Goal: Task Accomplishment & Management: Complete application form

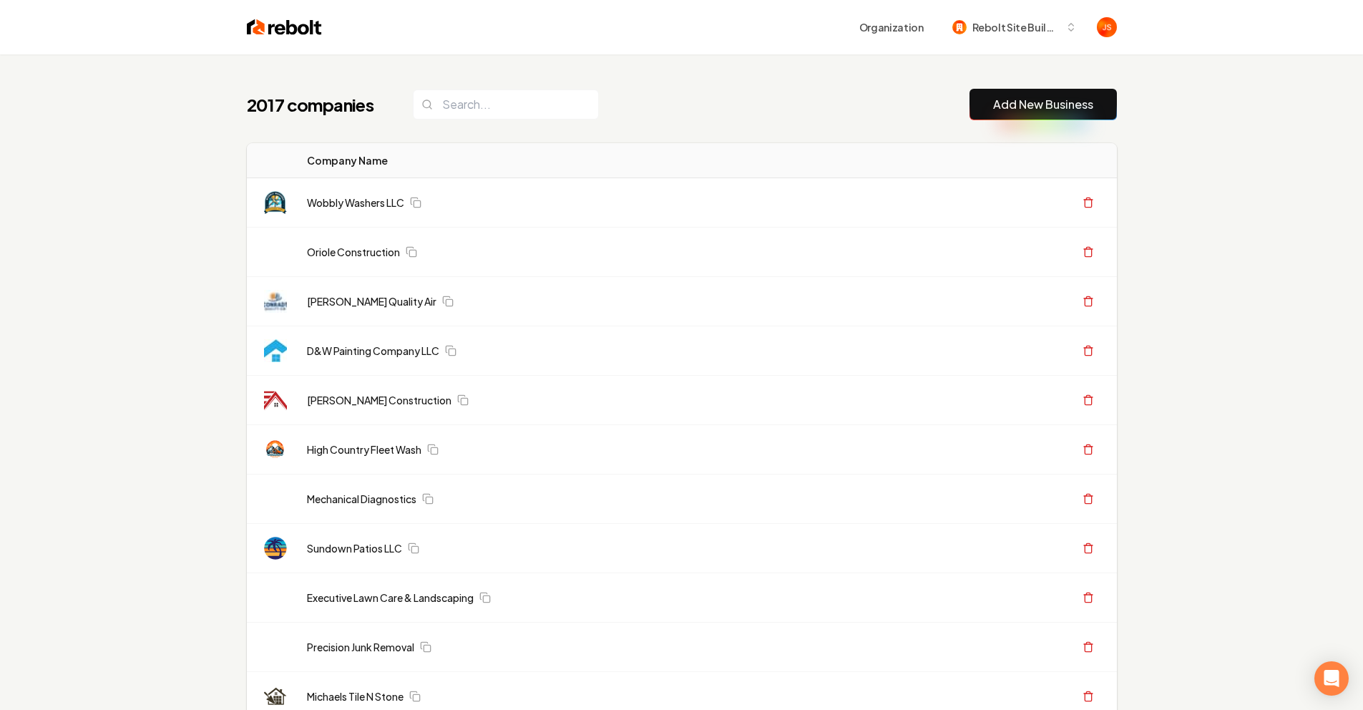
click at [530, 110] on input "search" at bounding box center [506, 104] width 186 height 30
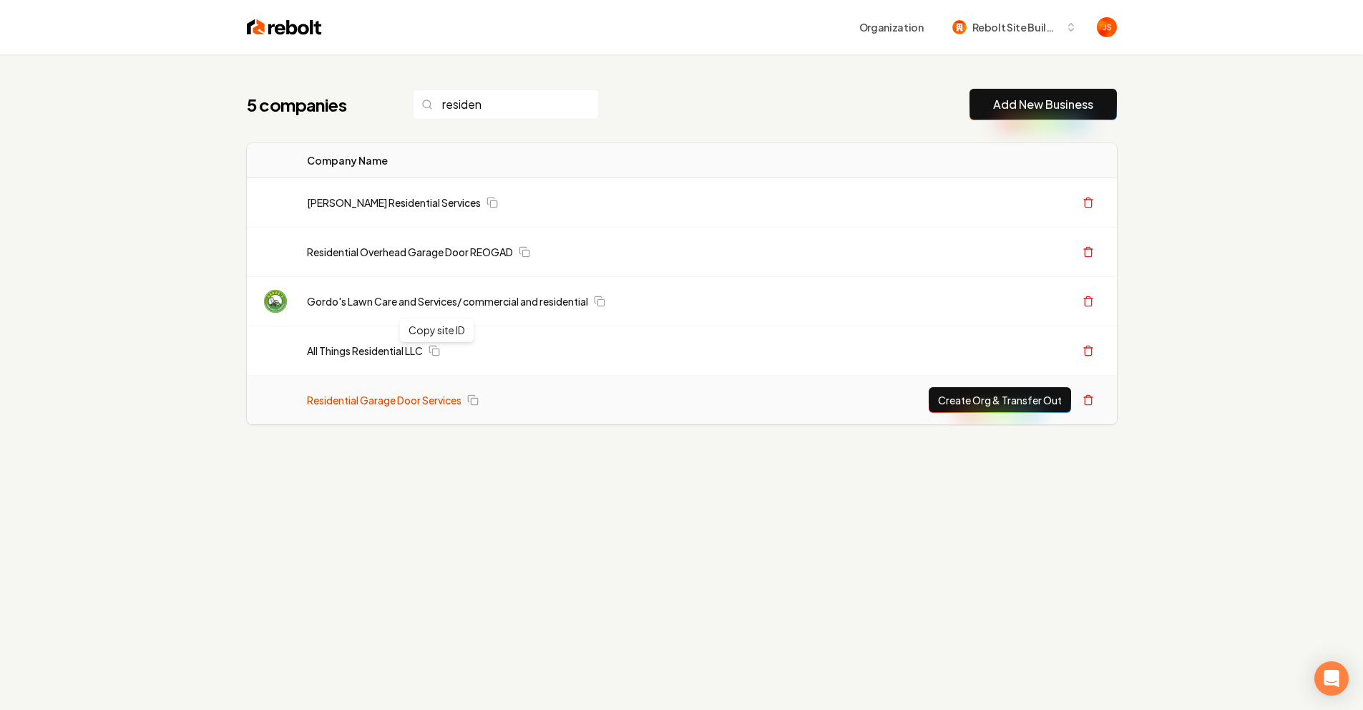
type input "residen"
click at [400, 401] on link "Residential Garage Door Services" at bounding box center [384, 400] width 155 height 14
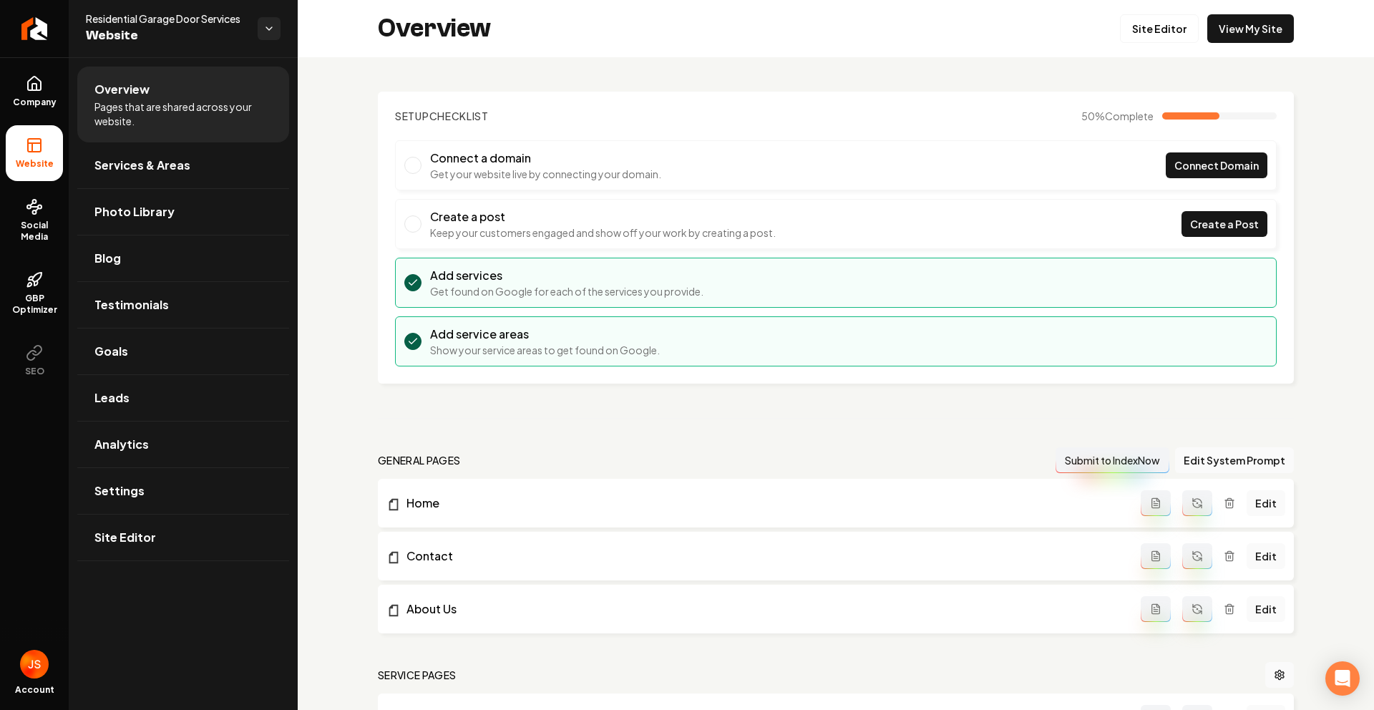
click at [1205, 46] on div "Overview Site Editor View My Site" at bounding box center [836, 28] width 1076 height 57
click at [1210, 42] on link "View My Site" at bounding box center [1250, 28] width 87 height 29
click at [16, 121] on ul "Company Website Social Media GBP Optimizer SEO" at bounding box center [34, 225] width 69 height 337
click at [44, 31] on link "Return to dashboard" at bounding box center [34, 28] width 69 height 57
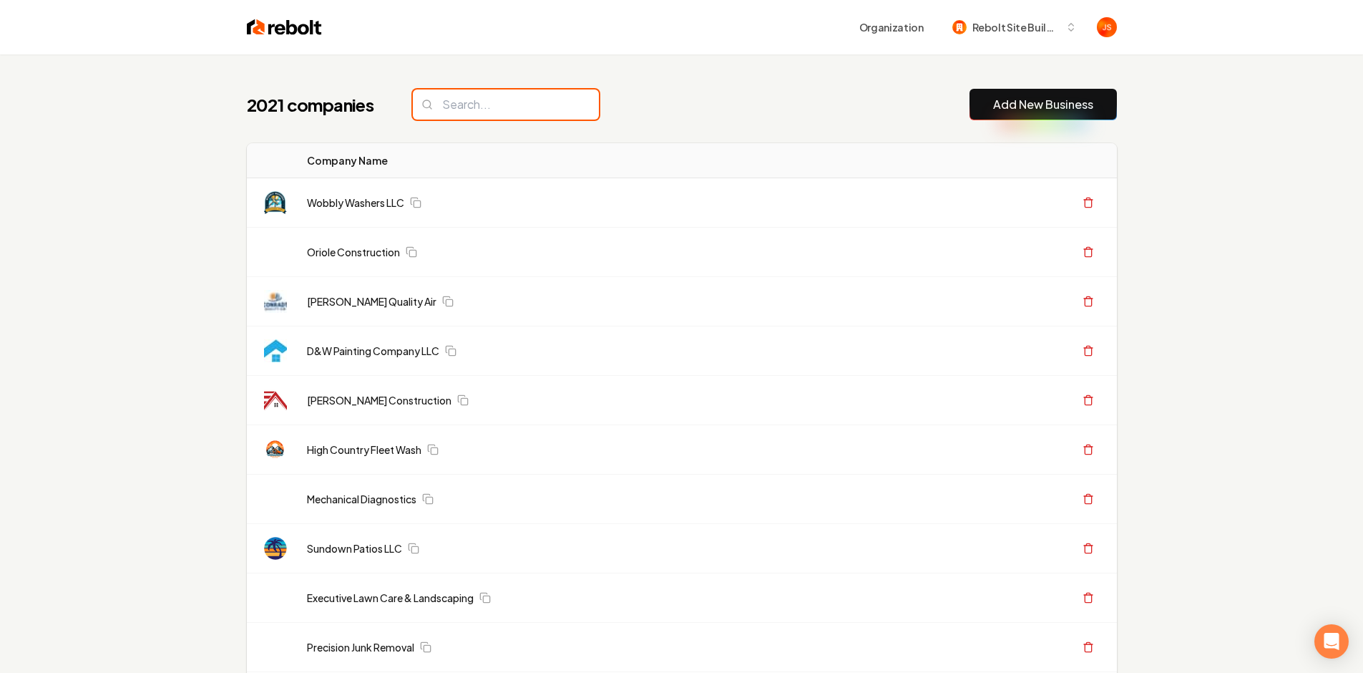
click at [512, 105] on input "search" at bounding box center [506, 104] width 186 height 30
click at [519, 108] on input "search" at bounding box center [506, 104] width 186 height 30
click at [520, 106] on input "search" at bounding box center [506, 104] width 186 height 30
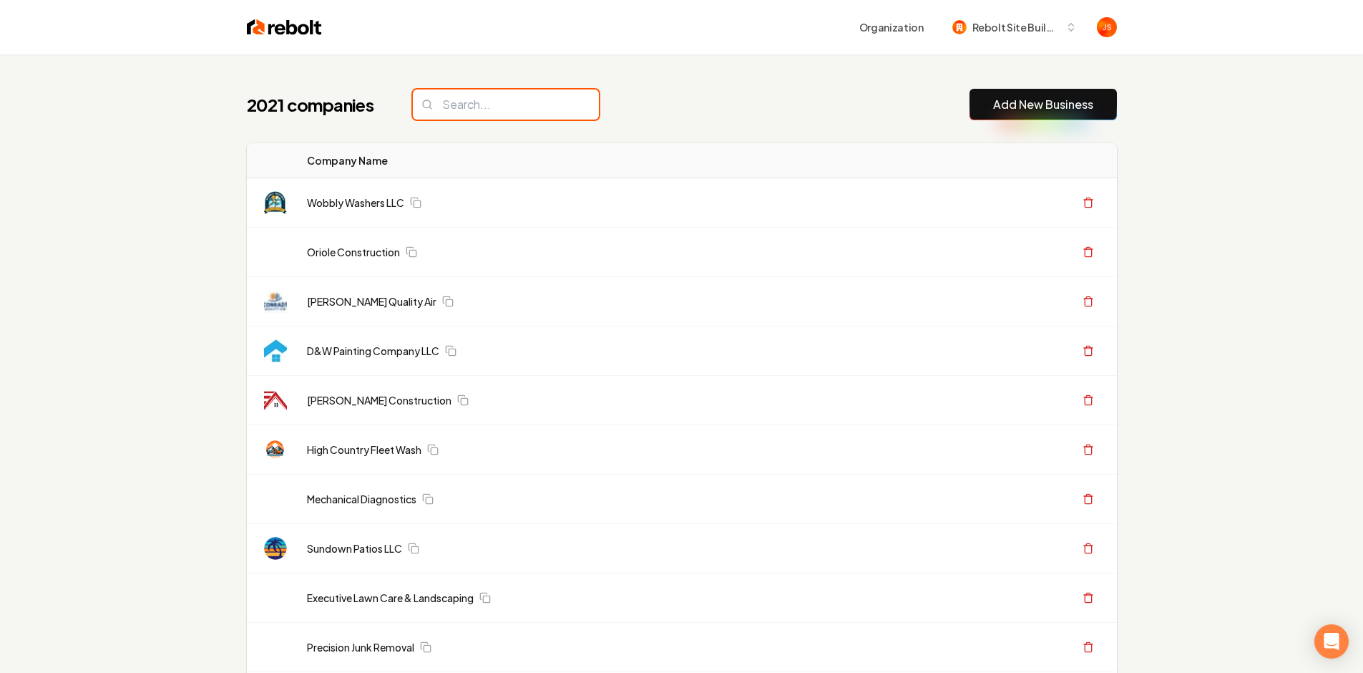
click at [479, 100] on input "search" at bounding box center [506, 104] width 186 height 30
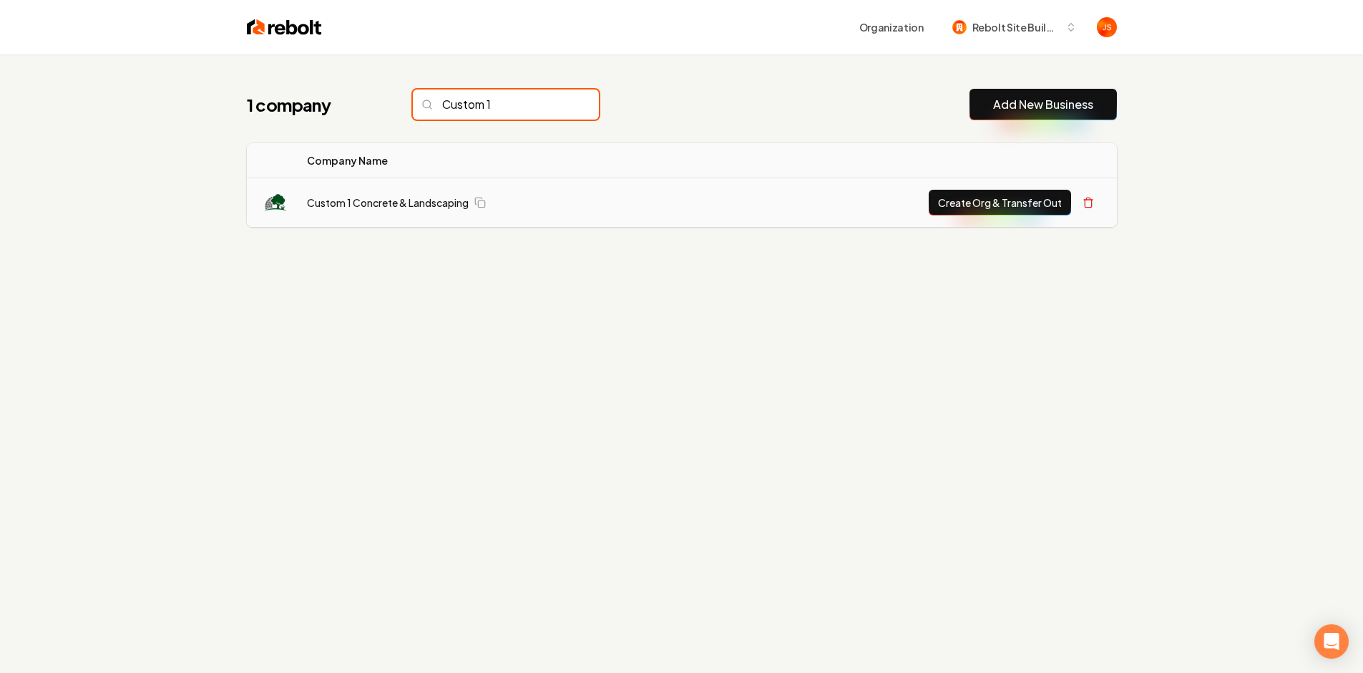
type input "Custom 1"
click at [1004, 200] on button "Create Org & Transfer Out" at bounding box center [1000, 203] width 142 height 26
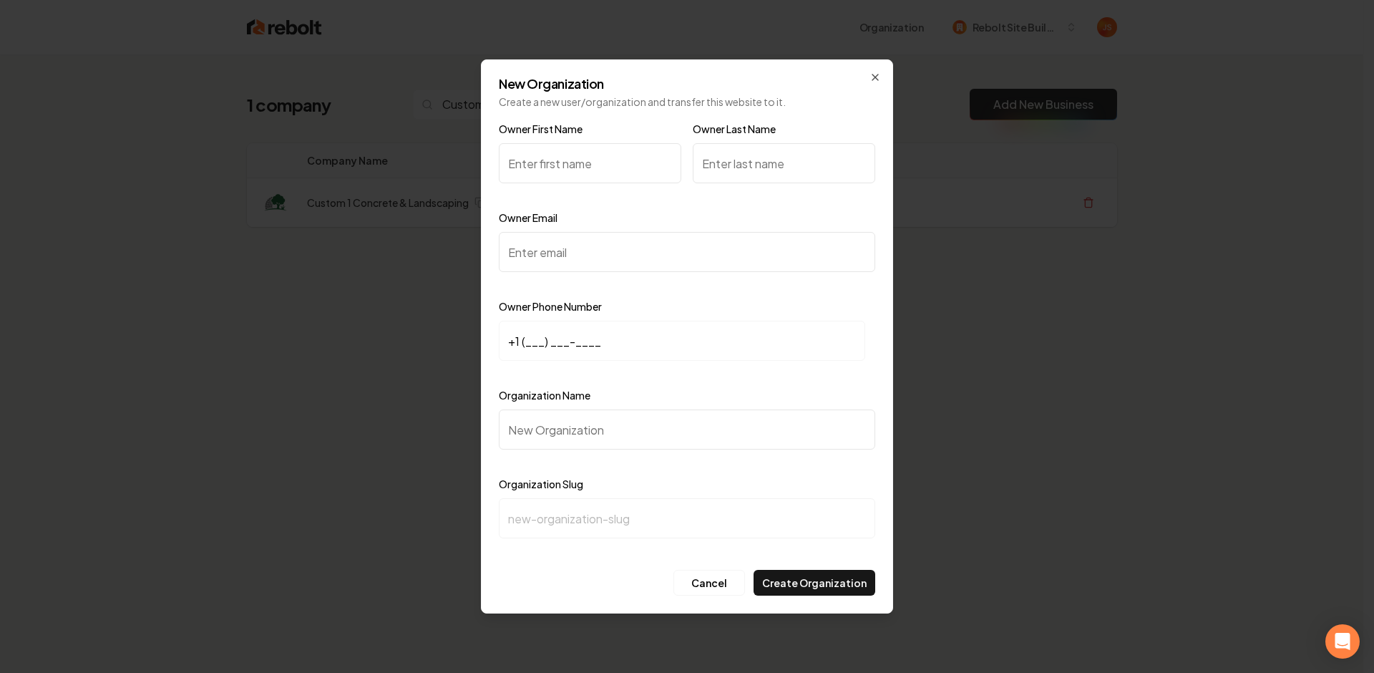
click at [572, 148] on input "Owner First Name" at bounding box center [590, 163] width 182 height 40
paste input "Cayden Merte"
drag, startPoint x: 599, startPoint y: 162, endPoint x: 615, endPoint y: 162, distance: 15.7
click at [555, 165] on input "Cayden Merte" at bounding box center [590, 163] width 182 height 40
type input "Cayden Merte"
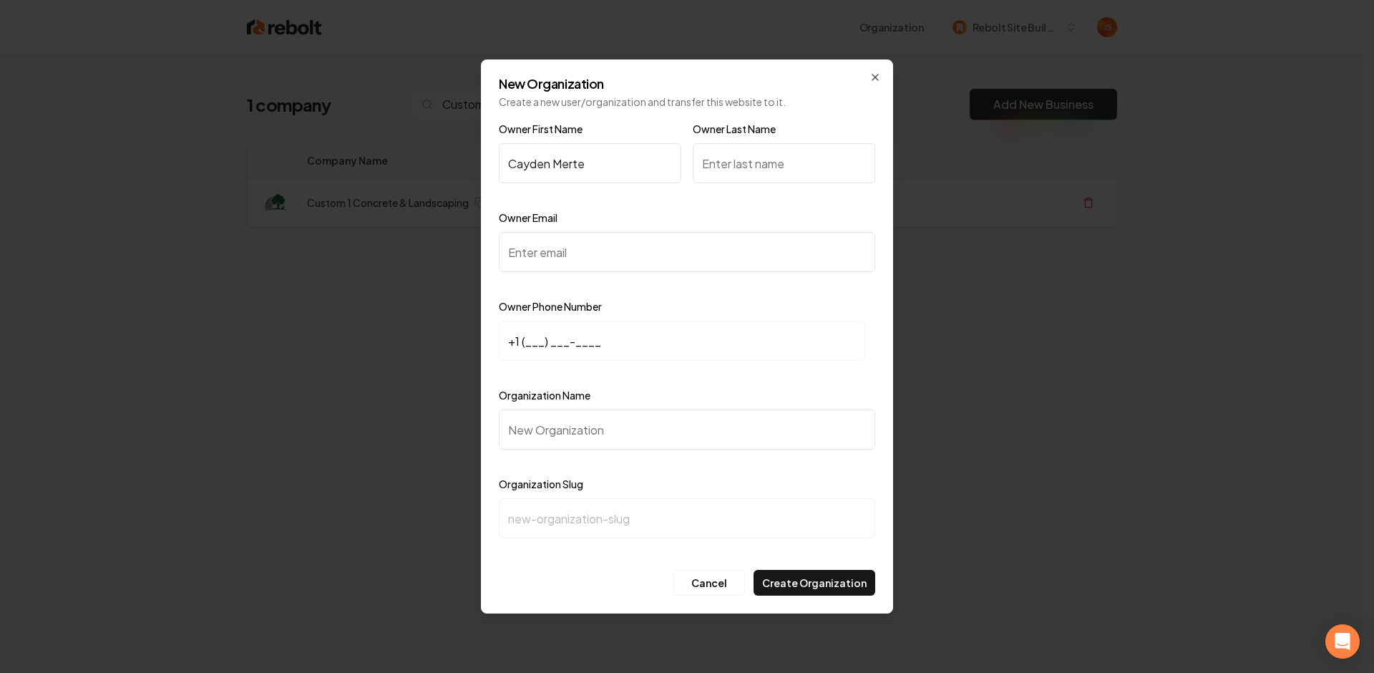
click at [718, 164] on input "Owner Last Name" at bounding box center [784, 163] width 182 height 40
paste input "Merte"
type input "Merten"
drag, startPoint x: 580, startPoint y: 159, endPoint x: 563, endPoint y: 162, distance: 16.7
click at [563, 162] on input "Cayden Merte" at bounding box center [590, 163] width 182 height 40
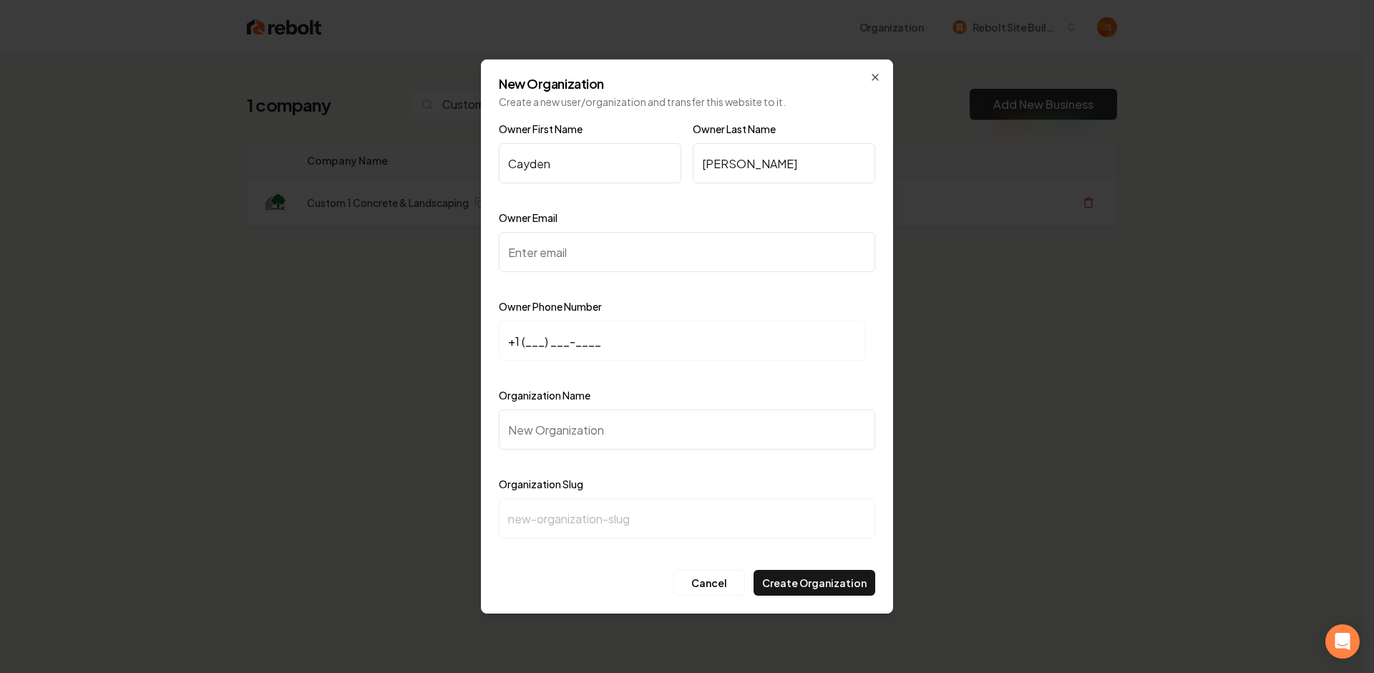
type input "Cayden"
click at [590, 257] on input "Owner Email" at bounding box center [687, 252] width 376 height 40
paste input "Custom1landscaping@gmail.com"
type input "Custom1landscaping@gmail.com"
drag, startPoint x: 603, startPoint y: 210, endPoint x: 620, endPoint y: 258, distance: 50.9
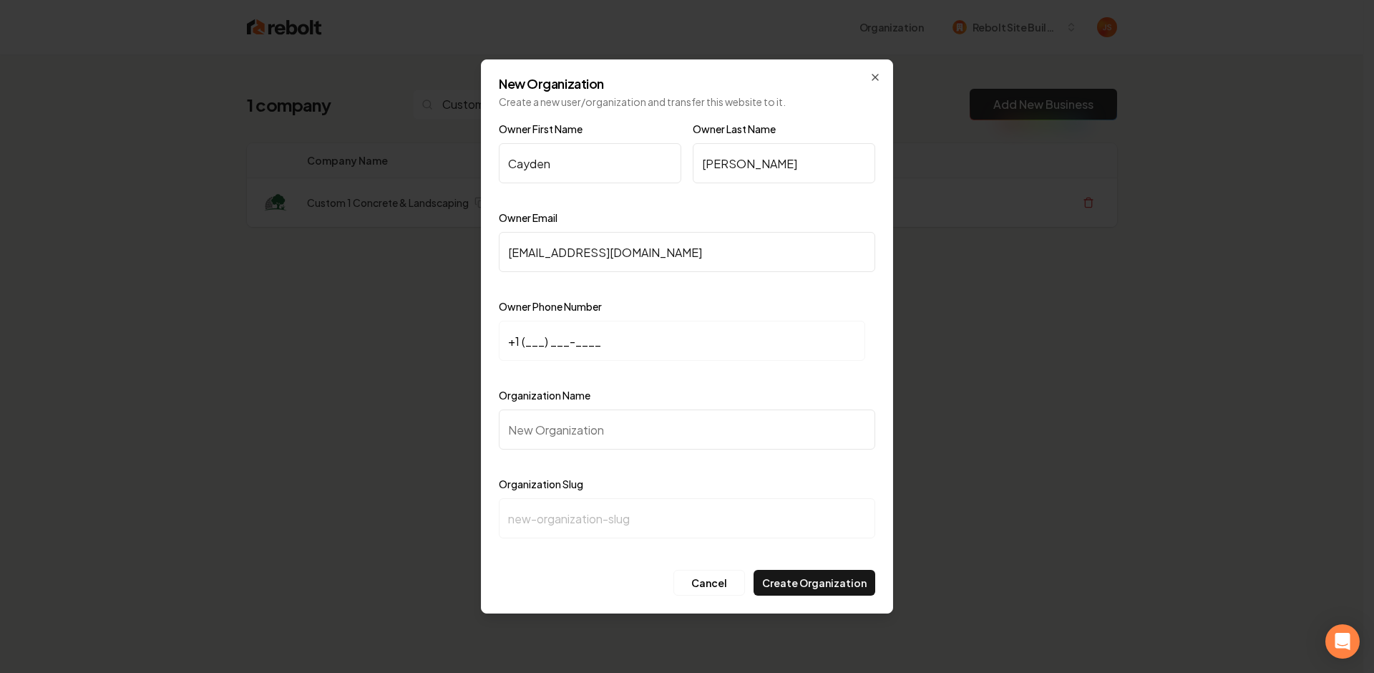
click at [604, 210] on div "Owner Email Custom1landscaping@gmail.com" at bounding box center [687, 250] width 376 height 83
click at [530, 338] on input "+1 (___) ___-____" at bounding box center [682, 341] width 366 height 40
paste input "507) 391-0776"
type input "+1 (507) 391-0776"
click at [548, 418] on input "Organization Name" at bounding box center [687, 429] width 376 height 40
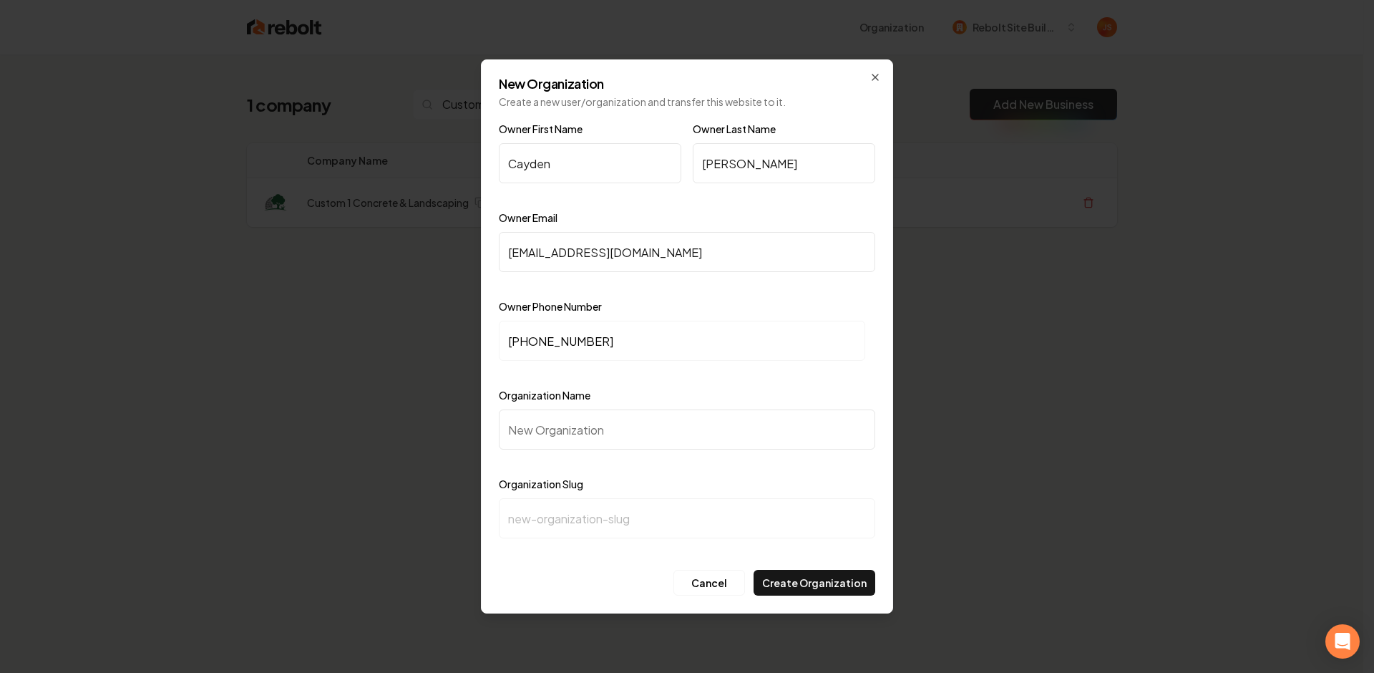
type input "C"
type input "c"
type input "Cu"
type input "cu"
type input "Cus"
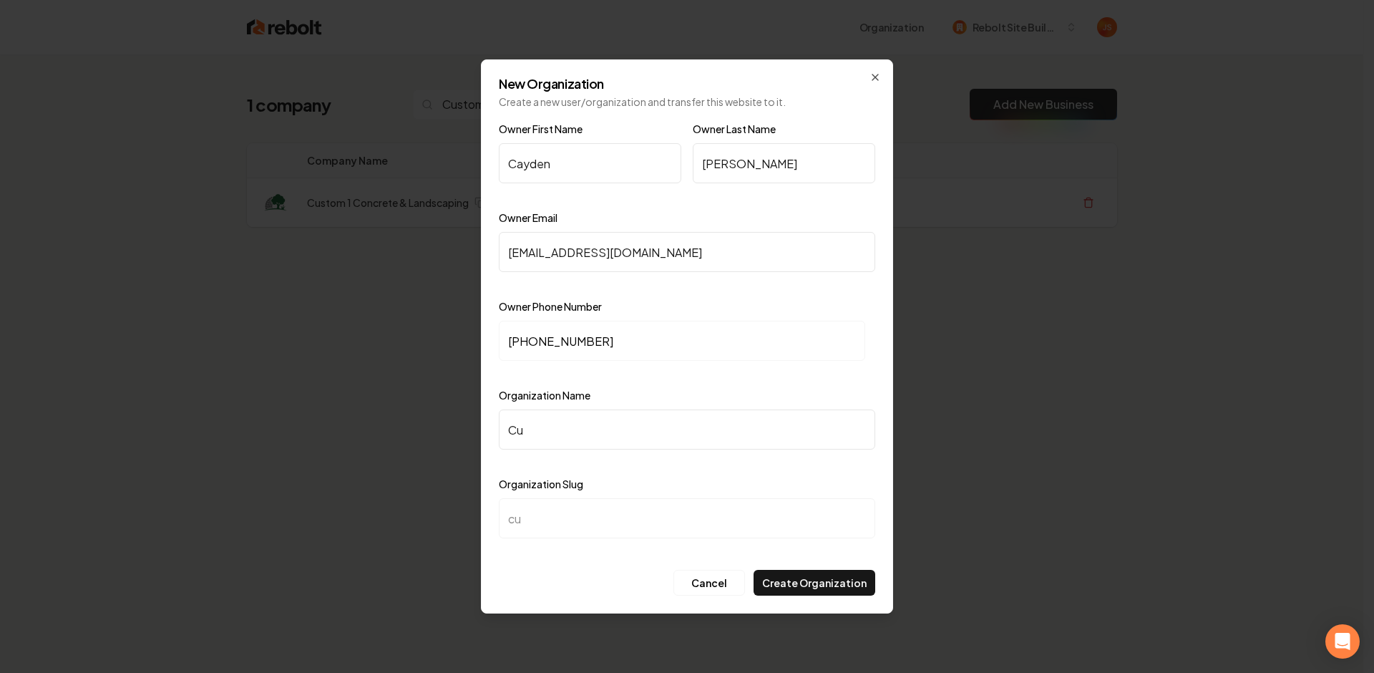
type input "cus"
type input "Cust"
type input "cust"
type input "Custo"
type input "custo"
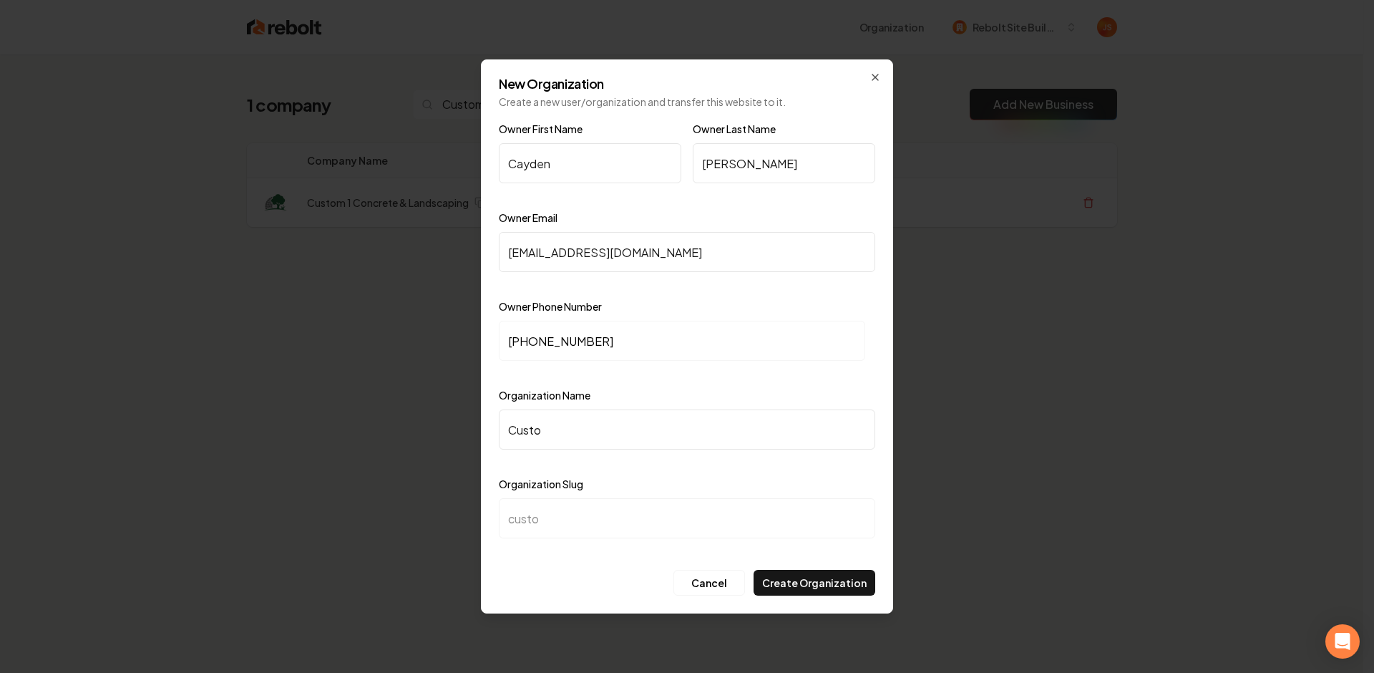
type input "Custom"
type input "custom"
type input "Custom 1"
type input "custom-1"
type input "Custom 1 C"
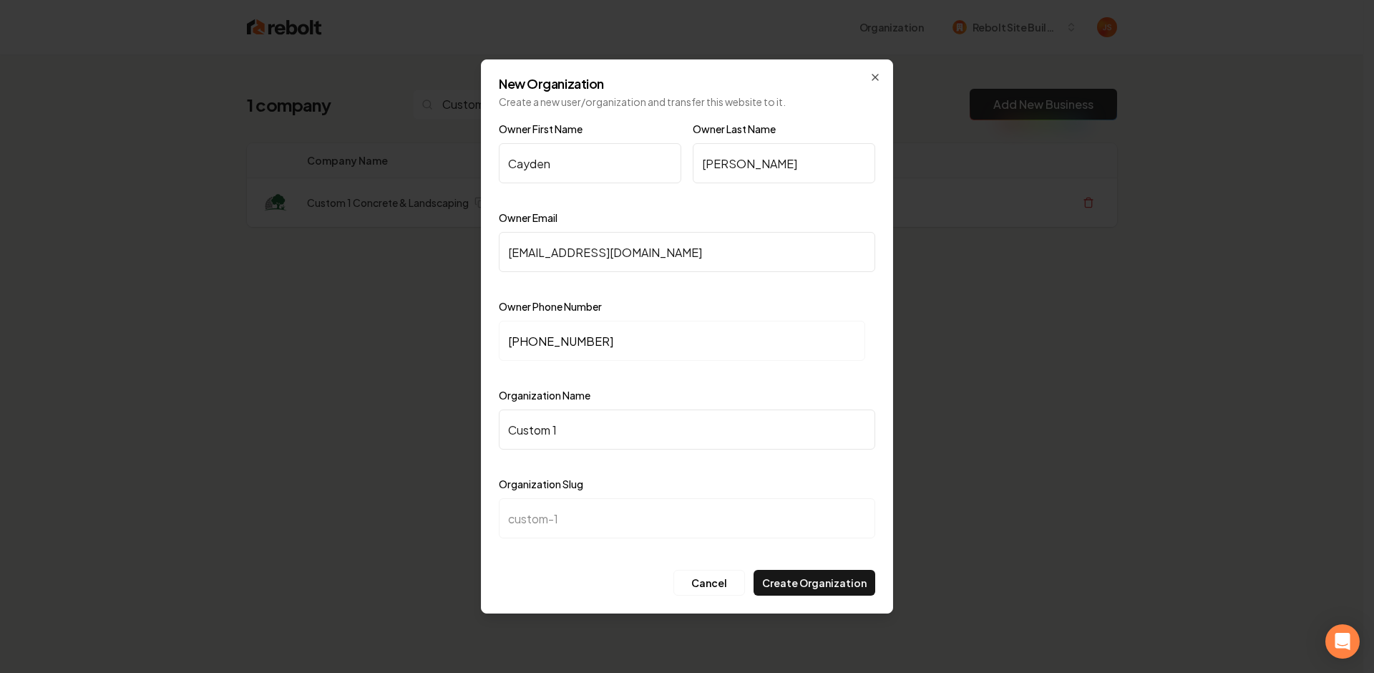
type input "custom-1-c"
type input "Custom 1 Co"
type input "custom-1-co"
type input "Custom 1 Con"
type input "custom-1-con"
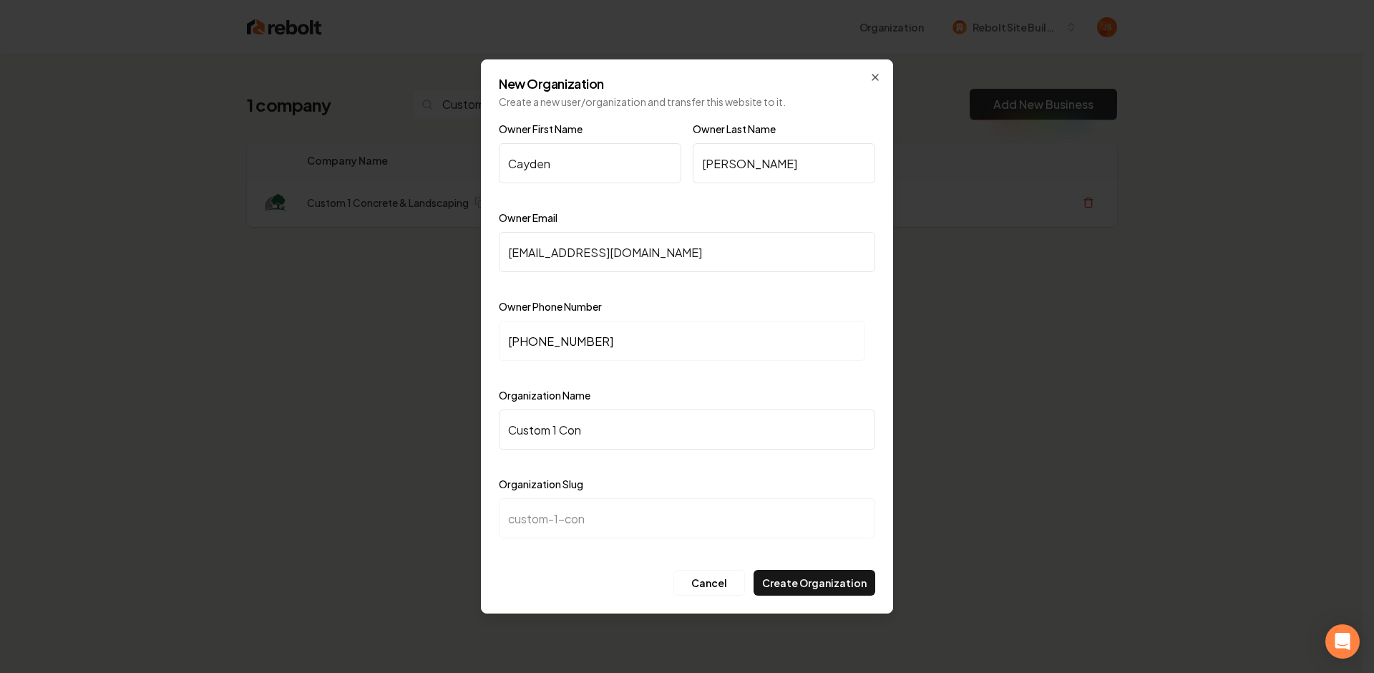
type input "Custom 1 Conc"
type input "custom-1-conc"
type input "Custom 1 Concr"
type input "custom-1-concr"
type input "Custom 1 Concre"
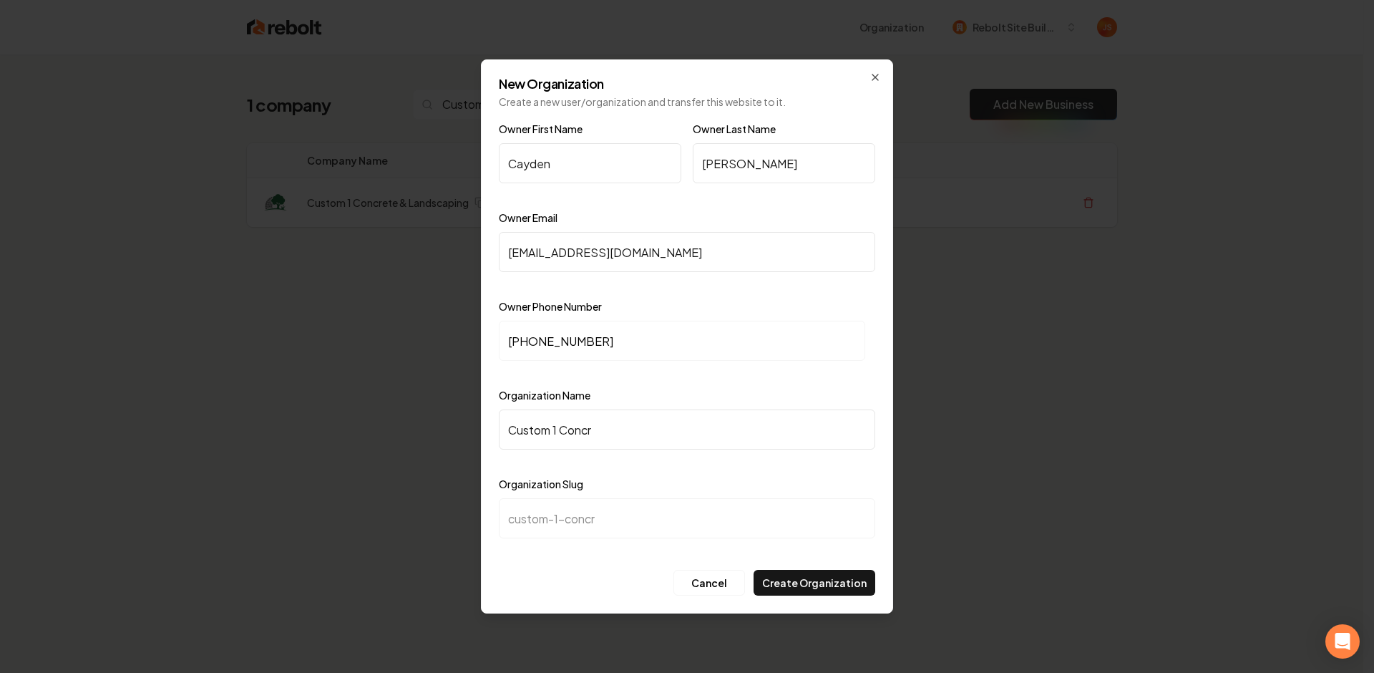
type input "custom-1-concre"
type input "Custom 1 Concret"
type input "custom-1-concret"
type input "Custom 1 Concretr"
type input "custom-1-concretr"
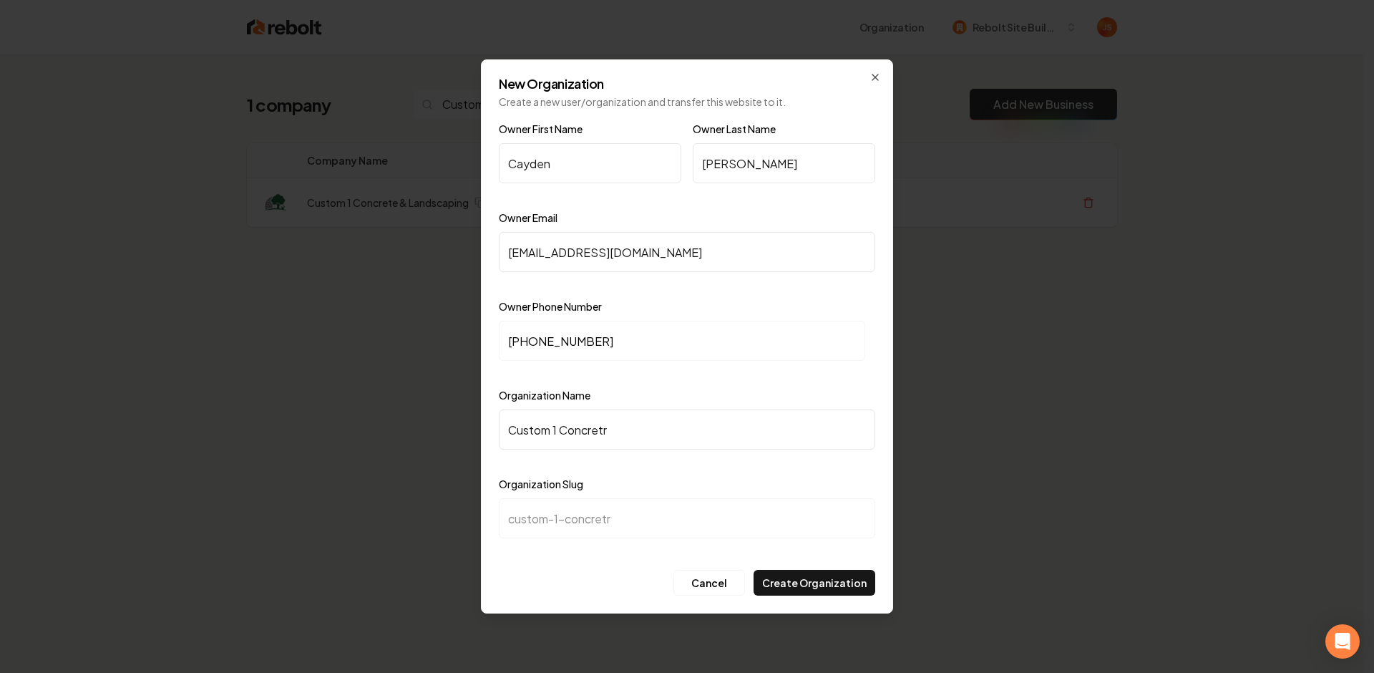
type input "Custom 1 Concret"
type input "custom-1-concret"
type input "Custom 1 Concrete"
type input "custom-1-concrete"
type input "Custom 1 Concrete &"
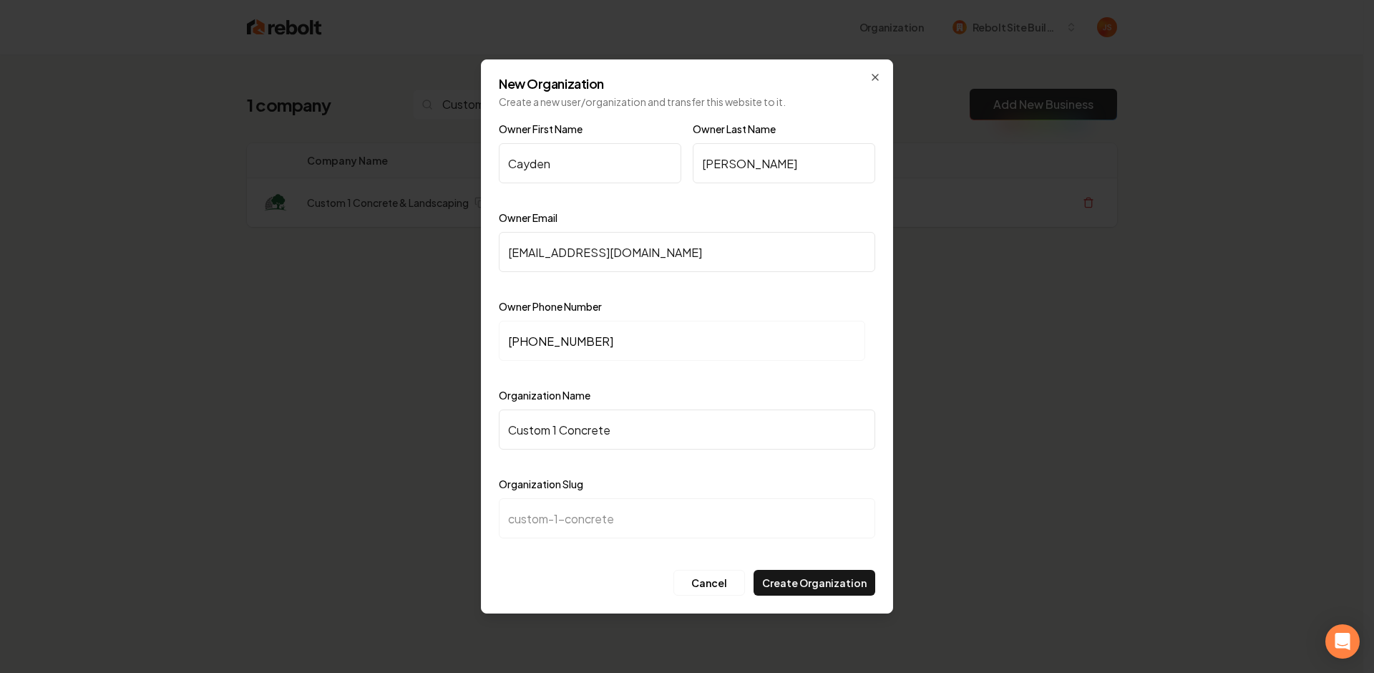
type input "custom-1-concrete-"
type input "Custom 1 Concrete & L"
type input "custom-1-concrete-l"
type input "Custom 1 Concrete & La"
type input "custom-1-concrete-la"
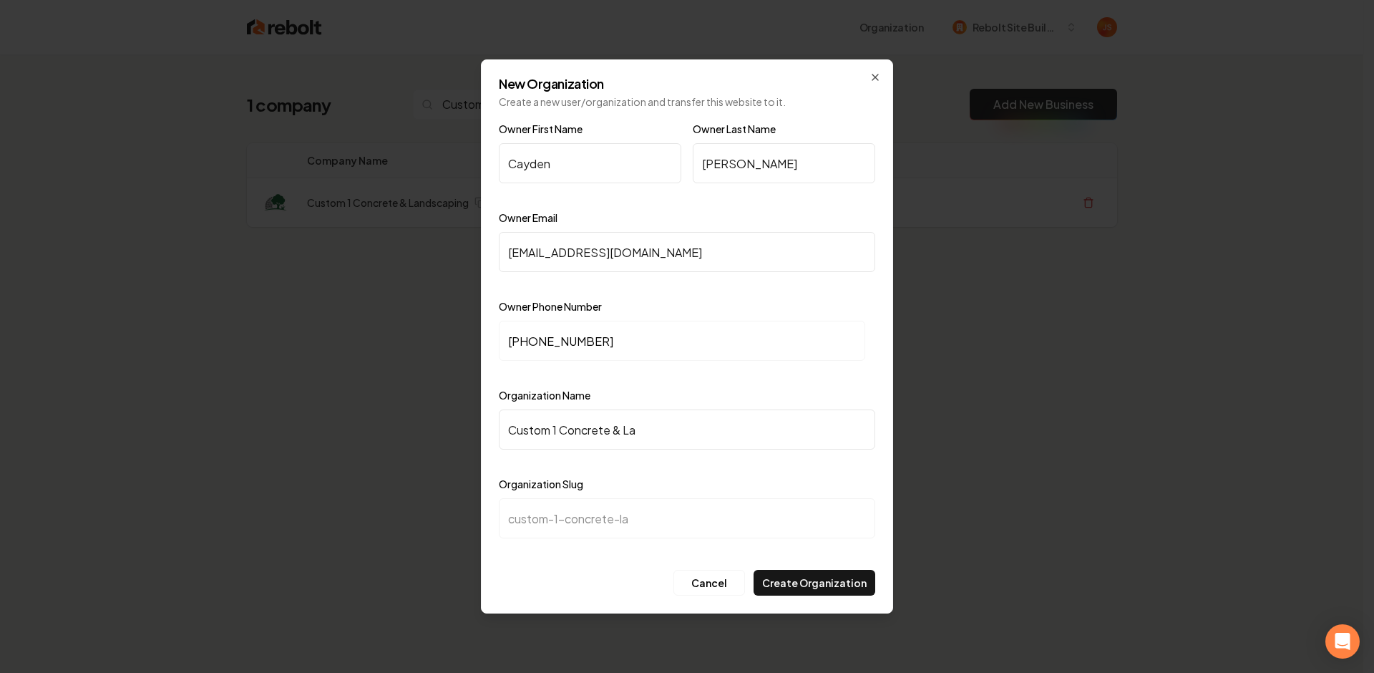
type input "Custom 1 Concrete & Lan"
type input "custom-1-concrete-lan"
type input "Custom 1 Concrete & Land"
type input "custom-1-concrete-land"
type input "Custom 1 Concrete & Lands"
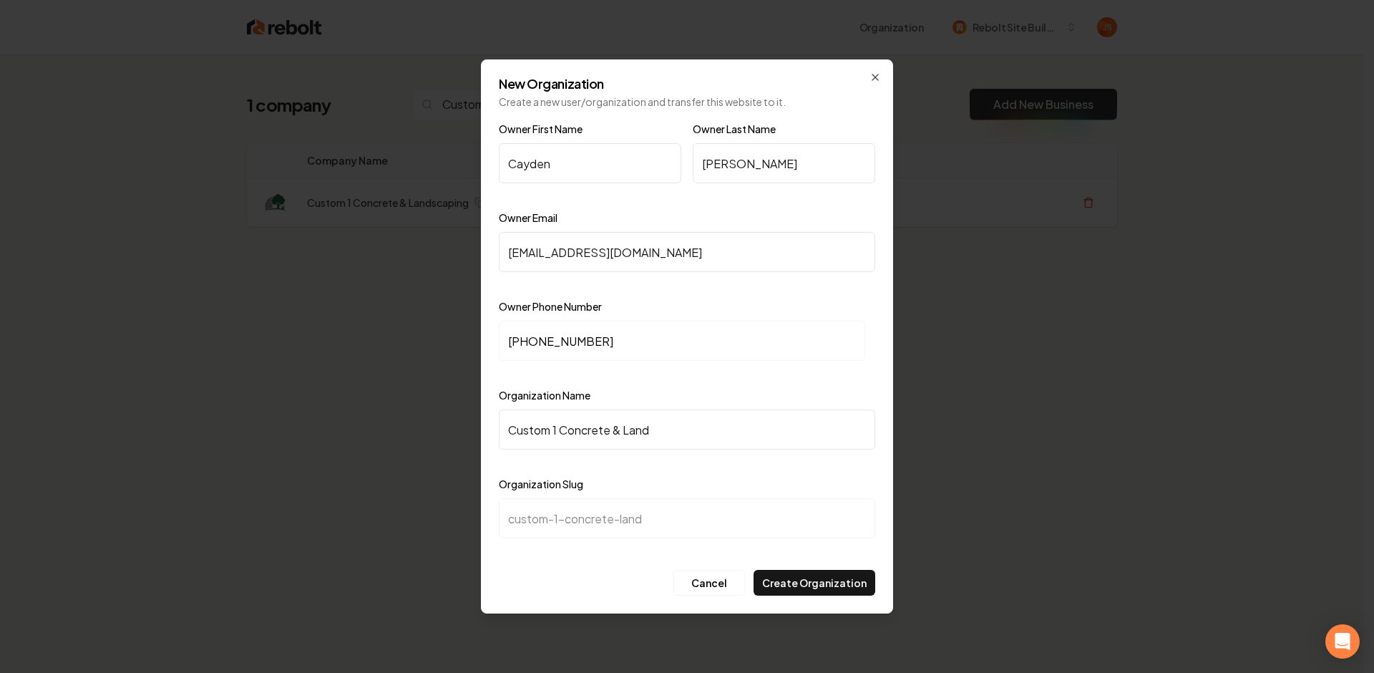
type input "custom-1-concrete-lands"
type input "Custom 1 Concrete & Landsc"
type input "custom-1-concrete-landsc"
type input "Custom 1 Concrete & Landsca"
type input "custom-1-concrete-landsca"
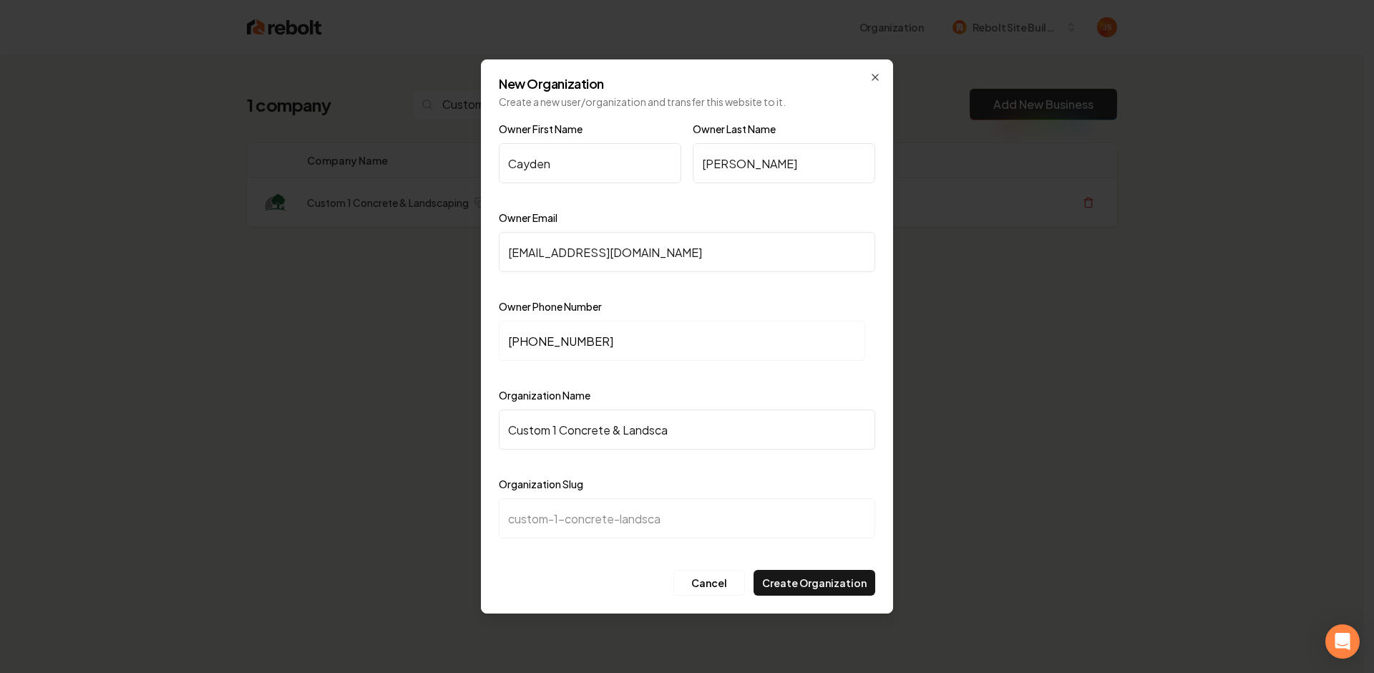
type input "Custom 1 Concrete & Landscap"
type input "custom-1-concrete-landscap"
type input "Custom 1 Concrete & Landscapi"
type input "custom-1-concrete-landscapi"
type input "Custom 1 Concrete & Landscapin"
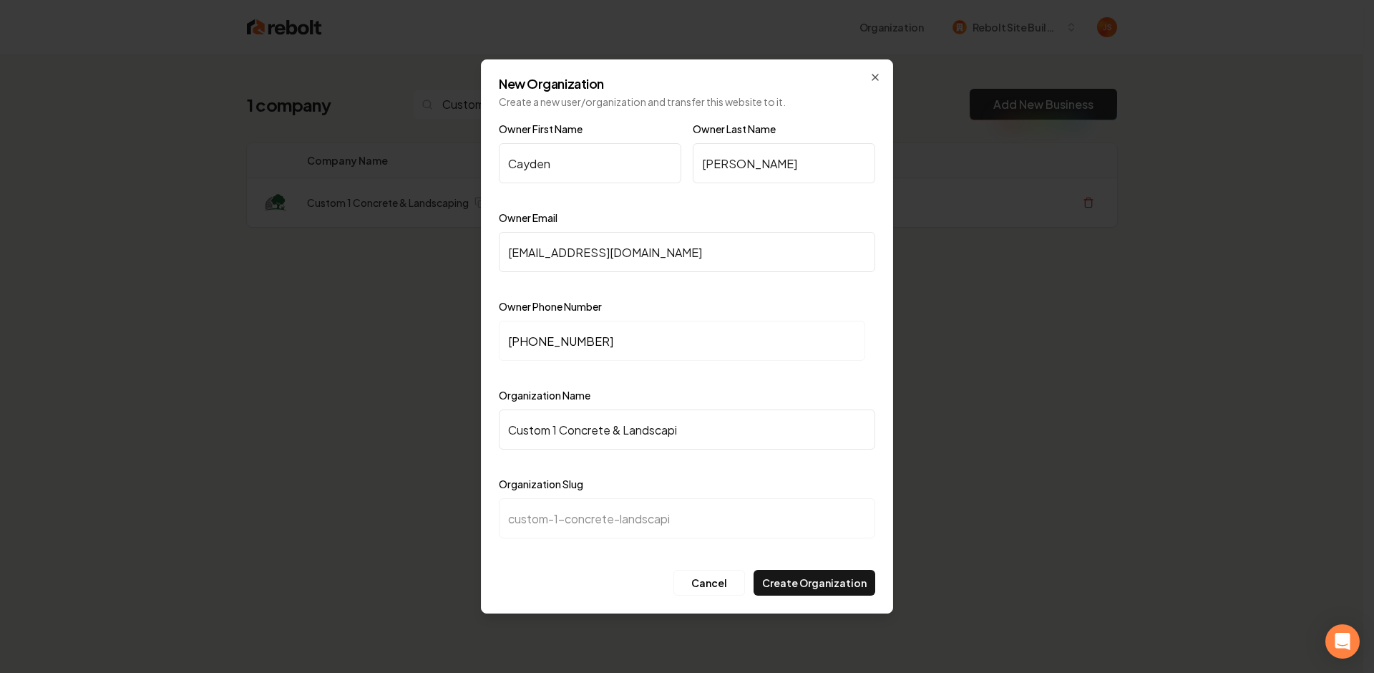
type input "custom-1-concrete-landscapin"
type input "Custom 1 Concrete & Landscaping"
type input "custom-1-concrete-landscaping"
type input "Custom 1 Concrete & Landscaping"
click at [795, 571] on button "Create Organization" at bounding box center [815, 583] width 122 height 26
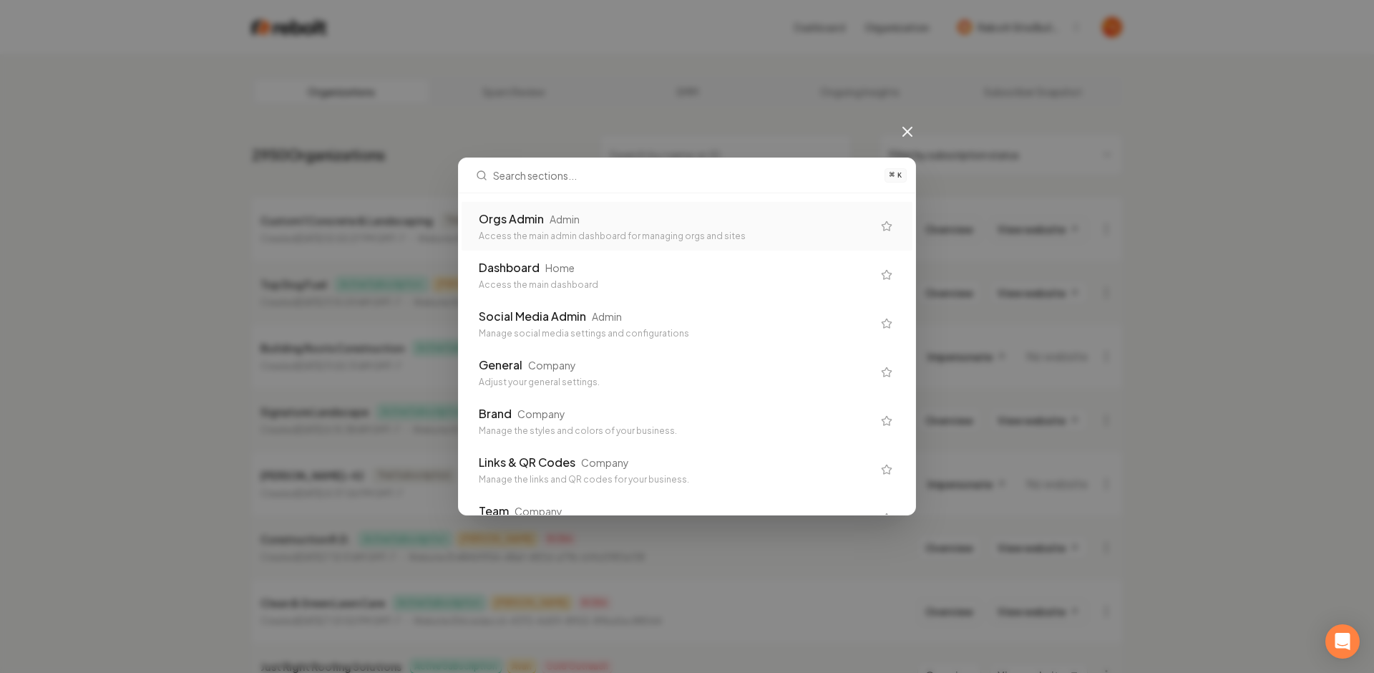
click at [1176, 190] on div "⌘ K Orgs Admin Admin Access the main admin dashboard for managing orgs and site…" at bounding box center [687, 336] width 1374 height 673
click at [906, 129] on icon at bounding box center [907, 131] width 17 height 17
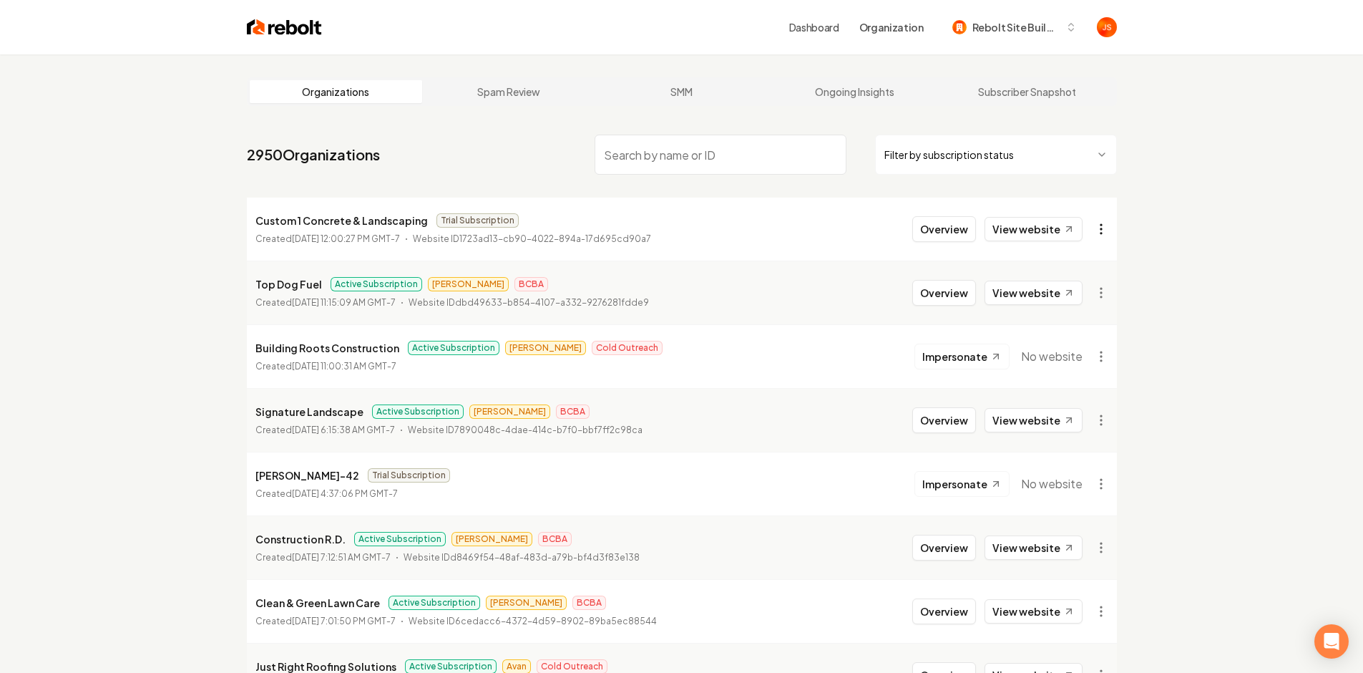
click at [1103, 223] on html "Dashboard Organization Rebolt Site Builder Organizations Spam Review SMM Ongoin…" at bounding box center [681, 336] width 1363 height 673
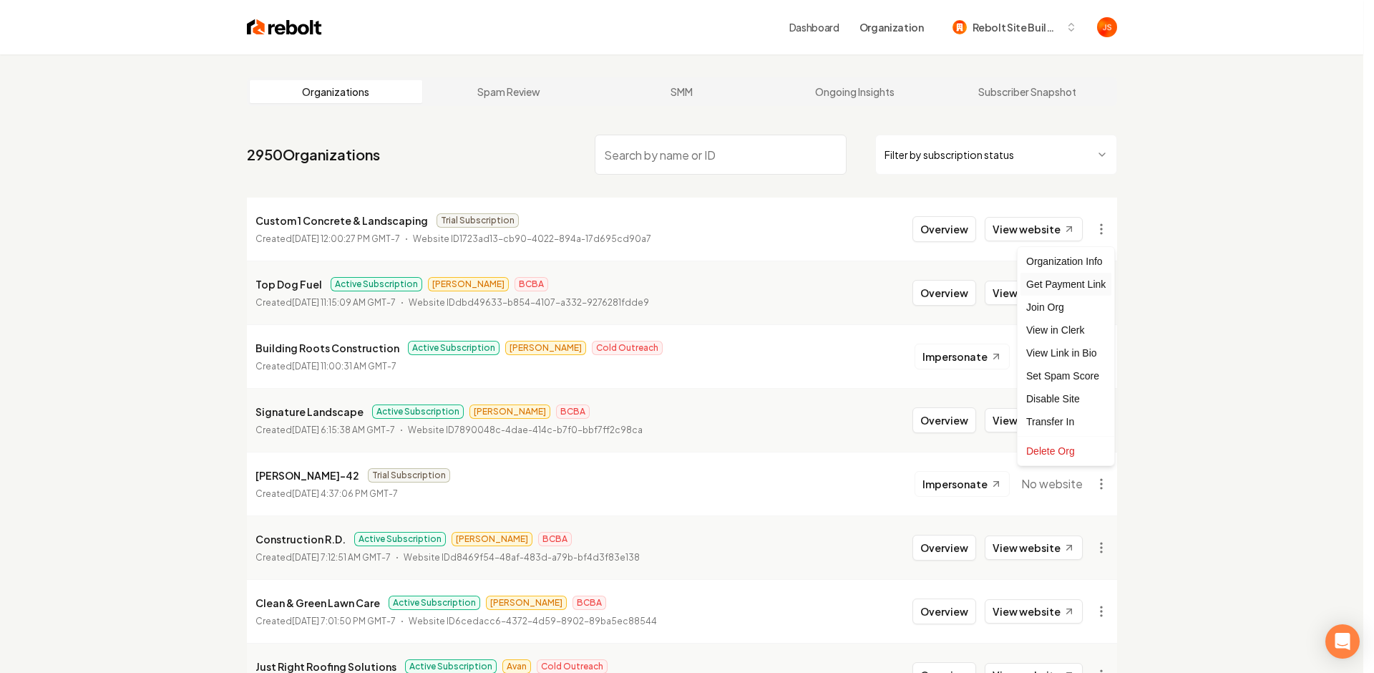
click at [1063, 276] on div "Get Payment Link" at bounding box center [1065, 284] width 91 height 23
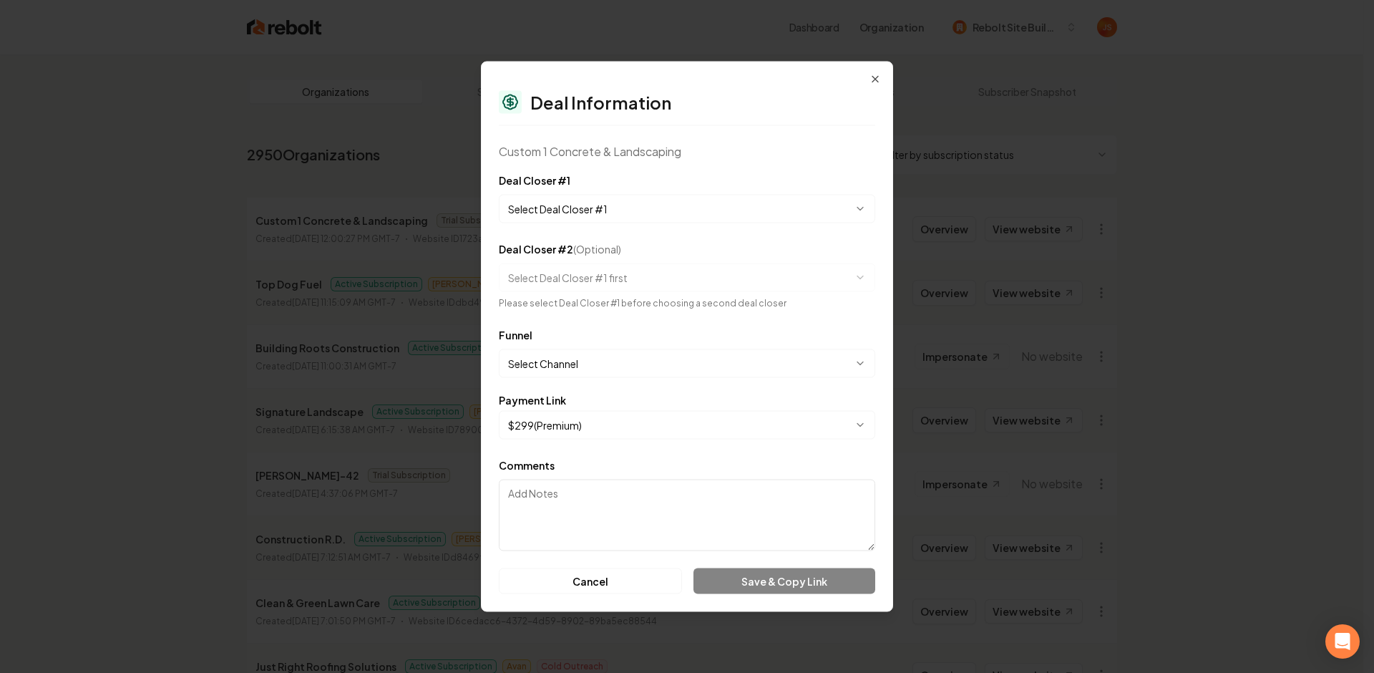
click at [573, 200] on body "Dashboard Organization Rebolt Site Builder Organizations Spam Review SMM Ongoin…" at bounding box center [681, 336] width 1363 height 673
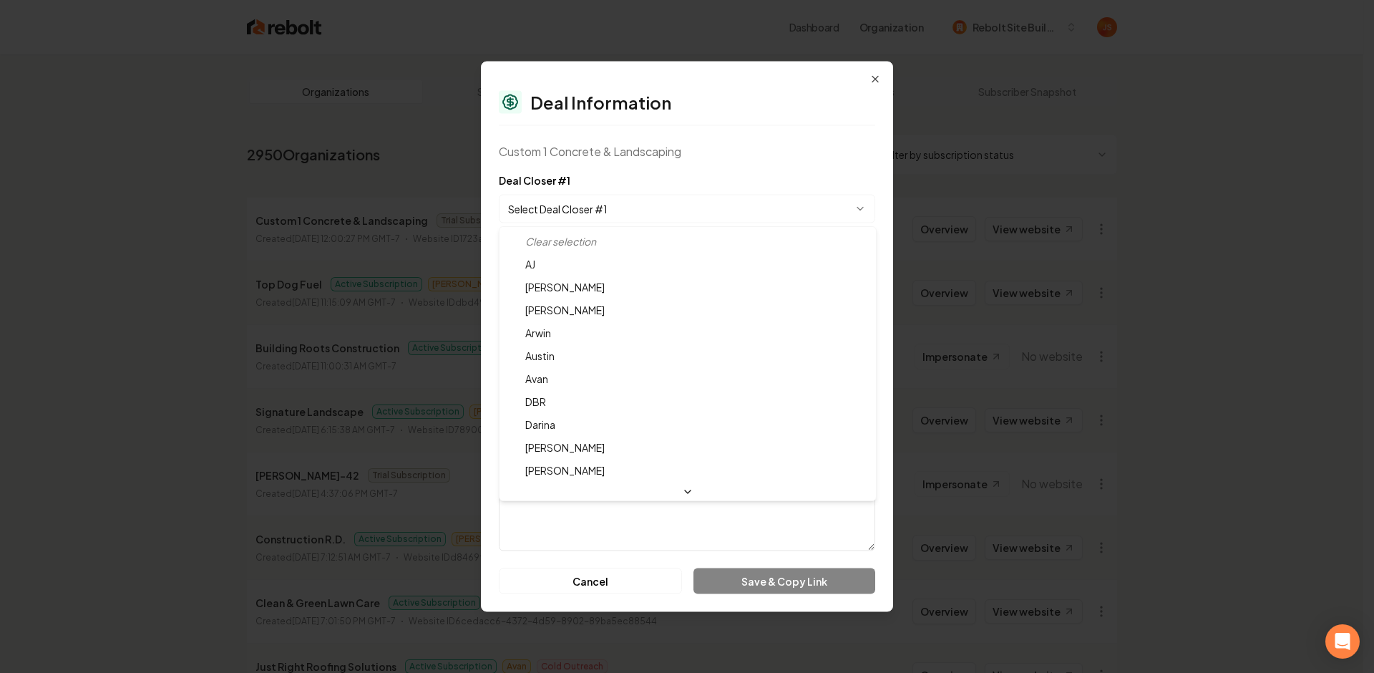
select select "**********"
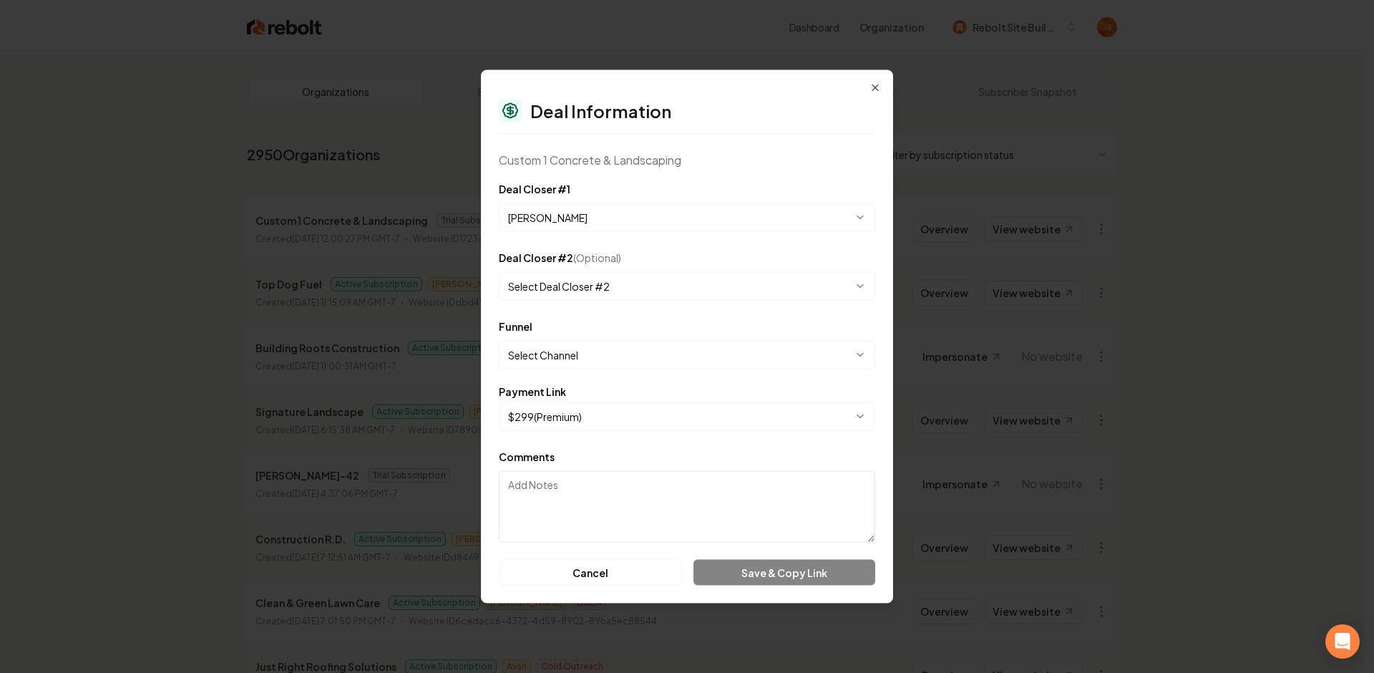
click at [583, 354] on body "Dashboard Organization Rebolt Site Builder Organizations Spam Review SMM Ongoin…" at bounding box center [681, 336] width 1363 height 673
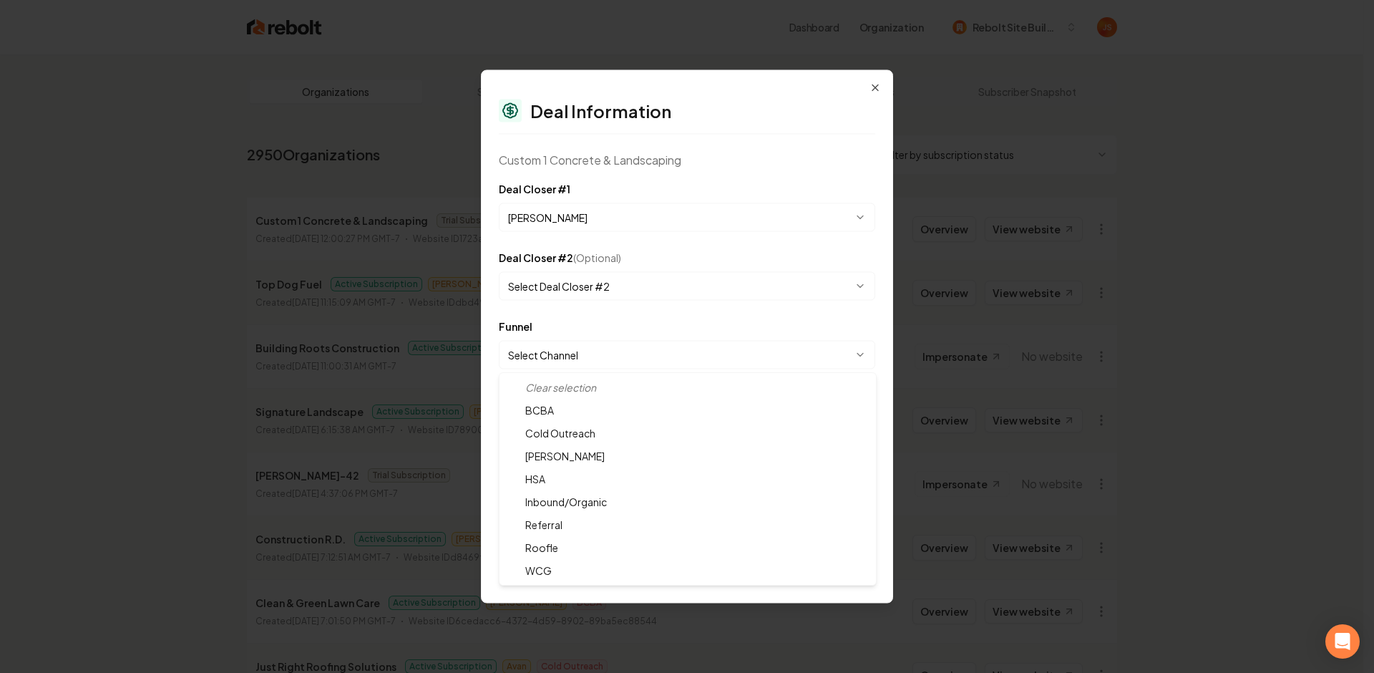
select select "**********"
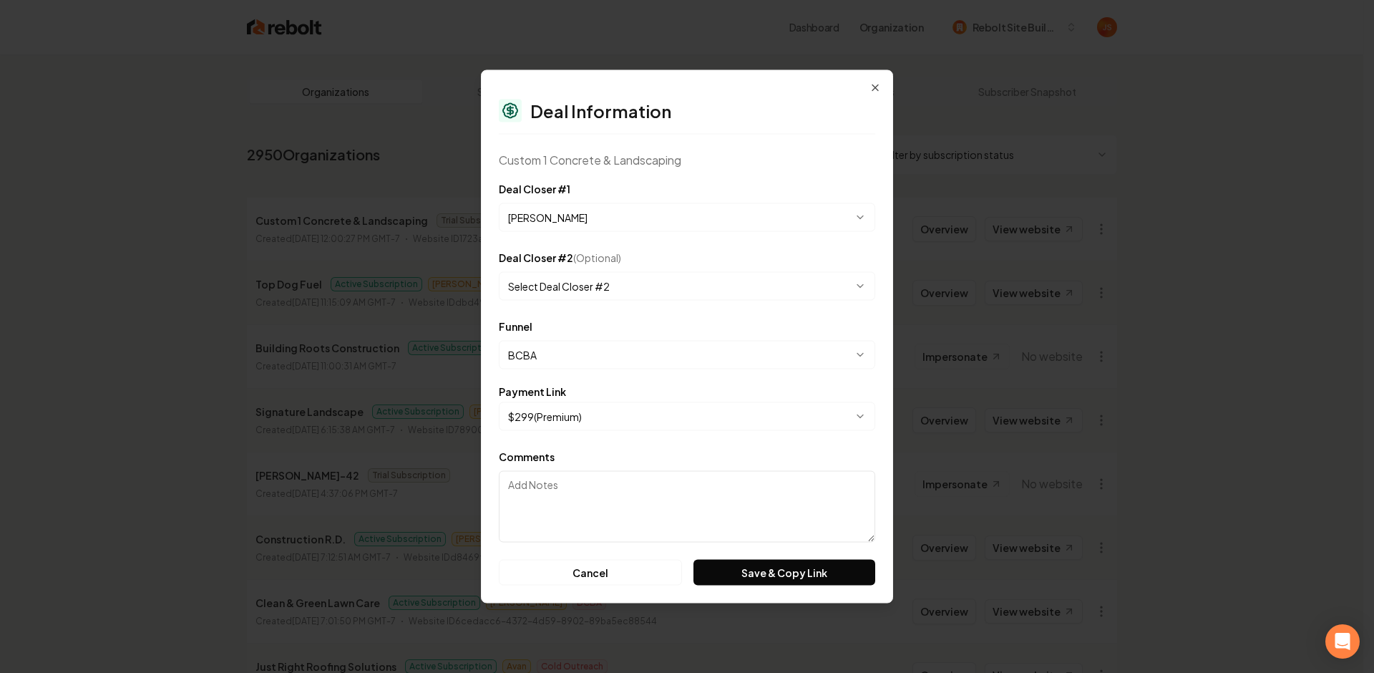
click at [562, 431] on form "**********" at bounding box center [687, 382] width 376 height 405
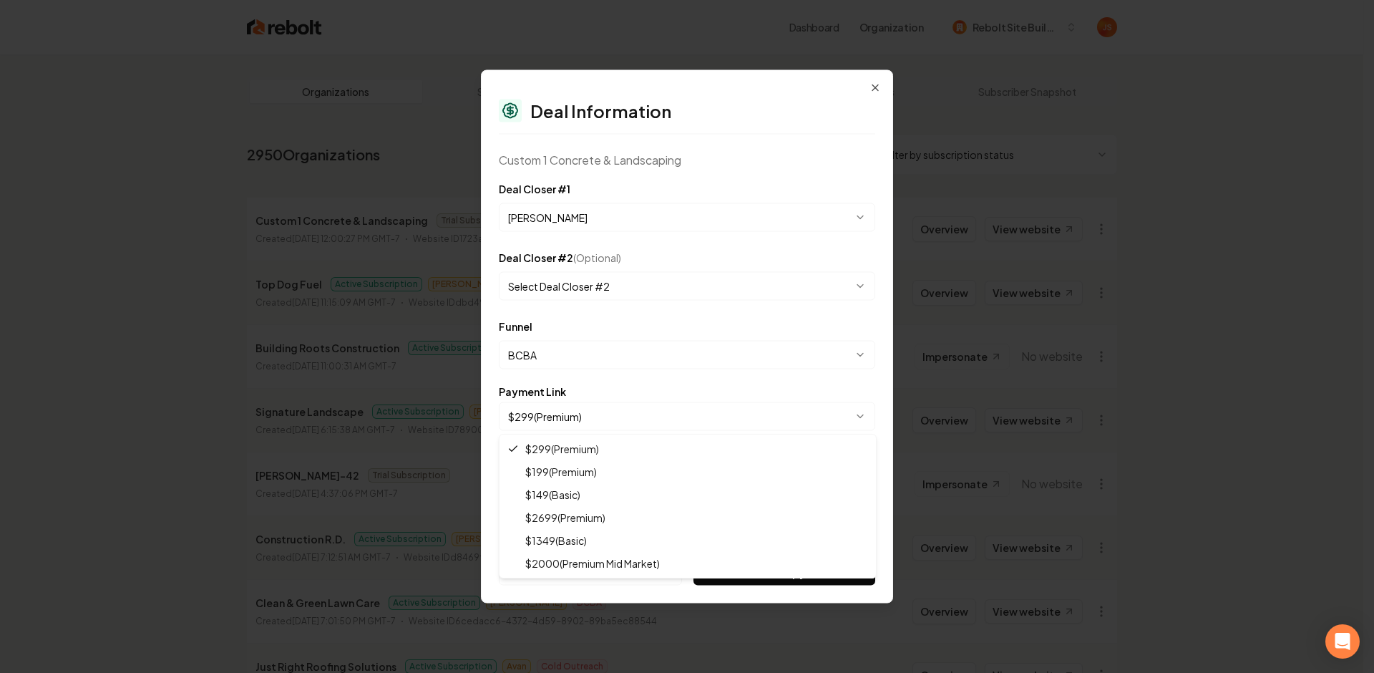
click at [562, 422] on body "Dashboard Organization Rebolt Site Builder Organizations Spam Review SMM Ongoin…" at bounding box center [681, 336] width 1363 height 673
select select "**********"
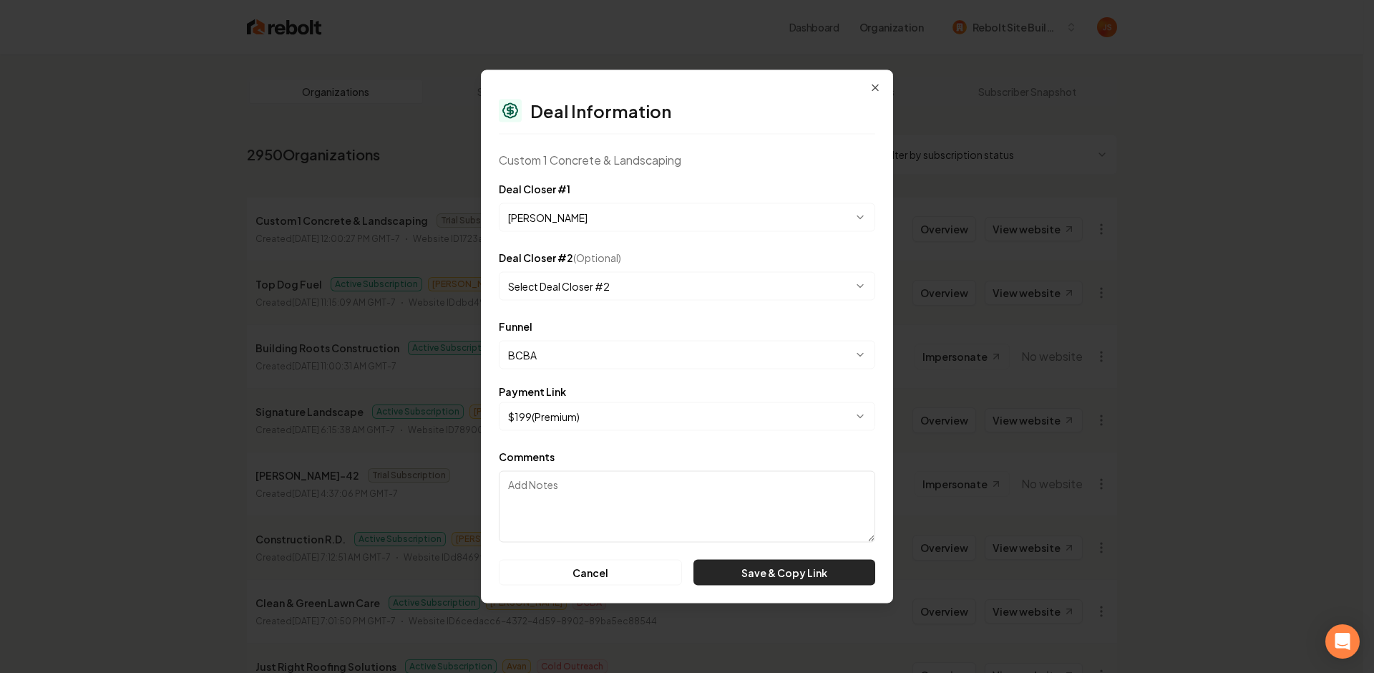
click at [730, 569] on button "Save & Copy Link" at bounding box center [784, 573] width 182 height 26
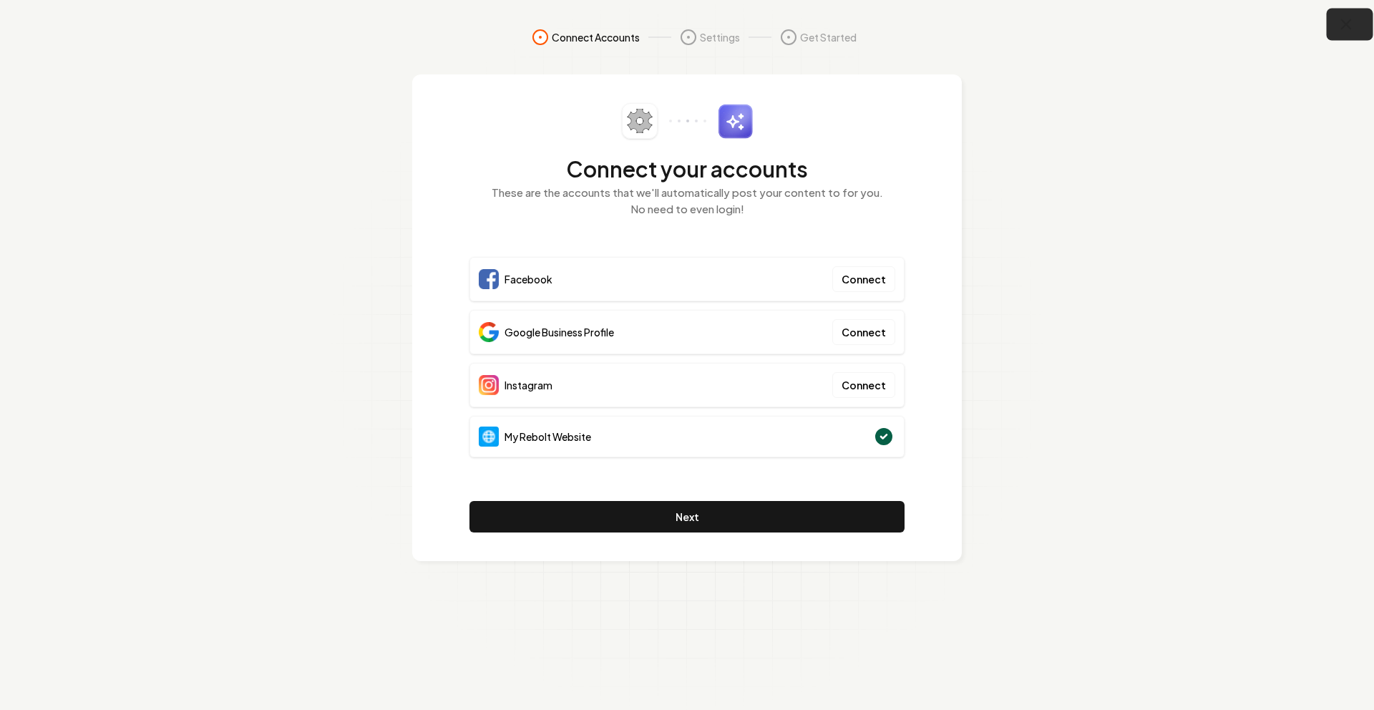
click at [1342, 20] on icon "button" at bounding box center [1346, 24] width 9 height 9
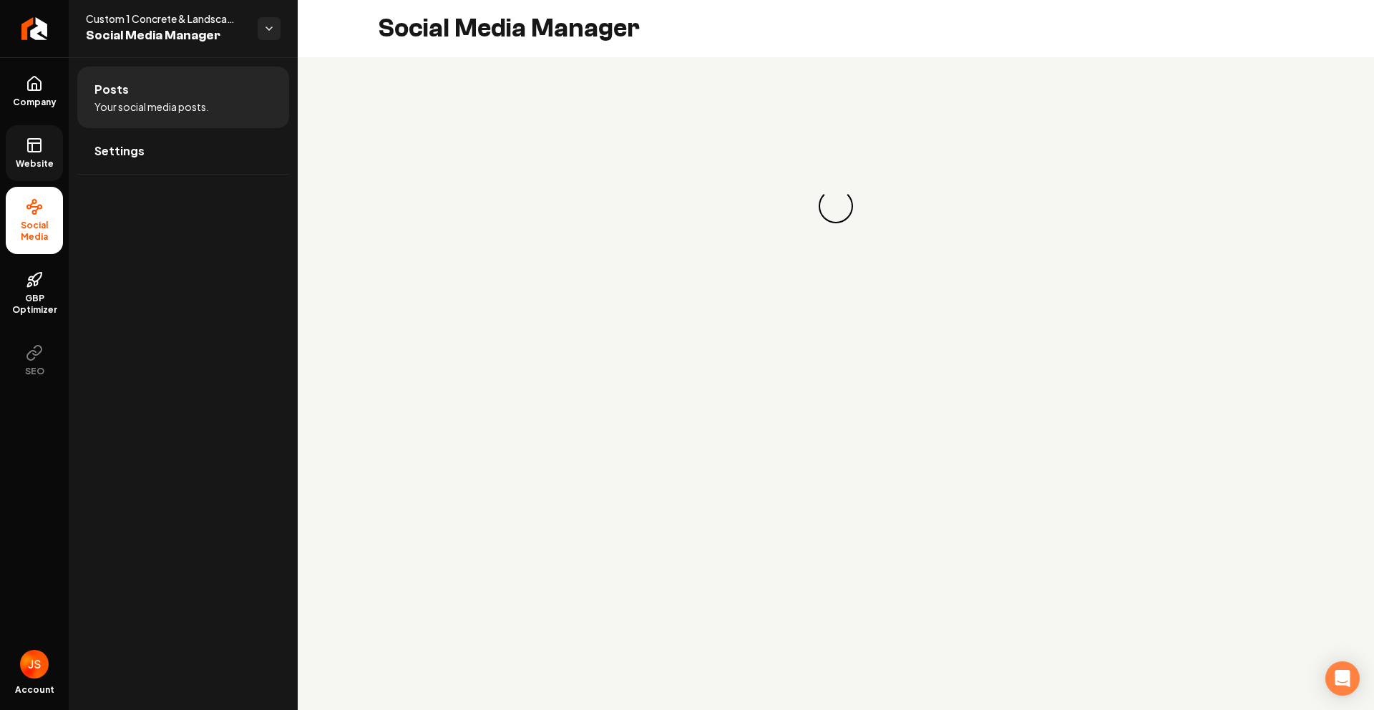
click at [16, 148] on link "Website" at bounding box center [34, 153] width 57 height 56
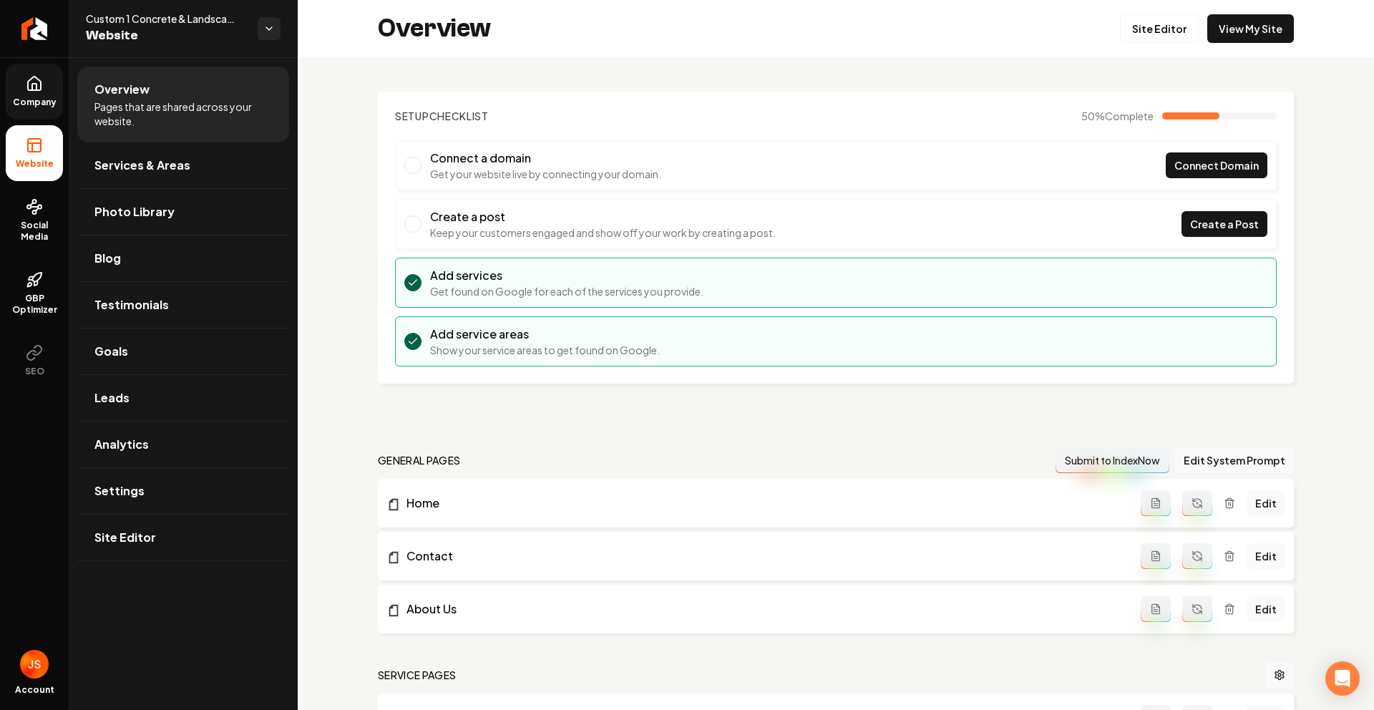
click at [37, 93] on link "Company" at bounding box center [34, 92] width 57 height 56
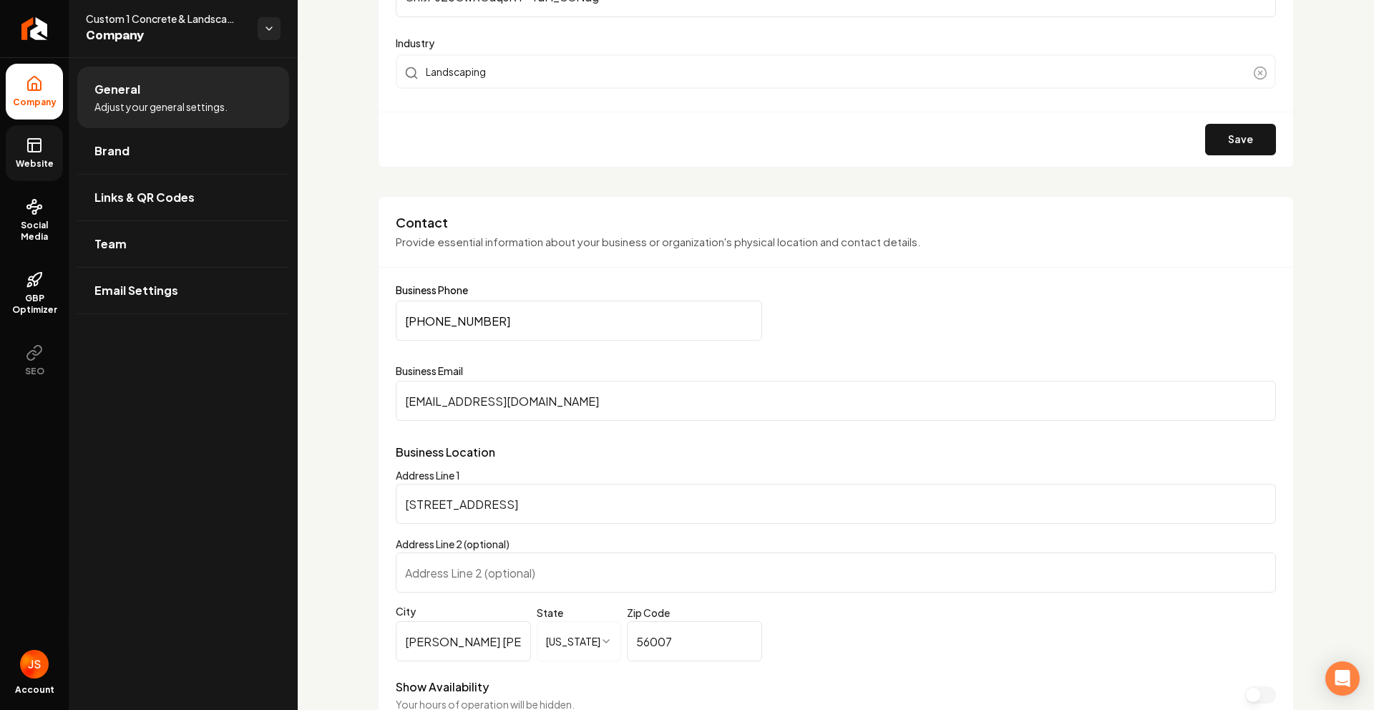
scroll to position [743, 0]
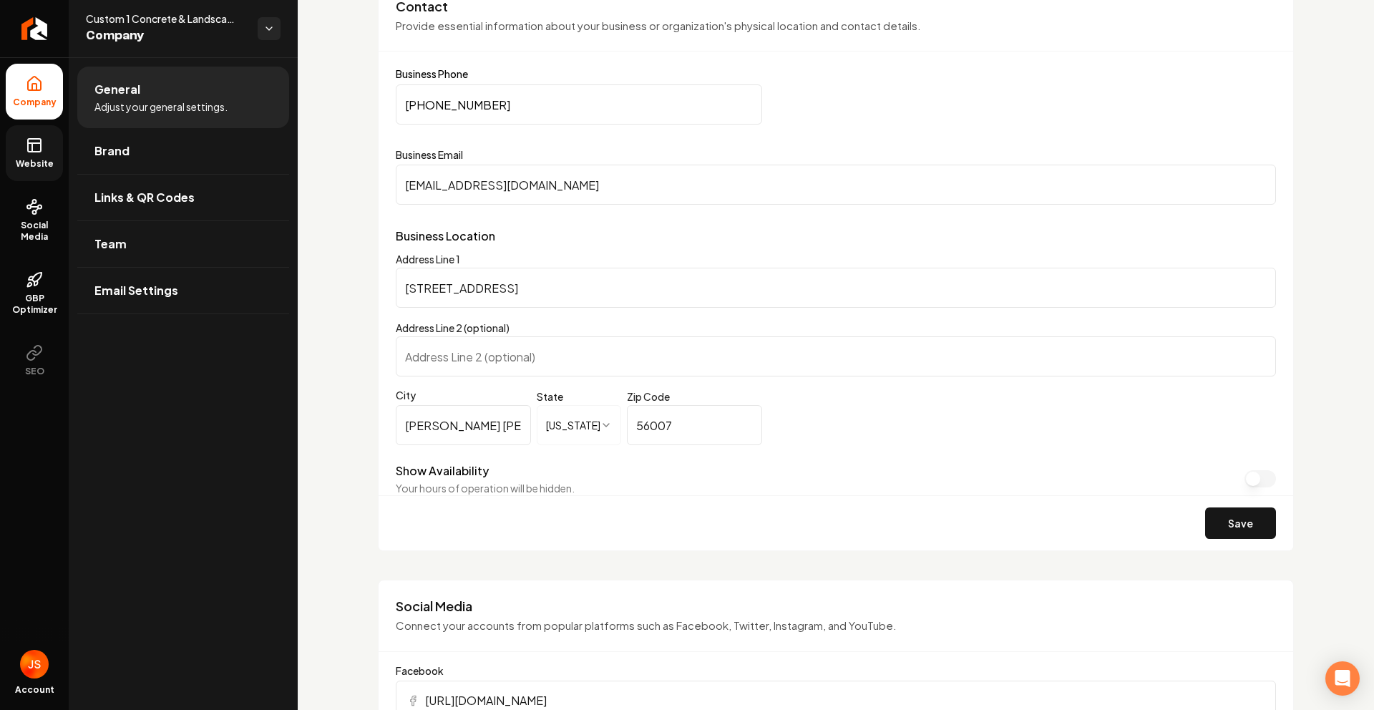
click at [512, 185] on input "Custom1landscaping@gmail.com" at bounding box center [836, 185] width 880 height 40
click at [40, 223] on span "Social Media" at bounding box center [34, 231] width 57 height 23
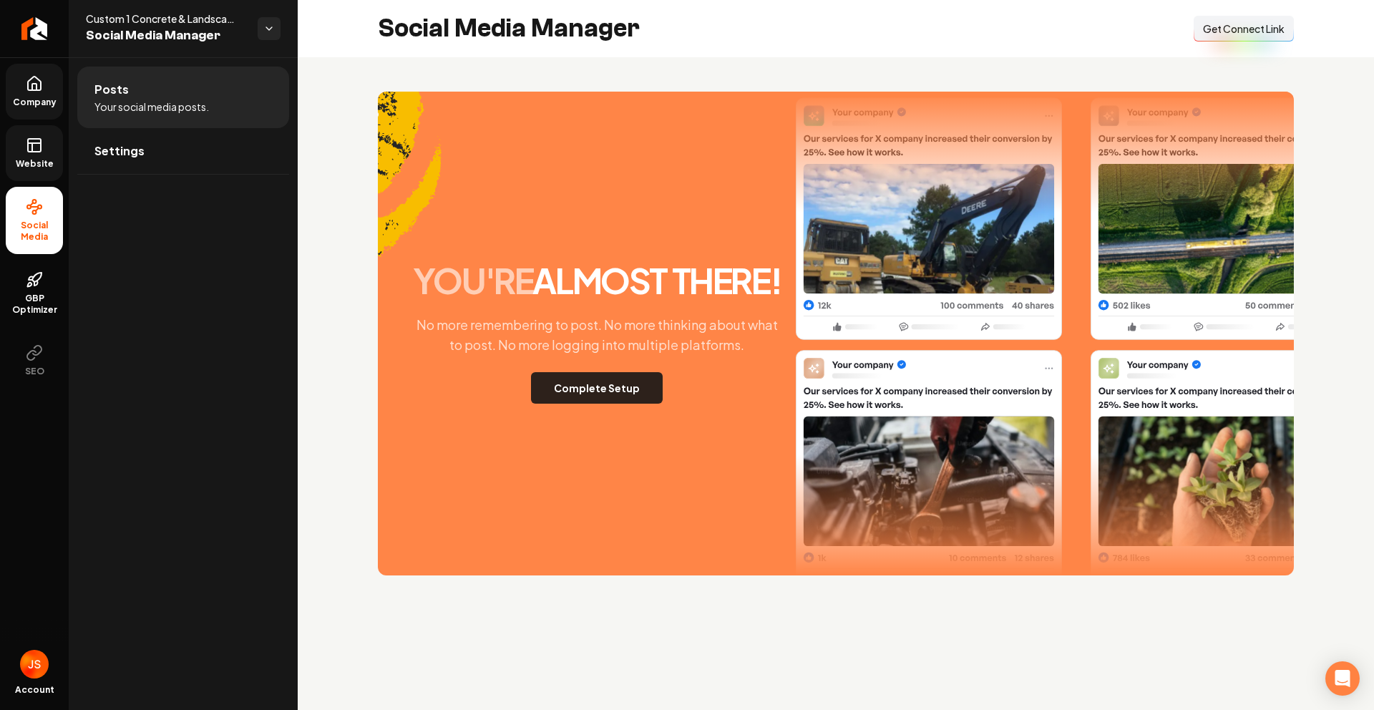
click at [562, 381] on button "Complete Setup" at bounding box center [597, 387] width 132 height 31
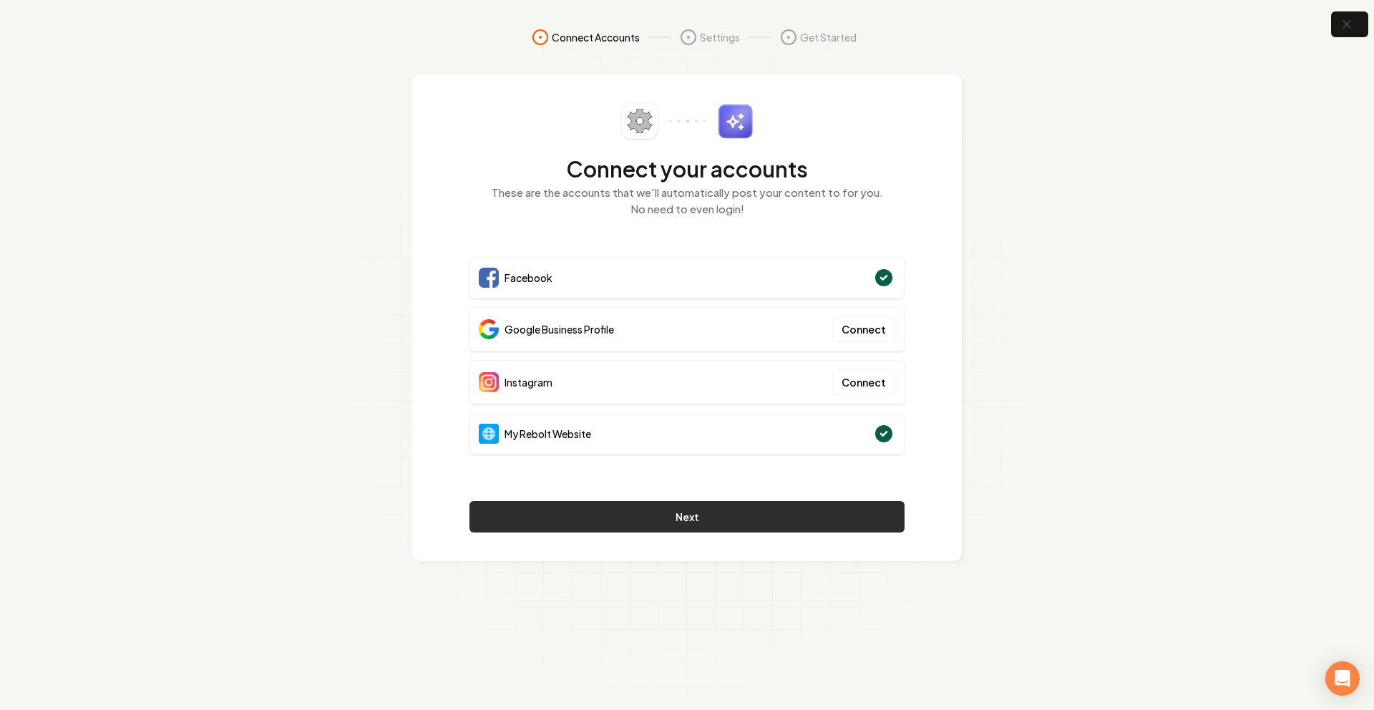
click at [671, 502] on button "Next" at bounding box center [686, 516] width 435 height 31
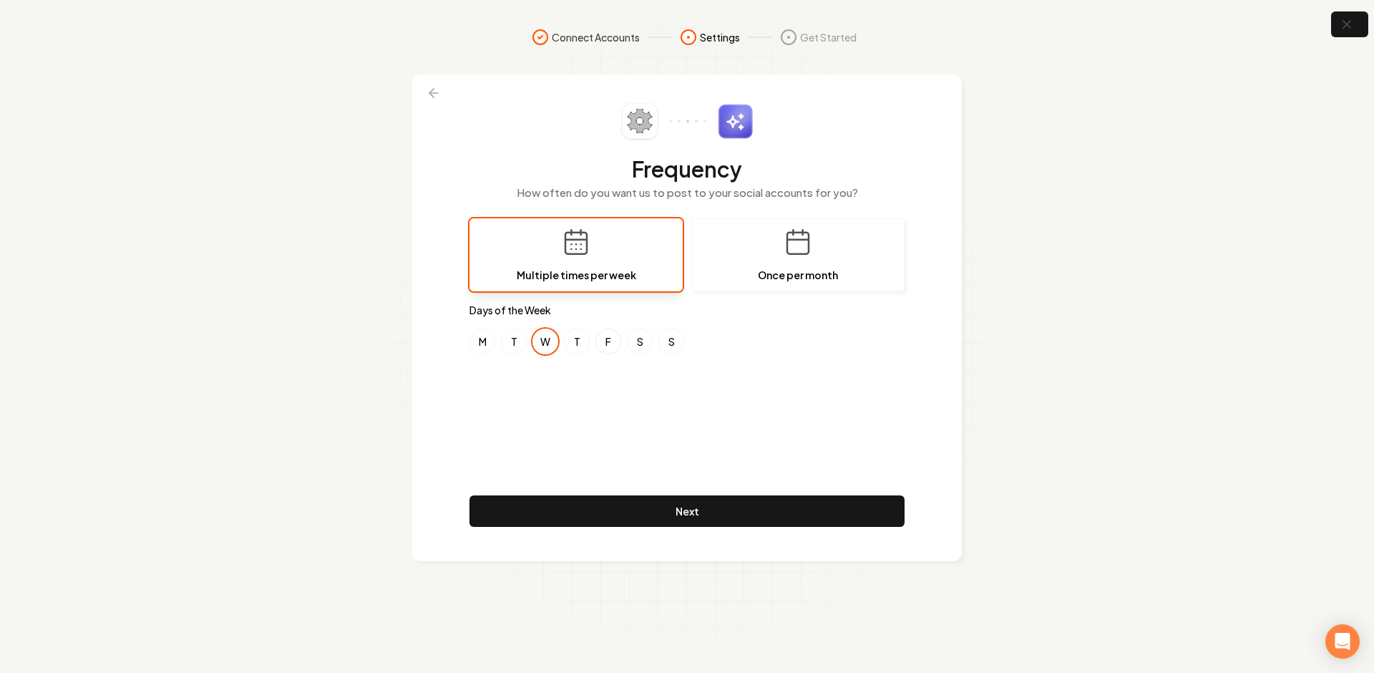
click at [605, 346] on button "F" at bounding box center [608, 341] width 26 height 26
click at [646, 387] on div "Frequency How often do you want us to post to your social accounts for you? Mul…" at bounding box center [686, 317] width 435 height 429
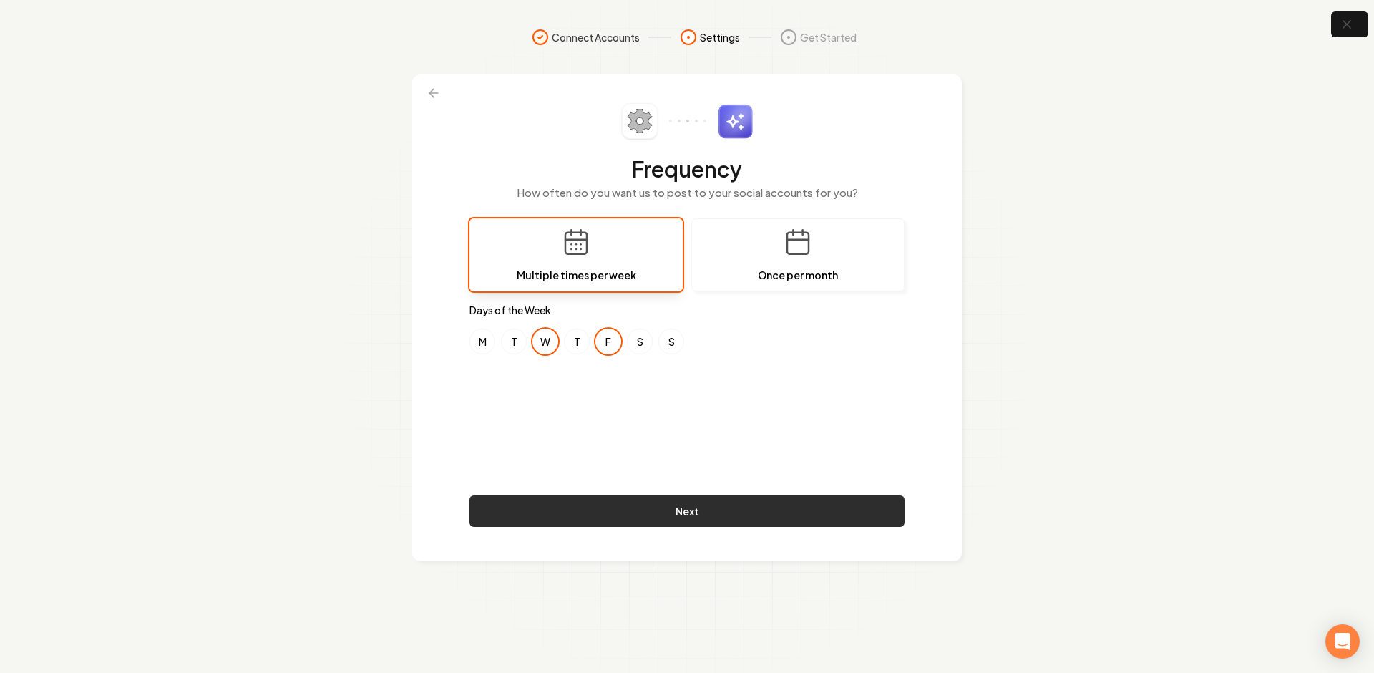
click at [660, 506] on button "Next" at bounding box center [686, 510] width 435 height 31
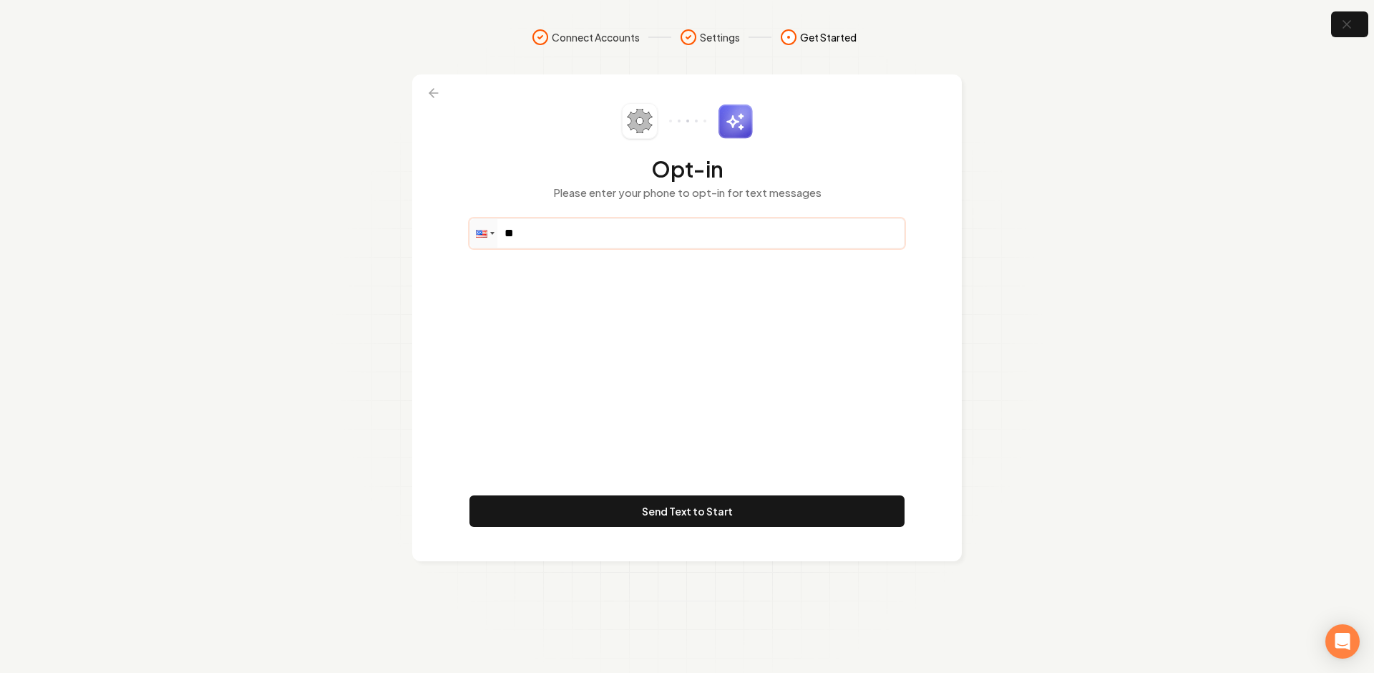
click at [567, 228] on input "**" at bounding box center [687, 233] width 434 height 29
paste input "**********"
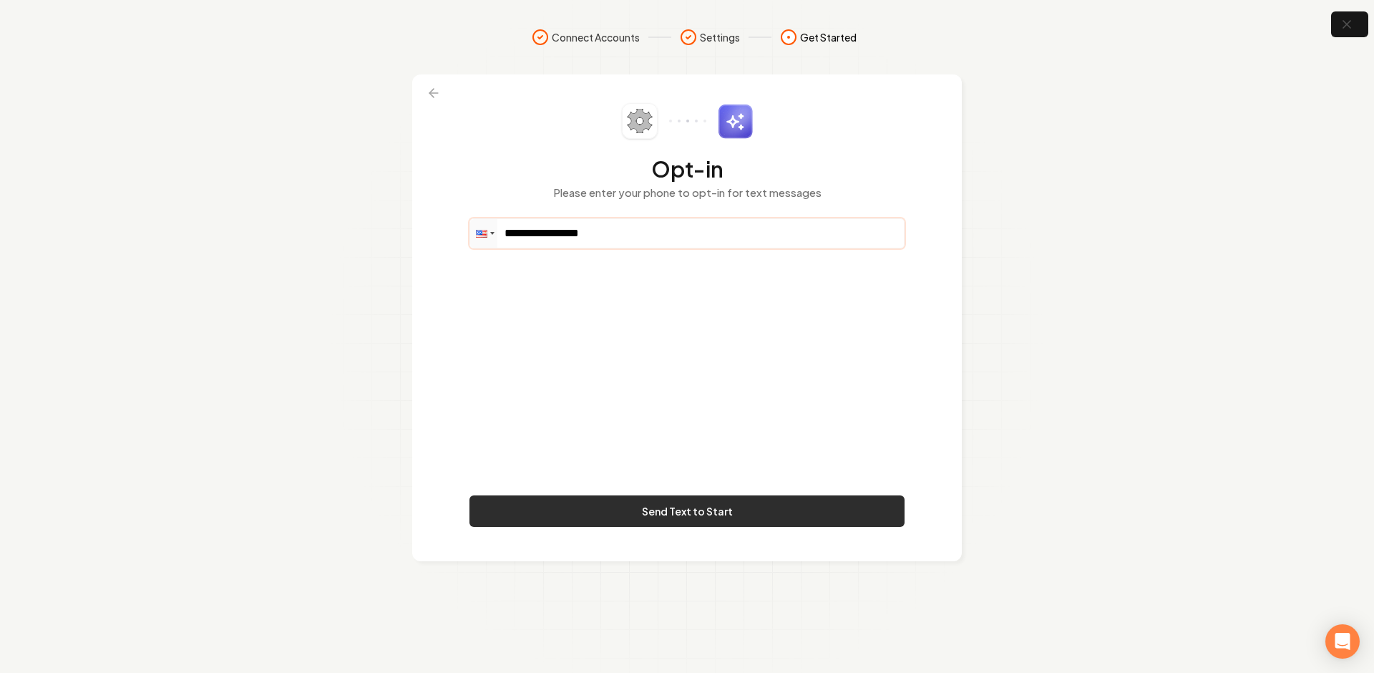
type input "**********"
click at [668, 517] on button "Send Text to Start" at bounding box center [686, 510] width 435 height 31
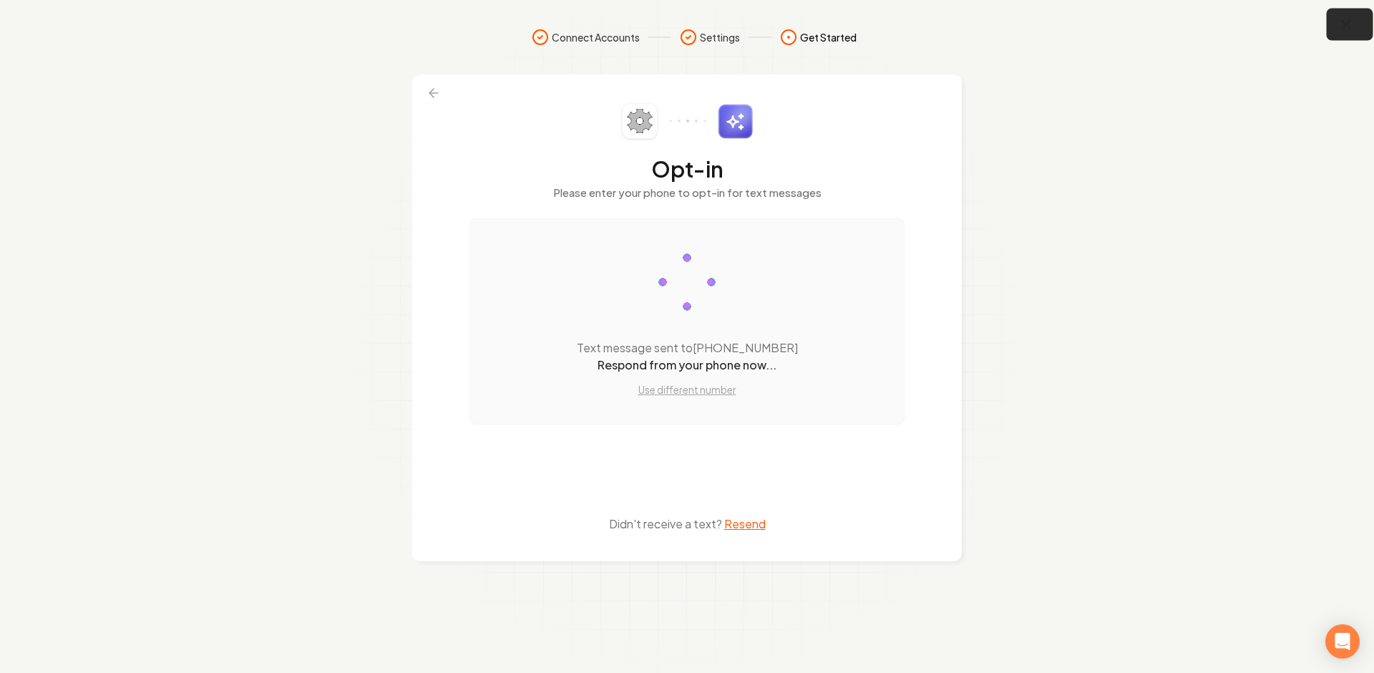
click at [1357, 25] on button "button" at bounding box center [1350, 25] width 47 height 32
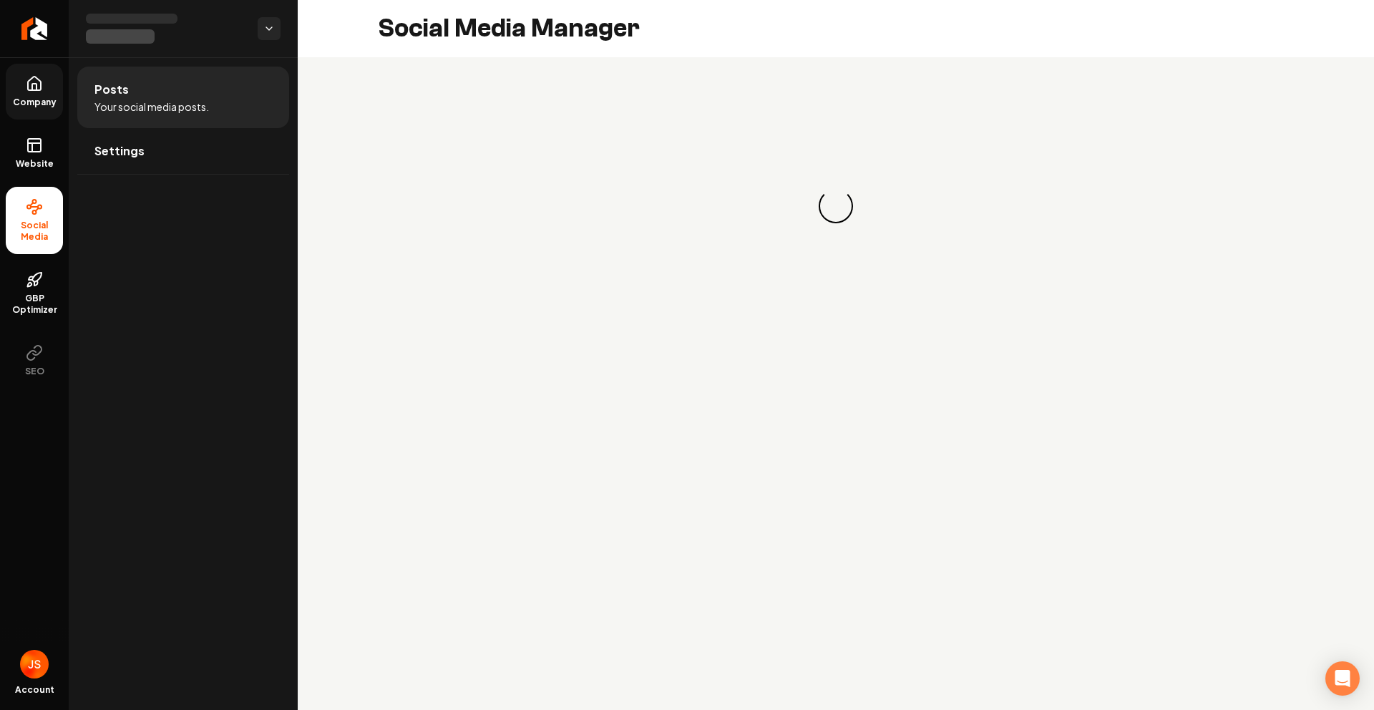
drag, startPoint x: 21, startPoint y: 88, endPoint x: 21, endPoint y: 73, distance: 15.0
click at [21, 87] on link "Company" at bounding box center [34, 92] width 57 height 56
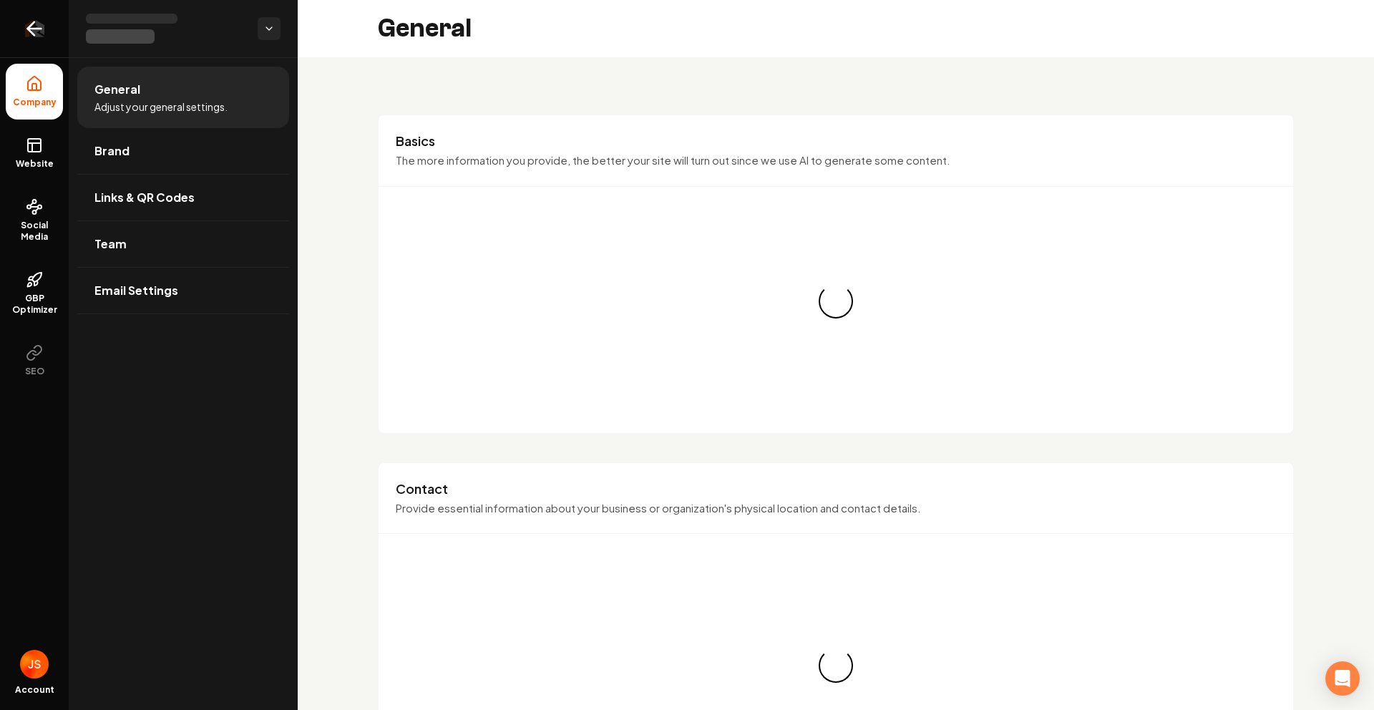
click at [23, 33] on icon "Return to dashboard" at bounding box center [34, 28] width 23 height 23
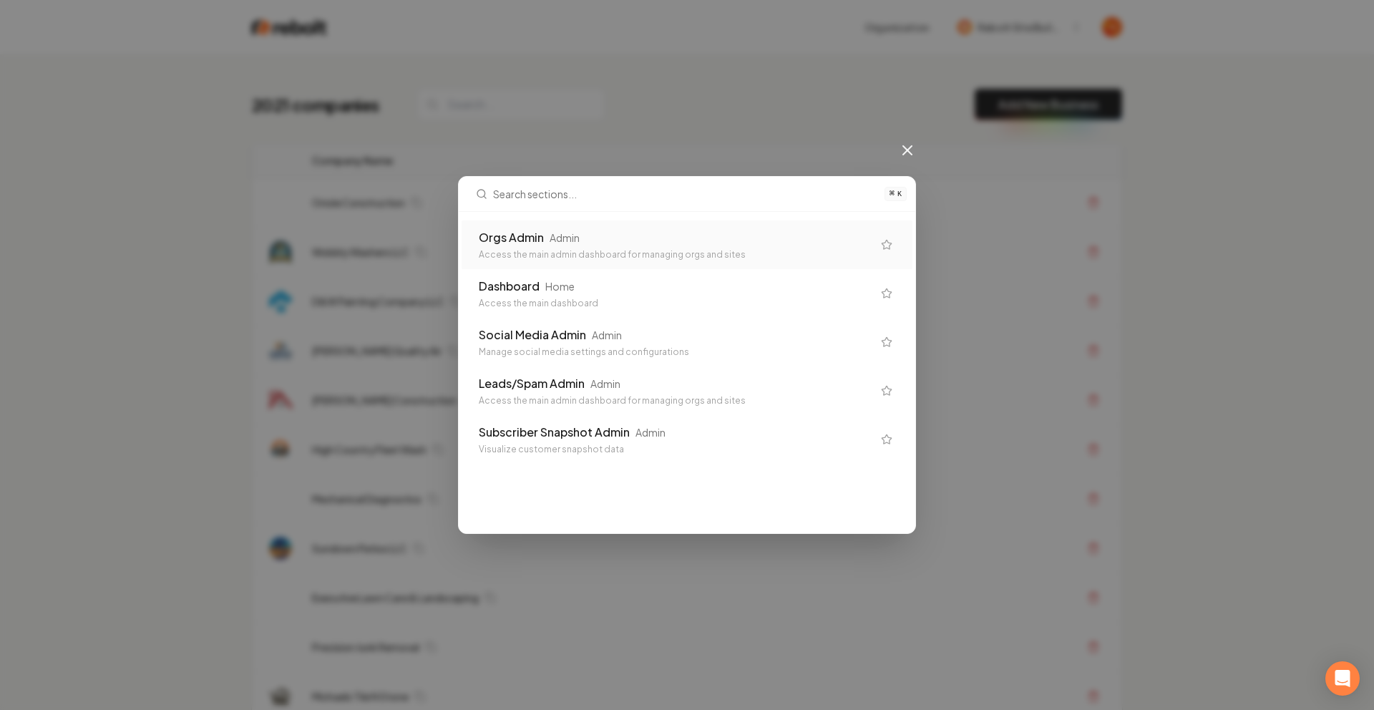
click at [513, 226] on div "Orgs Admin Admin Access the main admin dashboard for managing orgs and sites" at bounding box center [687, 244] width 451 height 49
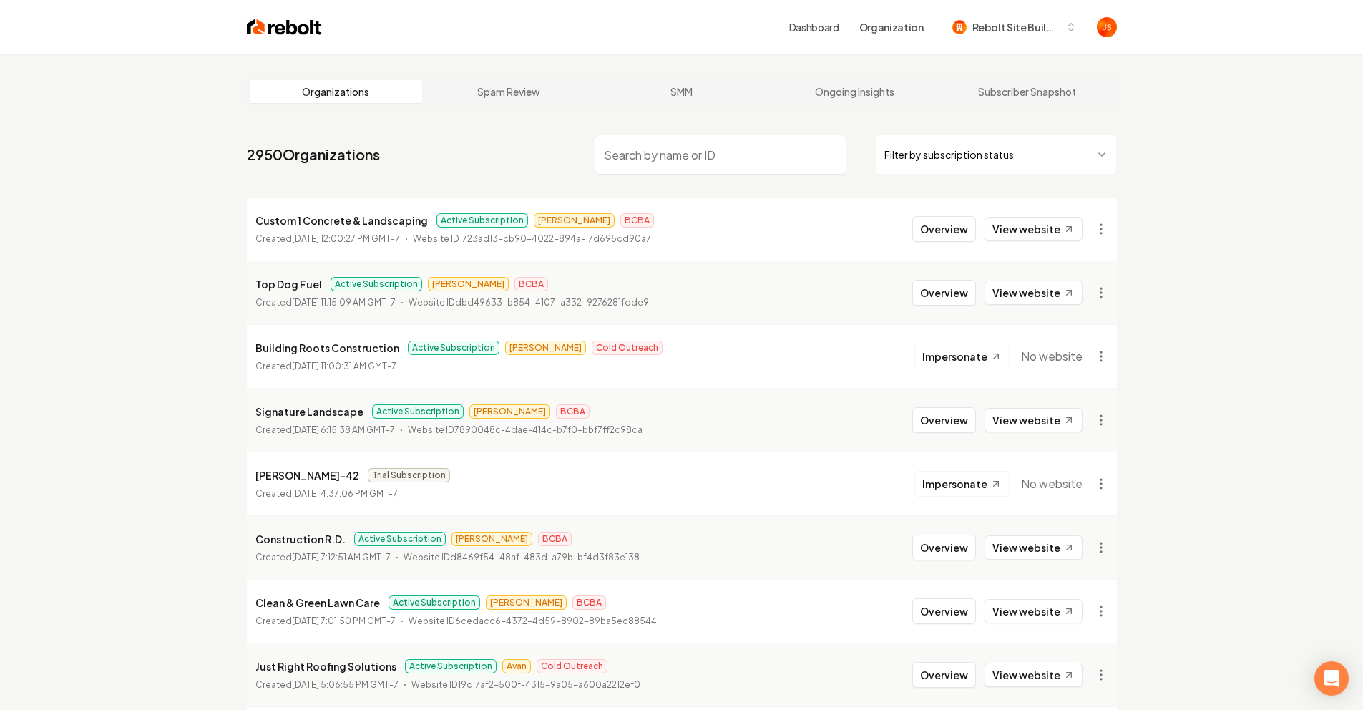
click at [338, 218] on p "Custom 1 Concrete & Landscaping" at bounding box center [341, 220] width 172 height 17
copy p "Custom 1 Concrete & Landscaping"
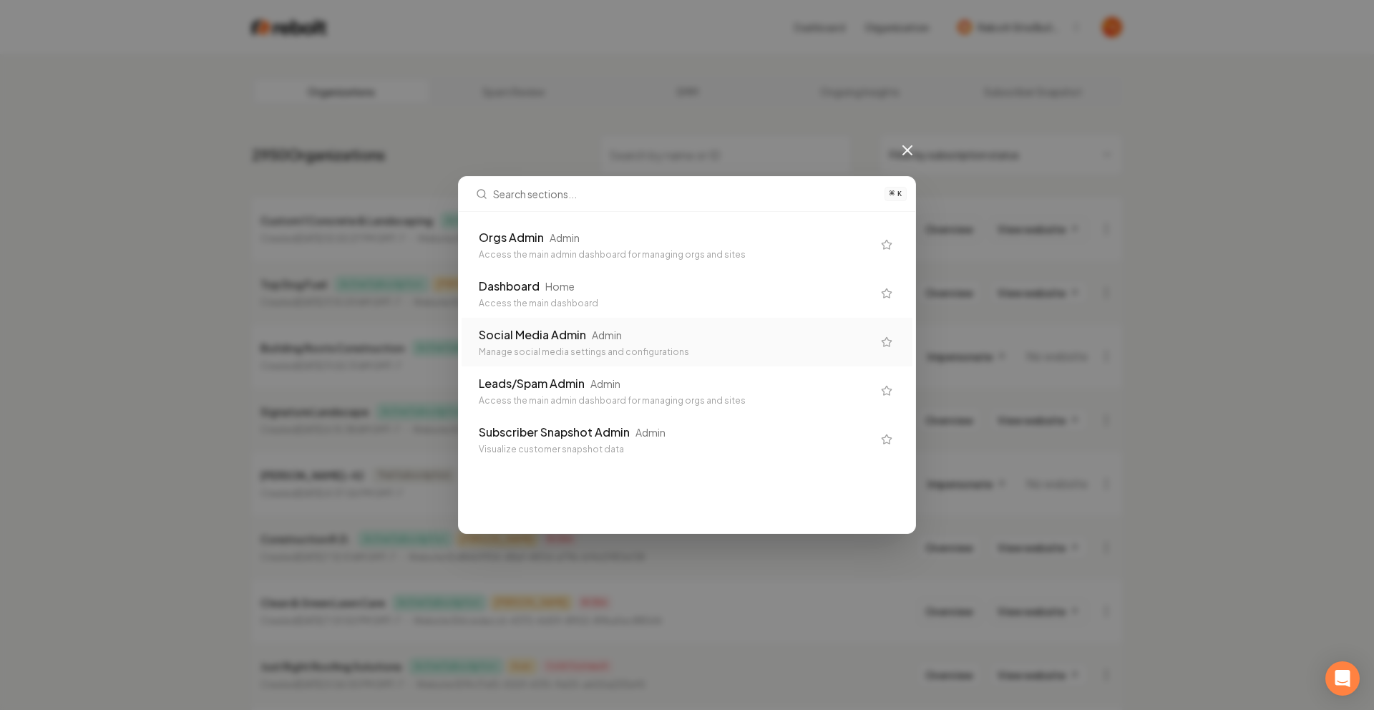
click at [536, 306] on div "Access the main dashboard" at bounding box center [676, 303] width 394 height 11
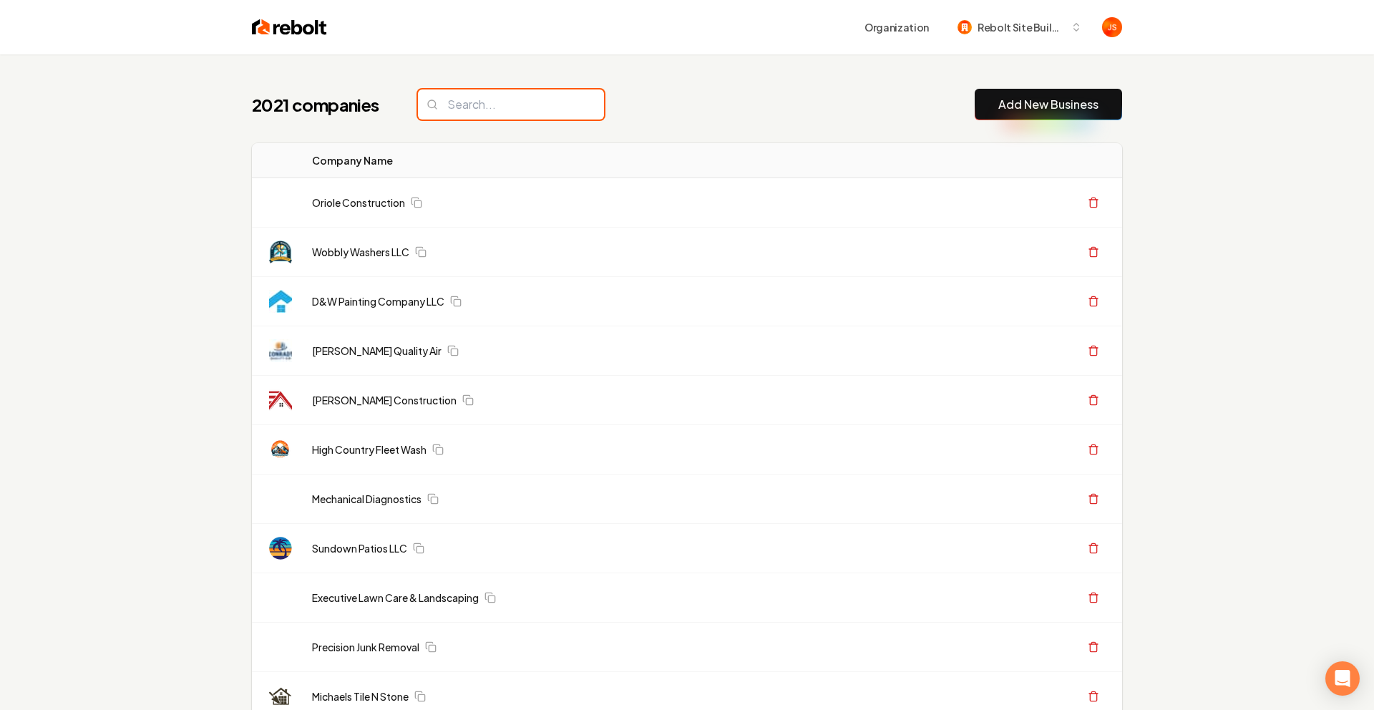
click at [462, 119] on input "search" at bounding box center [511, 104] width 186 height 30
click at [465, 109] on input "search" at bounding box center [511, 104] width 186 height 30
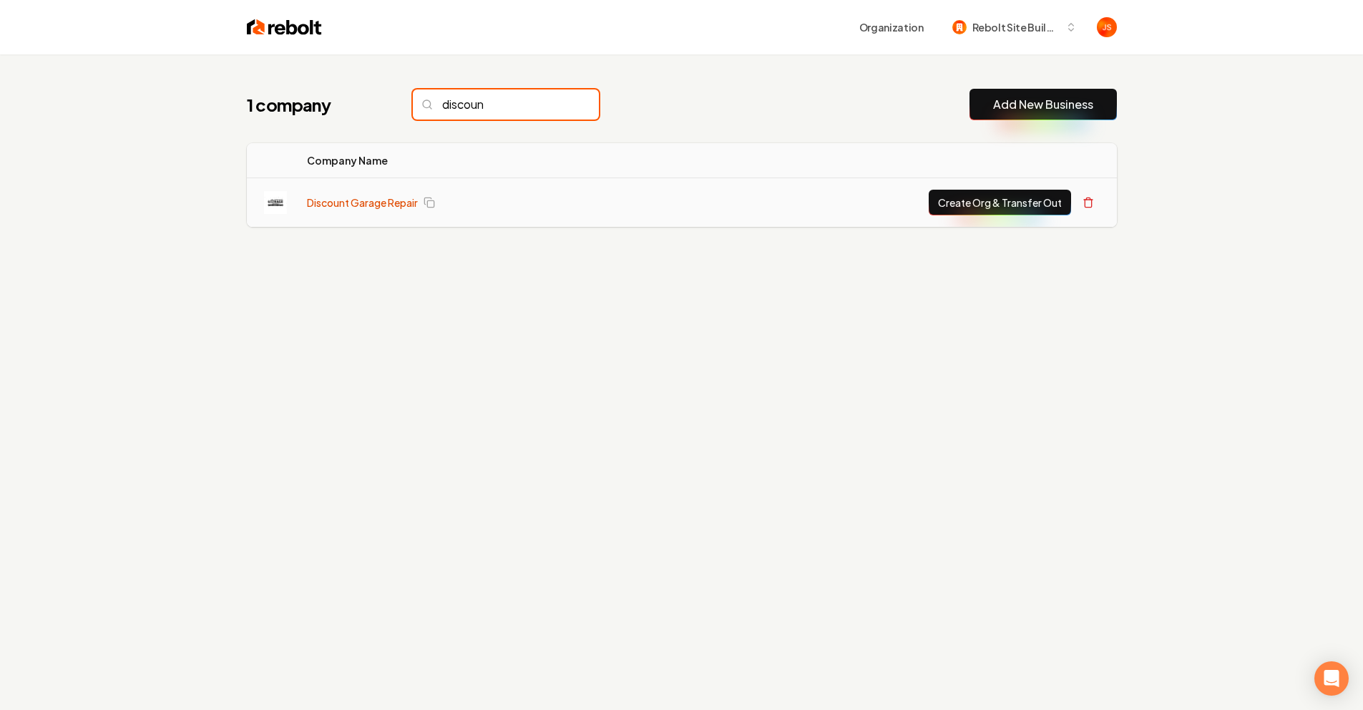
type input "discoun"
click at [373, 200] on link "Discount Garage Repair" at bounding box center [362, 202] width 111 height 14
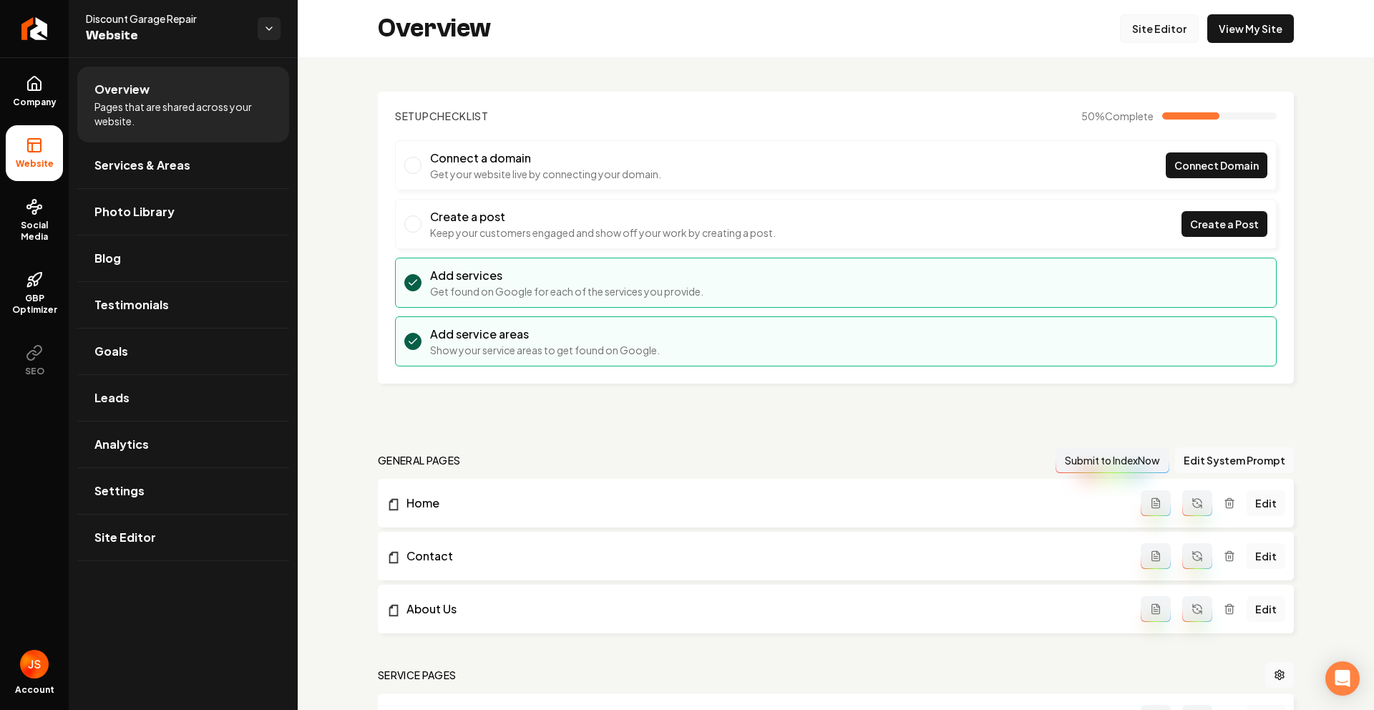
click at [1176, 21] on link "Site Editor" at bounding box center [1159, 28] width 79 height 29
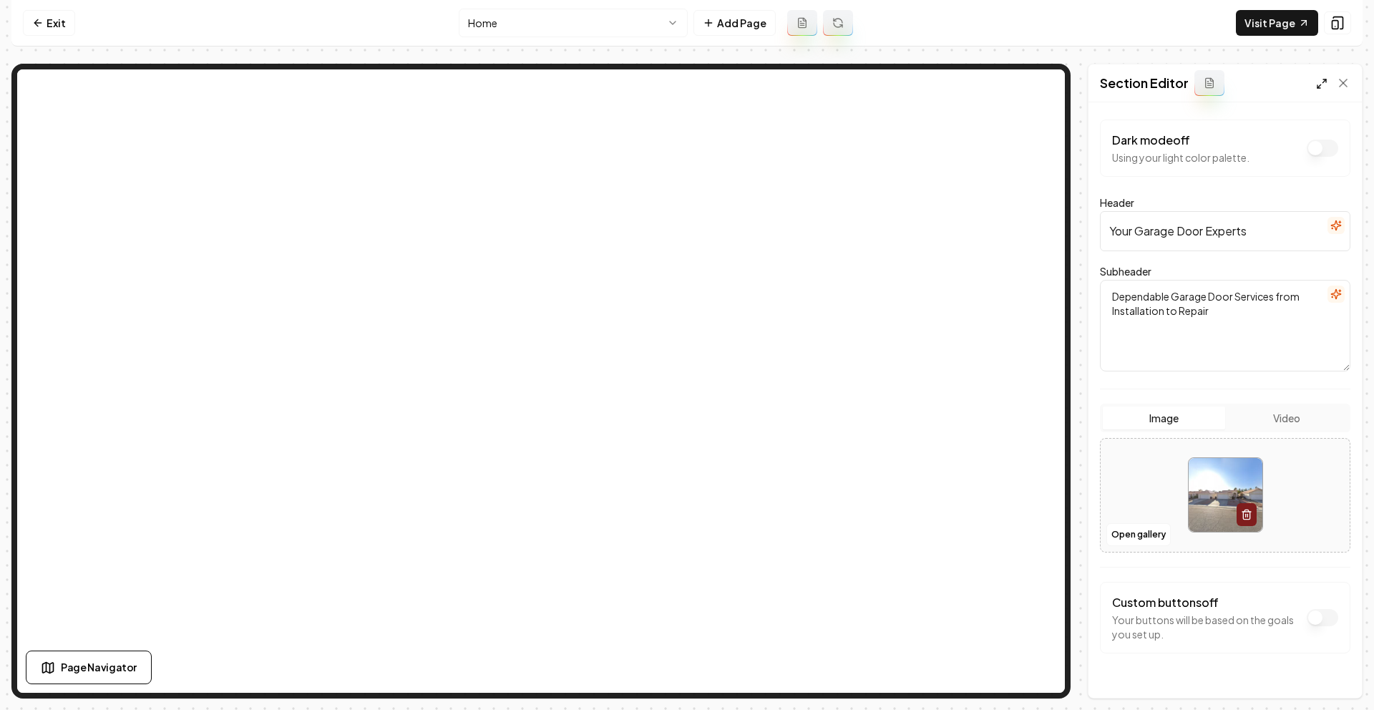
drag, startPoint x: 1342, startPoint y: 74, endPoint x: 1320, endPoint y: 84, distance: 23.7
click at [1342, 74] on div "Section Editor" at bounding box center [1224, 83] width 273 height 38
click at [1141, 530] on button "Open gallery" at bounding box center [1138, 534] width 64 height 23
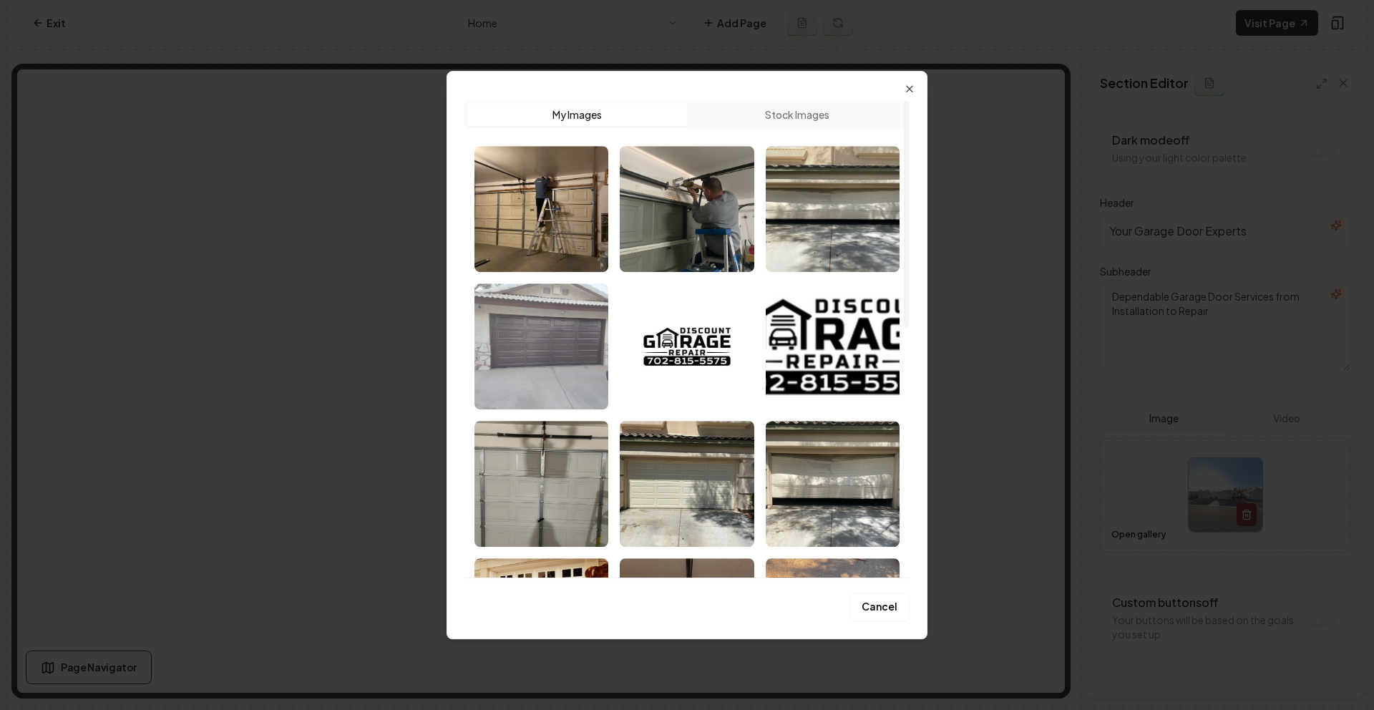
click at [522, 335] on img "Select image image_689e0a565c7cd75eb8f48f1f.webp" at bounding box center [541, 346] width 134 height 126
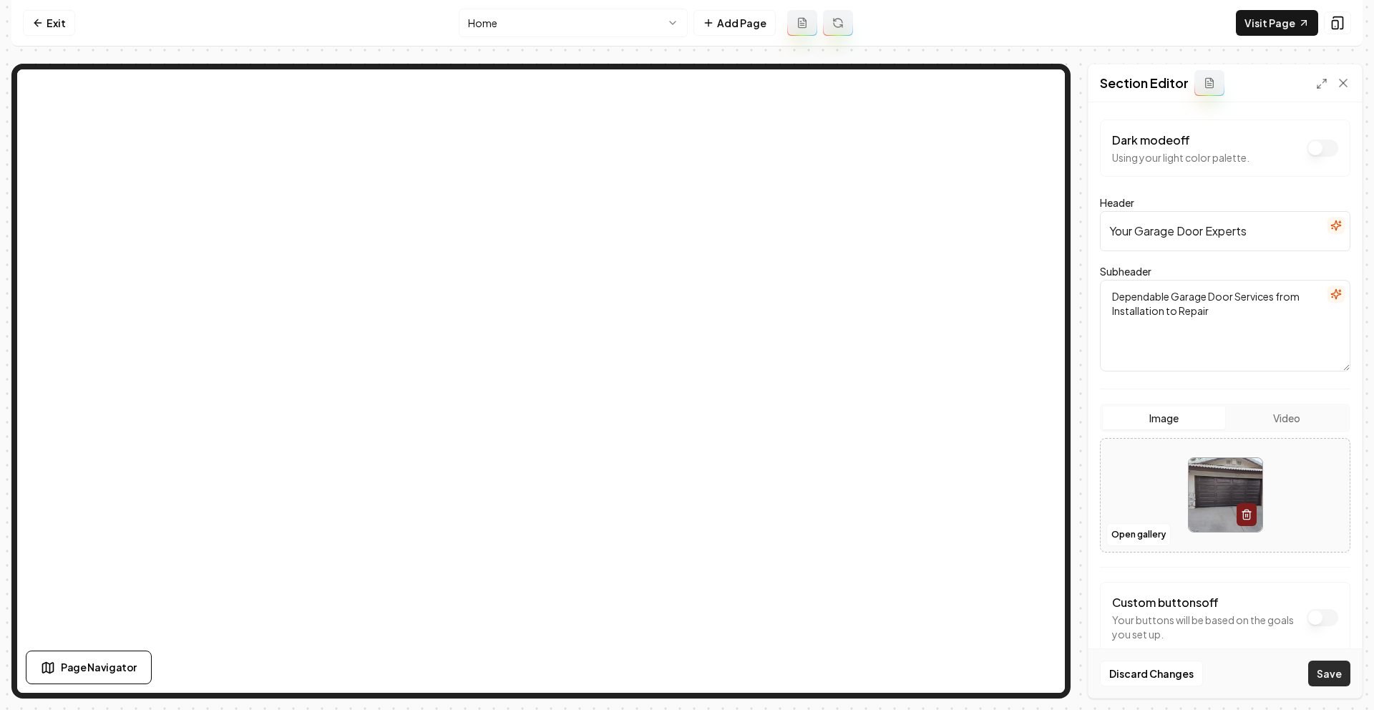
click at [1334, 665] on button "Save" at bounding box center [1329, 673] width 42 height 26
click at [1272, 26] on link "Visit Page" at bounding box center [1277, 23] width 82 height 26
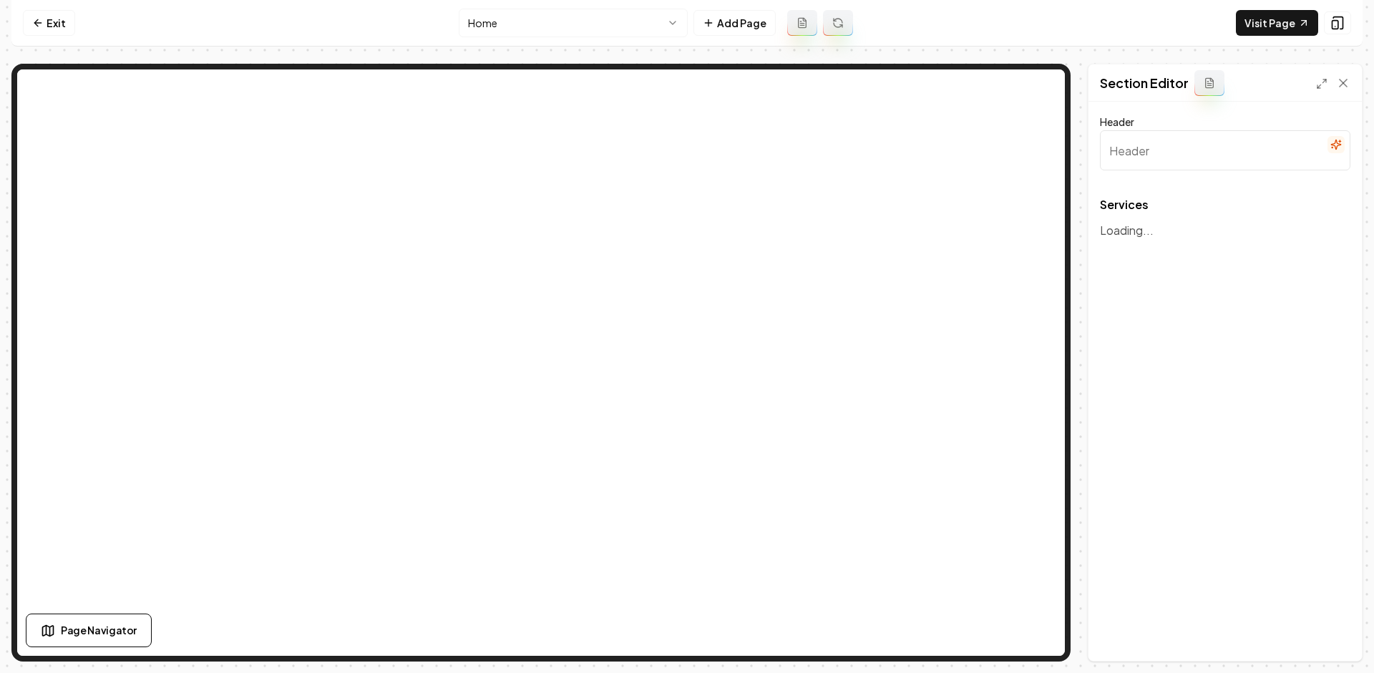
type input "Our Garage Door Solutions"
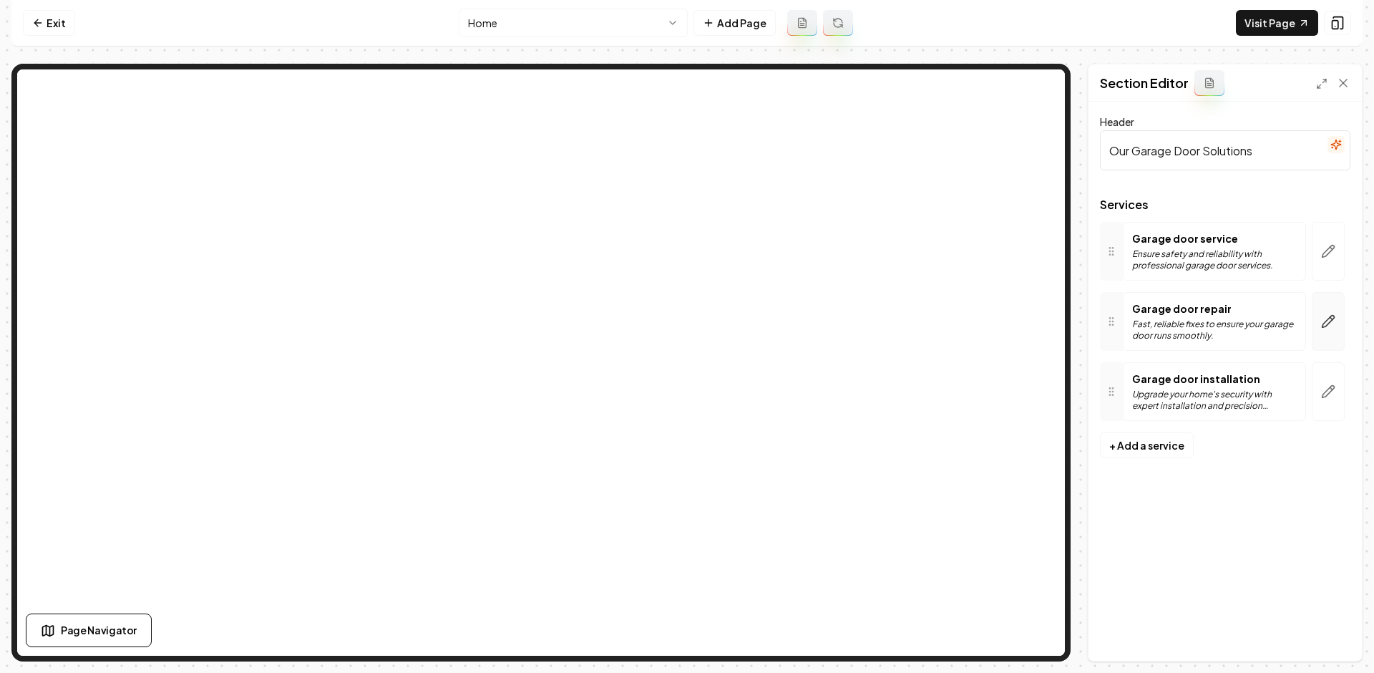
click at [1322, 323] on icon "button" at bounding box center [1328, 321] width 14 height 14
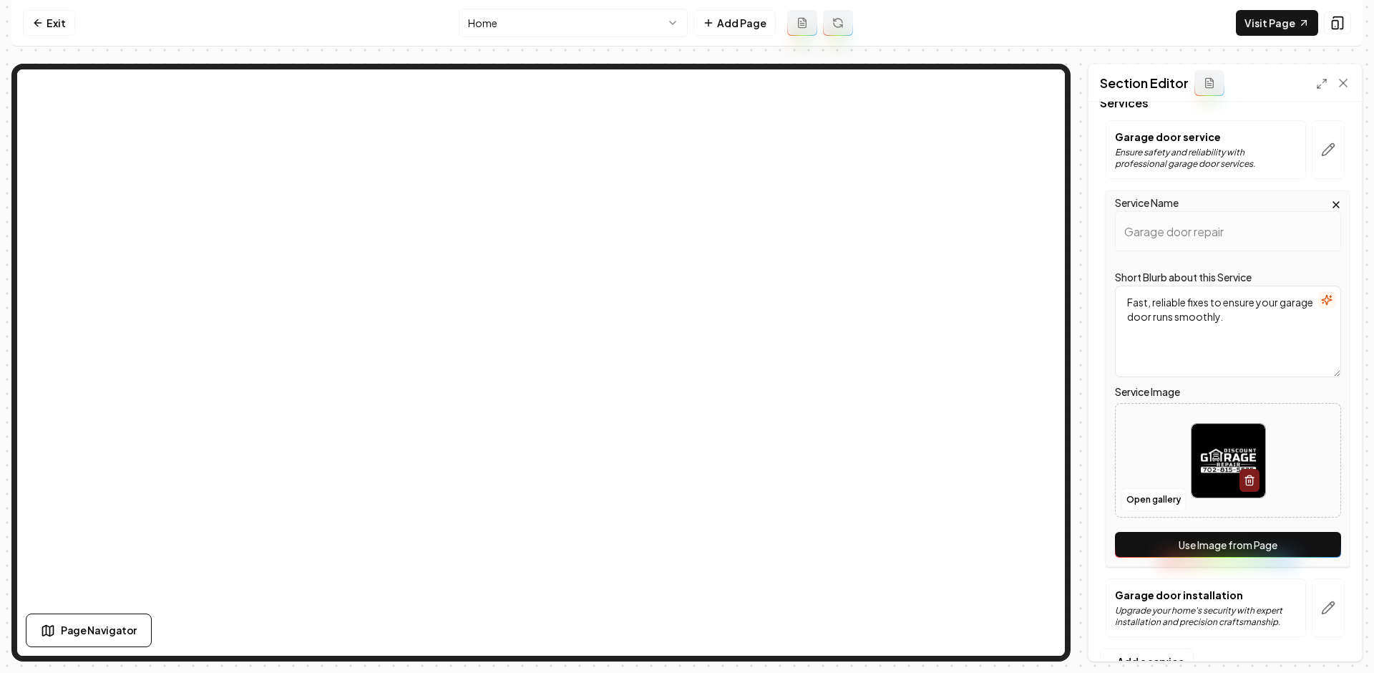
scroll to position [116, 0]
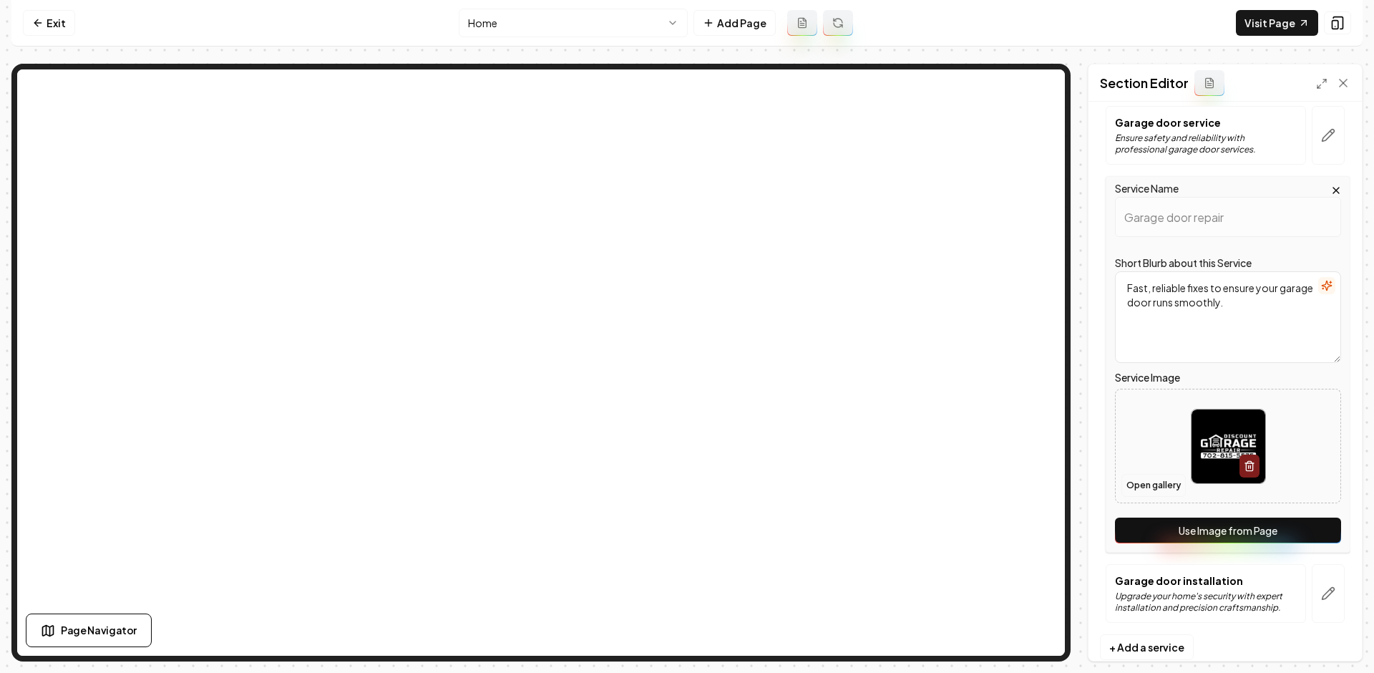
click at [1151, 493] on button "Open gallery" at bounding box center [1153, 485] width 64 height 23
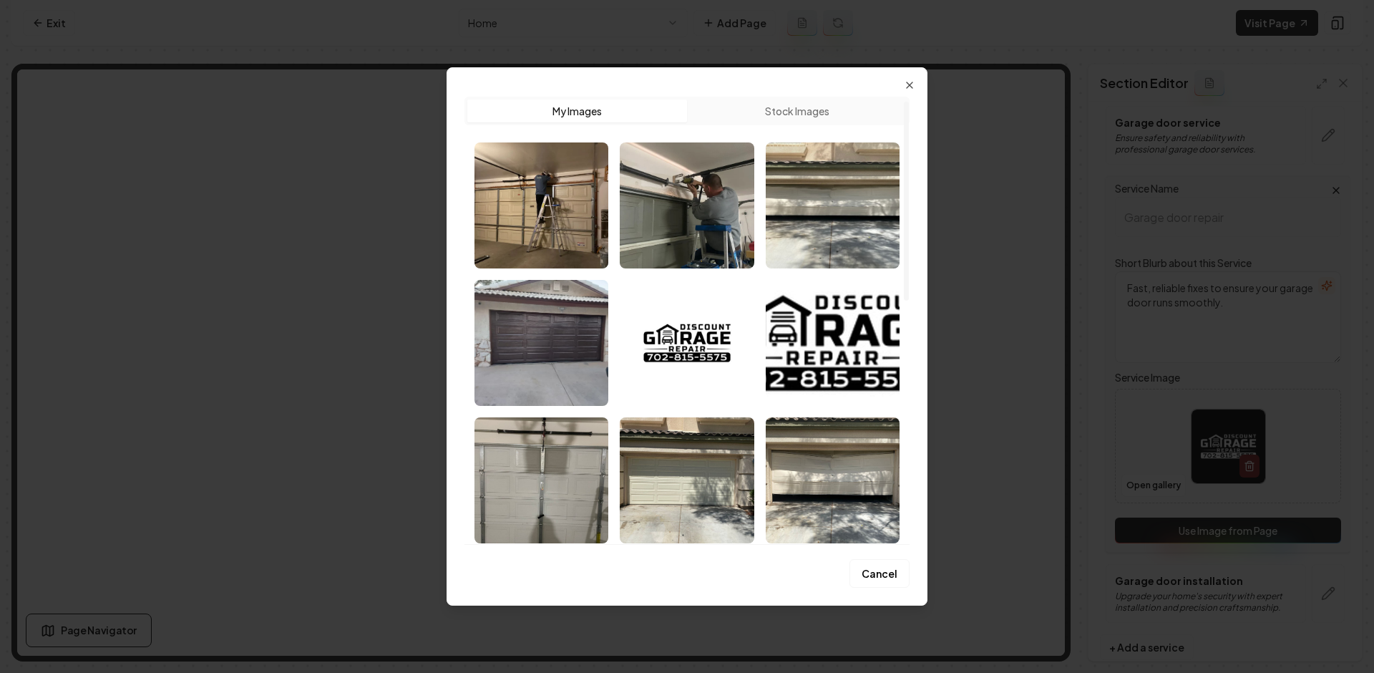
scroll to position [27, 0]
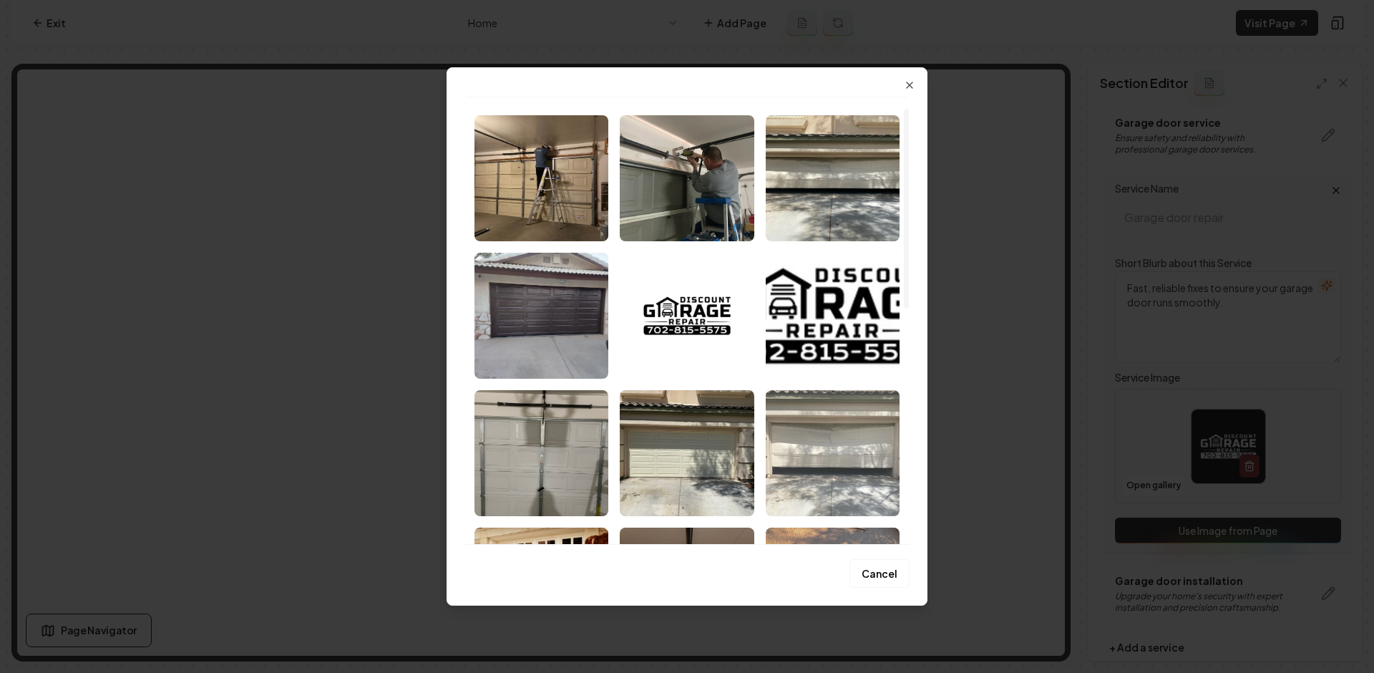
click at [831, 440] on img "Select image image_689e09a55c7cd75eb8ecc7dd.jpeg" at bounding box center [833, 453] width 134 height 126
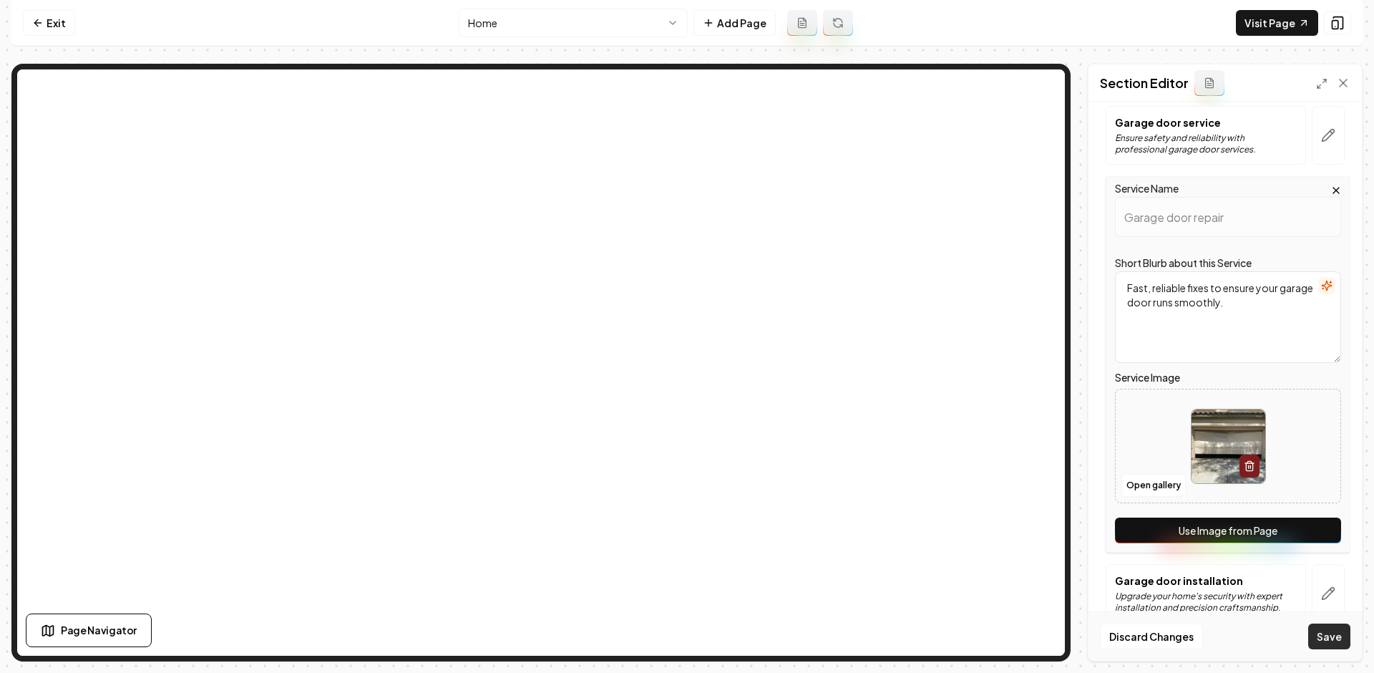
click at [1322, 632] on button "Save" at bounding box center [1329, 636] width 42 height 26
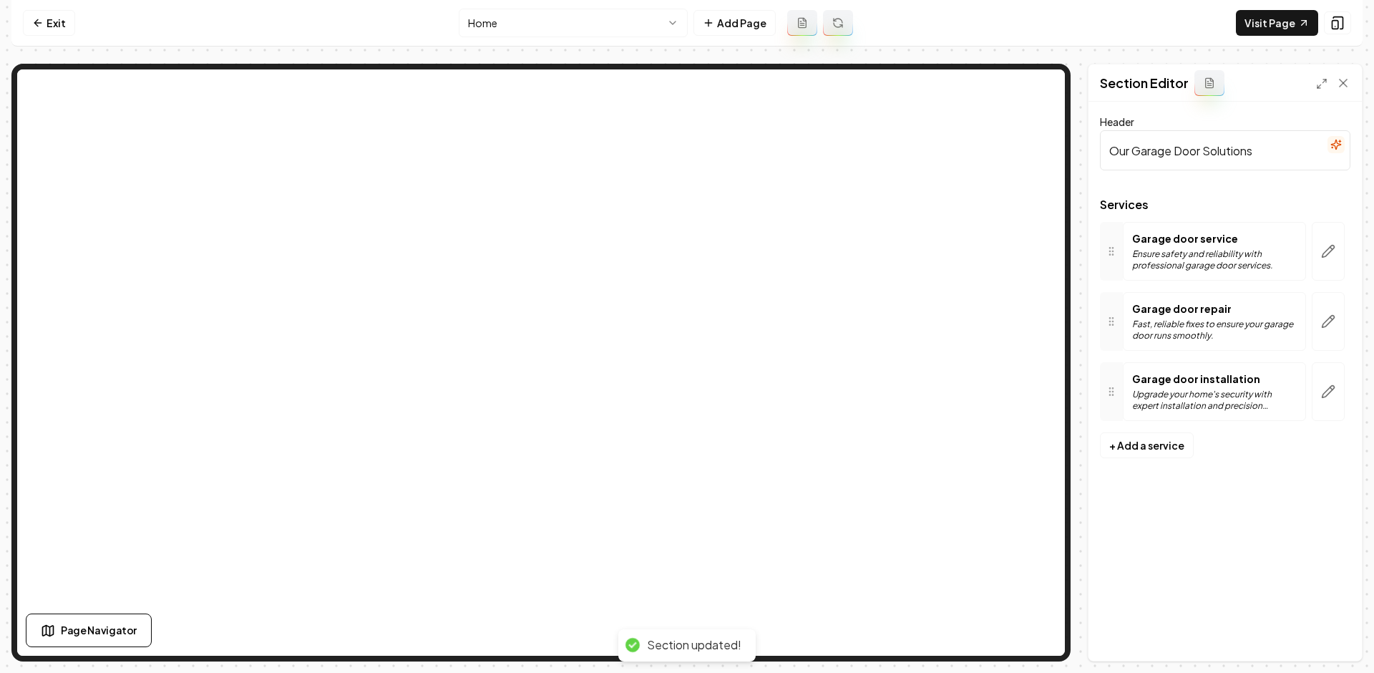
scroll to position [0, 0]
click at [1335, 240] on button "button" at bounding box center [1328, 251] width 33 height 59
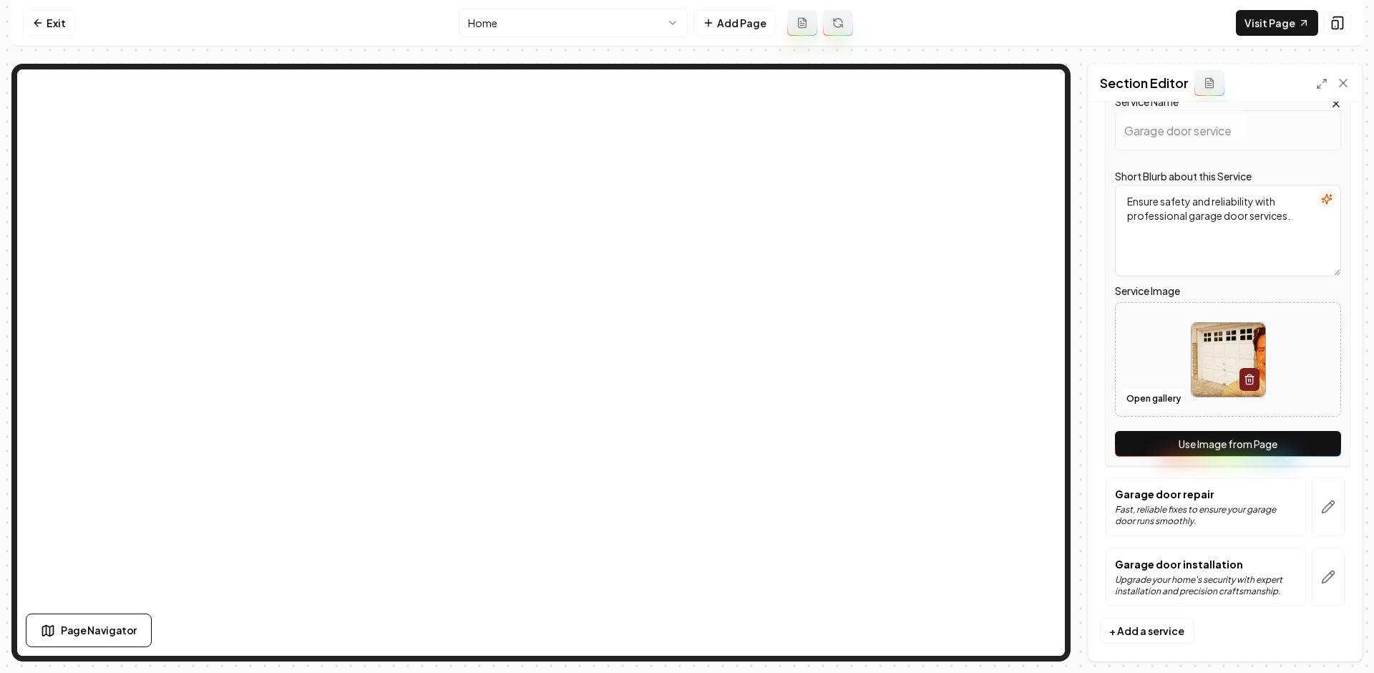
scroll to position [144, 0]
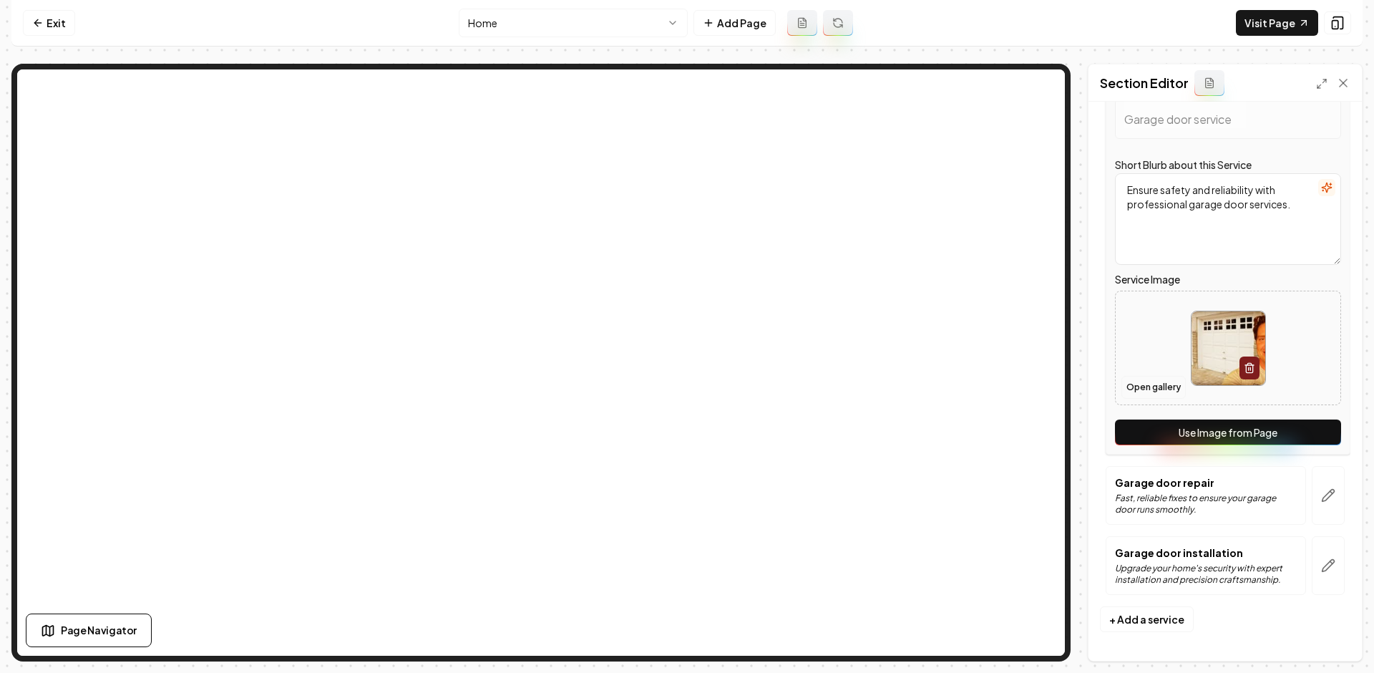
click at [1159, 384] on button "Open gallery" at bounding box center [1153, 387] width 64 height 23
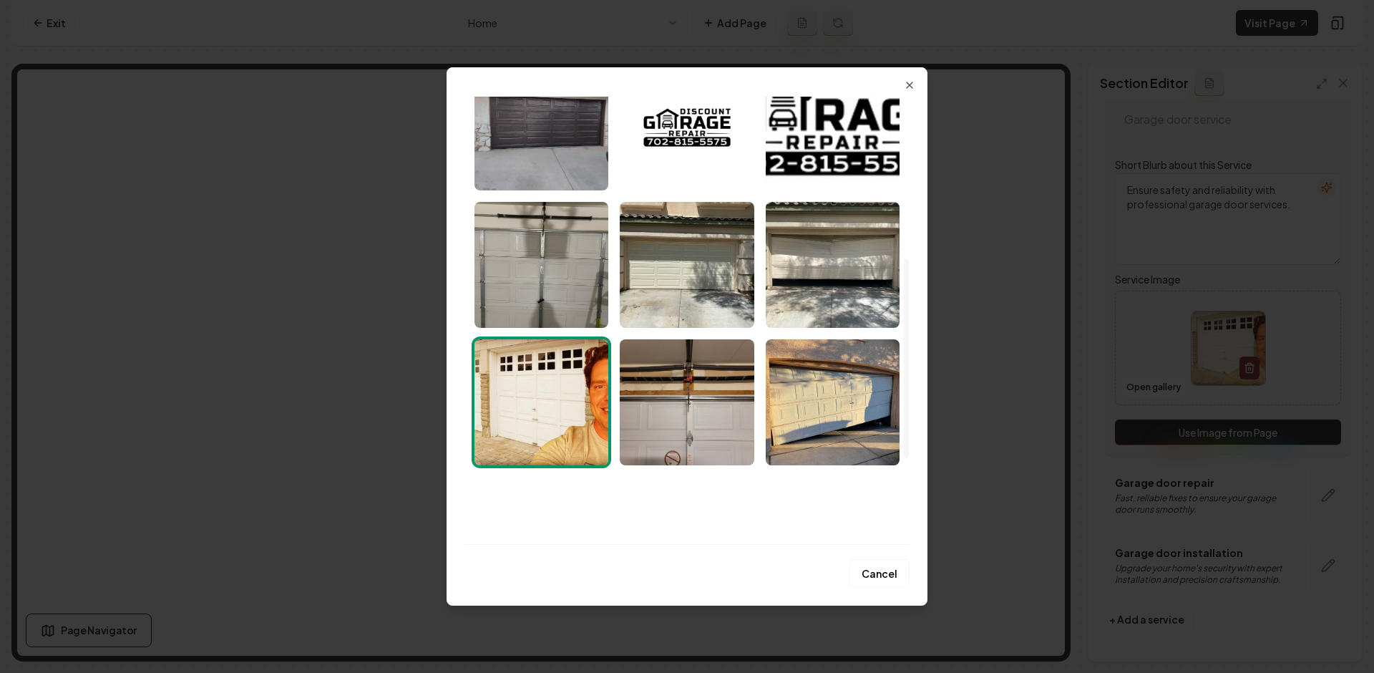
scroll to position [494, 0]
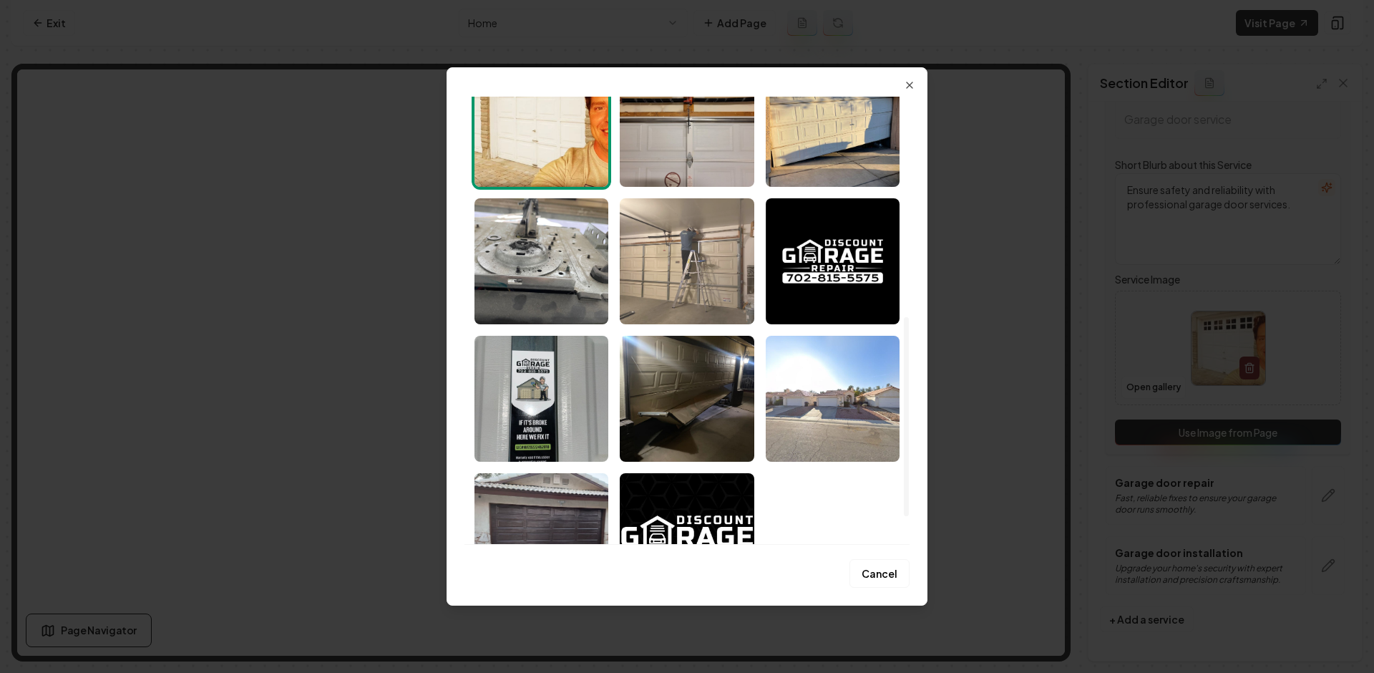
click at [686, 259] on img "Select image image_689e09a55c7cd75eb8ecc5be.jpeg" at bounding box center [687, 261] width 134 height 126
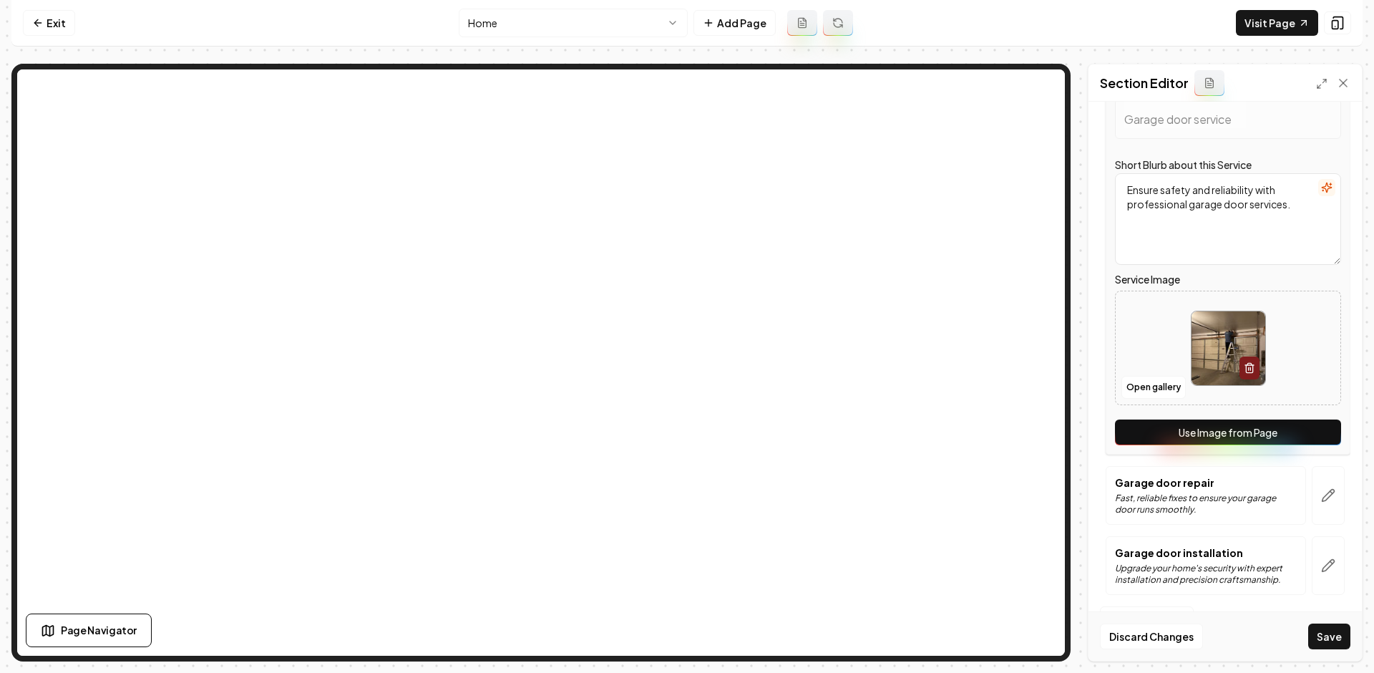
click at [1327, 641] on button "Save" at bounding box center [1329, 636] width 42 height 26
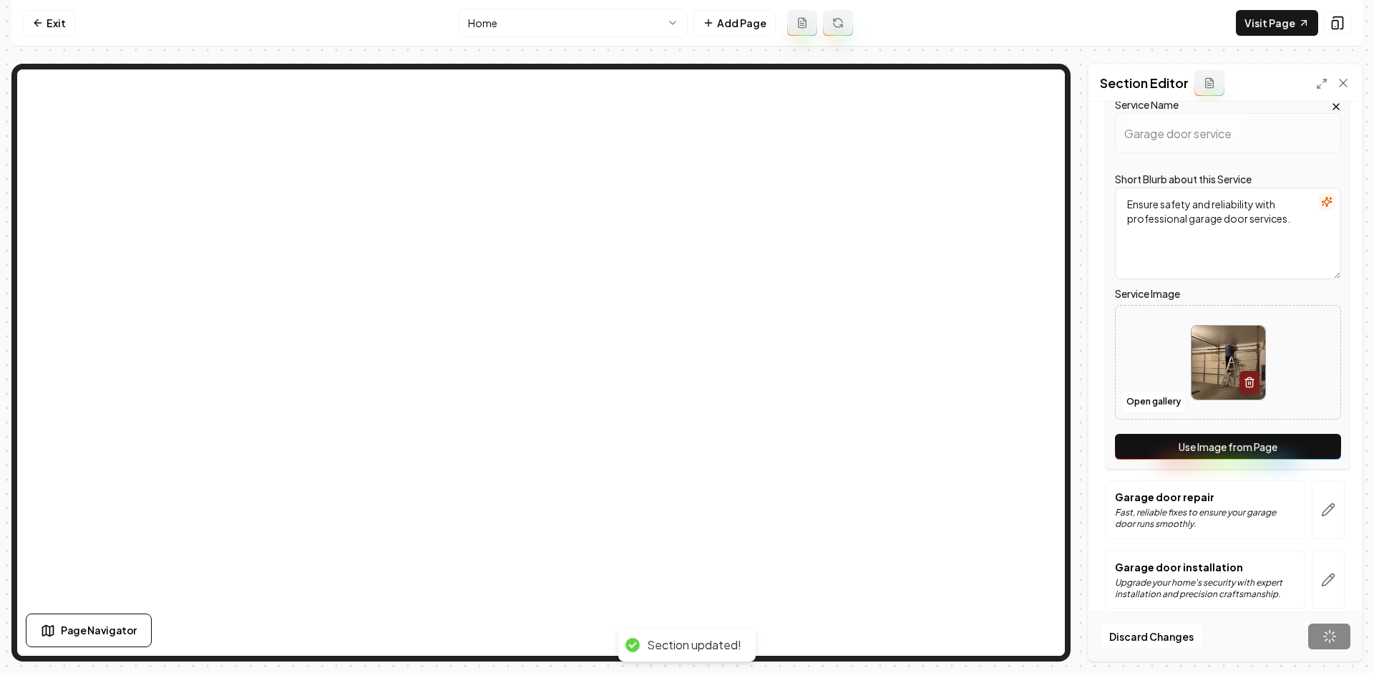
scroll to position [0, 0]
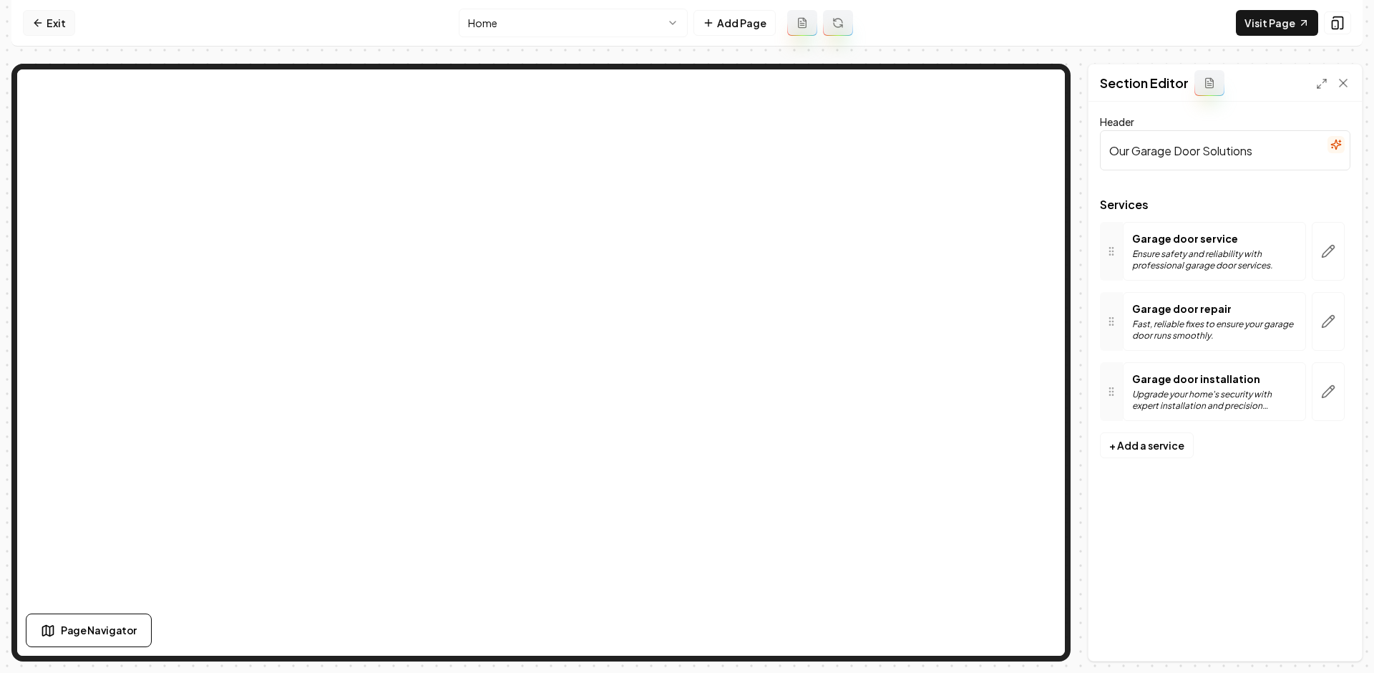
click at [57, 31] on link "Exit" at bounding box center [49, 23] width 52 height 26
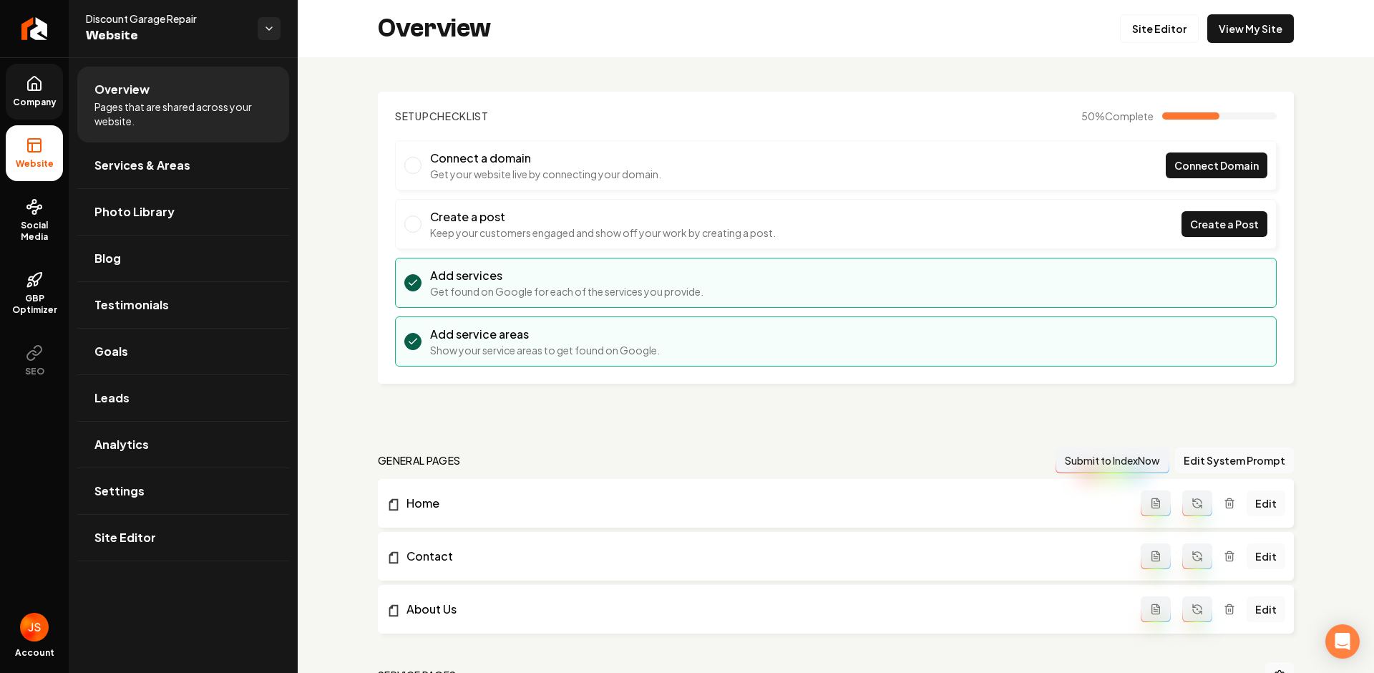
click at [50, 98] on span "Company" at bounding box center [34, 102] width 55 height 11
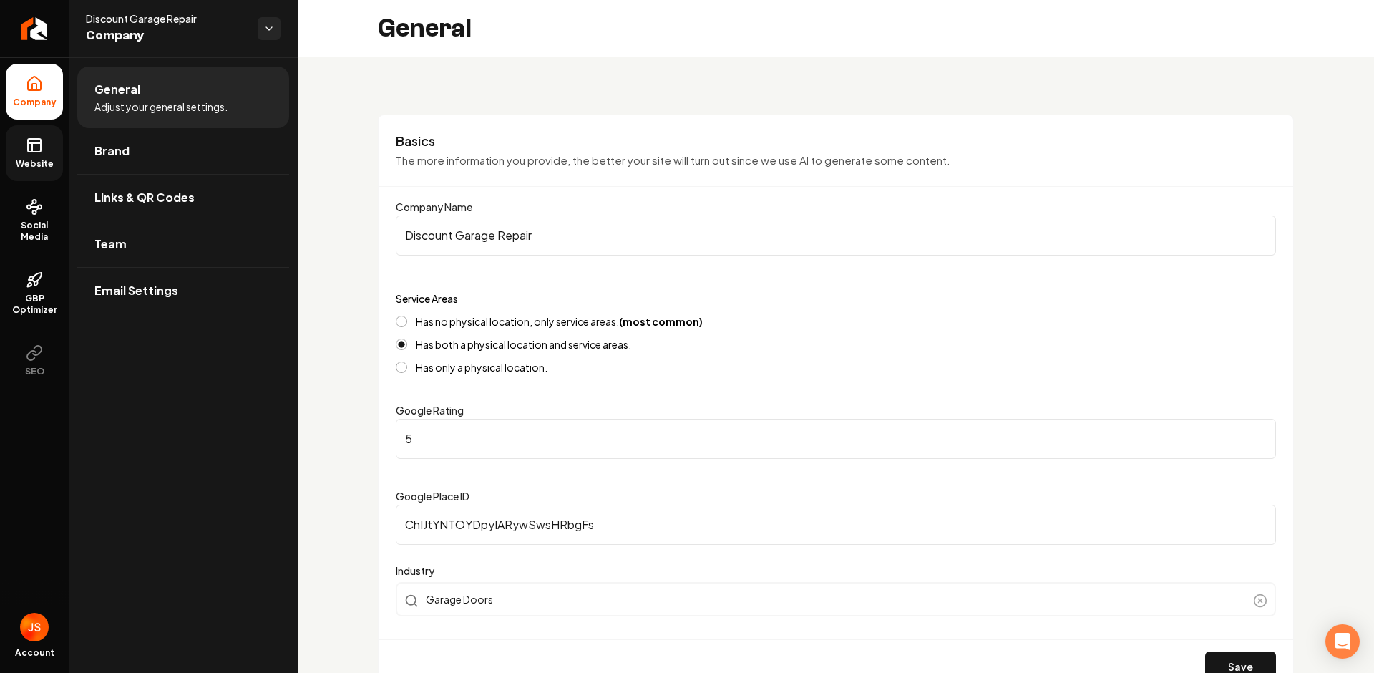
click at [38, 145] on icon at bounding box center [34, 145] width 17 height 17
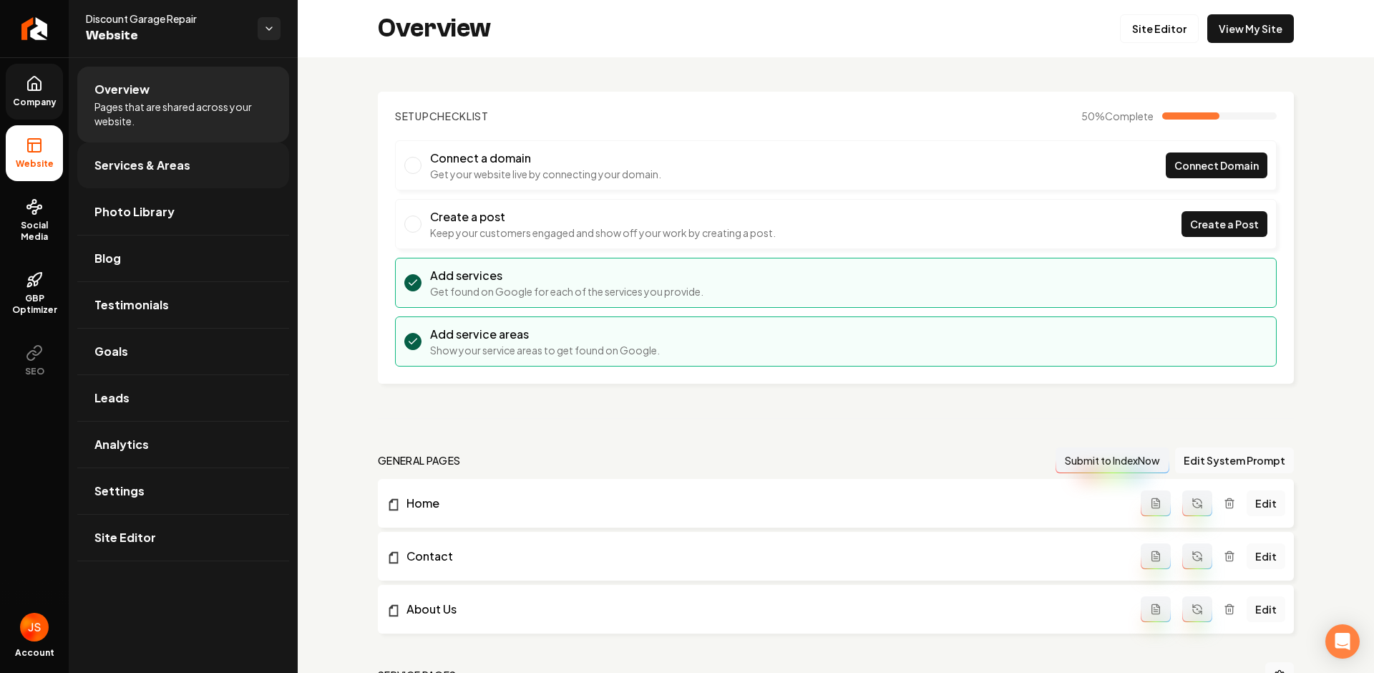
click at [176, 174] on link "Services & Areas" at bounding box center [183, 165] width 212 height 46
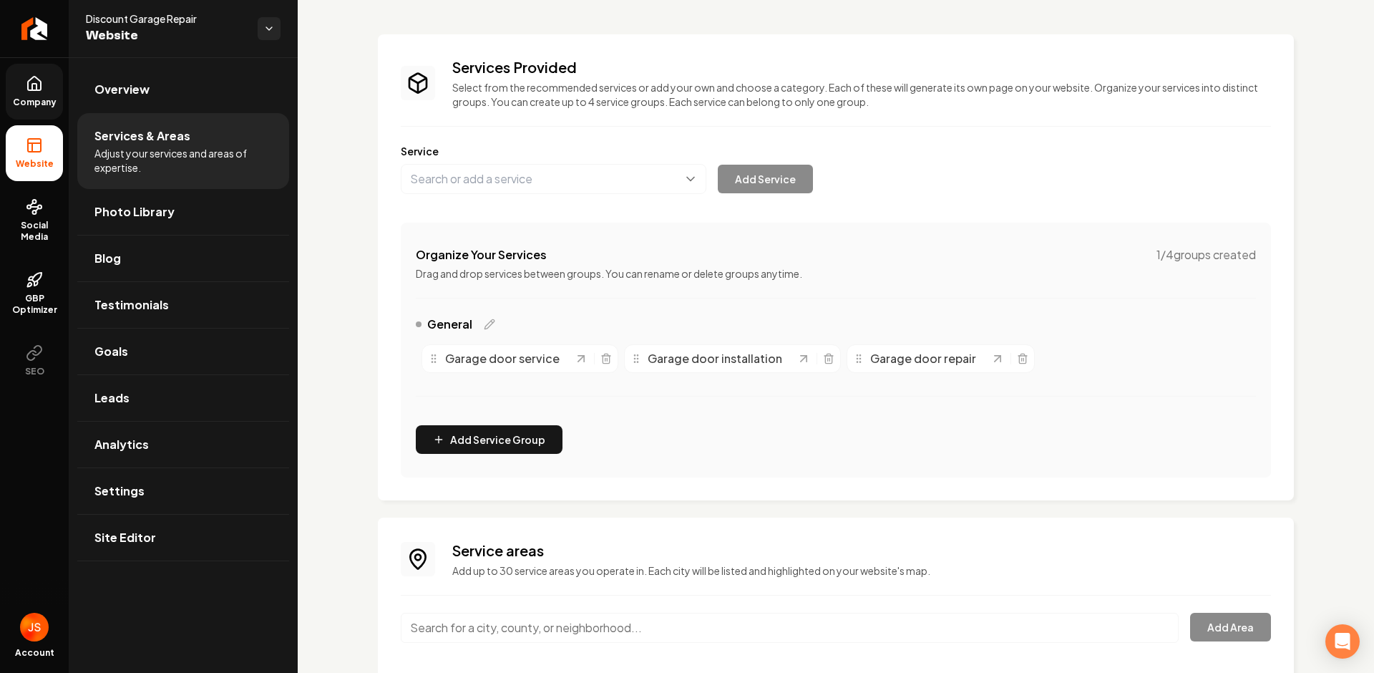
scroll to position [152, 0]
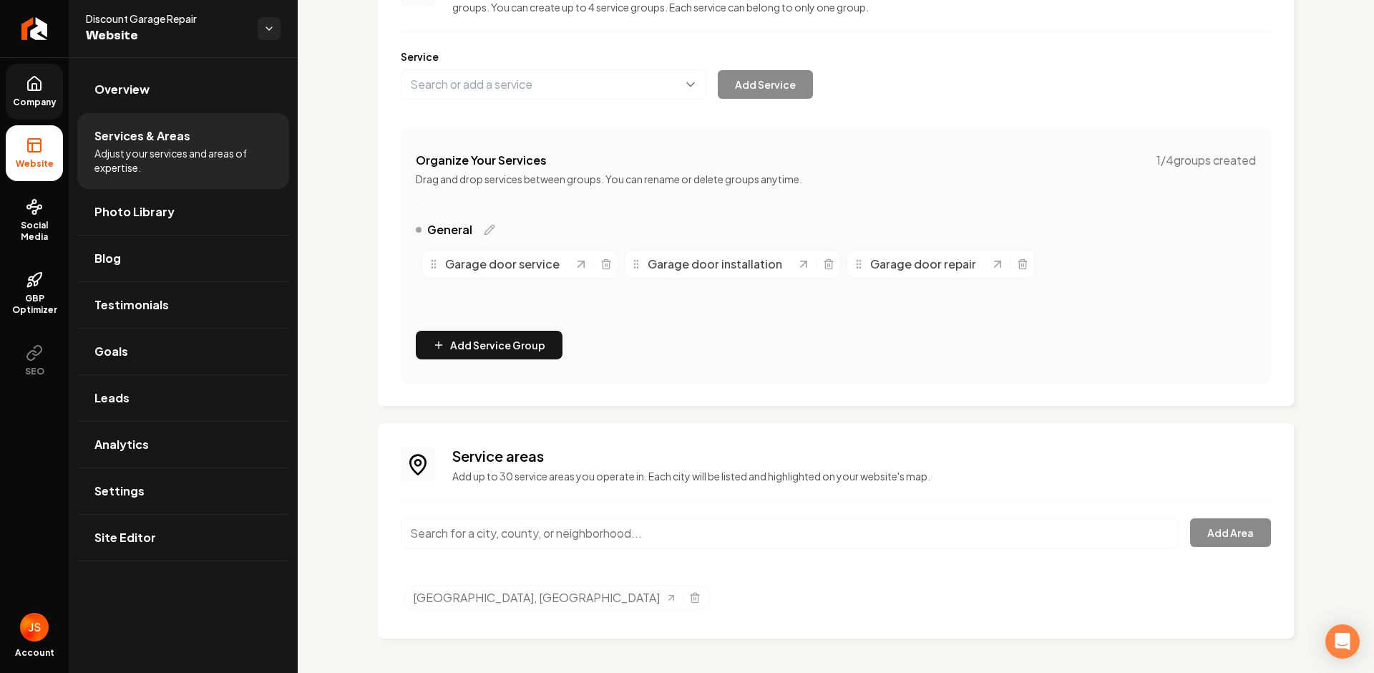
click at [528, 521] on input "Main content area" at bounding box center [790, 533] width 778 height 30
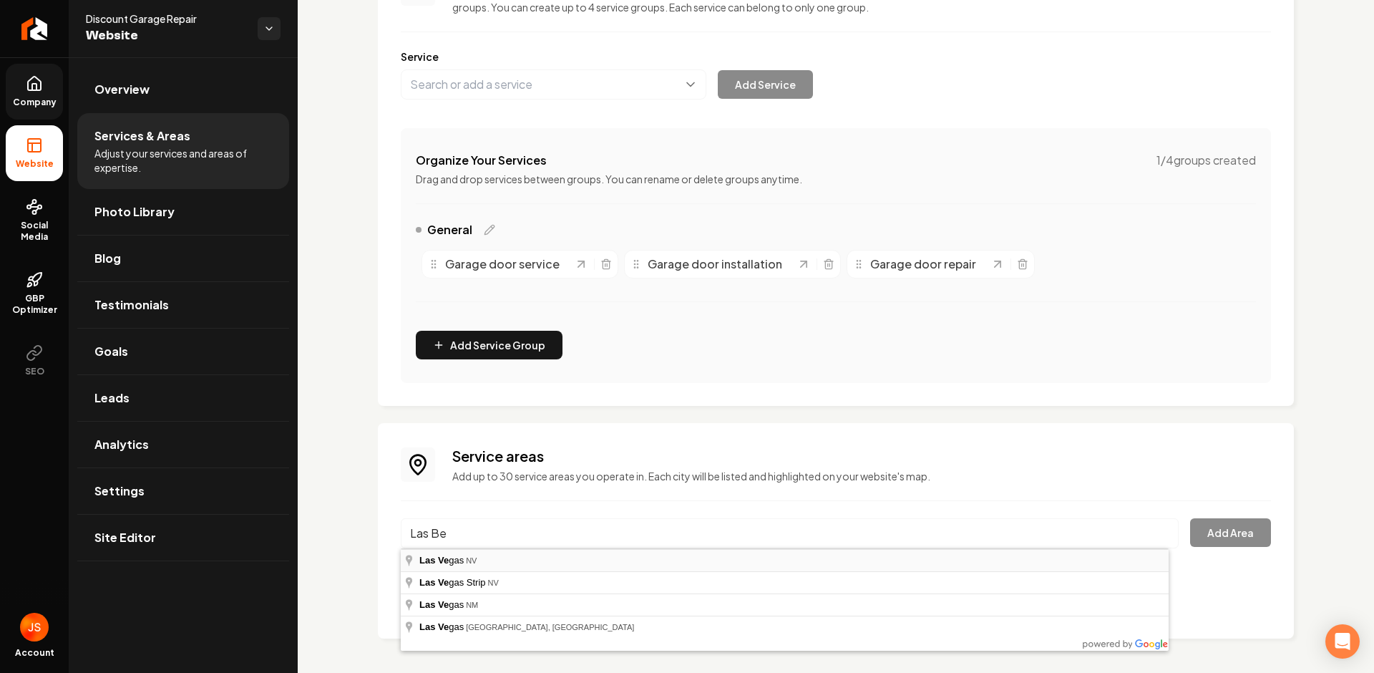
type input "Las Vegas, NV"
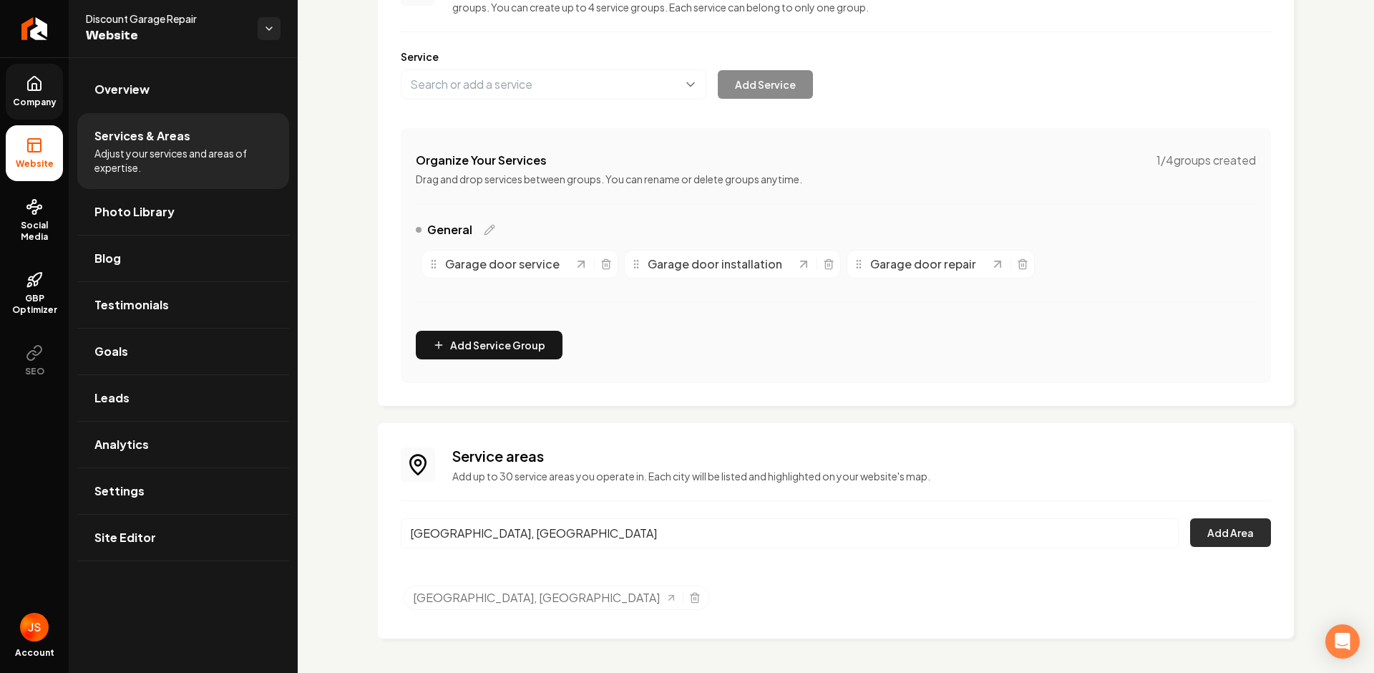
click at [1233, 527] on button "Add Area" at bounding box center [1230, 532] width 81 height 29
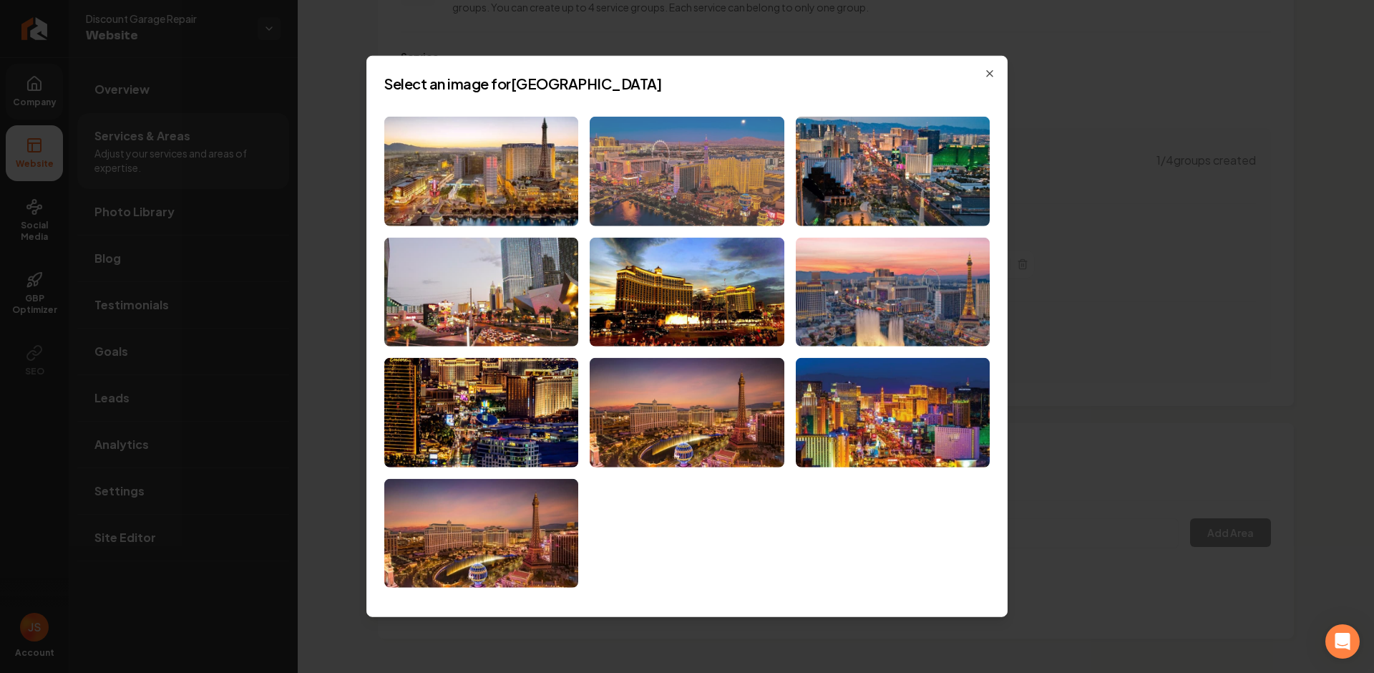
click at [633, 187] on img at bounding box center [687, 171] width 194 height 109
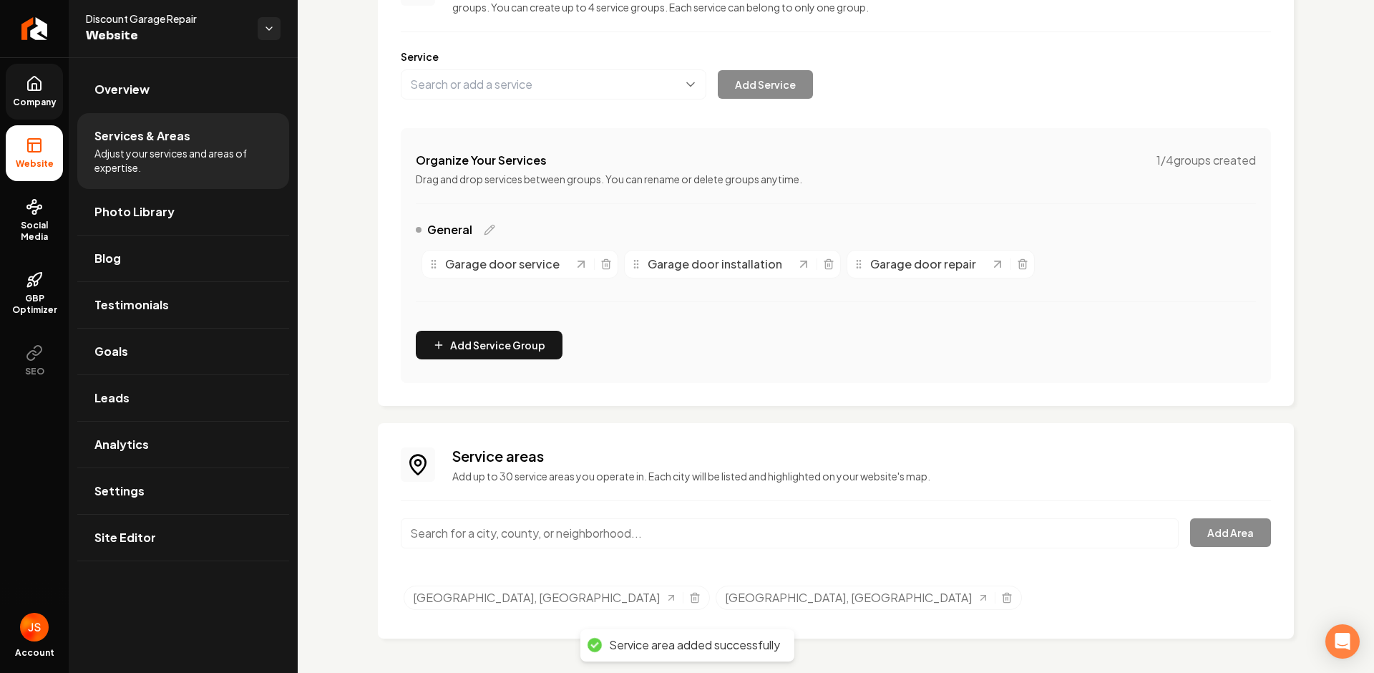
click at [582, 530] on input "Main content area" at bounding box center [790, 533] width 778 height 30
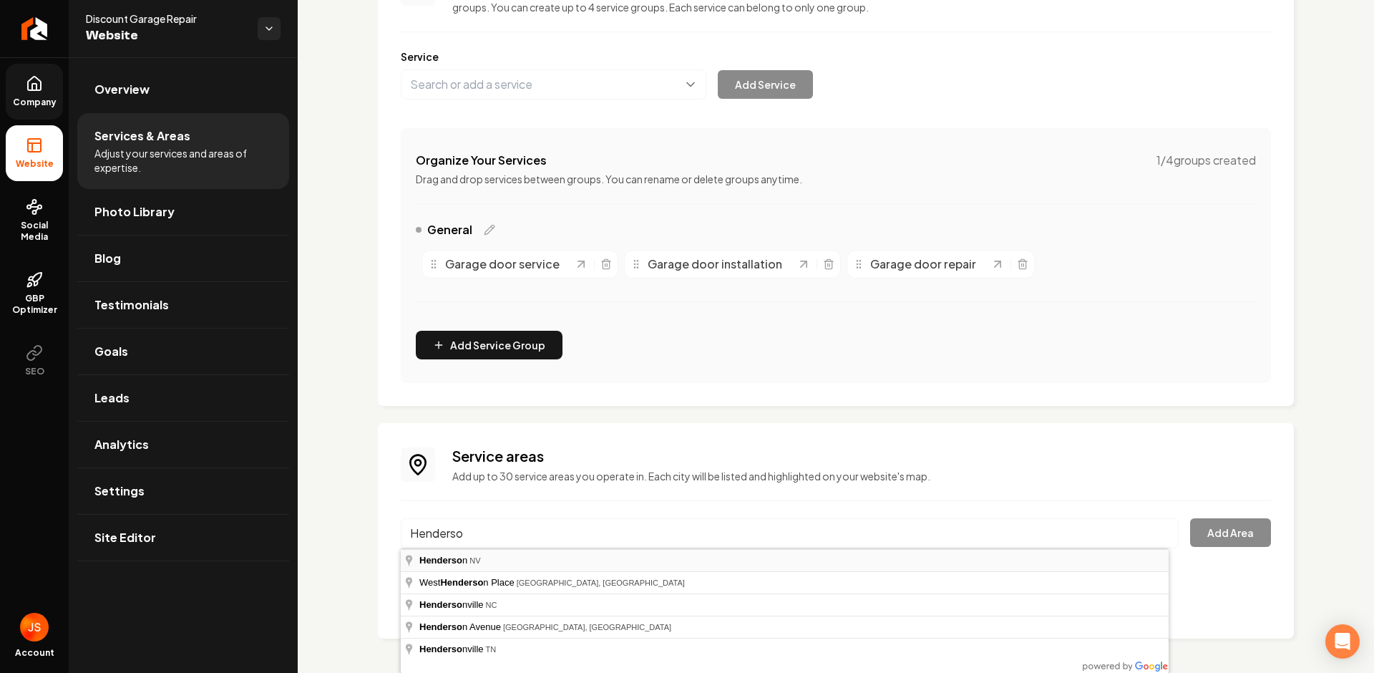
type input "Henderson, NV"
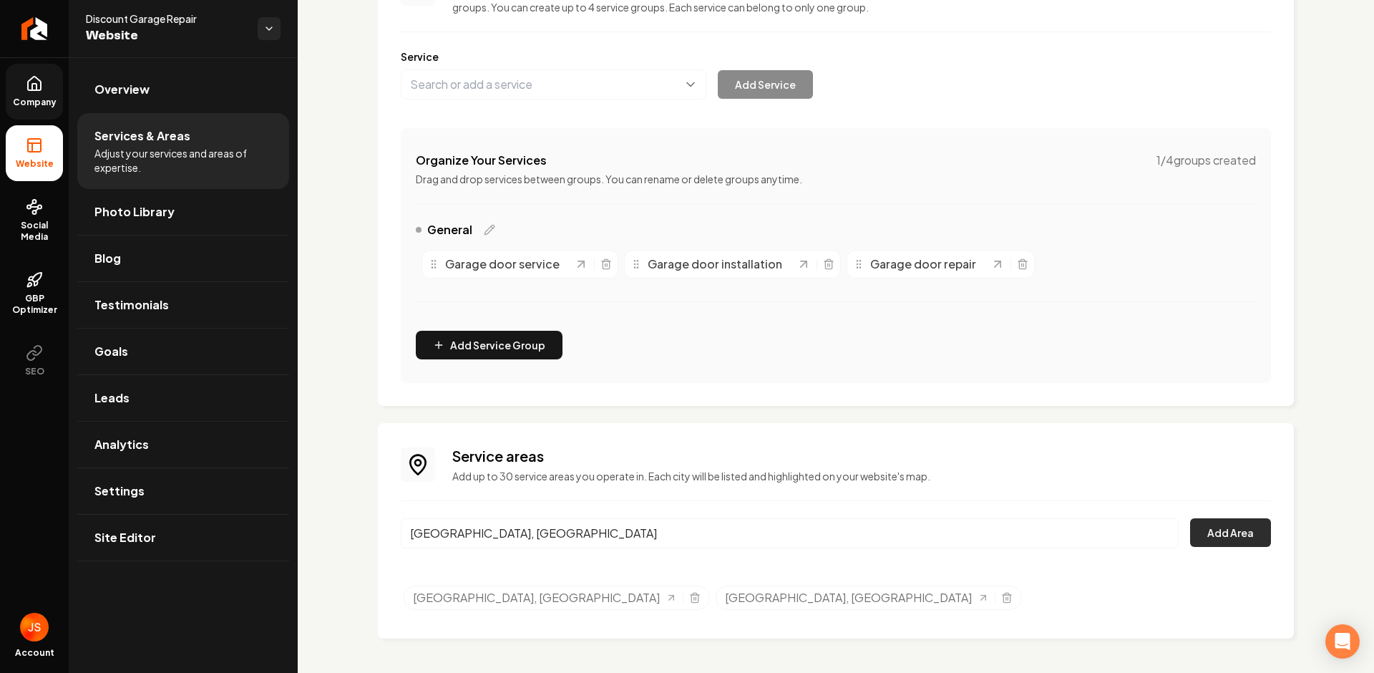
click at [1215, 533] on button "Add Area" at bounding box center [1230, 532] width 81 height 29
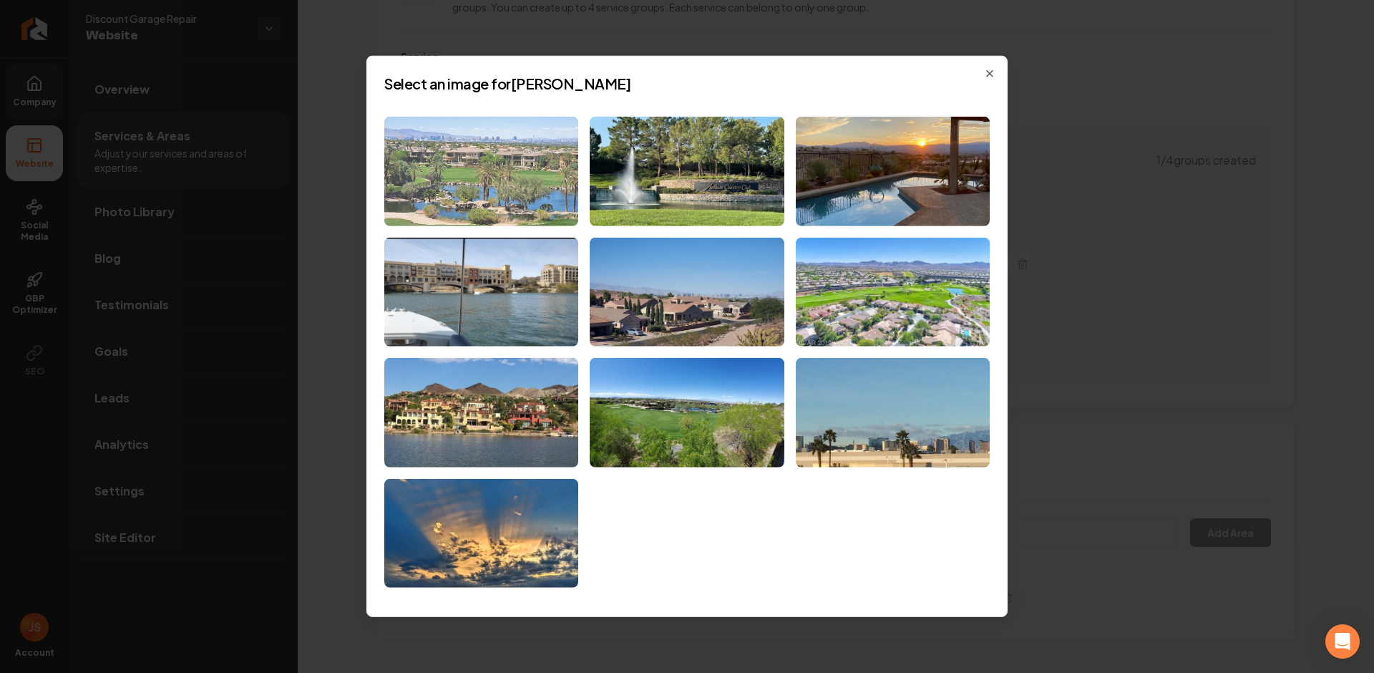
click at [542, 171] on img at bounding box center [481, 171] width 194 height 109
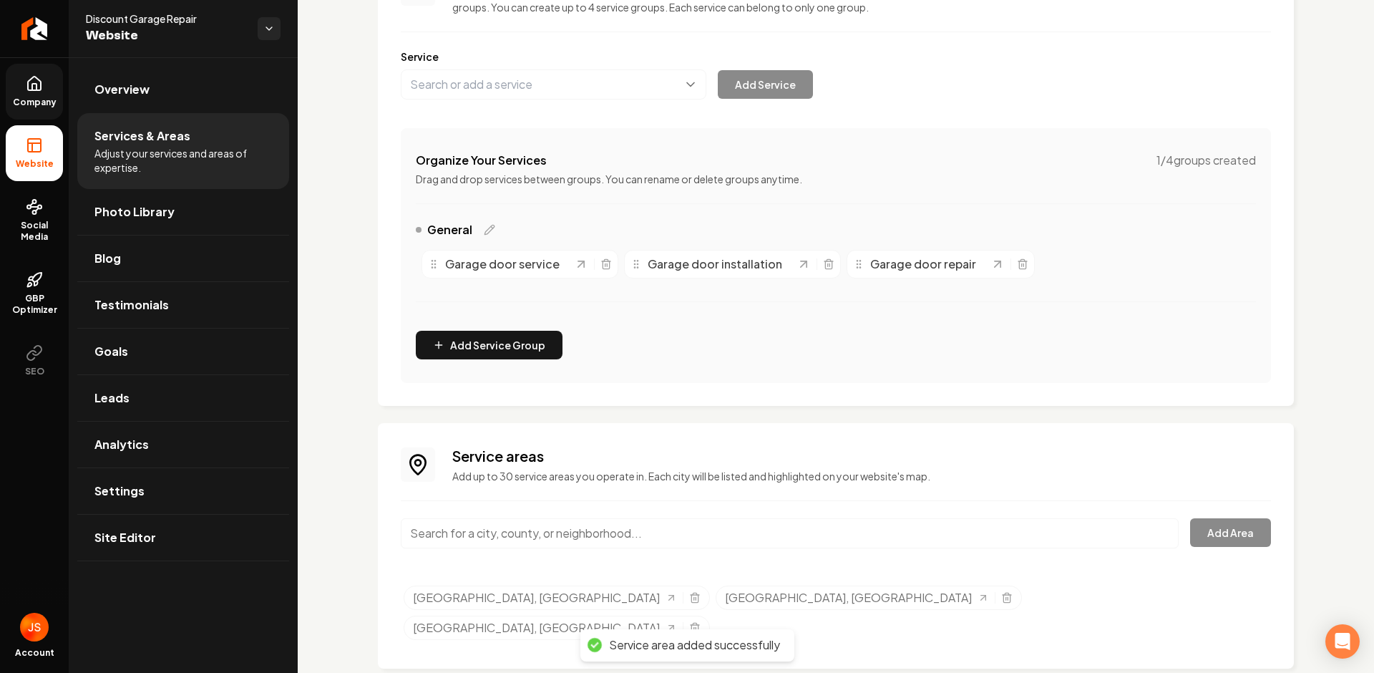
click at [31, 87] on icon at bounding box center [34, 83] width 17 height 17
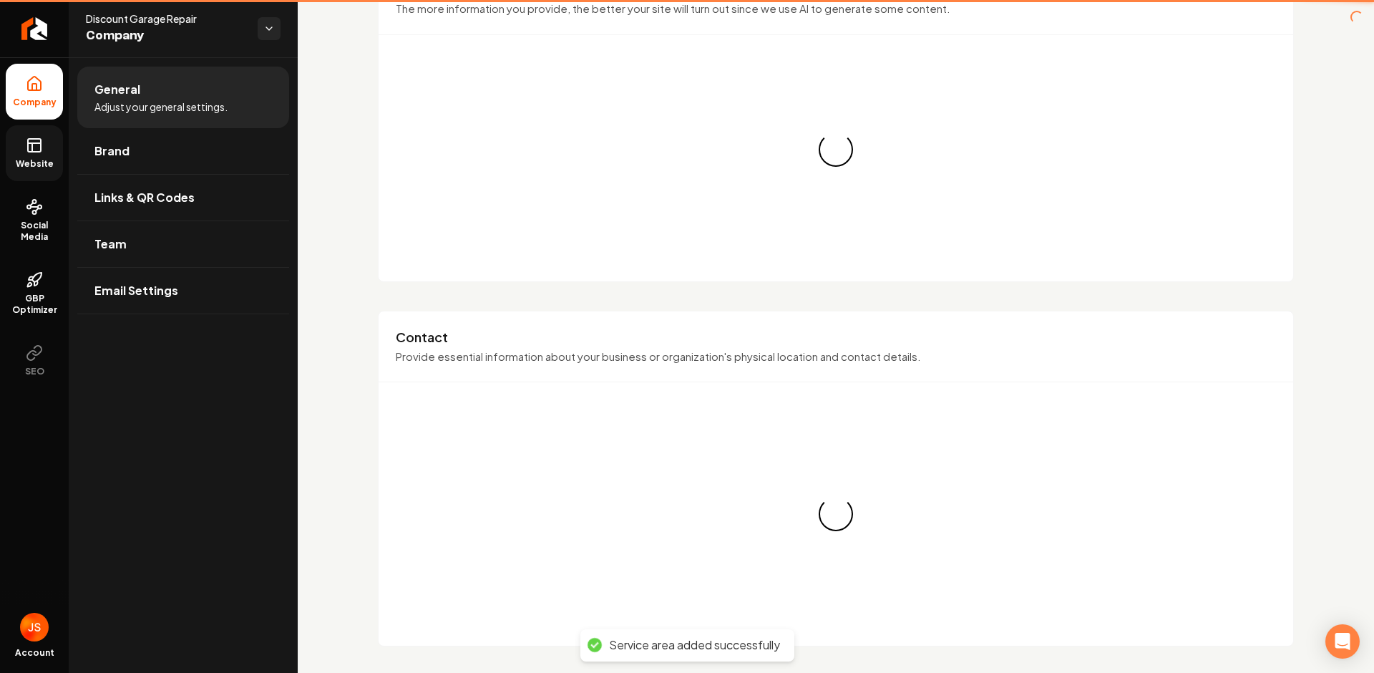
click at [45, 159] on span "Website" at bounding box center [34, 163] width 49 height 11
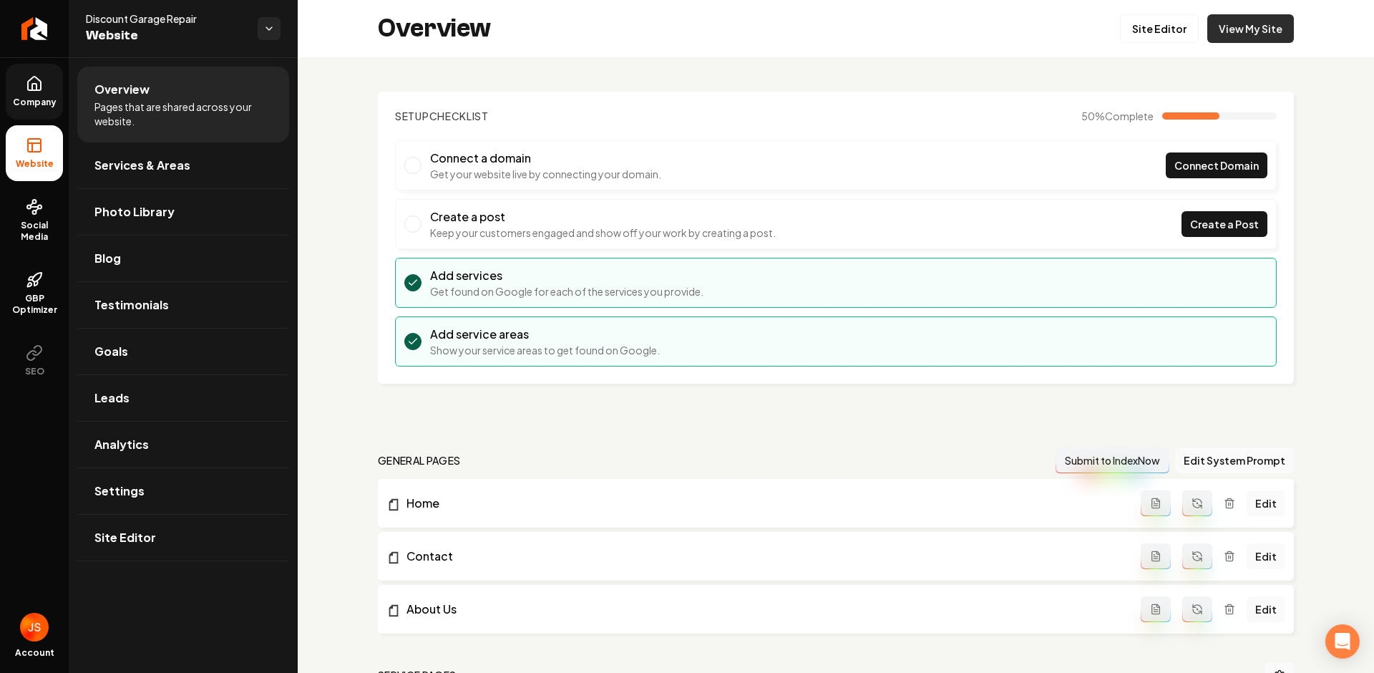
click at [1236, 22] on link "View My Site" at bounding box center [1250, 28] width 87 height 29
click at [138, 160] on span "Services & Areas" at bounding box center [142, 165] width 96 height 17
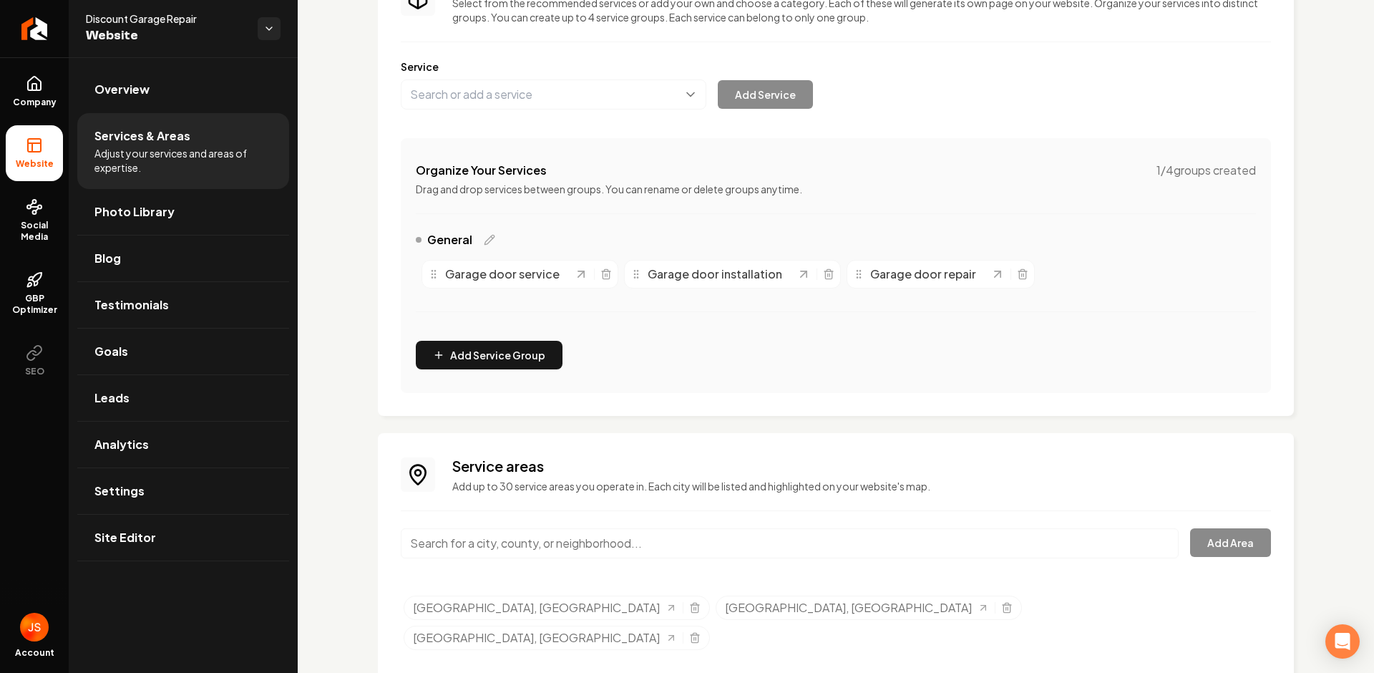
scroll to position [152, 0]
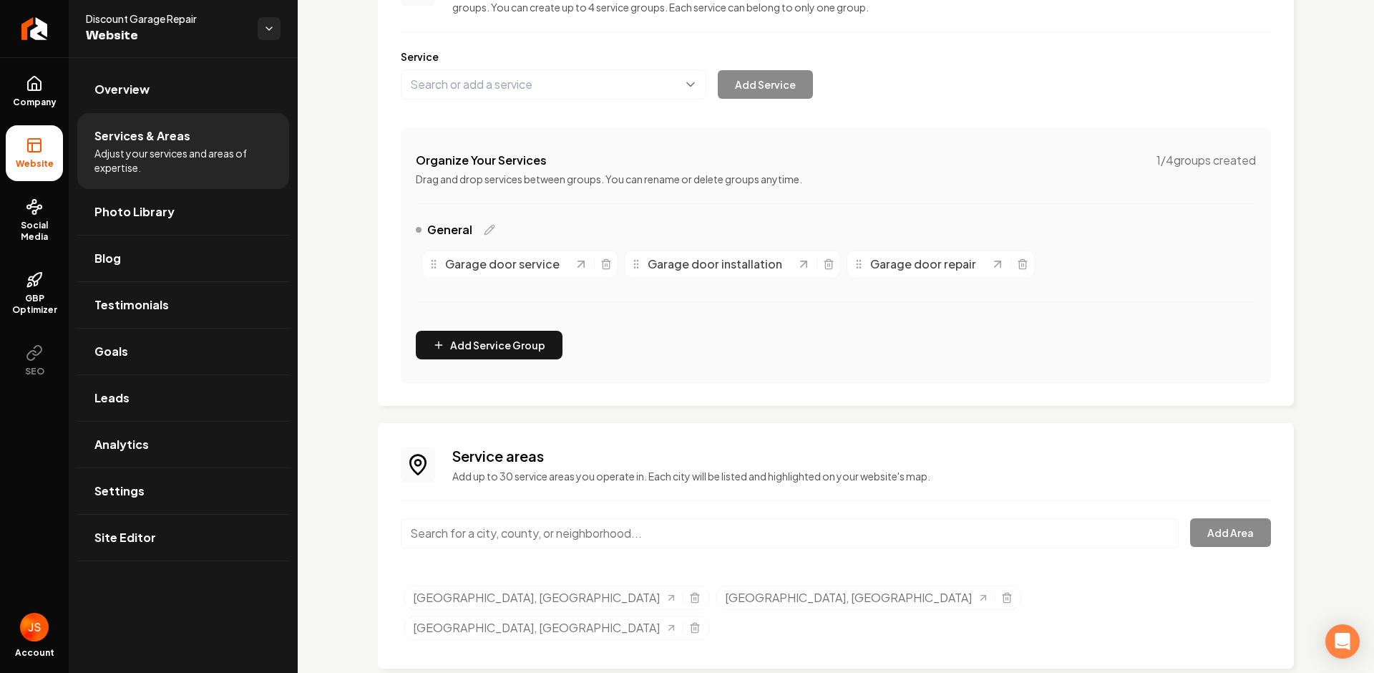
click at [557, 539] on input "Main content area" at bounding box center [790, 533] width 778 height 30
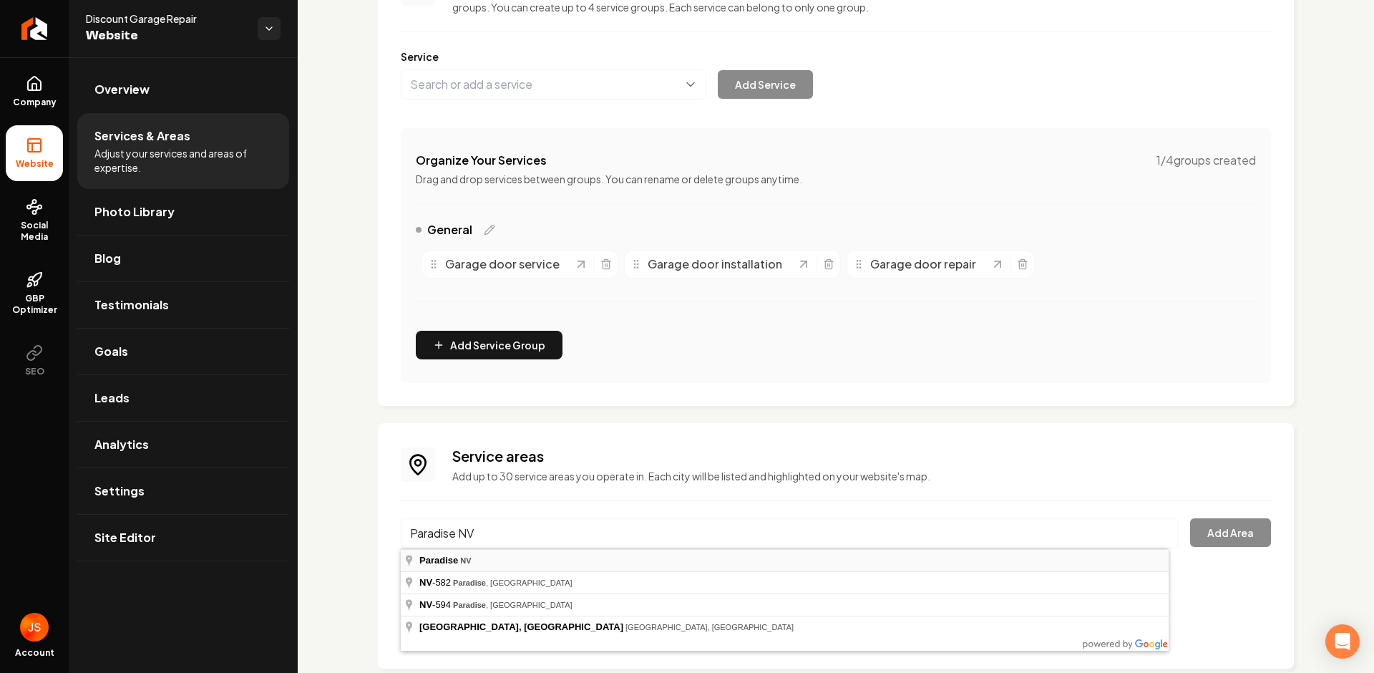
type input "Paradise, NV"
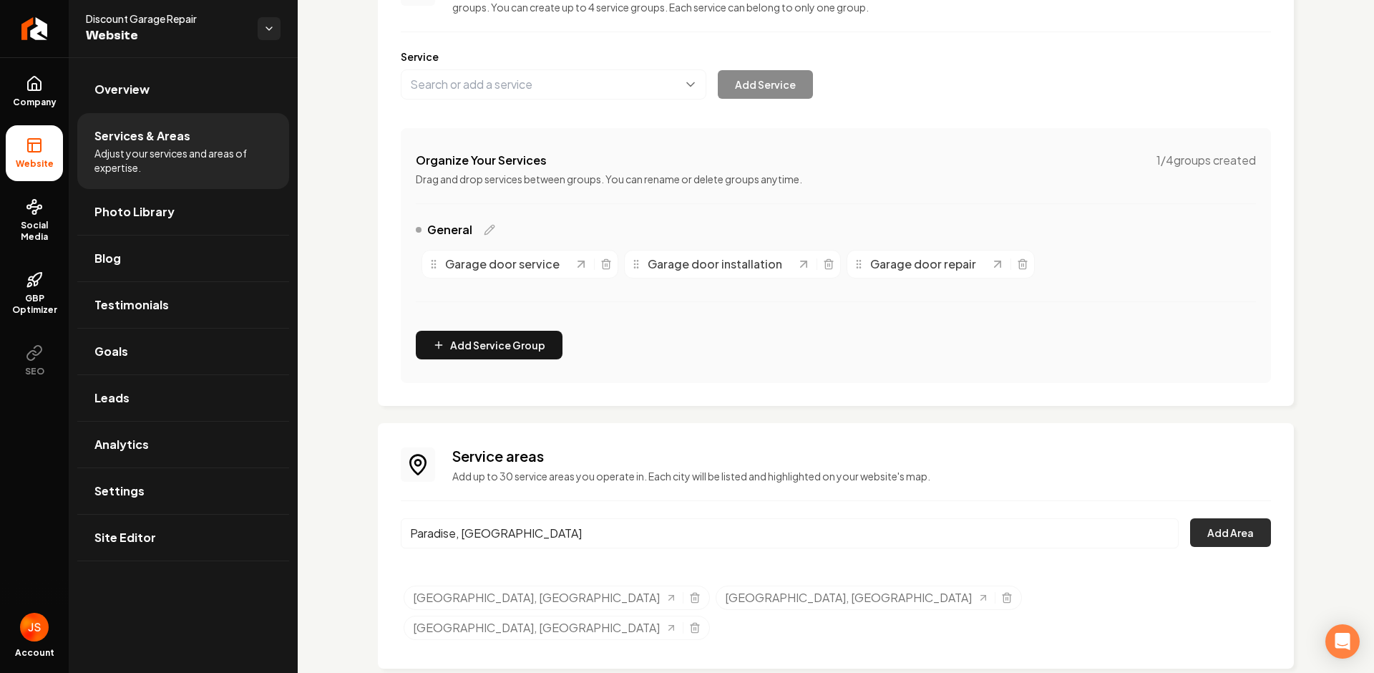
click at [1194, 536] on button "Add Area" at bounding box center [1230, 532] width 81 height 29
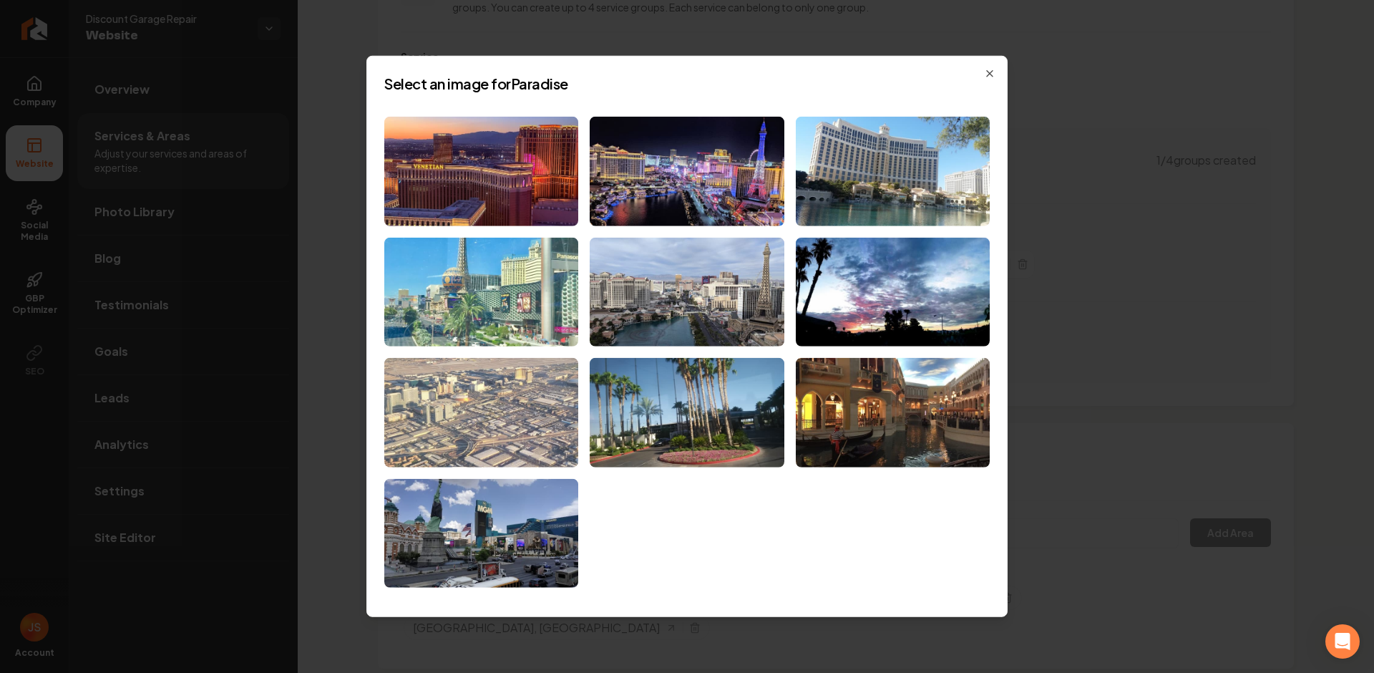
click at [453, 409] on img at bounding box center [481, 412] width 194 height 109
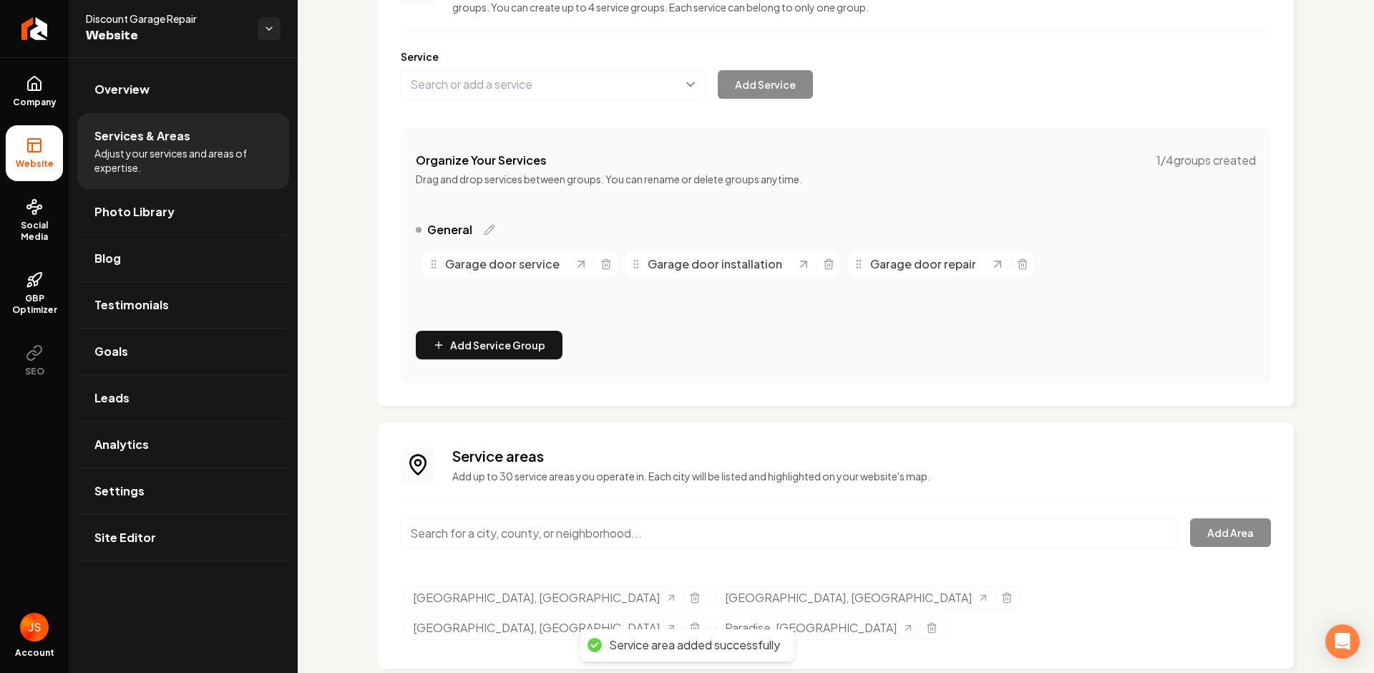
click at [684, 530] on input "Main content area" at bounding box center [790, 533] width 778 height 30
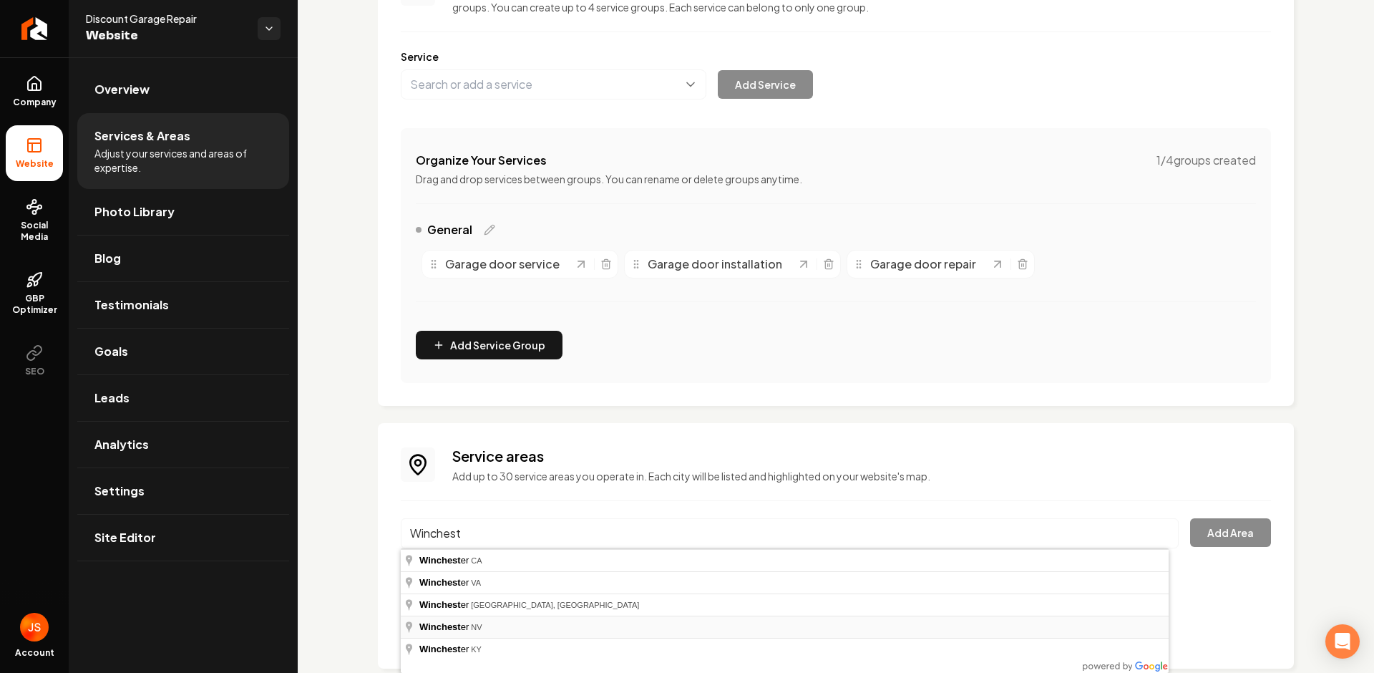
type input "Winchester, NV"
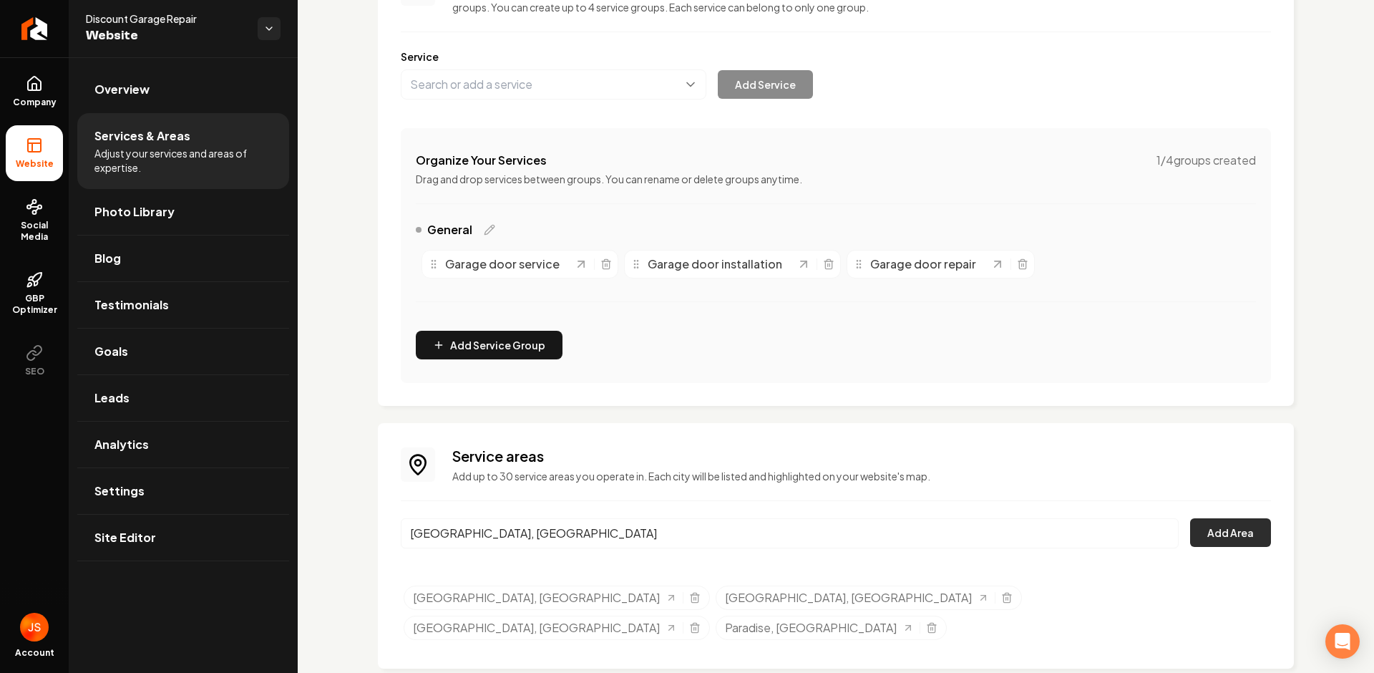
click at [1211, 532] on button "Add Area" at bounding box center [1230, 532] width 81 height 29
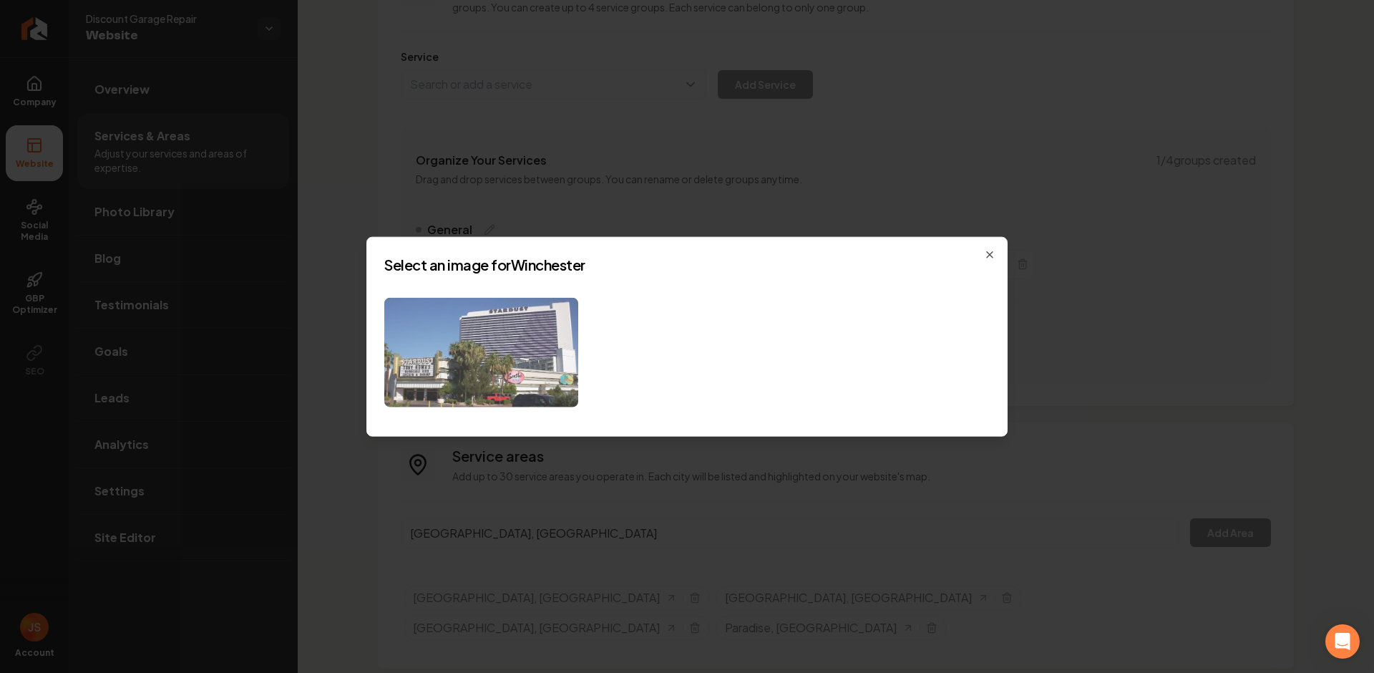
click at [502, 343] on img at bounding box center [481, 352] width 194 height 109
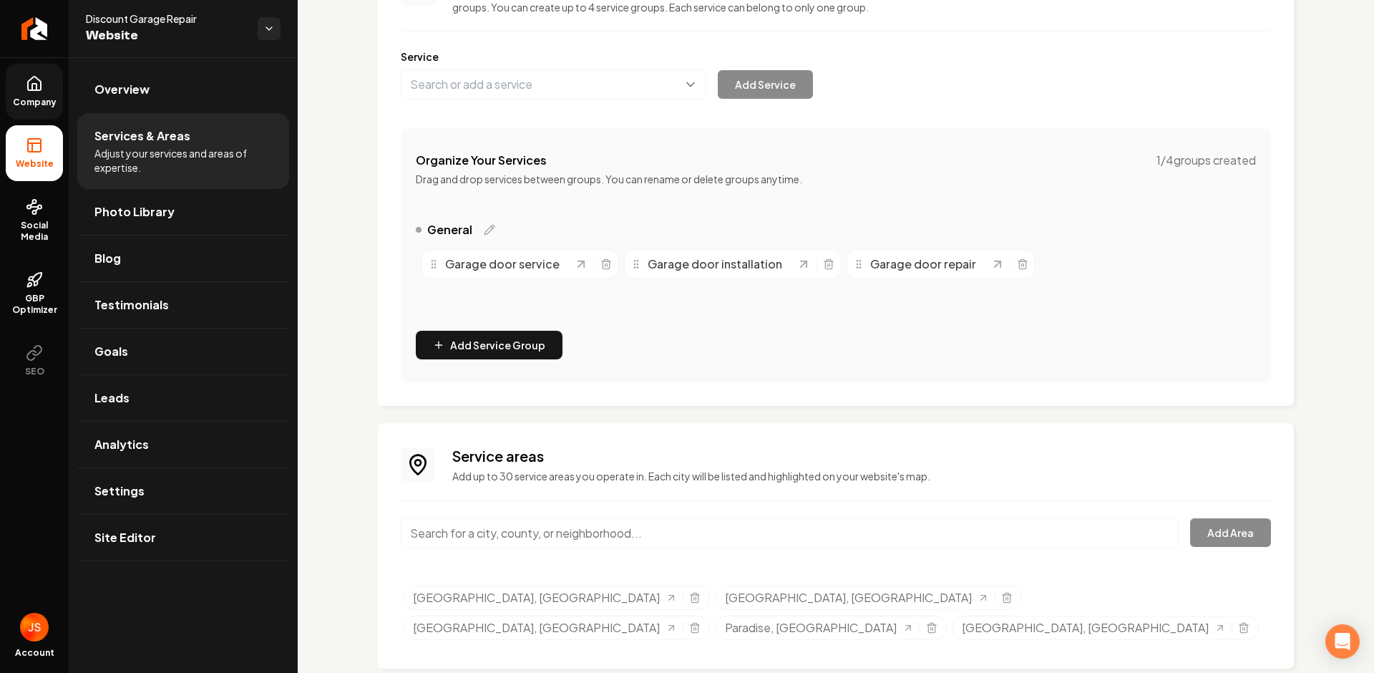
click at [57, 107] on span "Company" at bounding box center [34, 102] width 55 height 11
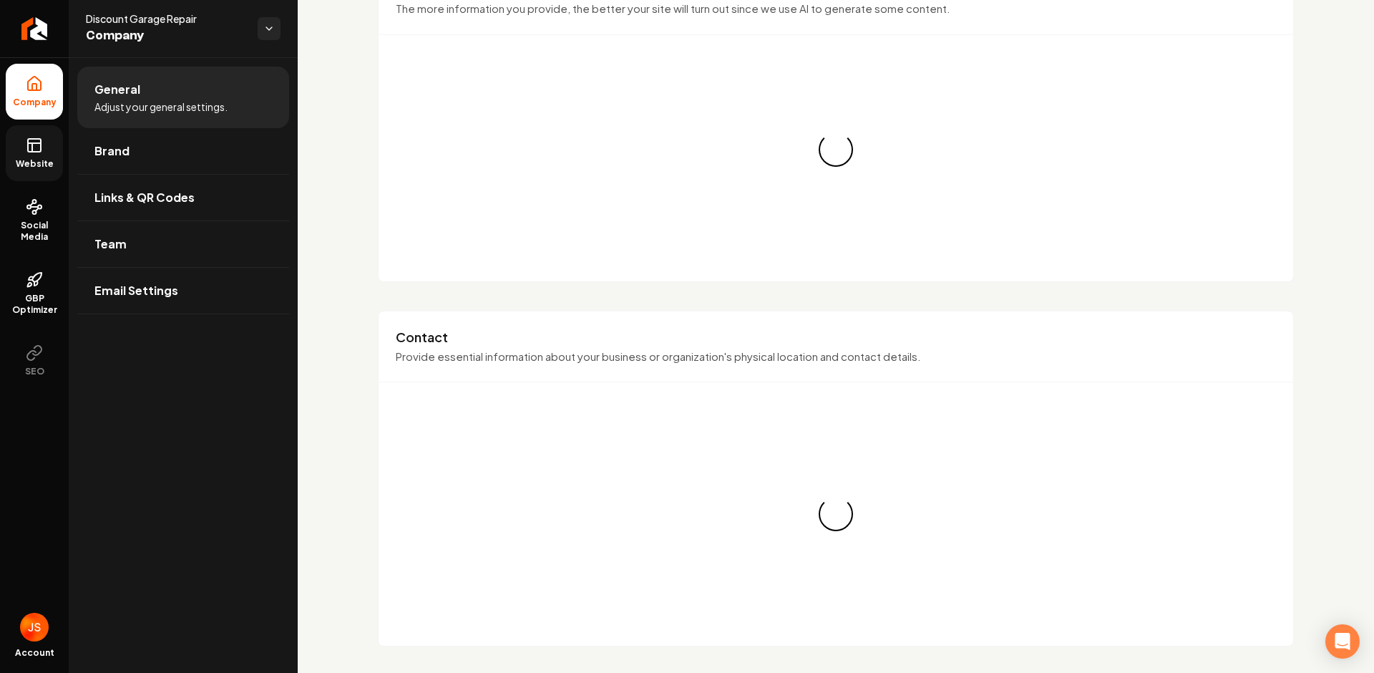
click at [34, 158] on span "Website" at bounding box center [34, 163] width 49 height 11
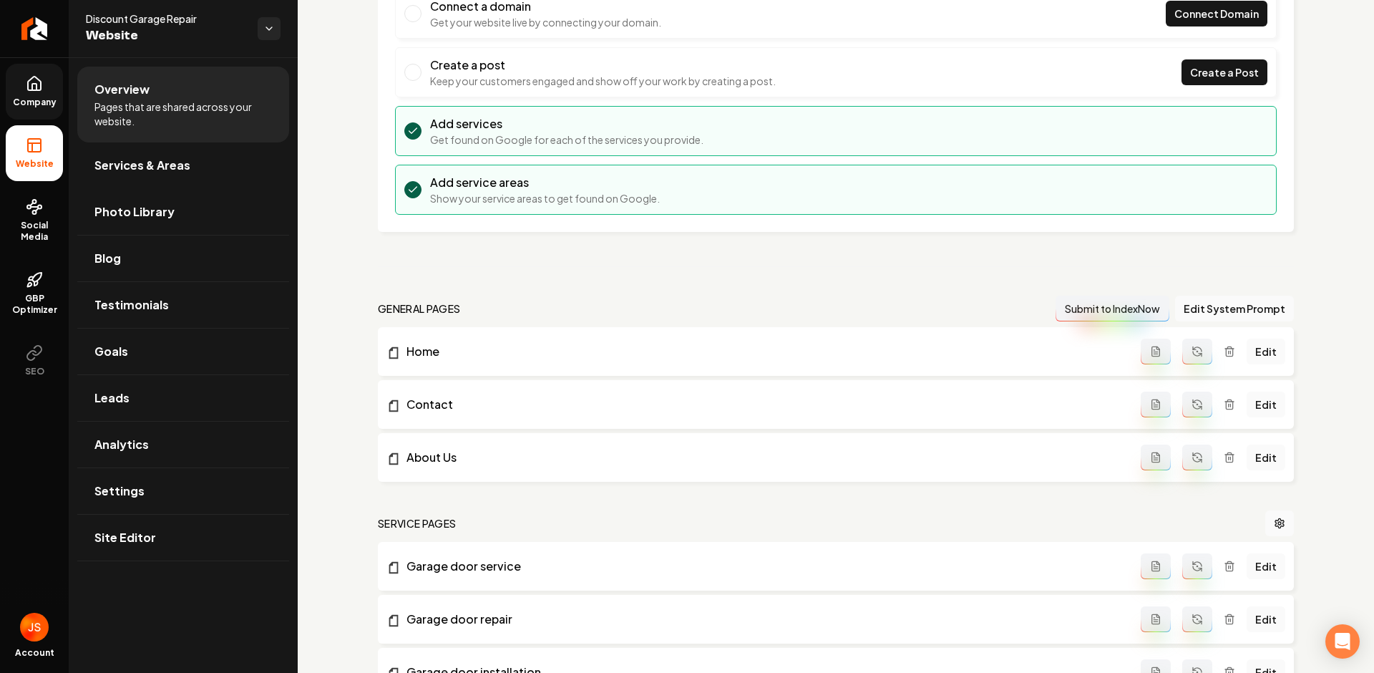
scroll to position [579, 0]
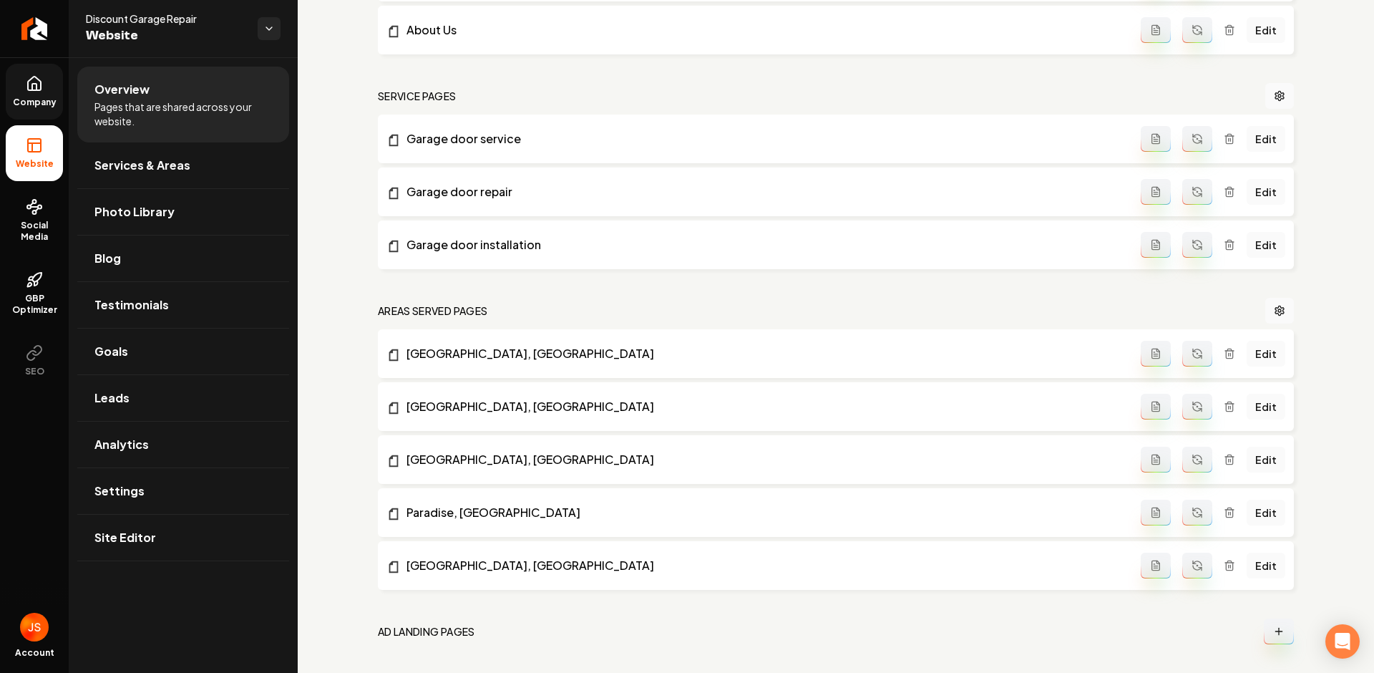
click at [16, 109] on link "Company" at bounding box center [34, 92] width 57 height 56
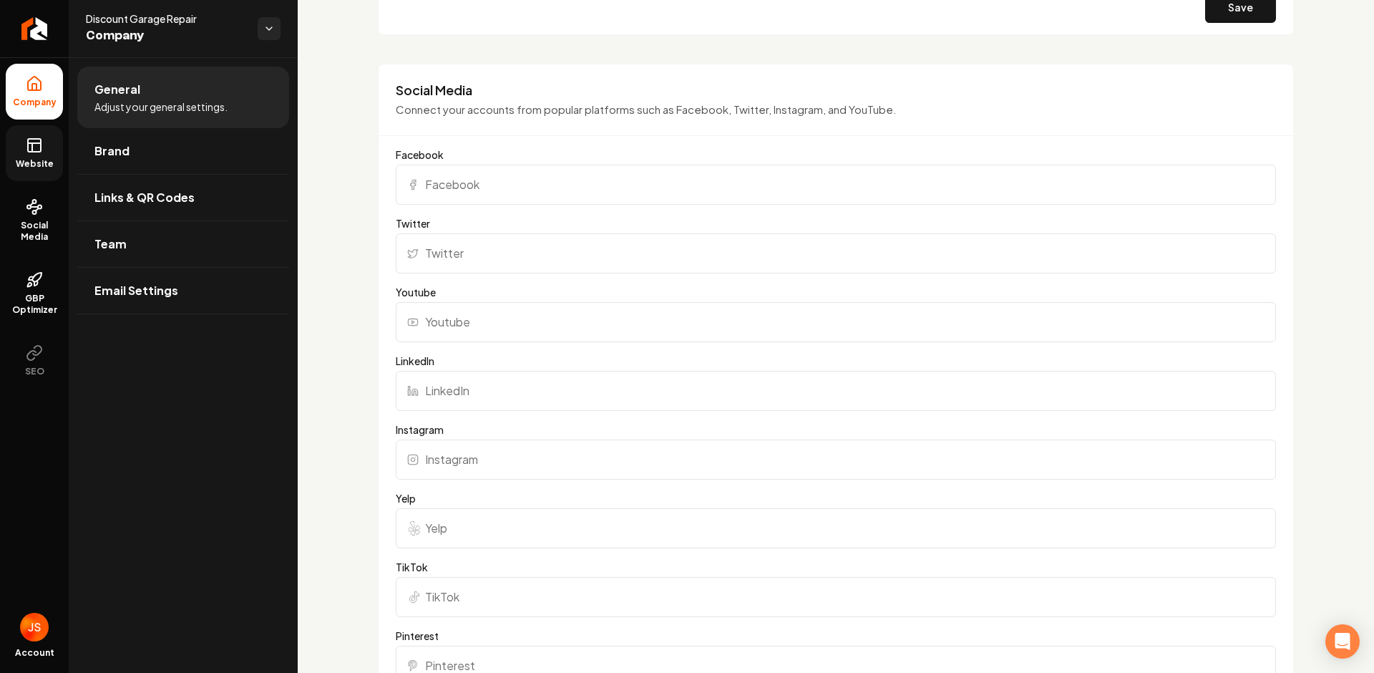
click at [470, 175] on input "Facebook" at bounding box center [836, 185] width 880 height 40
paste input "https://www.facebook.com/discountgaragelv"
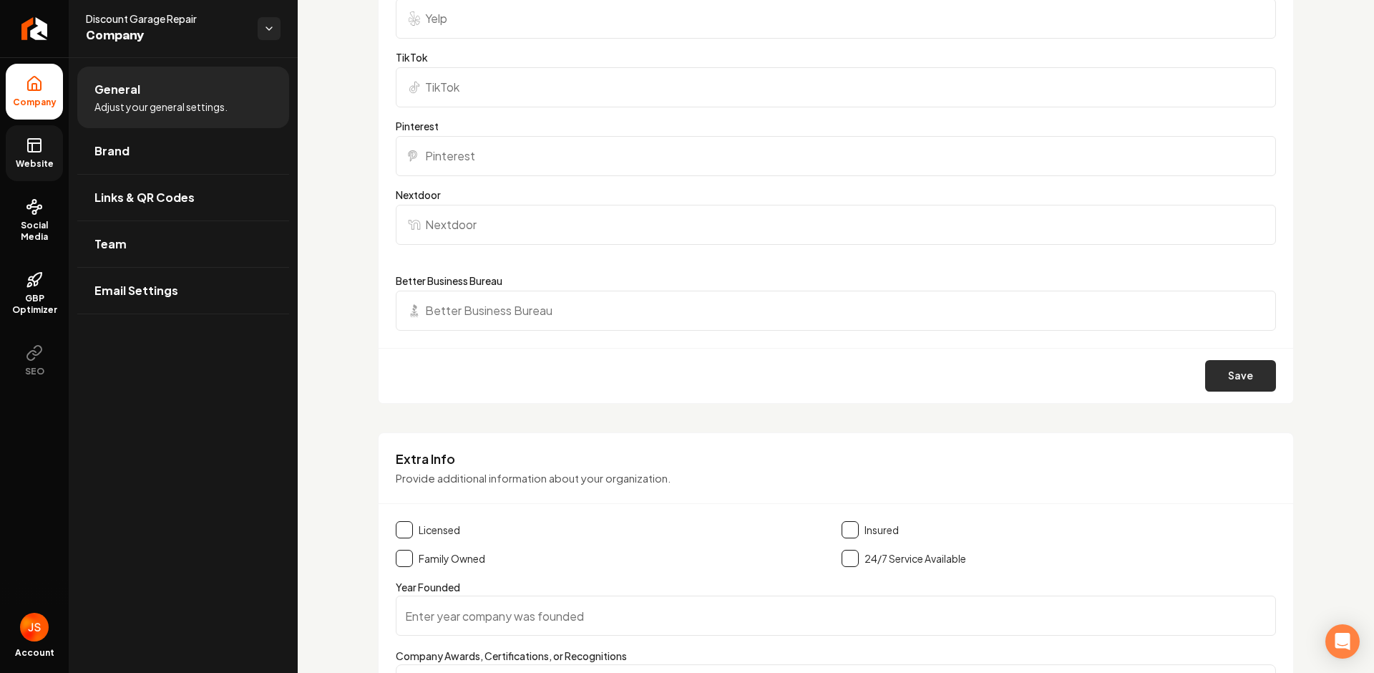
type input "https://www.facebook.com/discountgaragelv"
click at [1211, 373] on button "Save" at bounding box center [1240, 375] width 71 height 31
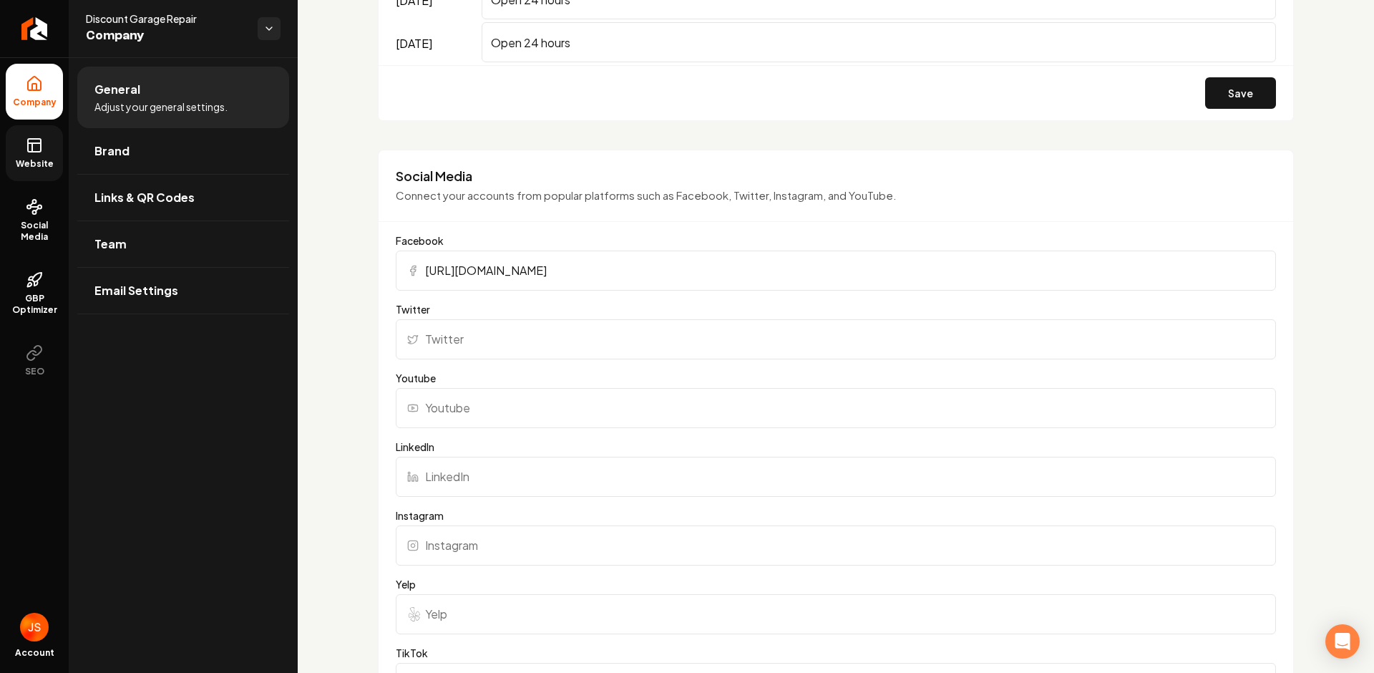
scroll to position [1689, 0]
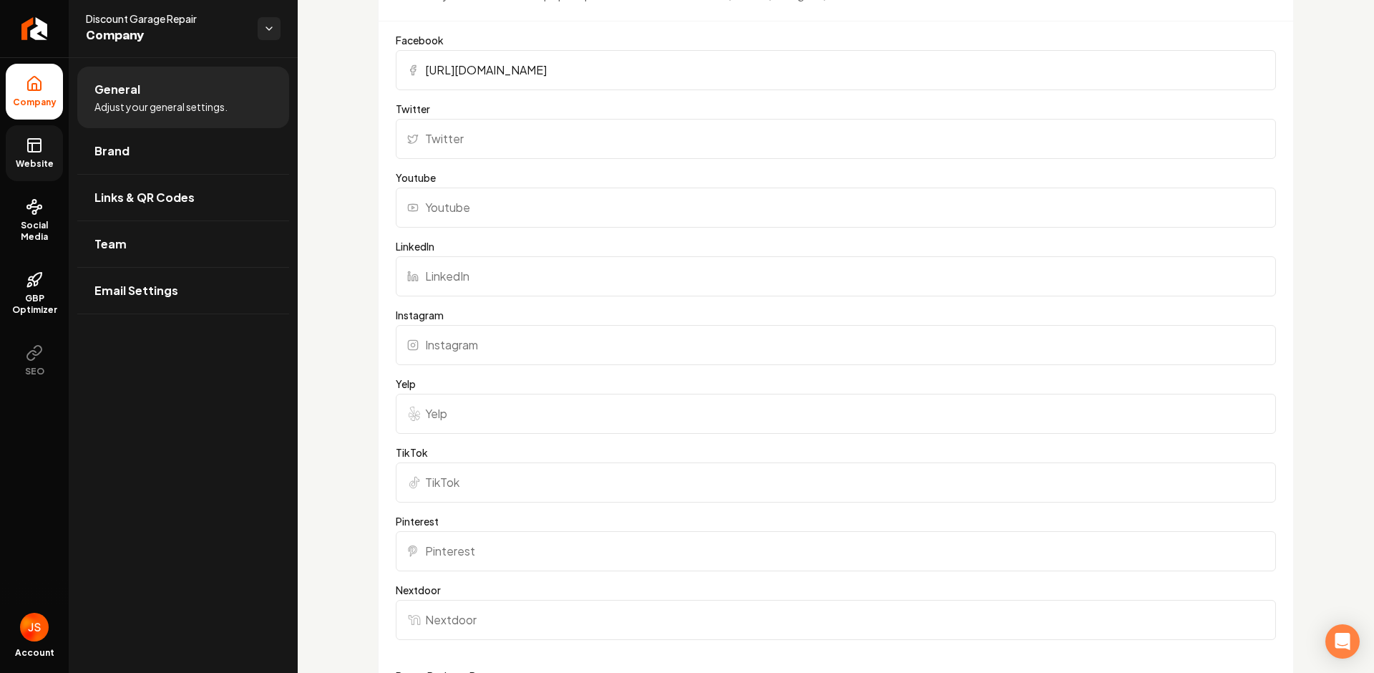
drag, startPoint x: 472, startPoint y: 414, endPoint x: 456, endPoint y: 392, distance: 27.2
click at [472, 414] on input "Yelp" at bounding box center [836, 414] width 880 height 40
paste input "https://www.yelp.com/biz/discount-garage-repair-north-las-vegas"
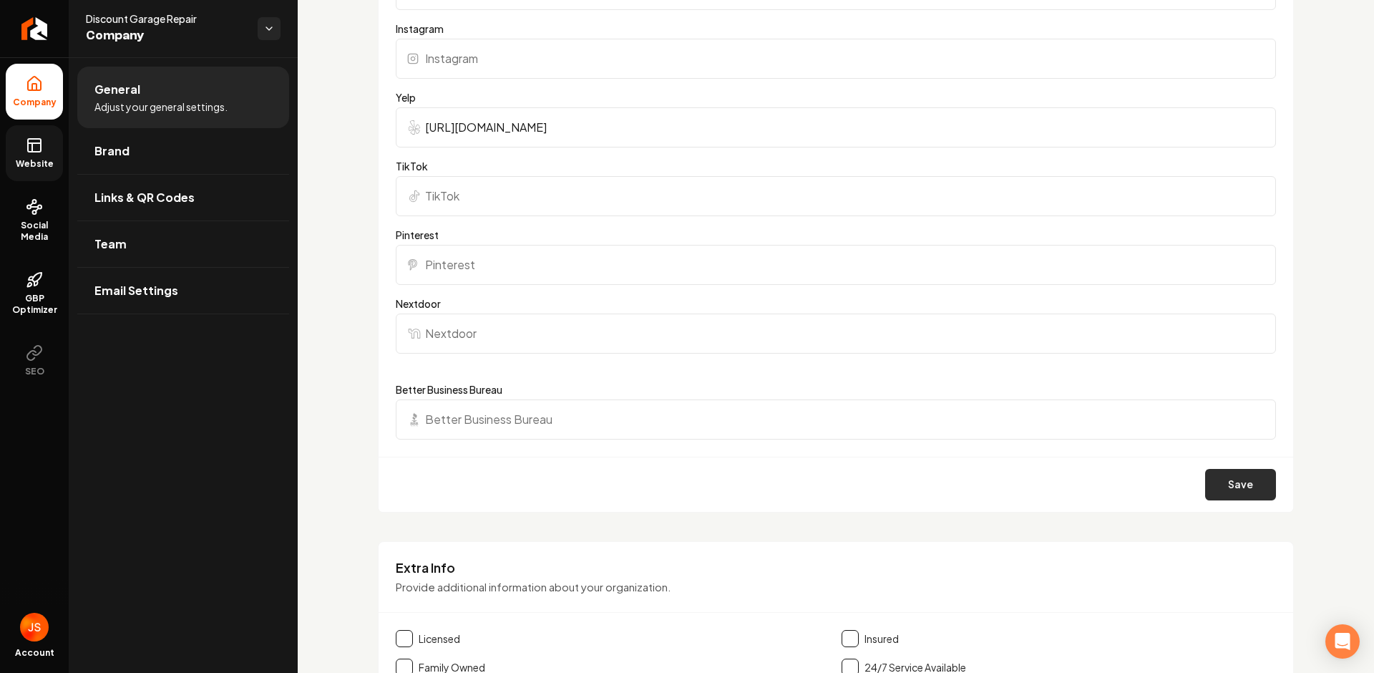
type input "https://www.yelp.com/biz/discount-garage-repair-north-las-vegas"
click at [1247, 479] on button "Save" at bounding box center [1240, 484] width 71 height 31
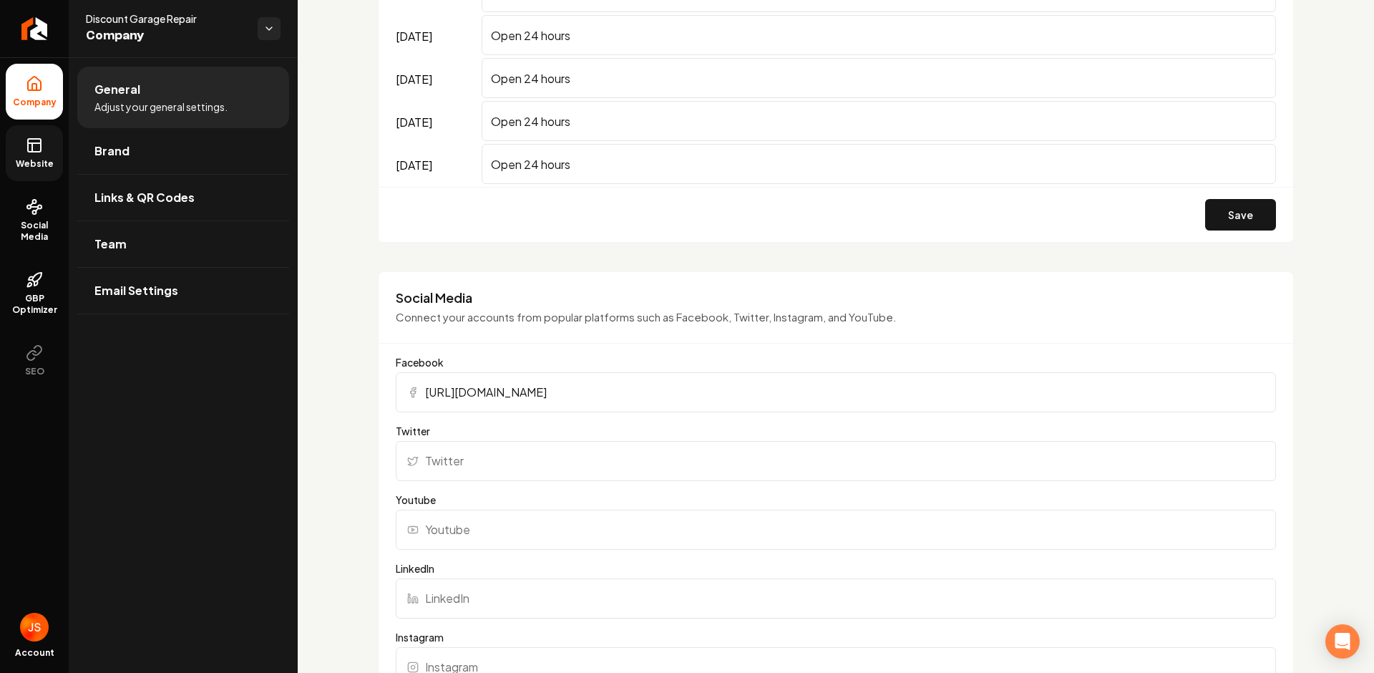
scroll to position [1355, 0]
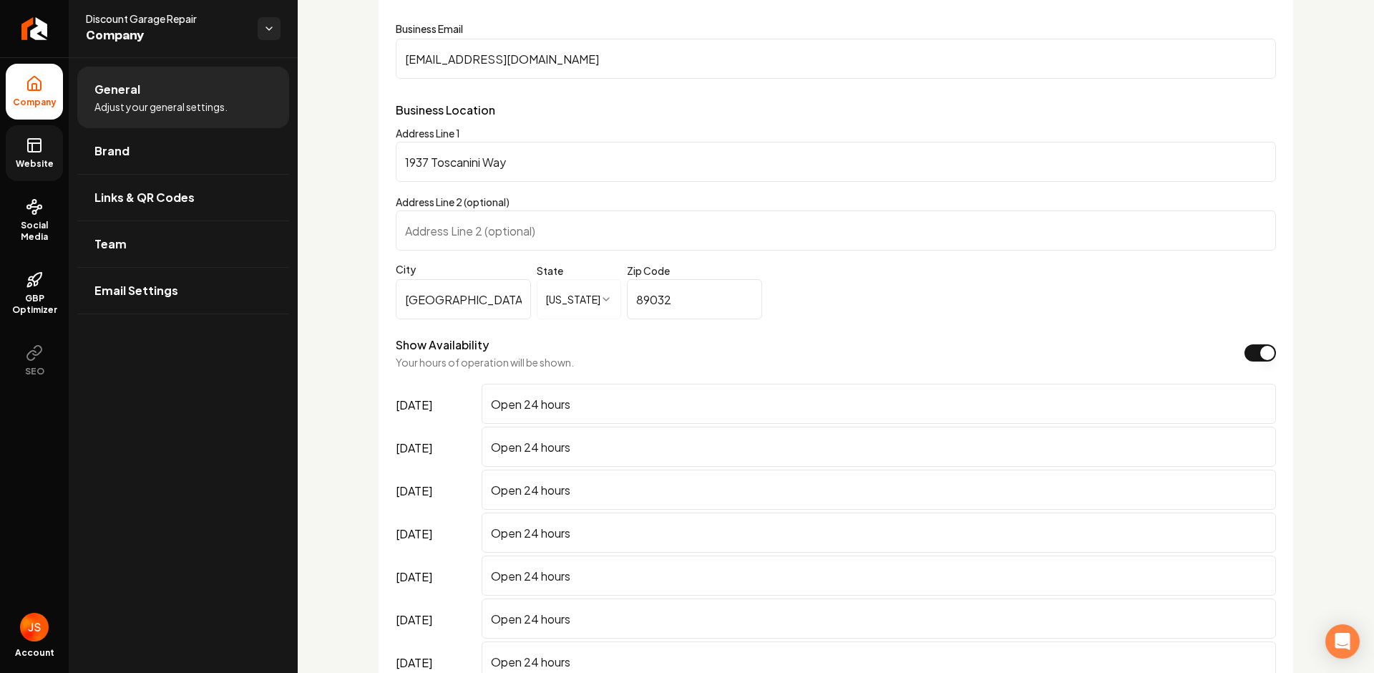
click at [31, 137] on icon at bounding box center [34, 145] width 17 height 17
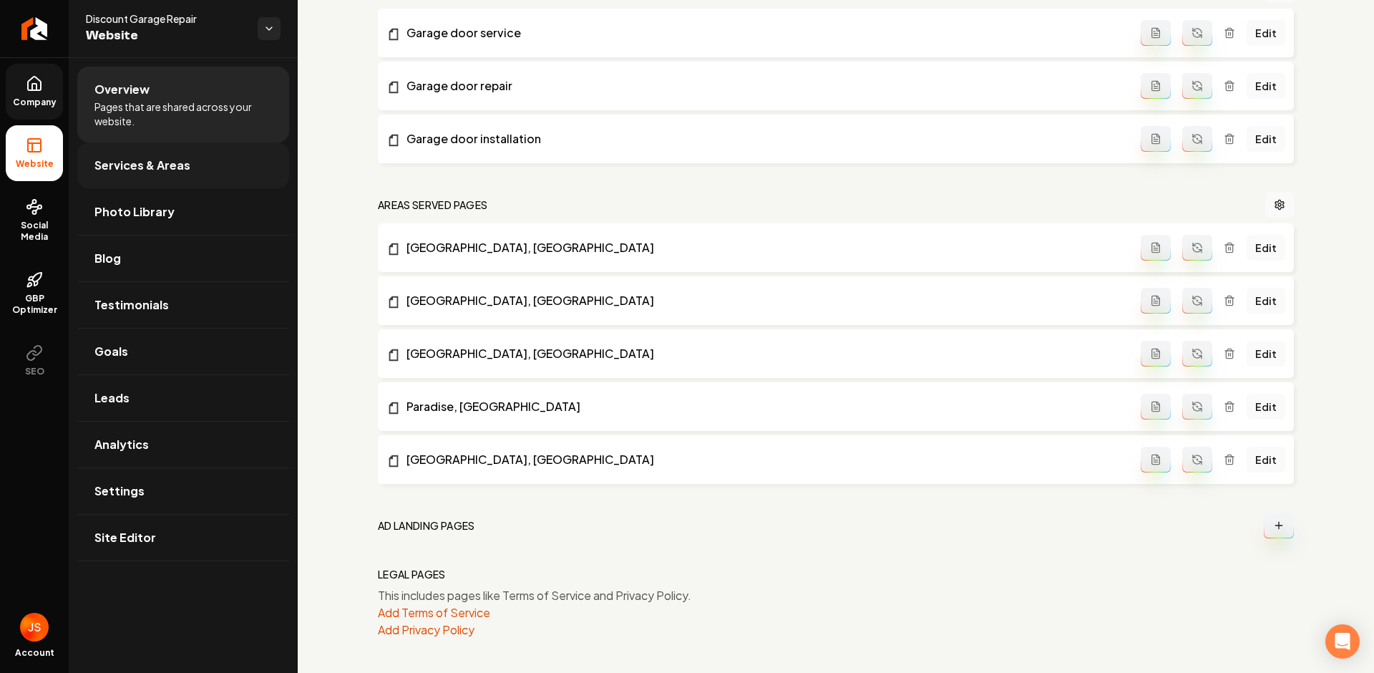
click at [152, 170] on span "Services & Areas" at bounding box center [142, 165] width 96 height 17
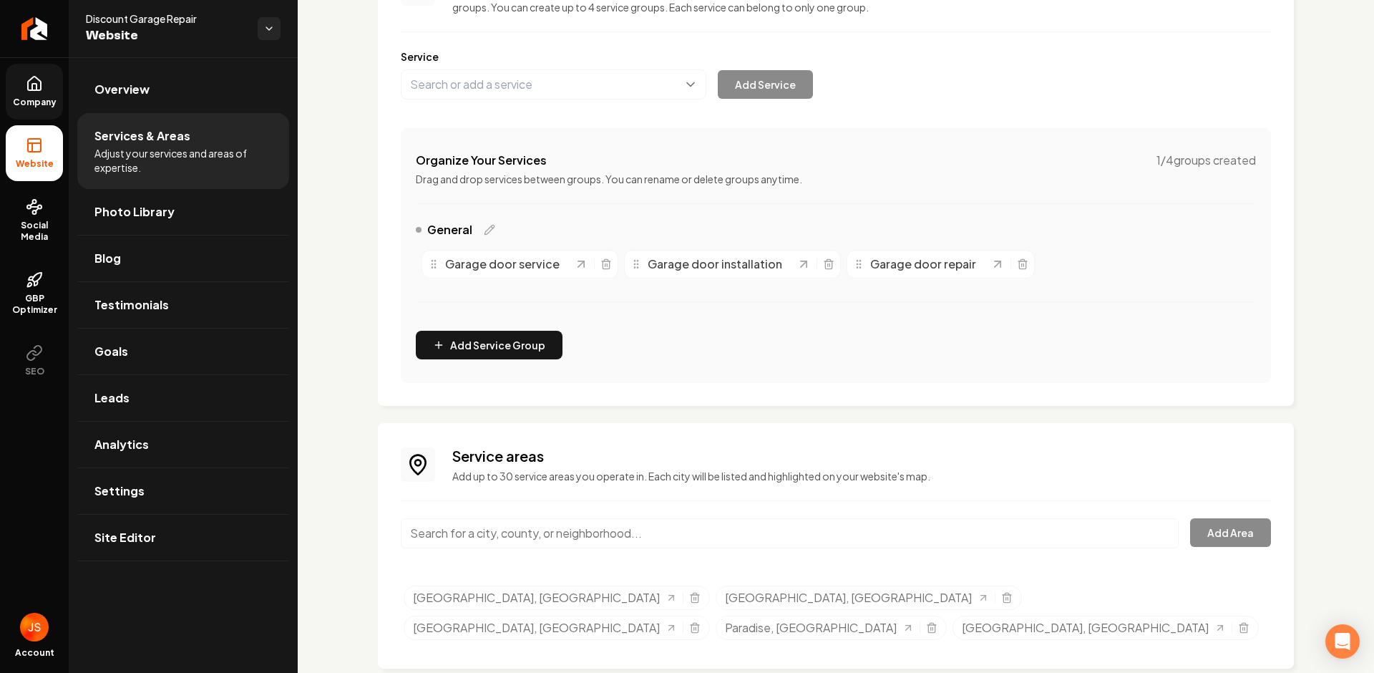
click at [638, 532] on input "Main content area" at bounding box center [790, 533] width 778 height 30
paste input "Summerlin"
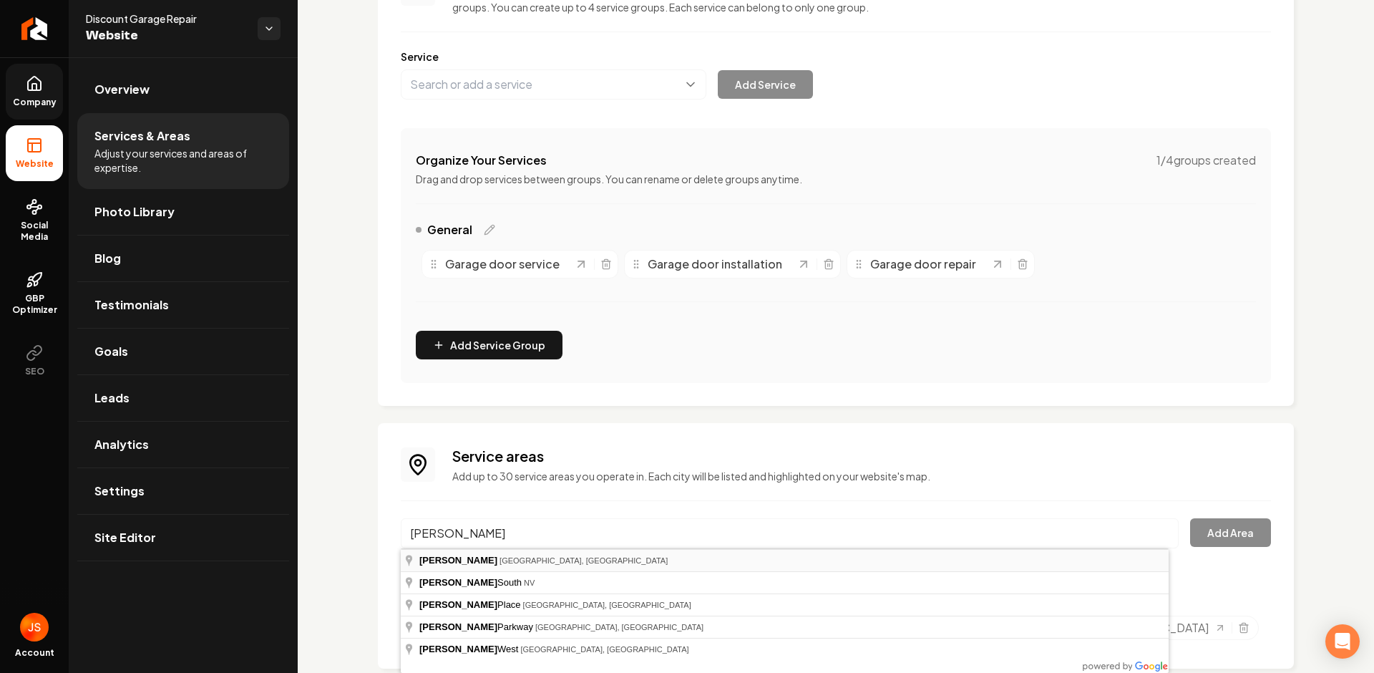
type input "Summerlin, Las Vegas, NV"
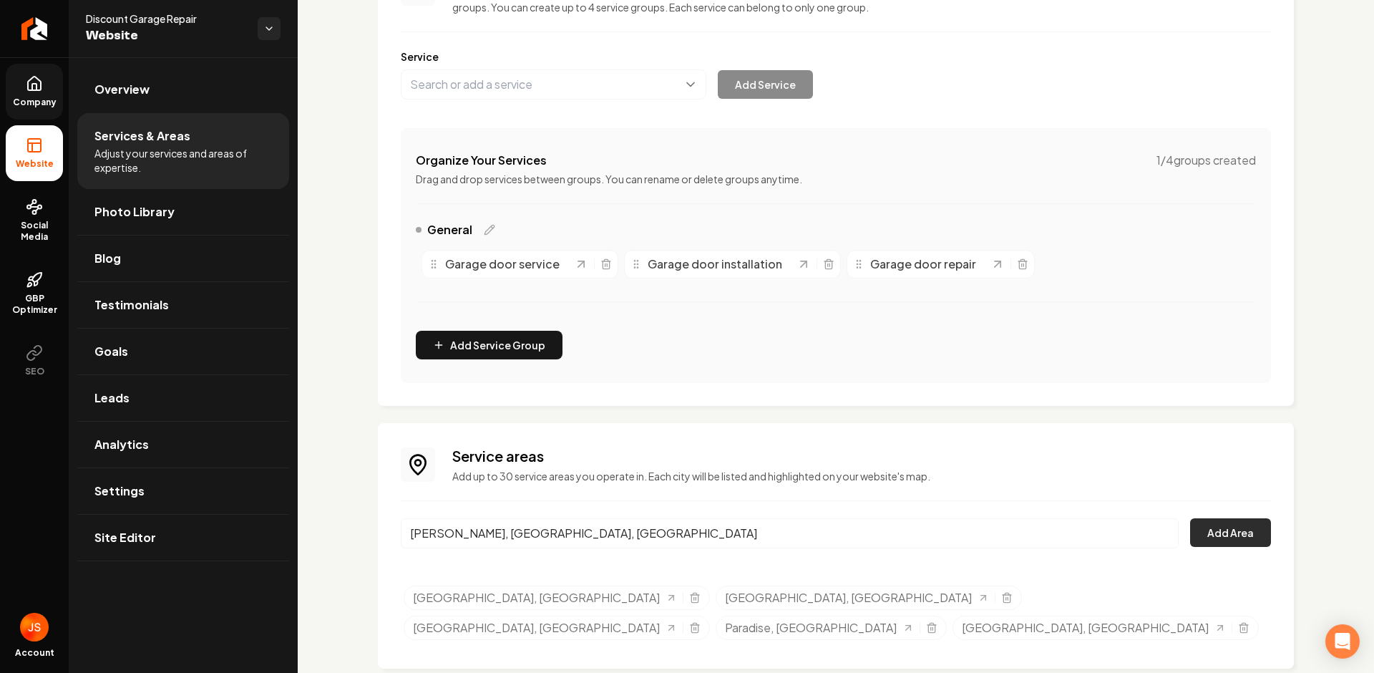
click at [1224, 527] on button "Add Area" at bounding box center [1230, 532] width 81 height 29
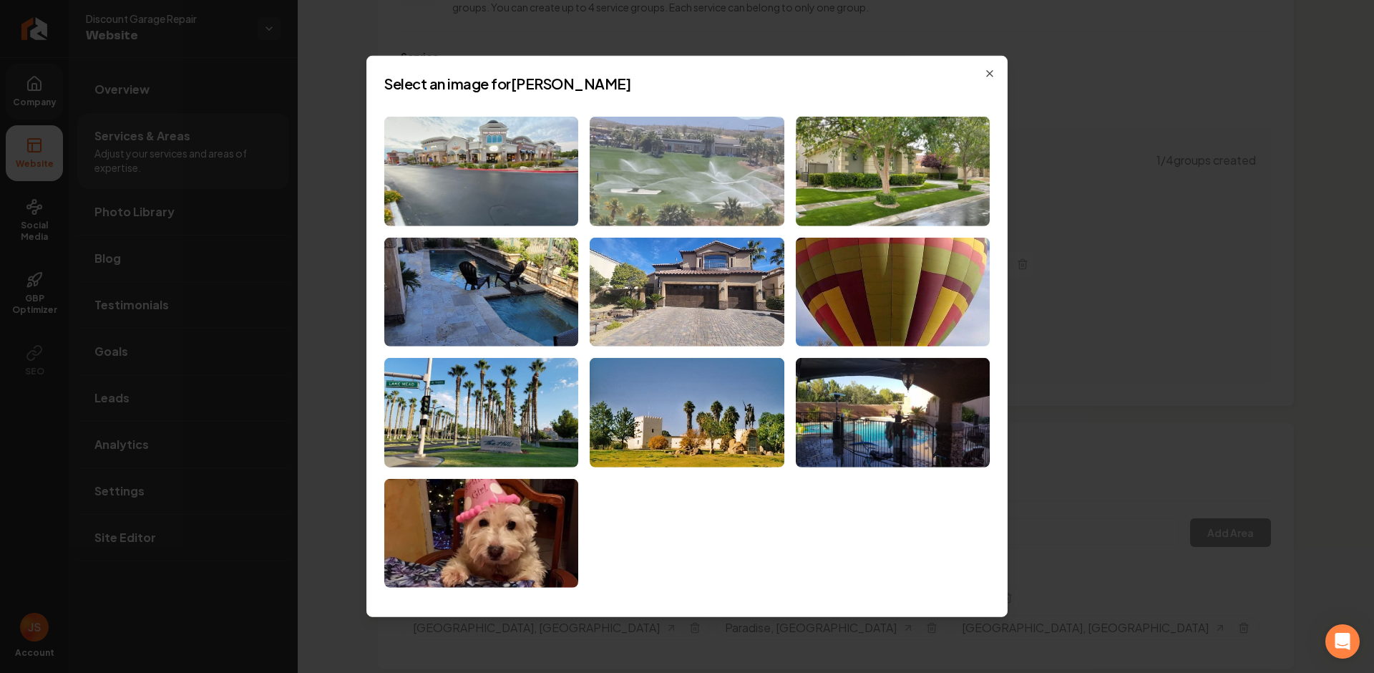
click at [691, 177] on img at bounding box center [687, 171] width 194 height 109
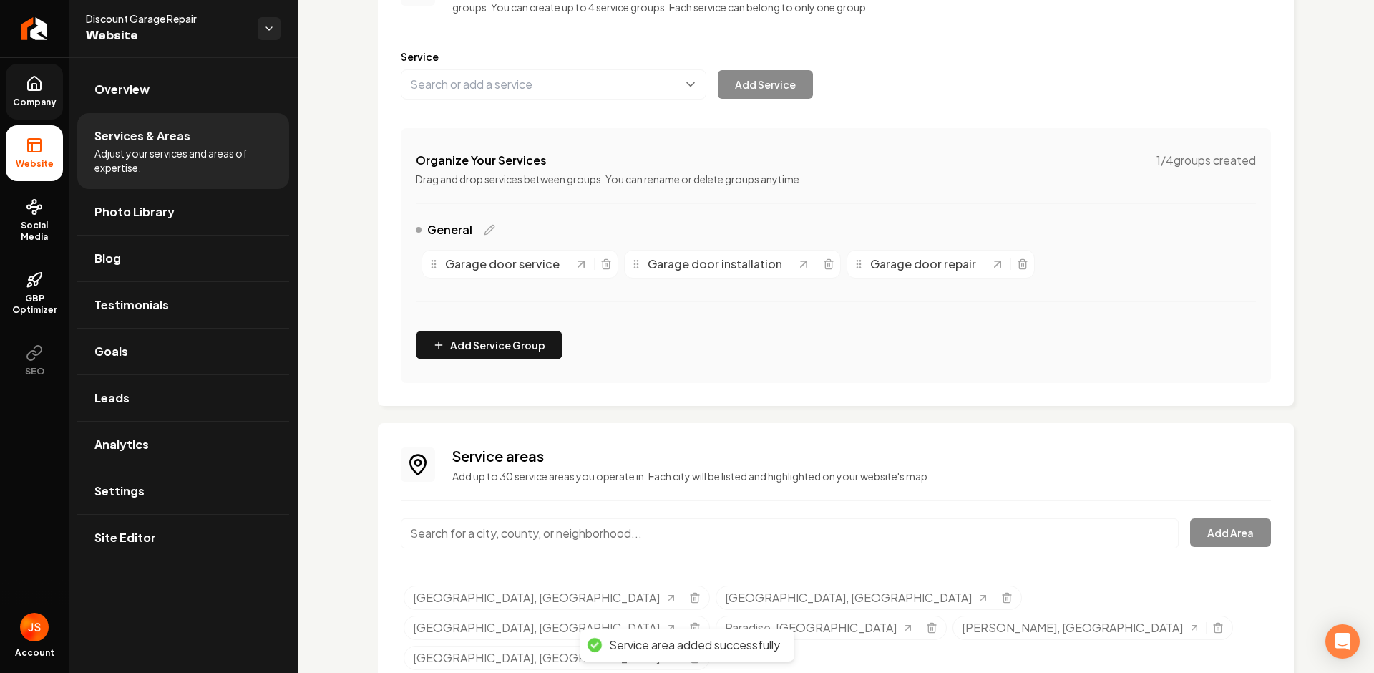
click at [38, 102] on span "Company" at bounding box center [34, 102] width 55 height 11
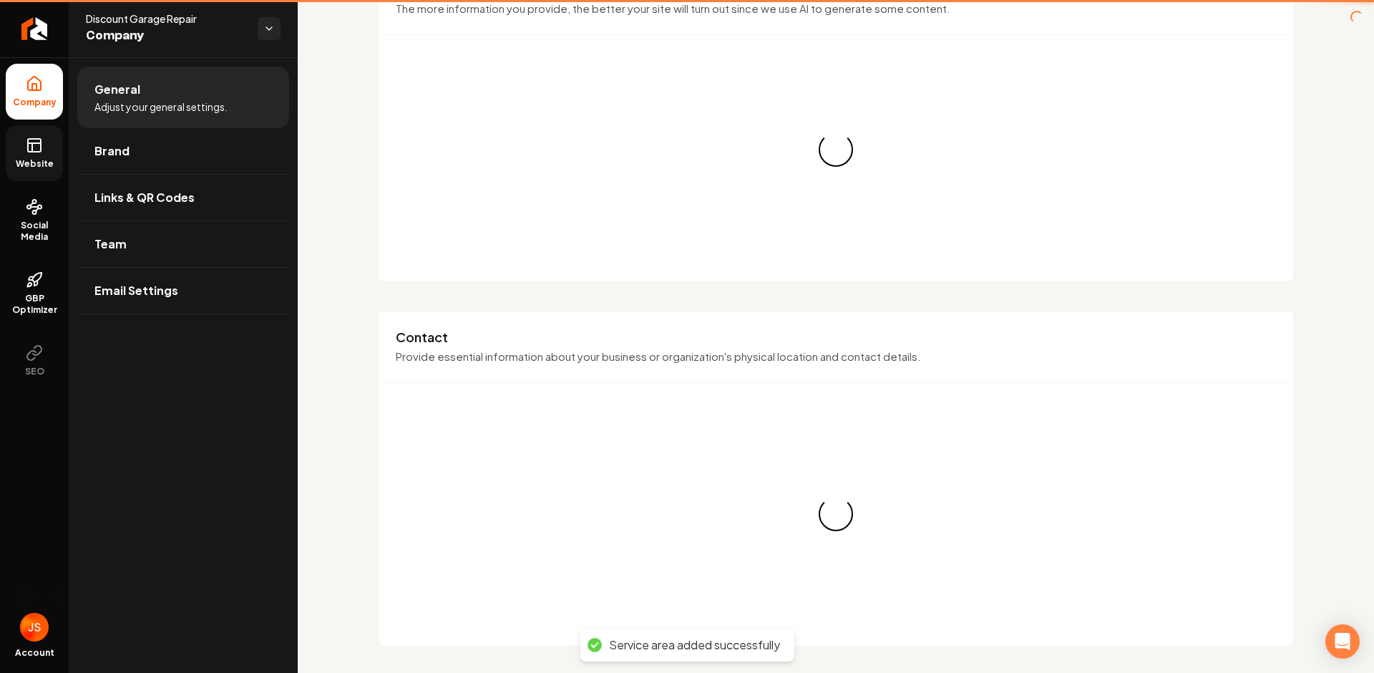
click at [33, 141] on icon at bounding box center [34, 145] width 17 height 17
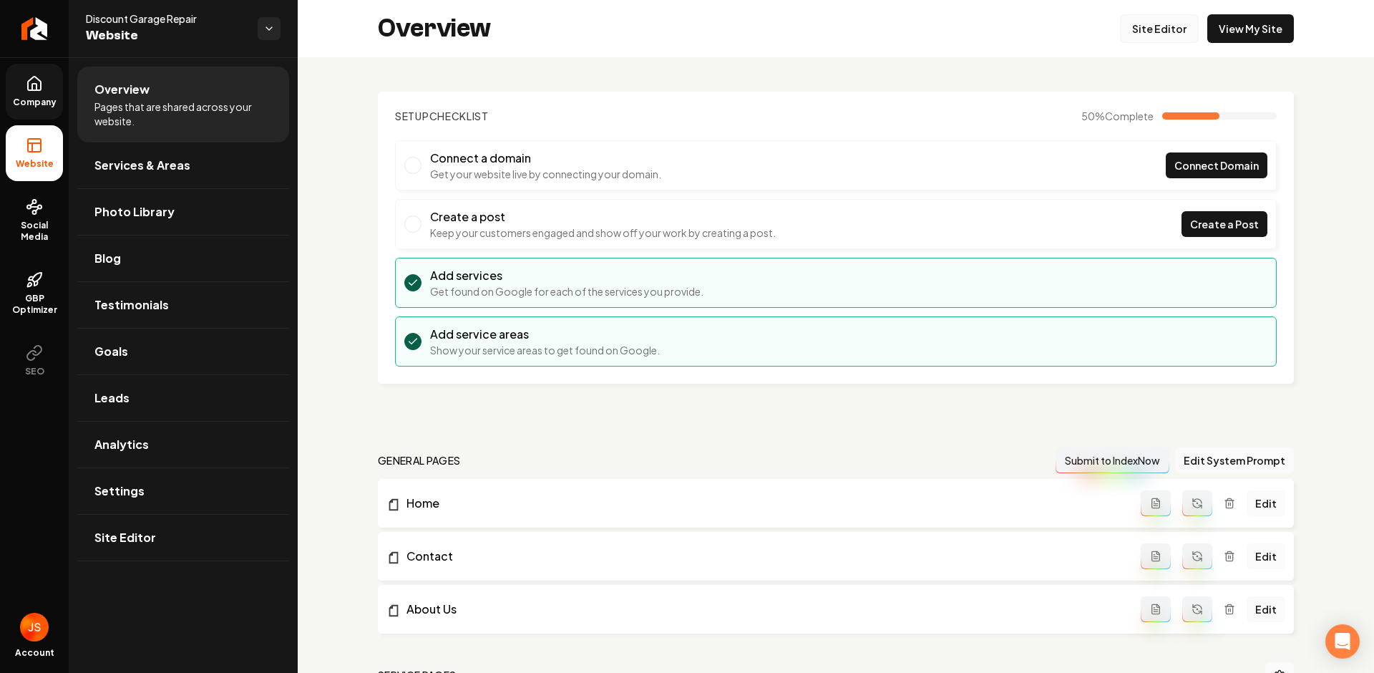
click at [1151, 26] on link "Site Editor" at bounding box center [1159, 28] width 79 height 29
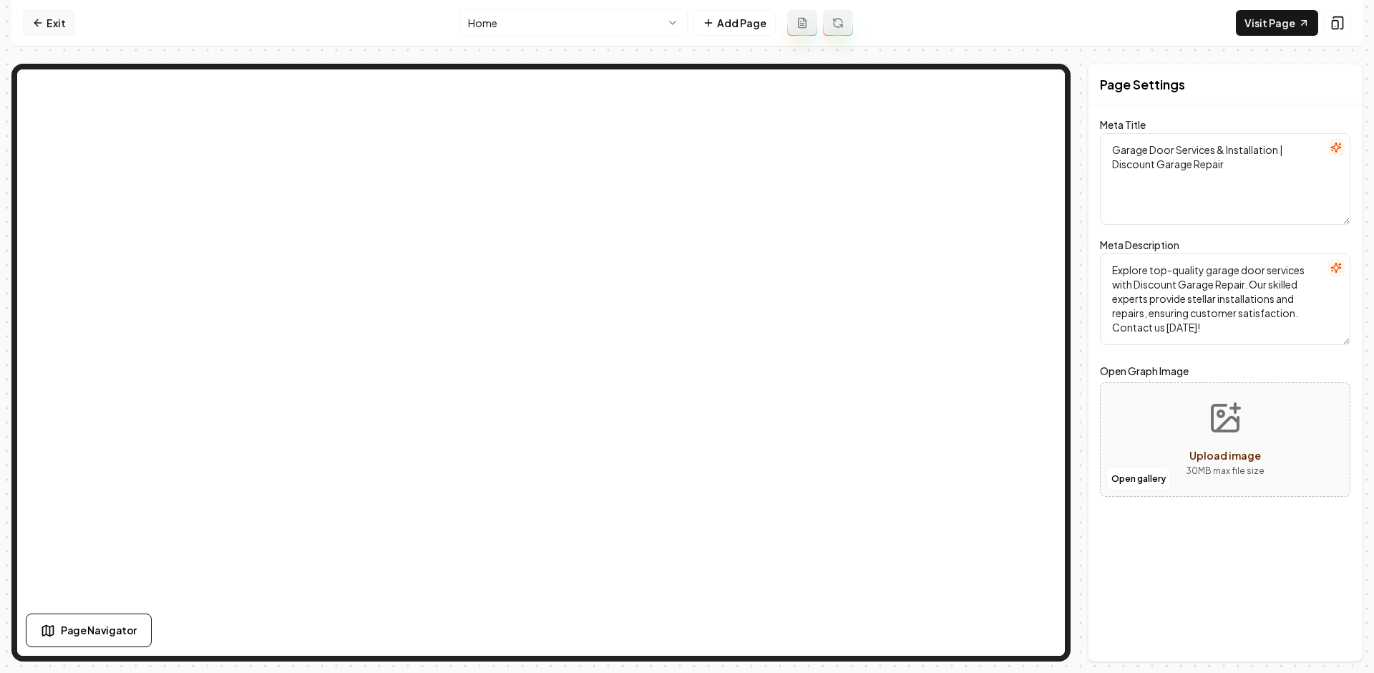
click at [36, 19] on icon at bounding box center [37, 22] width 11 height 11
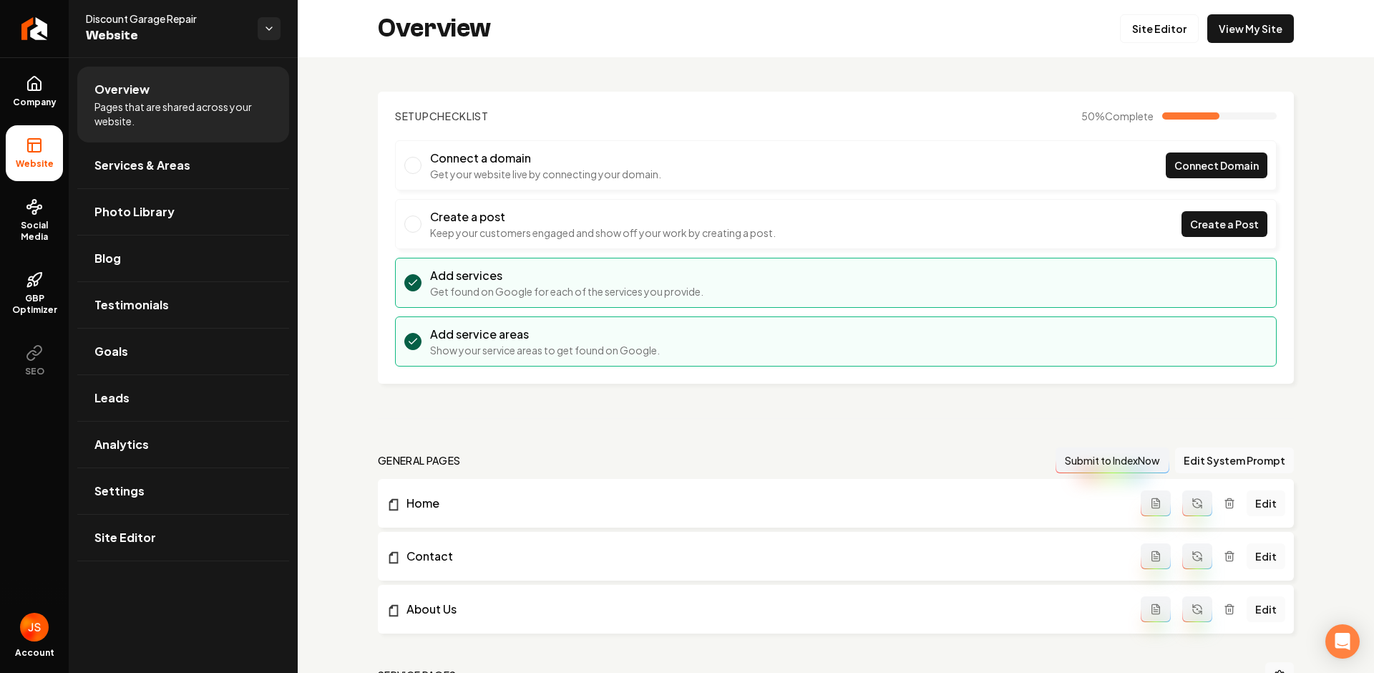
click at [0, 89] on ul "Company Website Social Media GBP Optimizer SEO" at bounding box center [34, 225] width 69 height 337
click at [19, 102] on span "Company" at bounding box center [34, 102] width 55 height 11
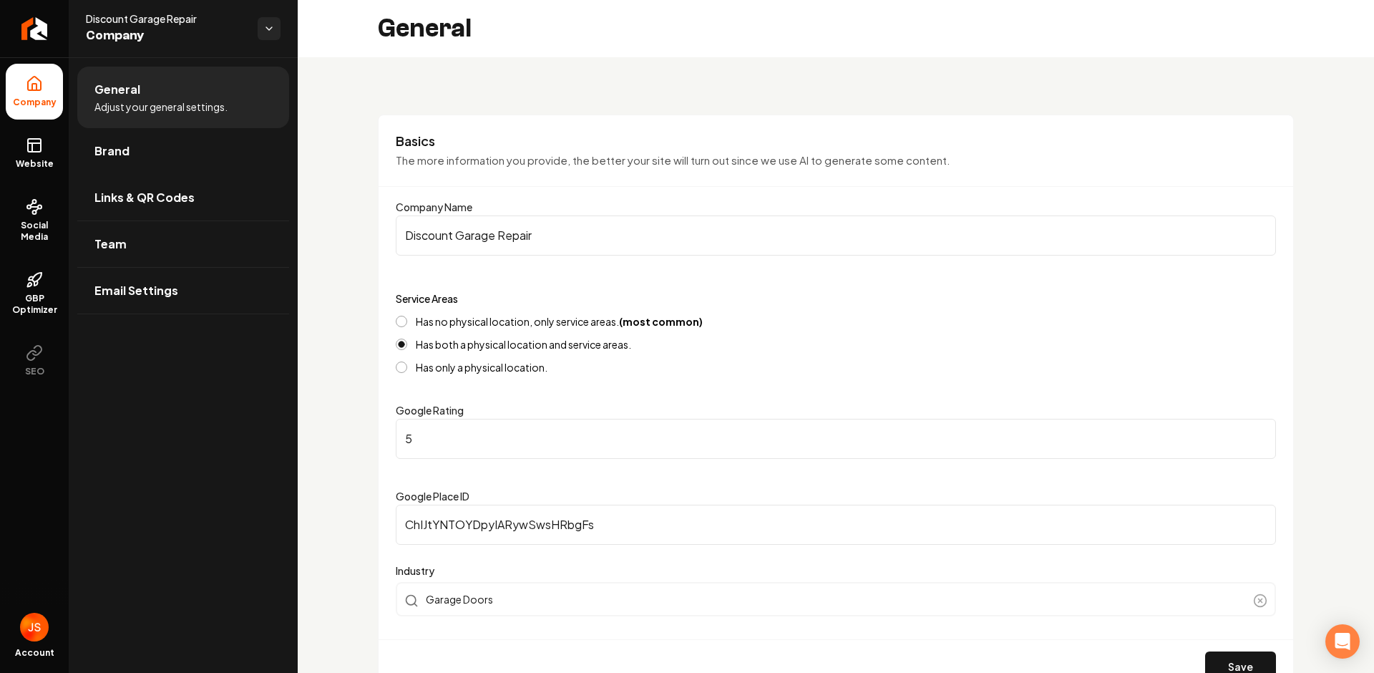
click at [262, 143] on link "Brand" at bounding box center [183, 151] width 212 height 46
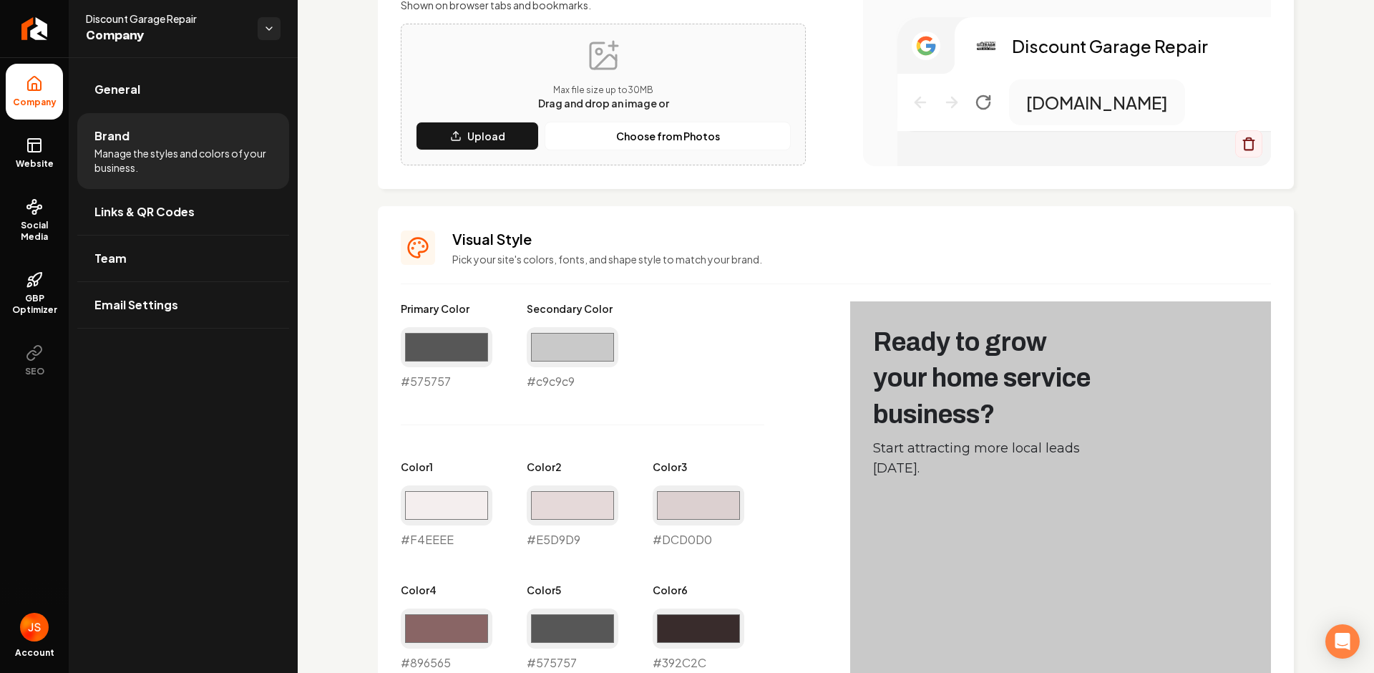
scroll to position [586, 0]
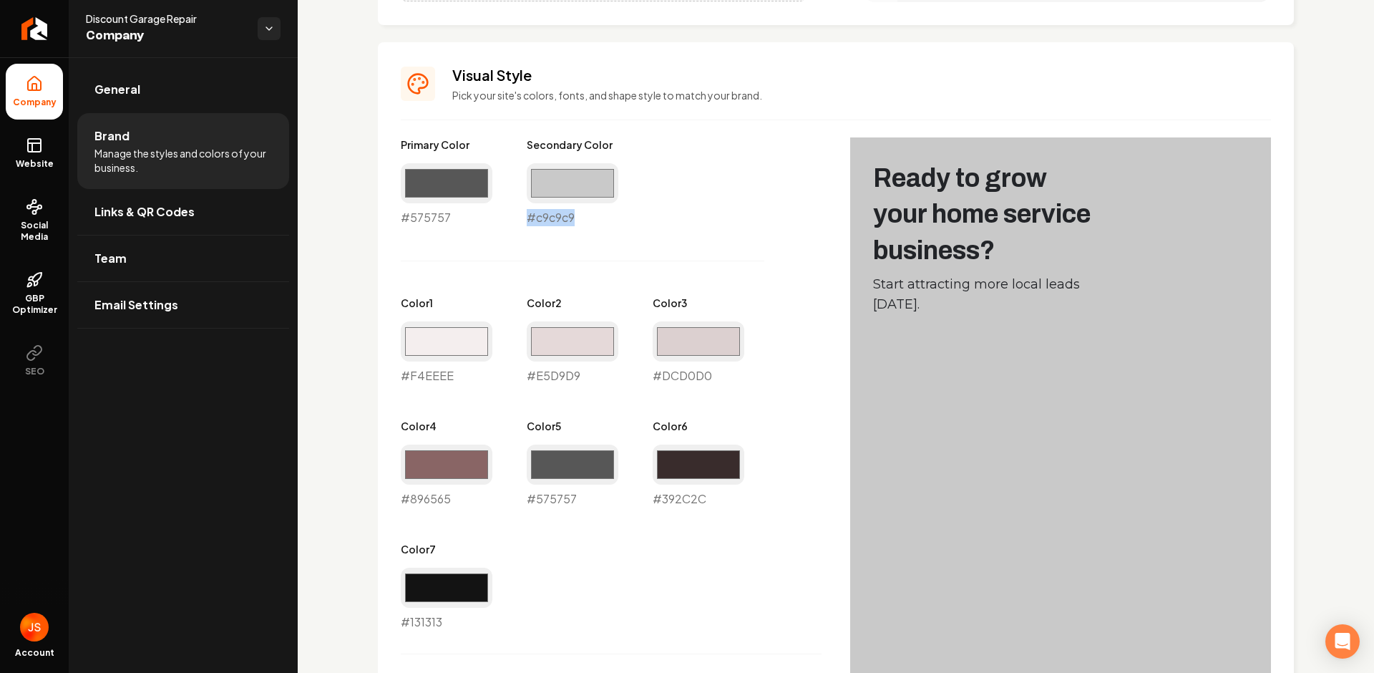
drag, startPoint x: 591, startPoint y: 216, endPoint x: 544, endPoint y: 210, distance: 47.7
click at [536, 208] on div "#c9c9c9 #c9c9c9" at bounding box center [573, 194] width 92 height 63
click at [582, 221] on div "#c9c9c9 #c9c9c9" at bounding box center [573, 194] width 92 height 63
drag, startPoint x: 571, startPoint y: 221, endPoint x: 559, endPoint y: 220, distance: 12.2
click at [557, 220] on div "#c9c9c9 #c9c9c9" at bounding box center [573, 194] width 92 height 63
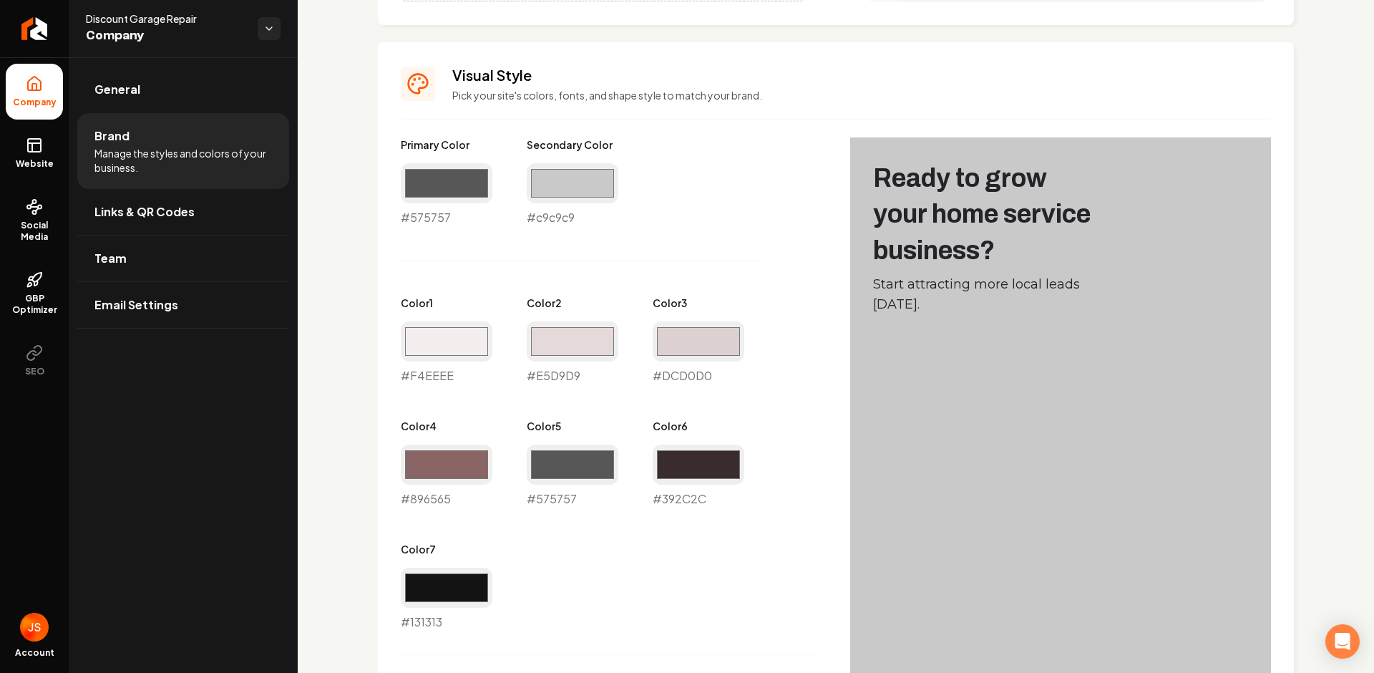
click at [575, 220] on div "#c9c9c9 #c9c9c9" at bounding box center [573, 194] width 92 height 63
drag, startPoint x: 578, startPoint y: 220, endPoint x: 394, endPoint y: 219, distance: 183.9
click at [394, 219] on div "Visual Style Pick your site's colors, fonts, and shape style to match your bran…" at bounding box center [836, 538] width 916 height 992
copy div "#575757 Secondary Color #c9c9c9"
click at [52, 135] on link "Website" at bounding box center [34, 153] width 57 height 56
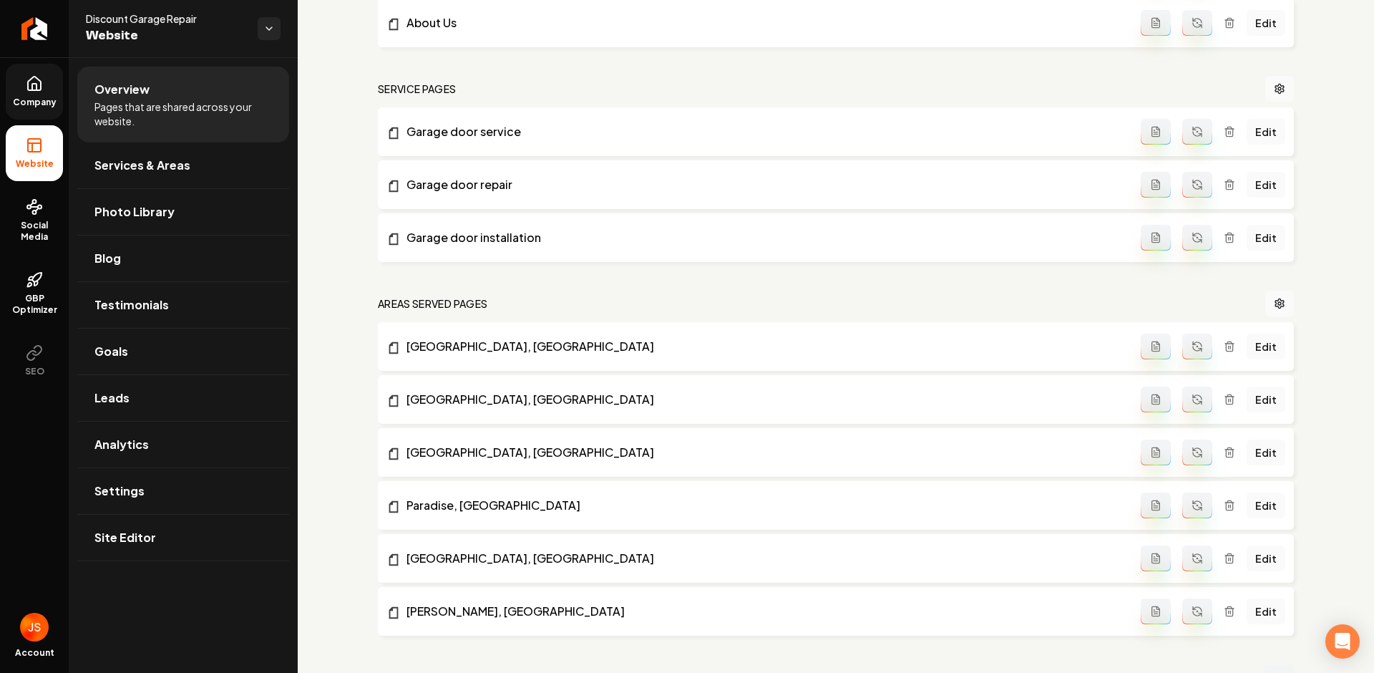
click at [49, 106] on span "Company" at bounding box center [34, 102] width 55 height 11
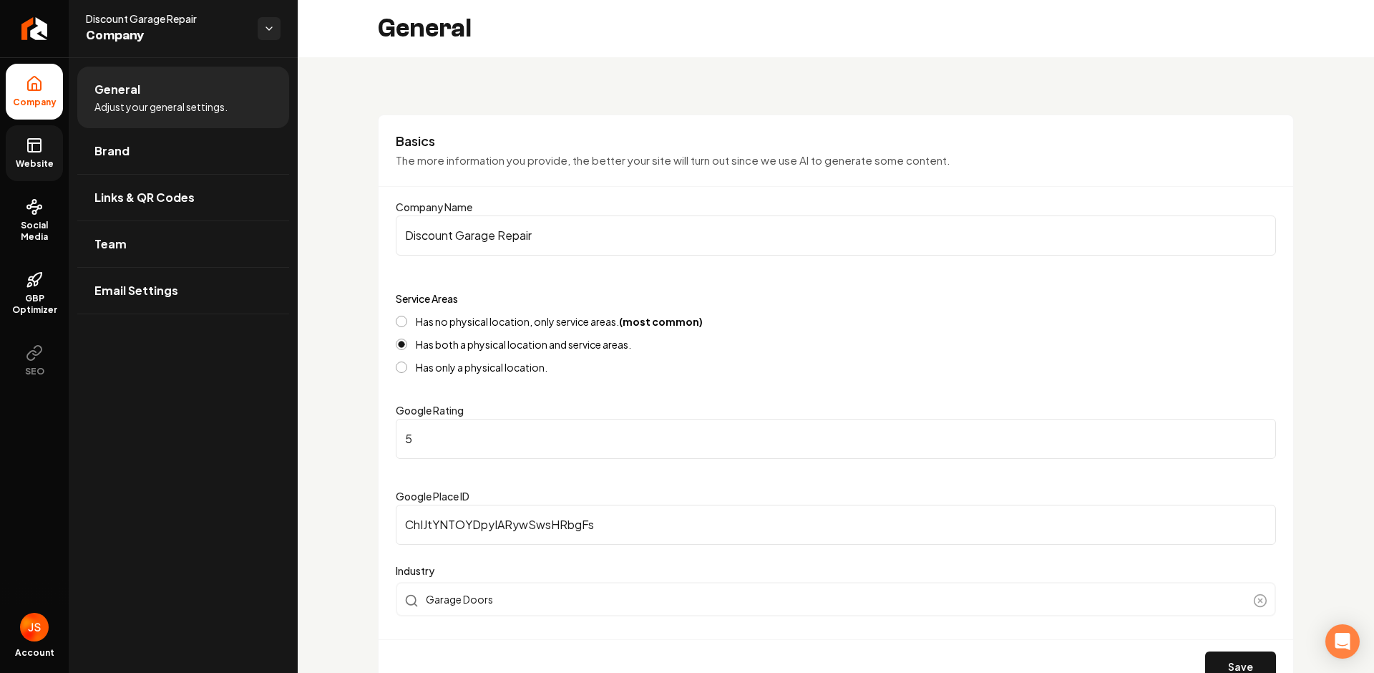
click at [51, 160] on span "Website" at bounding box center [34, 163] width 49 height 11
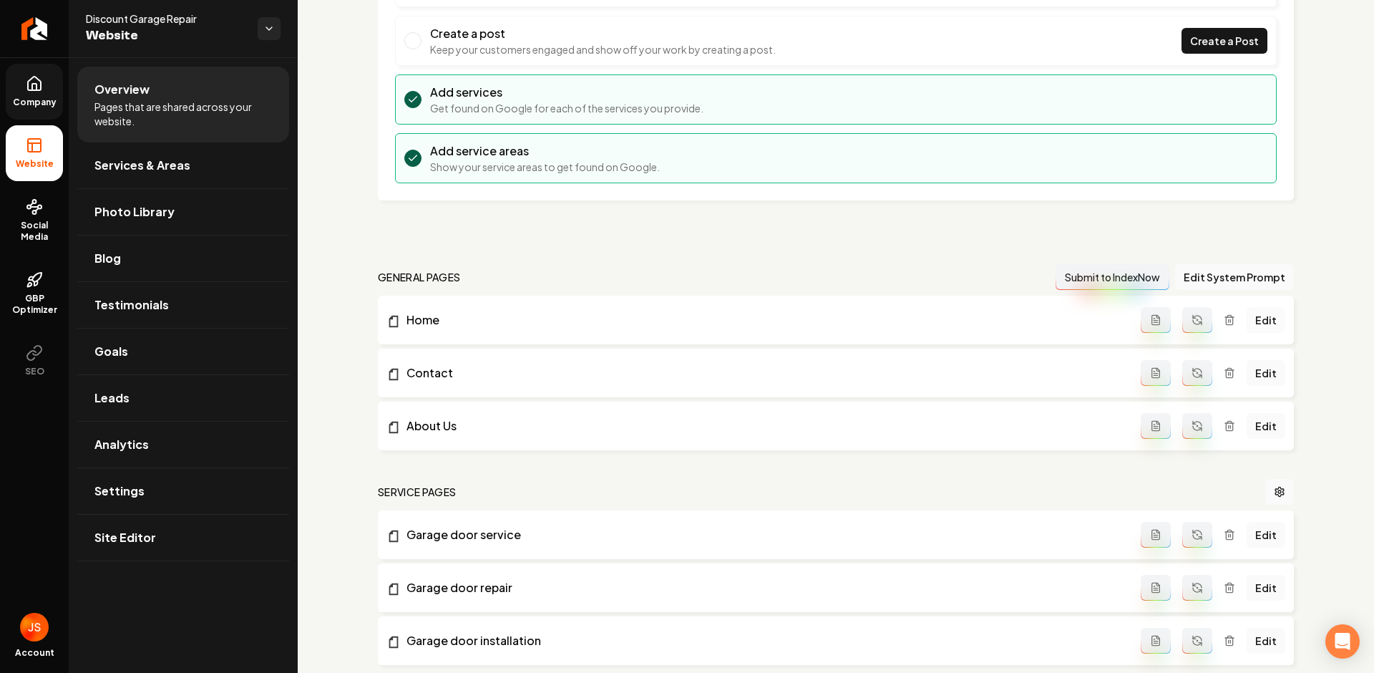
scroll to position [182, 0]
click at [1228, 275] on button "Edit System Prompt" at bounding box center [1234, 278] width 119 height 26
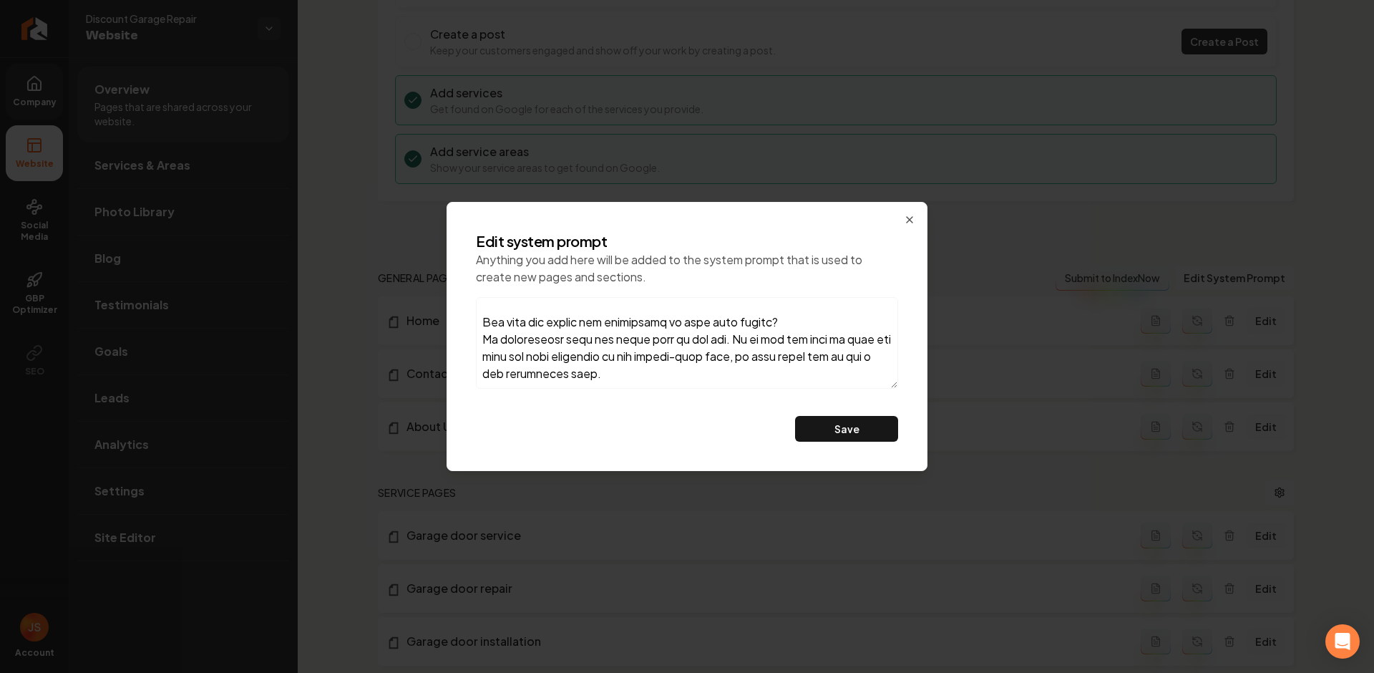
scroll to position [0, 0]
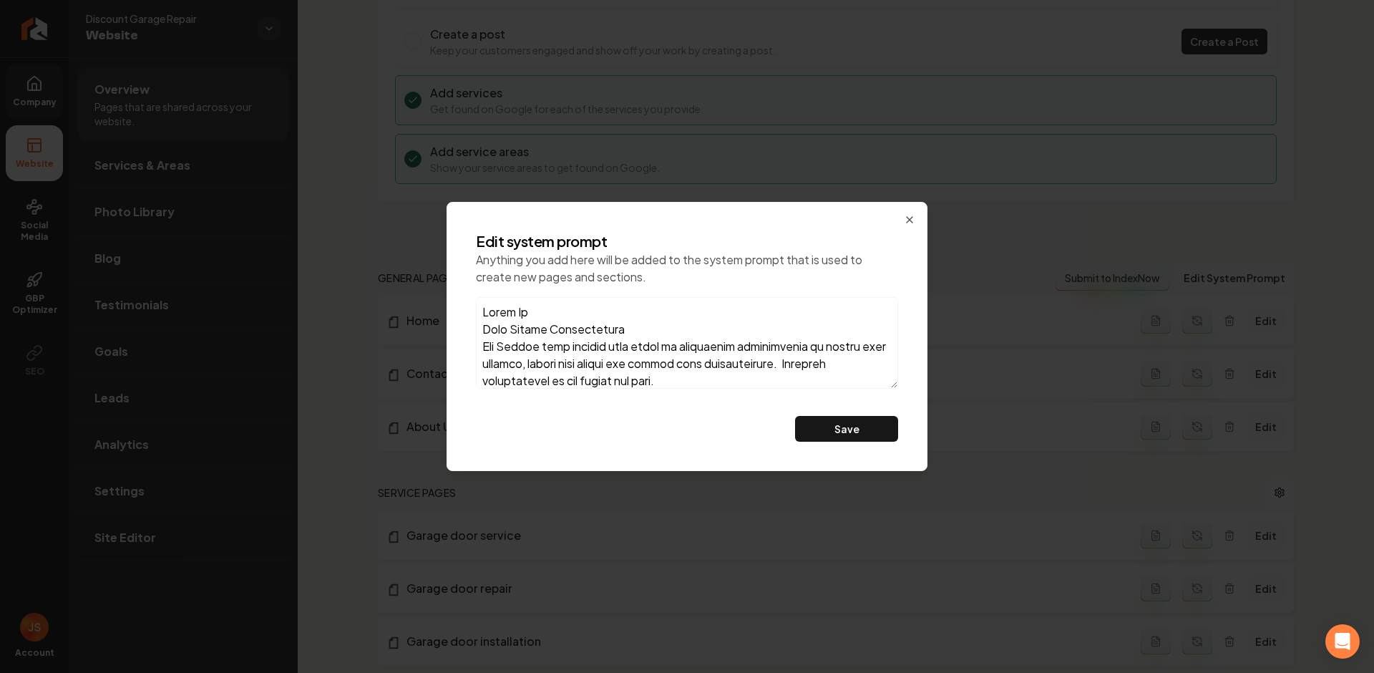
drag, startPoint x: 655, startPoint y: 374, endPoint x: 363, endPoint y: 64, distance: 426.2
click at [363, 64] on body "Company Website Social Media GBP Optimizer SEO Account Discount Garage Repair W…" at bounding box center [687, 336] width 1374 height 673
click at [906, 215] on icon "button" at bounding box center [909, 219] width 11 height 11
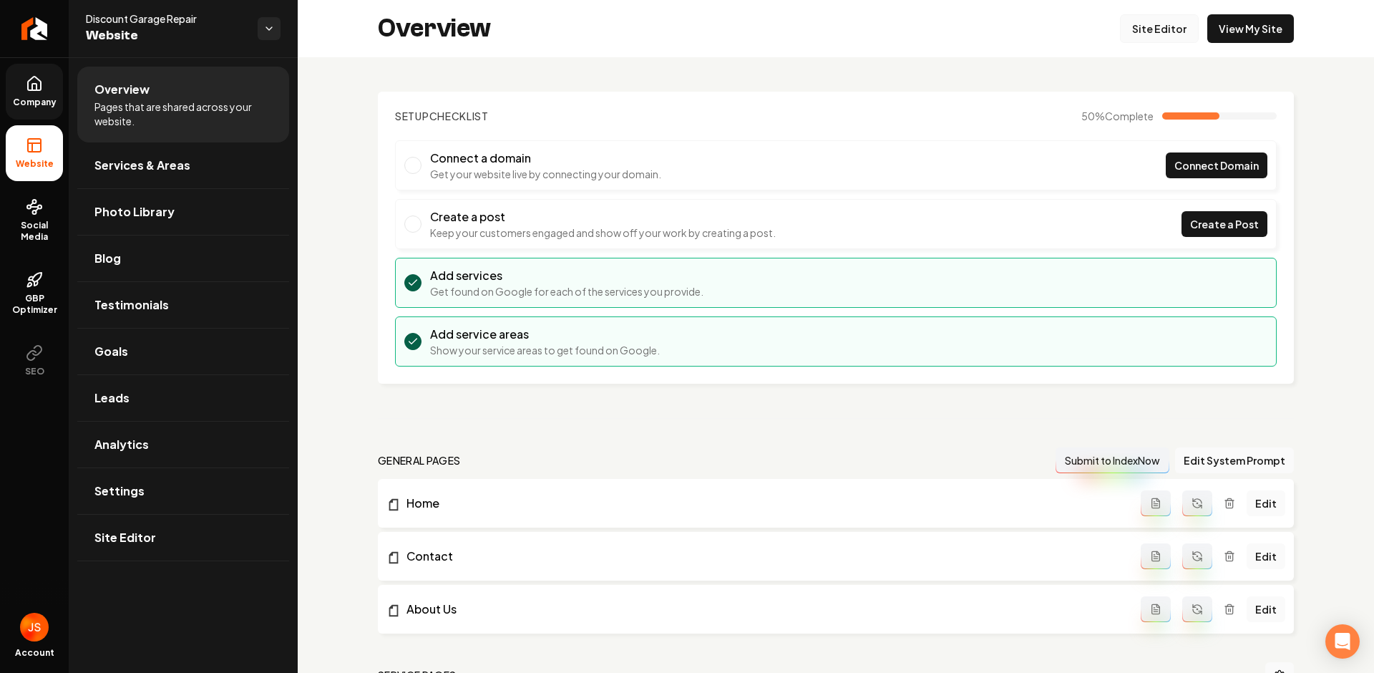
click at [1142, 27] on link "Site Editor" at bounding box center [1159, 28] width 79 height 29
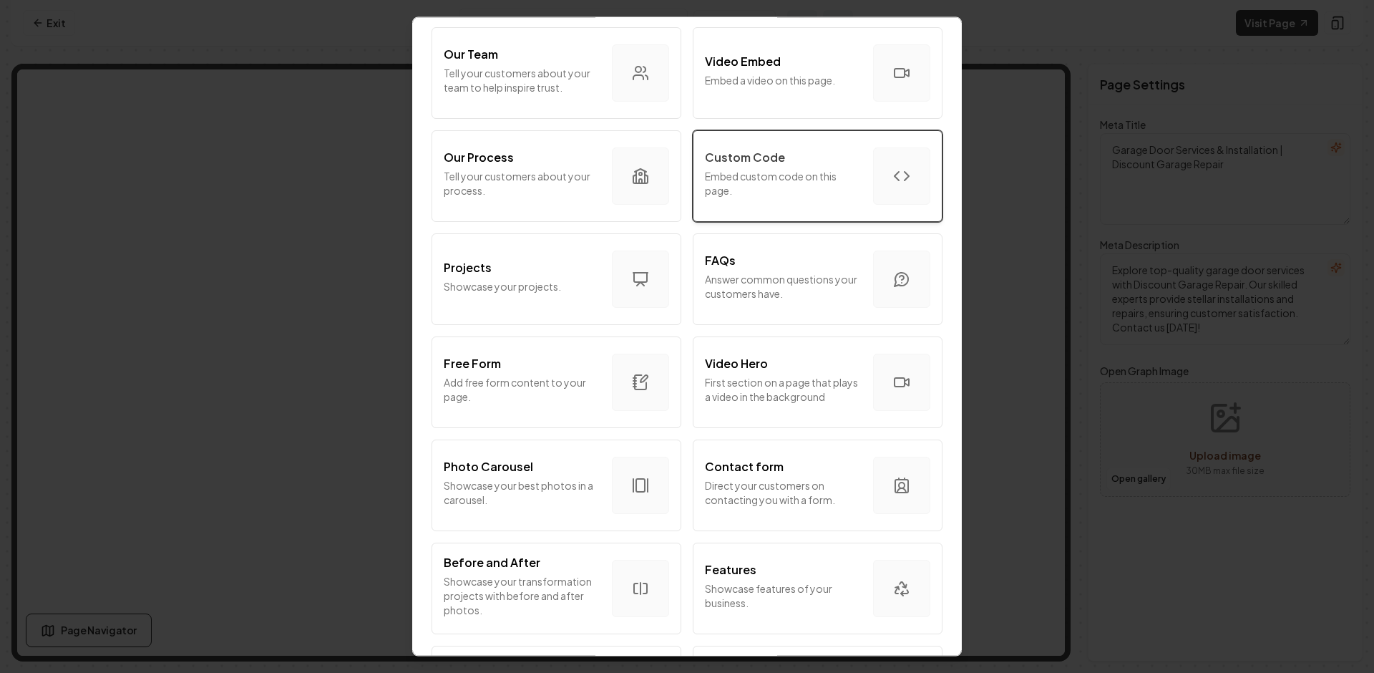
scroll to position [487, 0]
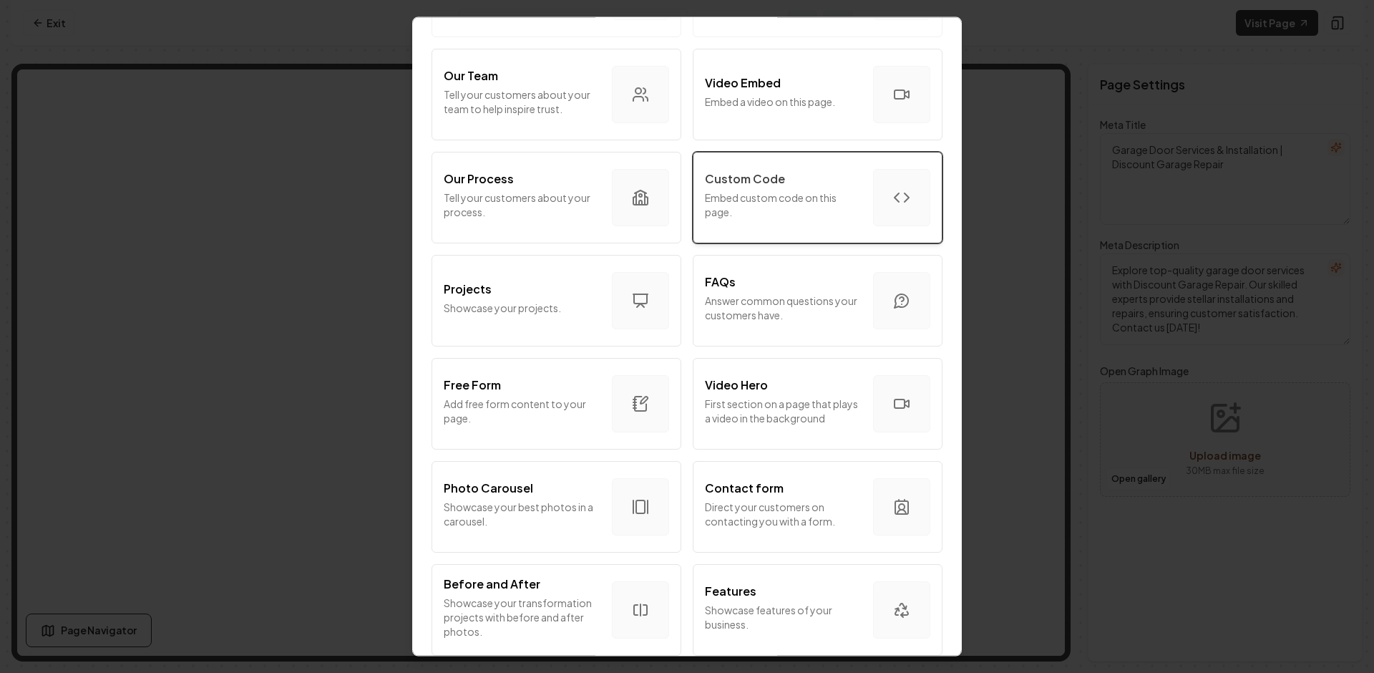
click at [811, 180] on div "Custom Code" at bounding box center [783, 179] width 157 height 17
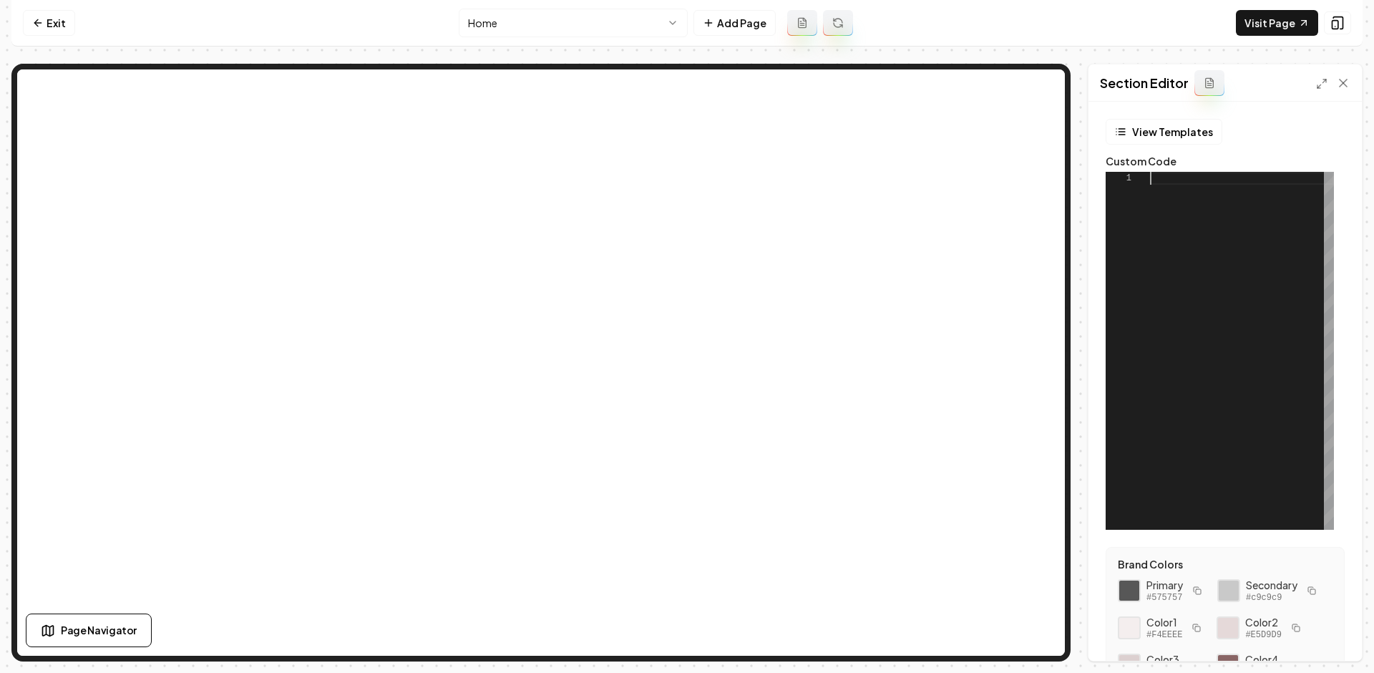
click at [1191, 210] on div at bounding box center [1242, 351] width 184 height 358
click at [1212, 191] on div at bounding box center [1242, 351] width 184 height 358
click at [1211, 184] on div at bounding box center [1242, 351] width 184 height 358
click at [1234, 195] on div at bounding box center [1242, 351] width 184 height 358
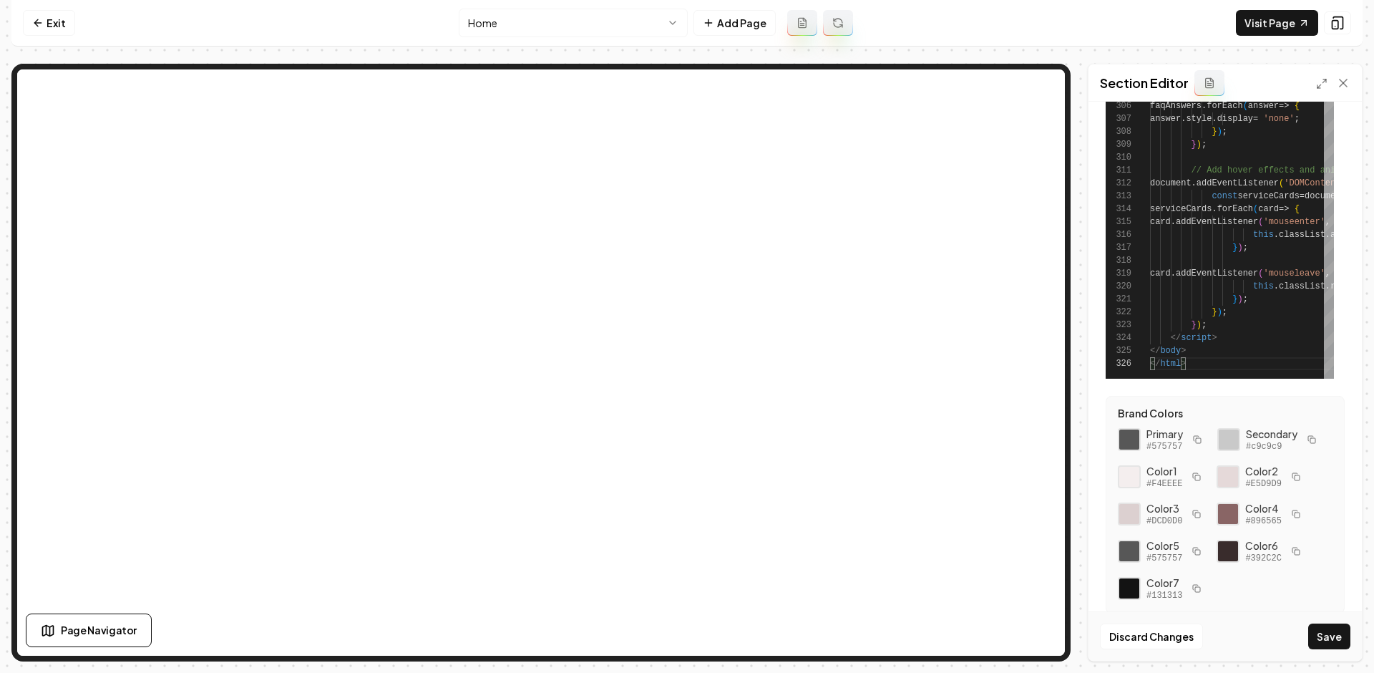
scroll to position [155, 0]
click at [1317, 626] on button "Save" at bounding box center [1329, 636] width 42 height 26
type textarea "**********"
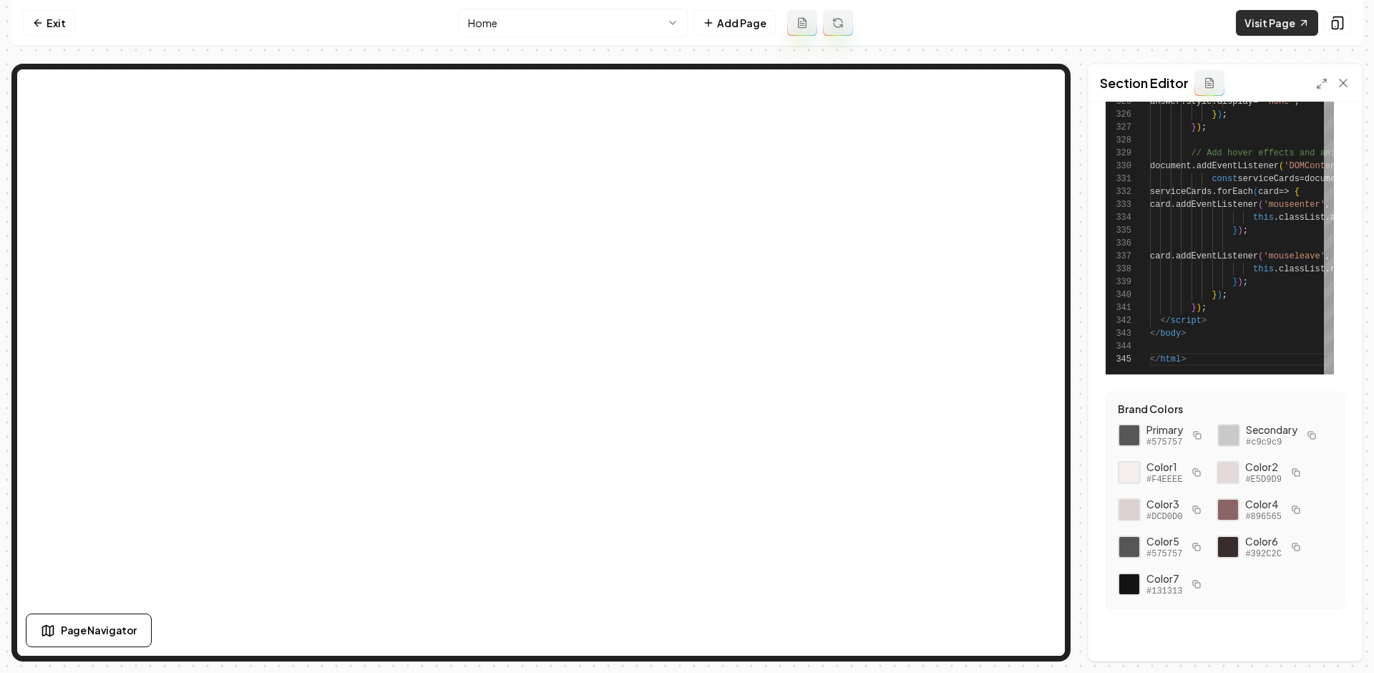
click at [1268, 14] on link "Visit Page" at bounding box center [1277, 23] width 82 height 26
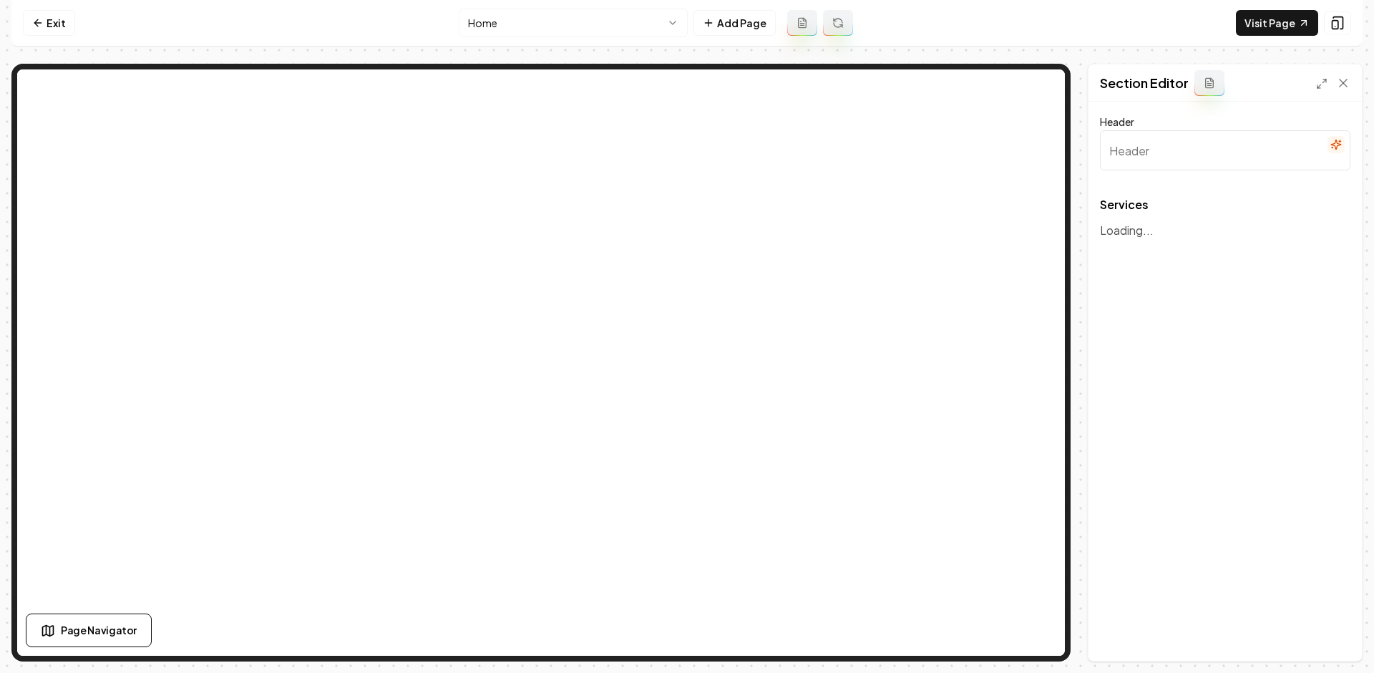
type input "Our Garage Door Solutions"
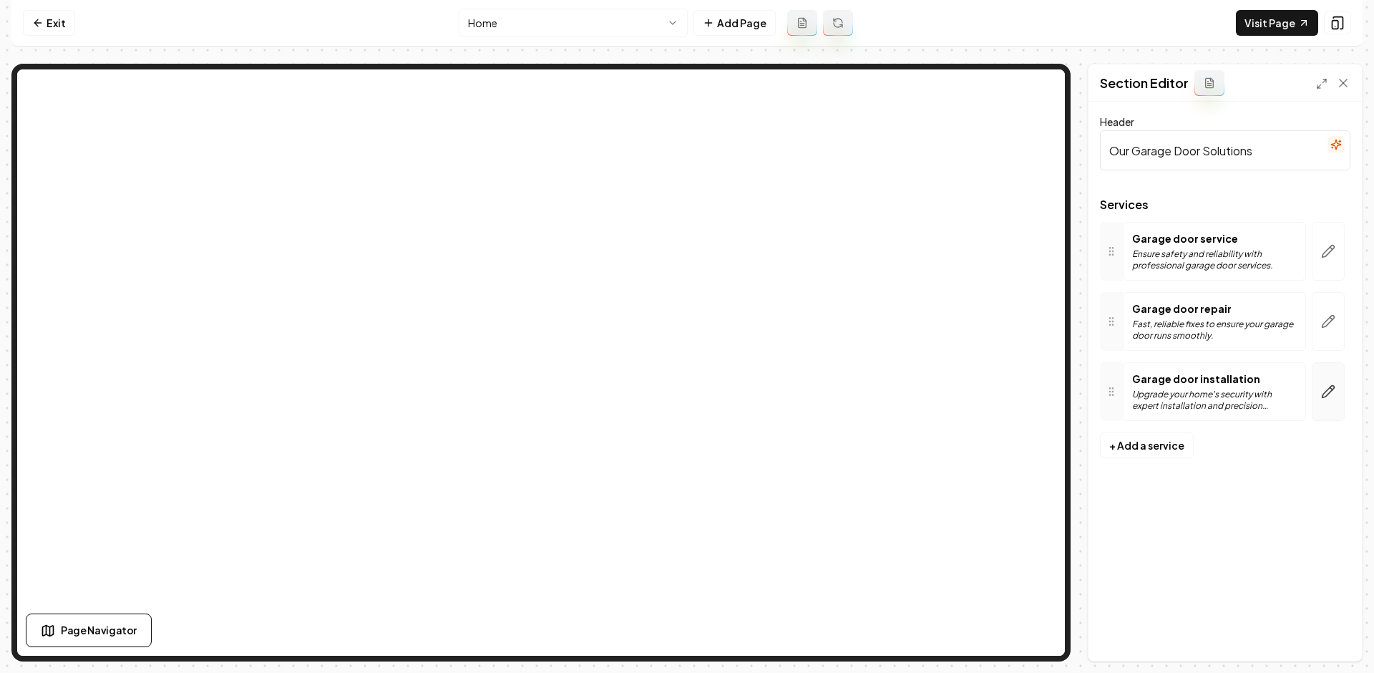
click at [1328, 396] on icon "button" at bounding box center [1328, 391] width 14 height 14
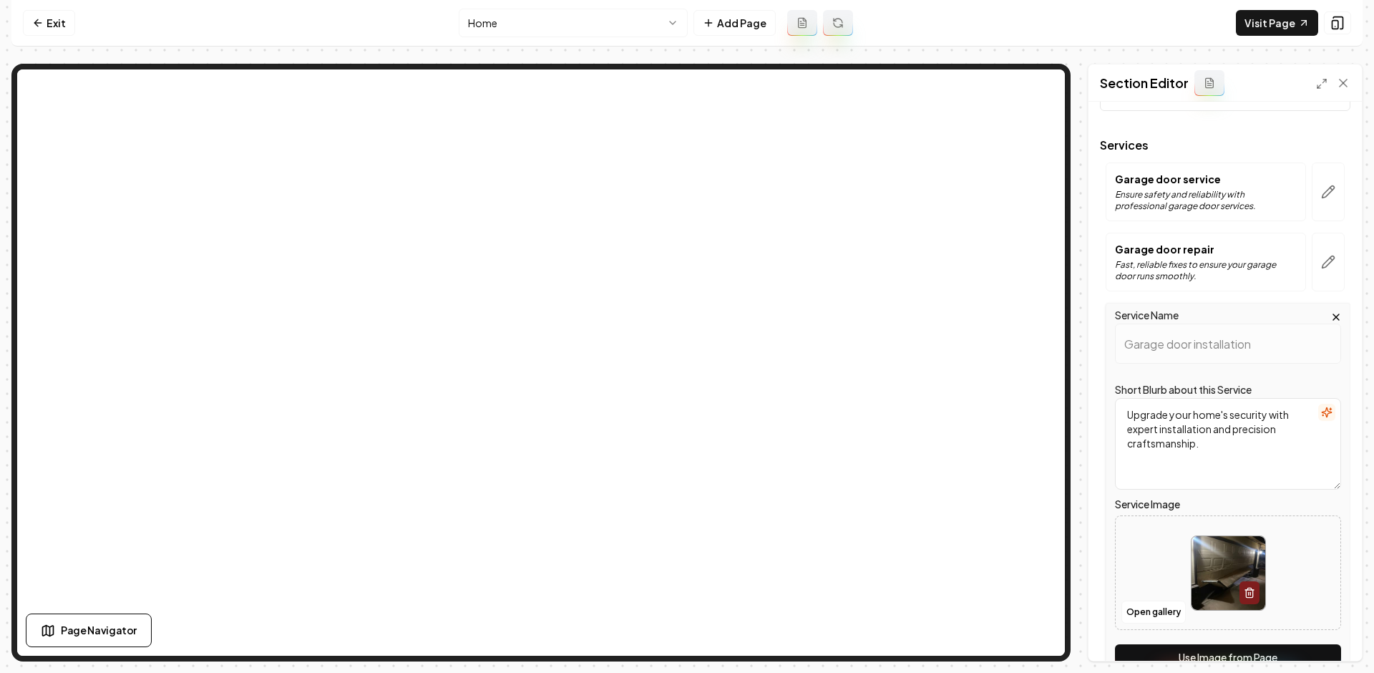
scroll to position [87, 0]
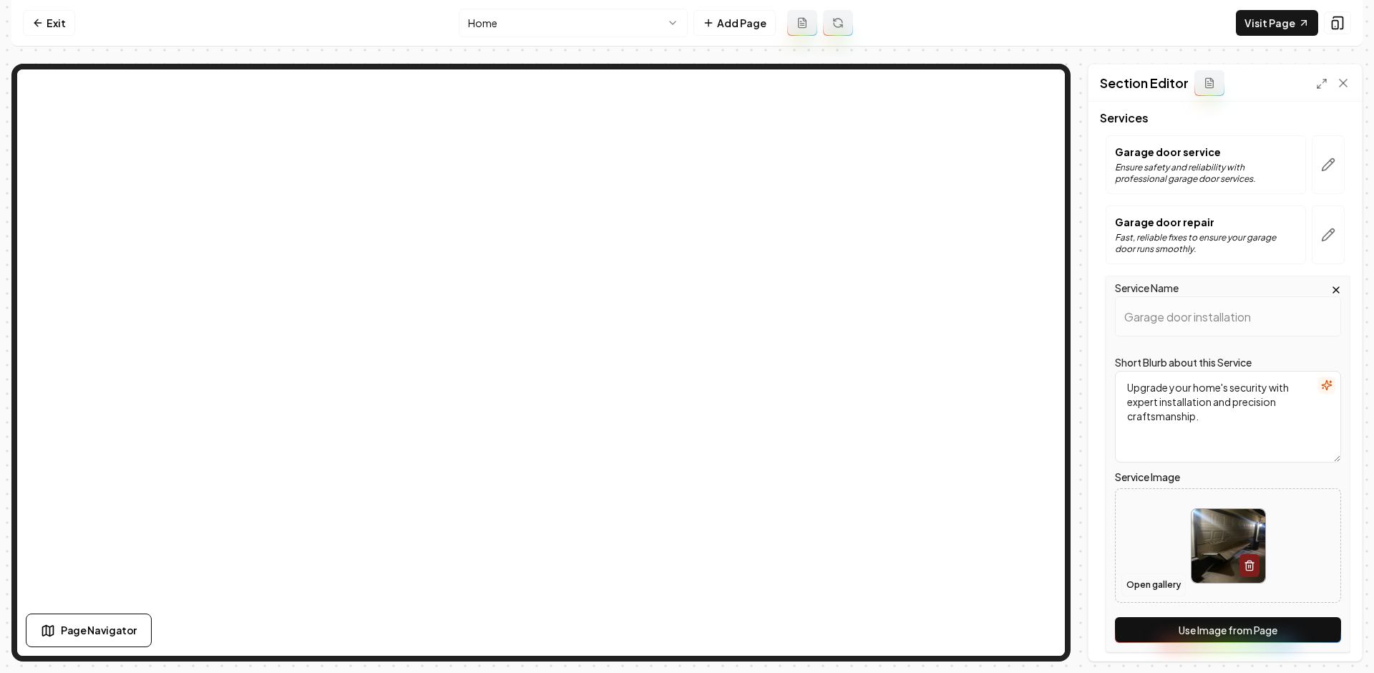
click at [1157, 582] on button "Open gallery" at bounding box center [1153, 584] width 64 height 23
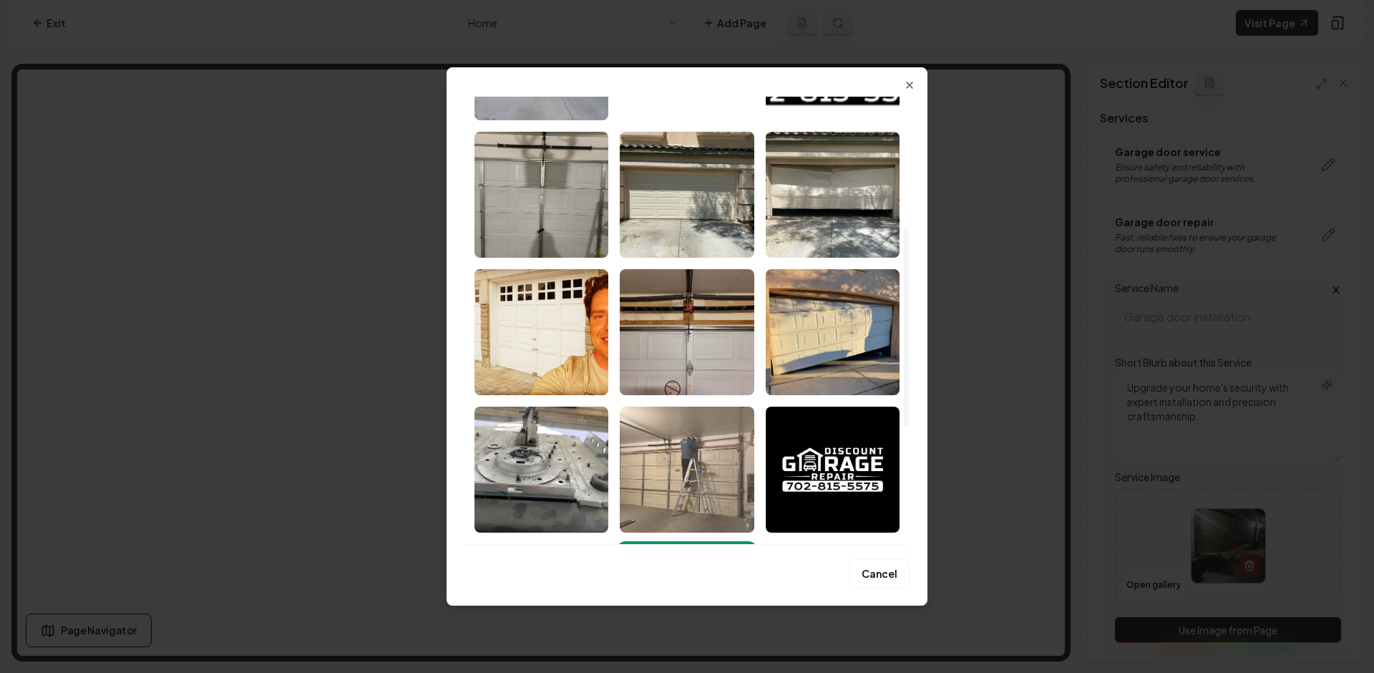
scroll to position [299, 0]
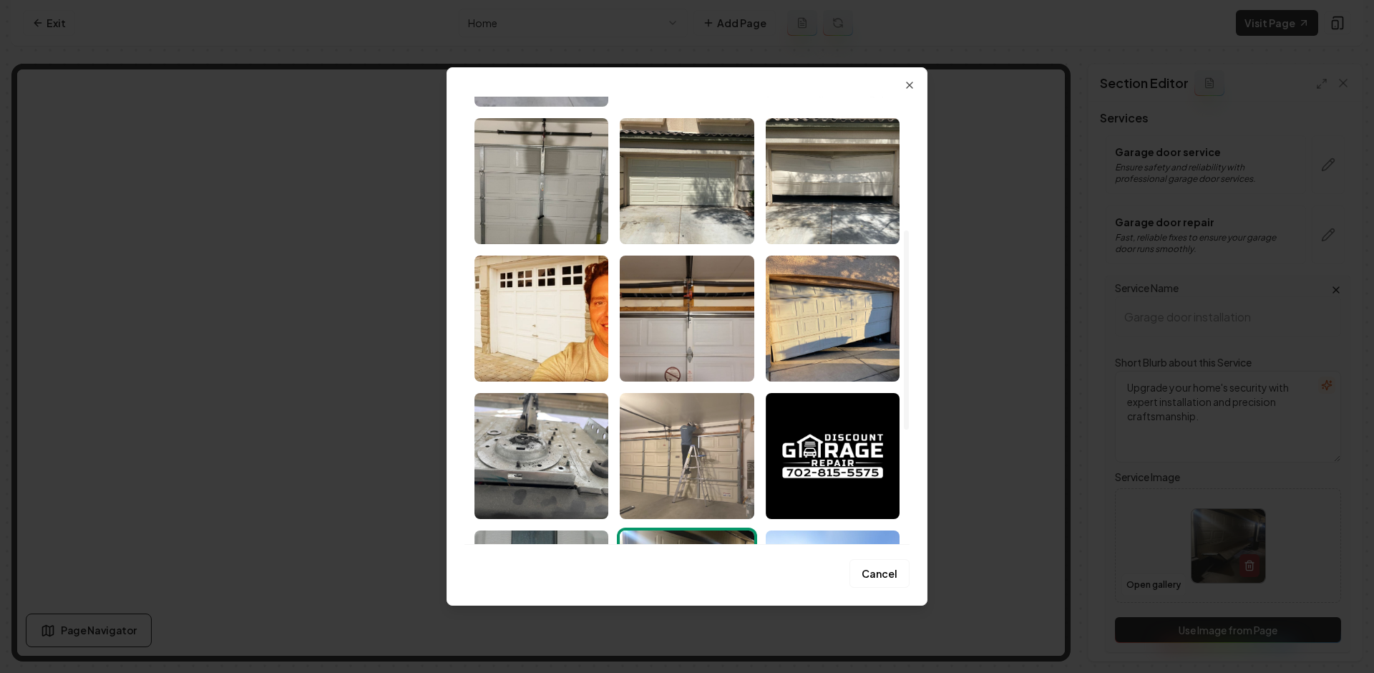
click at [701, 423] on img "Select image image_689e09a55c7cd75eb8ecc5be.jpeg" at bounding box center [687, 456] width 134 height 126
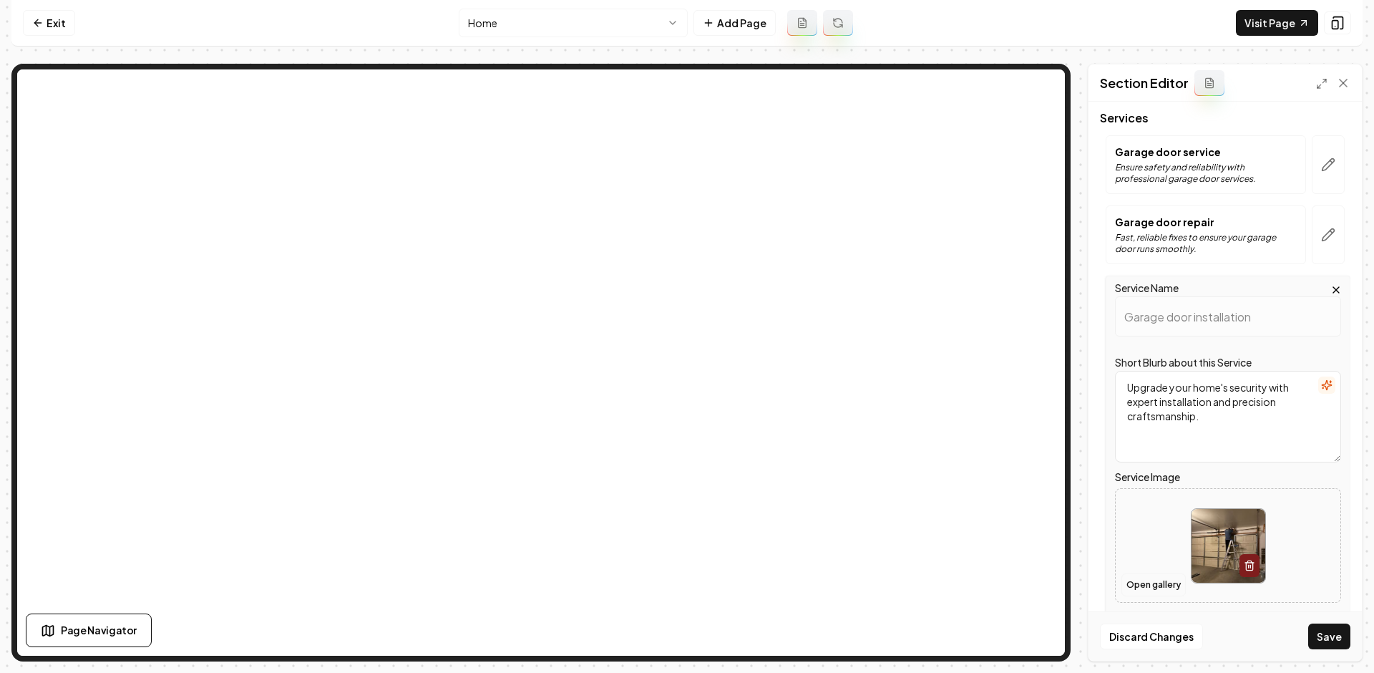
click at [1153, 577] on button "Open gallery" at bounding box center [1153, 584] width 64 height 23
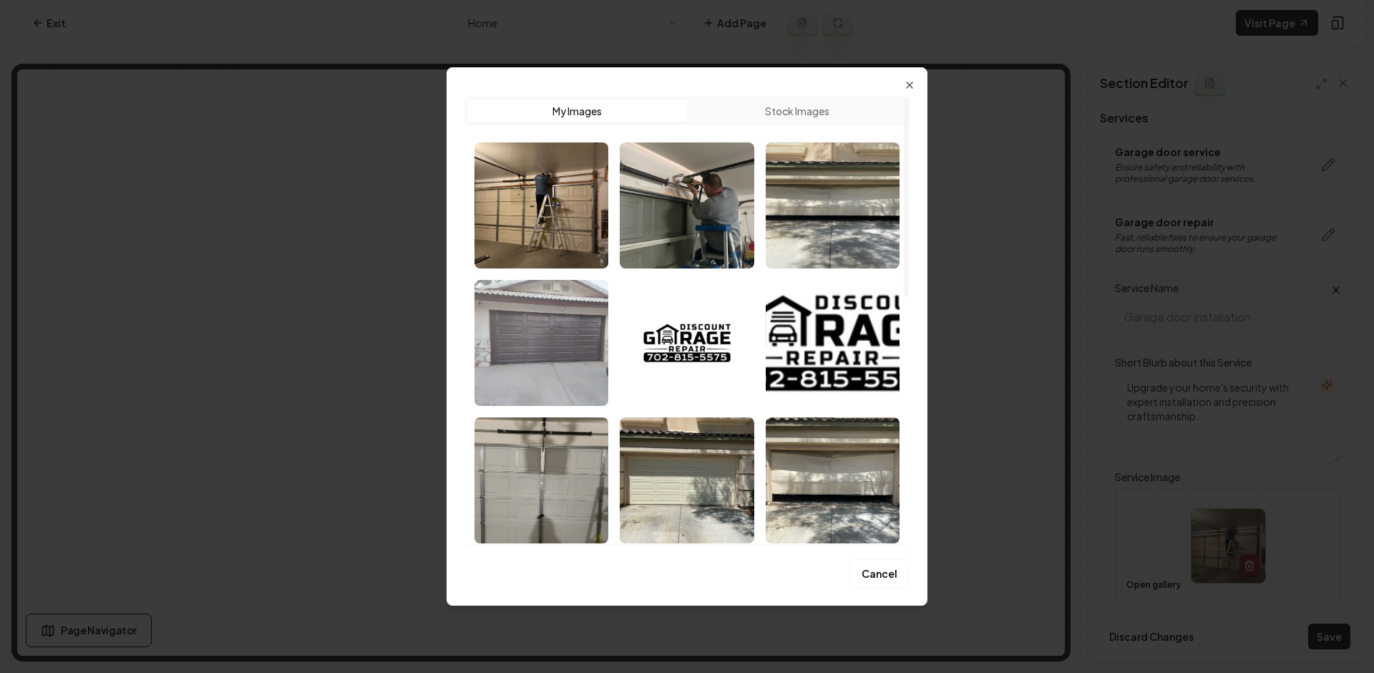
click at [566, 333] on img "Select image image_689e0a565c7cd75eb8f48f1f.webp" at bounding box center [541, 343] width 134 height 126
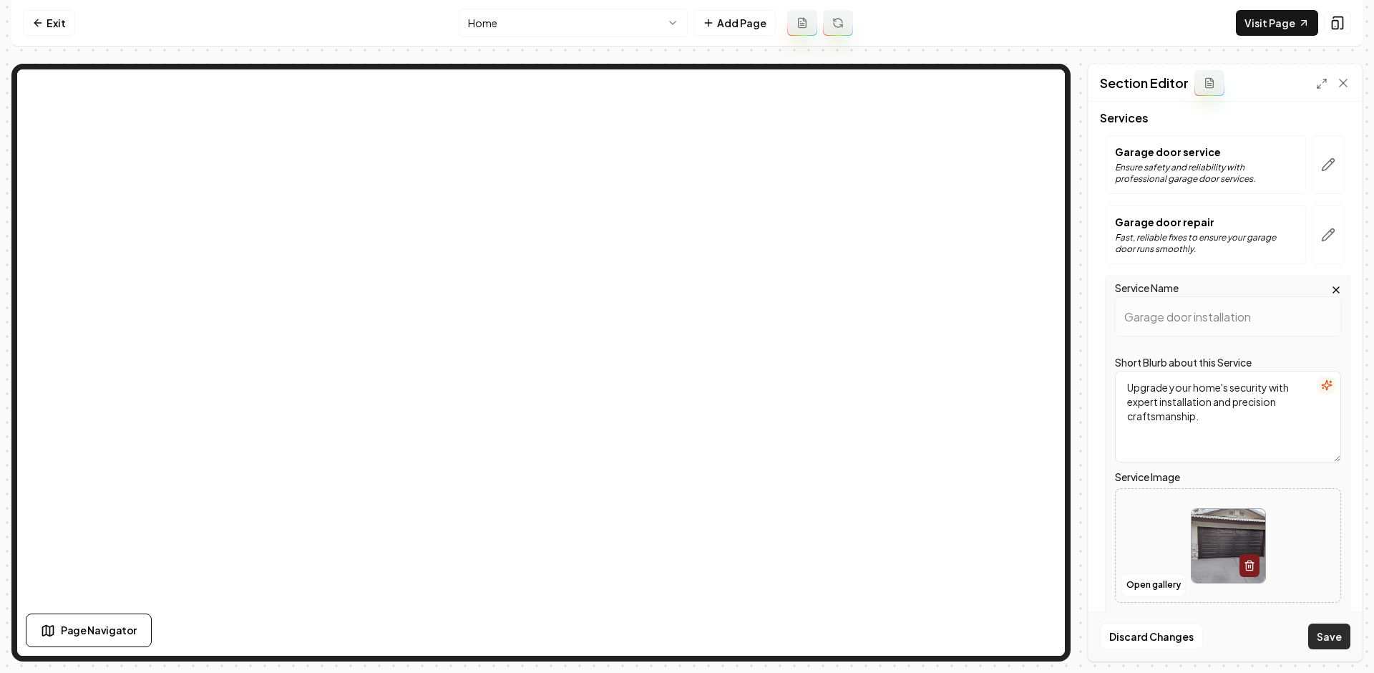
click at [1314, 630] on button "Save" at bounding box center [1329, 636] width 42 height 26
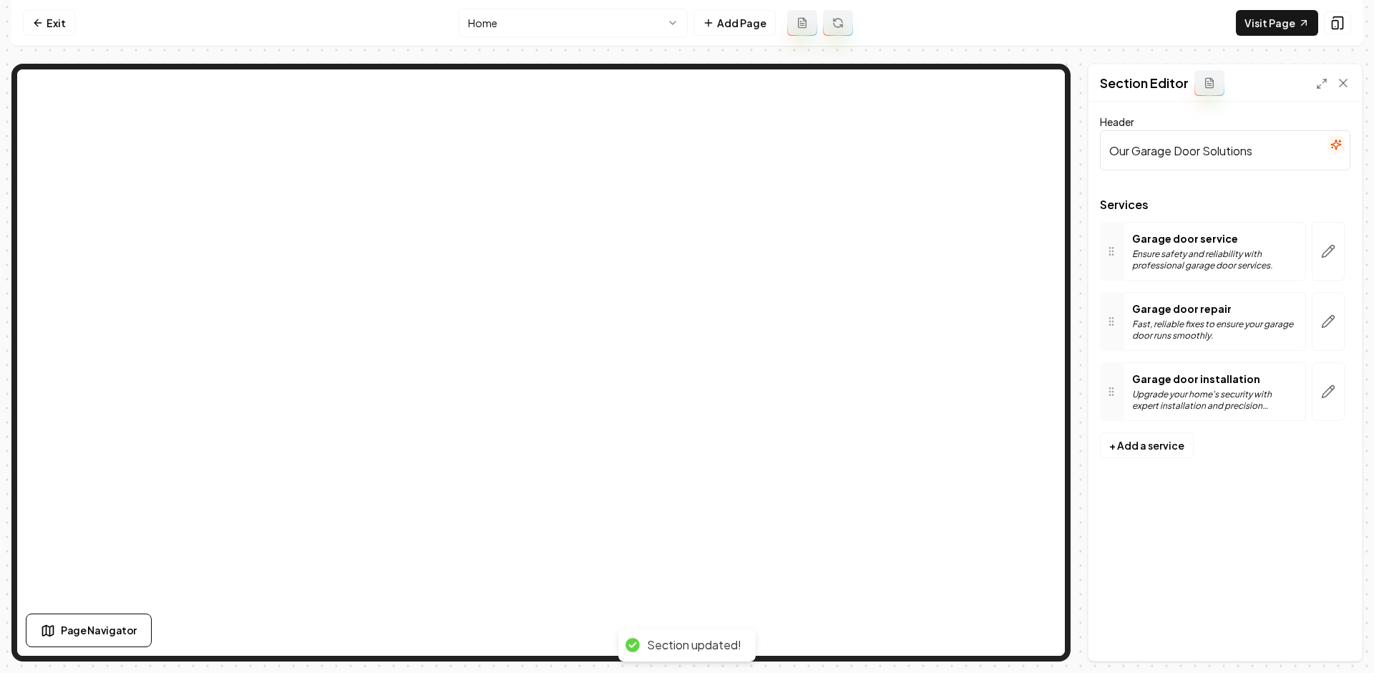
scroll to position [0, 0]
click at [1312, 391] on button "button" at bounding box center [1328, 391] width 33 height 59
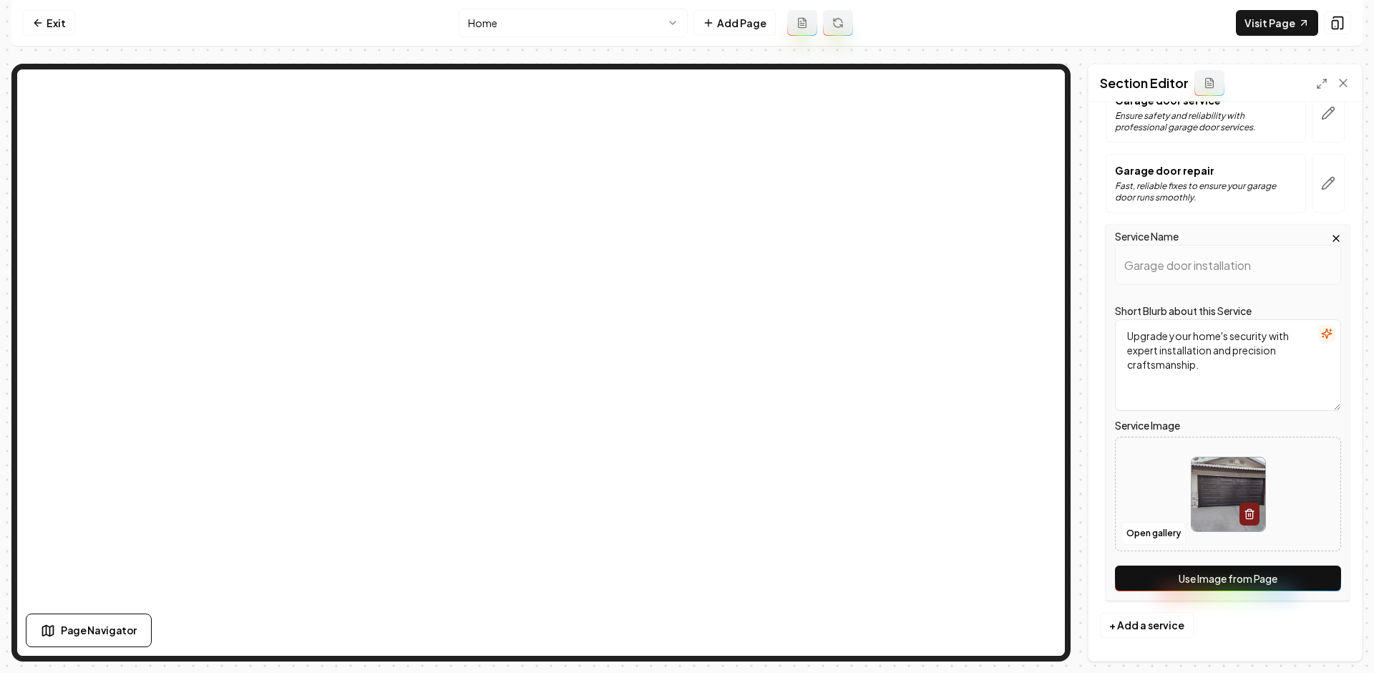
scroll to position [144, 0]
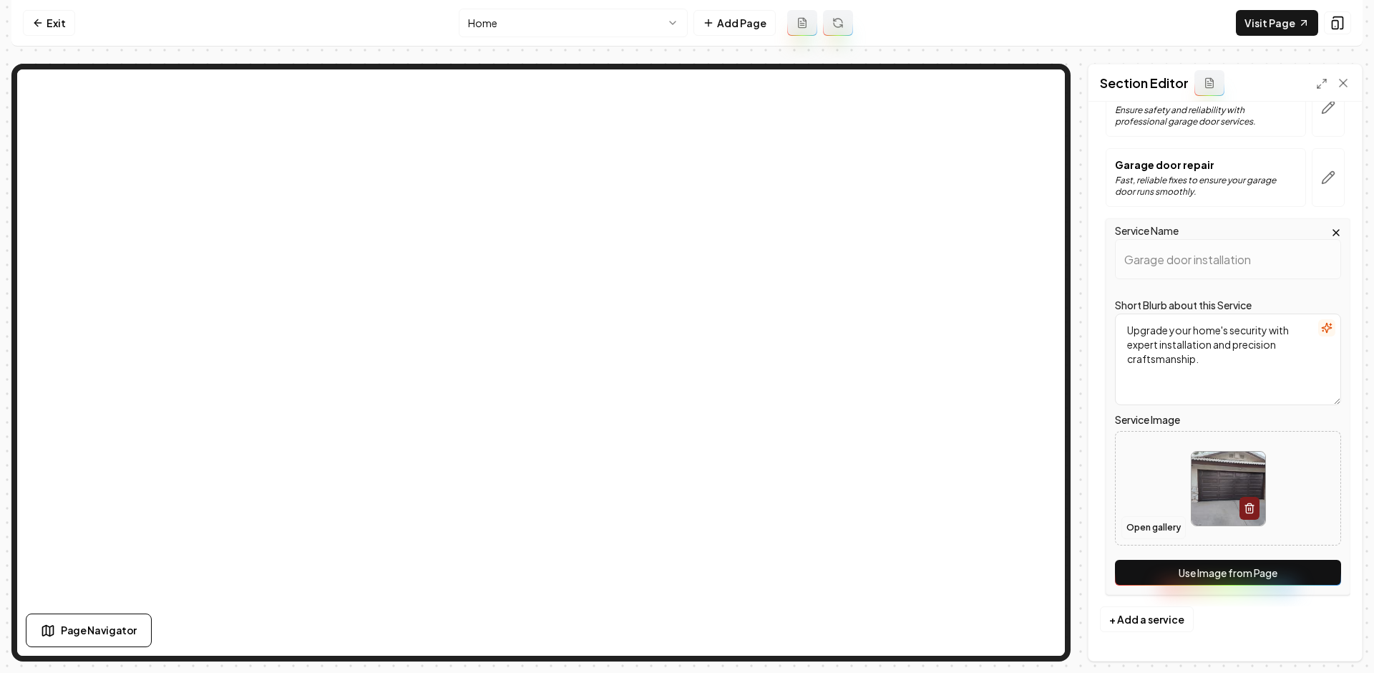
click at [1156, 532] on button "Open gallery" at bounding box center [1153, 527] width 64 height 23
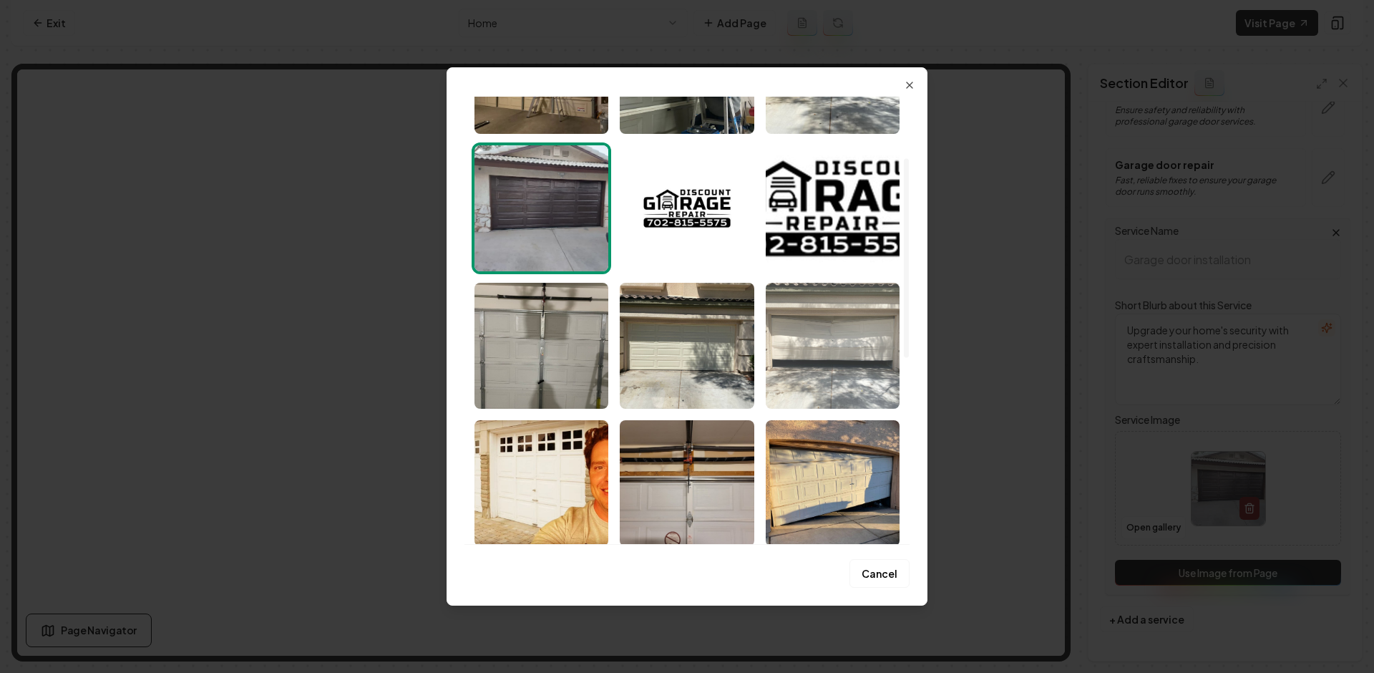
scroll to position [137, 0]
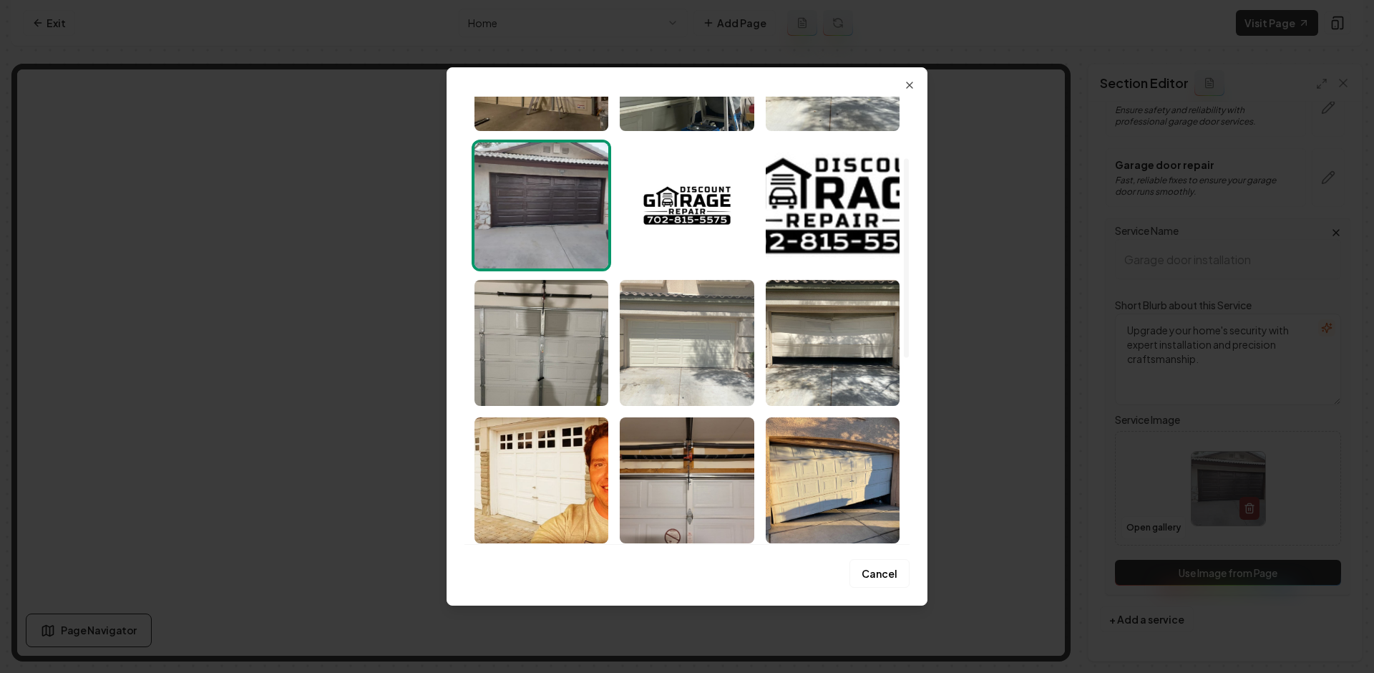
click at [721, 359] on img "Select image image_689e09a65c7cd75eb8ecc97d.jpeg" at bounding box center [687, 343] width 134 height 126
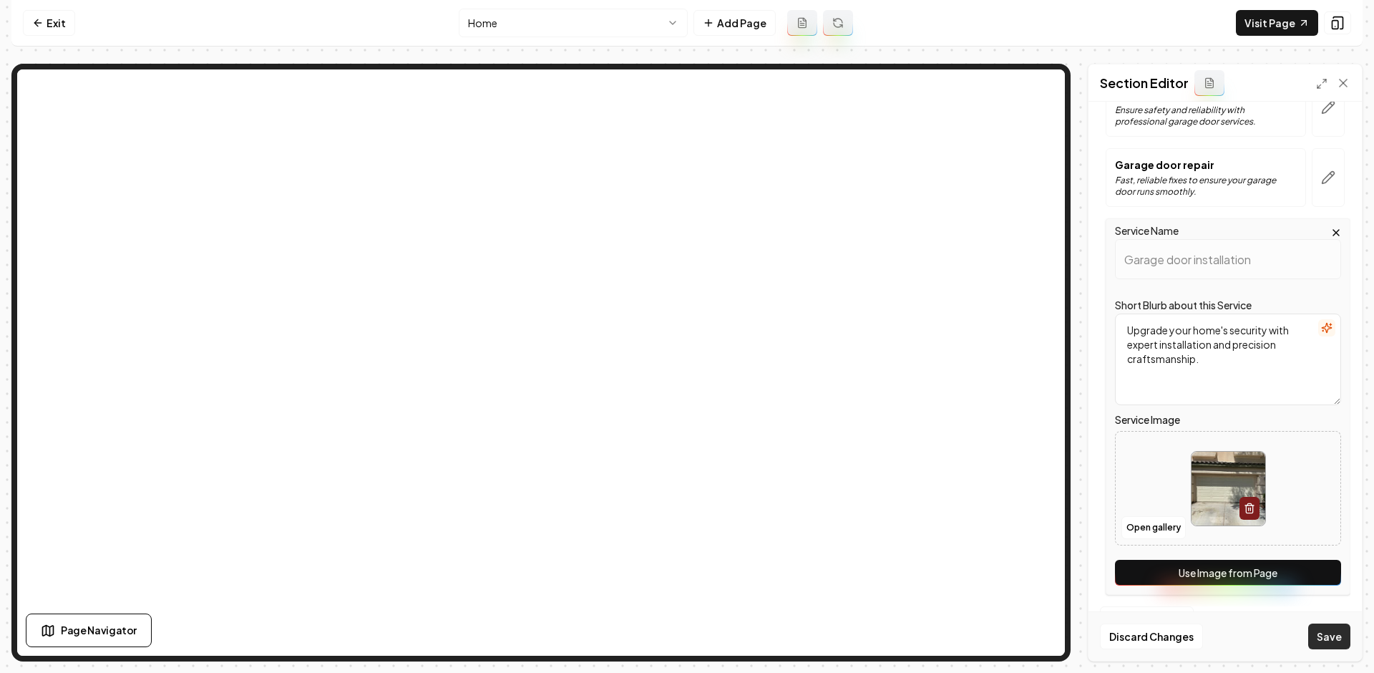
click at [1325, 634] on button "Save" at bounding box center [1329, 636] width 42 height 26
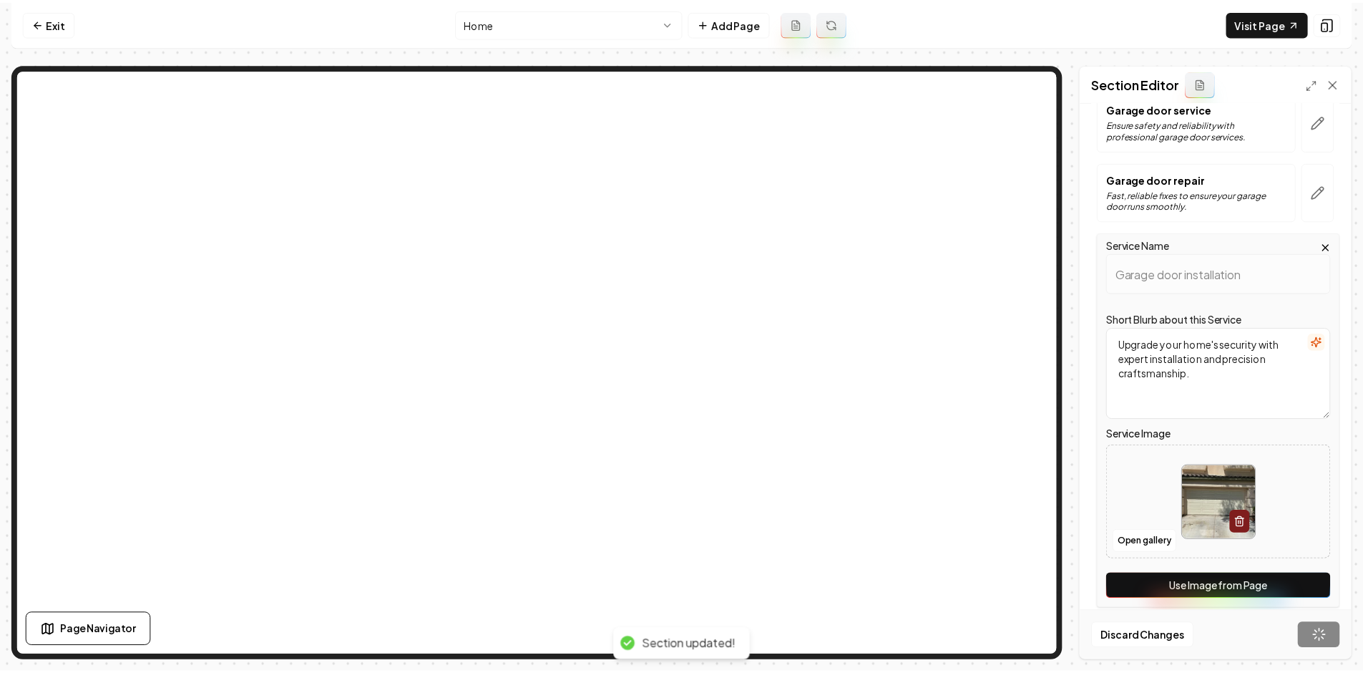
scroll to position [0, 0]
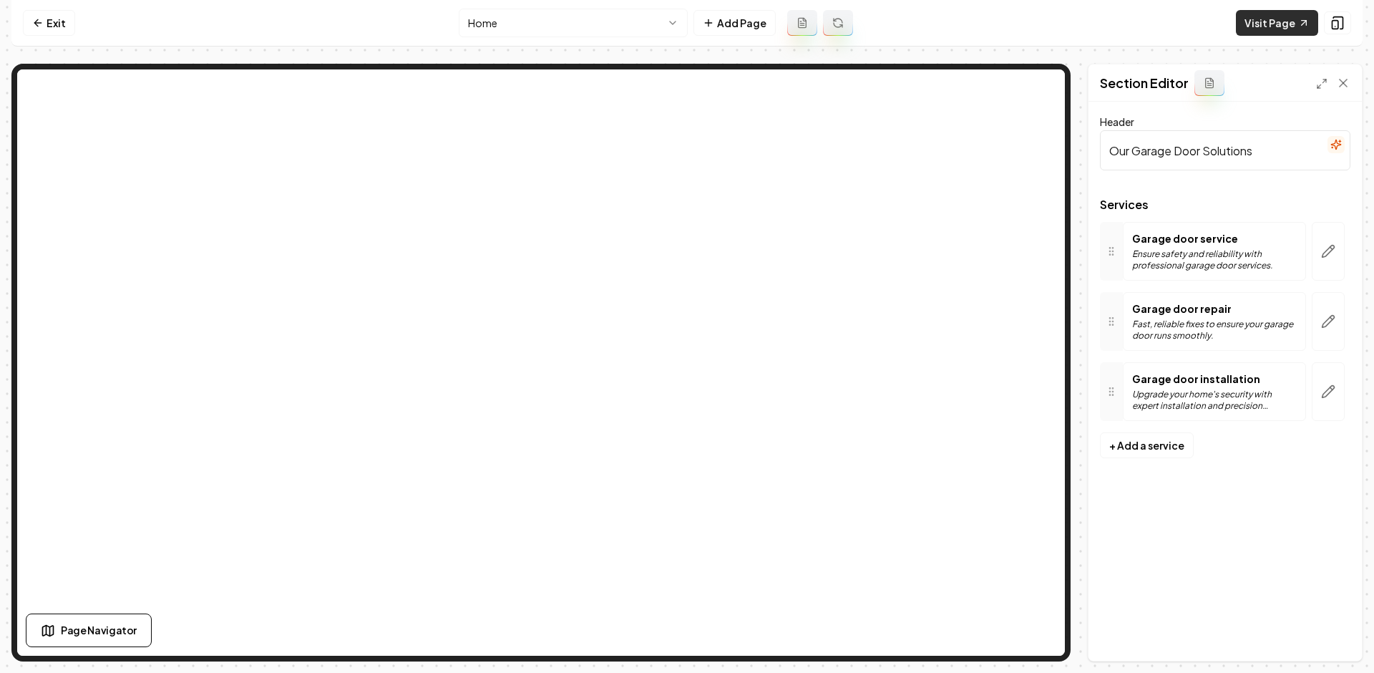
click at [1277, 24] on link "Visit Page" at bounding box center [1277, 23] width 82 height 26
click at [42, 23] on icon at bounding box center [37, 22] width 11 height 11
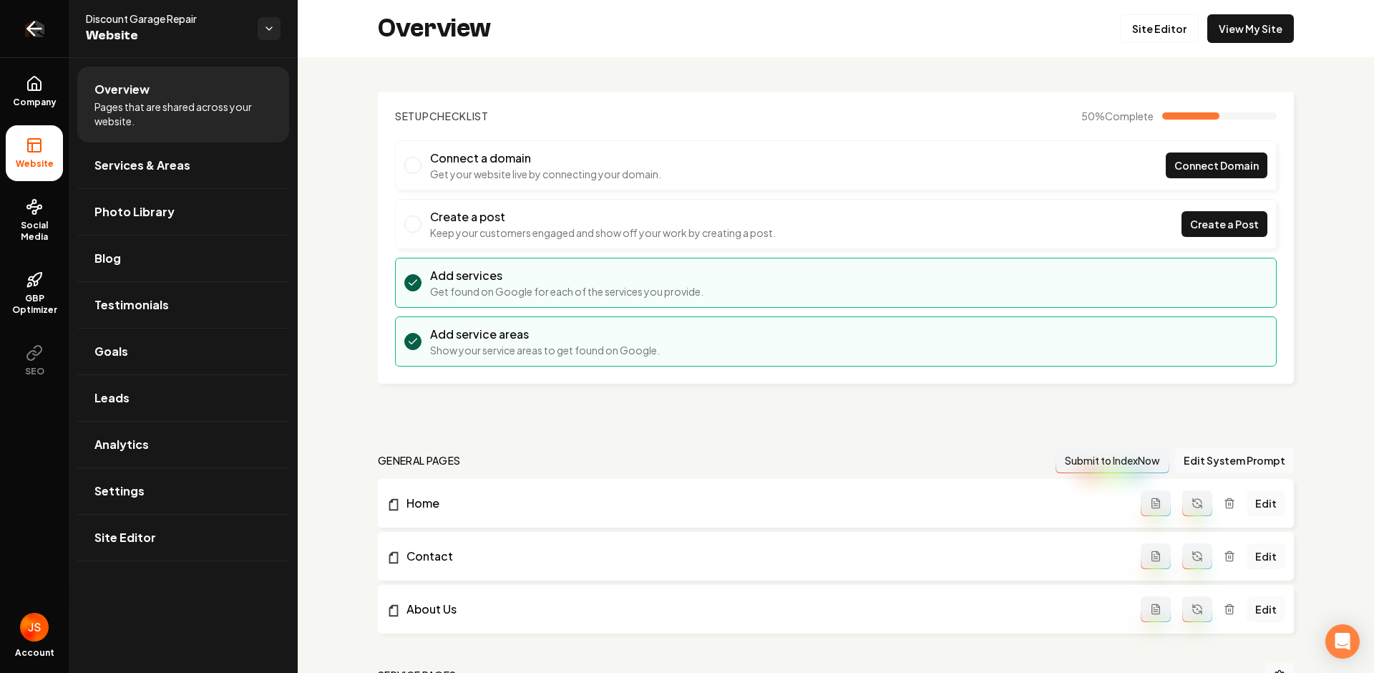
click at [40, 39] on icon "Return to dashboard" at bounding box center [34, 28] width 23 height 23
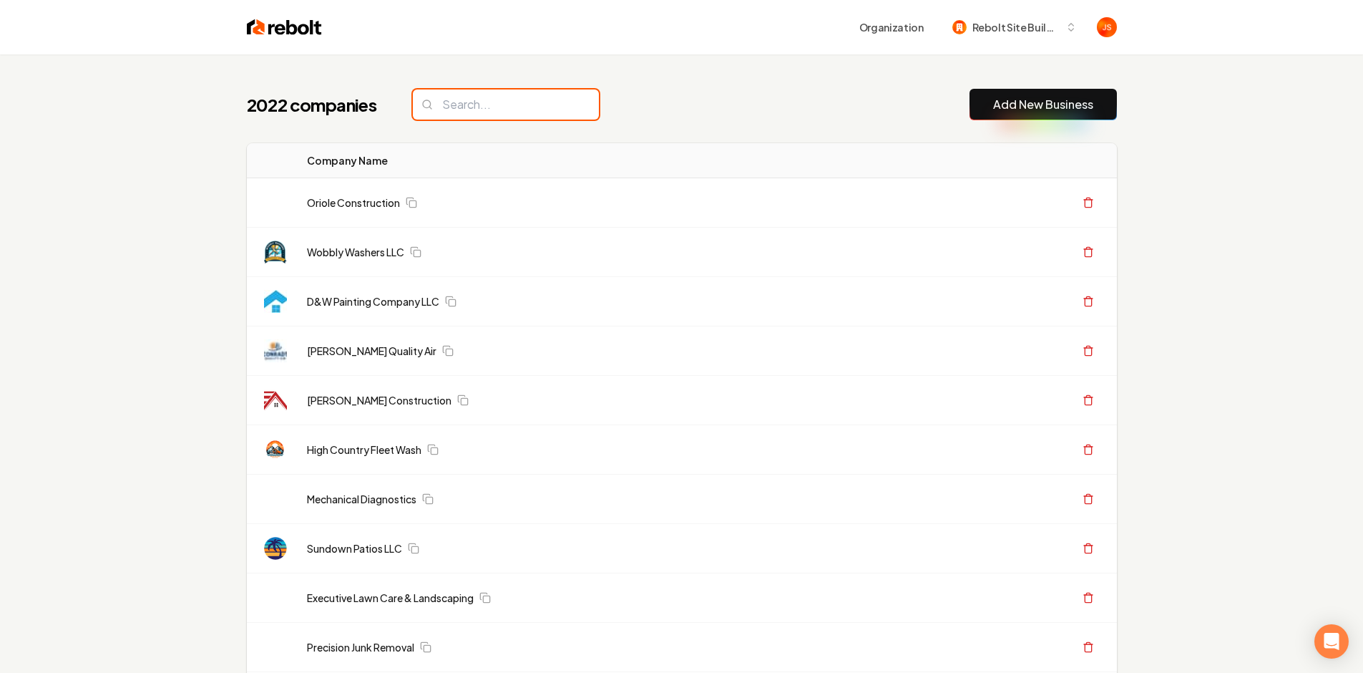
click at [477, 108] on input "search" at bounding box center [506, 104] width 186 height 30
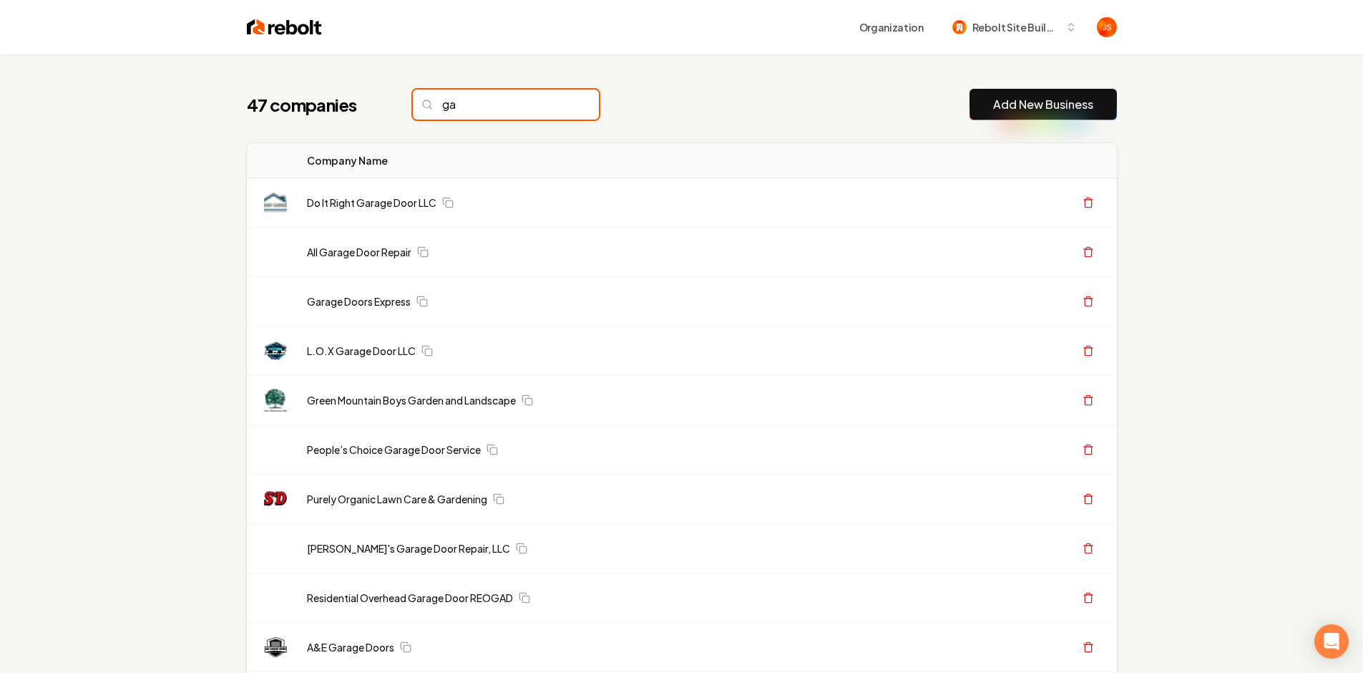
type input "g"
type input "d"
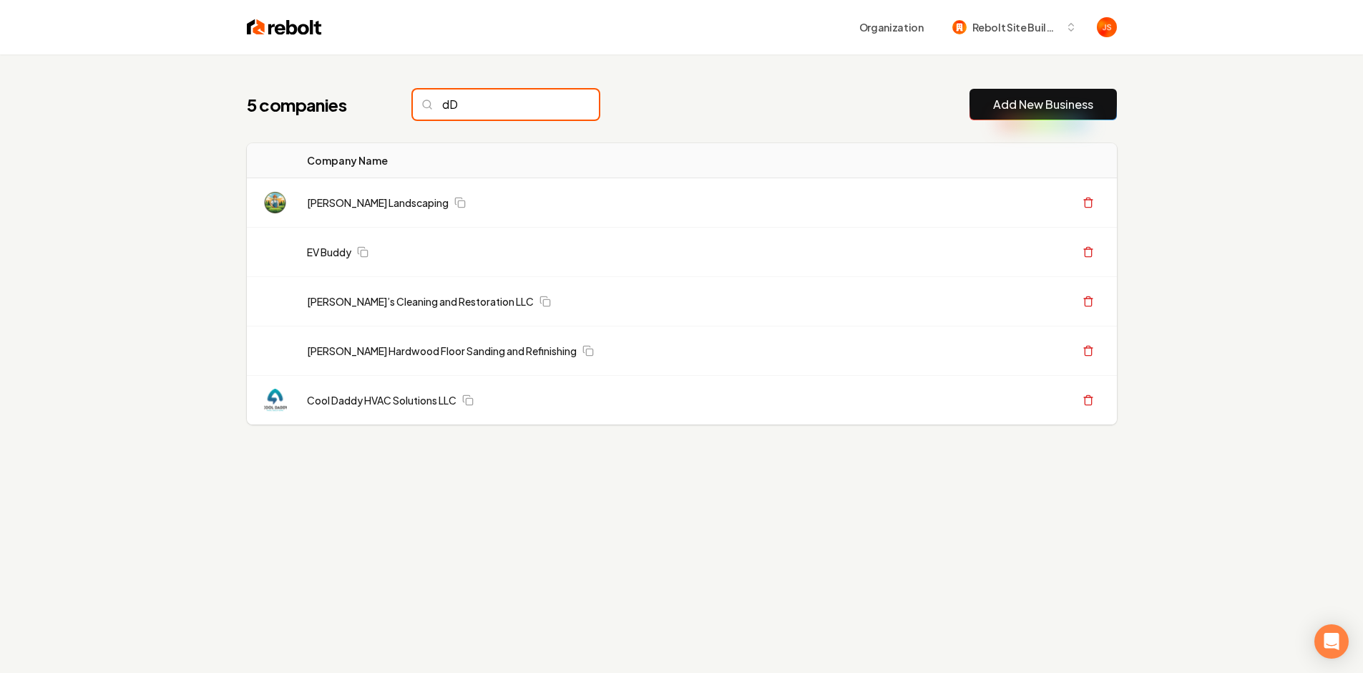
type input "d"
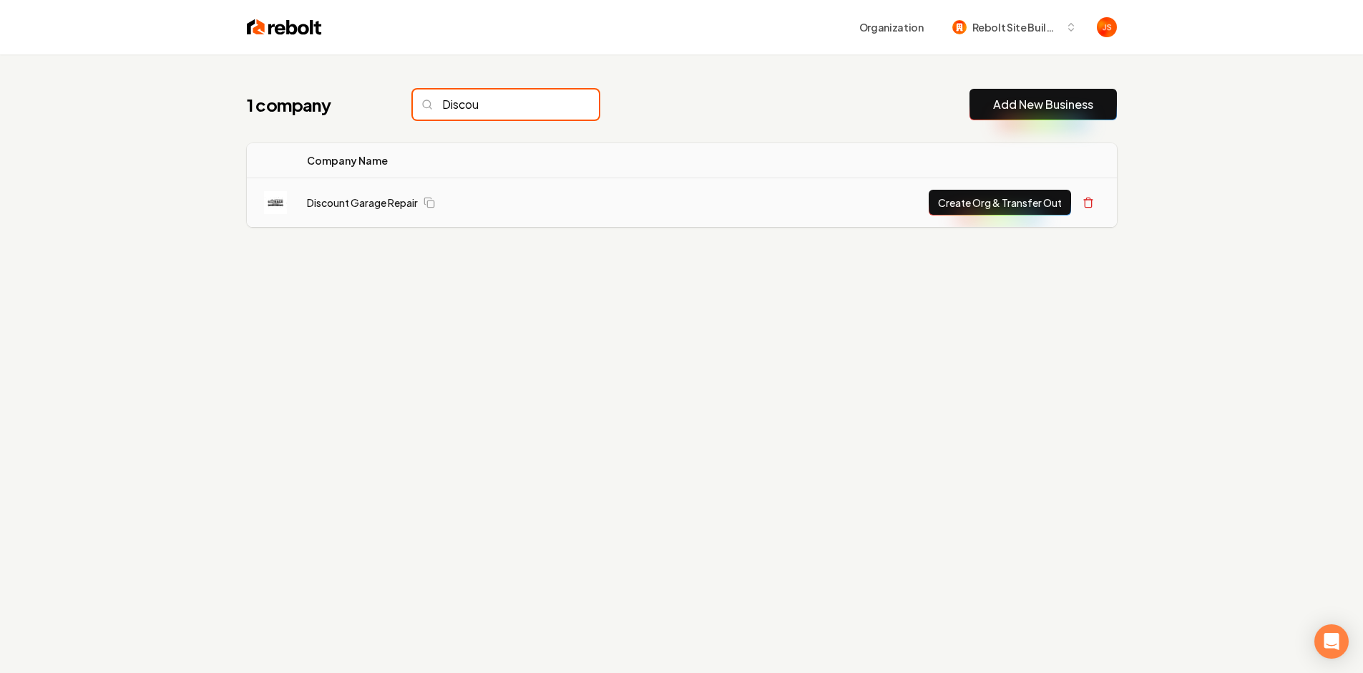
type input "Discou"
click at [946, 202] on button "Create Org & Transfer Out" at bounding box center [1000, 203] width 142 height 26
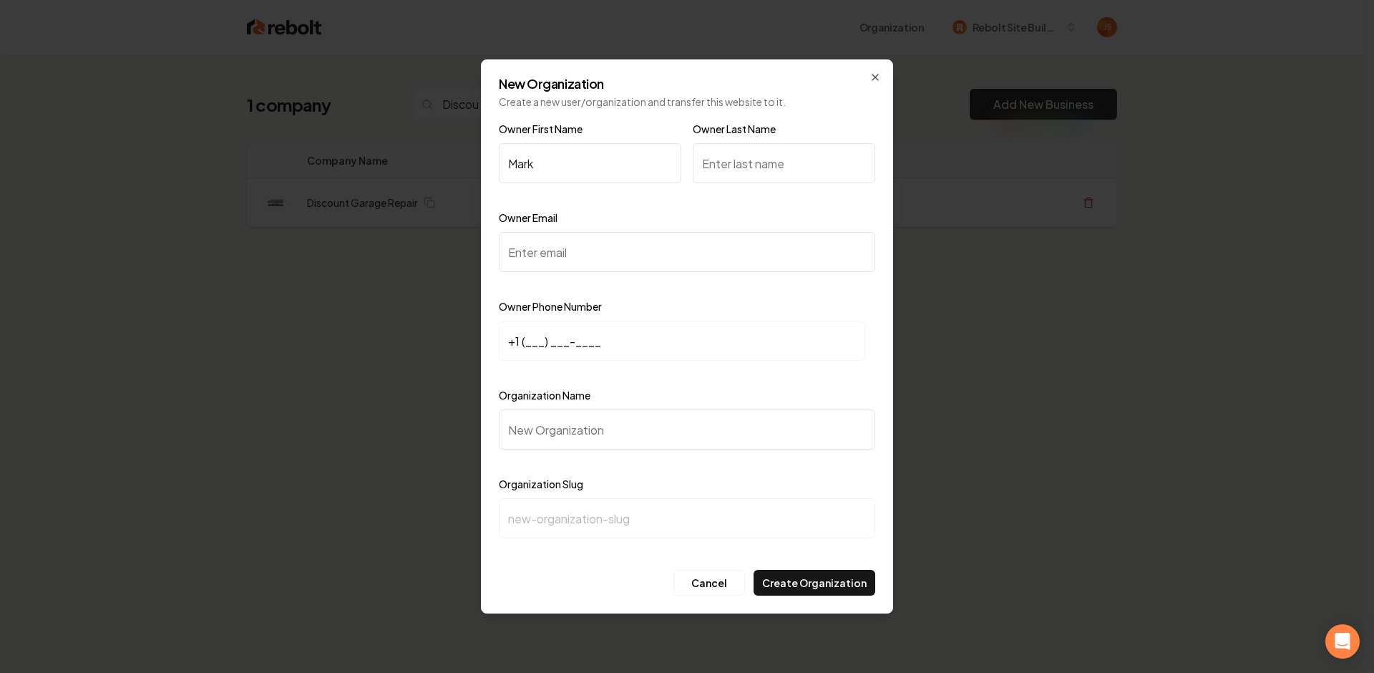
type input "Mark"
click at [791, 148] on input "Owner Last Name" at bounding box center [784, 163] width 182 height 40
click at [600, 253] on input "Owner Email" at bounding box center [687, 252] width 376 height 40
paste input "discgrgrep@gmail.com"
type input "discgrgrep@gmail.com"
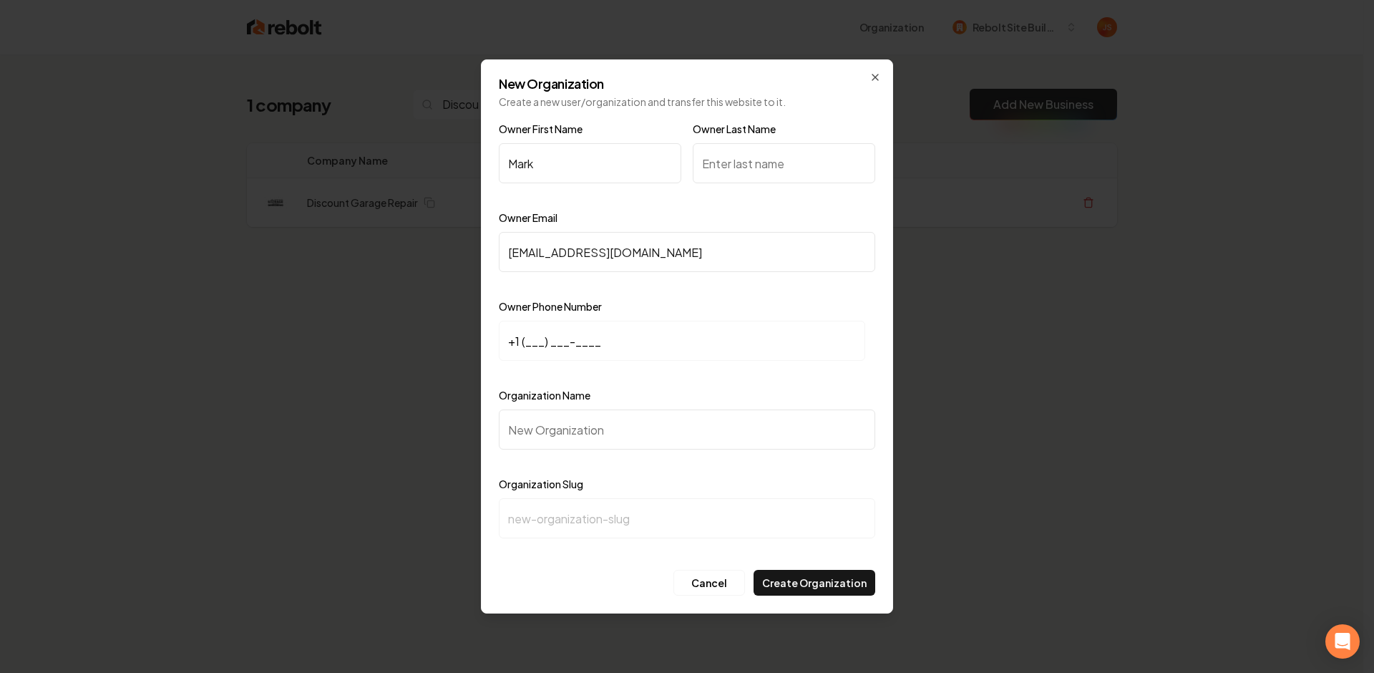
click at [710, 178] on input "Owner Last Name" at bounding box center [784, 163] width 182 height 40
type input "t"
click at [560, 353] on input "+1 (___) ___-____" at bounding box center [682, 341] width 366 height 40
paste input "702) 815-5575"
type input "+1 (702) 815-5575"
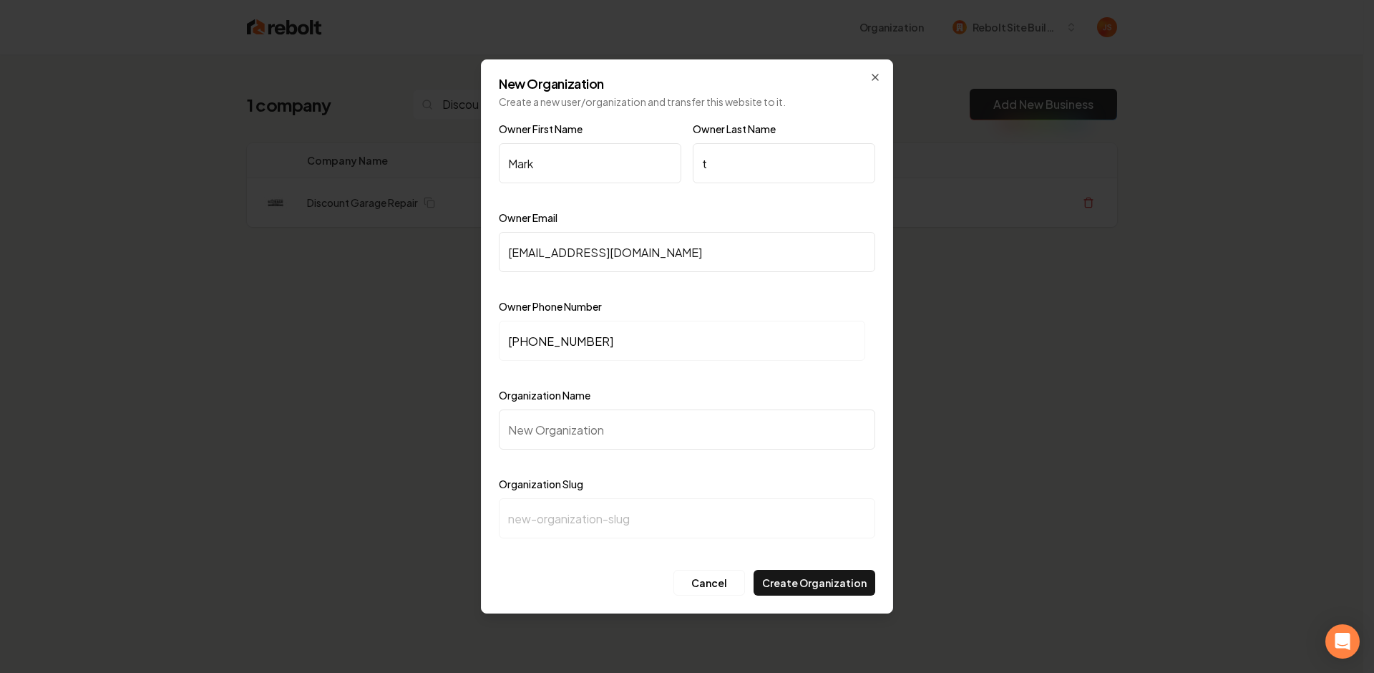
click at [563, 406] on div "Organization Name" at bounding box center [687, 427] width 376 height 83
click at [561, 421] on input "Organization Name" at bounding box center [687, 429] width 376 height 40
type input "D"
type input "d"
type input "Di"
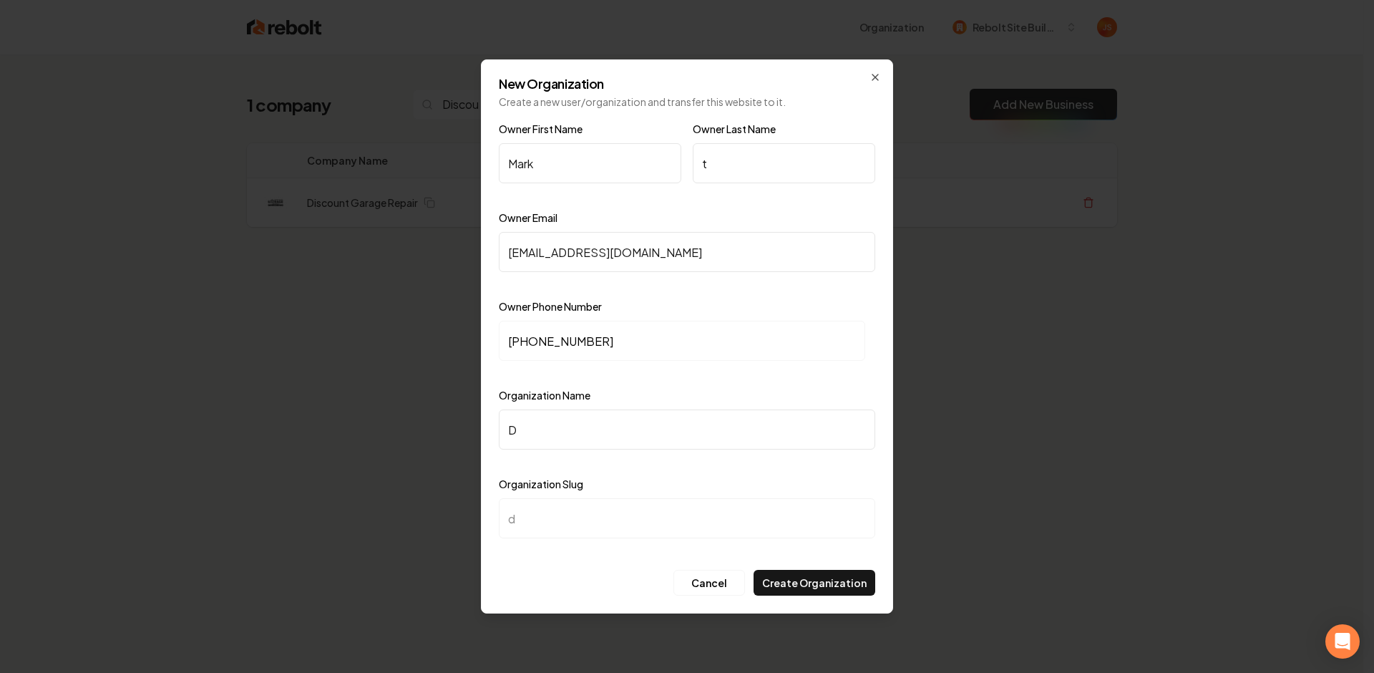
type input "di"
type input "Dis"
type input "dis"
type input "Disc"
type input "disc"
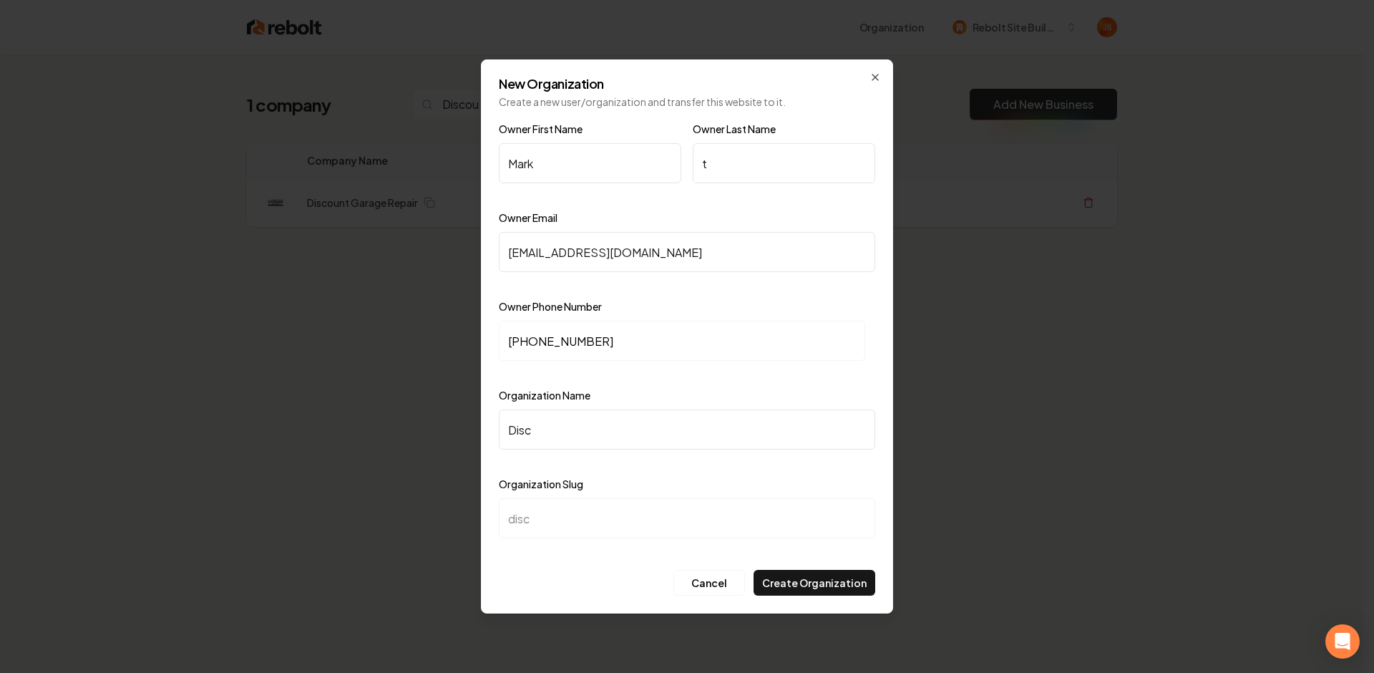
type input "Disco"
type input "disco"
type input "Discou"
type input "discou"
type input "Discoun"
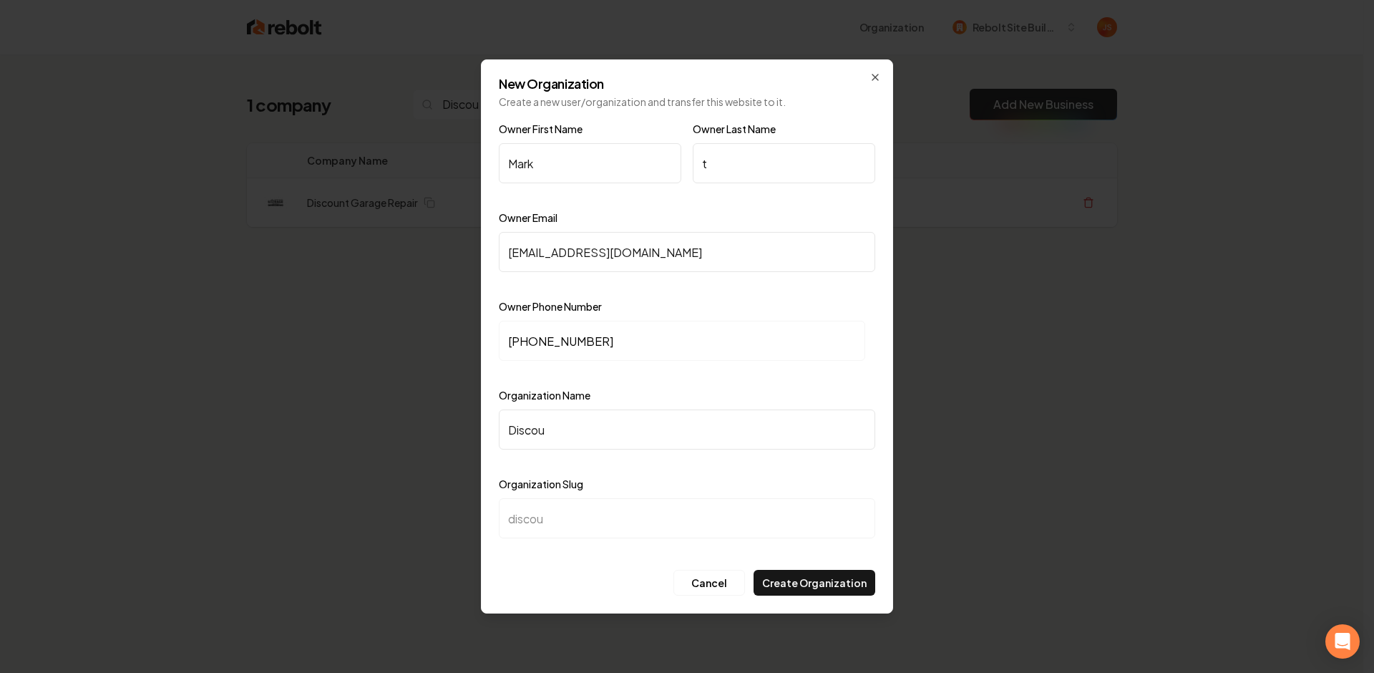
type input "discoun"
type input "Discount"
type input "discount"
type input "Discount G"
type input "discount-g"
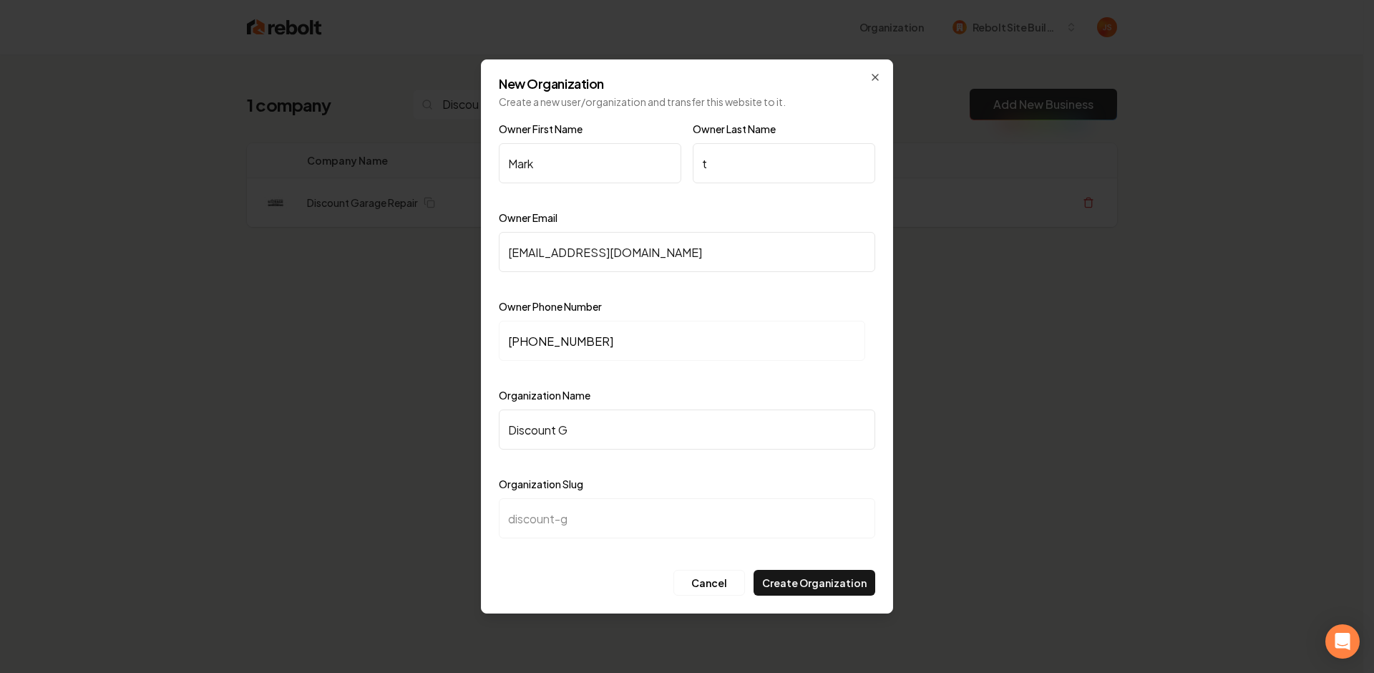
type input "Discount Ga"
type input "discount-ga"
type input "Discount Gar"
type input "discount-gar"
type input "Discount Gara"
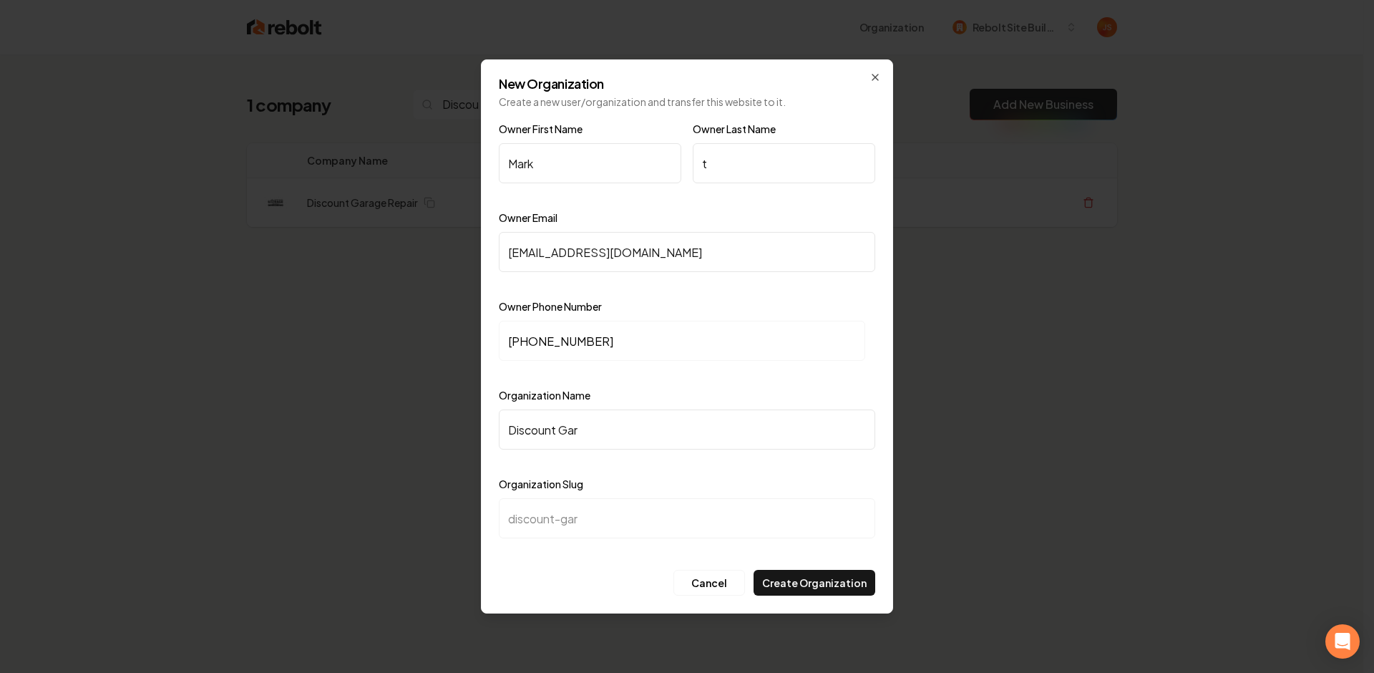
type input "discount-gara"
type input "Discount Garag"
type input "discount-garag"
type input "Discount Garage"
type input "discount-garage"
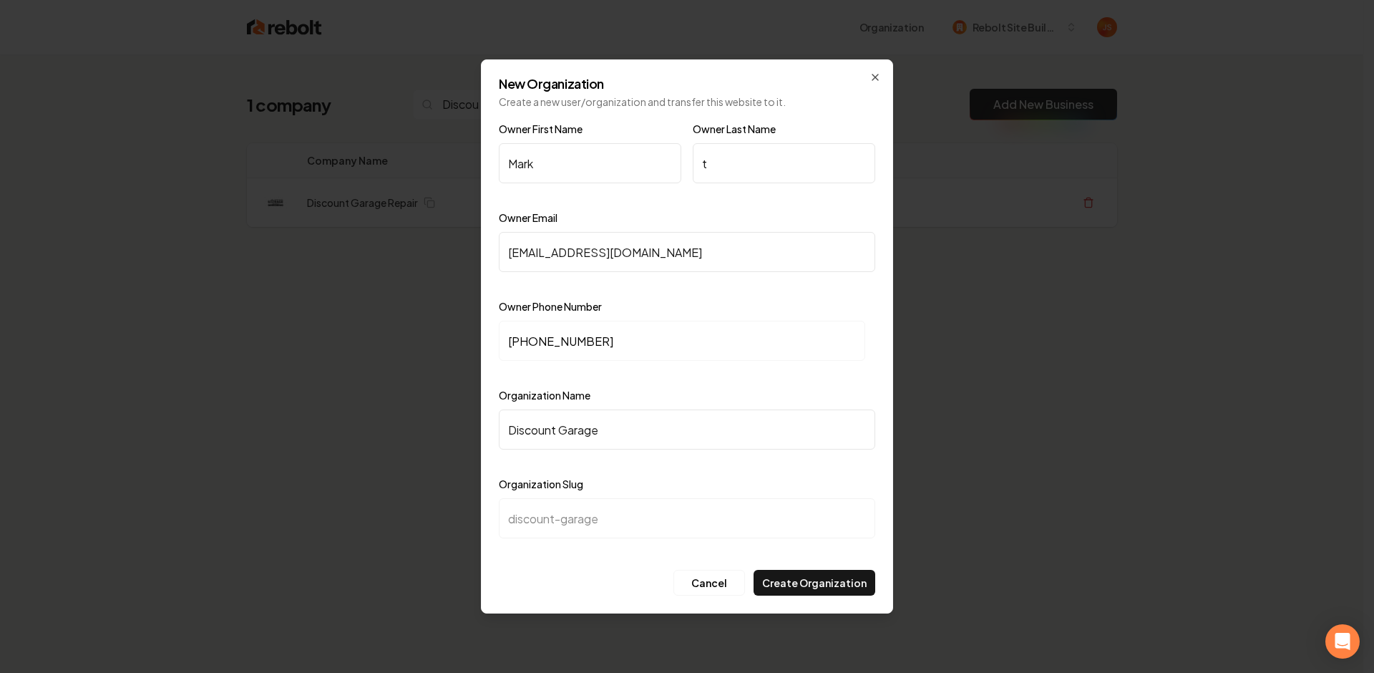
type input "Discount Garage R"
type input "discount-garage-r"
type input "Discount Garage Re"
type input "discount-garage-re"
type input "Discount Garage Rep"
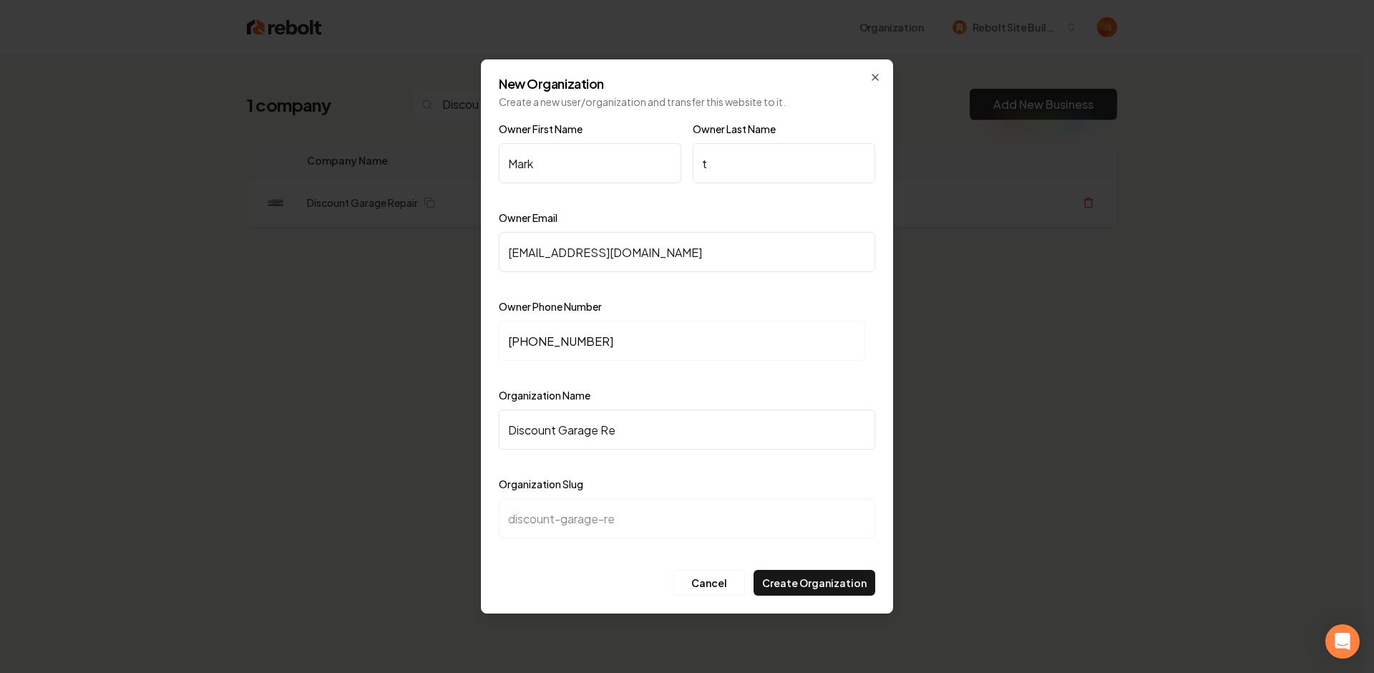
type input "discount-garage-rep"
type input "Discount Garage Repa"
type input "discount-garage-repa"
type input "Discount Garage Repai"
type input "discount-garage-repai"
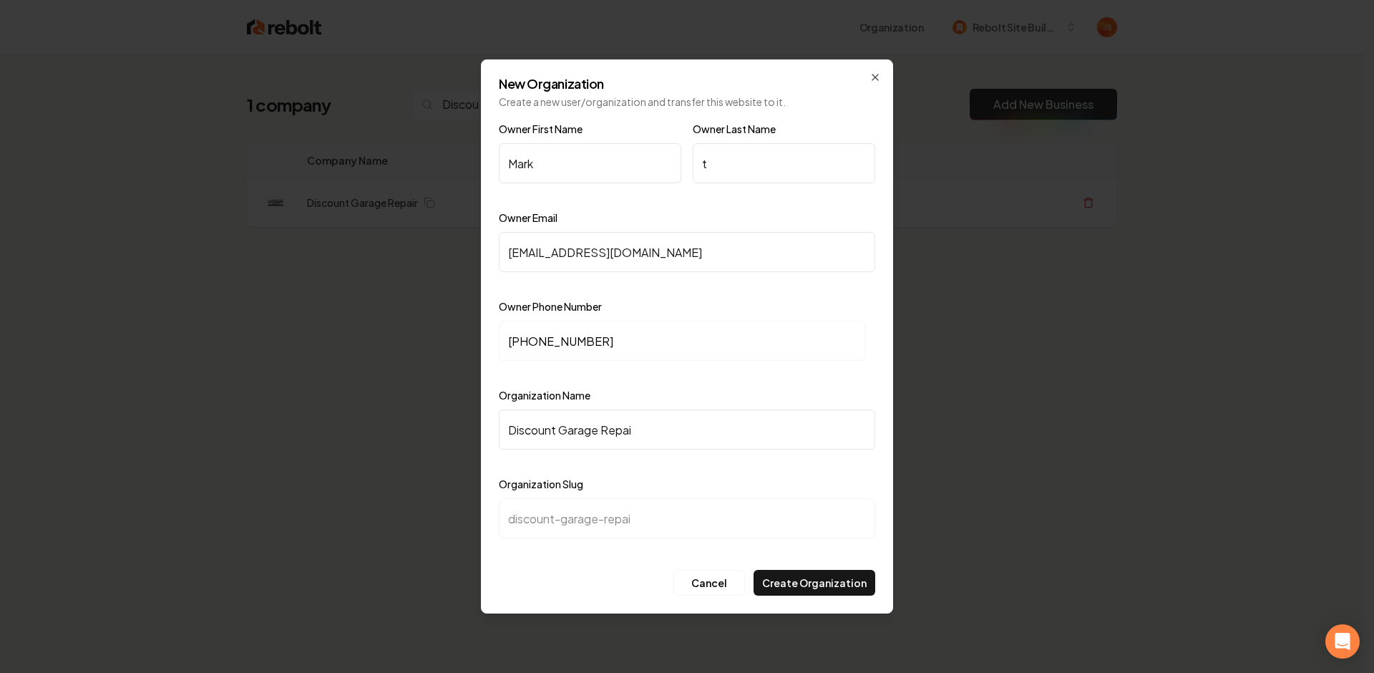
type input "Discount Garage Repair"
type input "discount-garage-repair"
type input "Discount Garage Repair"
click at [820, 582] on button "Create Organization" at bounding box center [815, 583] width 122 height 26
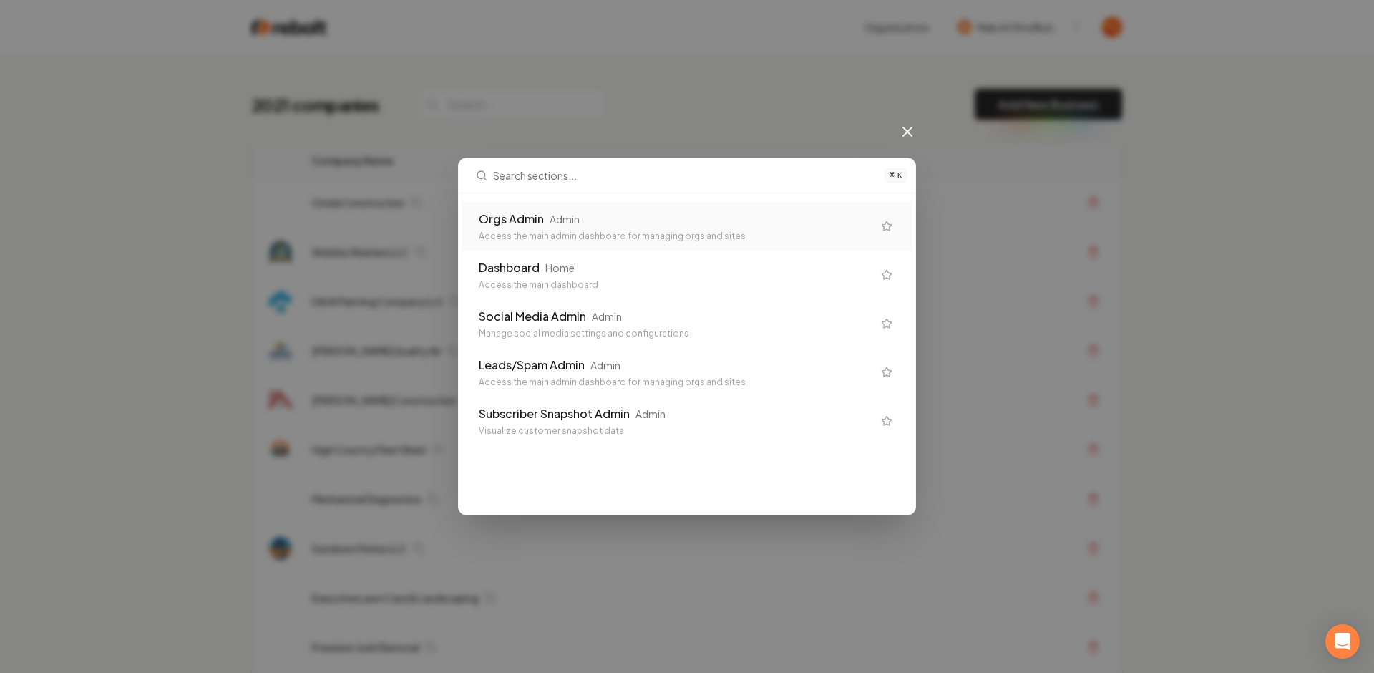
click at [744, 211] on div "Orgs Admin Admin" at bounding box center [676, 218] width 394 height 17
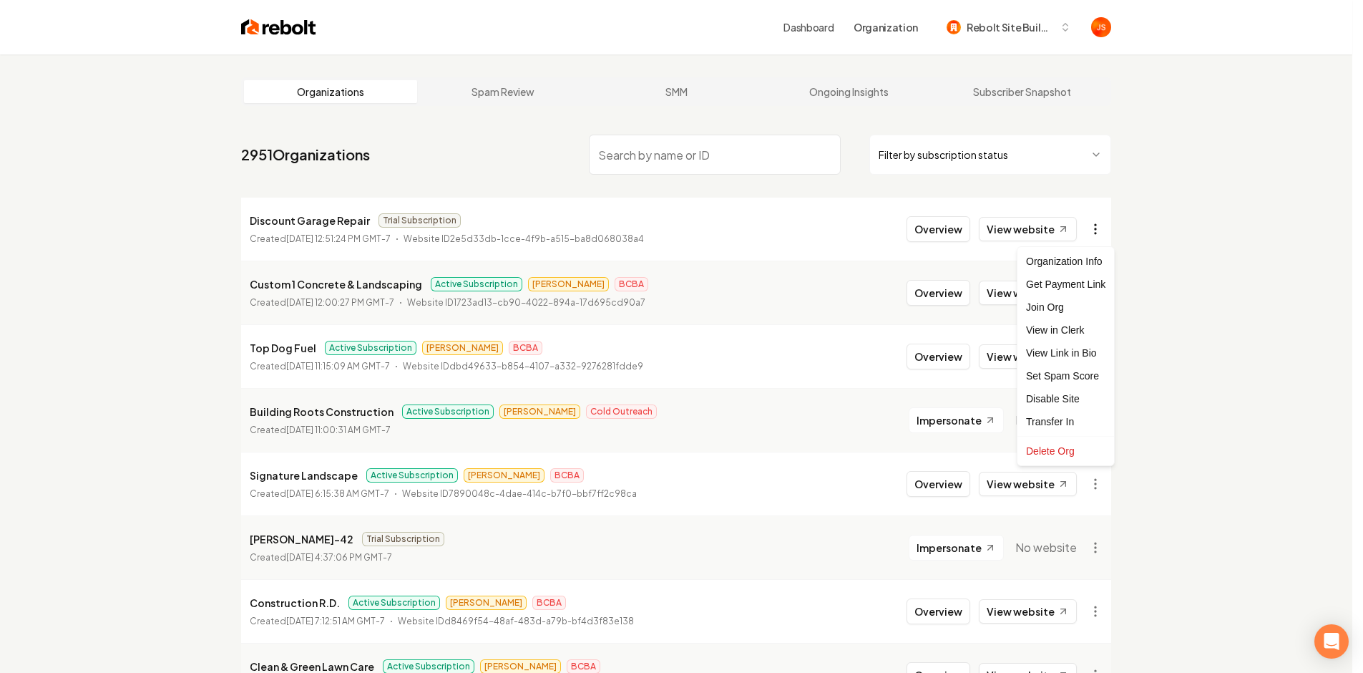
click at [1100, 222] on html "Dashboard Organization Rebolt Site Builder Organizations Spam Review SMM Ongoin…" at bounding box center [681, 336] width 1363 height 673
click at [1054, 287] on div "Get Payment Link" at bounding box center [1065, 284] width 91 height 23
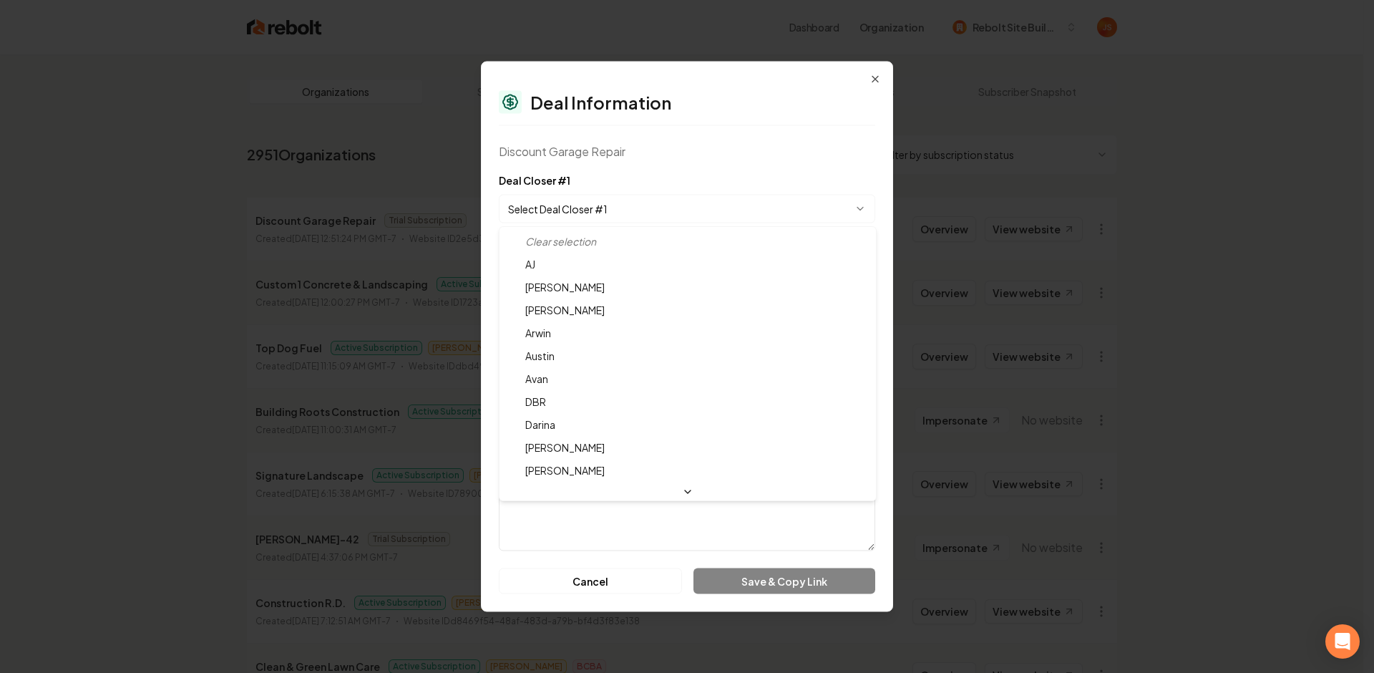
click at [628, 212] on body "Dashboard Organization Rebolt Site Builder Organizations Spam Review SMM Ongoin…" at bounding box center [681, 336] width 1363 height 673
select select "**********"
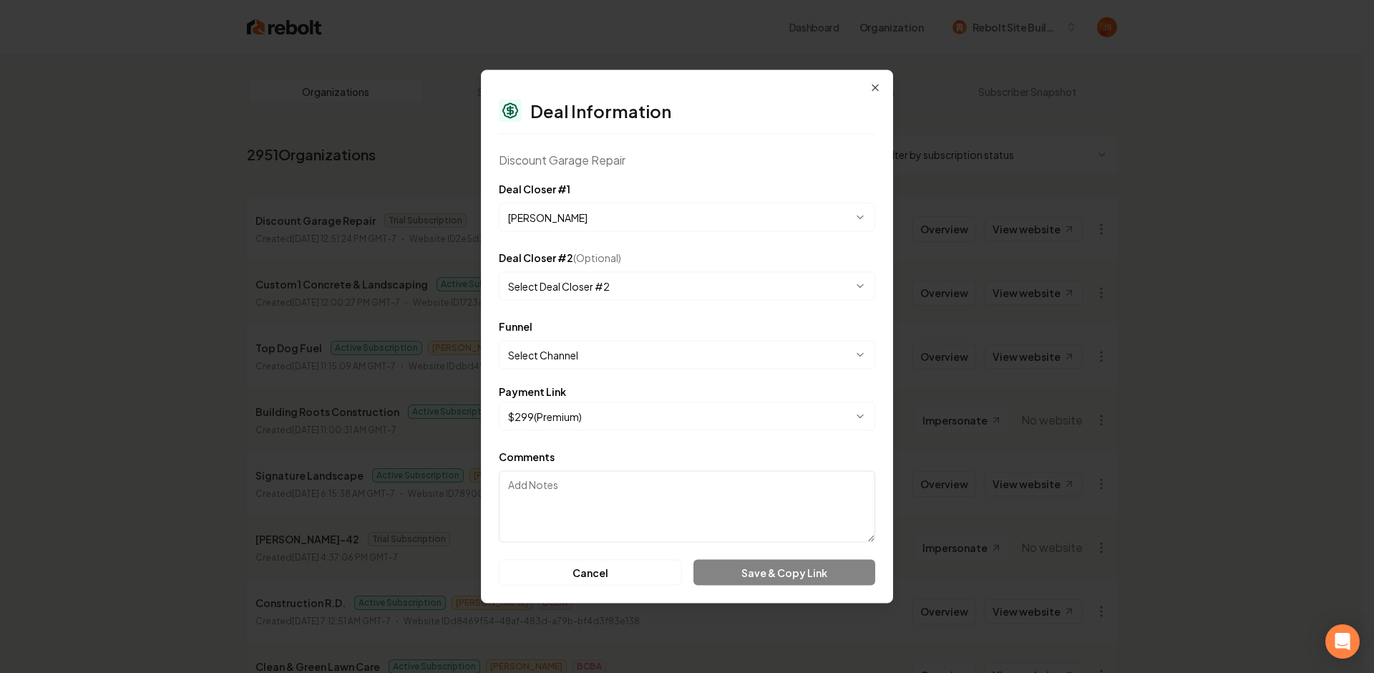
click at [598, 333] on div "**********" at bounding box center [687, 344] width 376 height 52
click at [593, 351] on body "Dashboard Organization Rebolt Site Builder Organizations Spam Review SMM Ongoin…" at bounding box center [681, 336] width 1363 height 673
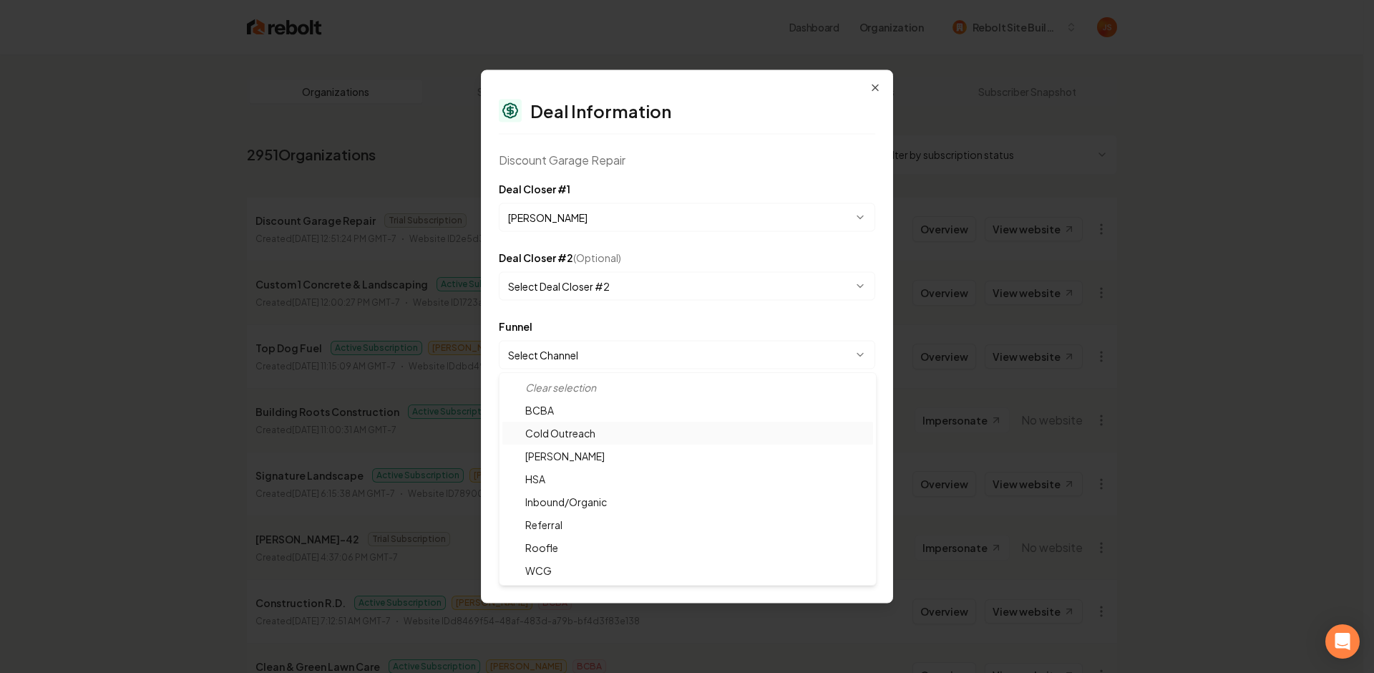
select select "**********"
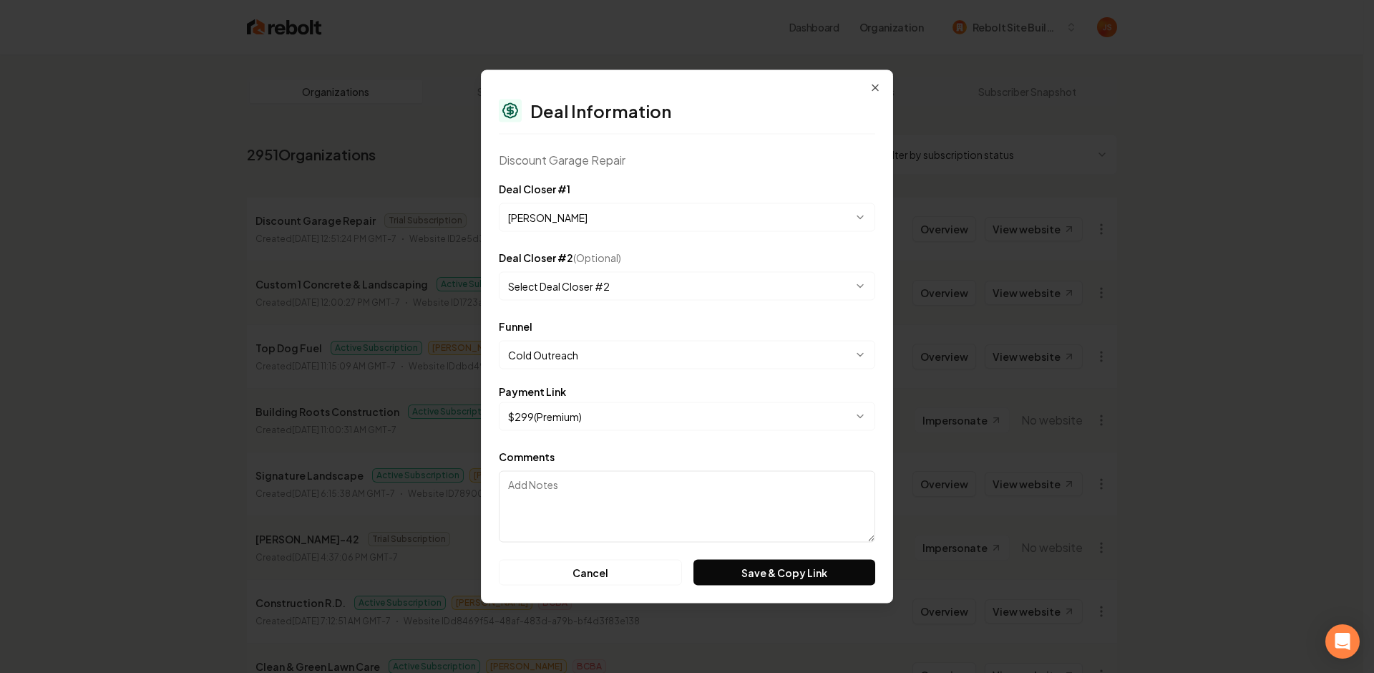
click at [600, 409] on body "Dashboard Organization Rebolt Site Builder Organizations Spam Review SMM Ongoin…" at bounding box center [681, 336] width 1363 height 673
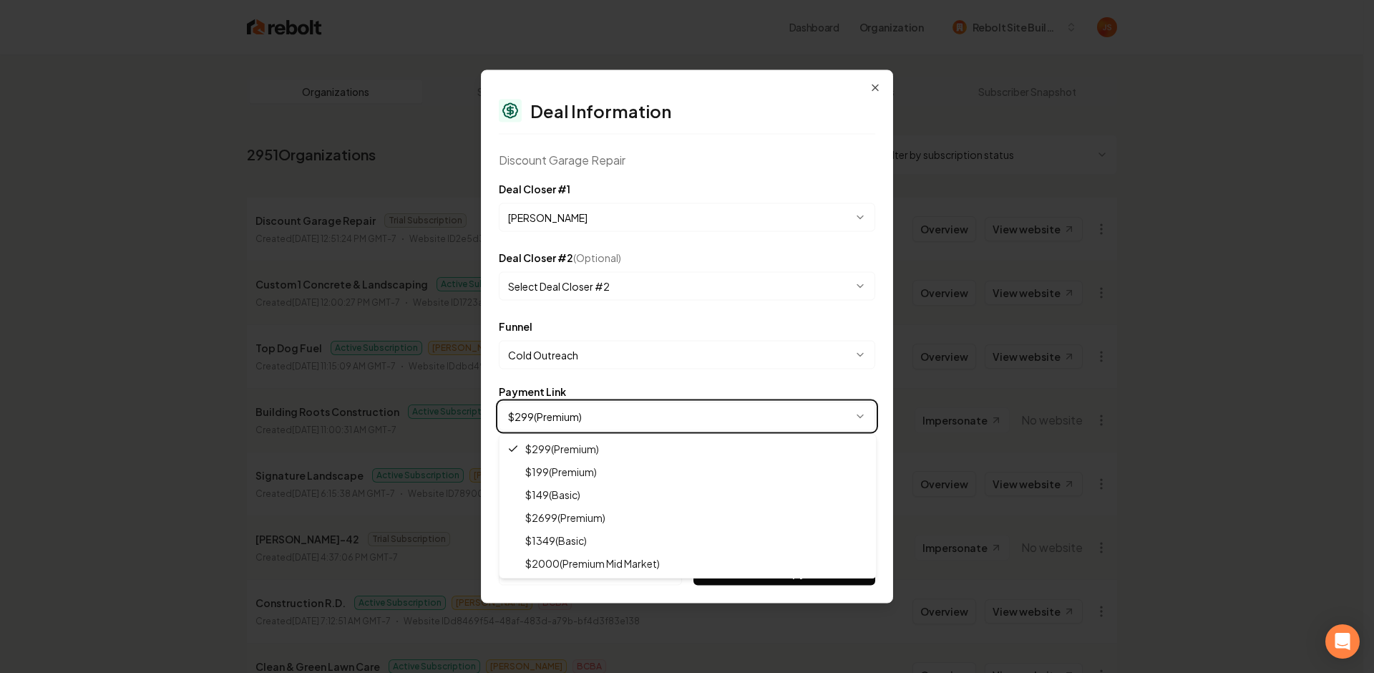
click at [723, 383] on body "Dashboard Organization Rebolt Site Builder Organizations Spam Review SMM Ongoin…" at bounding box center [681, 336] width 1363 height 673
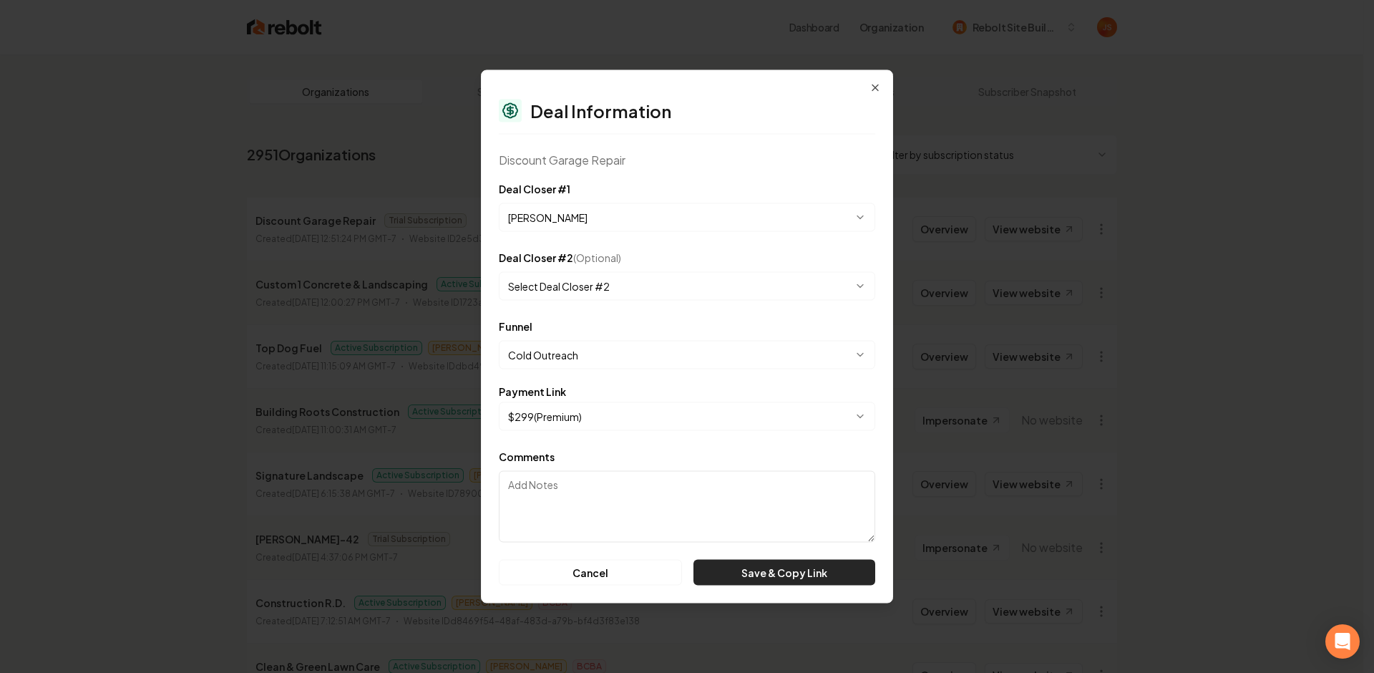
click at [800, 568] on button "Save & Copy Link" at bounding box center [784, 573] width 182 height 26
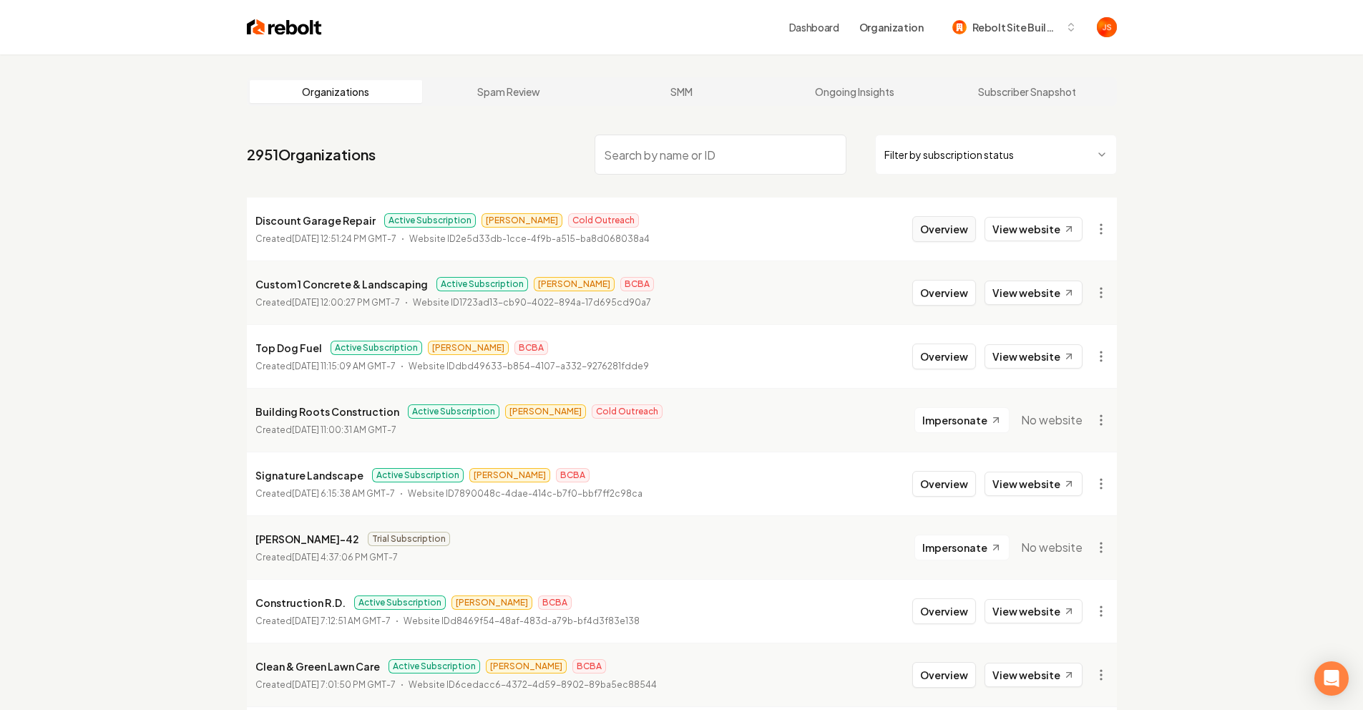
click at [941, 223] on button "Overview" at bounding box center [944, 229] width 64 height 26
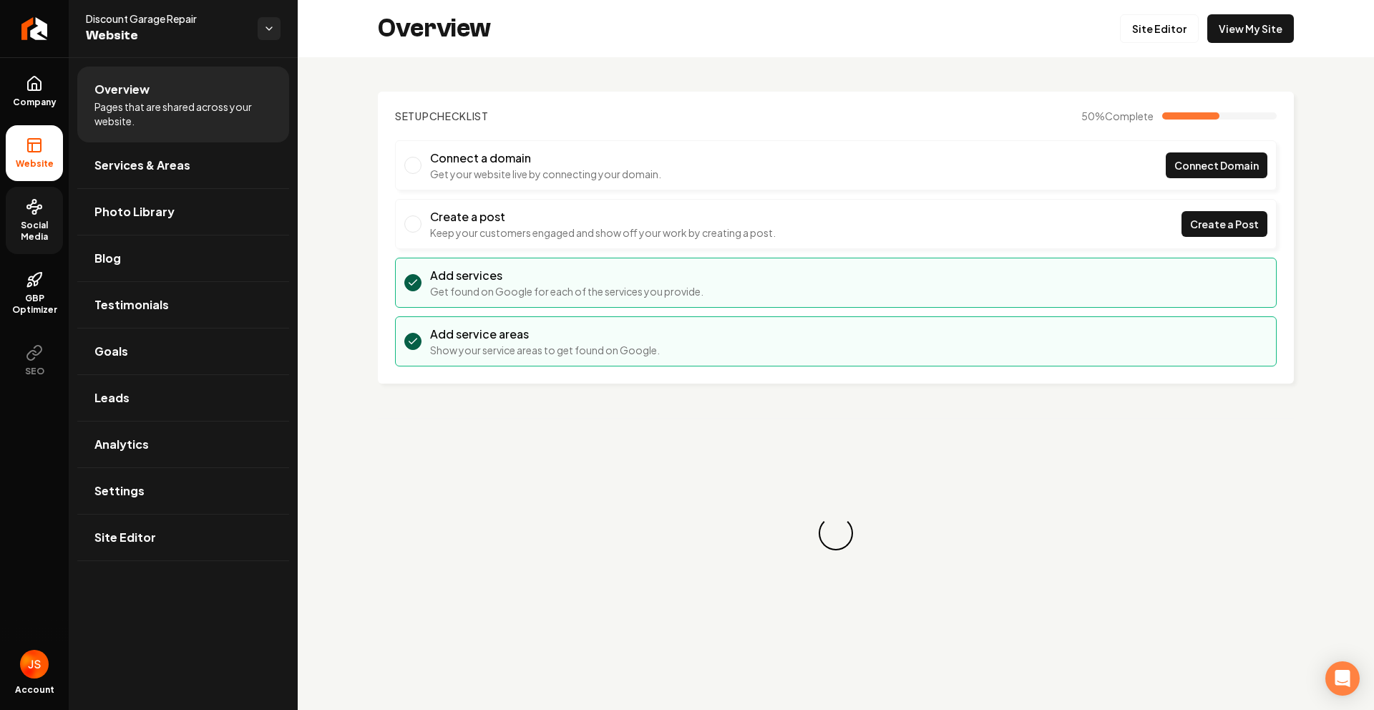
click at [31, 238] on span "Social Media" at bounding box center [34, 231] width 57 height 23
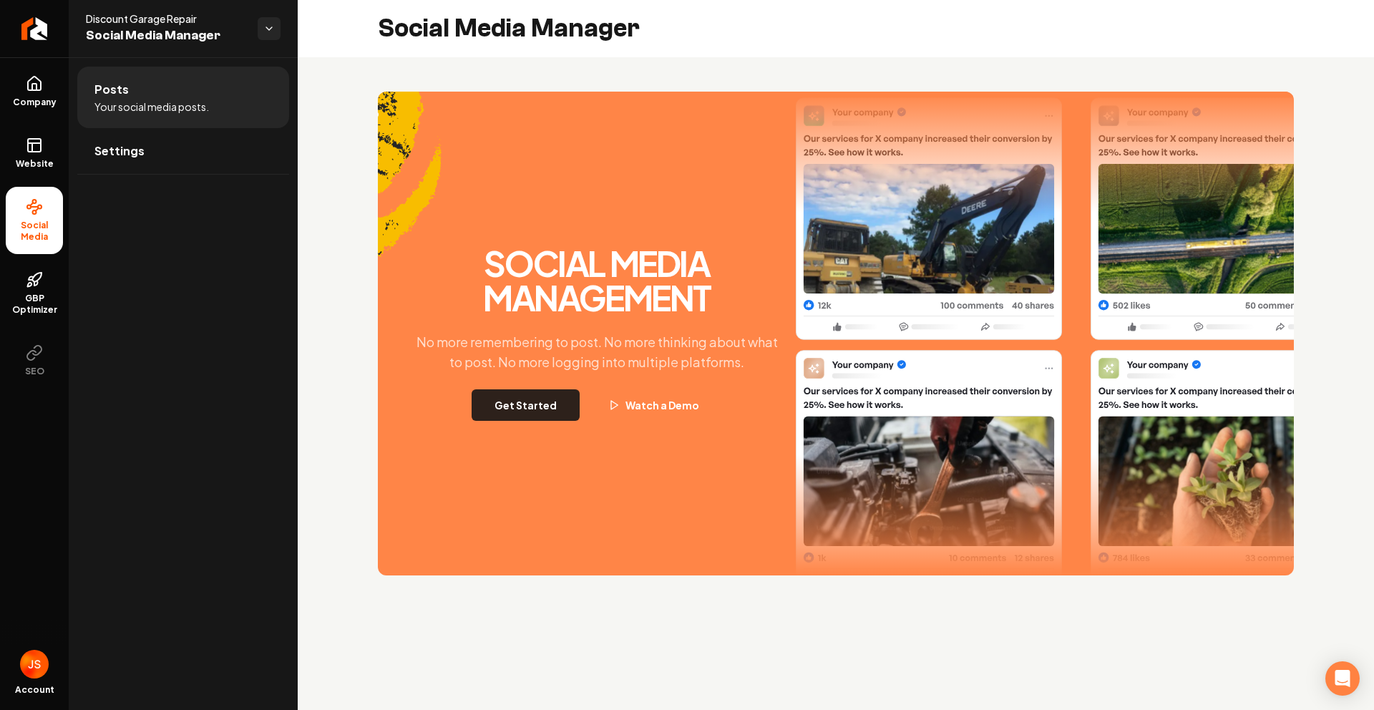
click at [546, 415] on button "Get Started" at bounding box center [526, 404] width 108 height 31
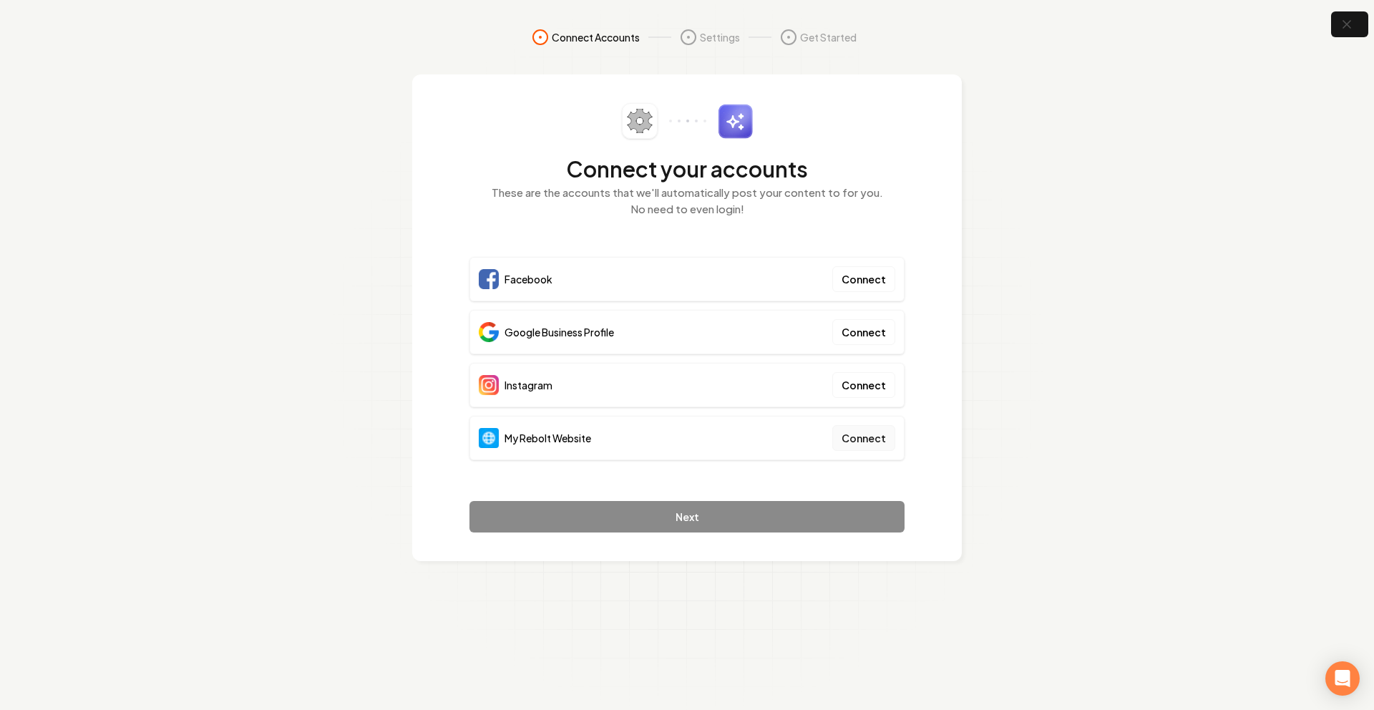
click at [864, 426] on button "Connect" at bounding box center [863, 438] width 63 height 26
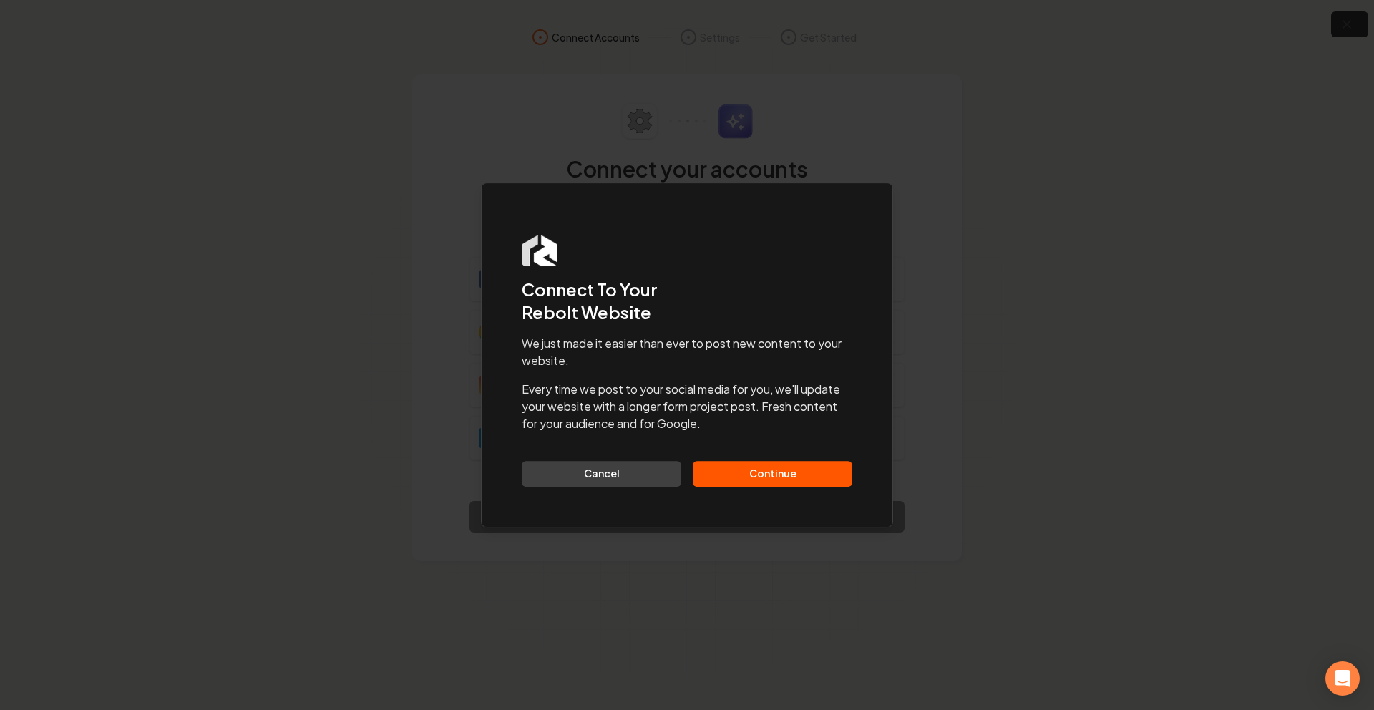
click at [770, 468] on button "Continue" at bounding box center [773, 474] width 160 height 26
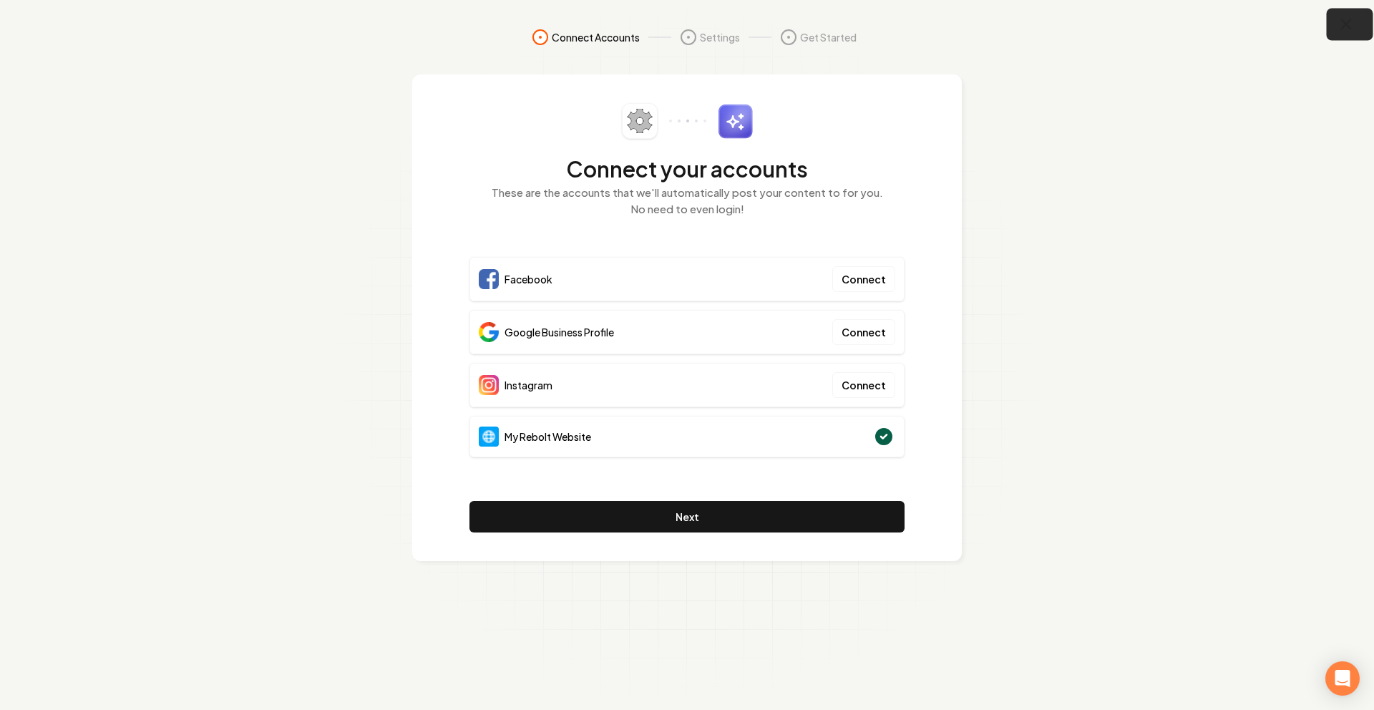
click at [1347, 22] on icon "button" at bounding box center [1346, 24] width 9 height 9
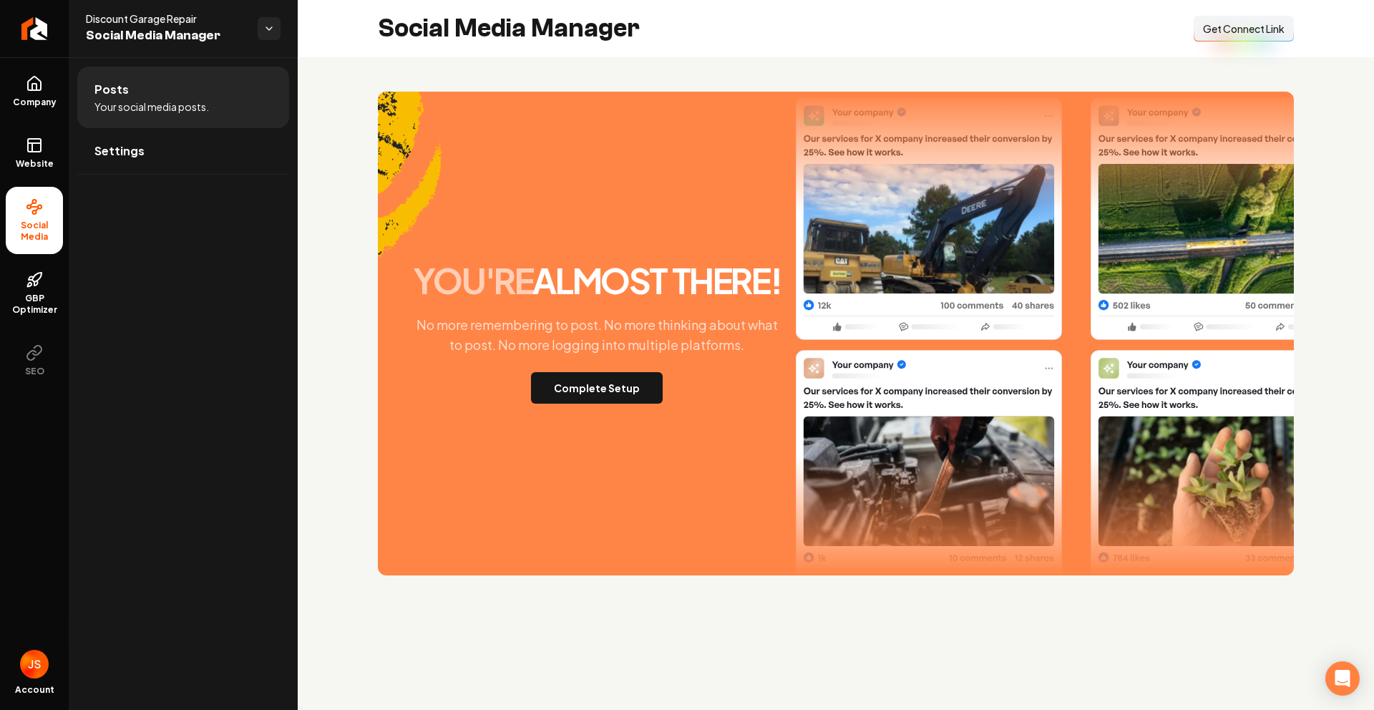
click at [1220, 30] on span "Get Connect Link" at bounding box center [1244, 28] width 82 height 14
click at [556, 387] on button "Complete Setup" at bounding box center [597, 387] width 132 height 31
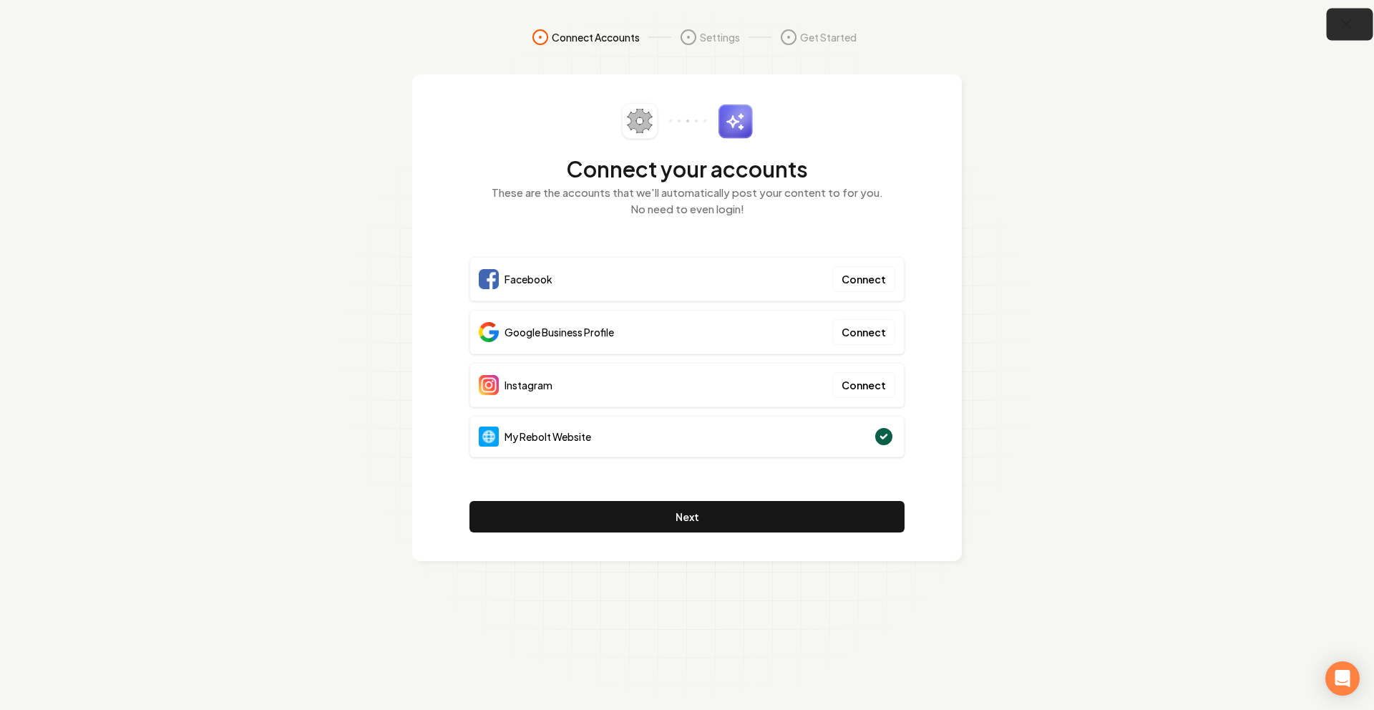
click at [1337, 29] on icon "button" at bounding box center [1346, 25] width 18 height 18
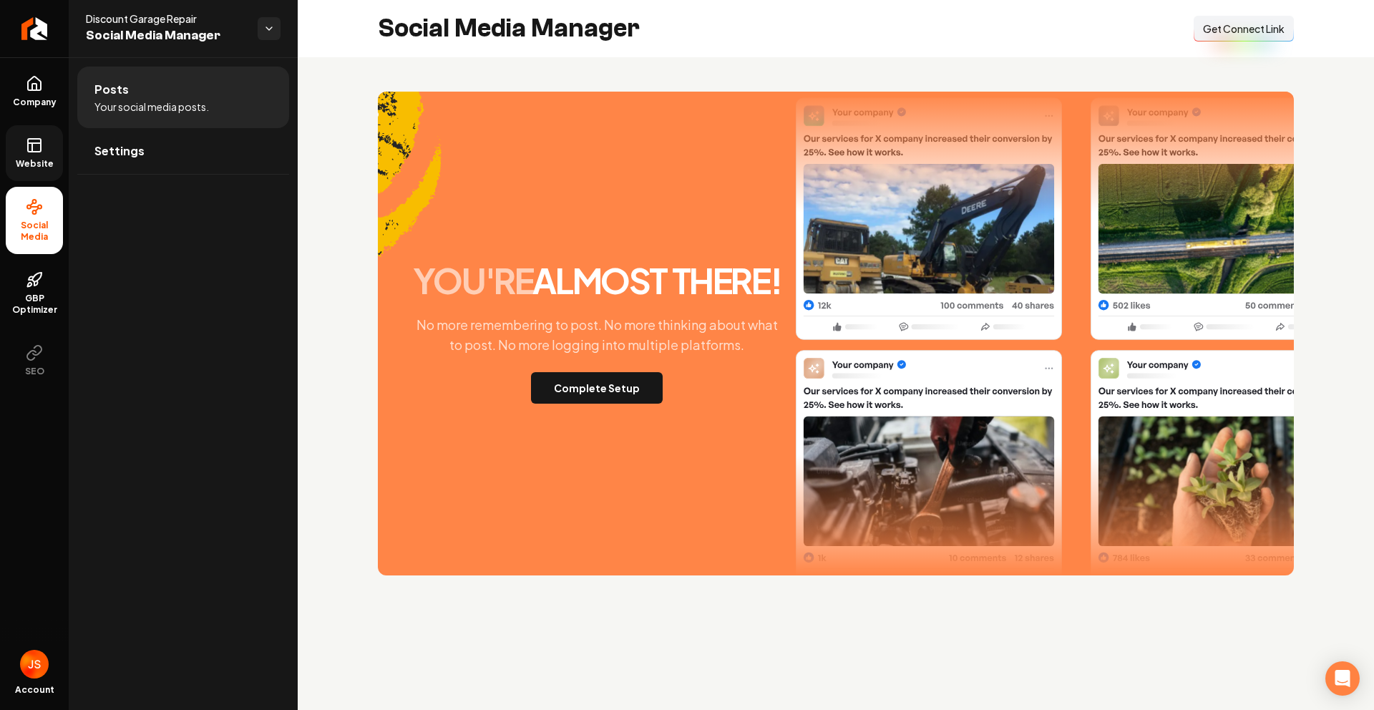
click at [41, 147] on rect at bounding box center [34, 145] width 13 height 13
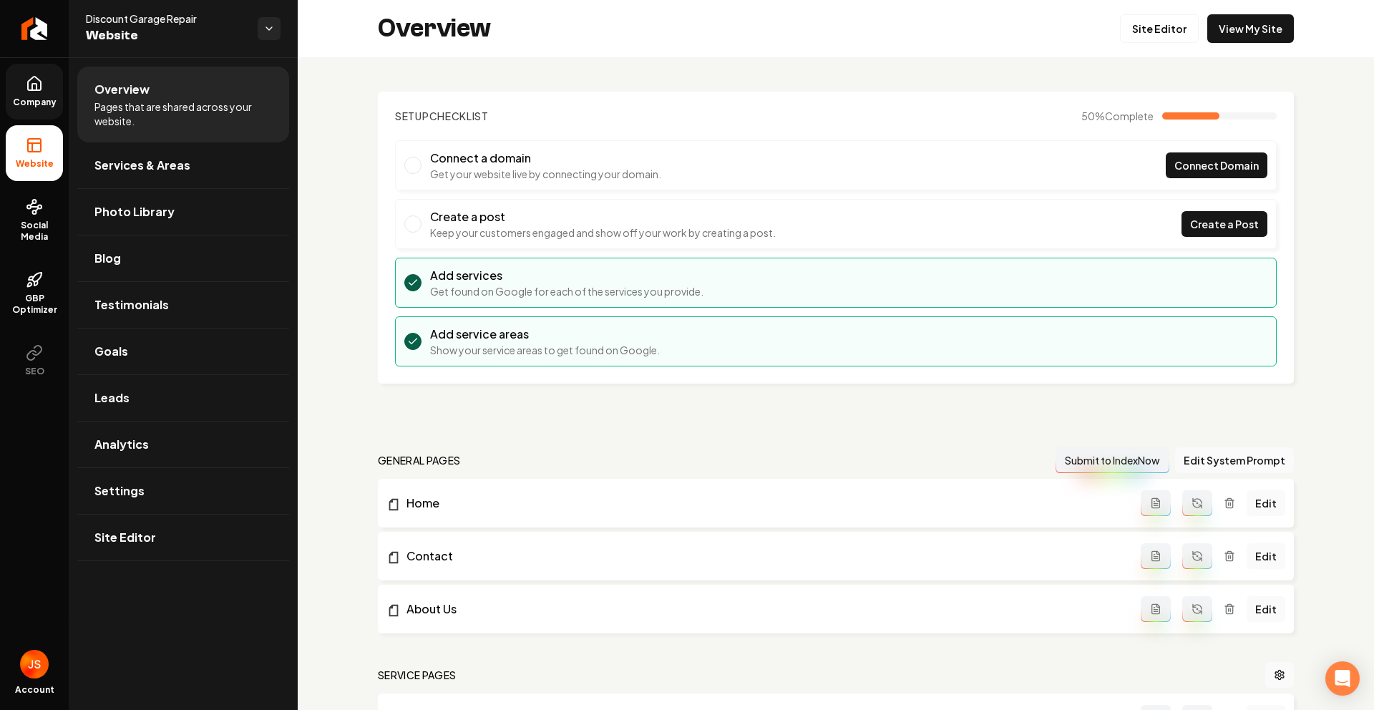
click at [31, 67] on link "Company" at bounding box center [34, 92] width 57 height 56
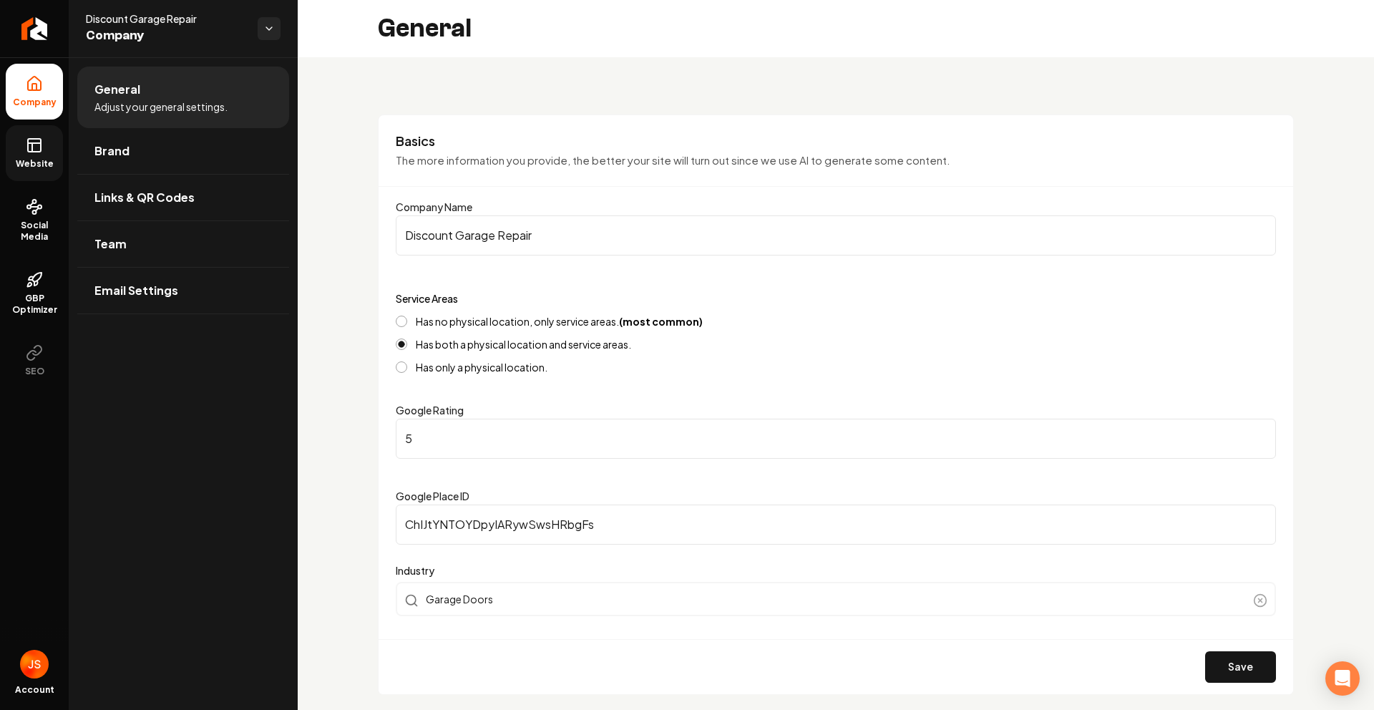
click at [13, 145] on link "Website" at bounding box center [34, 153] width 57 height 56
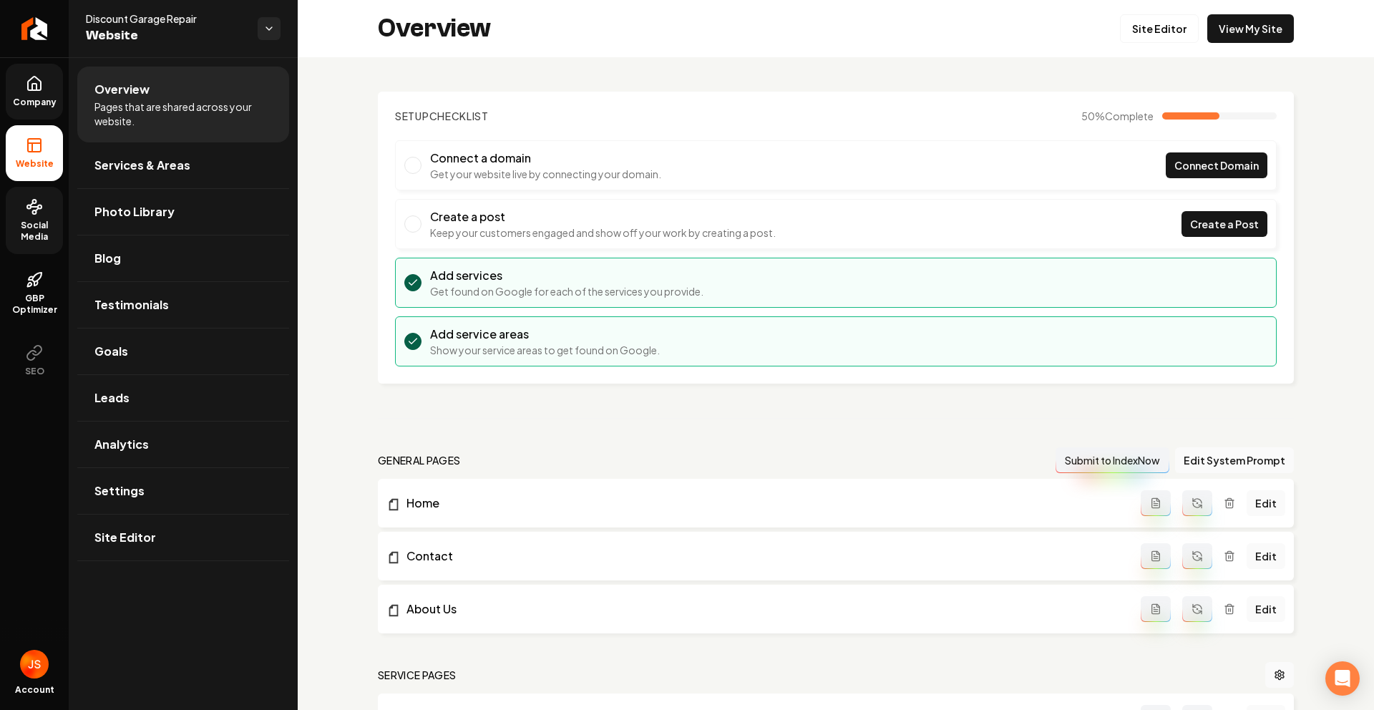
click at [43, 200] on link "Social Media" at bounding box center [34, 220] width 57 height 67
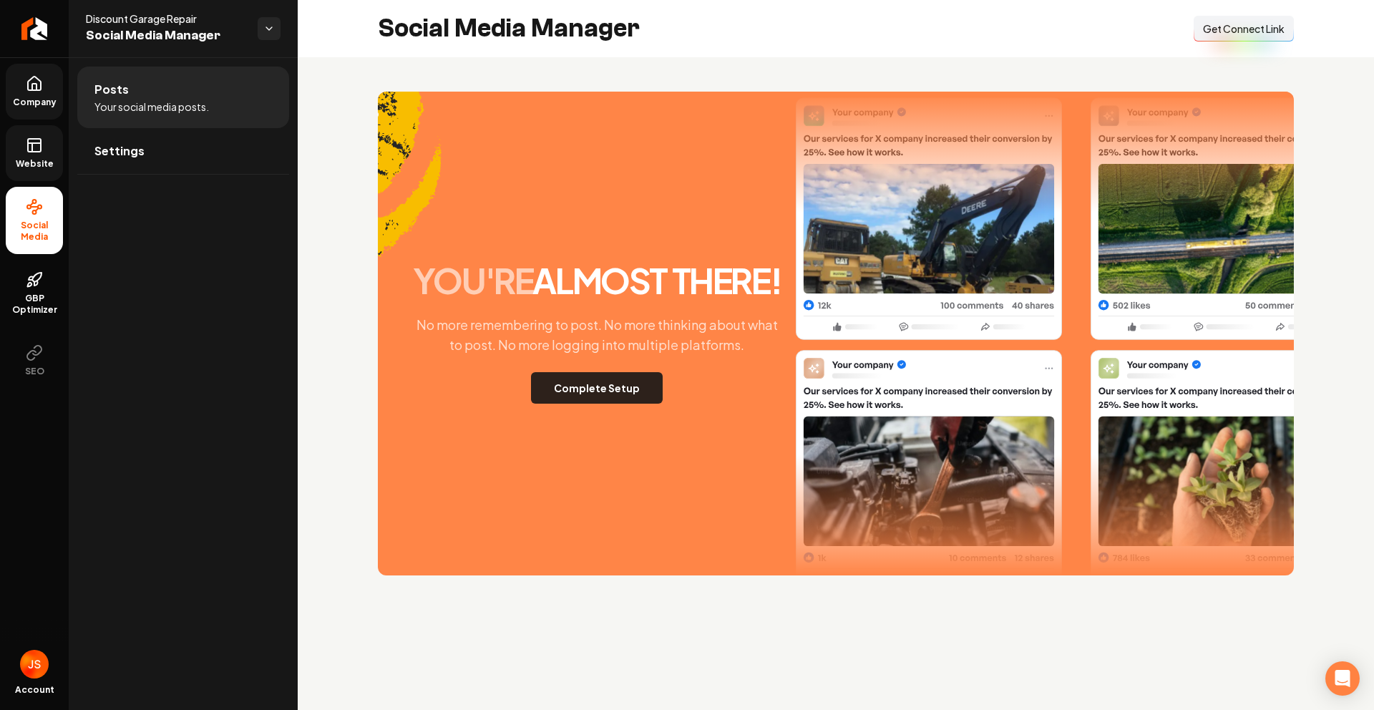
click at [591, 400] on button "Complete Setup" at bounding box center [597, 387] width 132 height 31
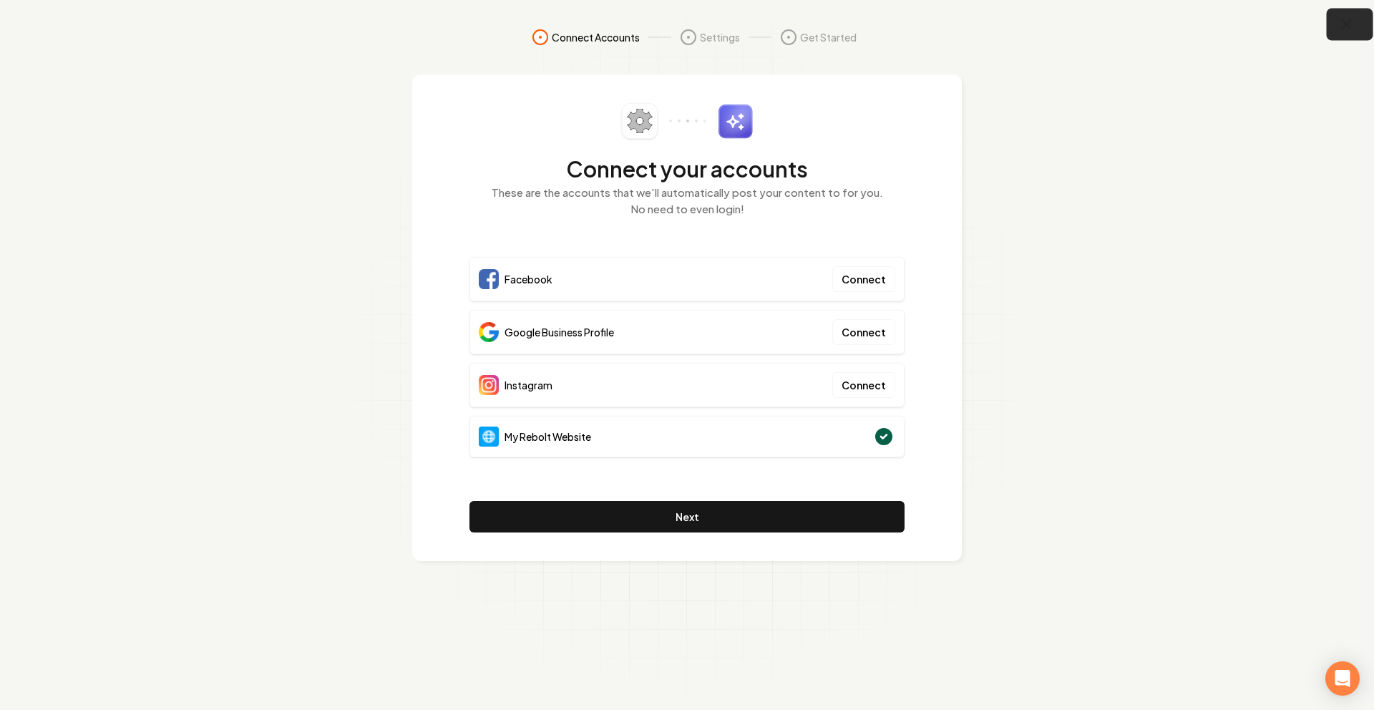
click at [1342, 16] on icon "button" at bounding box center [1346, 25] width 18 height 18
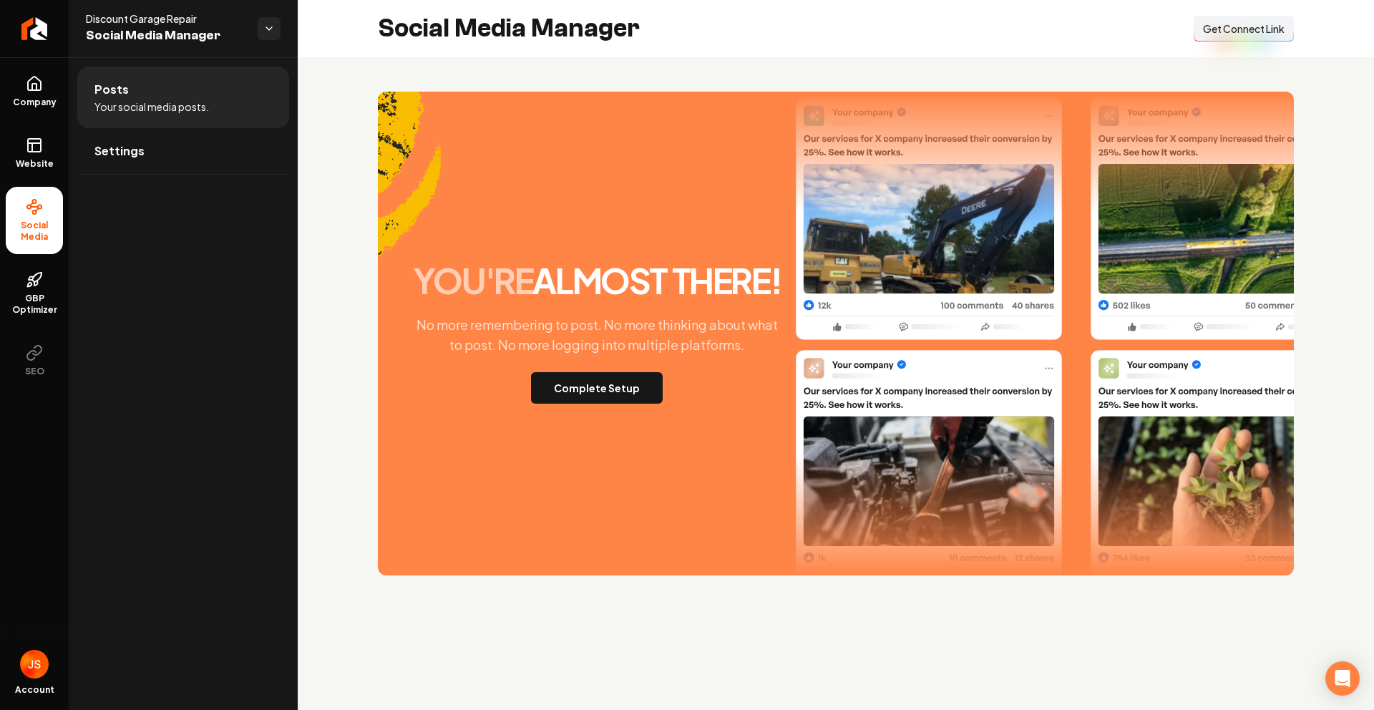
click at [1237, 26] on span "Get Connect Link" at bounding box center [1244, 28] width 82 height 14
click at [28, 143] on icon at bounding box center [34, 143] width 13 height 0
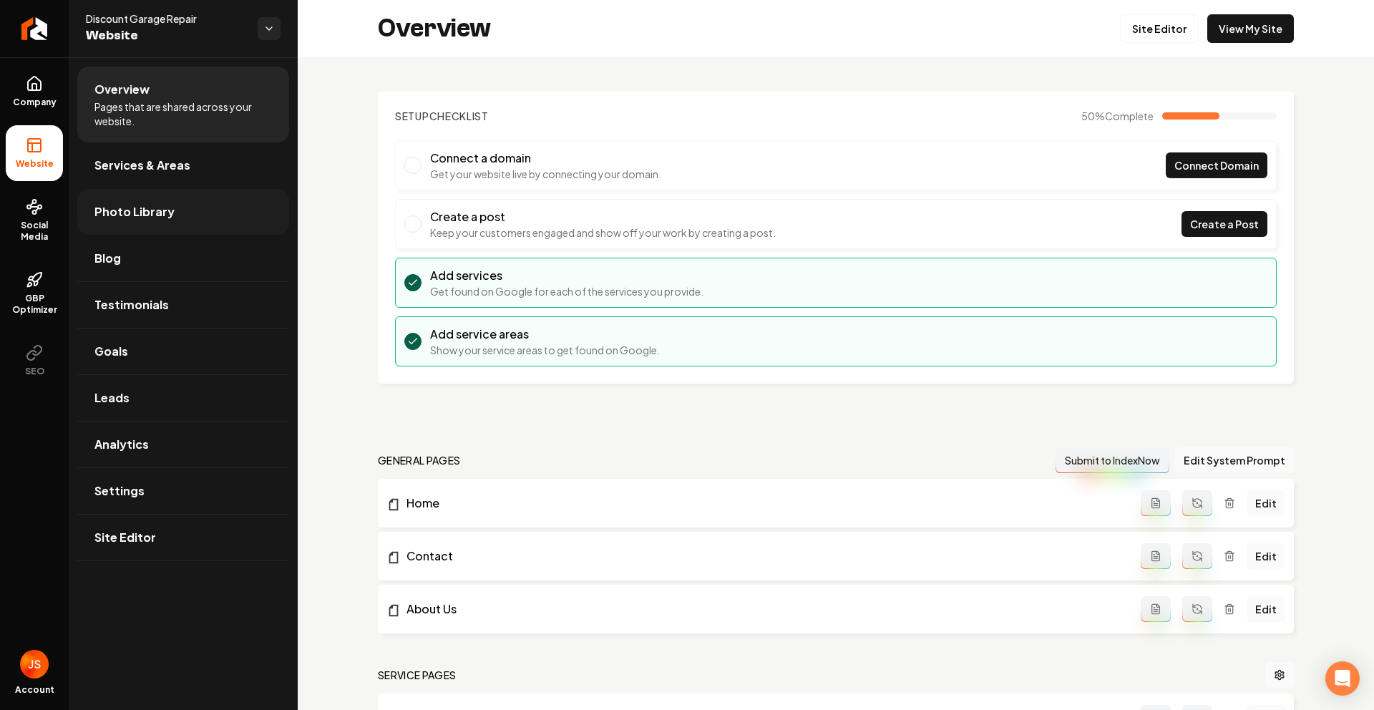
click at [145, 190] on link "Photo Library" at bounding box center [183, 212] width 212 height 46
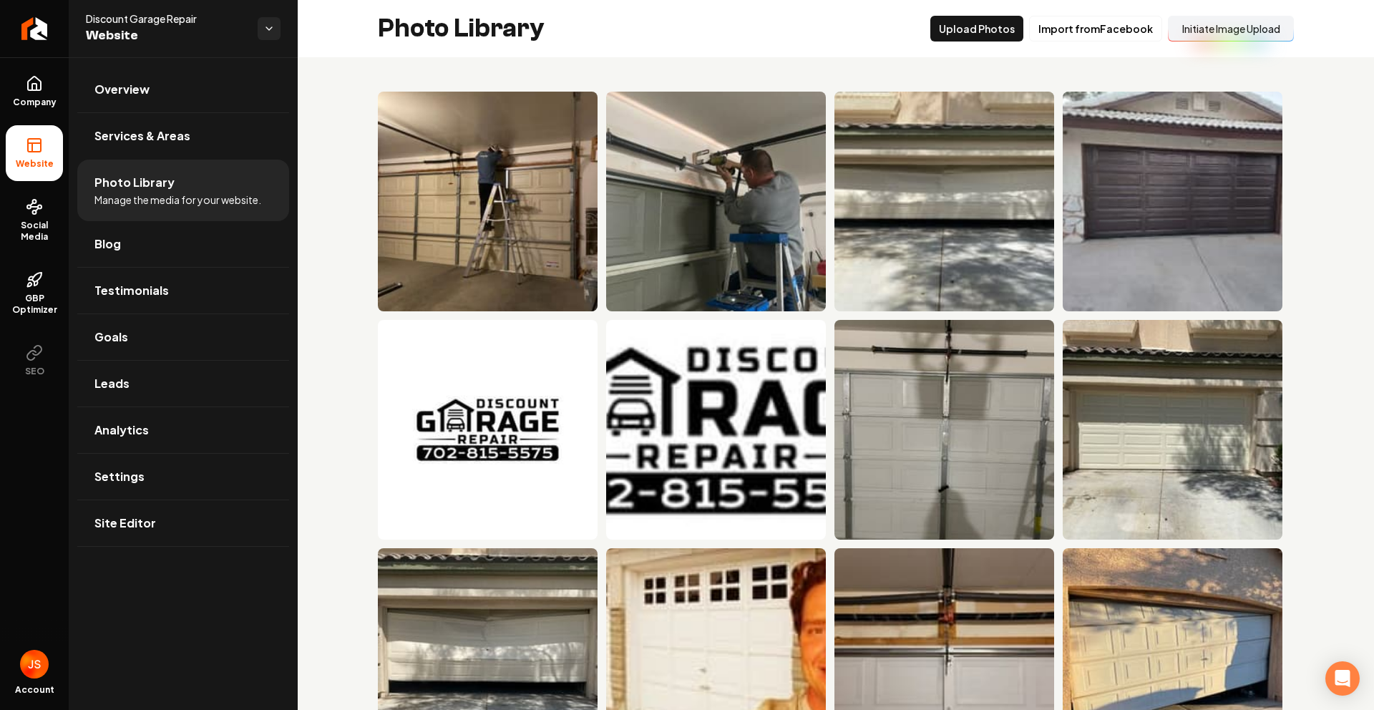
click at [1207, 26] on button "Initiate Image Upload" at bounding box center [1231, 29] width 126 height 26
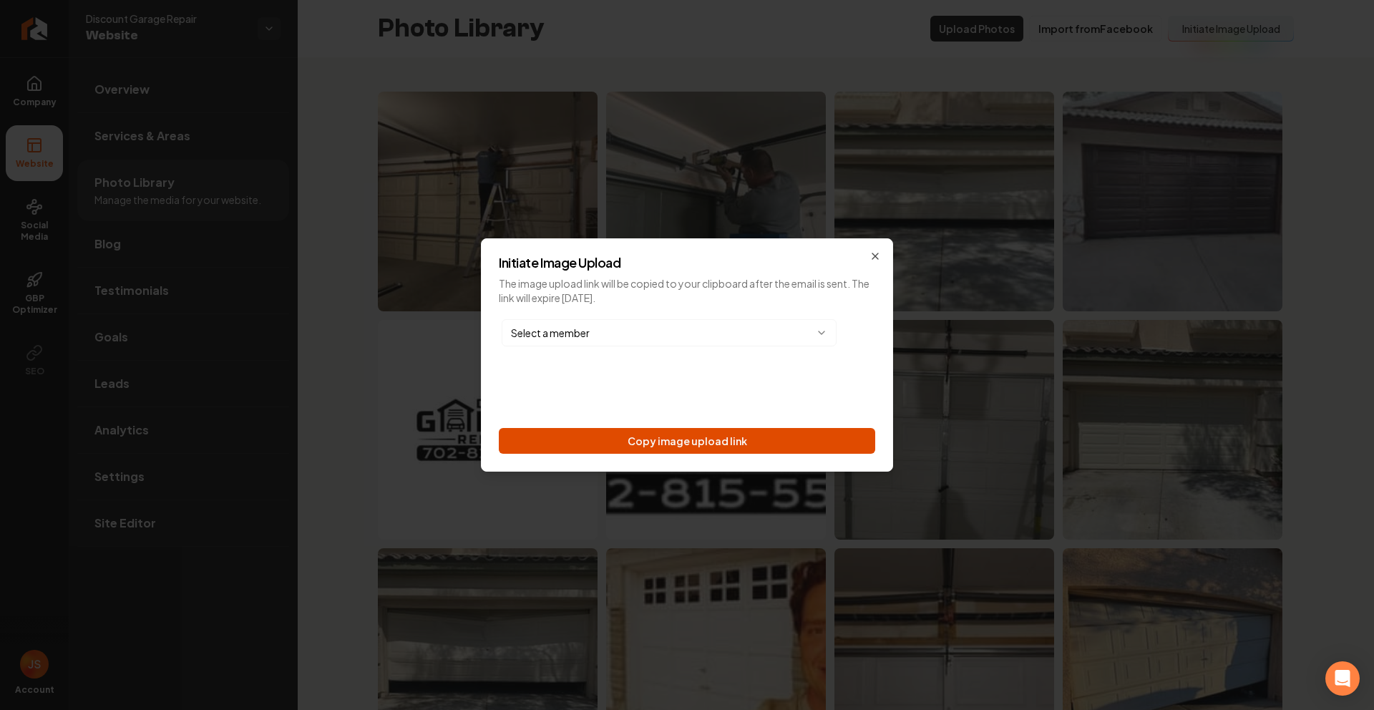
click at [695, 440] on button "Copy image upload link" at bounding box center [687, 441] width 376 height 26
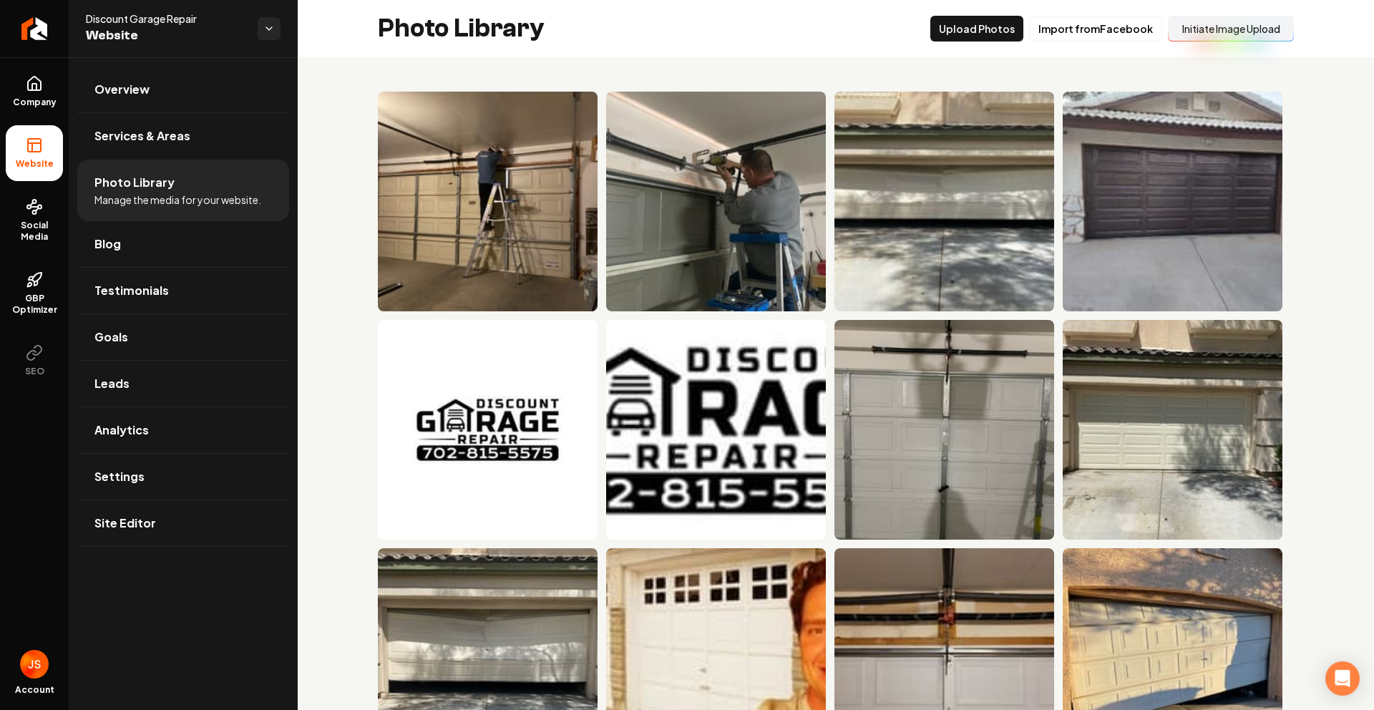
click at [67, 200] on ul "Company Website Social Media GBP Optimizer SEO" at bounding box center [34, 225] width 69 height 337
click at [40, 210] on icon at bounding box center [34, 206] width 17 height 17
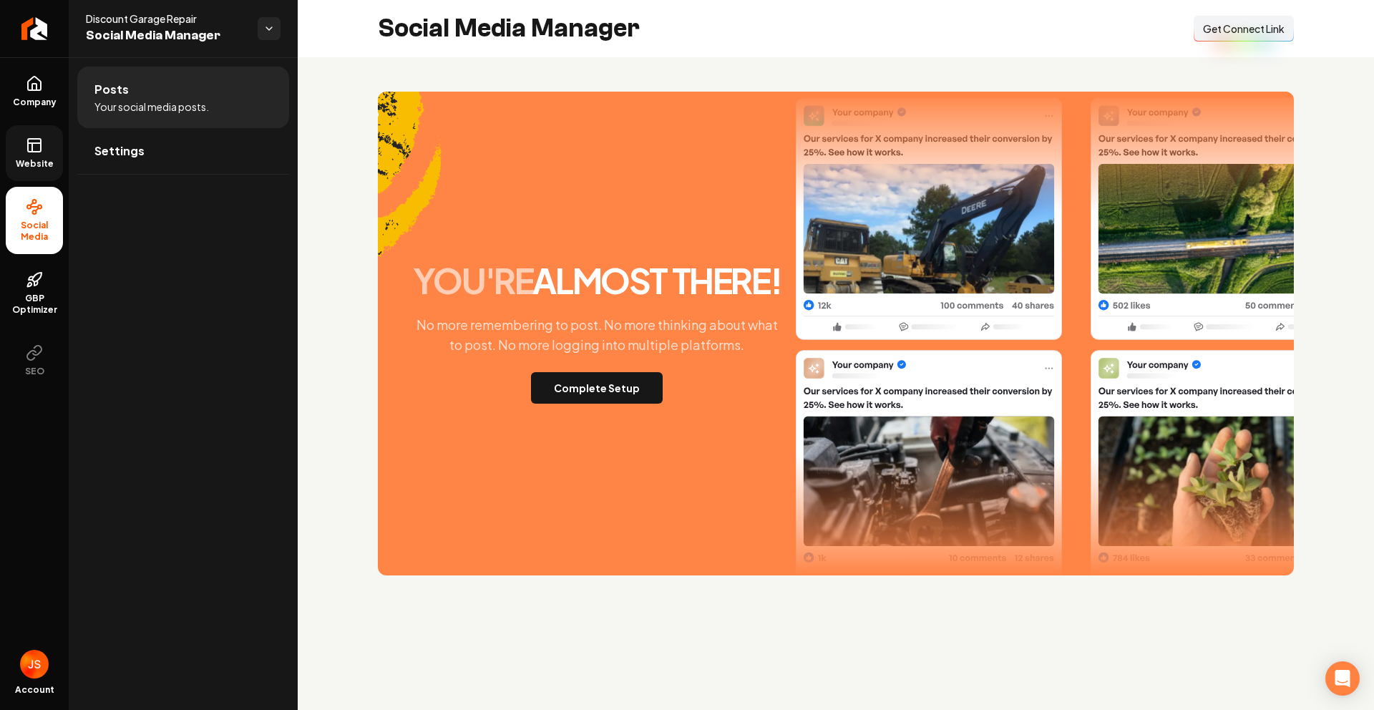
click at [29, 144] on icon at bounding box center [34, 145] width 17 height 17
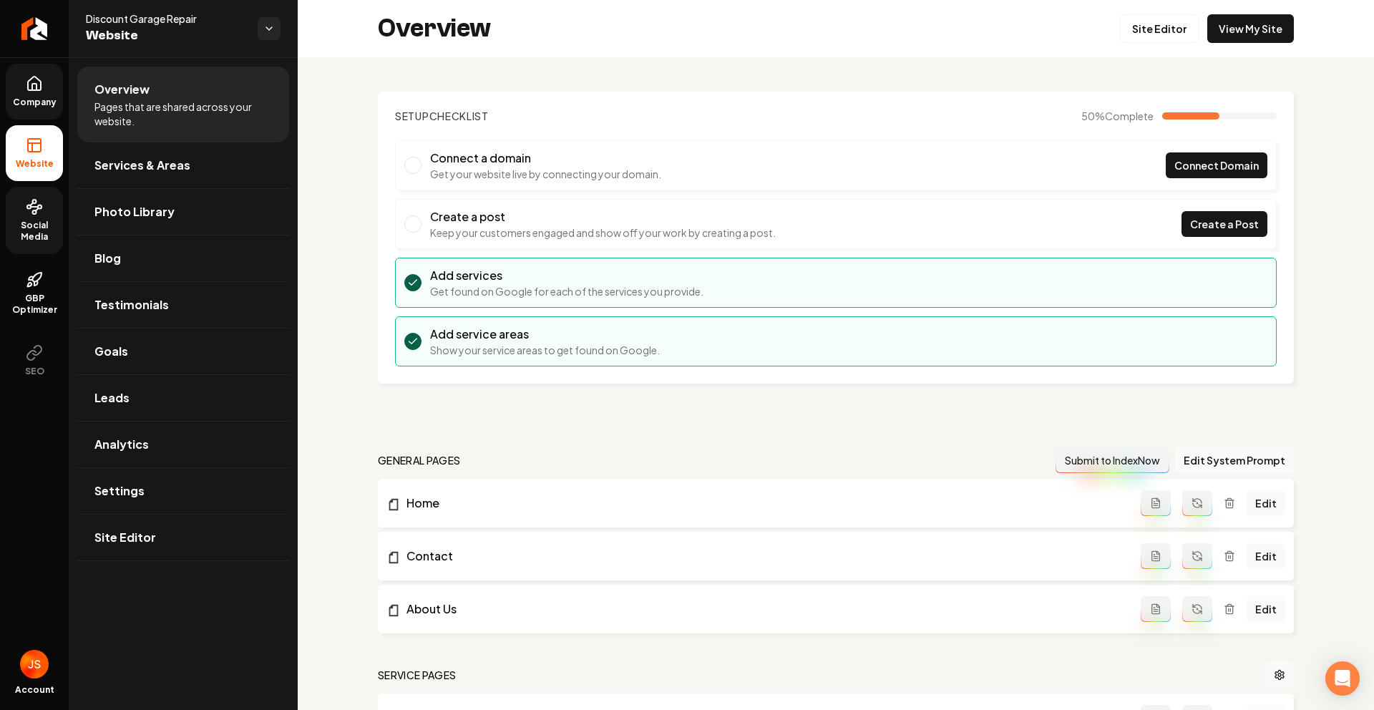
click at [34, 99] on span "Company" at bounding box center [34, 102] width 55 height 11
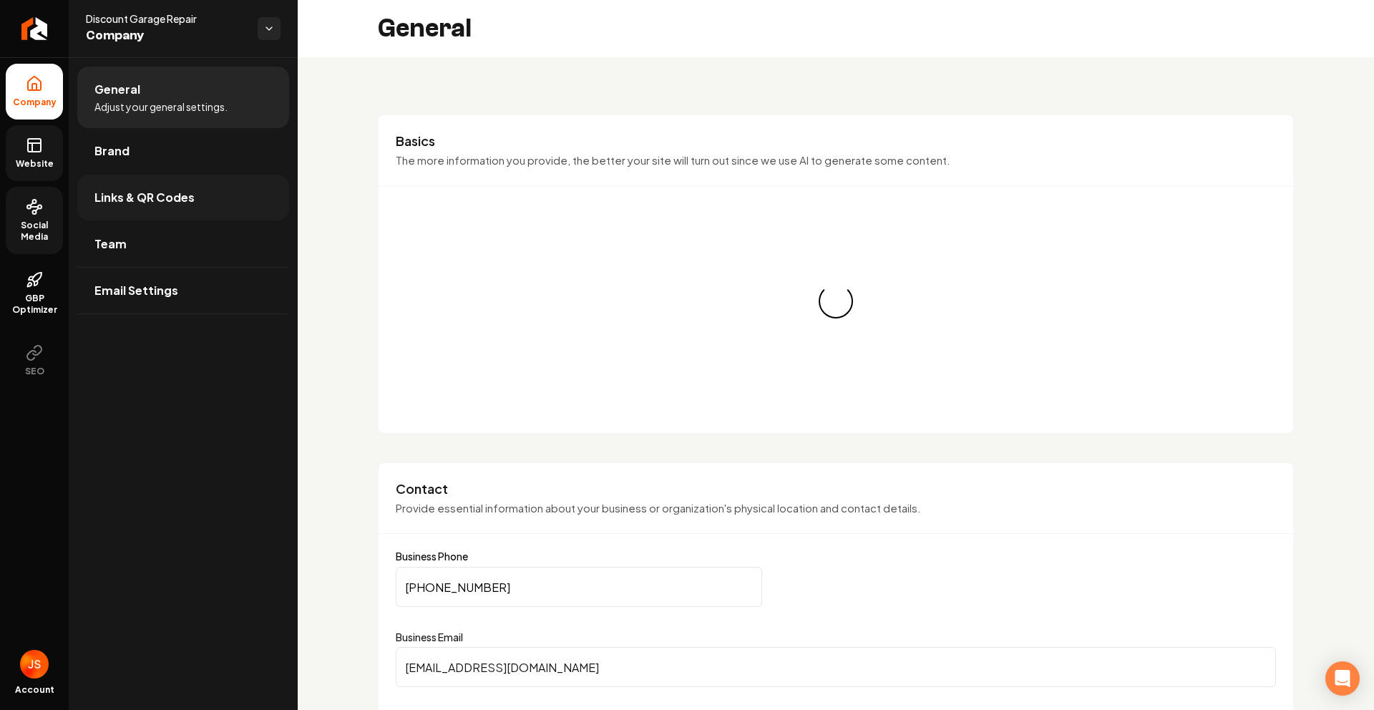
click at [122, 181] on link "Links & QR Codes" at bounding box center [183, 198] width 212 height 46
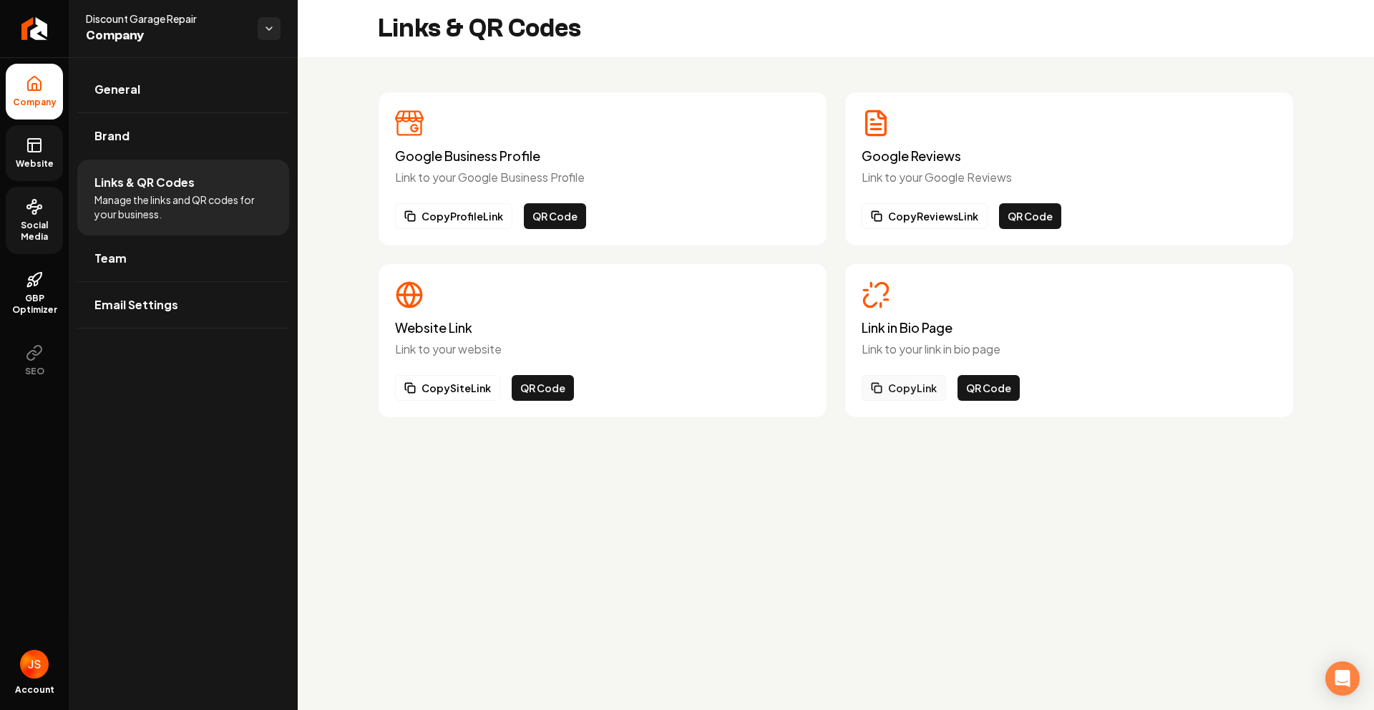
click at [910, 388] on button "Copy Link" at bounding box center [904, 388] width 84 height 26
click at [35, 150] on icon at bounding box center [34, 145] width 17 height 17
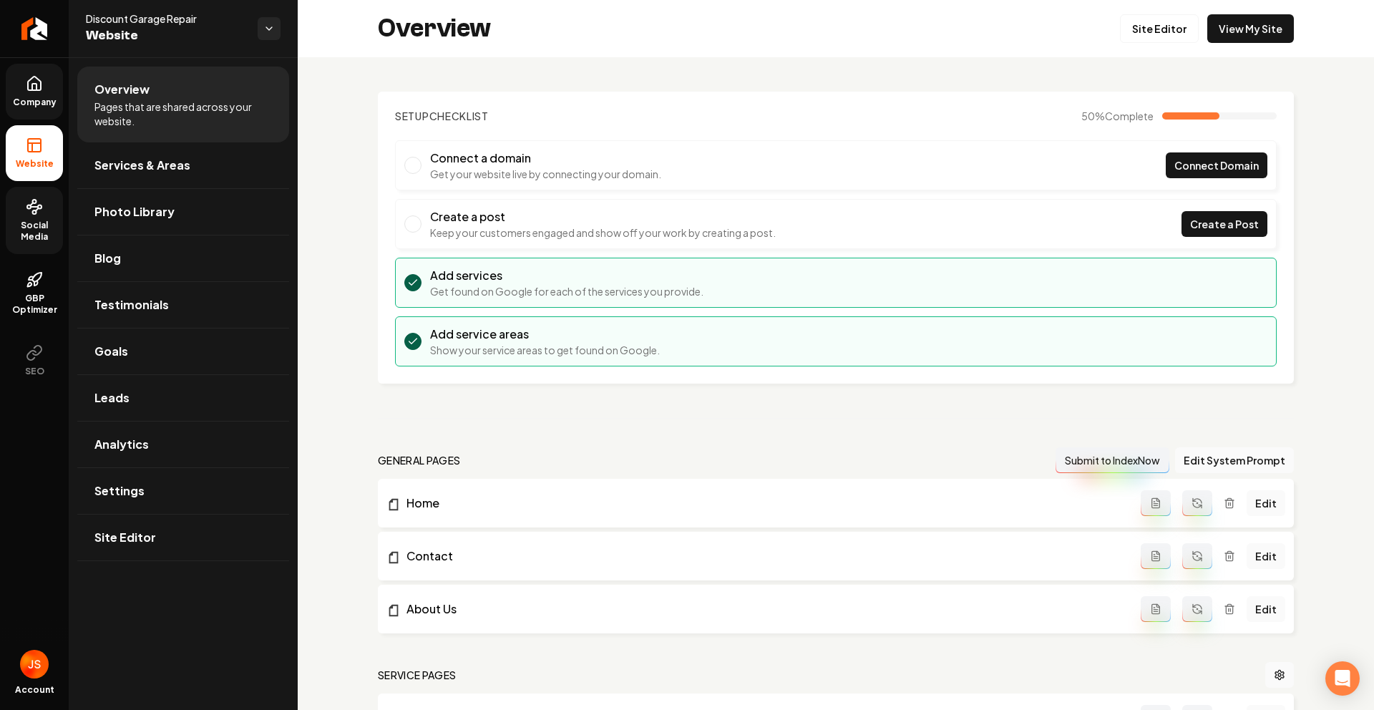
click at [46, 218] on link "Social Media" at bounding box center [34, 220] width 57 height 67
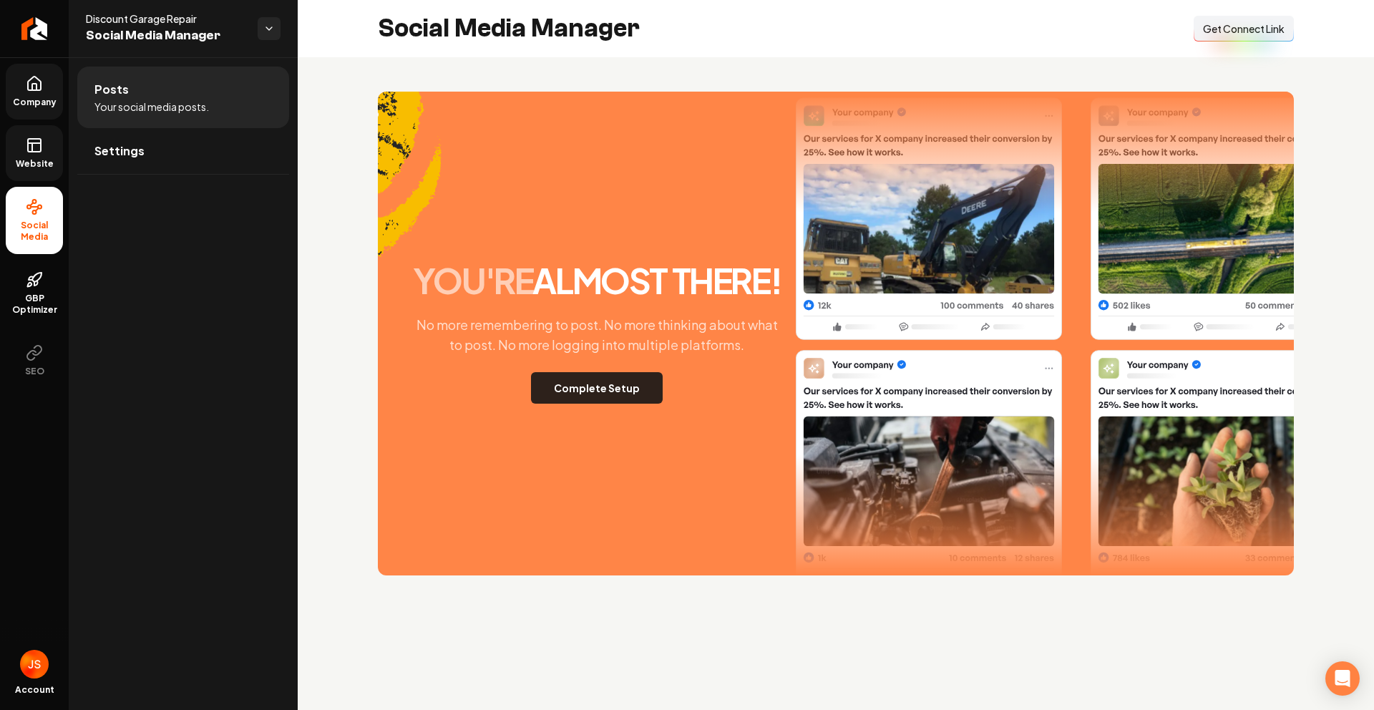
click at [556, 385] on button "Complete Setup" at bounding box center [597, 387] width 132 height 31
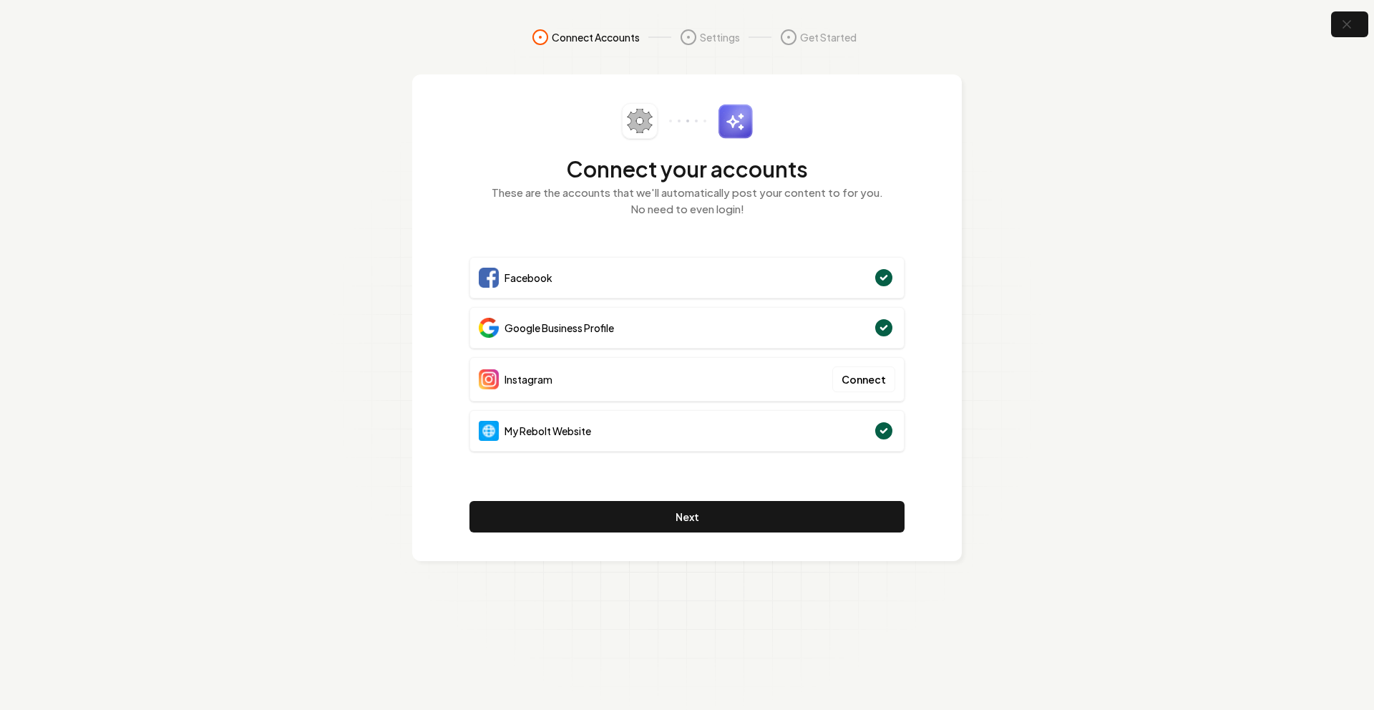
click at [979, 265] on section "Connect Accounts Settings Get Started Connect your accounts These are the accou…" at bounding box center [687, 355] width 1374 height 710
click at [1229, 137] on section "Connect Accounts Settings Get Started Connect your accounts These are the accou…" at bounding box center [687, 355] width 1374 height 710
click at [1349, 20] on icon "button" at bounding box center [1346, 25] width 18 height 18
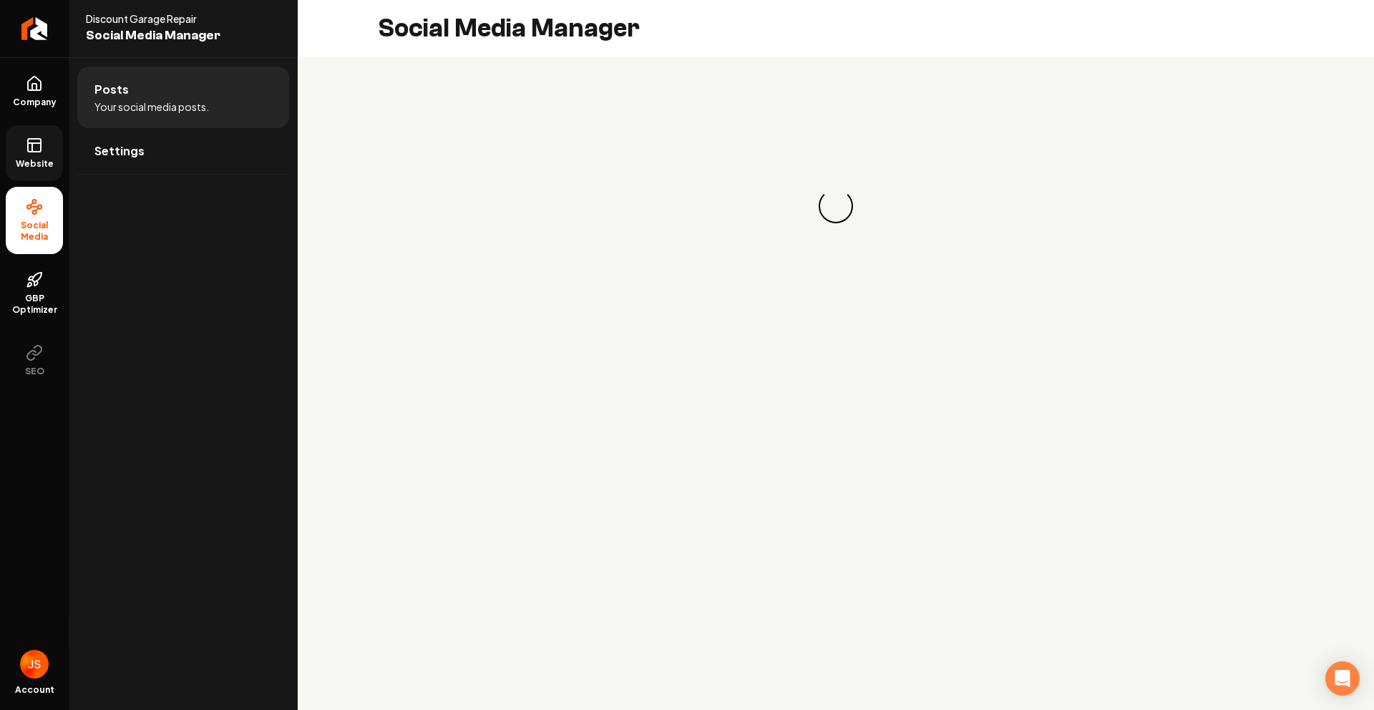
click at [22, 165] on span "Website" at bounding box center [34, 163] width 49 height 11
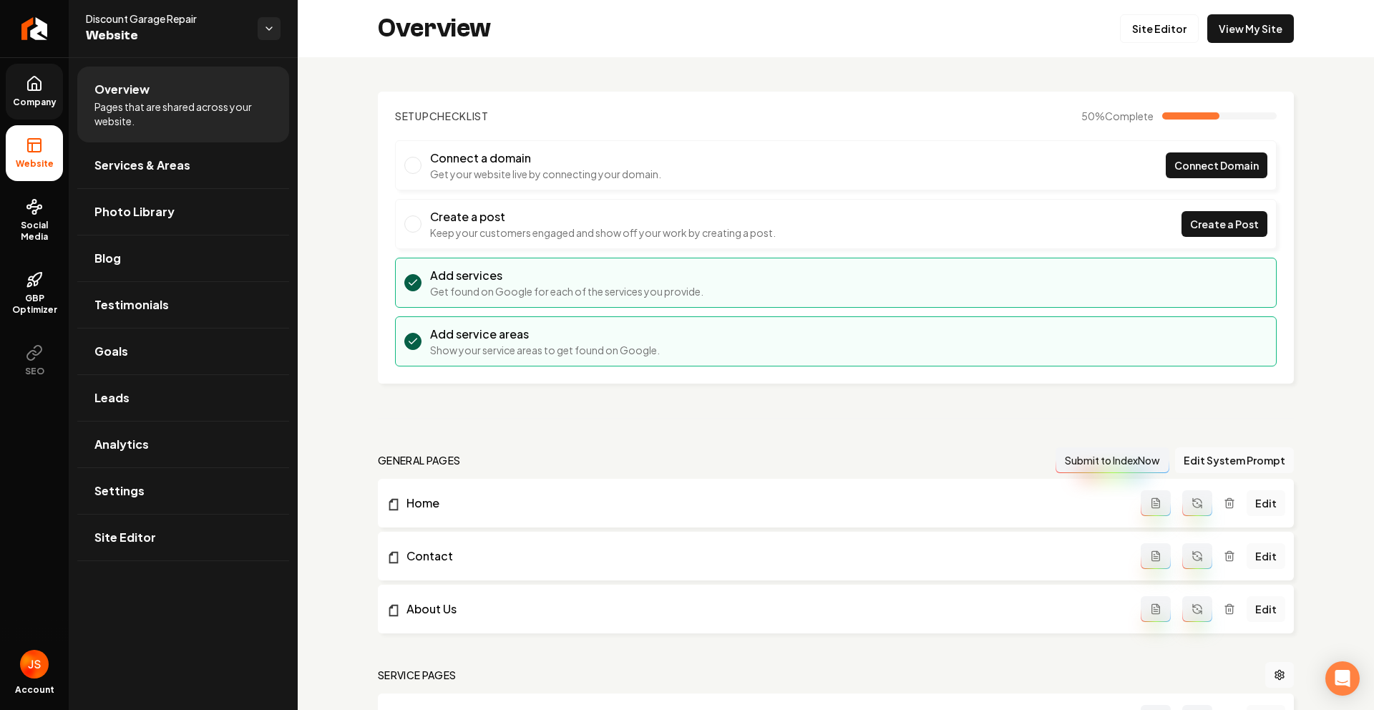
click at [19, 85] on link "Company" at bounding box center [34, 92] width 57 height 56
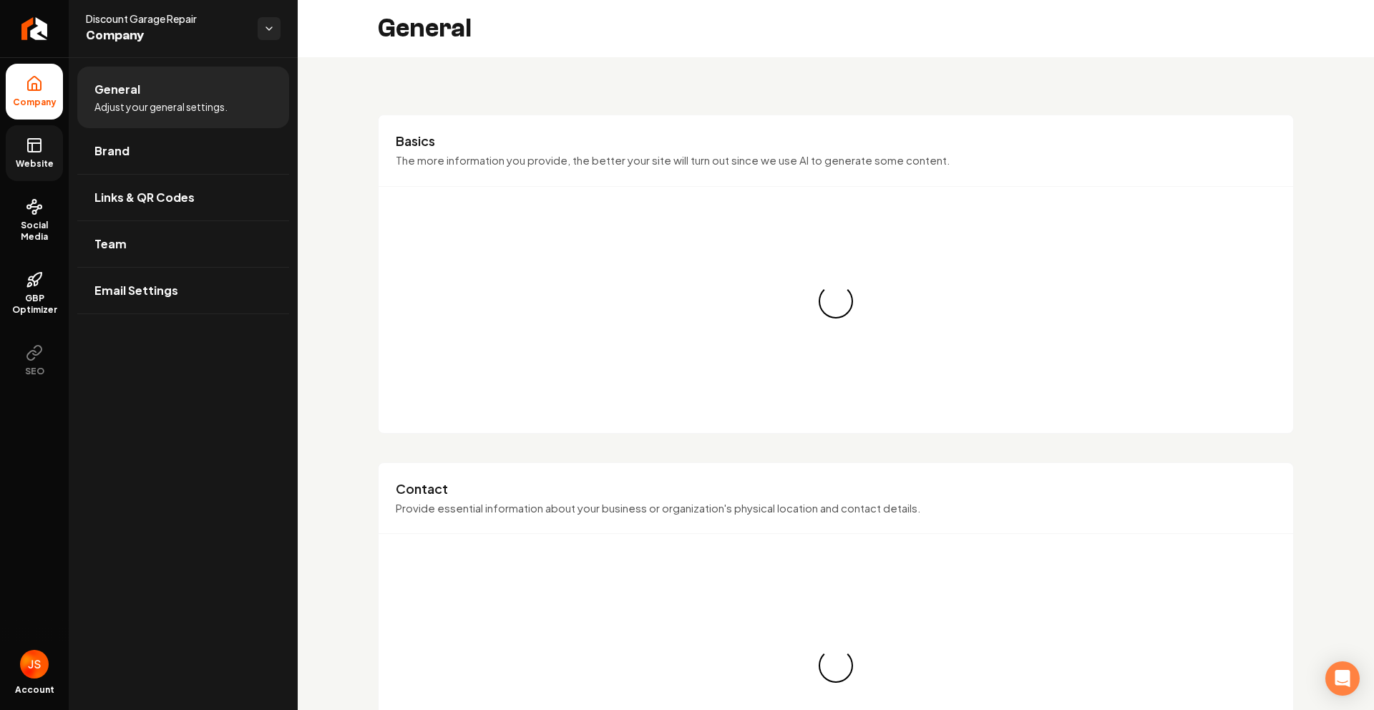
click at [29, 144] on icon at bounding box center [34, 145] width 17 height 17
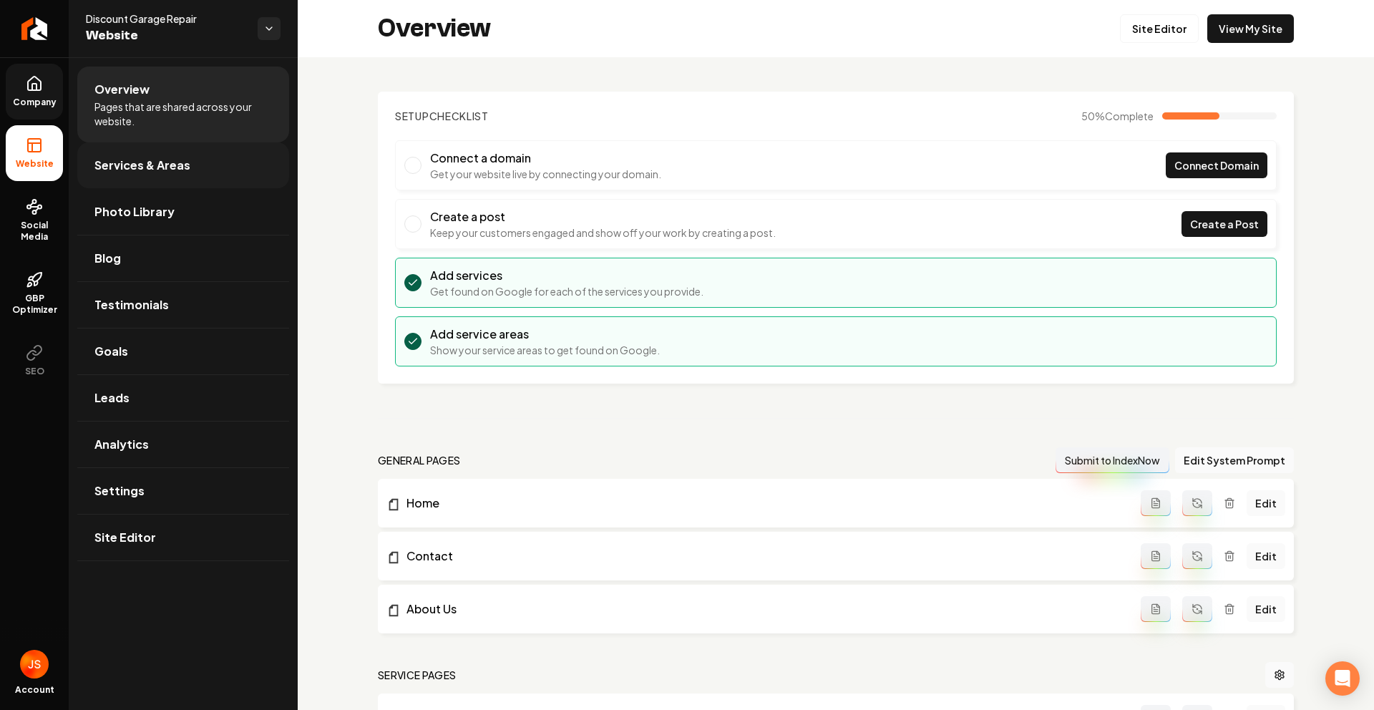
click at [107, 173] on span "Services & Areas" at bounding box center [142, 165] width 96 height 17
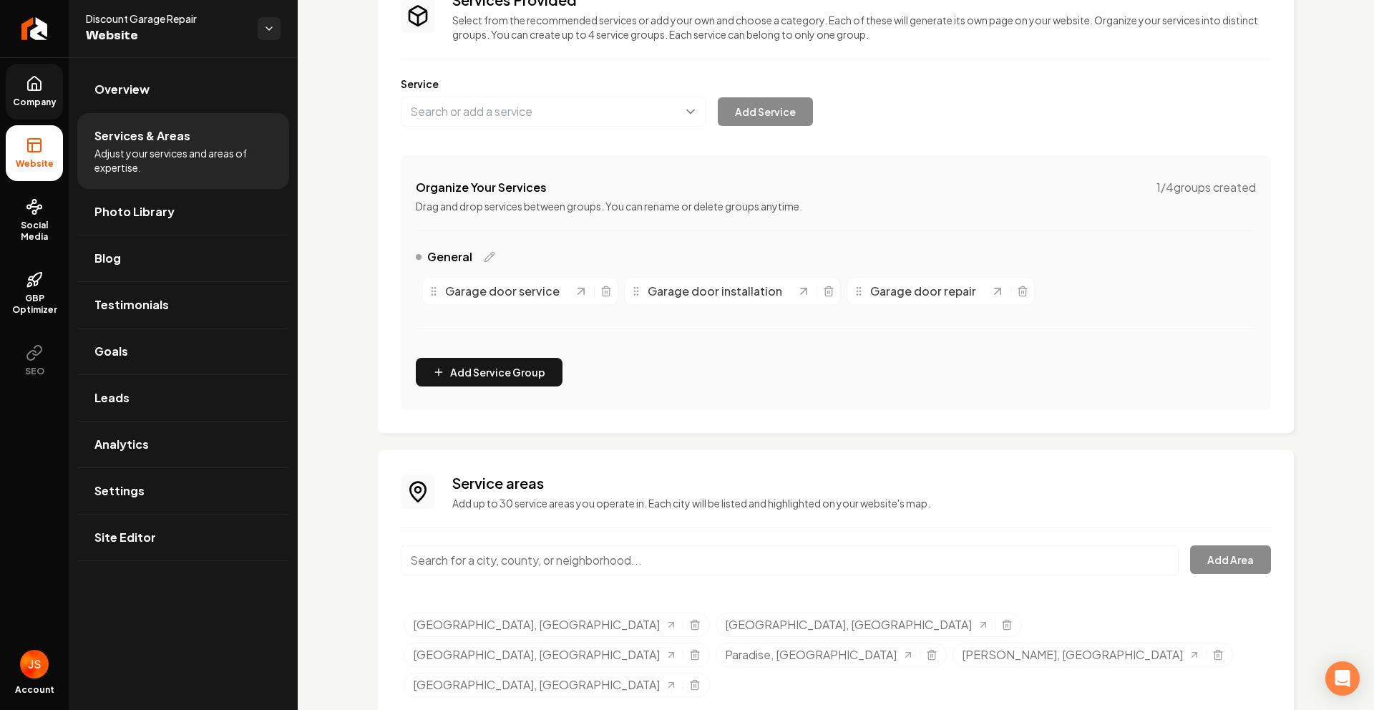
scroll to position [145, 0]
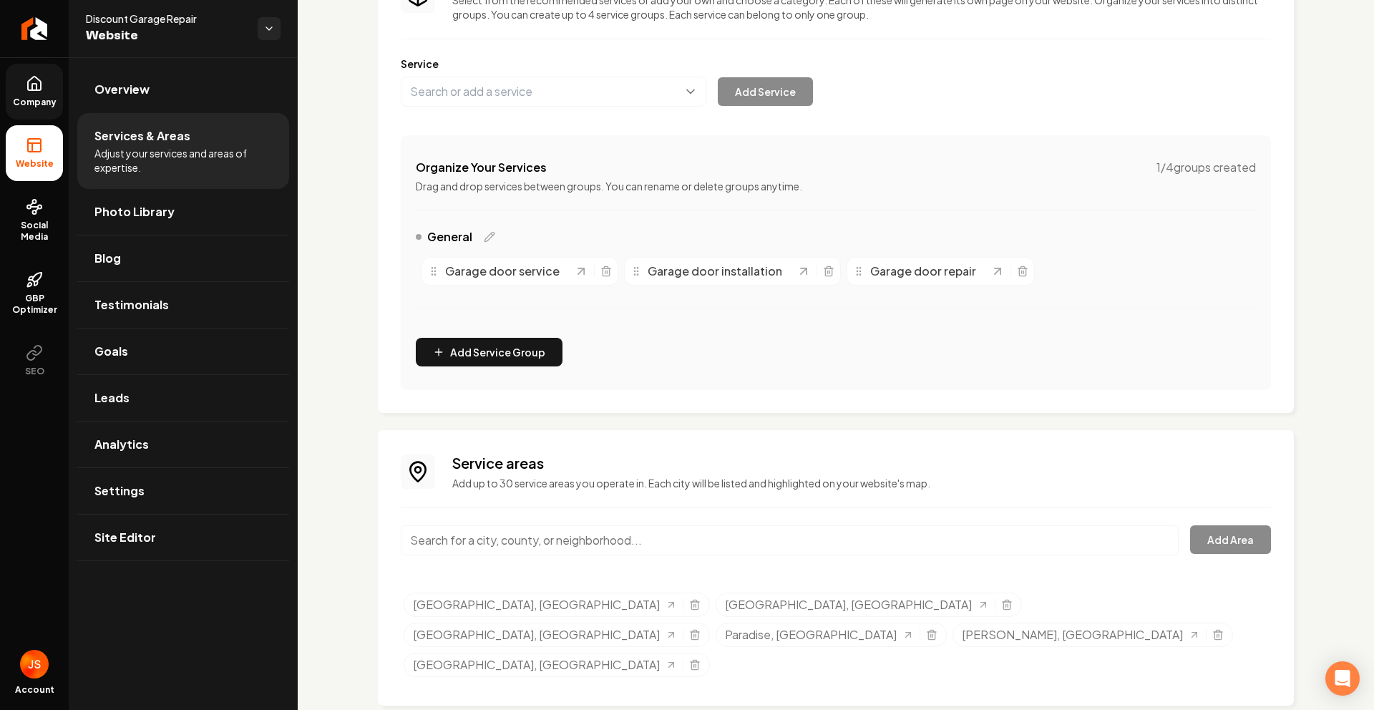
click at [32, 84] on icon at bounding box center [34, 87] width 4 height 6
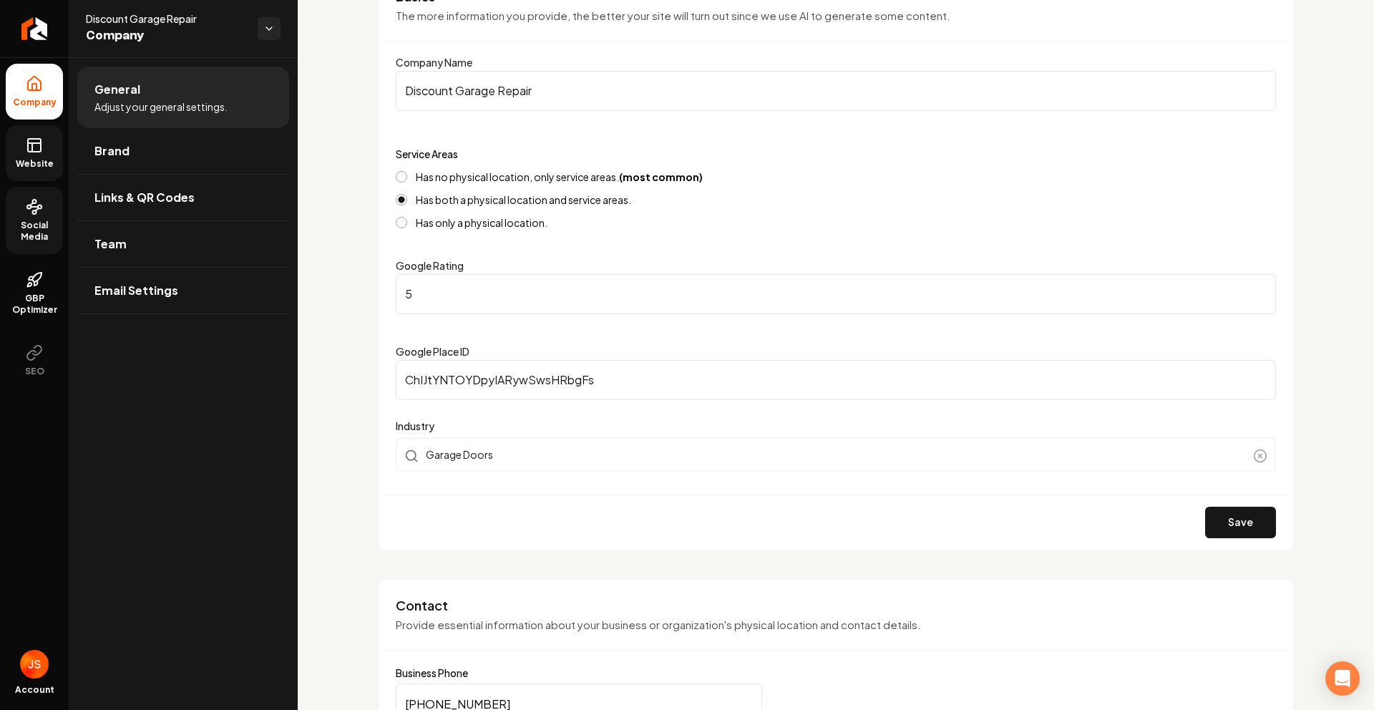
click at [33, 213] on circle at bounding box center [35, 212] width 4 height 4
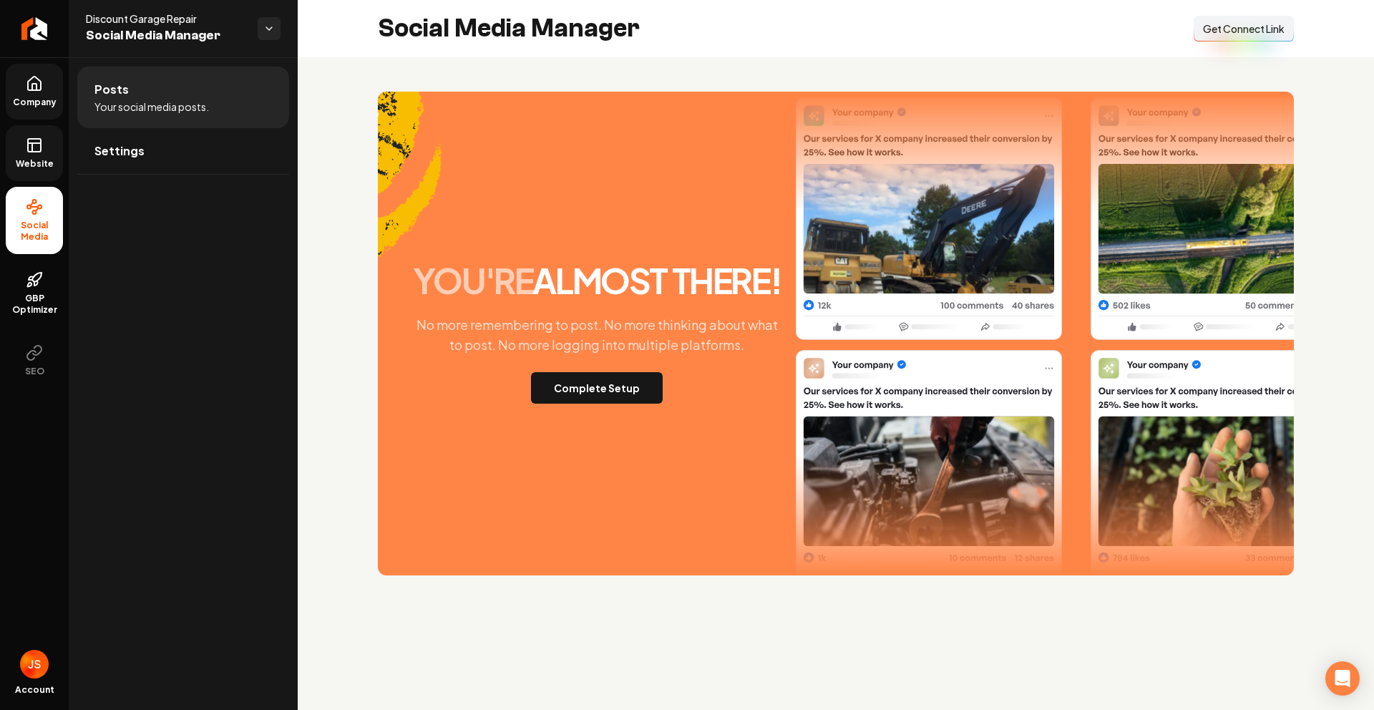
click at [31, 139] on rect at bounding box center [34, 145] width 13 height 13
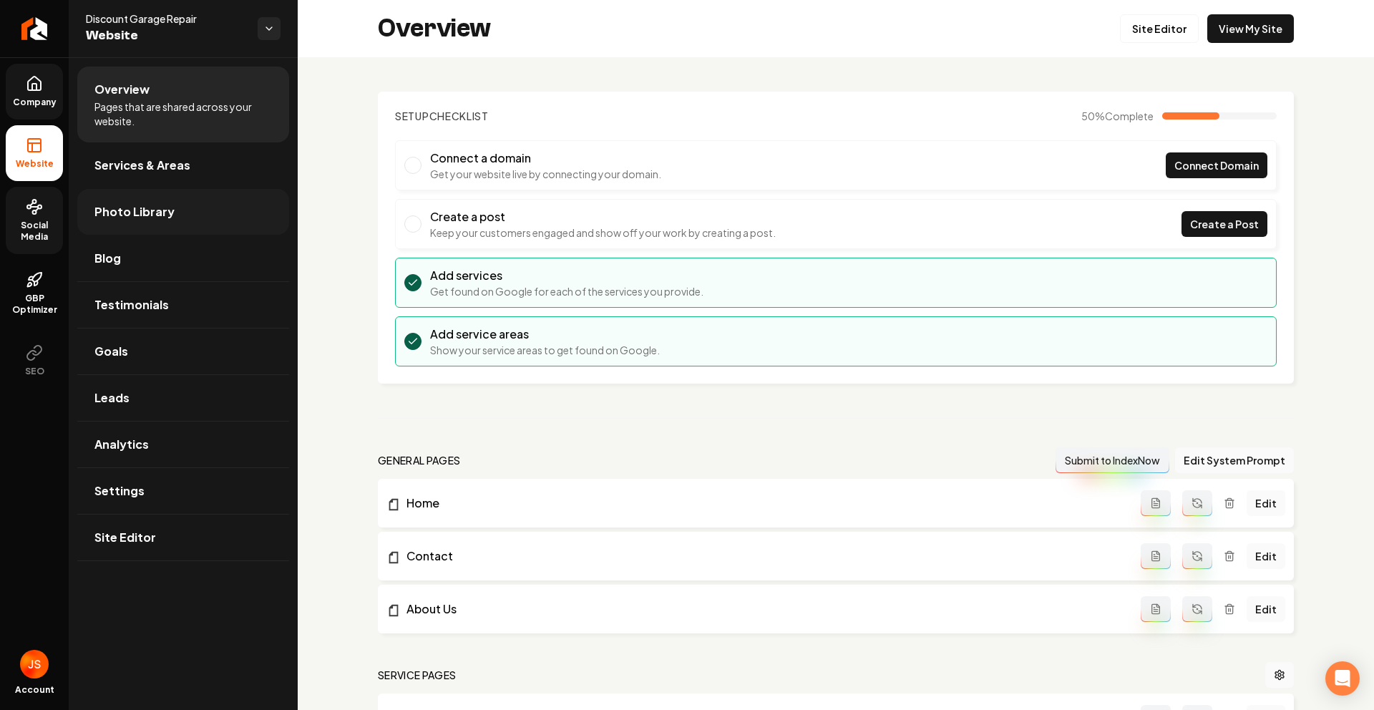
click at [125, 208] on span "Photo Library" at bounding box center [134, 211] width 80 height 17
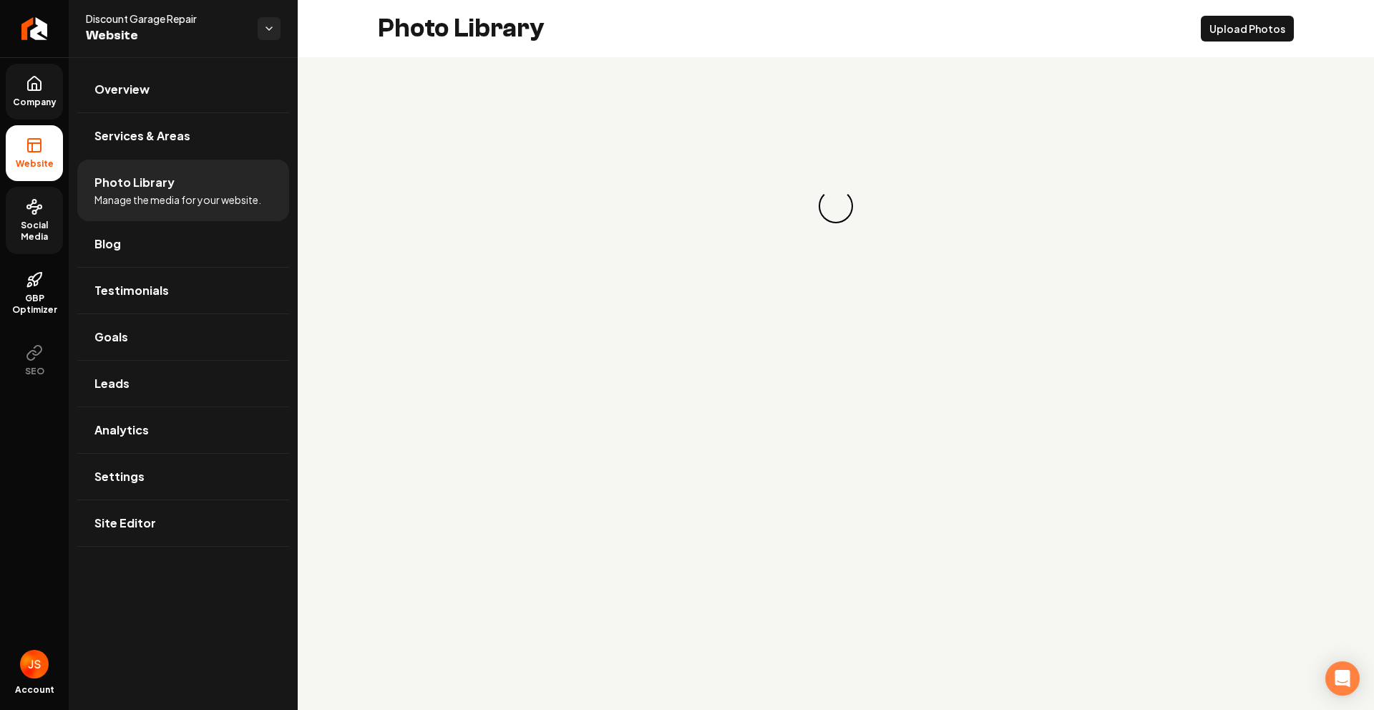
click at [41, 104] on span "Company" at bounding box center [34, 102] width 55 height 11
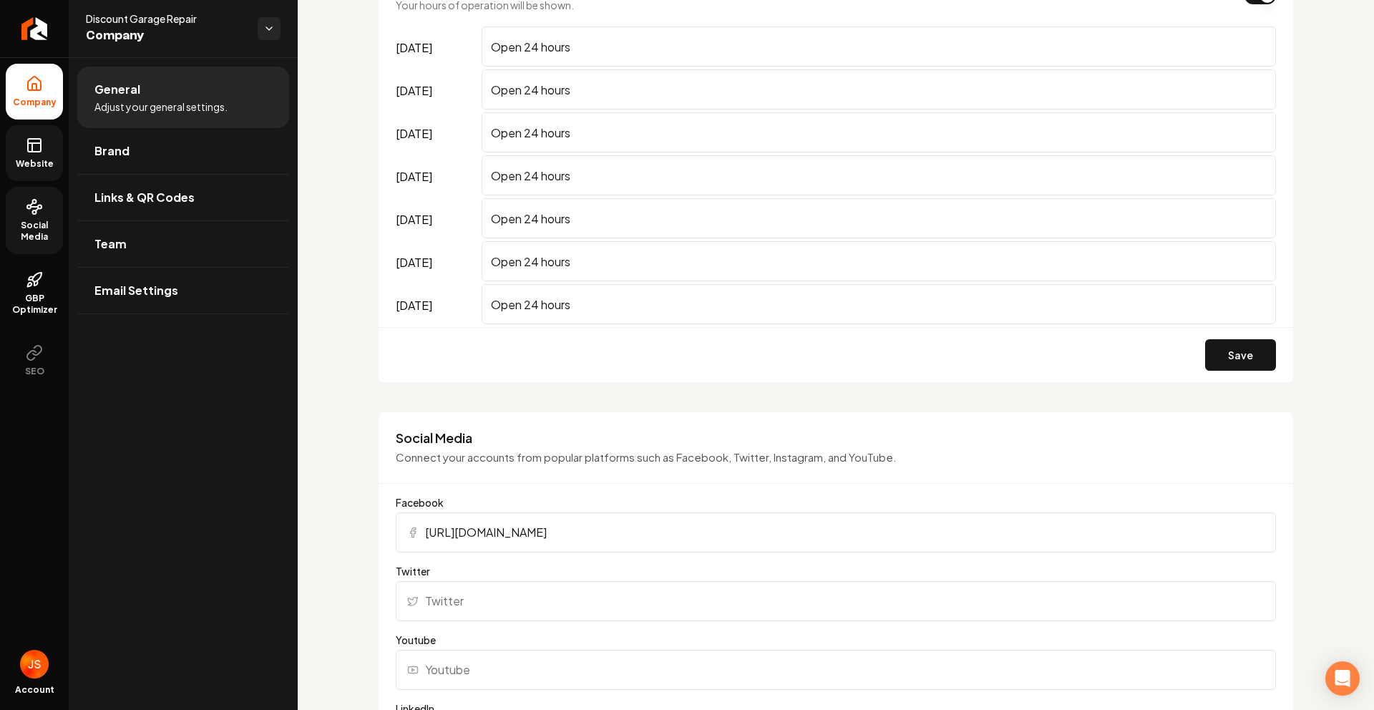
scroll to position [1538, 0]
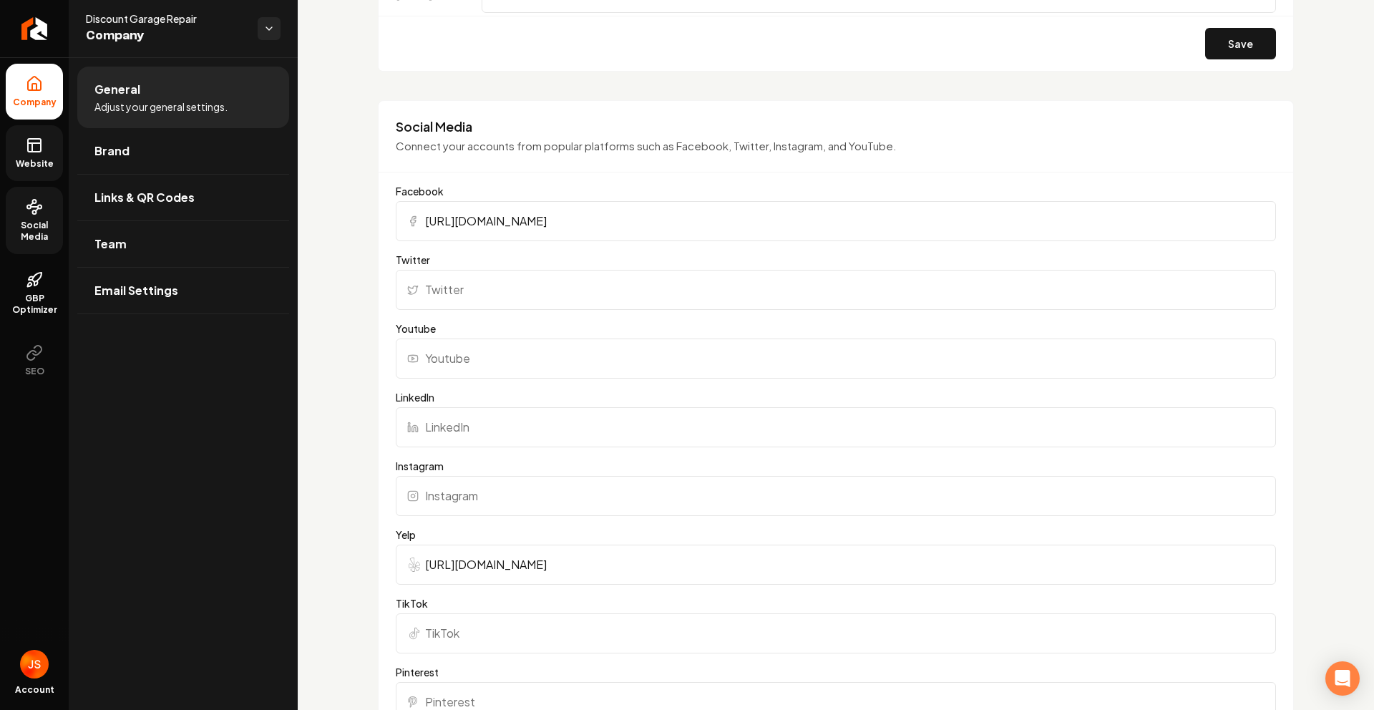
click at [46, 205] on link "Social Media" at bounding box center [34, 220] width 57 height 67
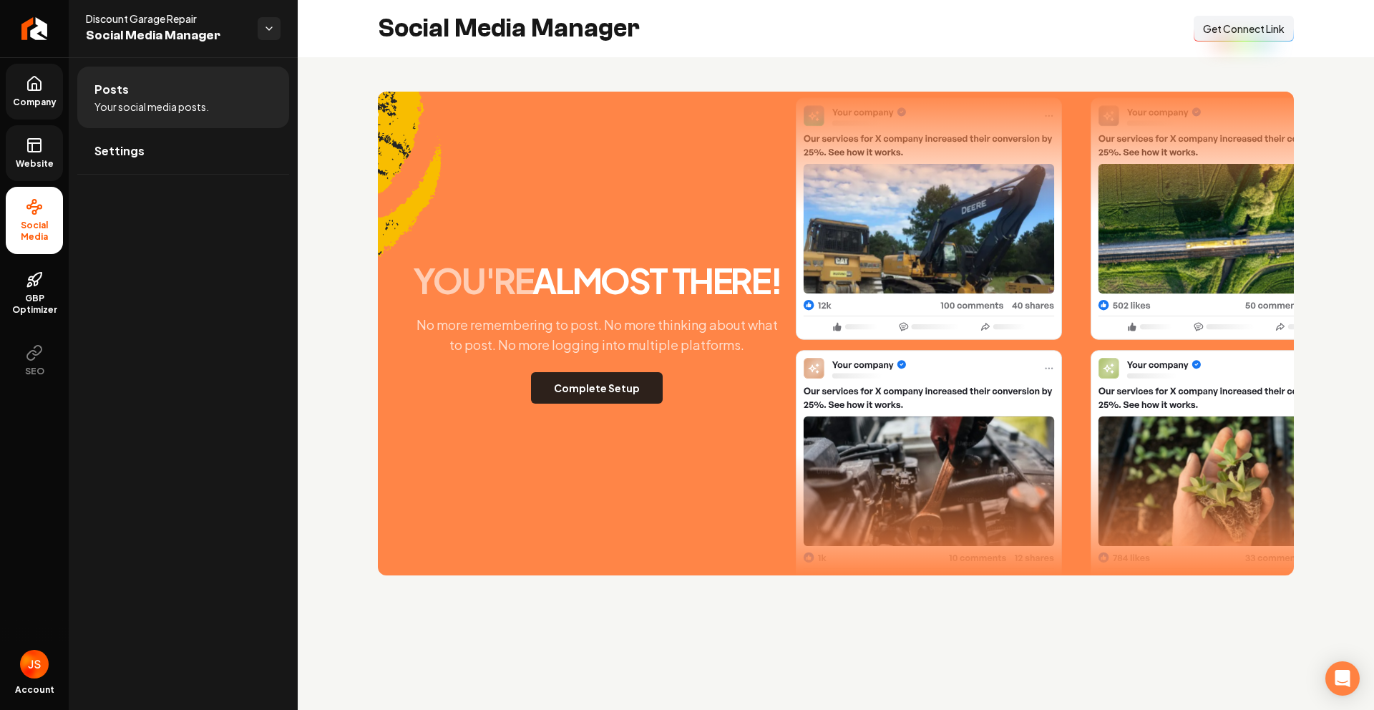
click at [607, 371] on div "you're almost there! No more remembering to post. No more thinking about what t…" at bounding box center [597, 333] width 386 height 140
click at [596, 366] on div "you're almost there! No more remembering to post. No more thinking about what t…" at bounding box center [597, 333] width 386 height 140
click at [592, 378] on button "Complete Setup" at bounding box center [597, 387] width 132 height 31
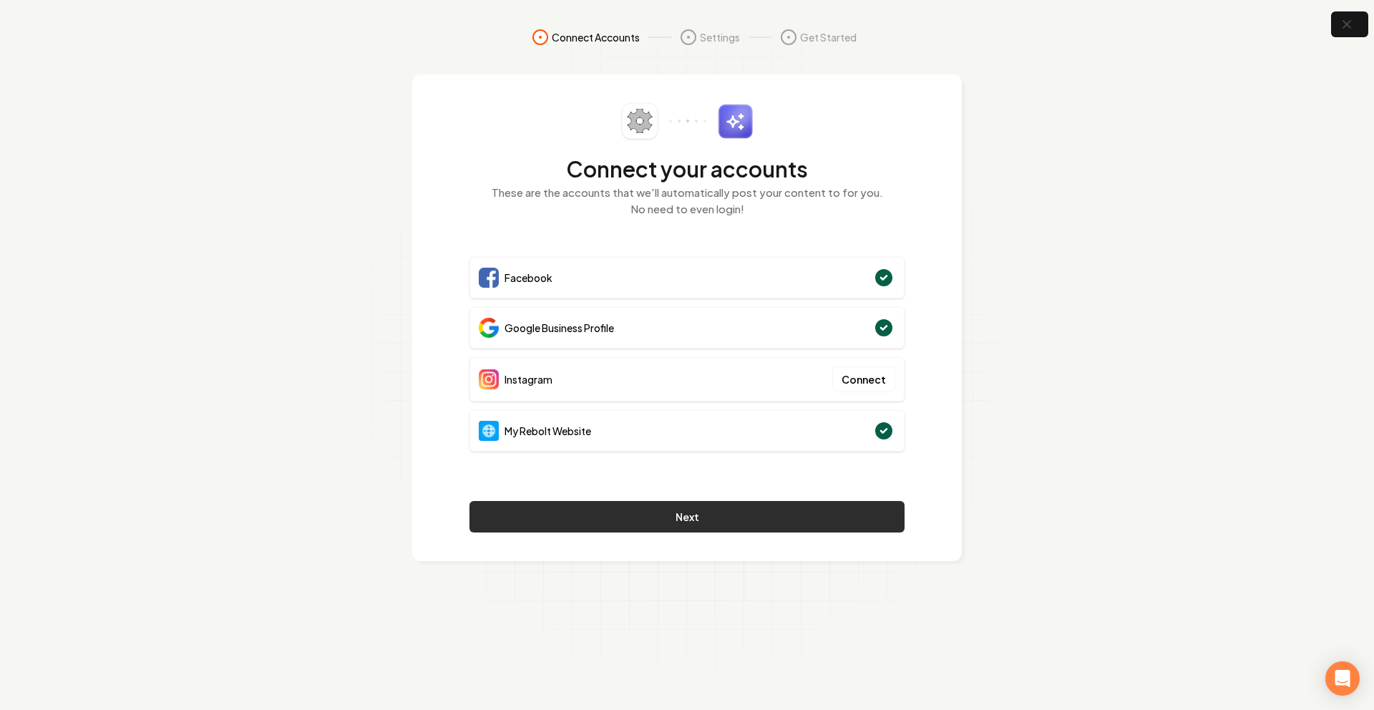
click at [801, 516] on button "Next" at bounding box center [686, 516] width 435 height 31
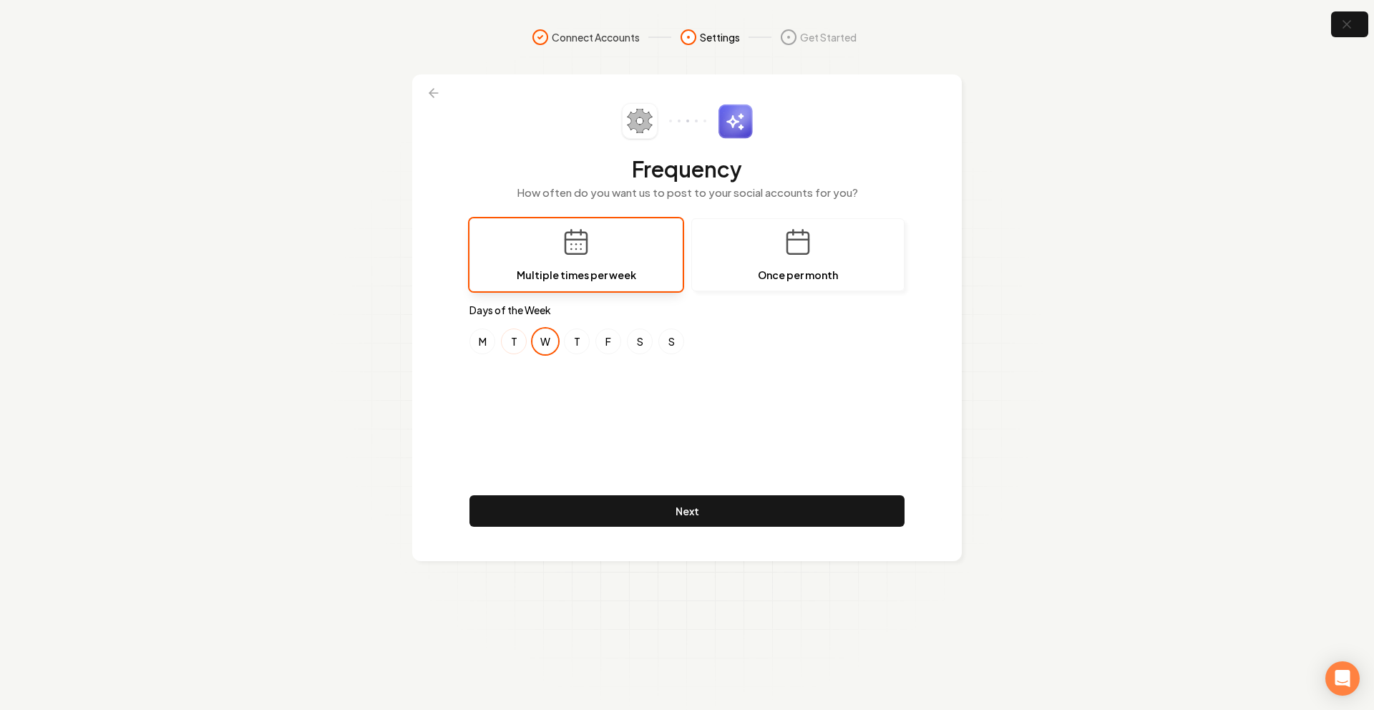
click at [510, 345] on button "T" at bounding box center [514, 341] width 26 height 26
click at [553, 345] on button "W" at bounding box center [545, 341] width 26 height 26
click at [581, 338] on button "T" at bounding box center [577, 341] width 26 height 26
click at [638, 517] on button "Next" at bounding box center [686, 510] width 435 height 31
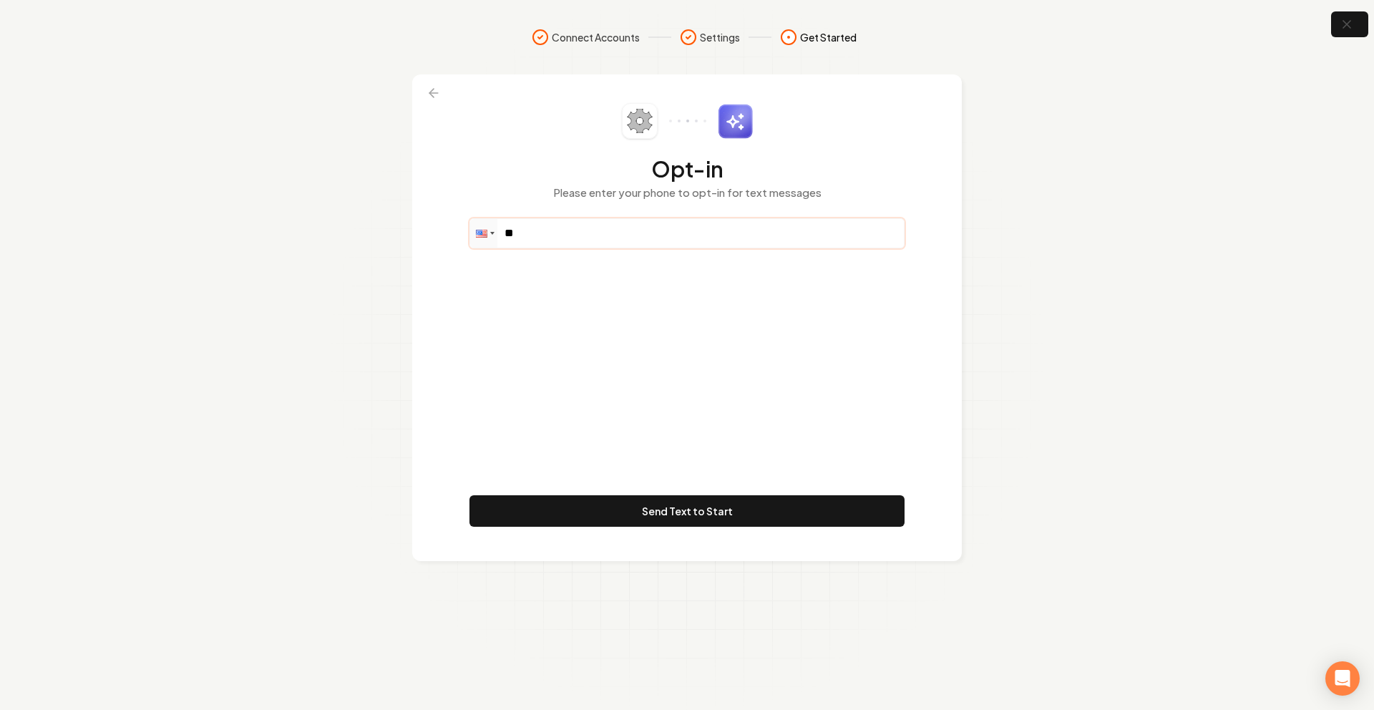
click at [557, 246] on input "**" at bounding box center [687, 233] width 434 height 29
paste input "**********"
type input "**********"
drag, startPoint x: 619, startPoint y: 365, endPoint x: 639, endPoint y: 435, distance: 72.9
click at [621, 364] on div "**********" at bounding box center [686, 317] width 435 height 429
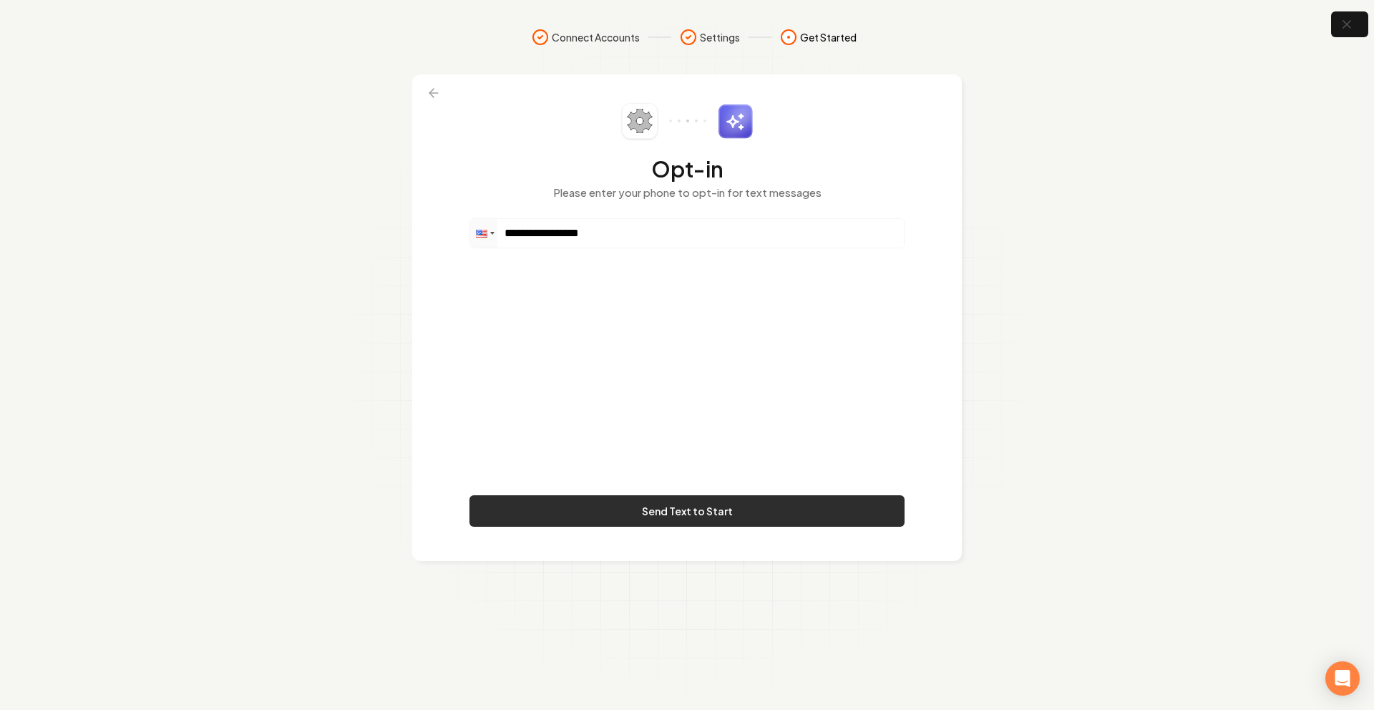
click at [659, 495] on button "Send Text to Start" at bounding box center [686, 510] width 435 height 31
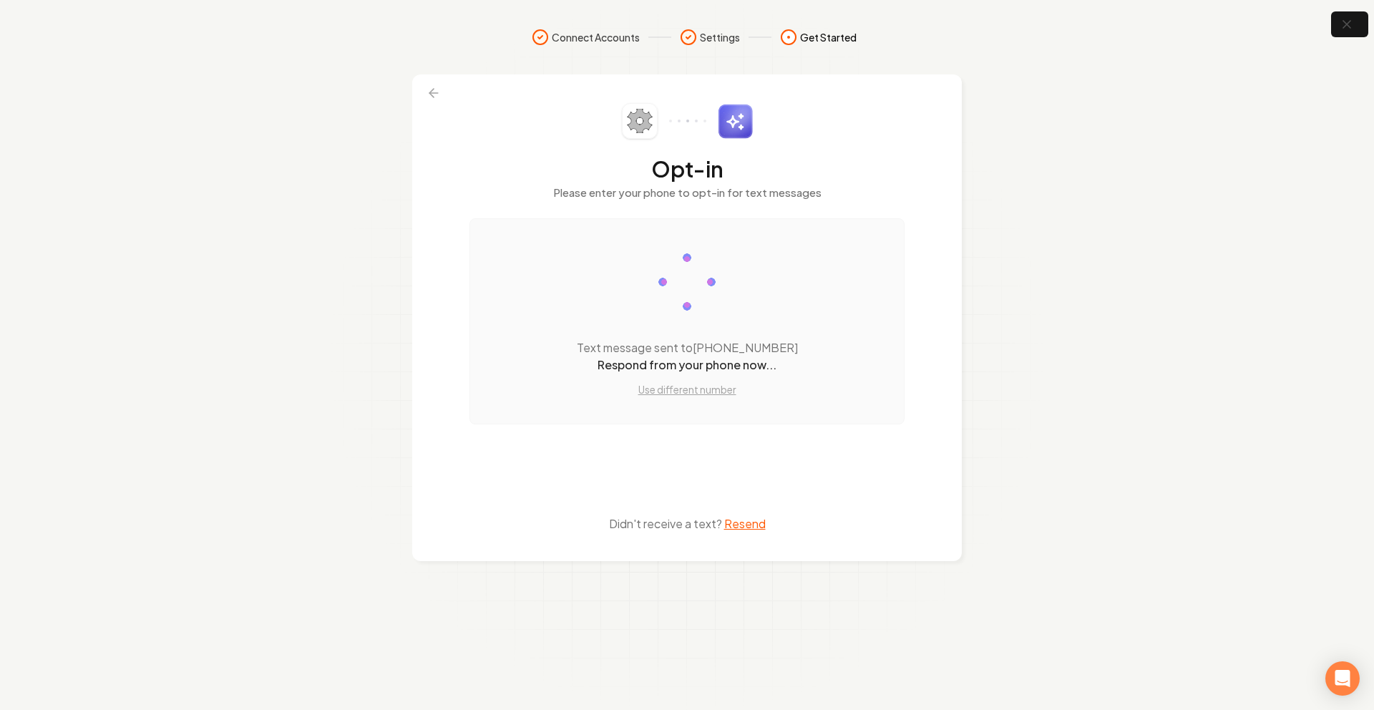
click at [1325, 4] on section "Connect Accounts Settings Get Started Opt-in Please enter your phone to opt-in …" at bounding box center [687, 355] width 1374 height 710
click at [1336, 24] on button "button" at bounding box center [1350, 25] width 47 height 32
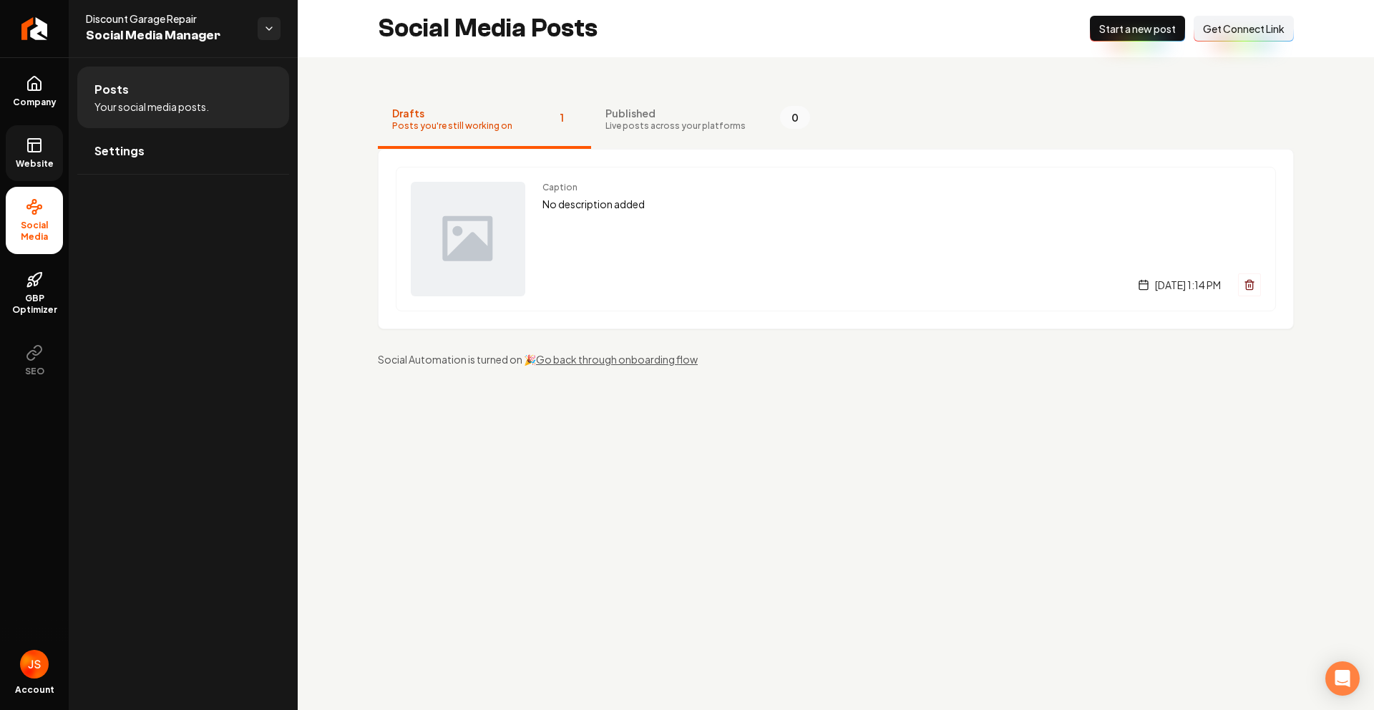
click at [59, 159] on link "Website" at bounding box center [34, 153] width 57 height 56
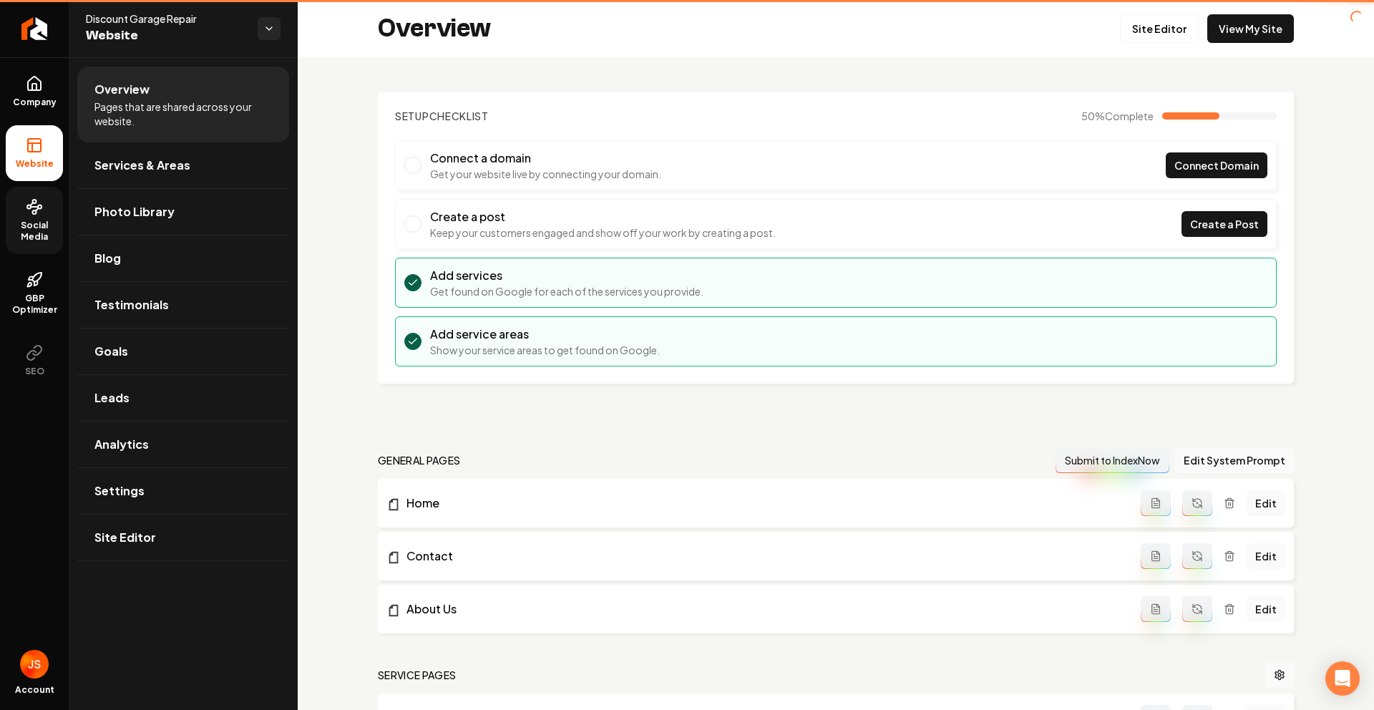
click at [57, 197] on link "Social Media" at bounding box center [34, 220] width 57 height 67
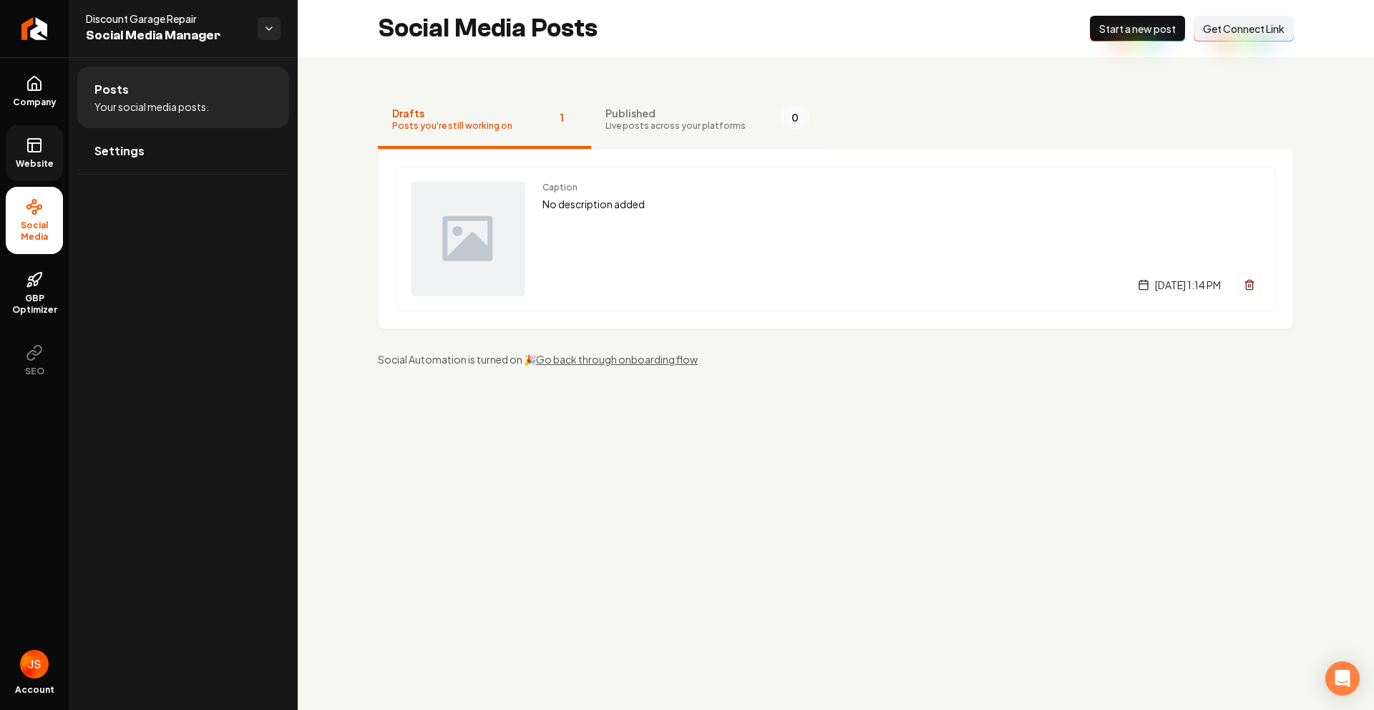
click at [644, 138] on button "Published Live posts across your platforms 0" at bounding box center [707, 120] width 233 height 57
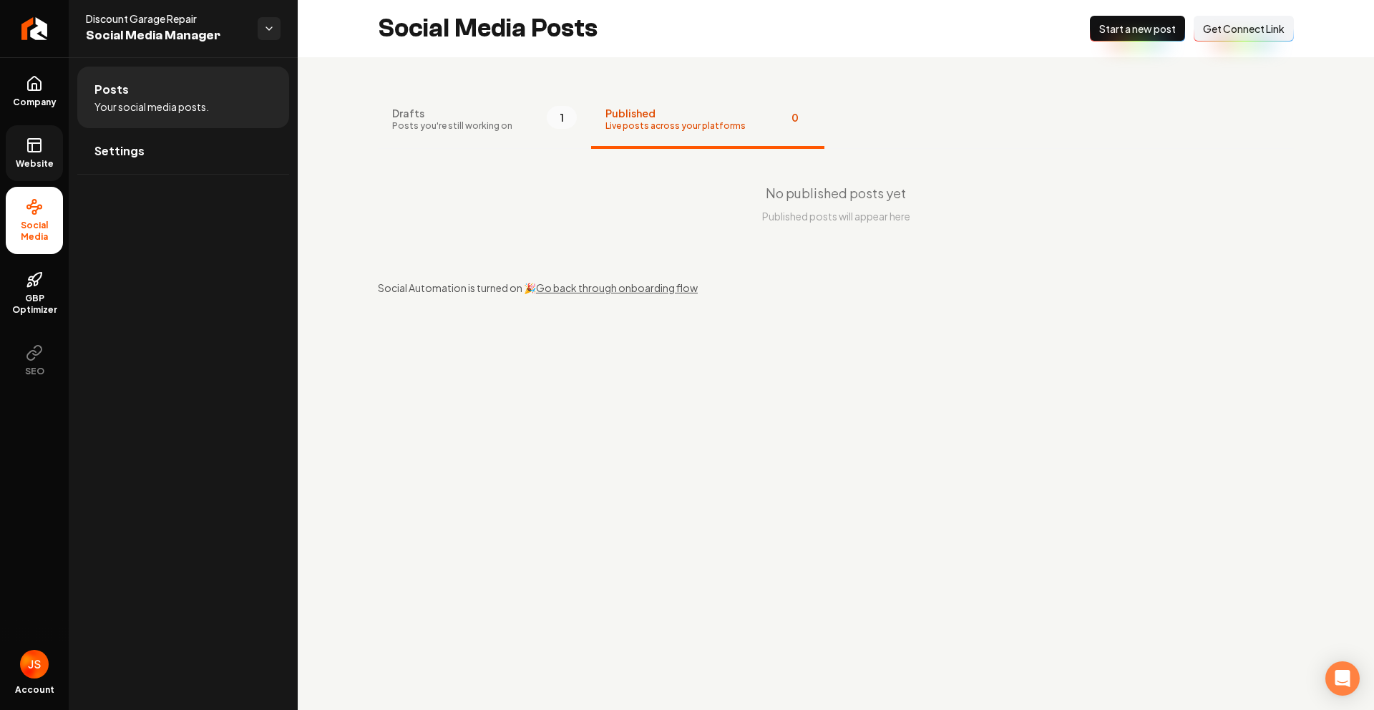
click at [79, 1] on div "Discount Garage Repair Social Media Manager" at bounding box center [183, 28] width 229 height 57
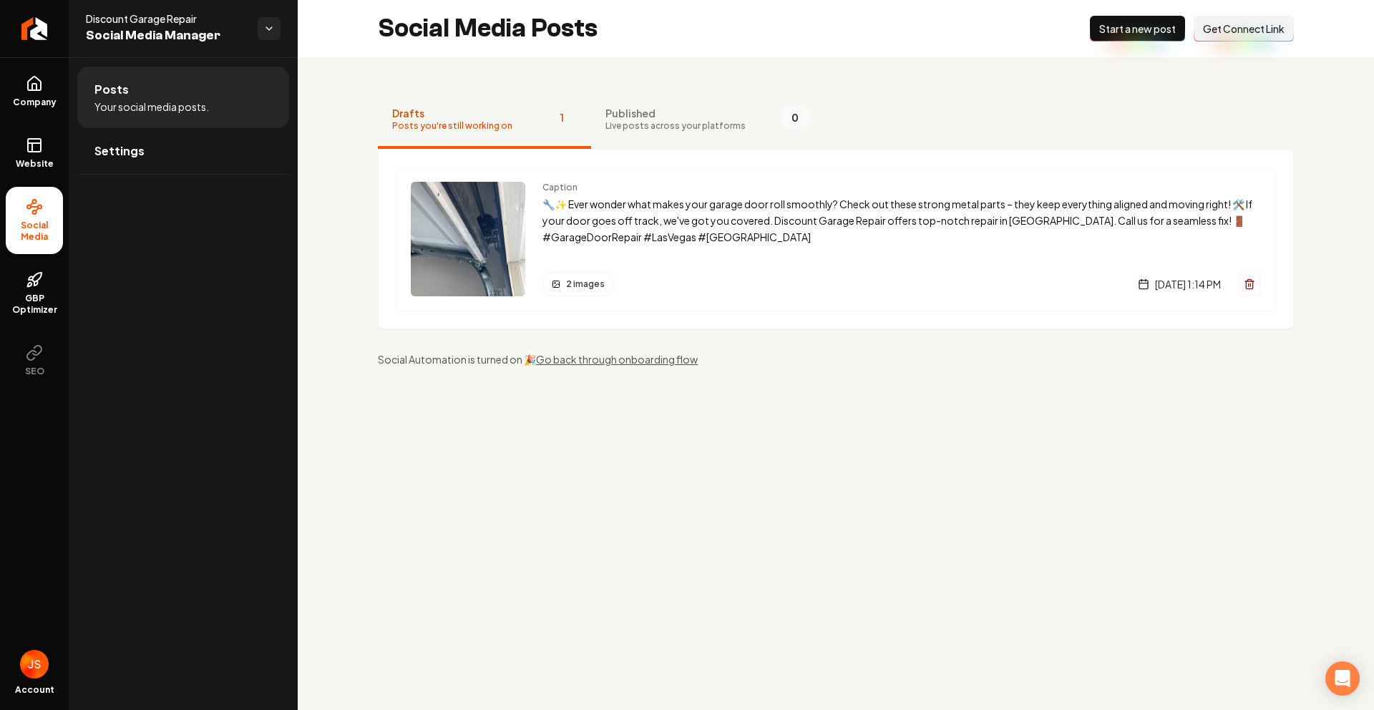
click at [623, 128] on span "Live posts across your platforms" at bounding box center [675, 125] width 140 height 11
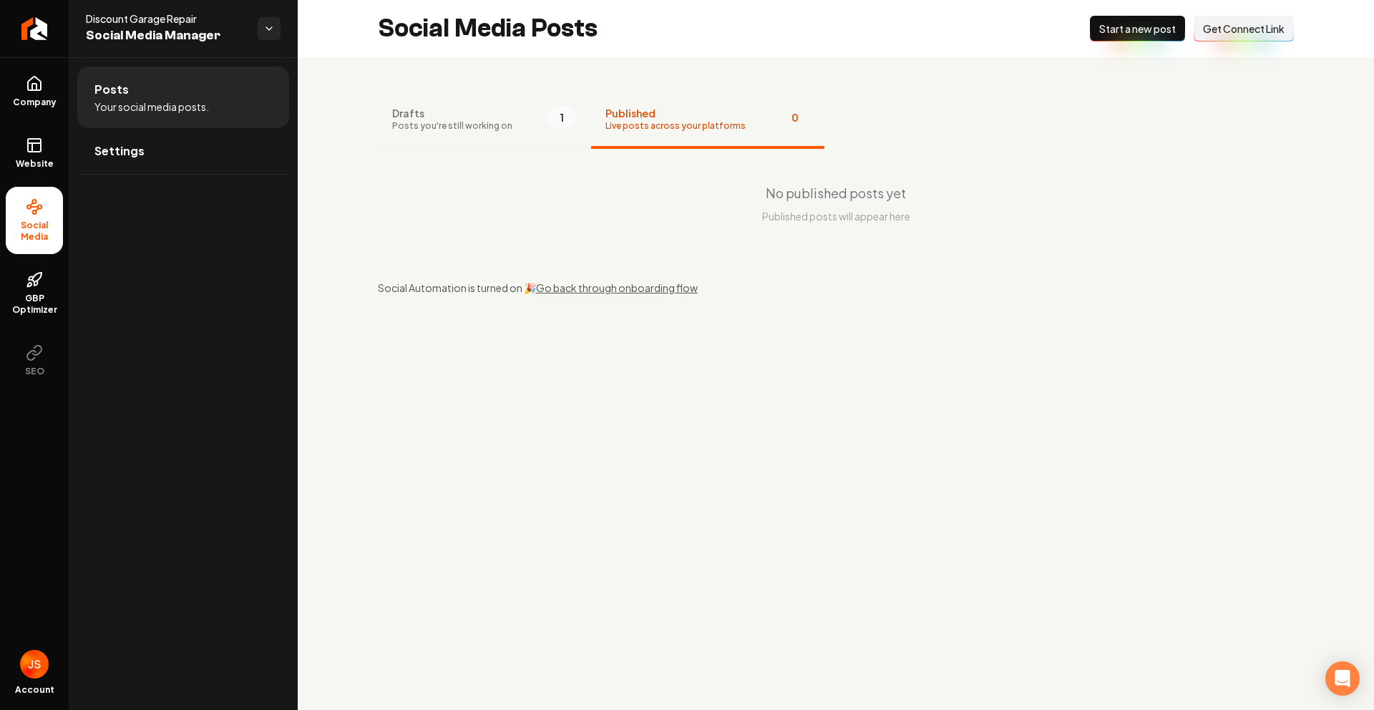
drag, startPoint x: 635, startPoint y: 122, endPoint x: 570, endPoint y: 118, distance: 65.3
click at [635, 122] on span "Live posts across your platforms" at bounding box center [675, 125] width 140 height 11
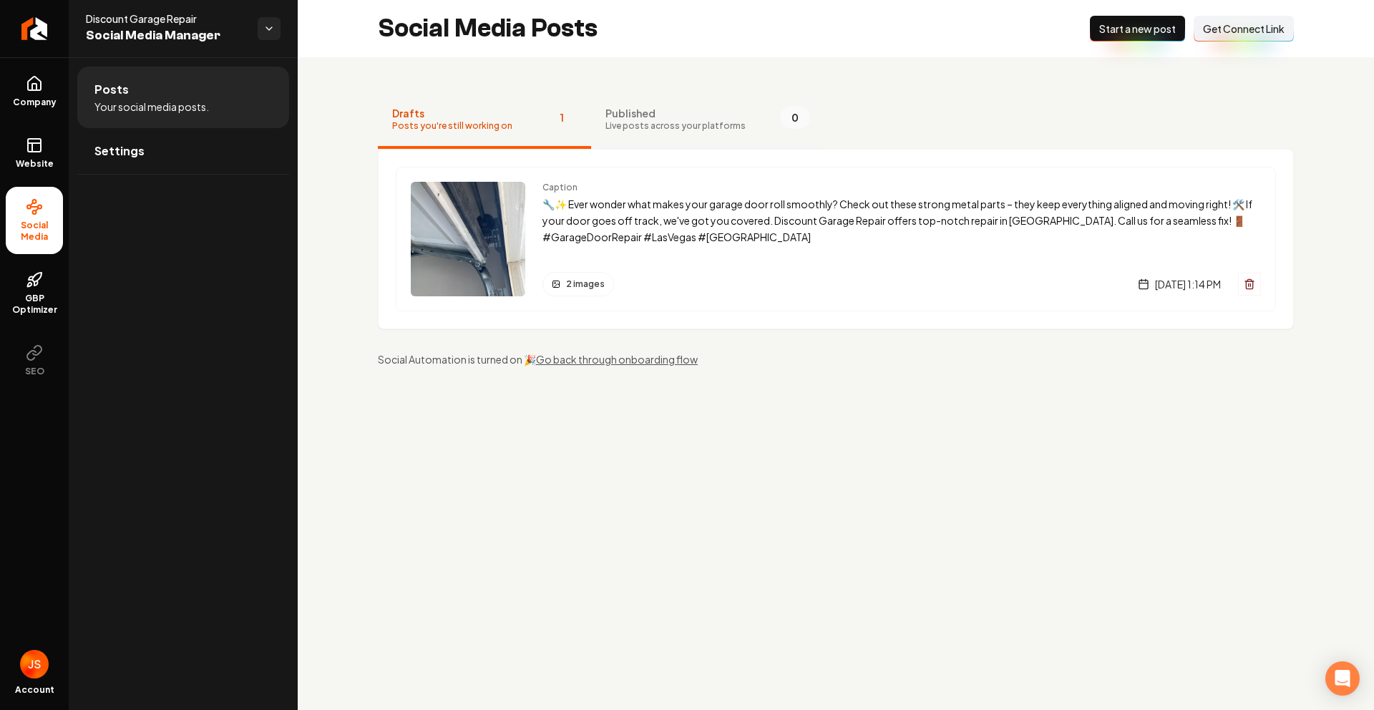
click at [701, 117] on span "Published" at bounding box center [675, 113] width 140 height 14
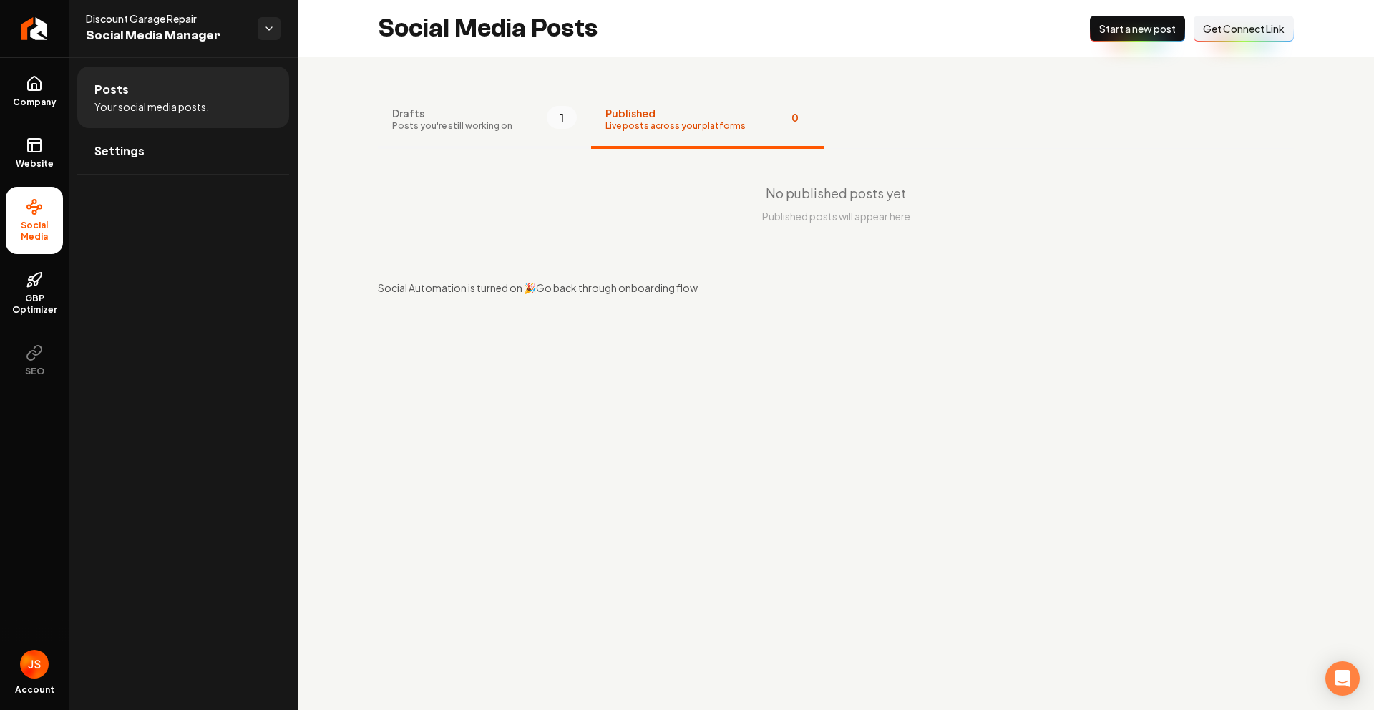
click at [522, 113] on button "Drafts Posts you're still working on 1" at bounding box center [484, 120] width 213 height 57
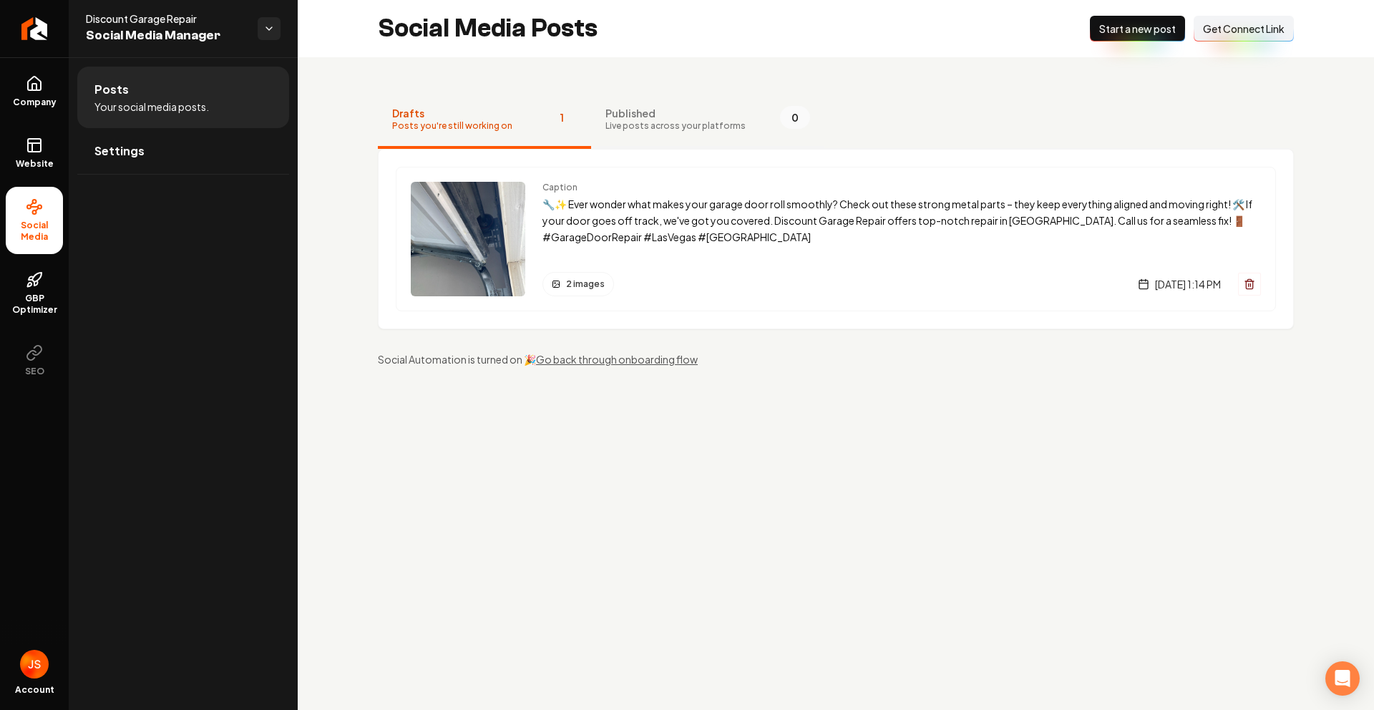
click at [678, 126] on span "Live posts across your platforms" at bounding box center [675, 125] width 140 height 11
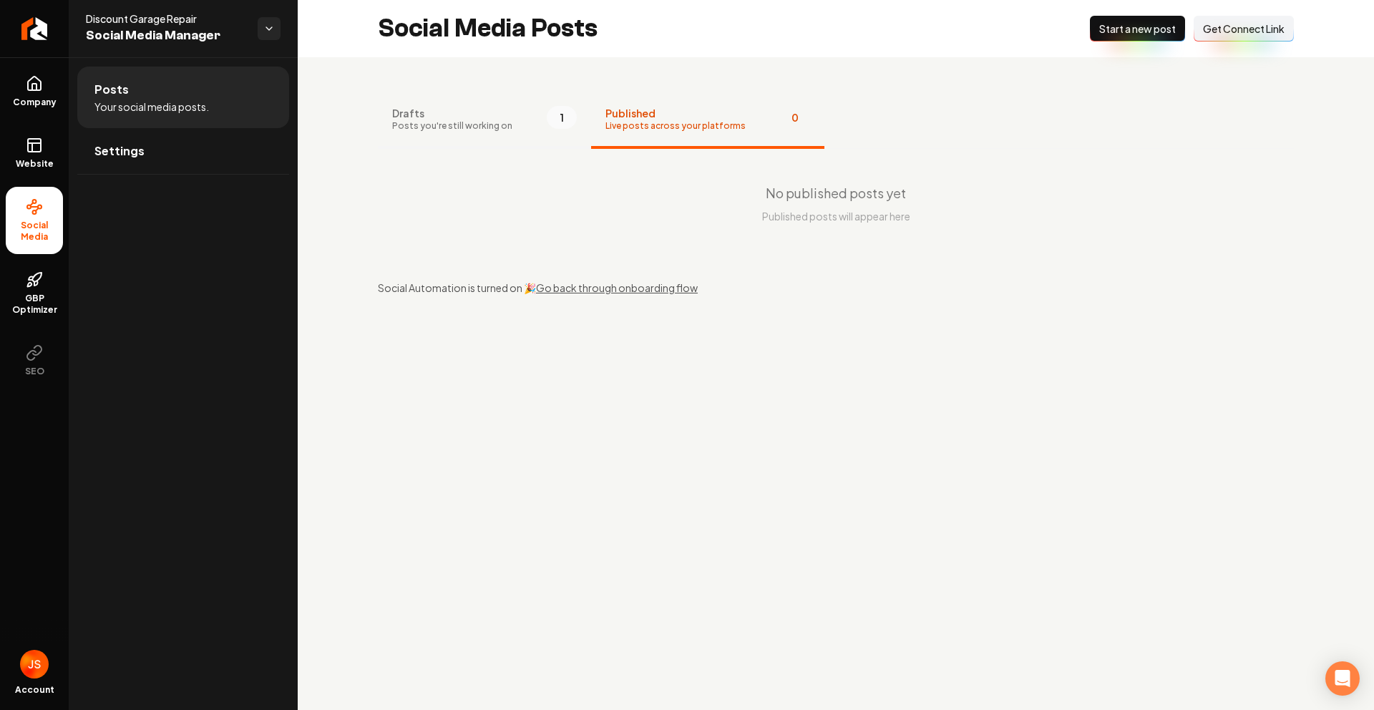
click at [547, 118] on span "1" at bounding box center [562, 117] width 30 height 23
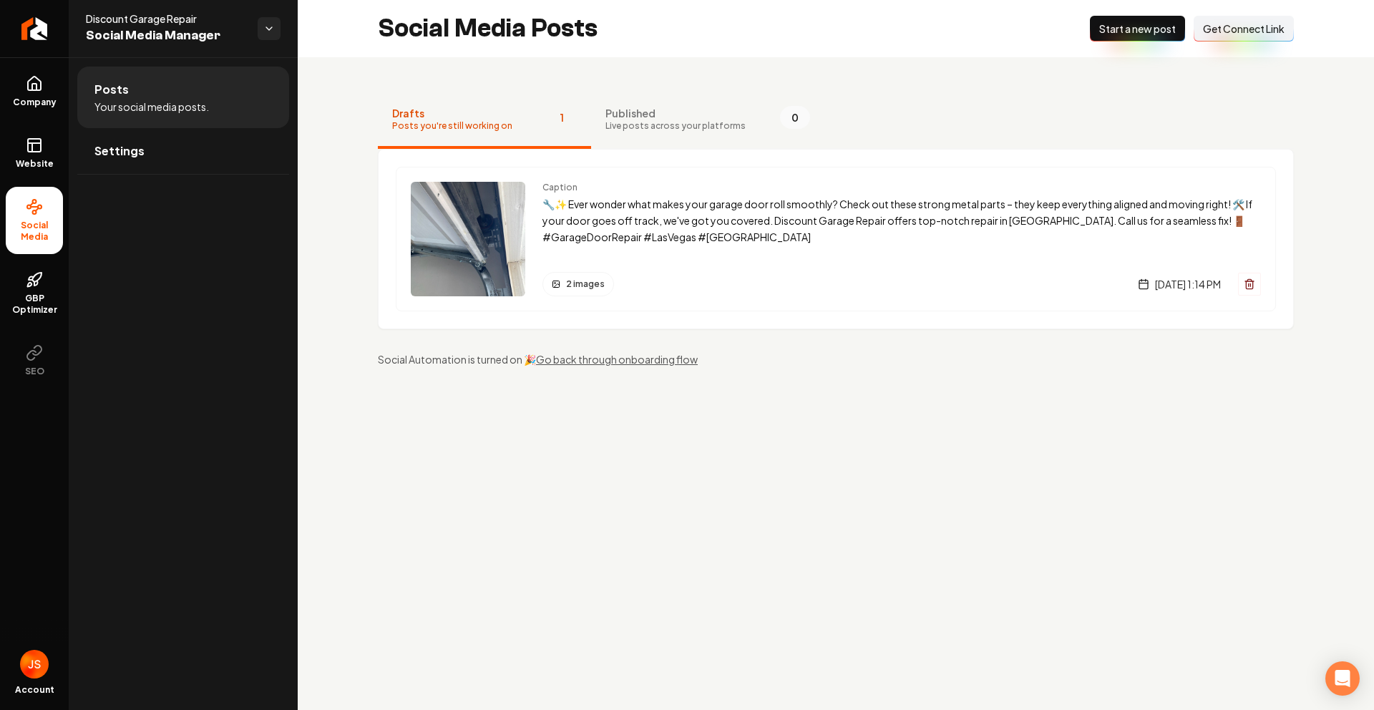
drag, startPoint x: 659, startPoint y: 122, endPoint x: 476, endPoint y: 81, distance: 187.7
click at [660, 122] on span "Live posts across your platforms" at bounding box center [675, 125] width 140 height 11
click at [618, 124] on span "Live posts across your platforms" at bounding box center [675, 125] width 140 height 11
click at [718, 385] on div "Published Live posts across your platforms 1 Caption 🔧✨ Ever wonder what makes …" at bounding box center [836, 228] width 1076 height 343
click at [722, 388] on div "Published Live posts across your platforms 1 Caption 🔧✨ Ever wonder what makes …" at bounding box center [836, 228] width 1076 height 343
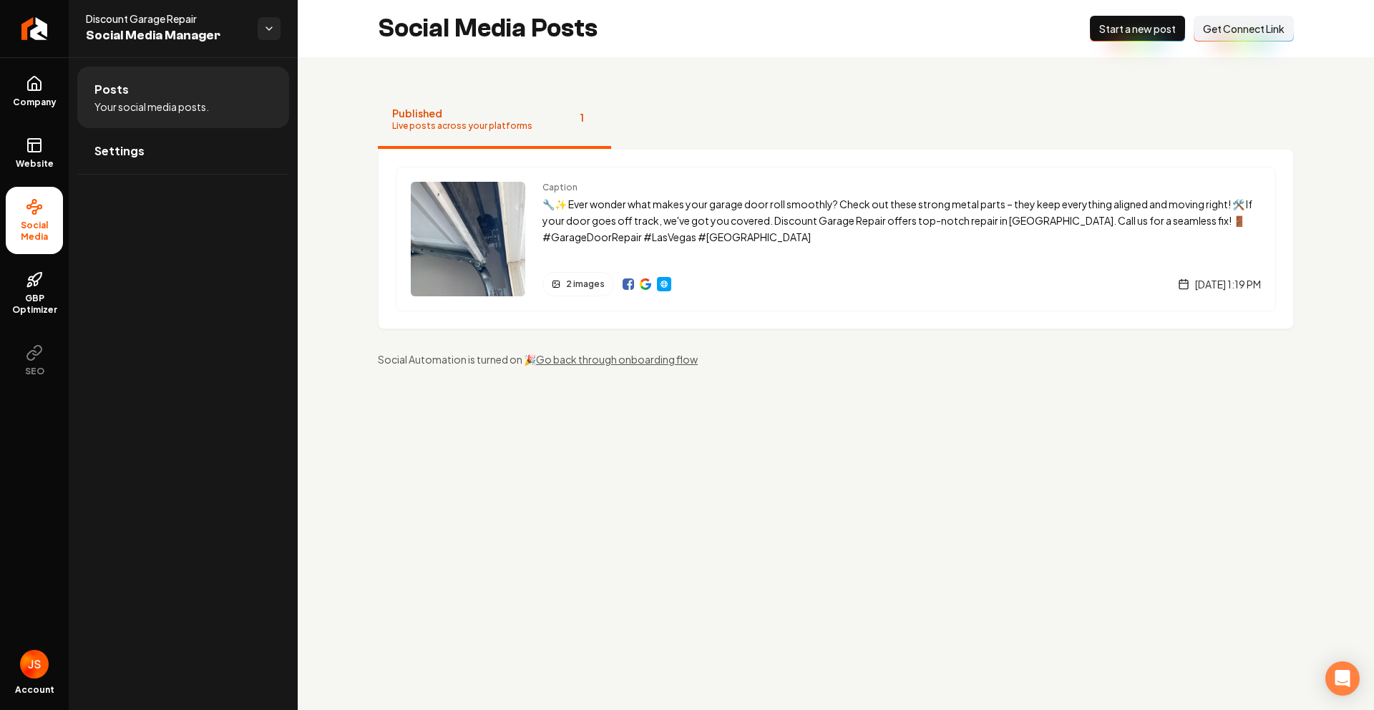
click at [723, 397] on div "Published Live posts across your platforms 1 Caption 🔧✨ Ever wonder what makes …" at bounding box center [836, 228] width 1076 height 343
click at [32, 150] on icon at bounding box center [32, 147] width 0 height 9
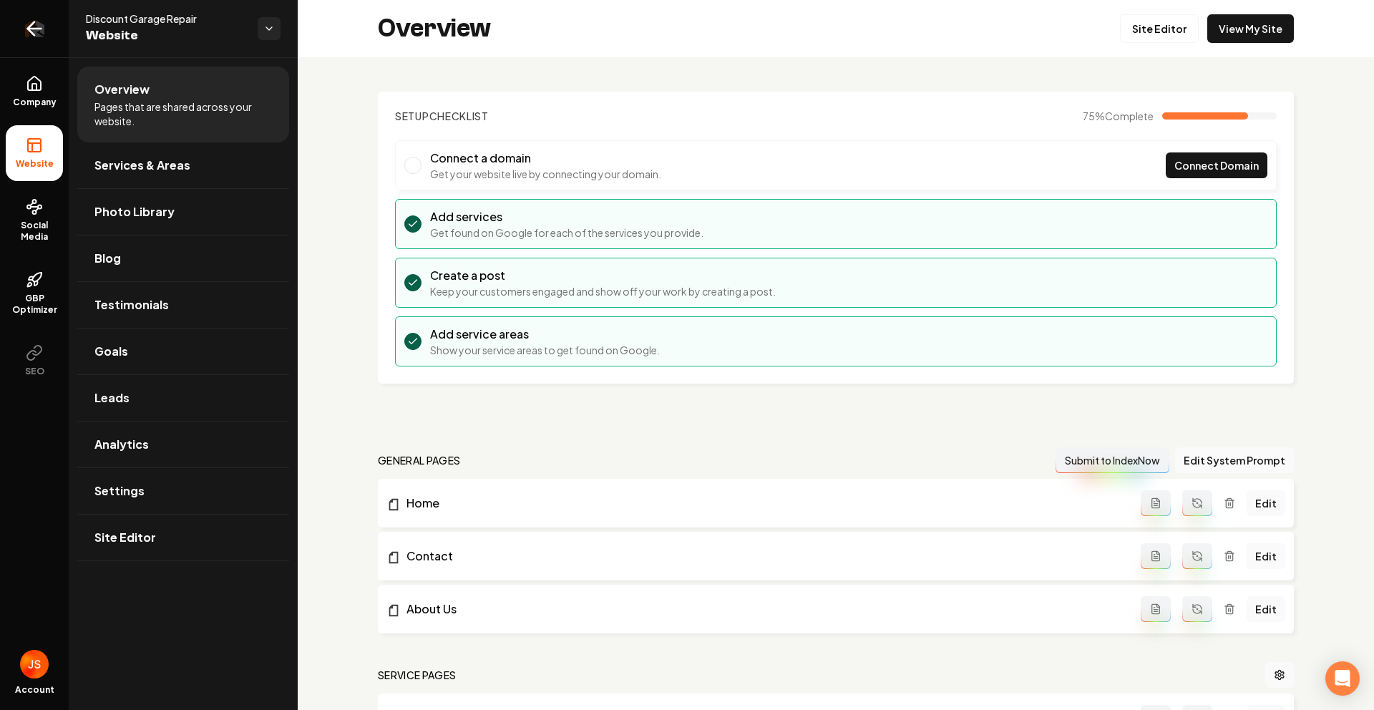
click at [31, 20] on icon "Return to dashboard" at bounding box center [34, 28] width 23 height 23
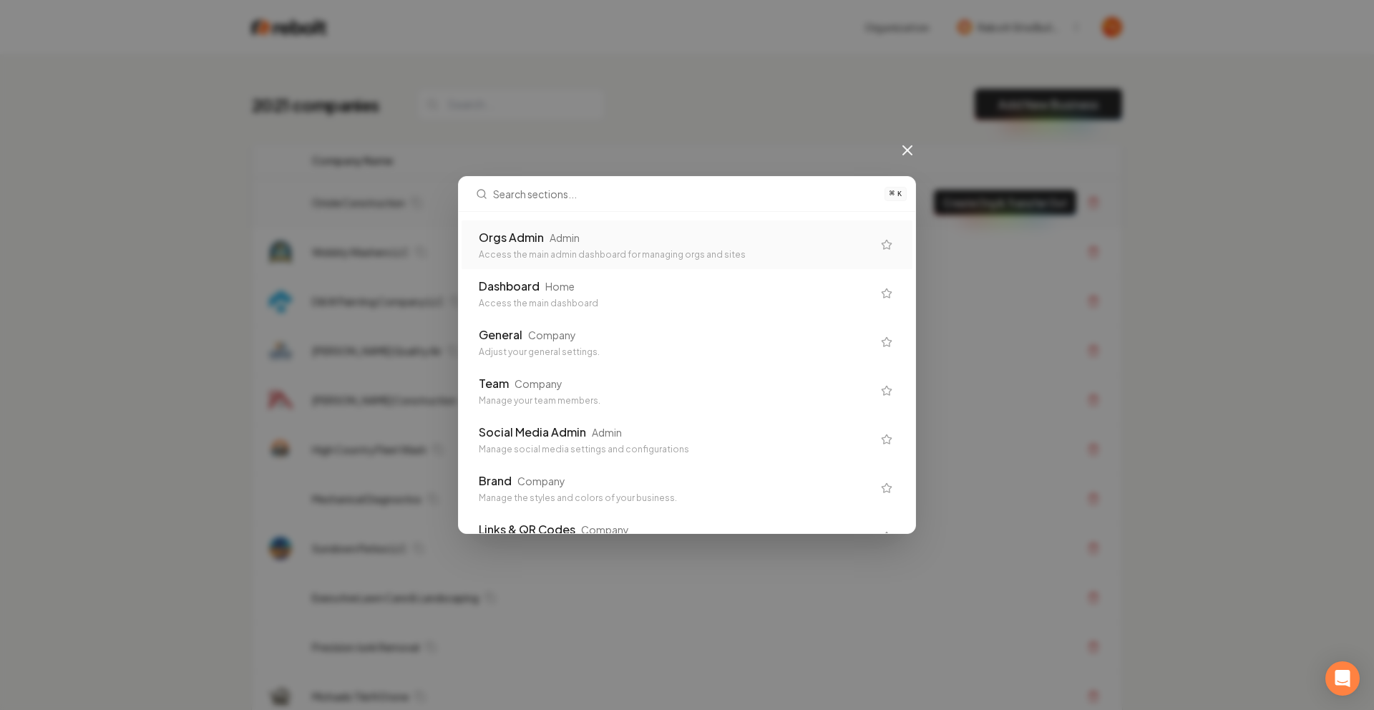
click at [499, 229] on div "Orgs Admin" at bounding box center [511, 237] width 65 height 17
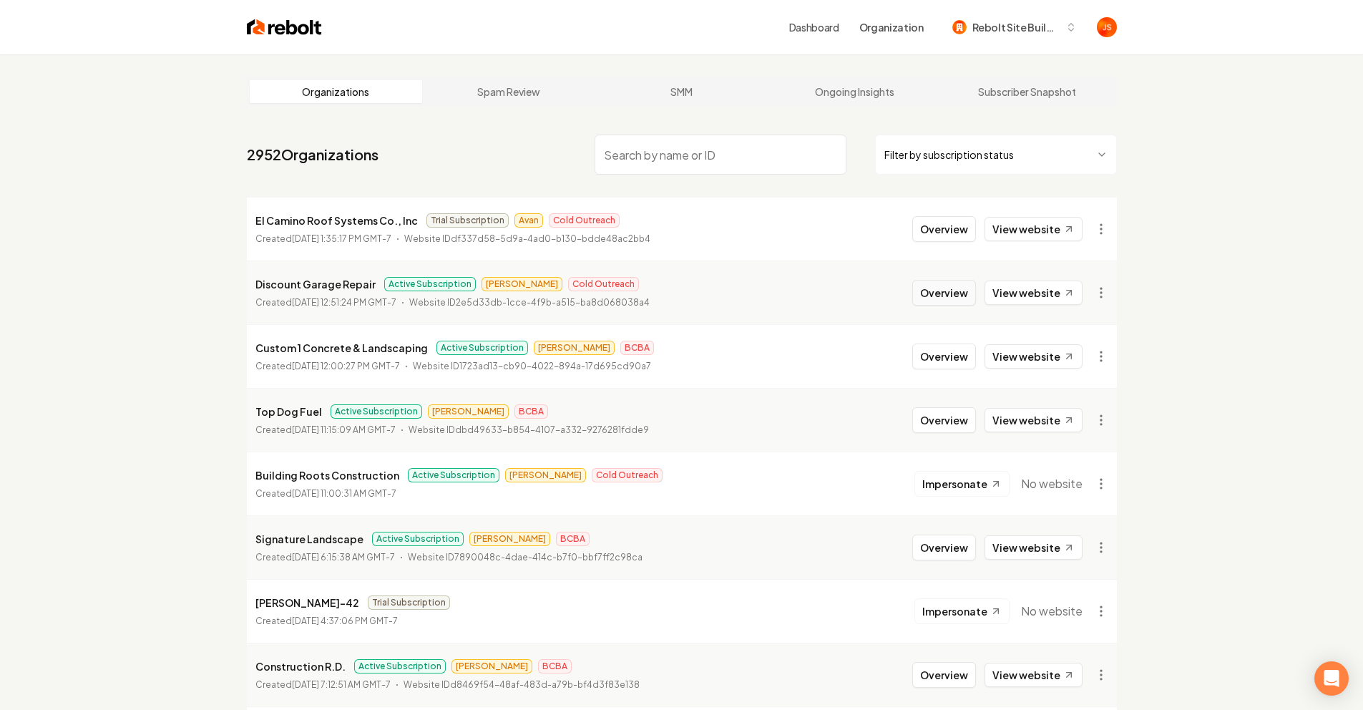
click at [932, 288] on button "Overview" at bounding box center [944, 293] width 64 height 26
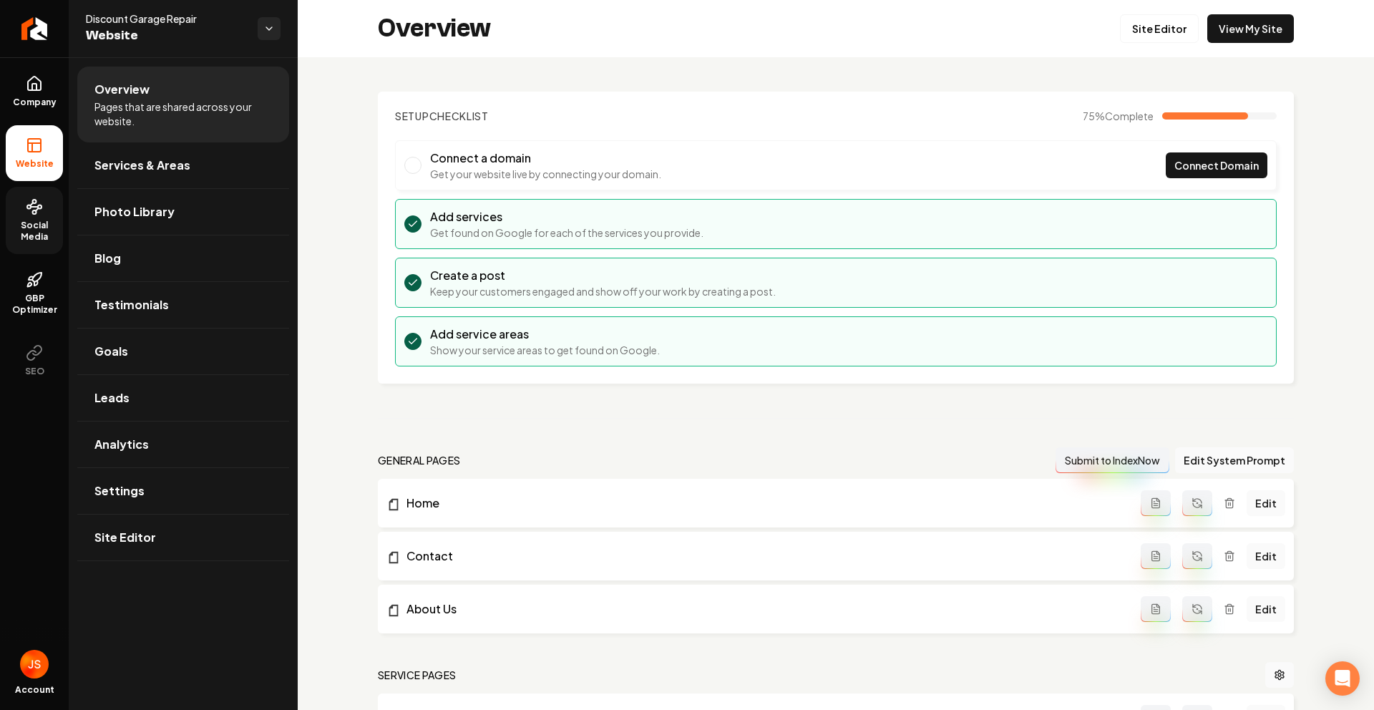
click at [39, 229] on span "Social Media" at bounding box center [34, 231] width 57 height 23
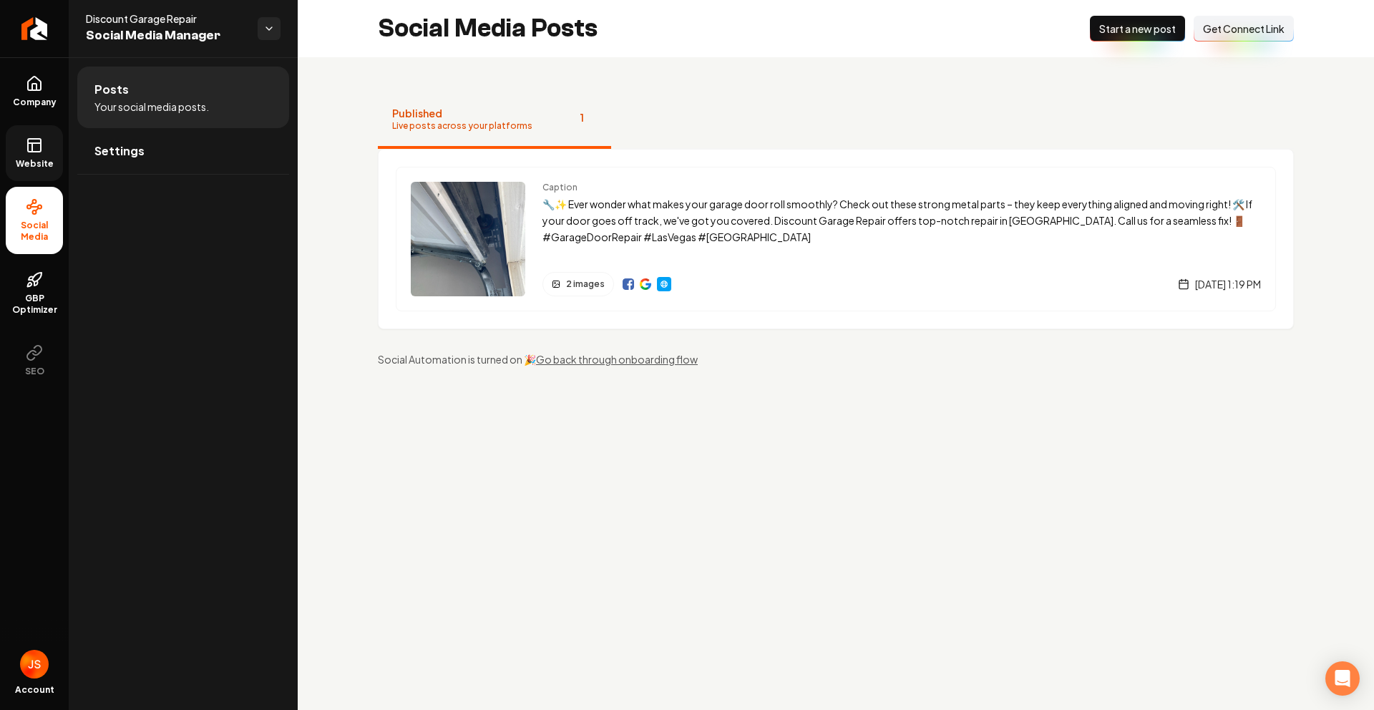
click at [41, 167] on span "Website" at bounding box center [34, 163] width 49 height 11
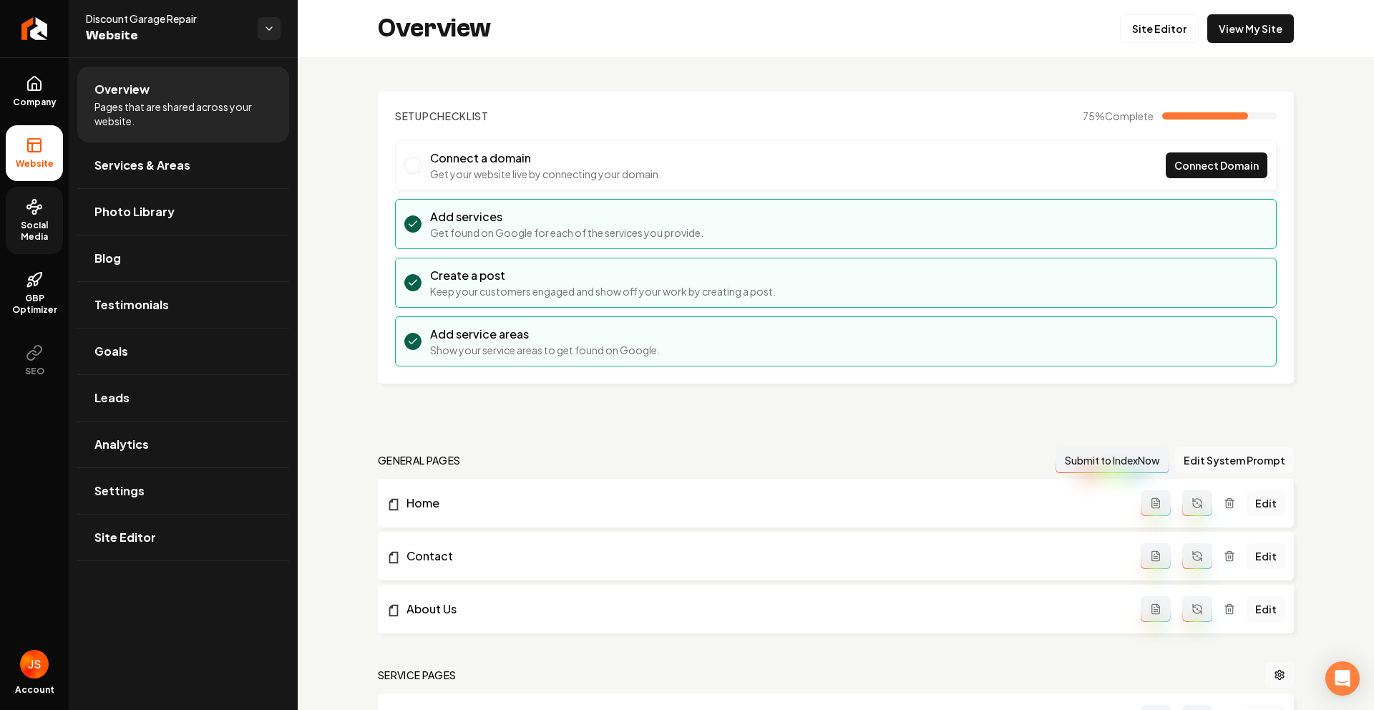
click at [34, 203] on circle at bounding box center [35, 202] width 4 height 4
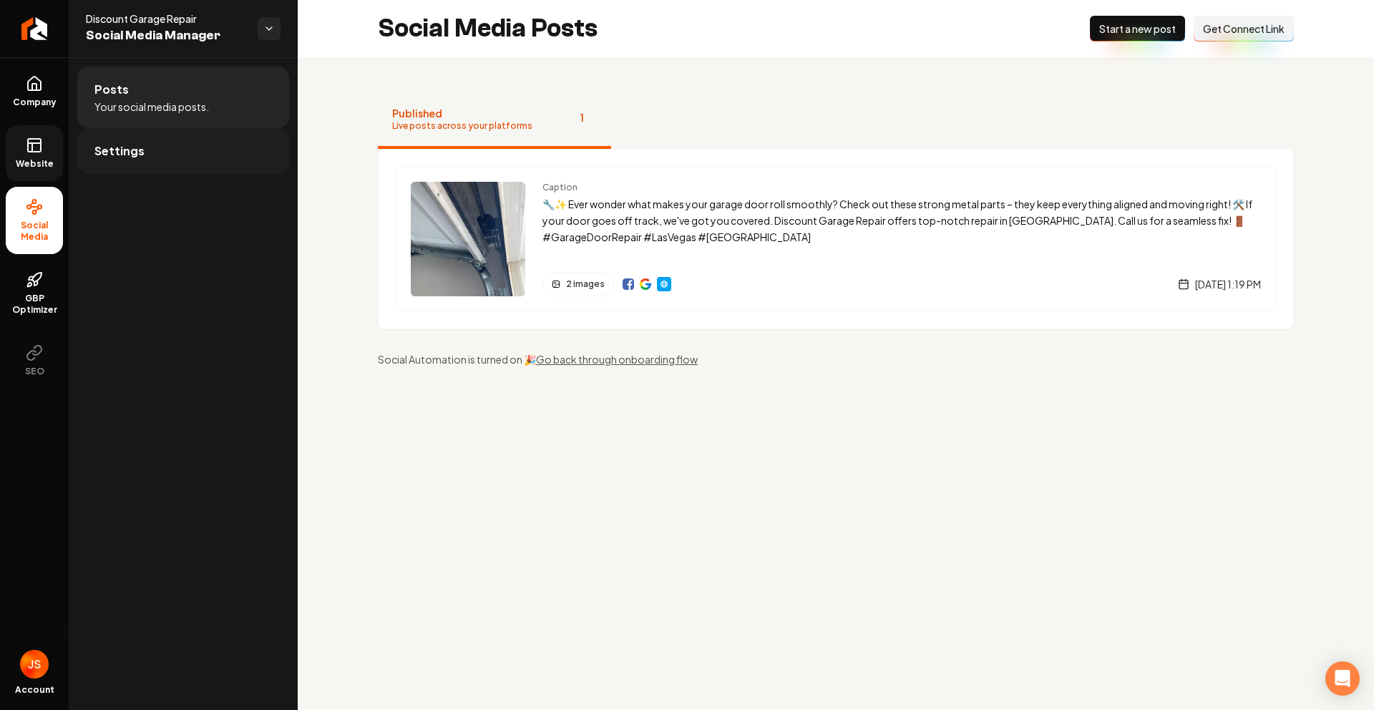
click at [155, 144] on link "Settings" at bounding box center [183, 151] width 212 height 46
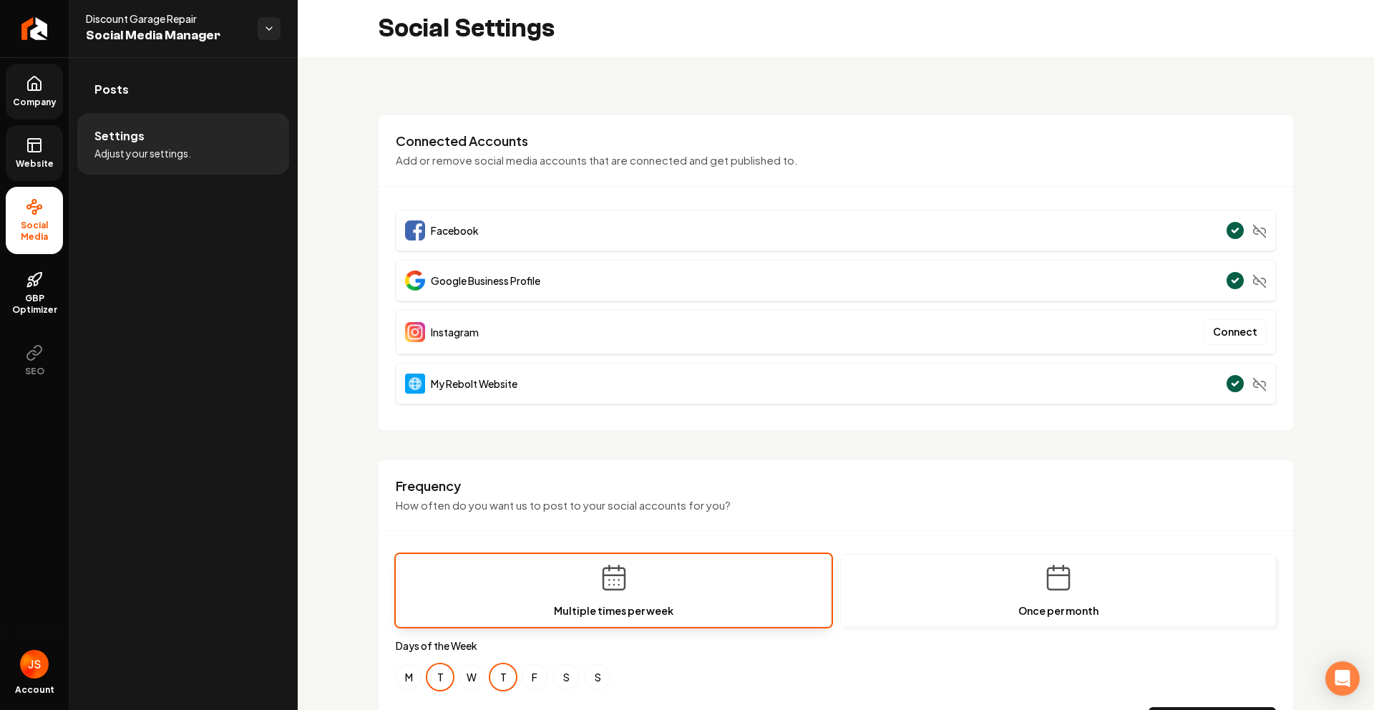
click at [32, 89] on icon at bounding box center [34, 87] width 4 height 6
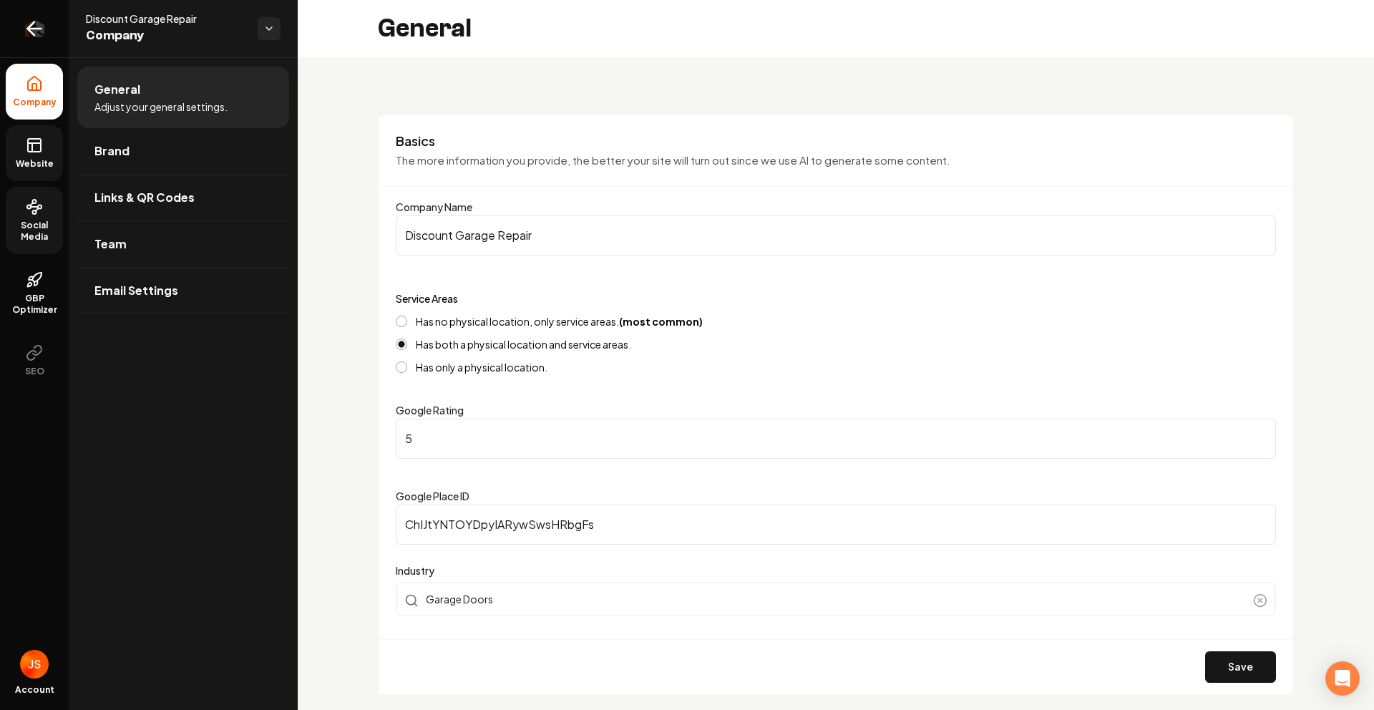
click at [18, 42] on link "Return to dashboard" at bounding box center [34, 28] width 69 height 57
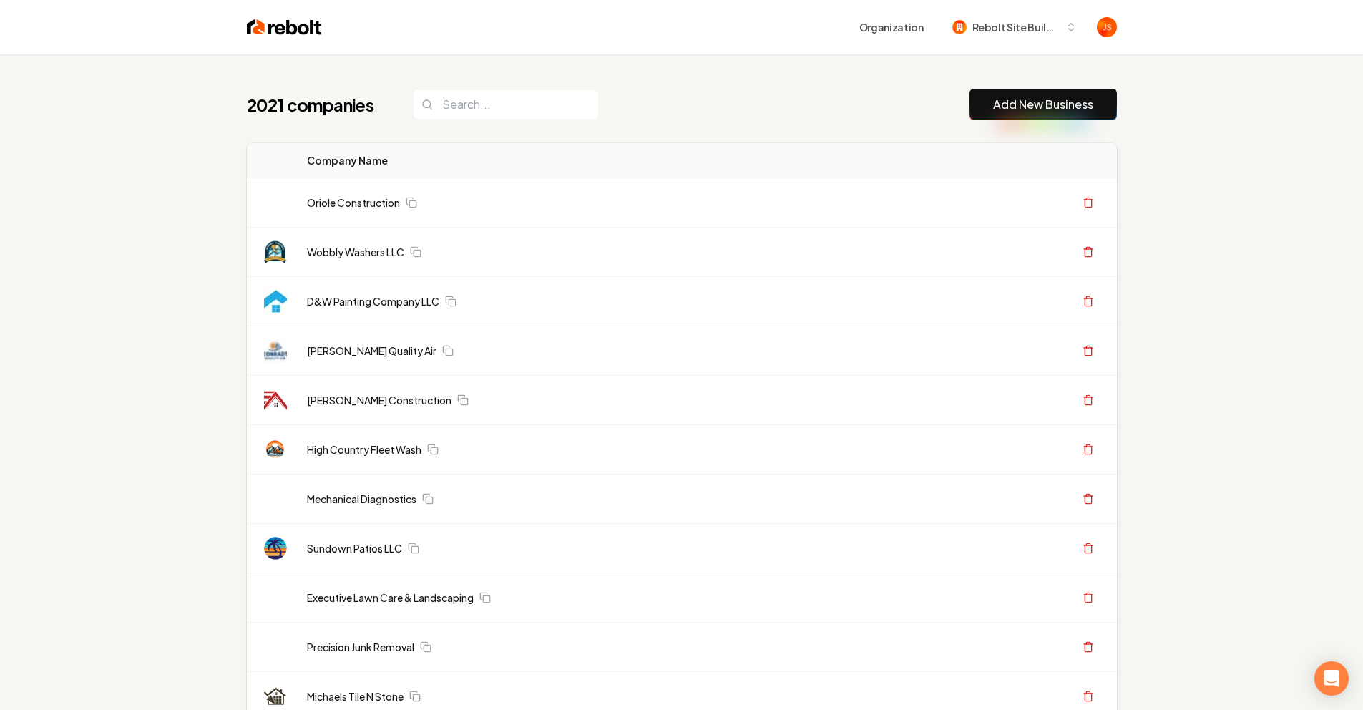
click at [1033, 102] on link "Add New Business" at bounding box center [1043, 104] width 100 height 17
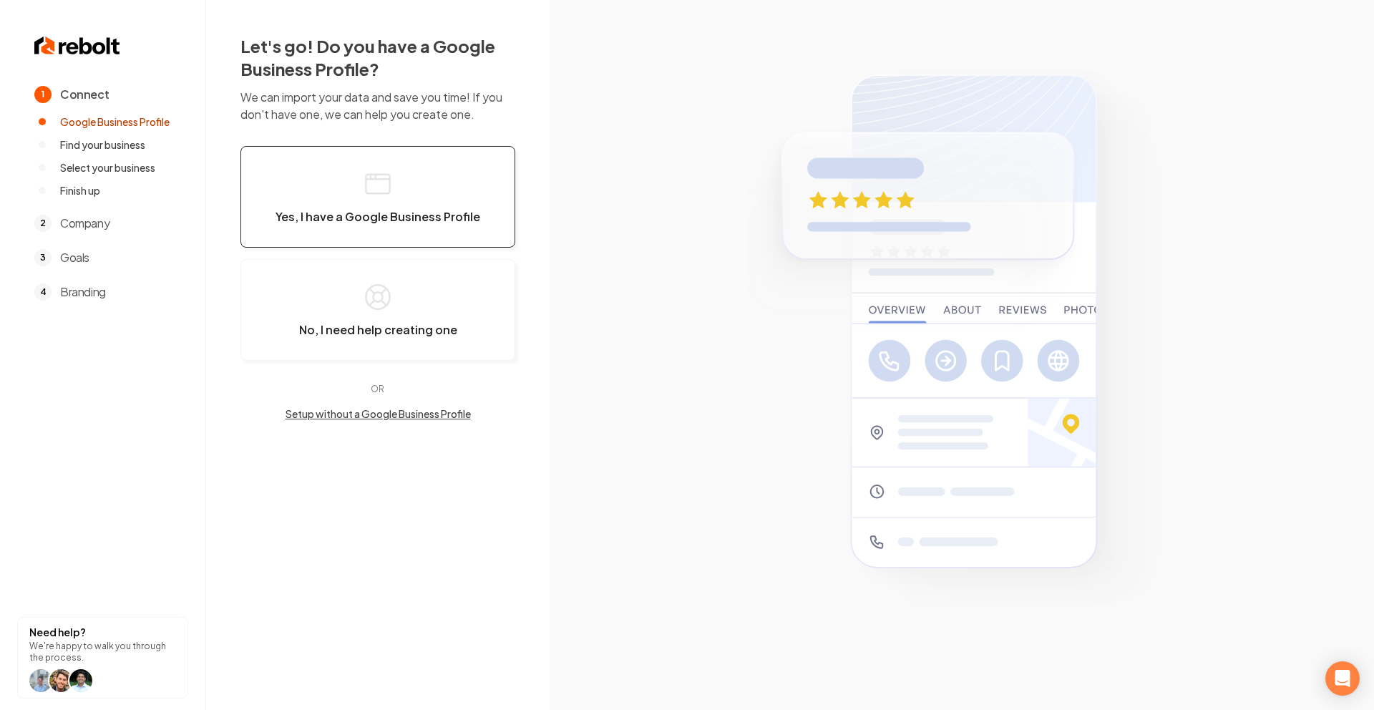
click at [457, 193] on button "Yes, I have a Google Business Profile" at bounding box center [377, 197] width 275 height 102
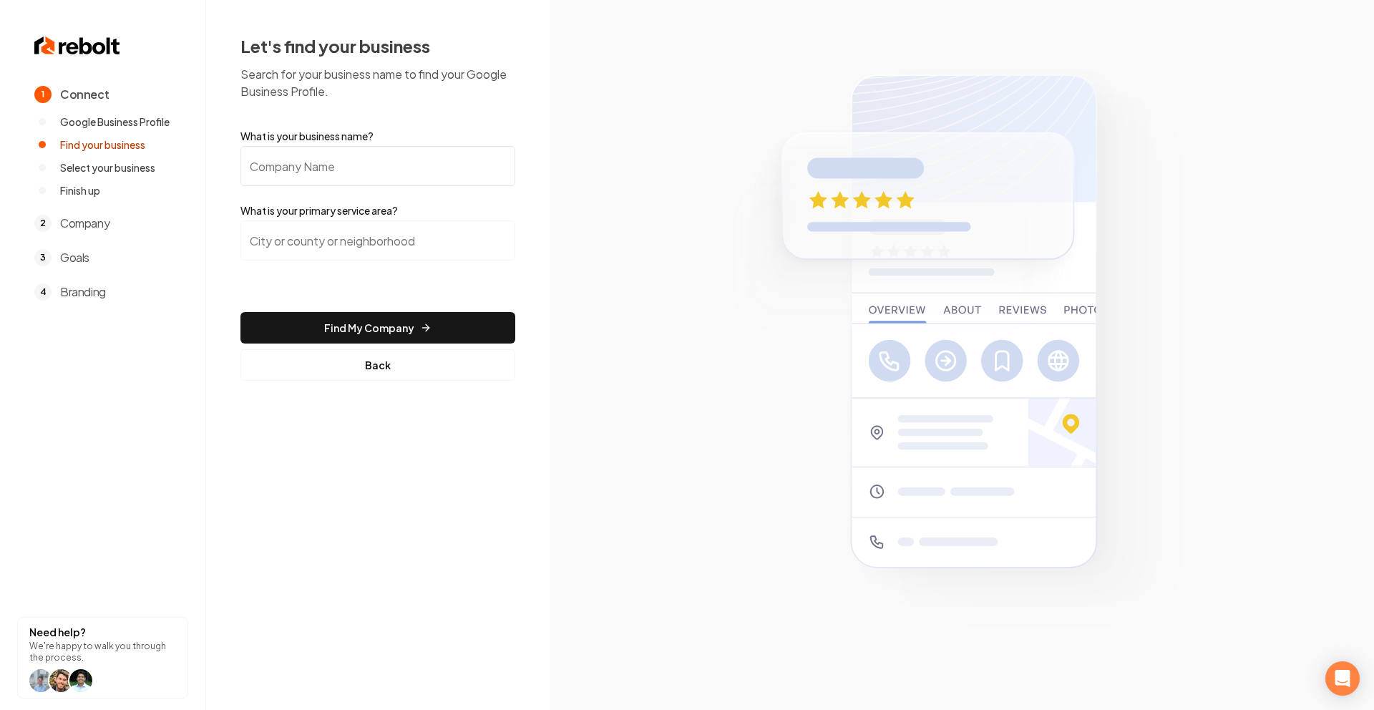
click at [390, 180] on input "What is your business name?" at bounding box center [377, 166] width 275 height 40
drag, startPoint x: 373, startPoint y: 228, endPoint x: 368, endPoint y: 235, distance: 8.7
click at [373, 228] on input "search" at bounding box center [377, 240] width 275 height 40
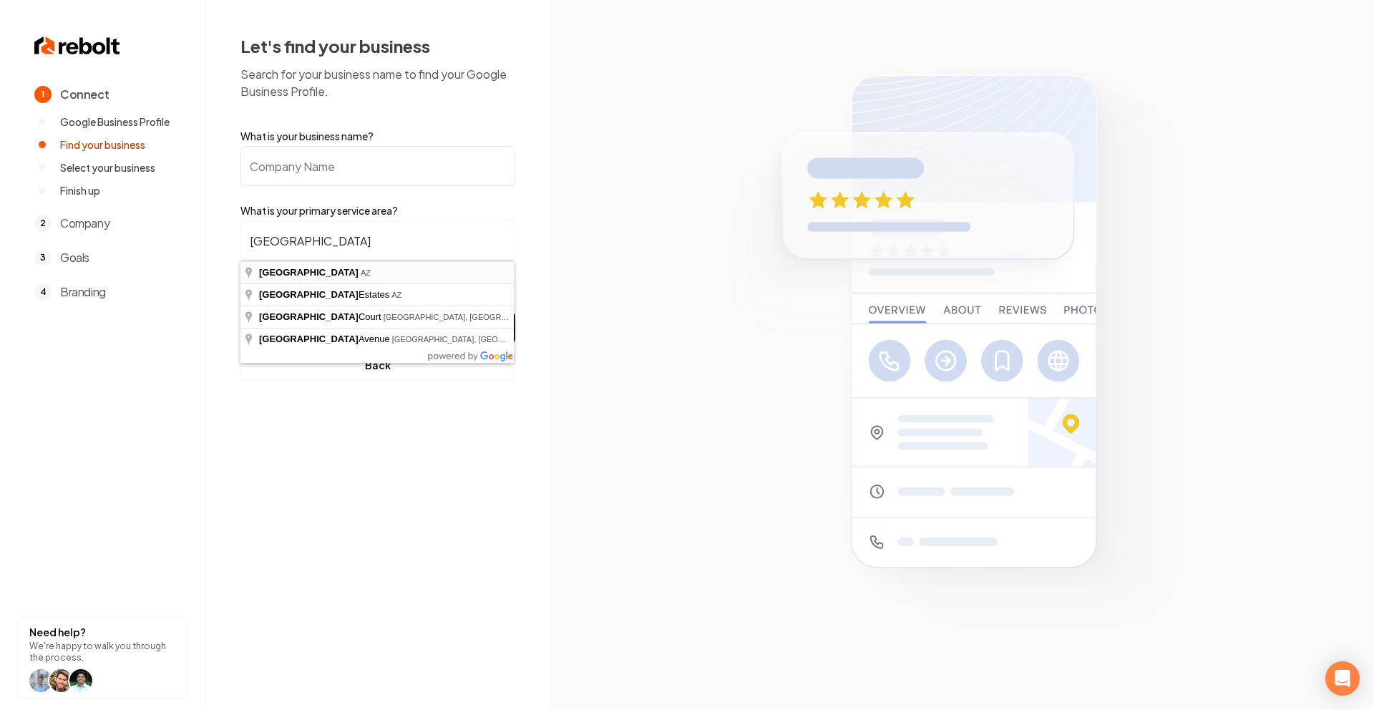
type input "Tucson, AZ"
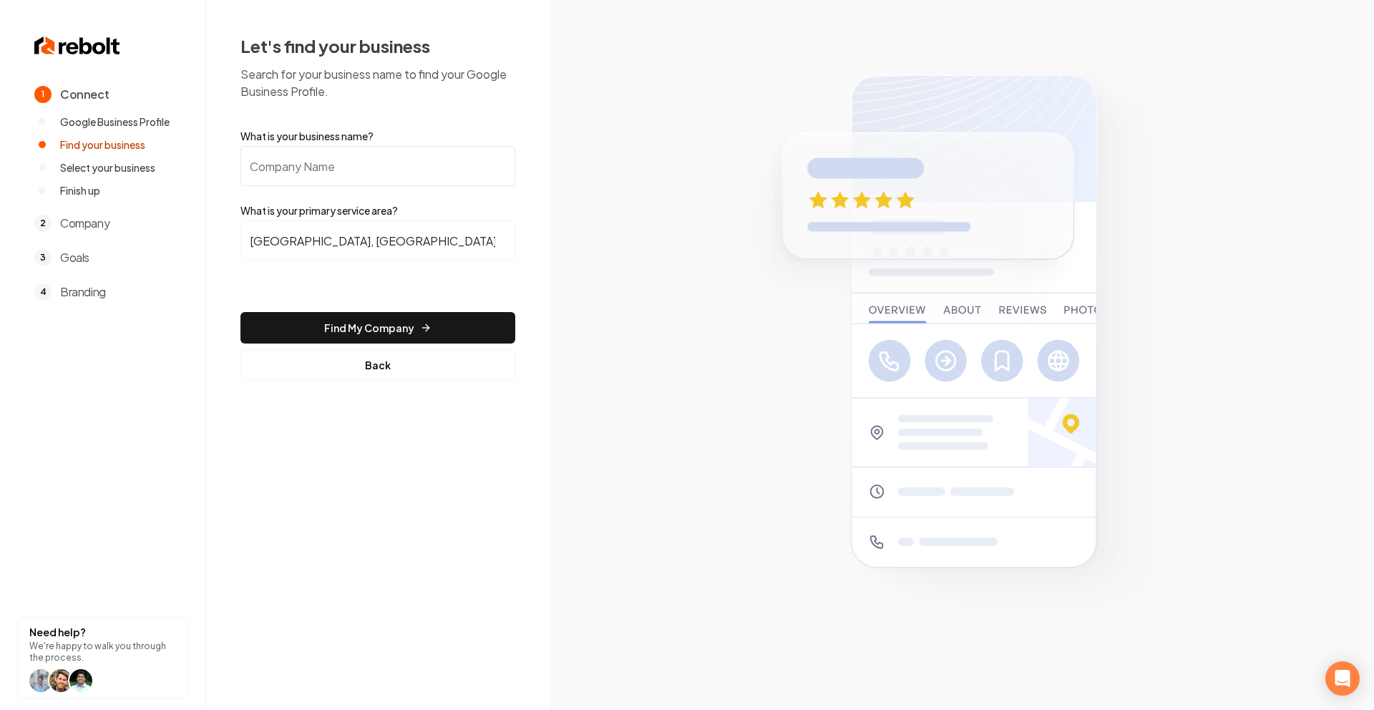
click at [334, 189] on form "What is your business name? What is your primary service area? Tucson, AZ Find …" at bounding box center [377, 255] width 275 height 252
click at [333, 175] on input "What is your business name?" at bounding box center [377, 166] width 275 height 40
paste input "Señor Tile Installers"
type input "Señor Tile Installers"
click at [343, 314] on button "Find My Company" at bounding box center [377, 327] width 275 height 31
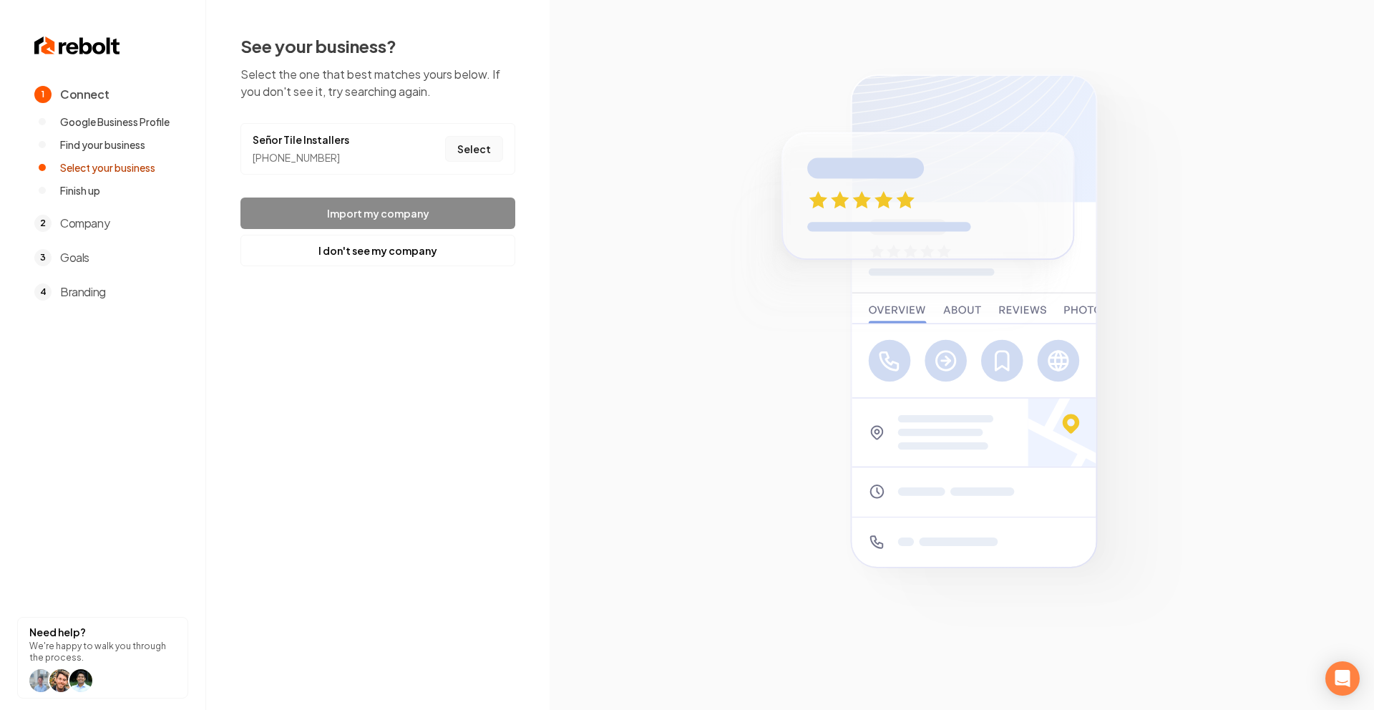
click at [475, 140] on button "Select" at bounding box center [474, 149] width 58 height 26
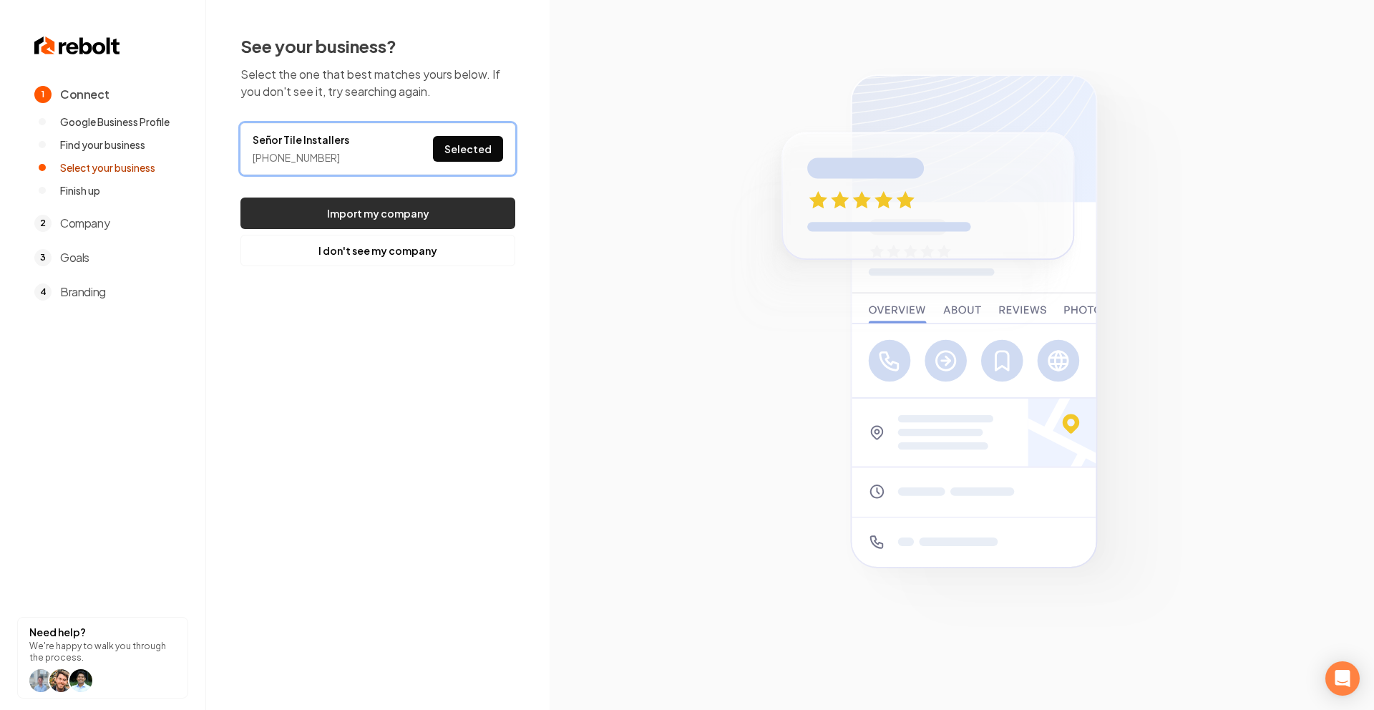
click at [425, 206] on button "Import my company" at bounding box center [377, 212] width 275 height 31
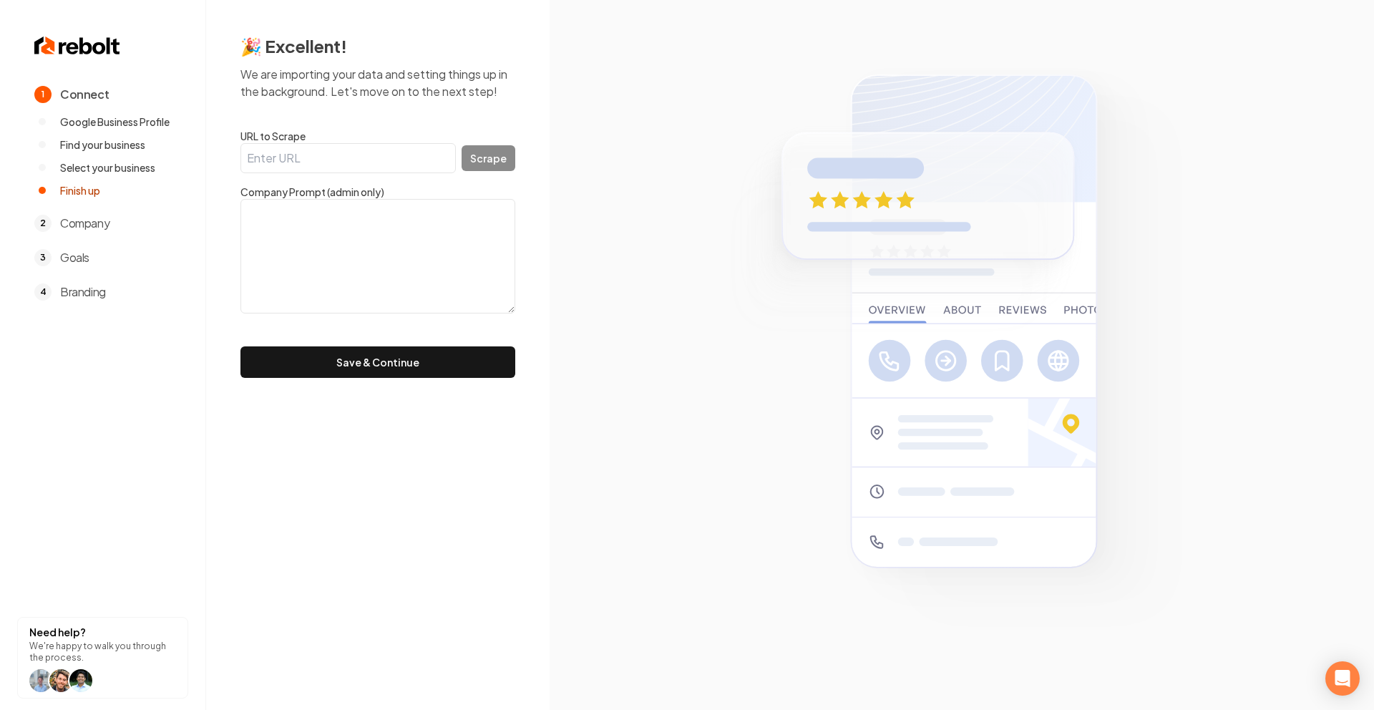
click at [374, 175] on form "URL to Scrape Scrape Company Prompt (admin only) Save & Continue" at bounding box center [377, 253] width 275 height 249
click at [352, 157] on input "URL to Scrape" at bounding box center [347, 158] width 215 height 30
paste input "Señor Tile Installers"
type input "Señor Tile Installers"
paste input "https://www.senortile.com/"
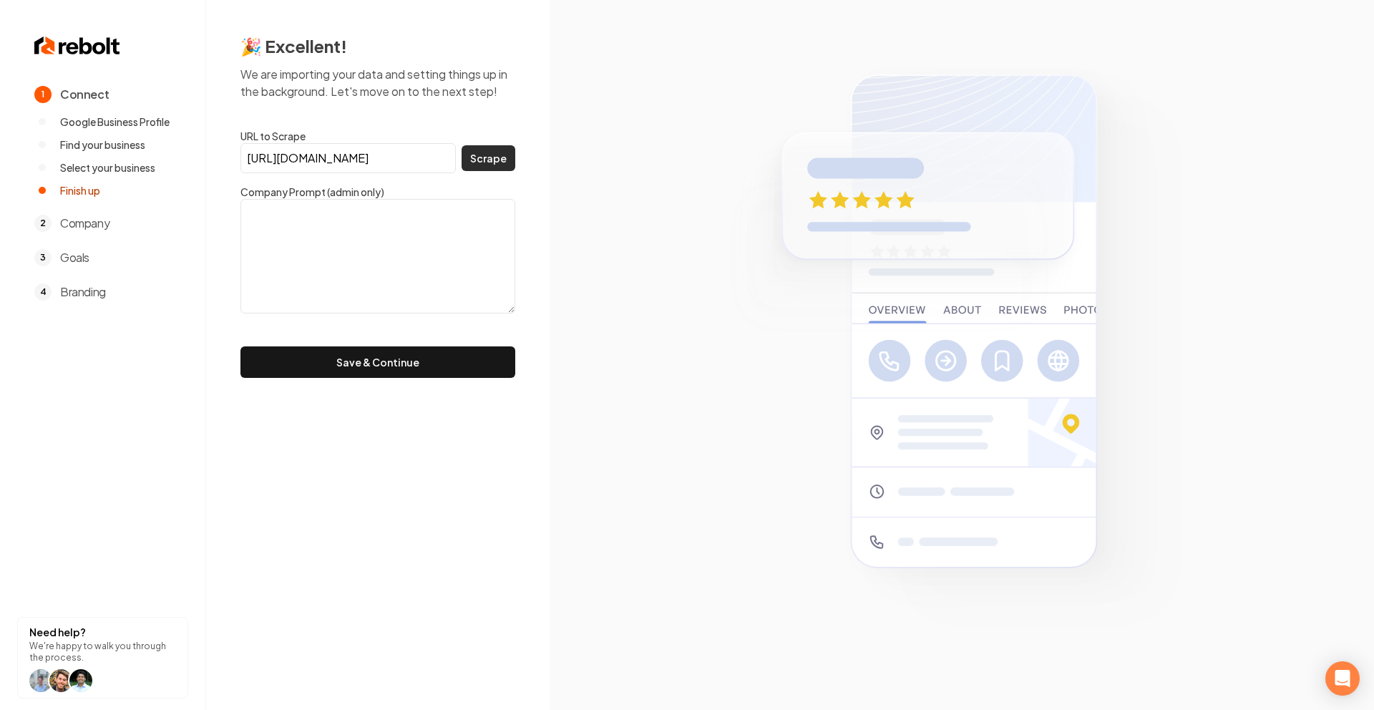
type input "https://www.senortile.com/"
click at [506, 155] on button "Scrape" at bounding box center [489, 158] width 54 height 26
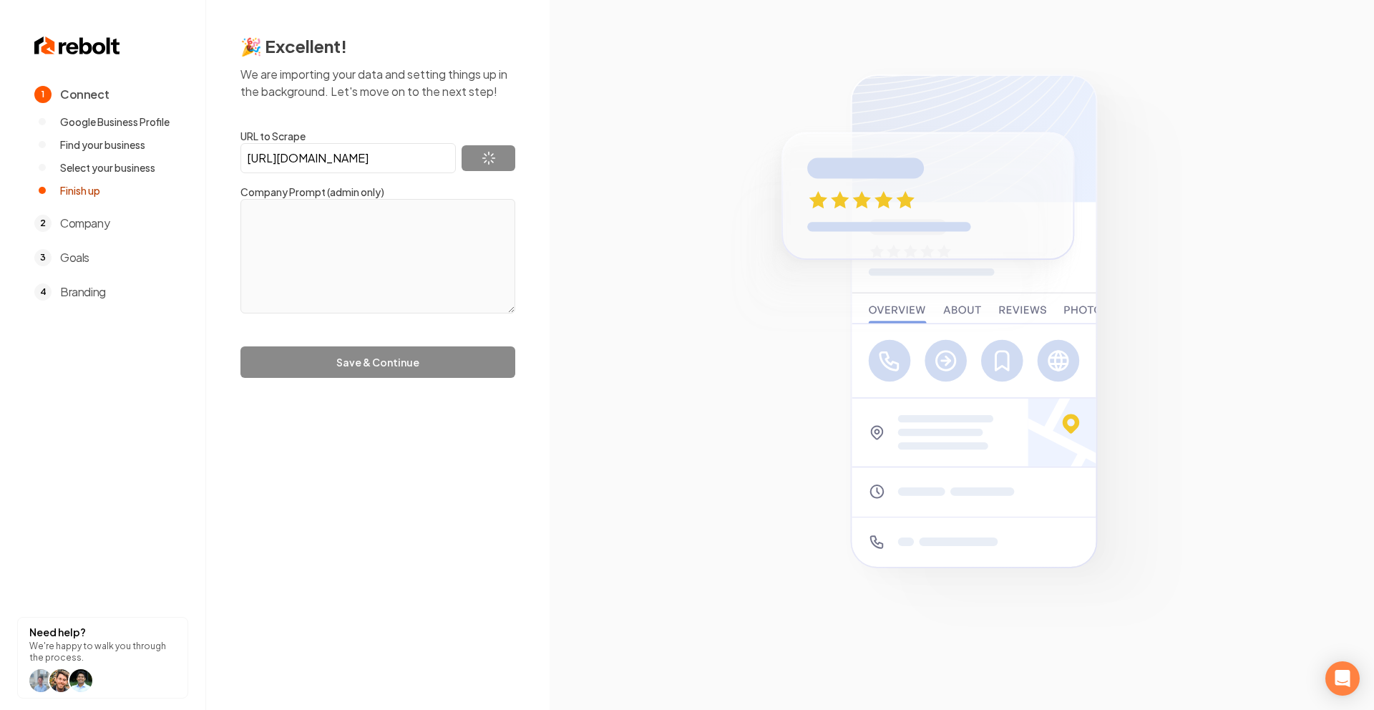
type textarea "At Senor Tile LLC, we understand that your home or business is more than just a…"
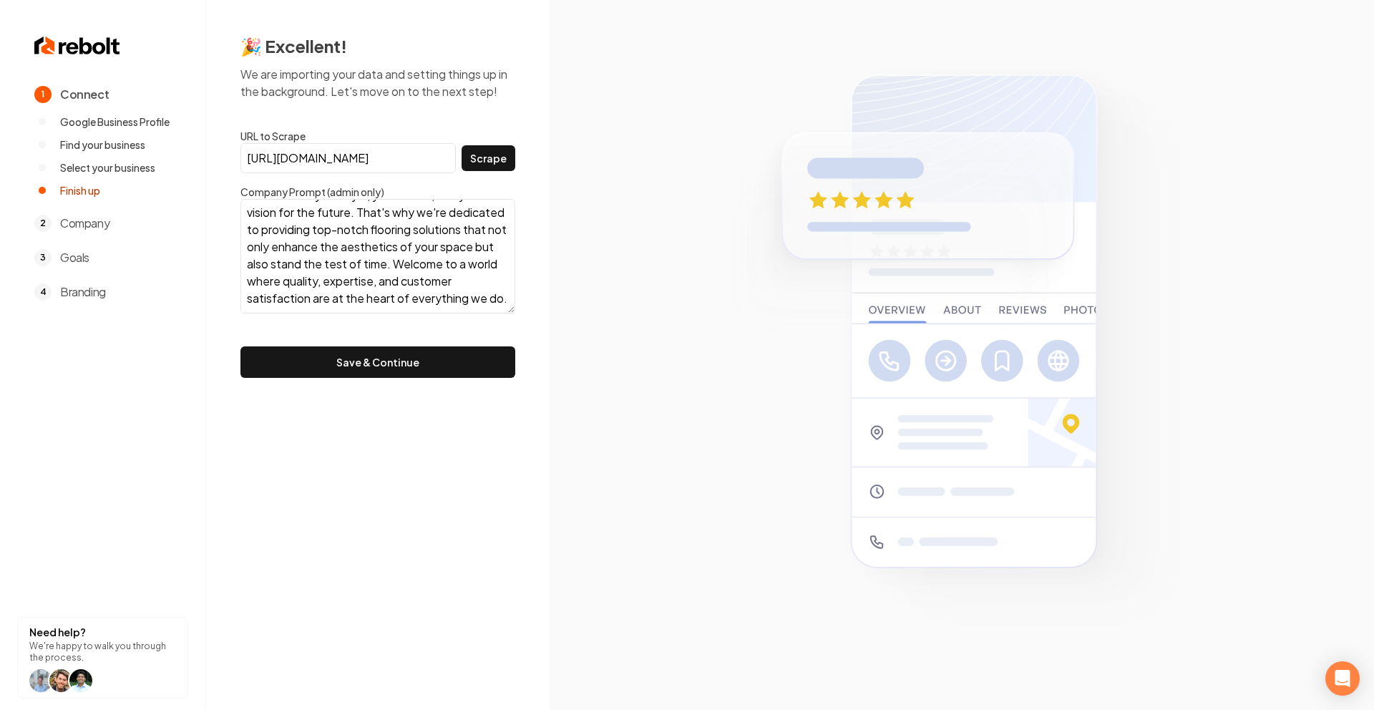
scroll to position [70, 0]
click at [336, 375] on button "Save & Continue" at bounding box center [377, 361] width 275 height 31
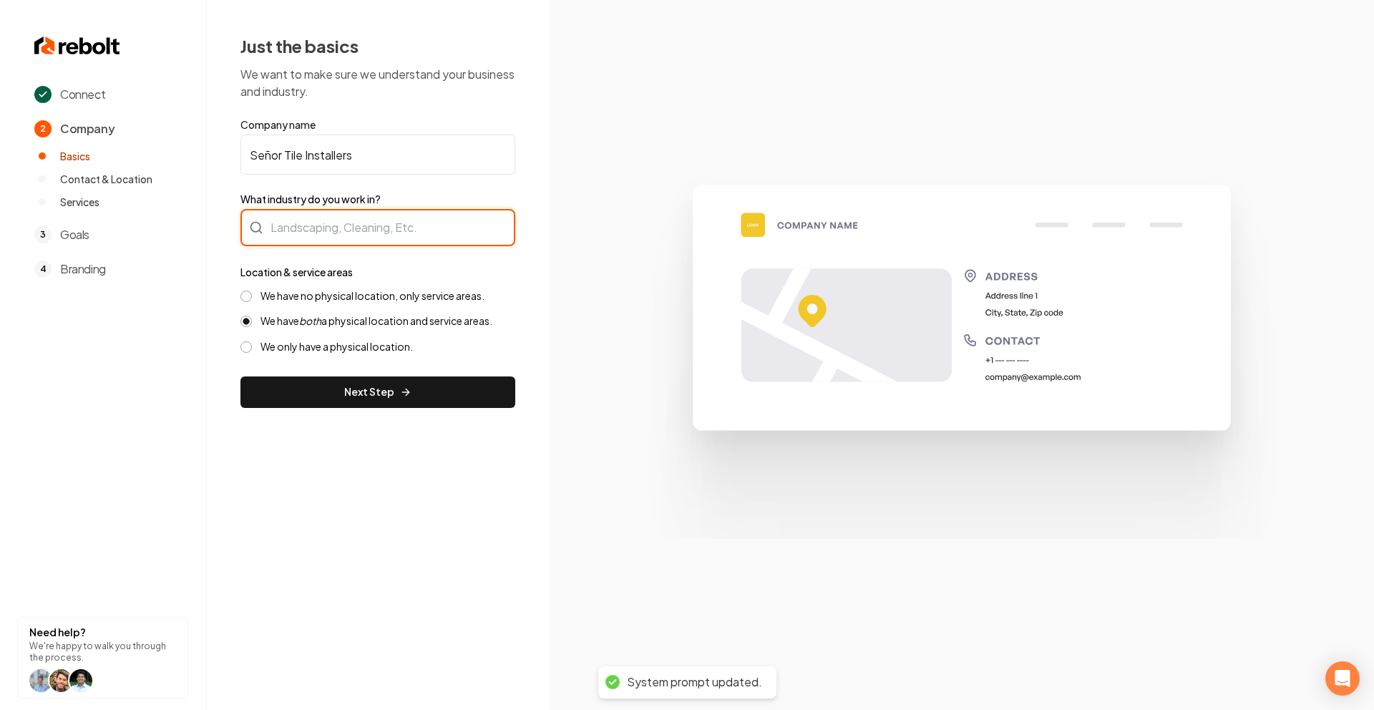
click at [359, 237] on div at bounding box center [377, 227] width 275 height 37
paste input "Tile contractor"
type input "Tile contractor"
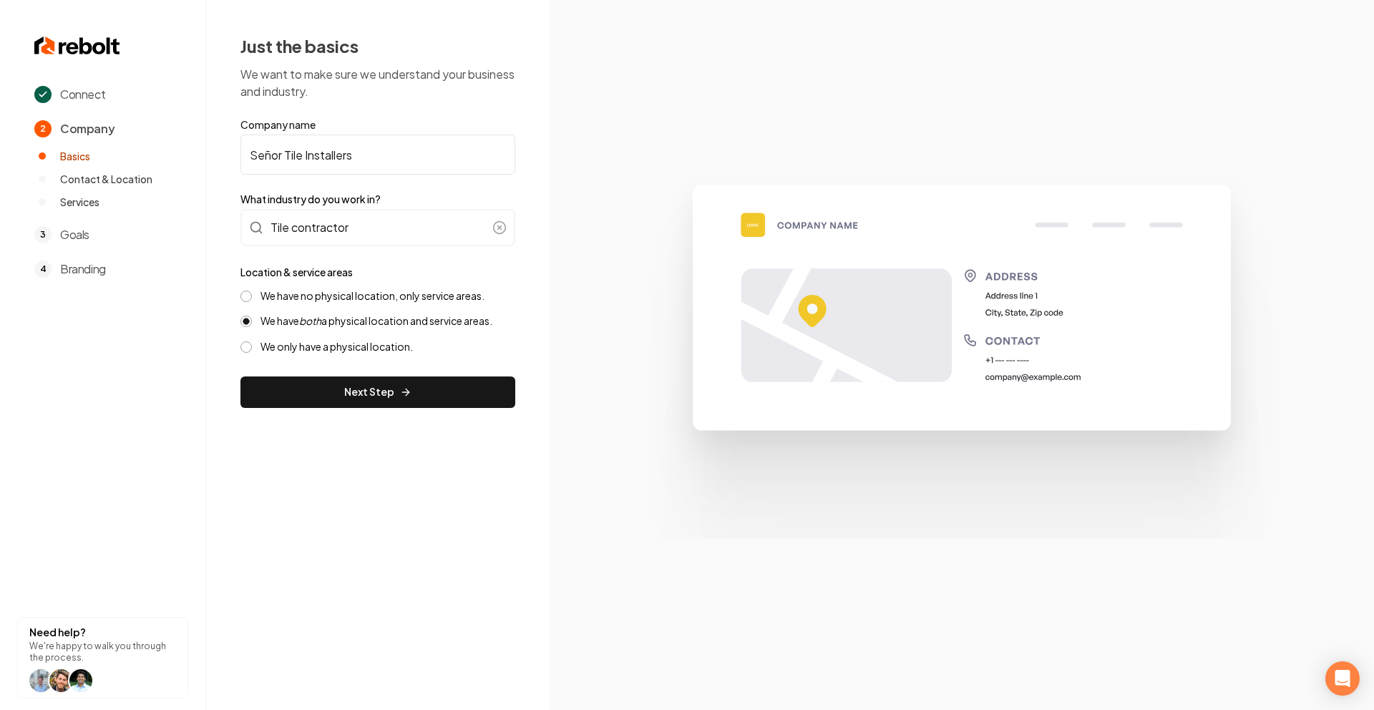
click at [504, 298] on div "We have no physical location, only service areas." at bounding box center [377, 296] width 275 height 14
click at [356, 295] on label "We have no physical location, only service areas." at bounding box center [372, 296] width 224 height 14
click at [252, 295] on button "We have no physical location, only service areas." at bounding box center [245, 296] width 11 height 11
click at [328, 393] on button "Next Step" at bounding box center [377, 391] width 275 height 31
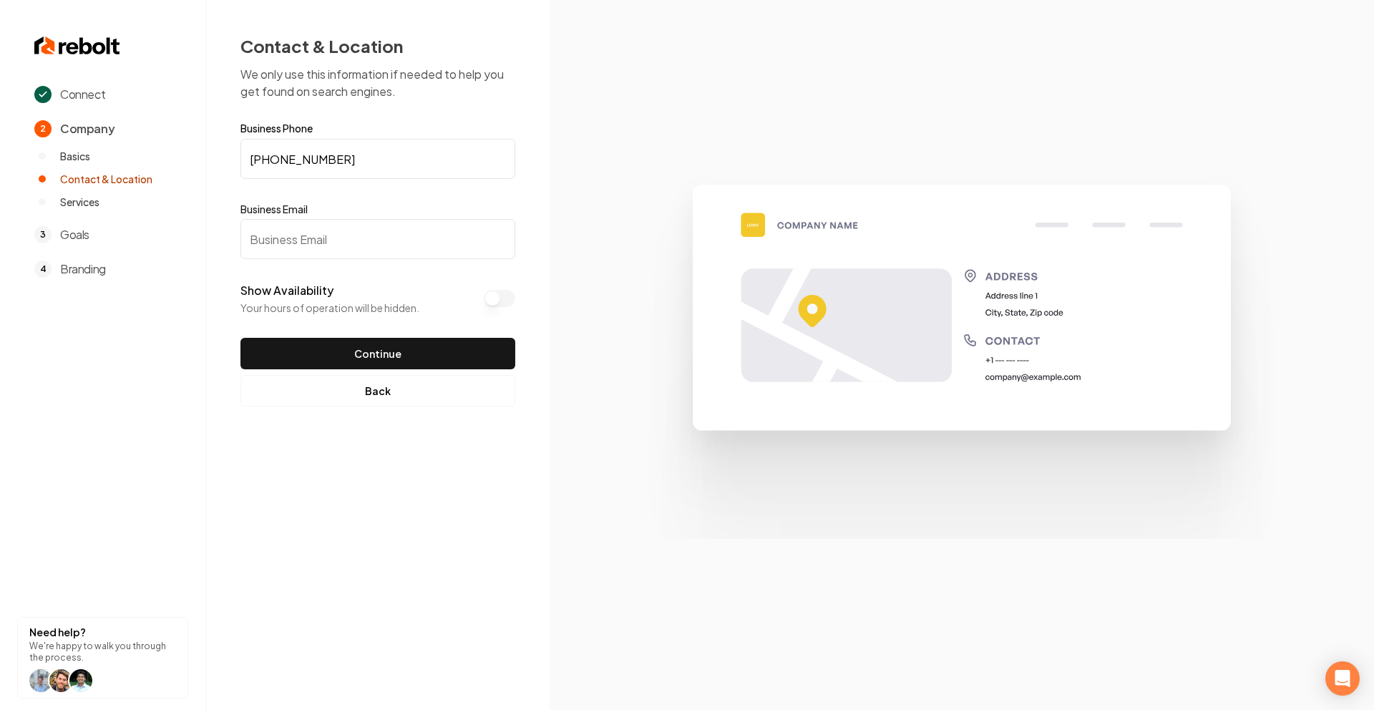
click at [380, 255] on input "Business Email" at bounding box center [377, 239] width 275 height 40
paste input "(520) 419-1906"
type input "(520) 419-1906"
drag, startPoint x: 364, startPoint y: 475, endPoint x: 367, endPoint y: 425, distance: 50.2
click at [364, 475] on div "Connect 2 Company Basics Contact & Location Services 3 Goals 4 Branding Need he…" at bounding box center [687, 355] width 1374 height 710
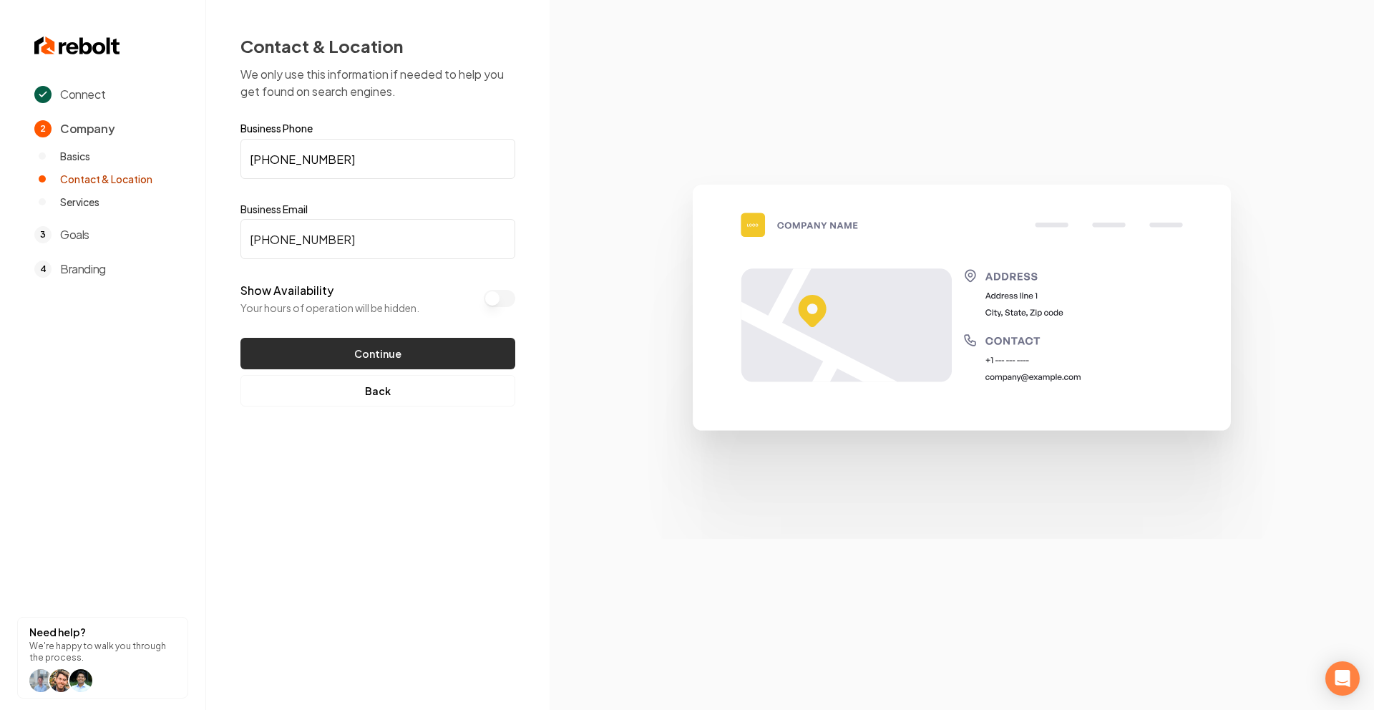
click at [392, 347] on button "Continue" at bounding box center [377, 353] width 275 height 31
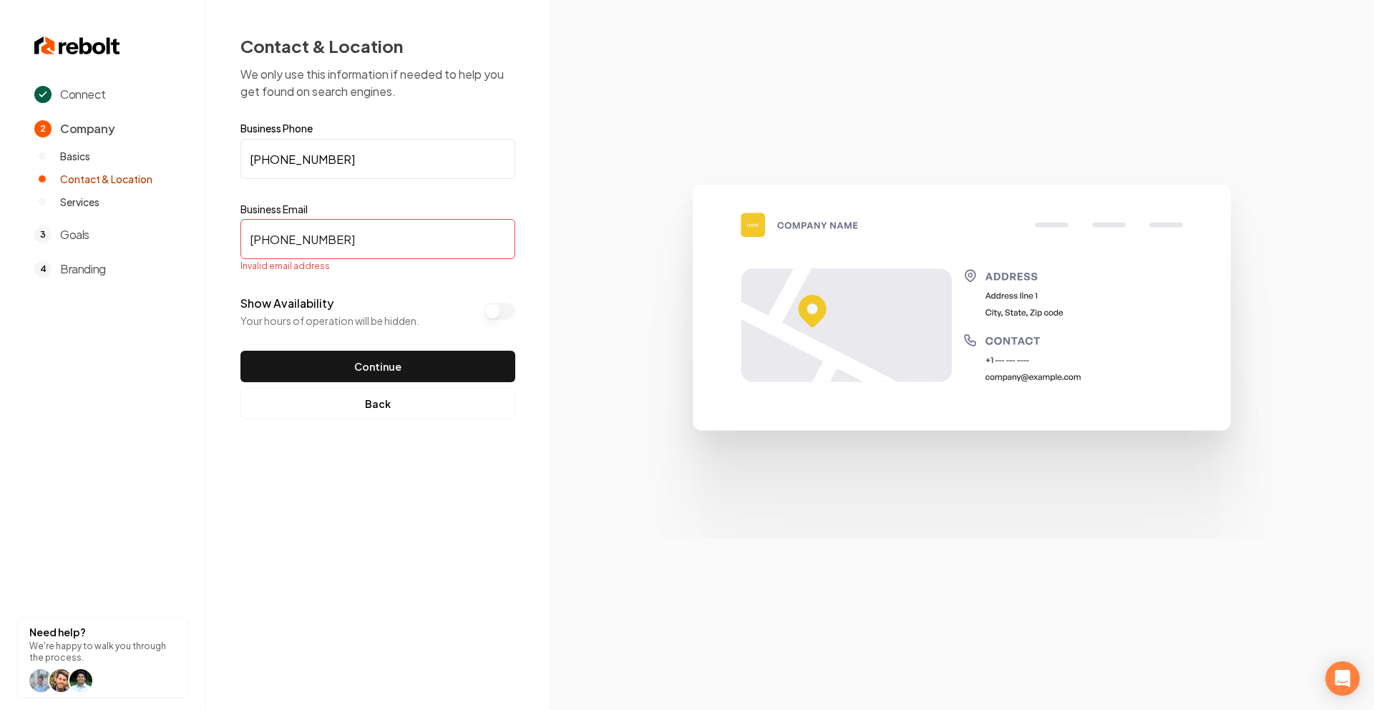
click at [424, 238] on input "(520) 419-1906" at bounding box center [377, 239] width 275 height 40
click at [406, 202] on label "Business Email" at bounding box center [377, 209] width 275 height 14
click at [406, 219] on input "(520) 419-1906" at bounding box center [377, 239] width 275 height 40
paste input "senortileinfo@gmail.com"
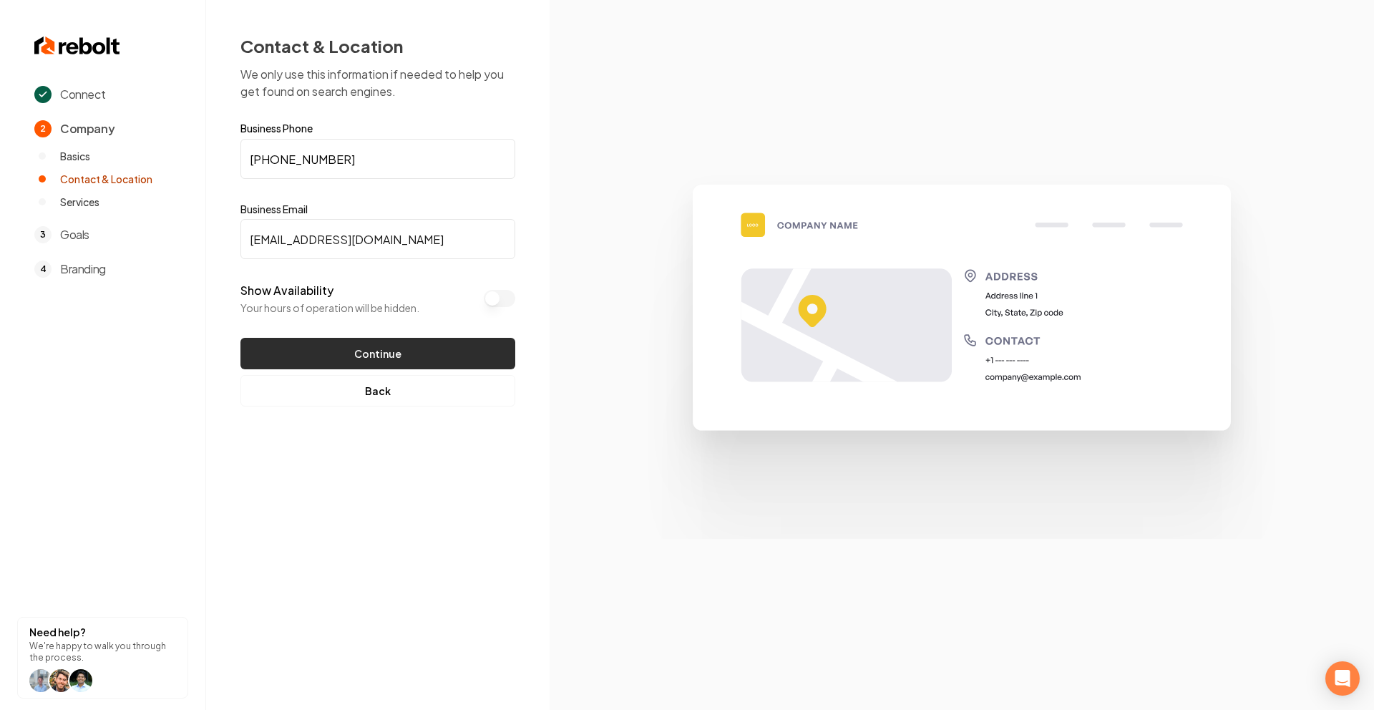
type input "senortileinfo@gmail.com"
click at [371, 355] on button "Continue" at bounding box center [377, 353] width 275 height 31
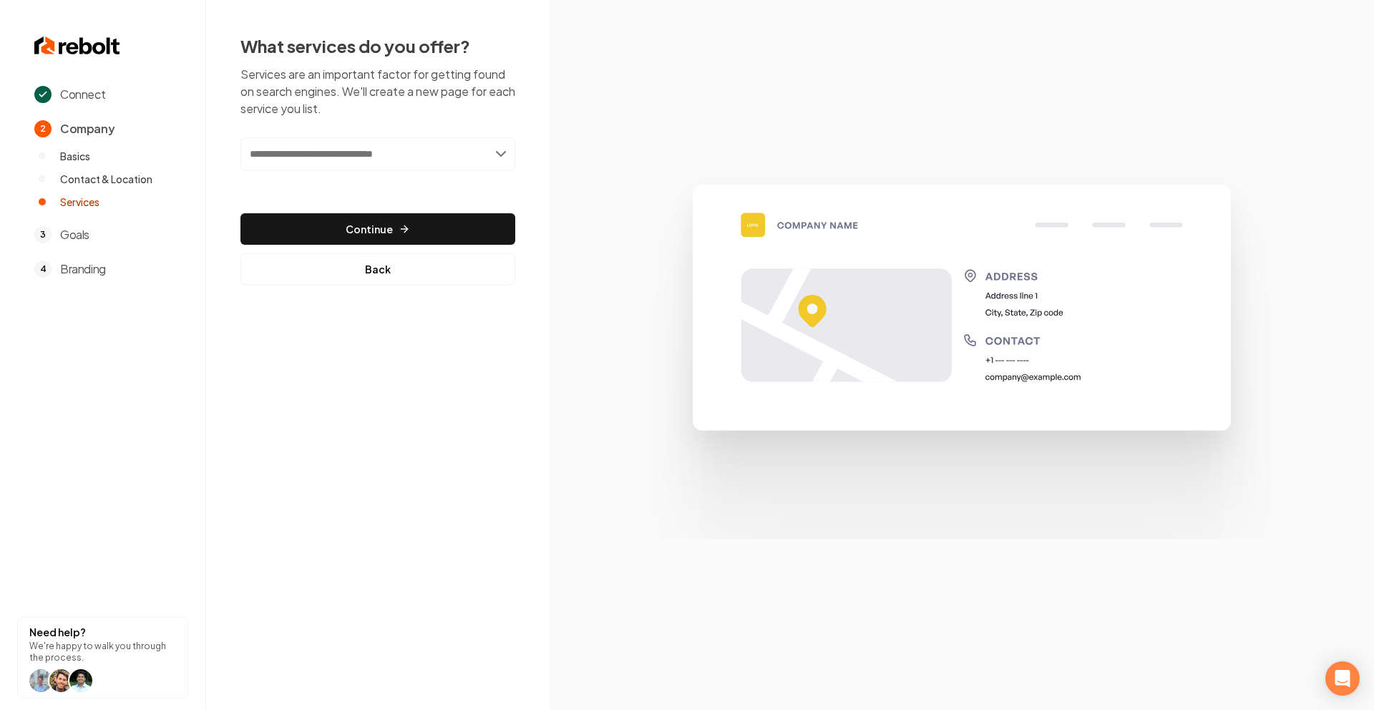
click at [353, 145] on input "text" at bounding box center [377, 153] width 275 height 33
click at [416, 170] on div "Add new or select from suggestions Select a service" at bounding box center [377, 163] width 275 height 53
click at [413, 157] on input "text" at bounding box center [377, 153] width 275 height 33
type input "**********"
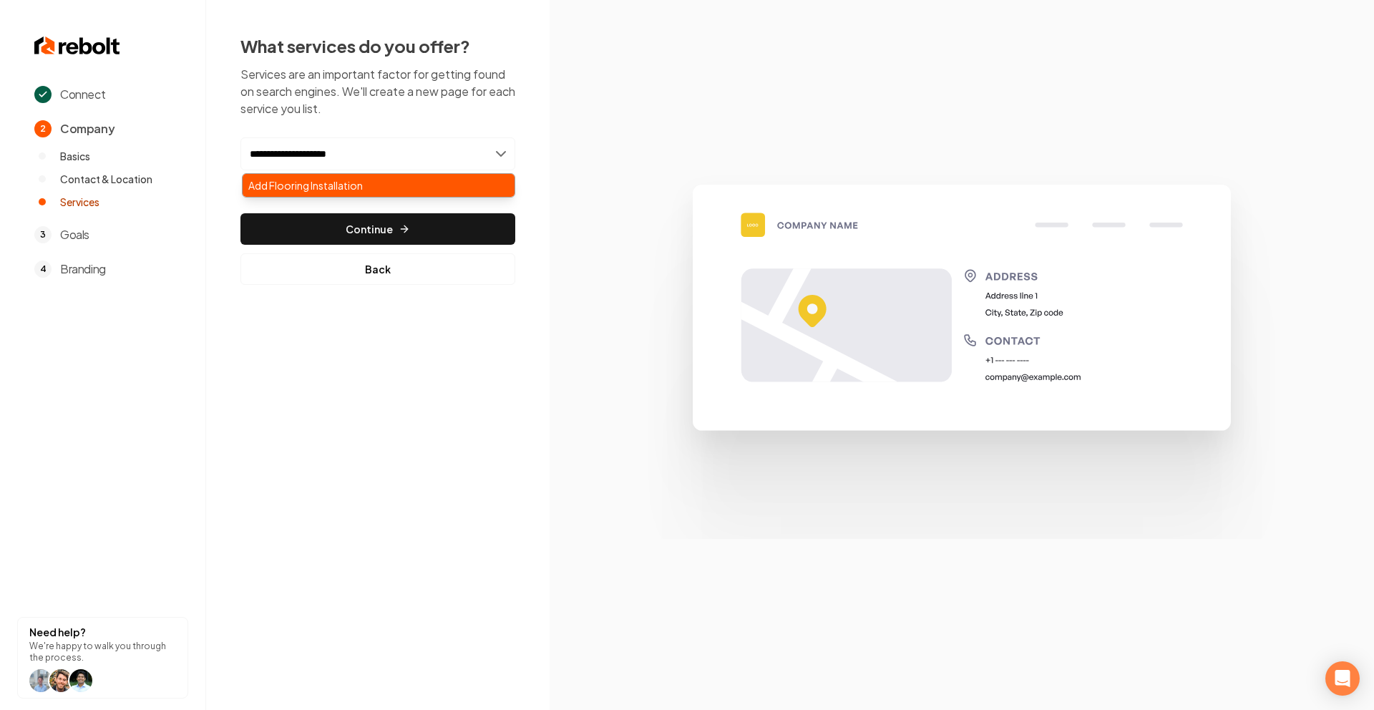
click at [309, 188] on div "Add Flooring Installation" at bounding box center [379, 185] width 272 height 23
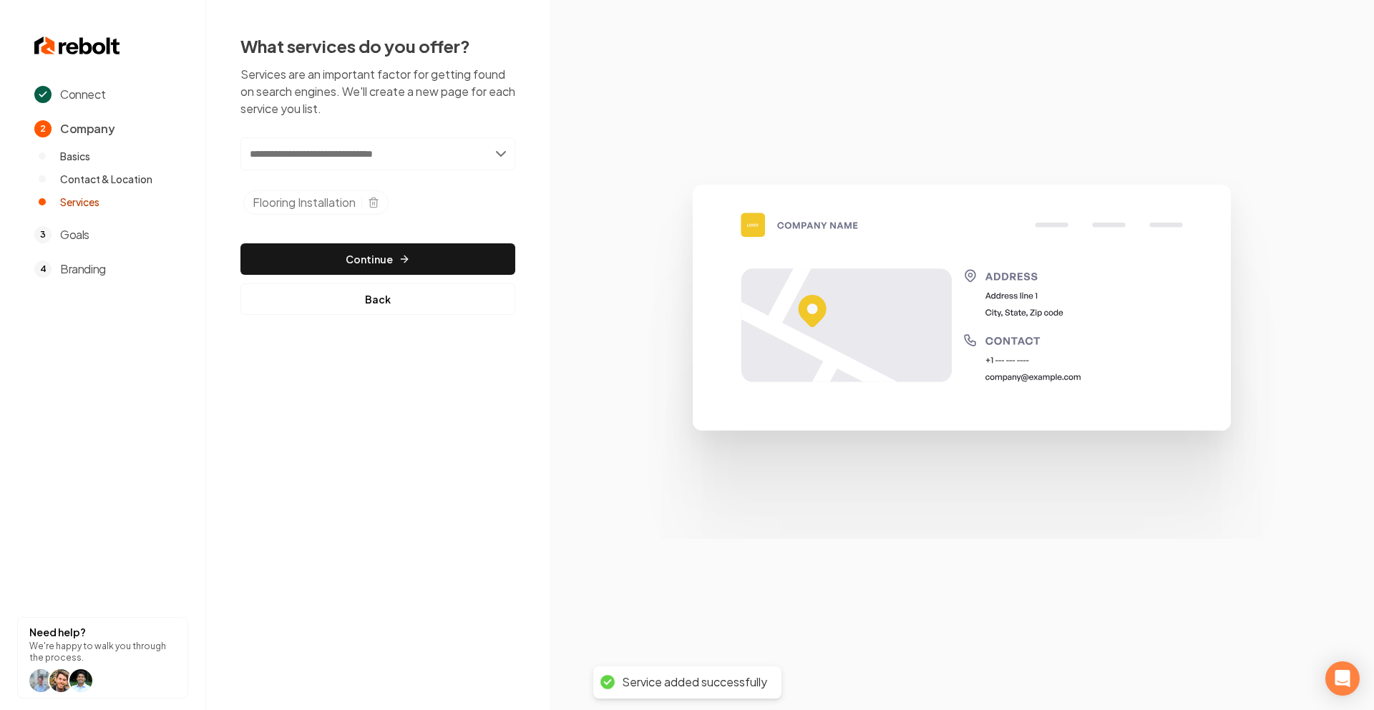
click at [368, 225] on div "Add new or select from suggestions Select a service Flooring Installation Added…" at bounding box center [377, 225] width 275 height 177
click at [366, 247] on button "Continue" at bounding box center [377, 258] width 275 height 31
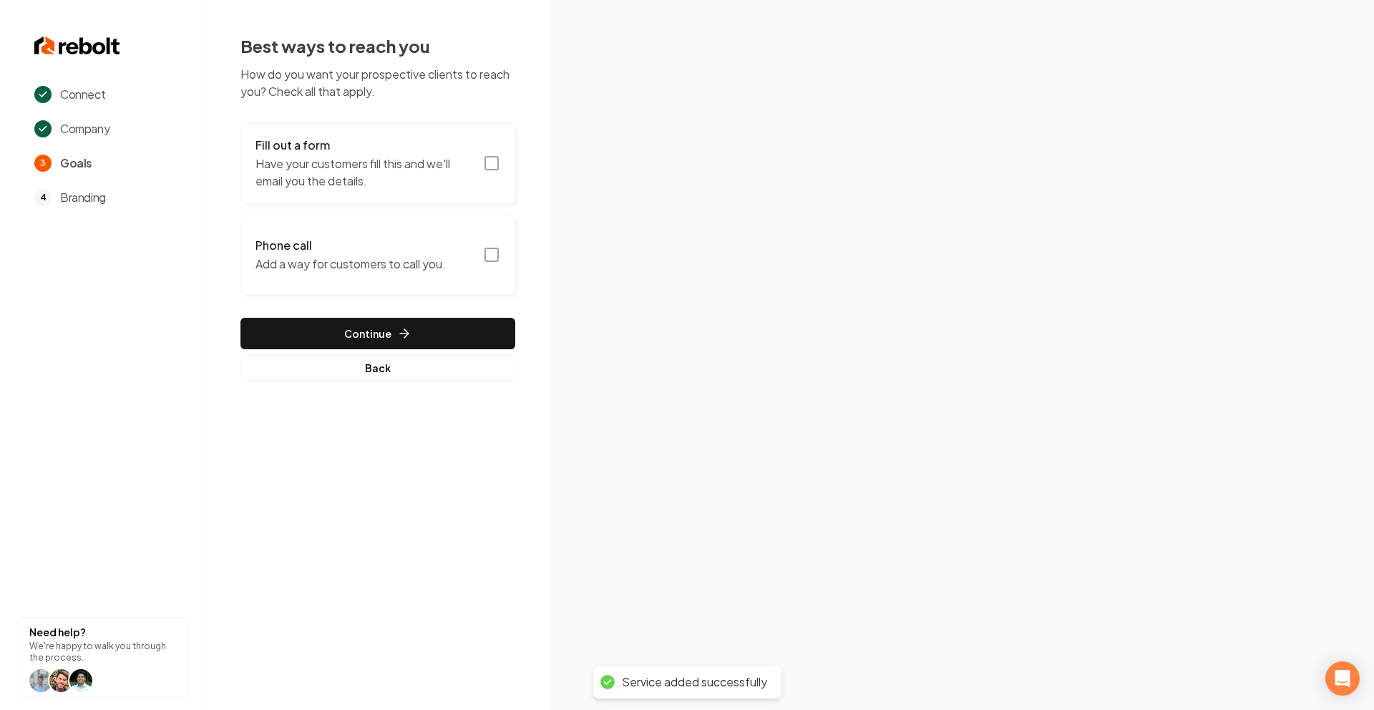
click at [489, 142] on button "Fill out a form Have your customers fill this and we'll email you the details." at bounding box center [377, 163] width 275 height 80
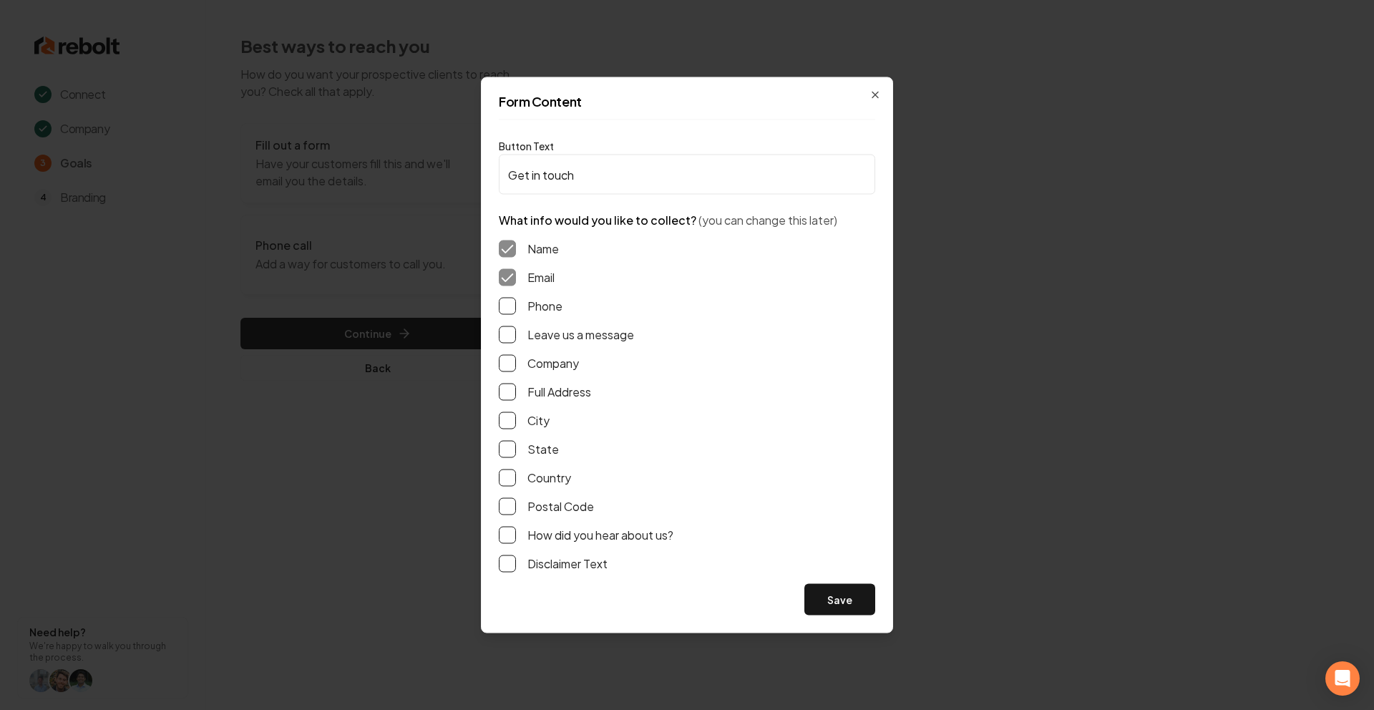
click at [565, 299] on div "Phone" at bounding box center [687, 306] width 376 height 17
click at [545, 313] on label "Phone" at bounding box center [544, 306] width 35 height 17
click at [516, 313] on button "Phone" at bounding box center [507, 306] width 17 height 17
click at [543, 331] on label "Leave us a message" at bounding box center [580, 334] width 107 height 17
click at [516, 331] on button "Leave us a message" at bounding box center [507, 334] width 17 height 17
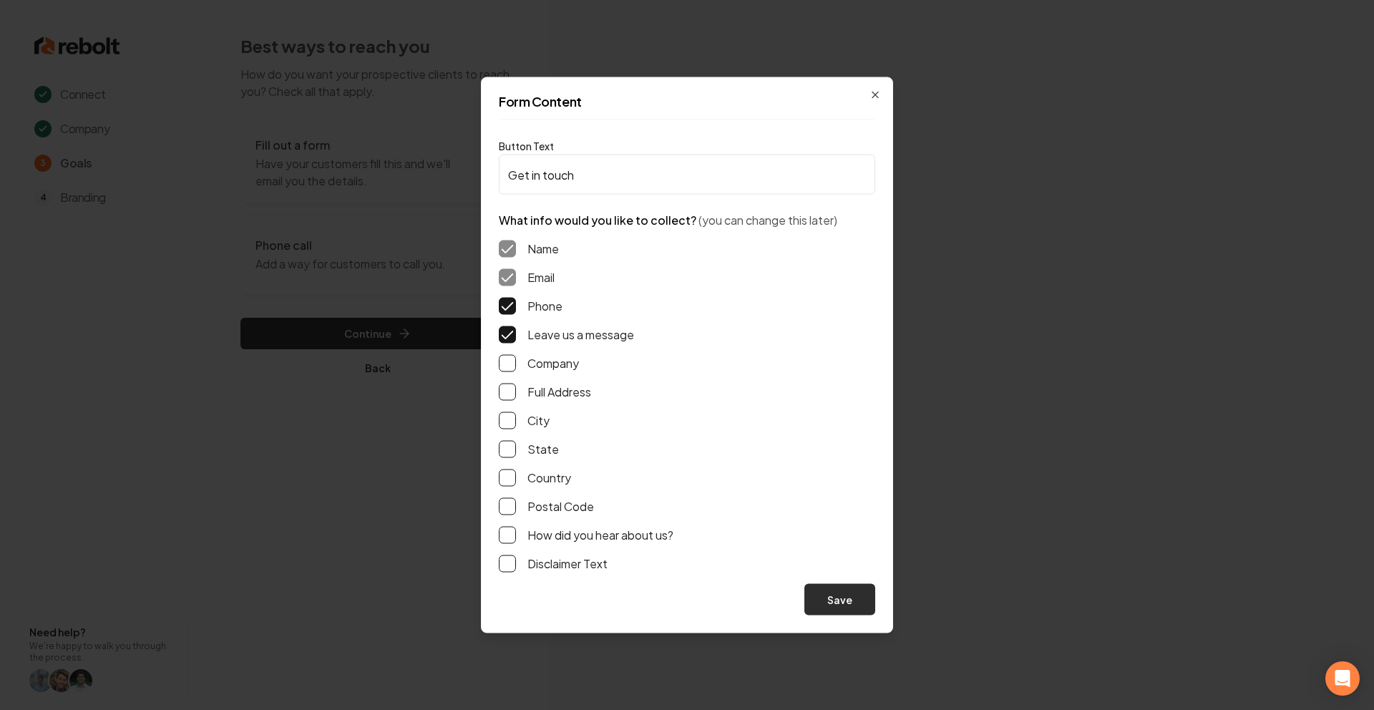
click at [851, 590] on button "Save" at bounding box center [839, 599] width 71 height 31
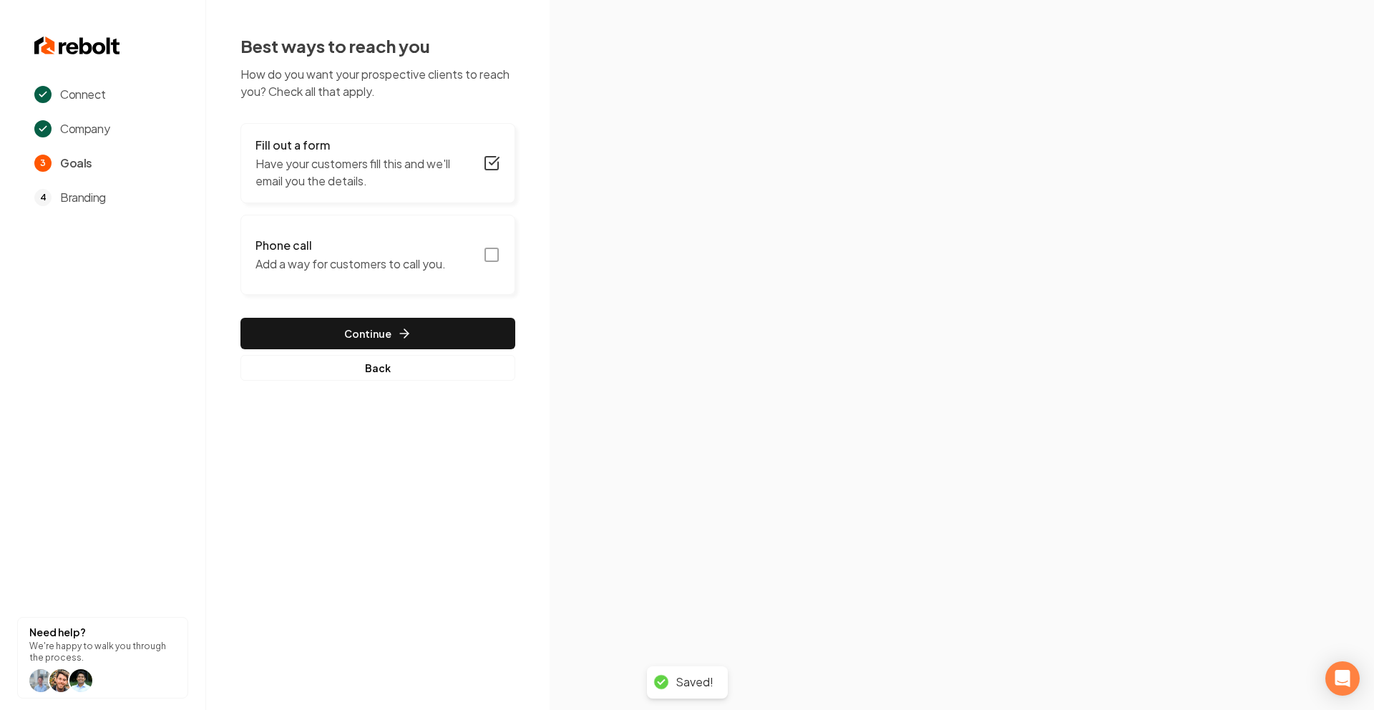
click at [492, 256] on icon "button" at bounding box center [491, 254] width 17 height 17
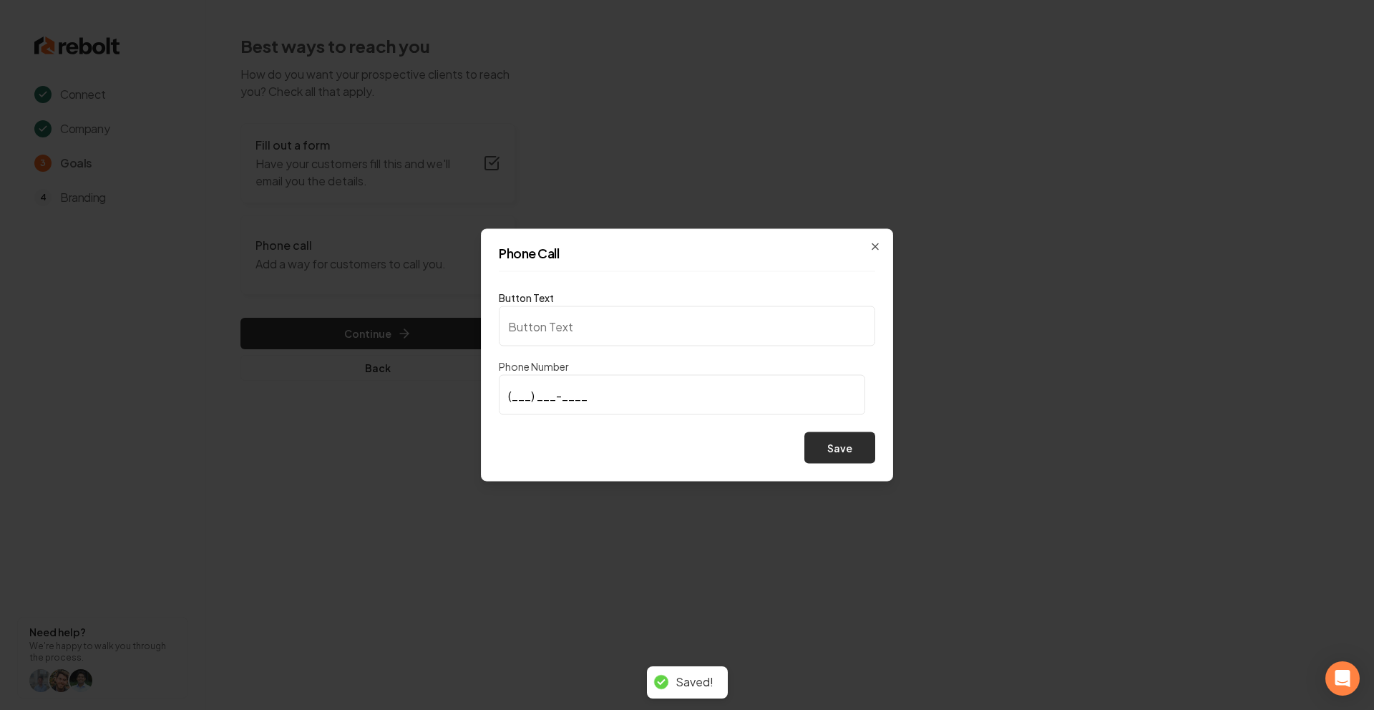
type input "Call us"
type input "(520) 419-1906"
click at [832, 442] on button "Save" at bounding box center [839, 447] width 71 height 31
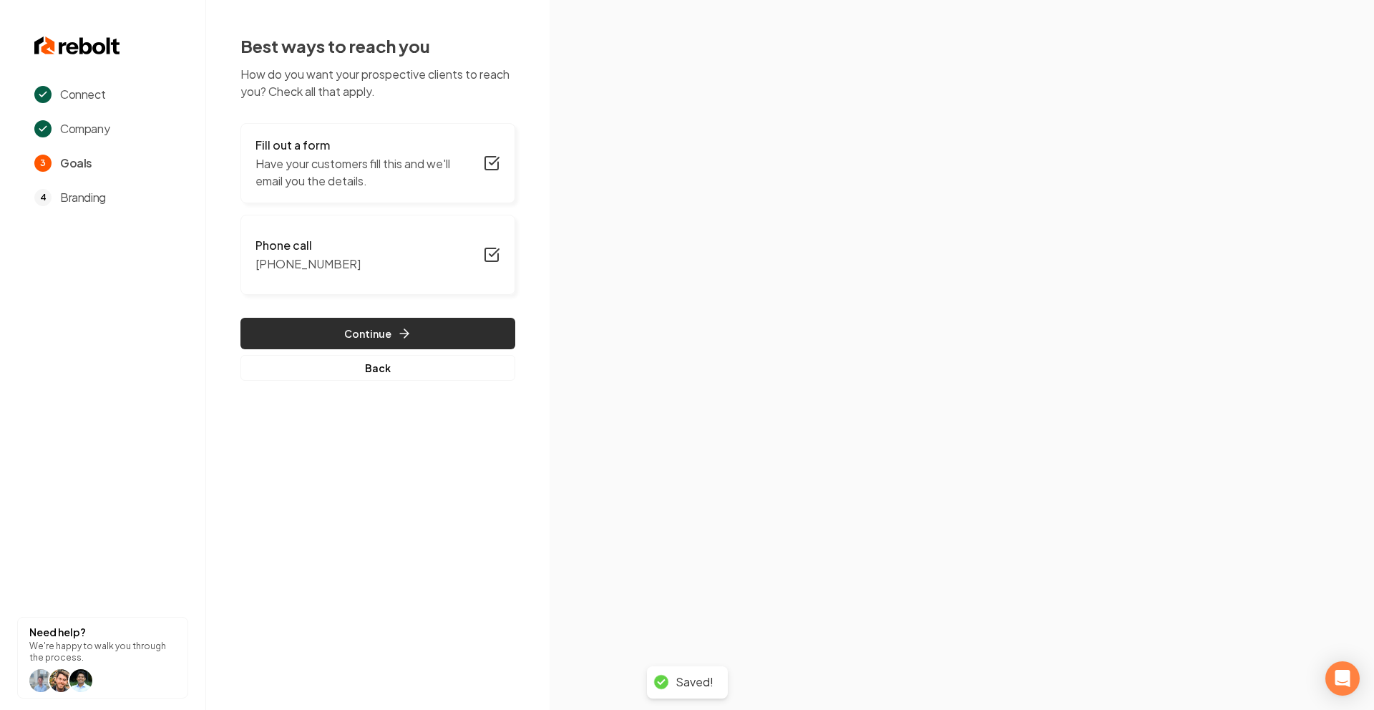
click at [387, 324] on button "Continue" at bounding box center [377, 333] width 275 height 31
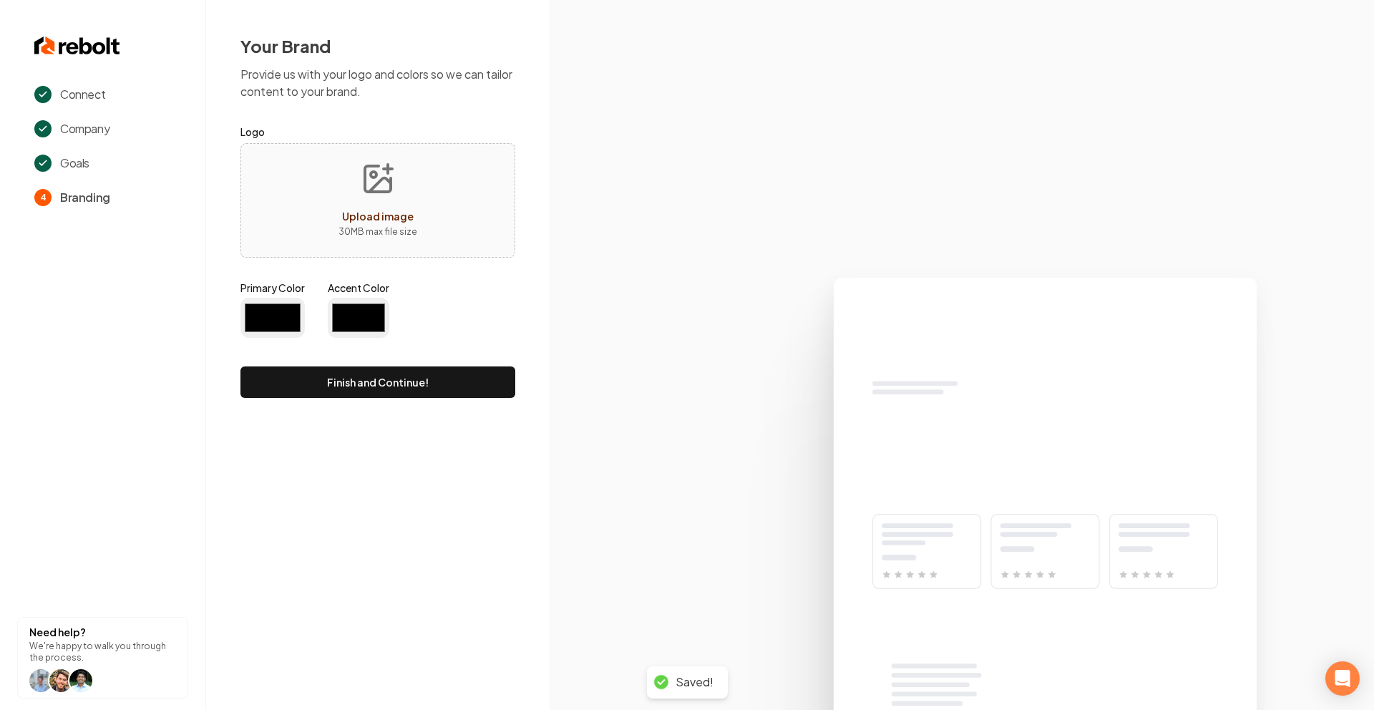
type input "#194d33"
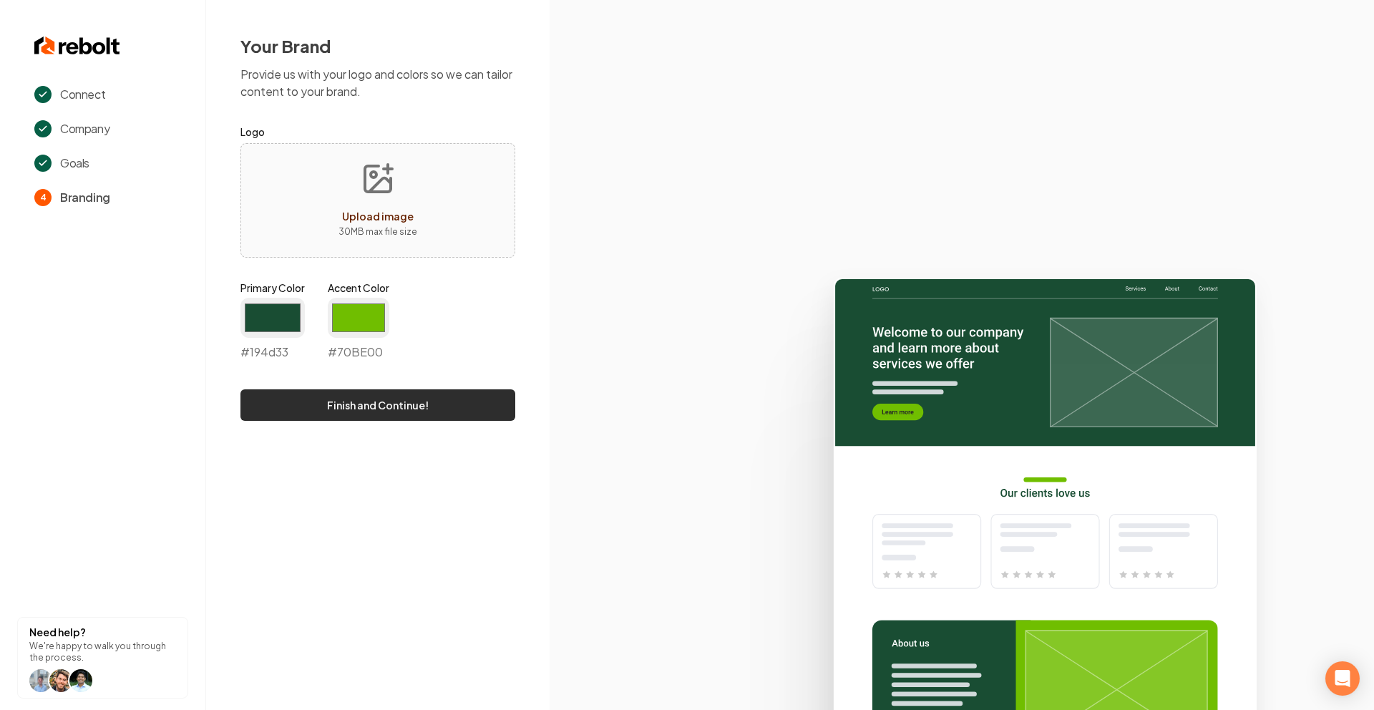
click at [356, 413] on button "Finish and Continue!" at bounding box center [377, 404] width 275 height 31
type input "#70be00"
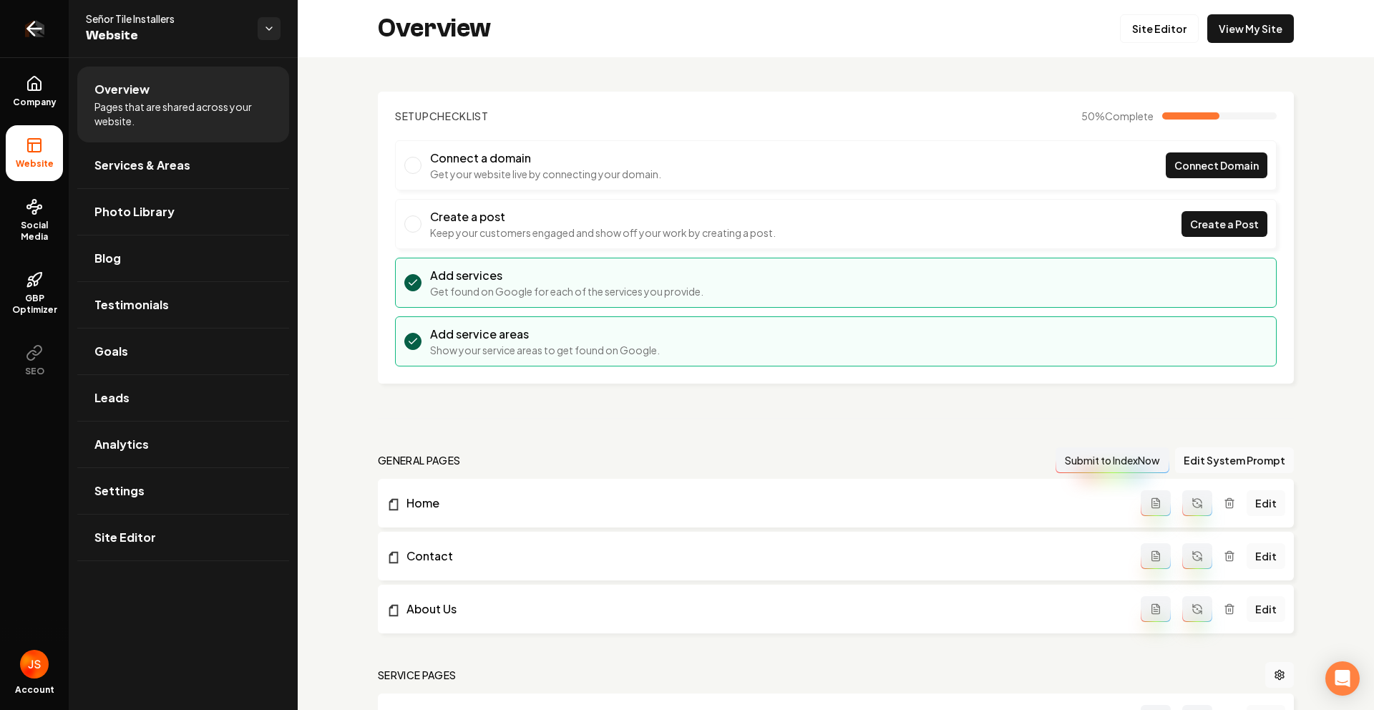
click at [9, 55] on link "Return to dashboard" at bounding box center [34, 28] width 69 height 57
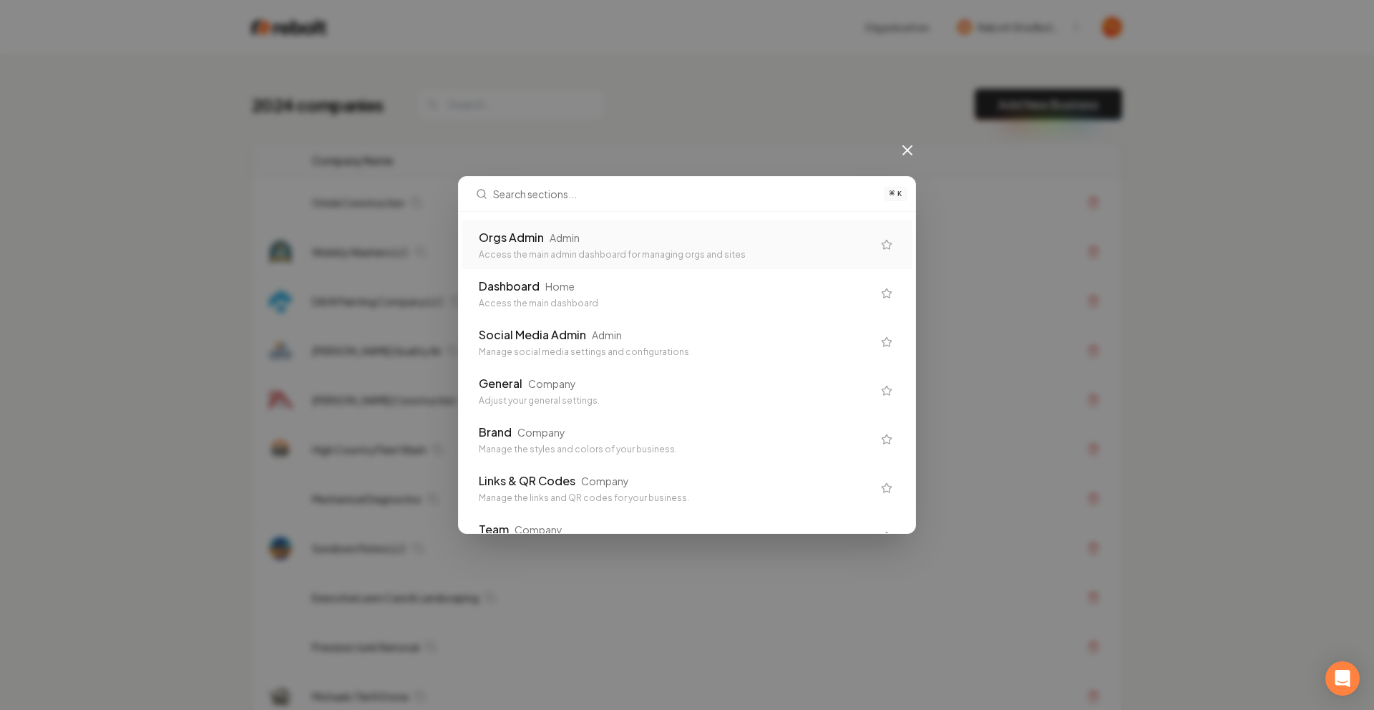
click at [622, 245] on div "Orgs Admin Admin" at bounding box center [676, 237] width 394 height 17
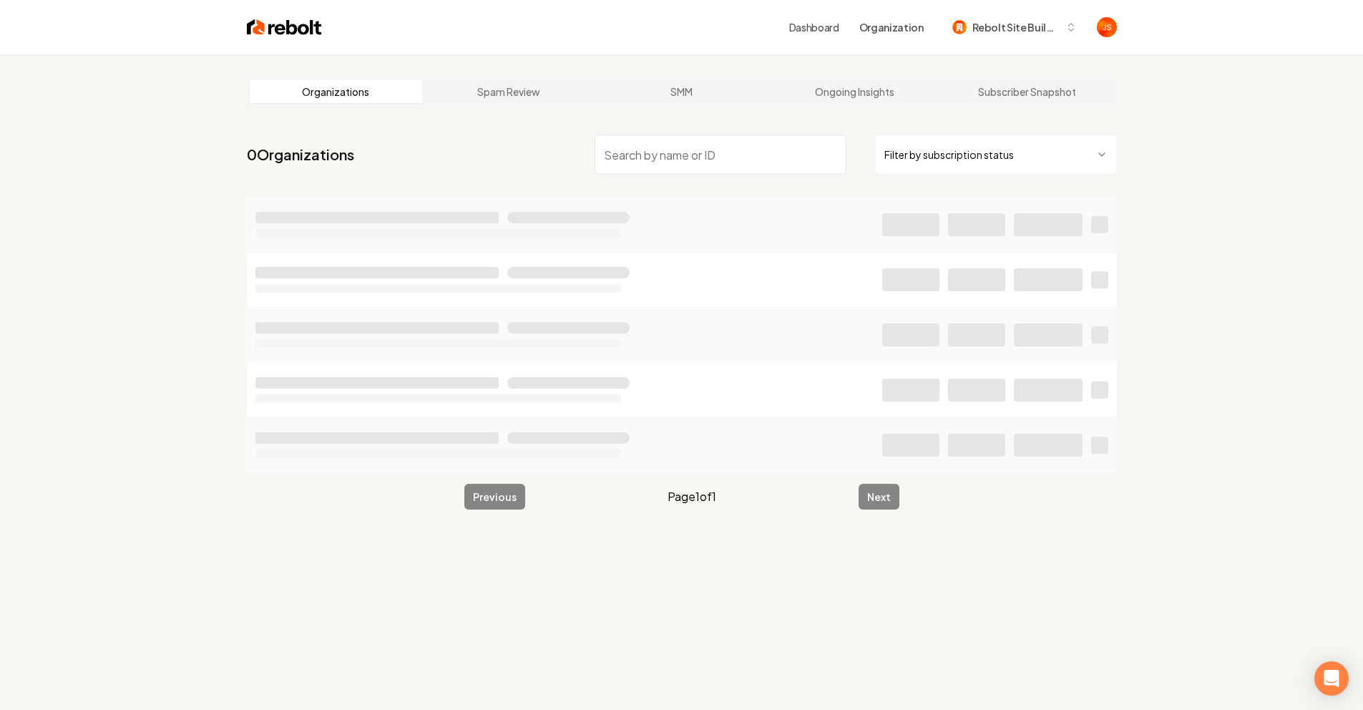
click at [961, 152] on html "Dashboard Organization Rebolt Site Builder Organizations Spam Review SMM Ongoin…" at bounding box center [681, 355] width 1363 height 710
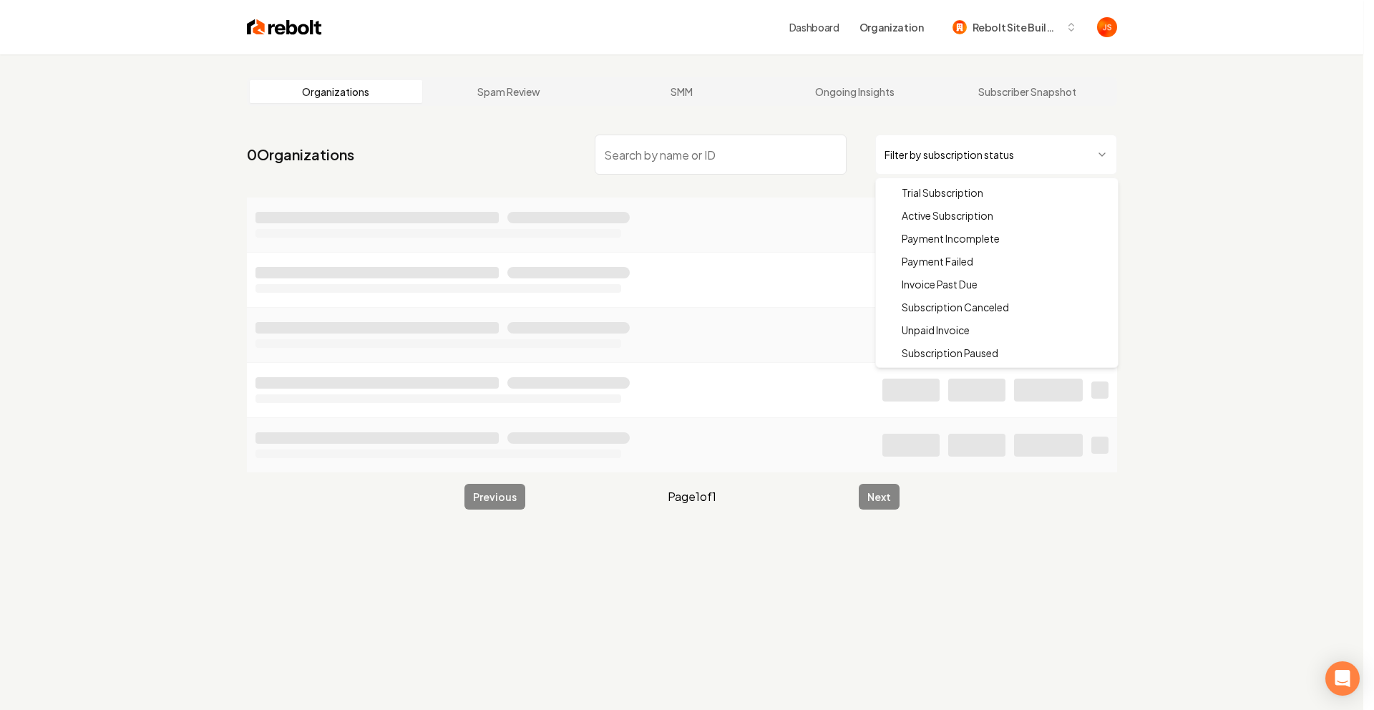
drag, startPoint x: 944, startPoint y: 218, endPoint x: 786, endPoint y: 161, distance: 167.3
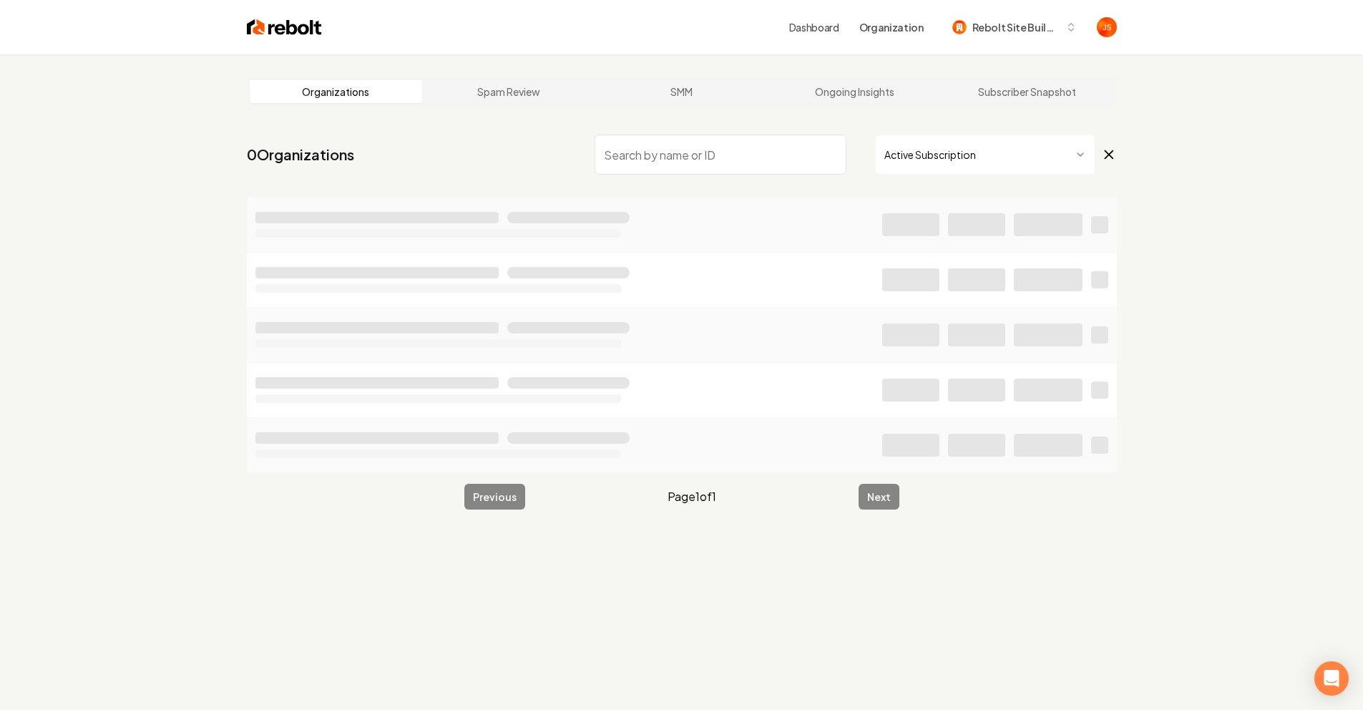
click at [760, 148] on input "search" at bounding box center [721, 155] width 252 height 40
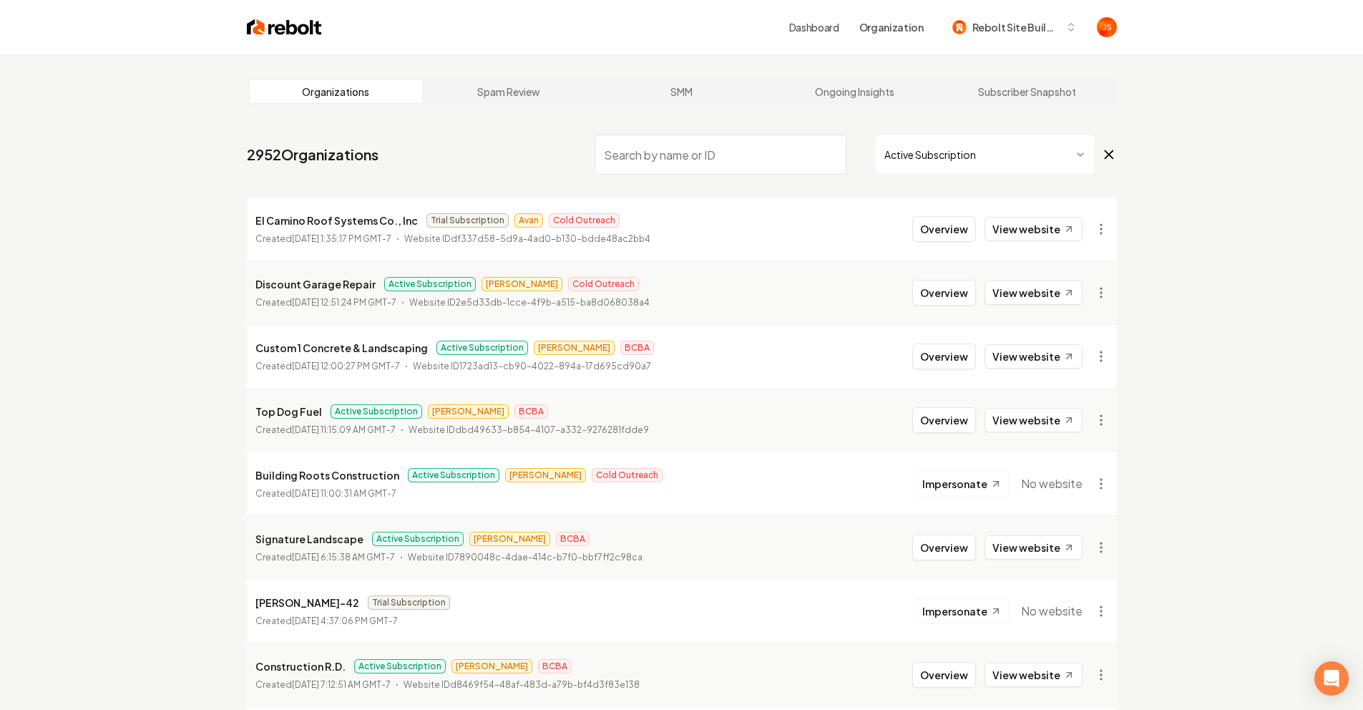
type input "o"
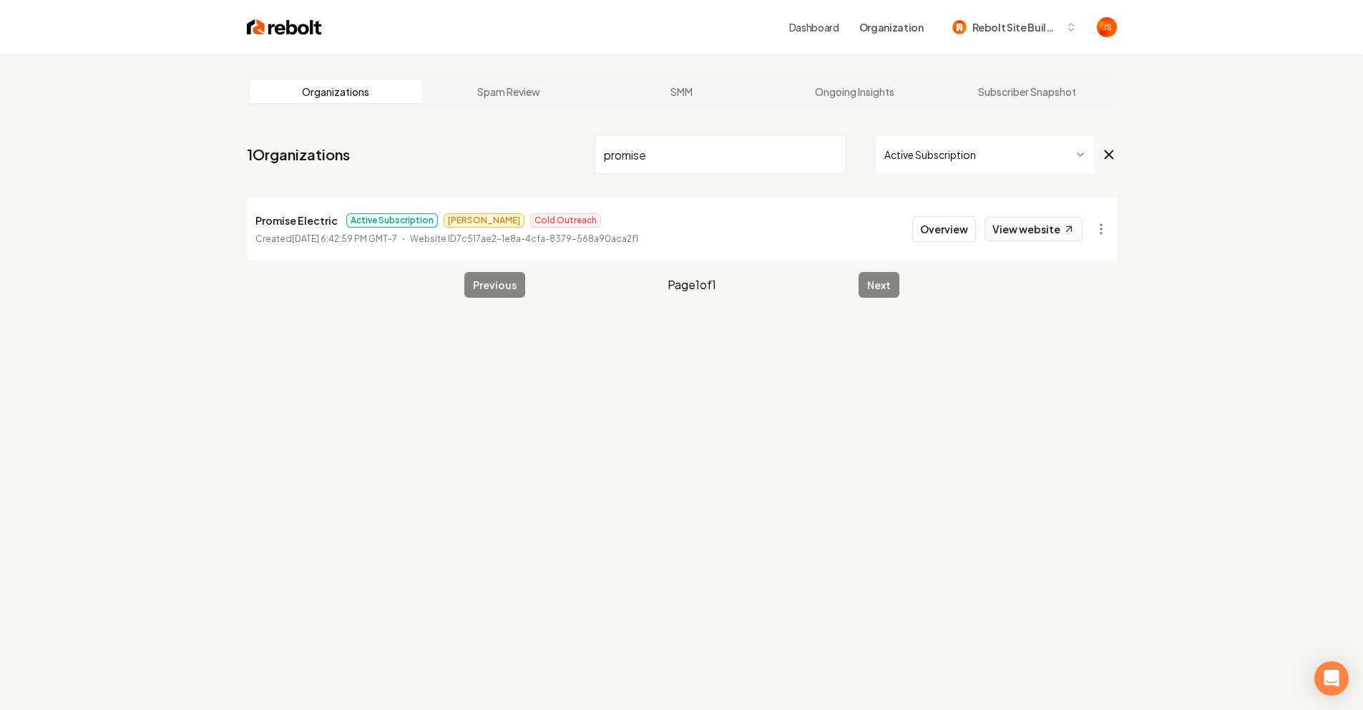
type input "promise"
click at [1027, 226] on link "View website" at bounding box center [1034, 229] width 98 height 24
click at [943, 228] on button "Overview" at bounding box center [944, 229] width 64 height 26
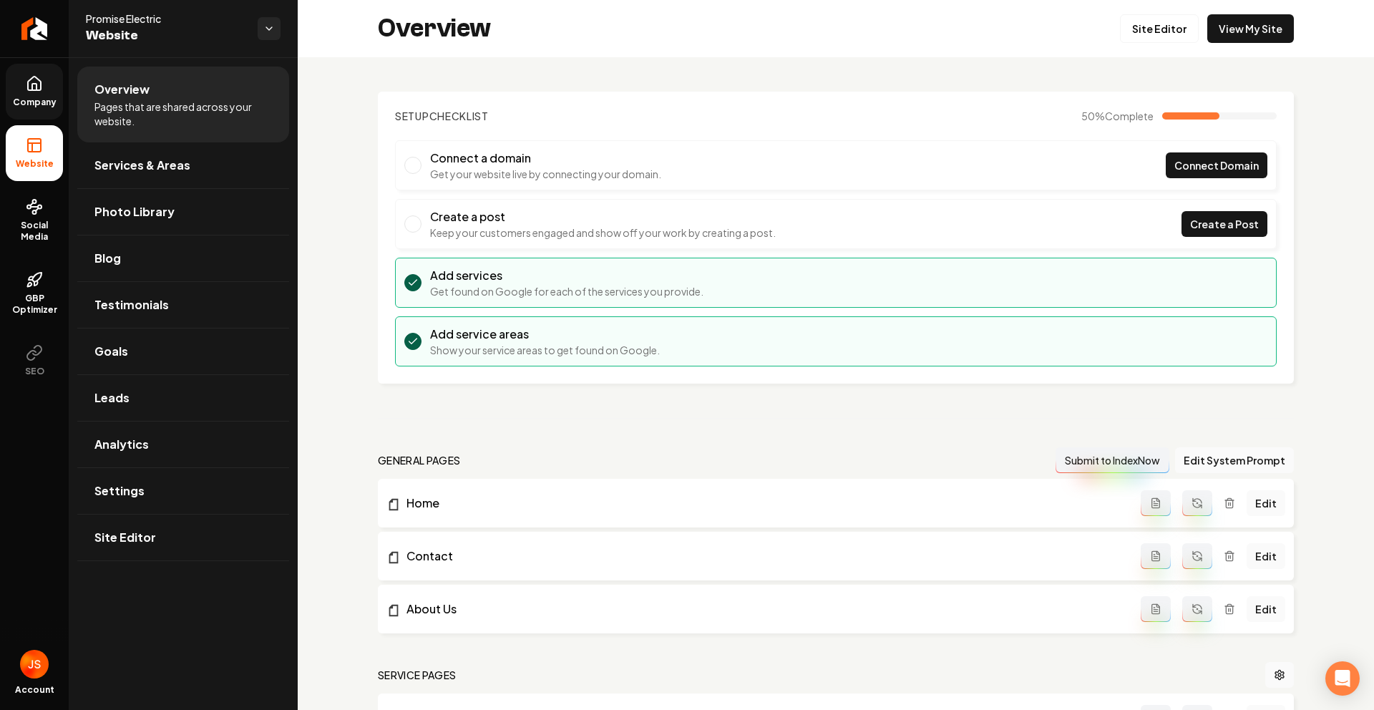
click at [48, 101] on span "Company" at bounding box center [34, 102] width 55 height 11
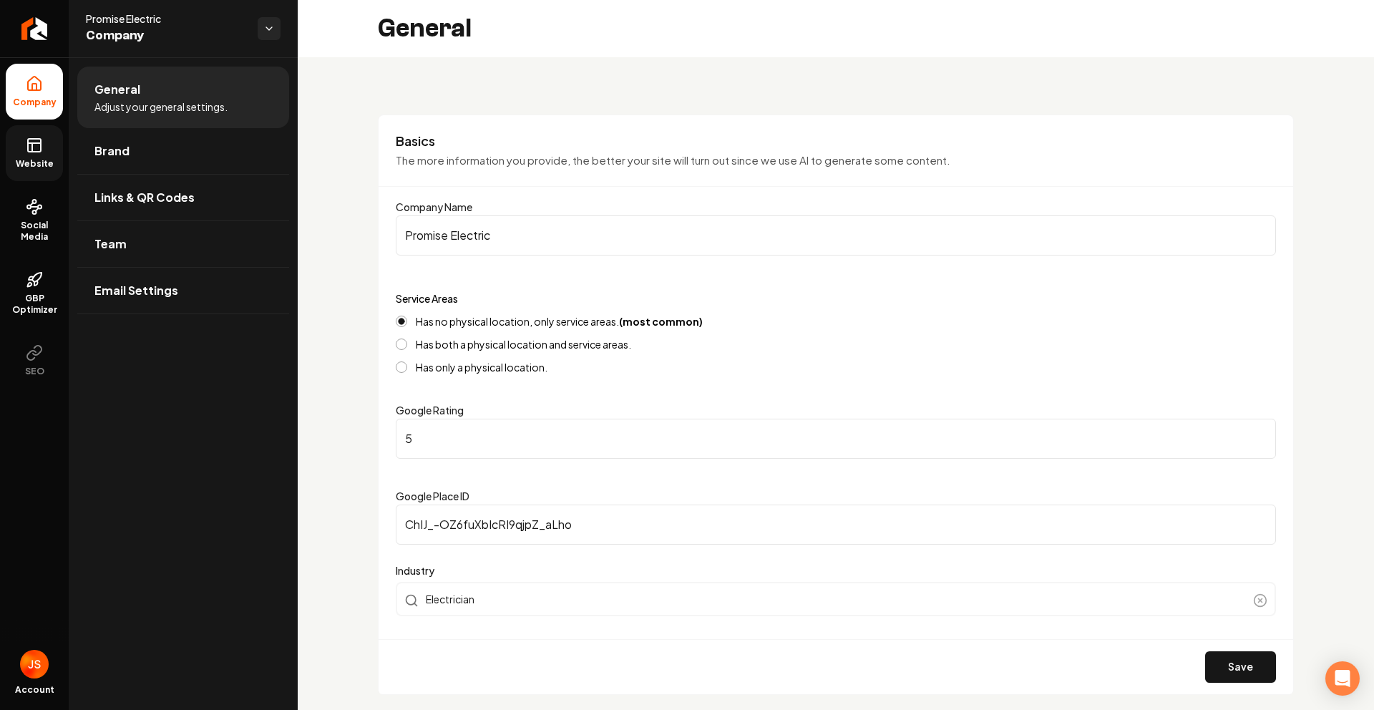
click at [36, 148] on icon at bounding box center [34, 145] width 17 height 17
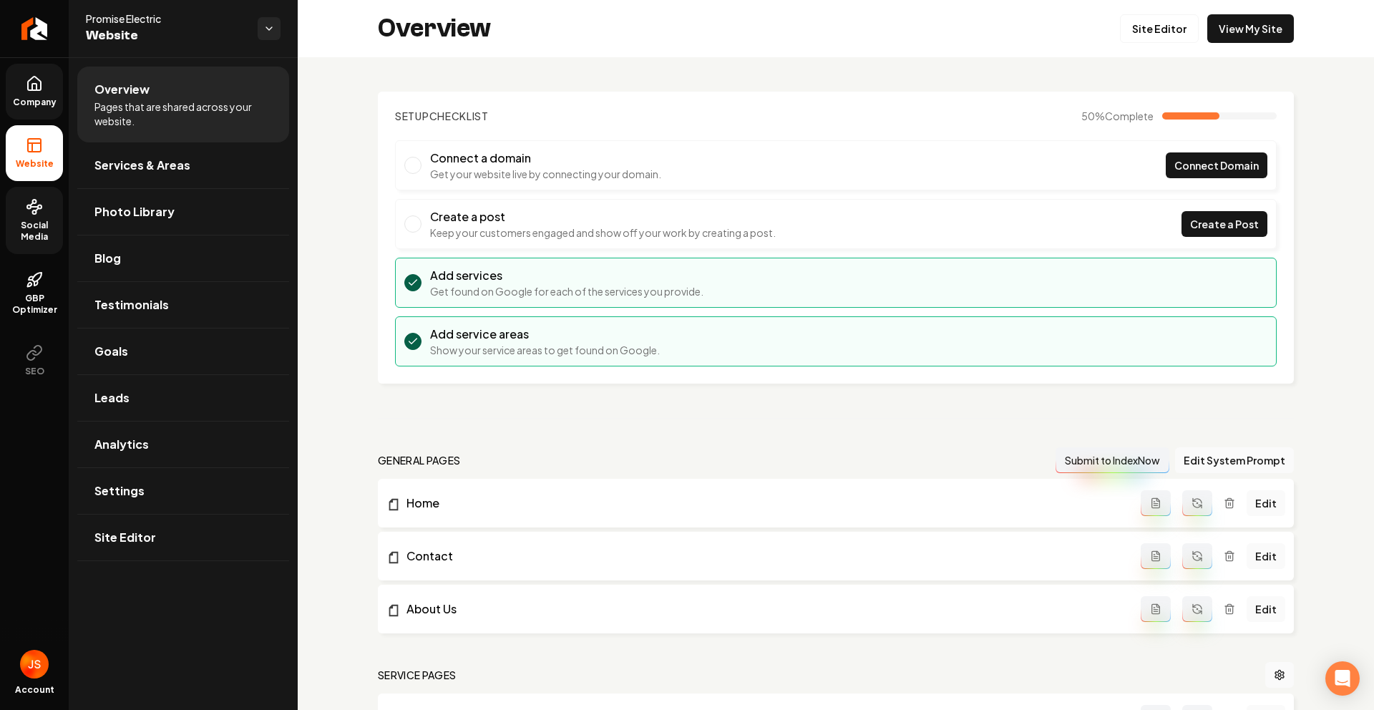
click at [31, 214] on icon at bounding box center [34, 206] width 17 height 17
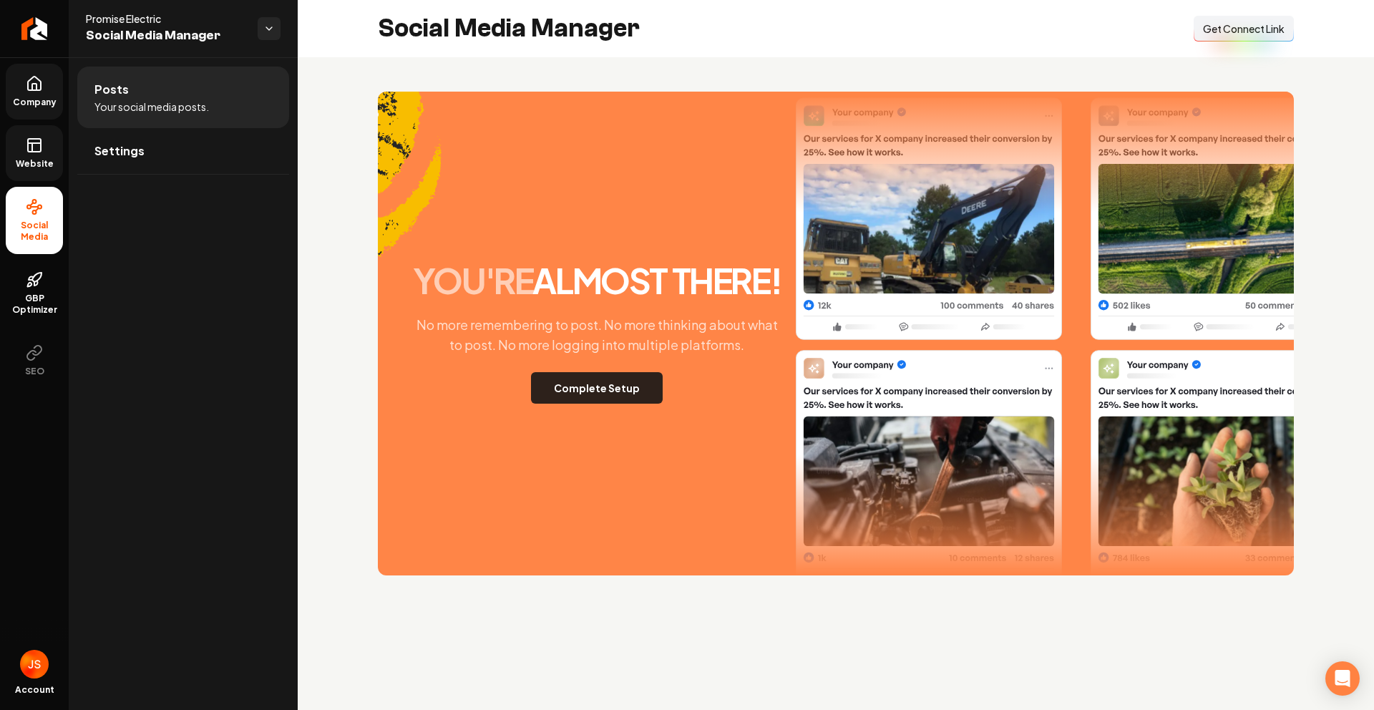
click at [610, 386] on button "Complete Setup" at bounding box center [597, 387] width 132 height 31
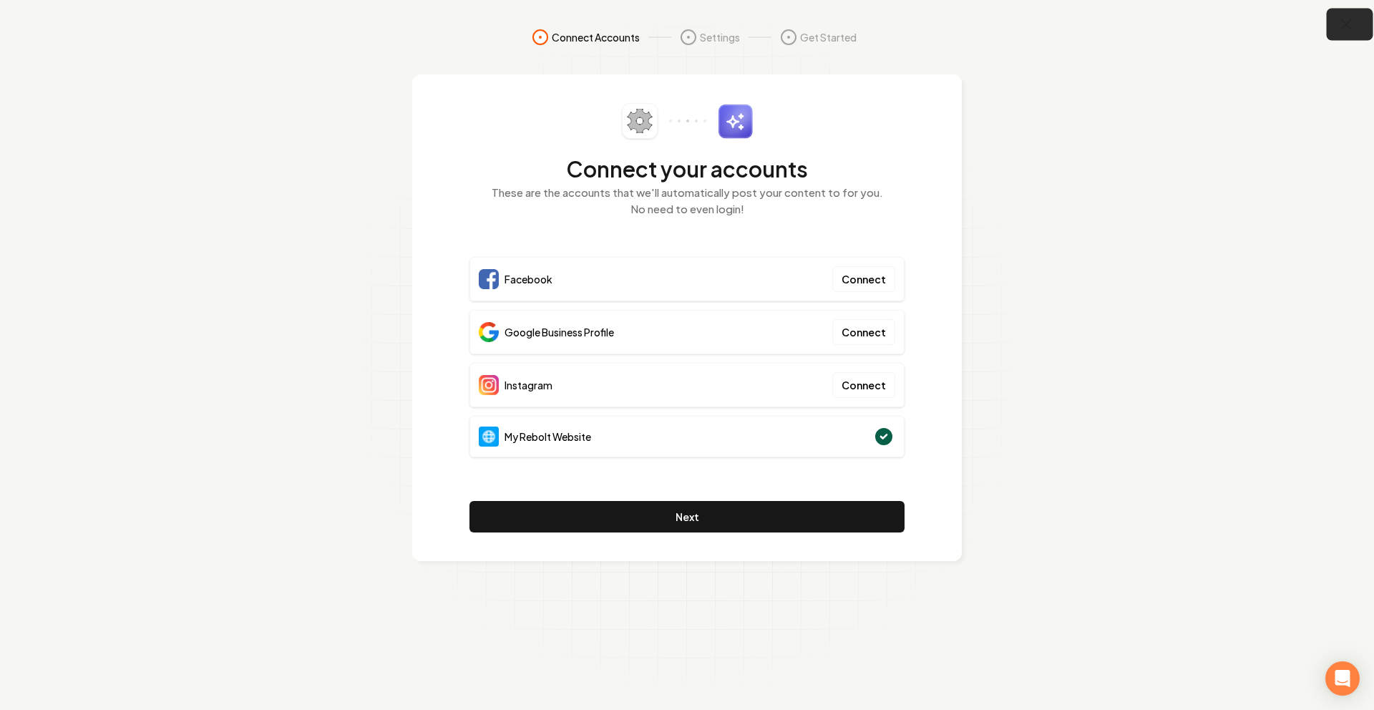
click at [1333, 18] on button "button" at bounding box center [1350, 25] width 47 height 32
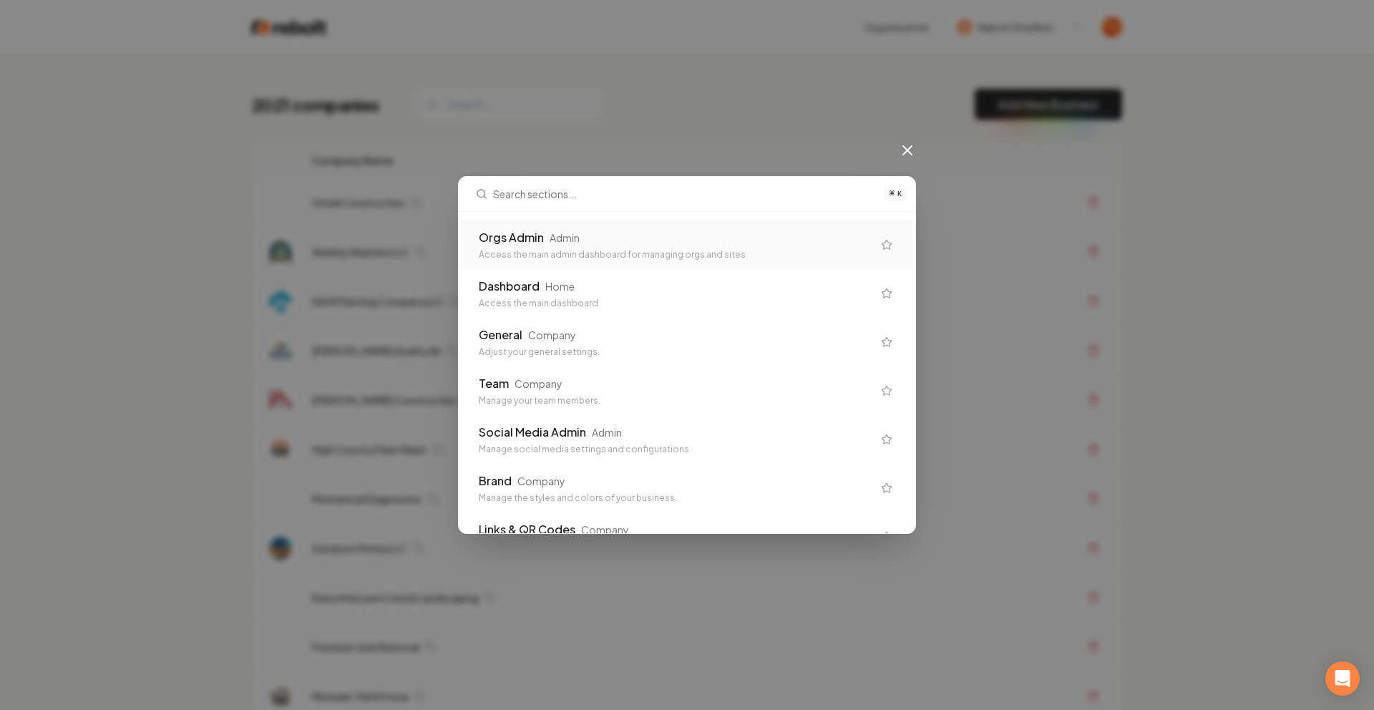
click at [556, 250] on div "Access the main admin dashboard for managing orgs and sites" at bounding box center [676, 254] width 394 height 11
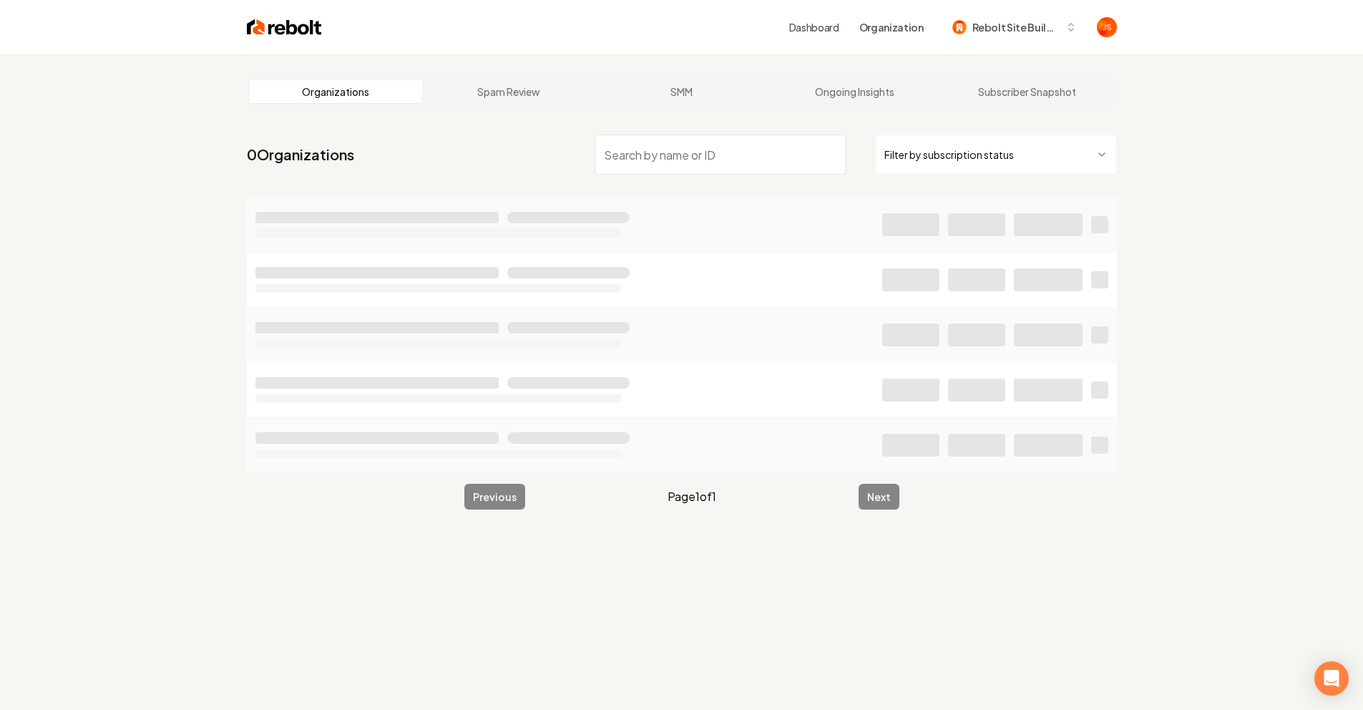
click at [724, 137] on input "search" at bounding box center [721, 155] width 252 height 40
type input "[PERSON_NAME]"
click at [1011, 157] on html "Dashboard Organization Rebolt Site Builder Organizations Spam Review SMM Ongoin…" at bounding box center [681, 355] width 1363 height 710
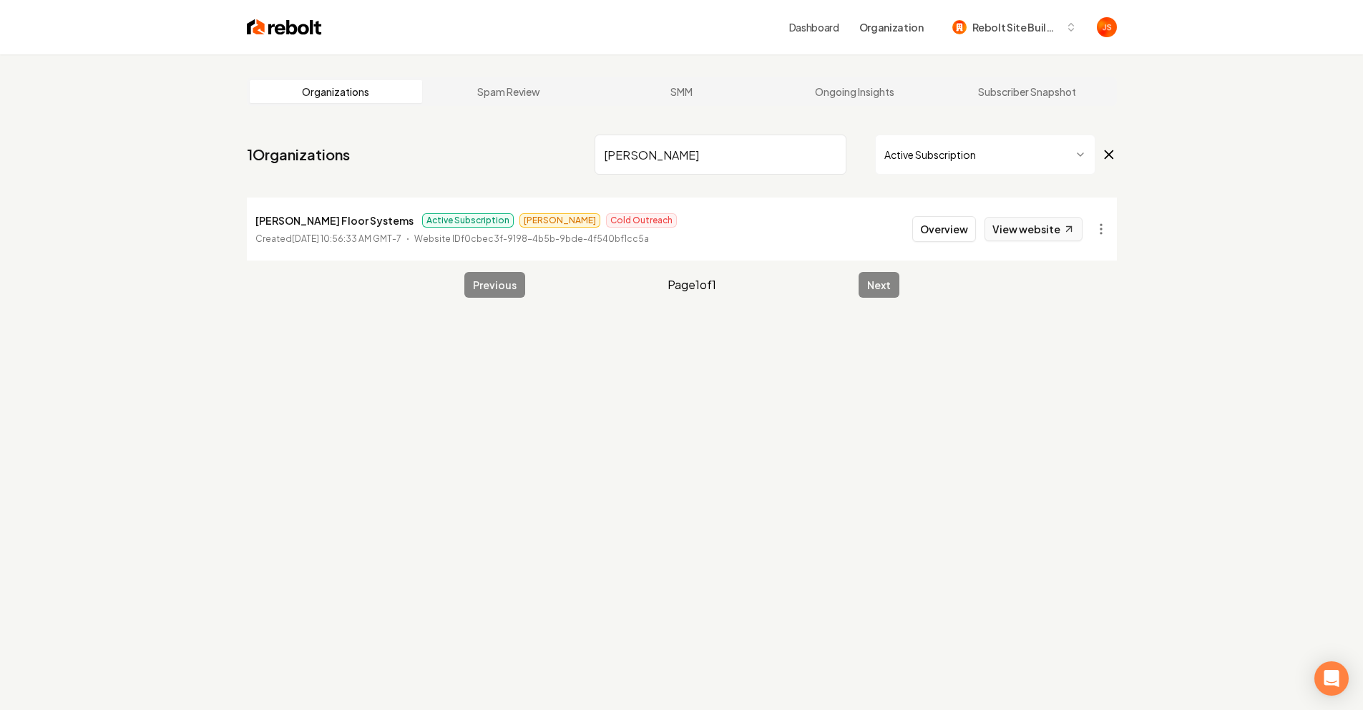
click at [1017, 225] on link "View website" at bounding box center [1034, 229] width 98 height 24
click at [278, 216] on p "[PERSON_NAME] Floor Systems" at bounding box center [334, 220] width 158 height 17
copy p "[PERSON_NAME] Floor Systems"
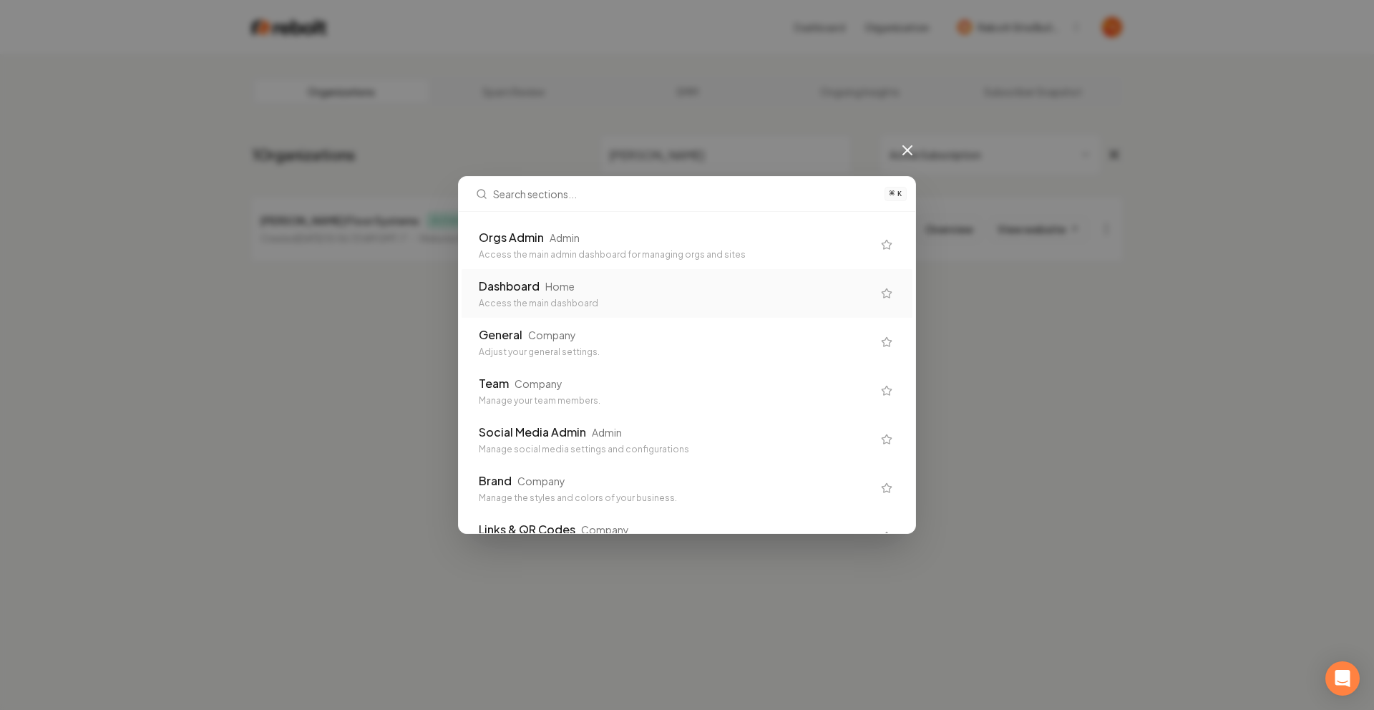
click at [619, 323] on div "General Company Adjust your general settings." at bounding box center [687, 342] width 451 height 49
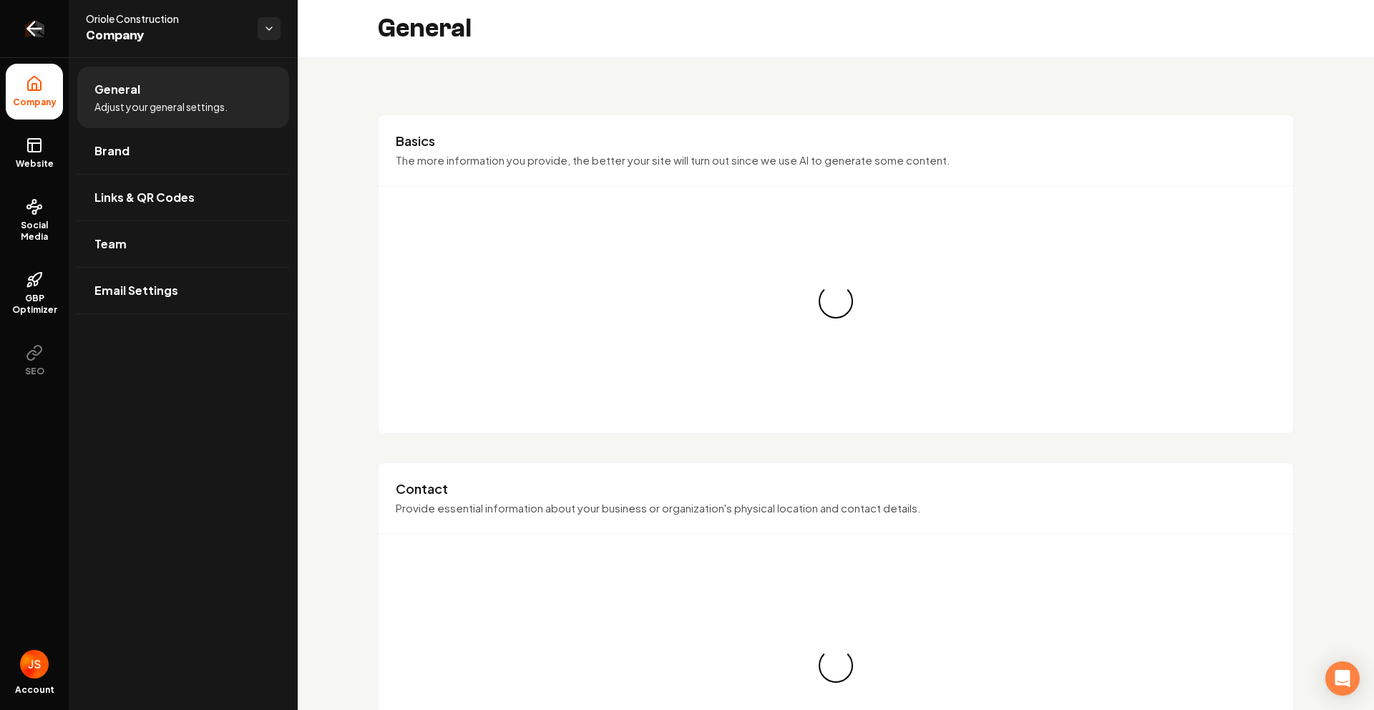
click at [39, 39] on link "Return to dashboard" at bounding box center [34, 28] width 69 height 57
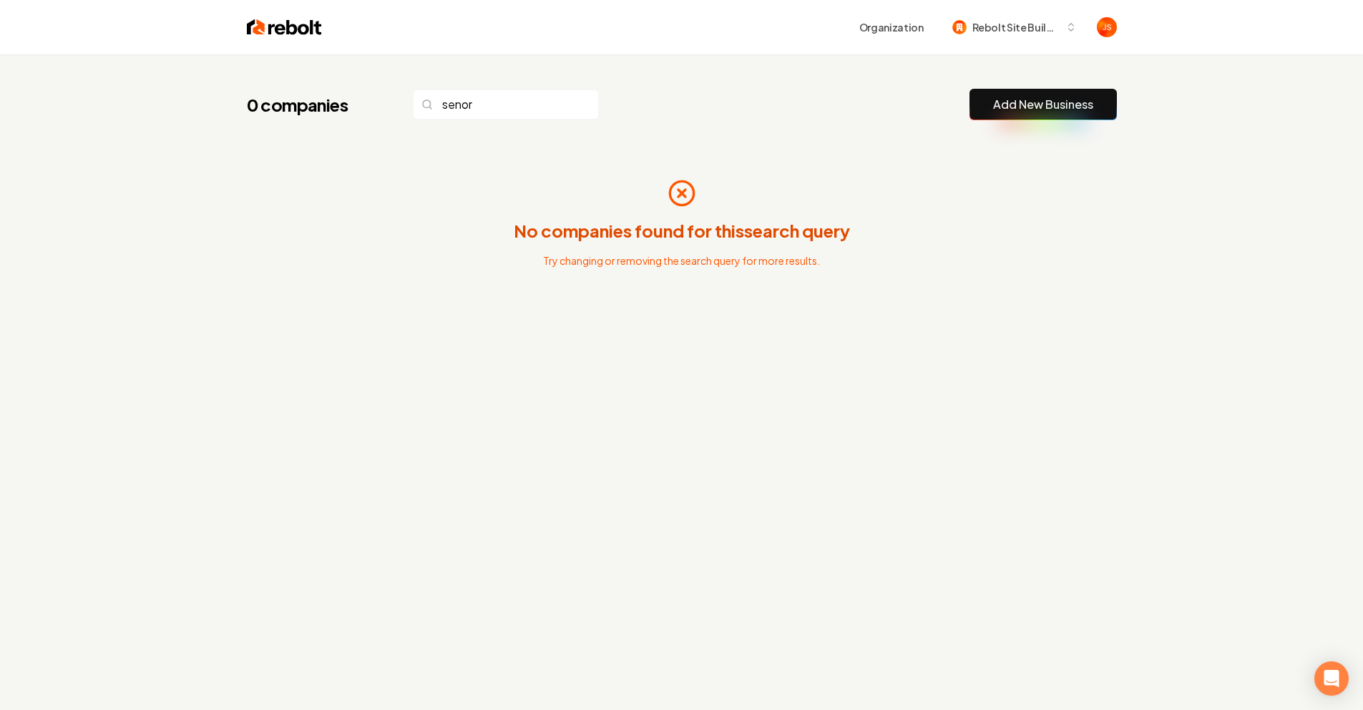
type input "senor"
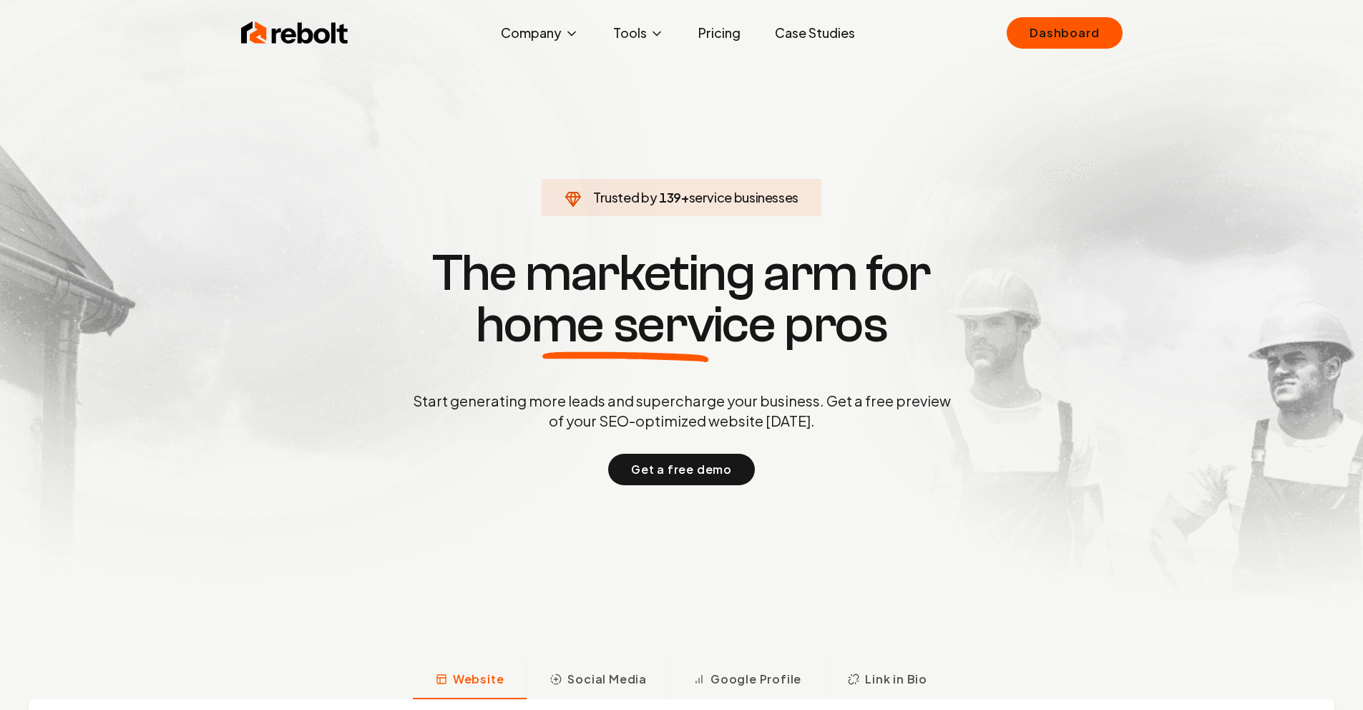
click at [828, 37] on link "Case Studies" at bounding box center [815, 33] width 103 height 29
